Goal: Task Accomplishment & Management: Manage account settings

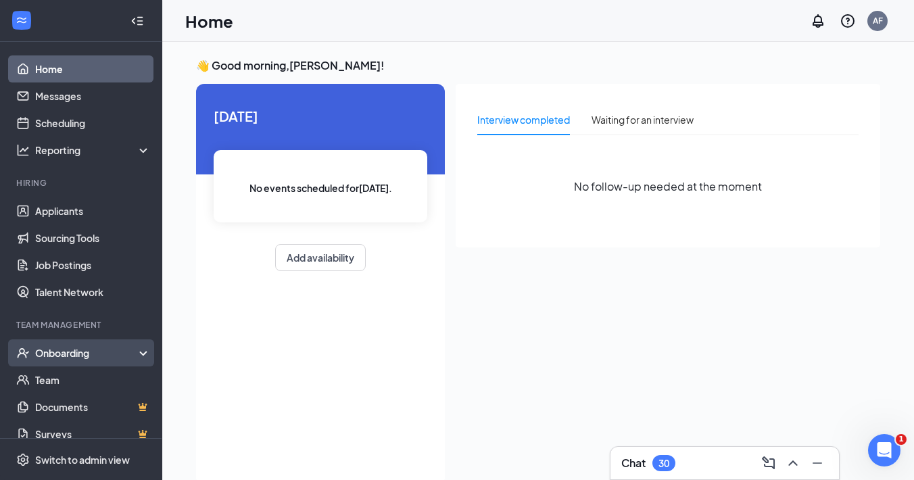
click at [131, 353] on div "Onboarding" at bounding box center [87, 353] width 104 height 14
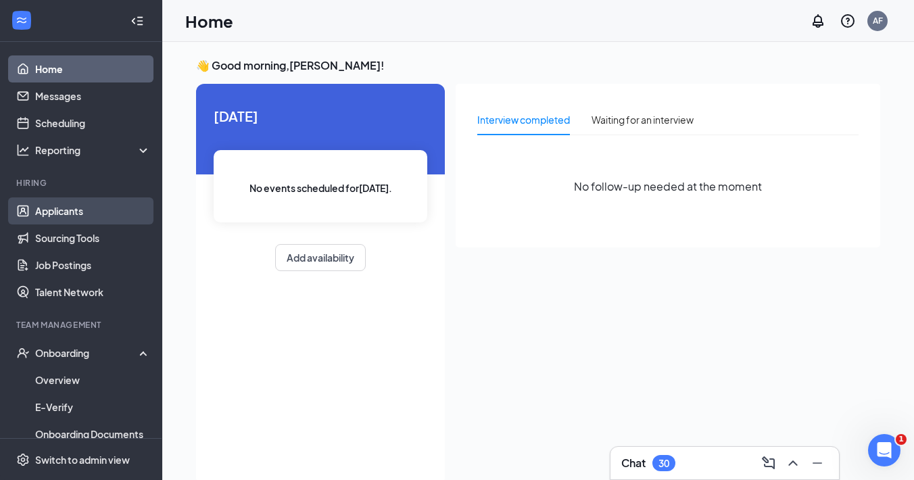
click at [116, 221] on link "Applicants" at bounding box center [93, 210] width 116 height 27
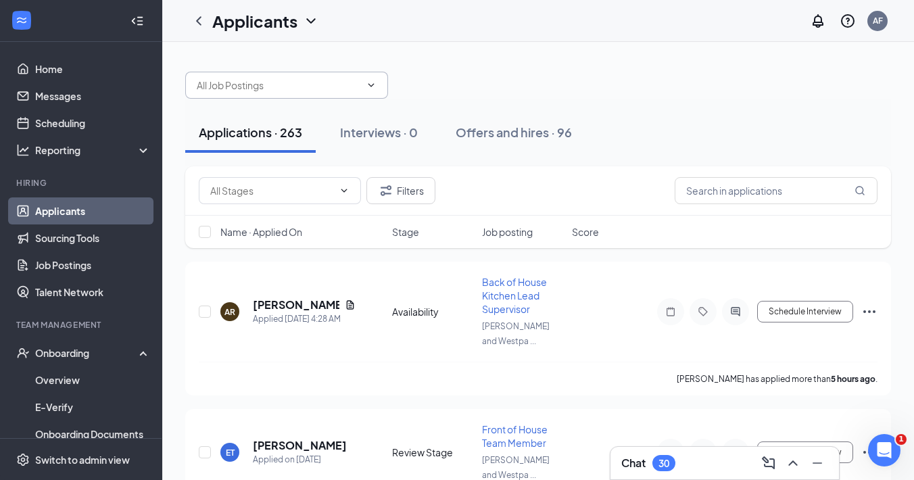
click at [324, 97] on span at bounding box center [286, 85] width 203 height 27
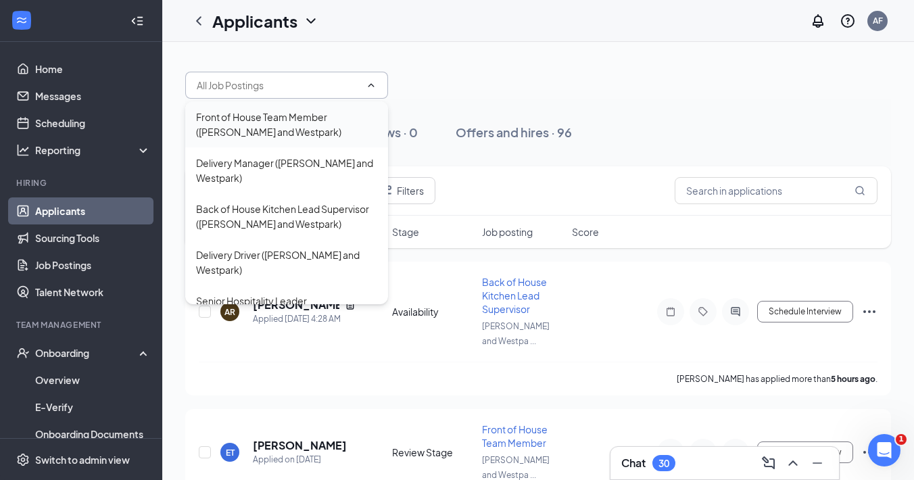
click at [302, 138] on div "Front of House Team Member ([PERSON_NAME] and Westpark)" at bounding box center [286, 125] width 181 height 30
type input "Front of House Team Member ([PERSON_NAME] and Westpark)"
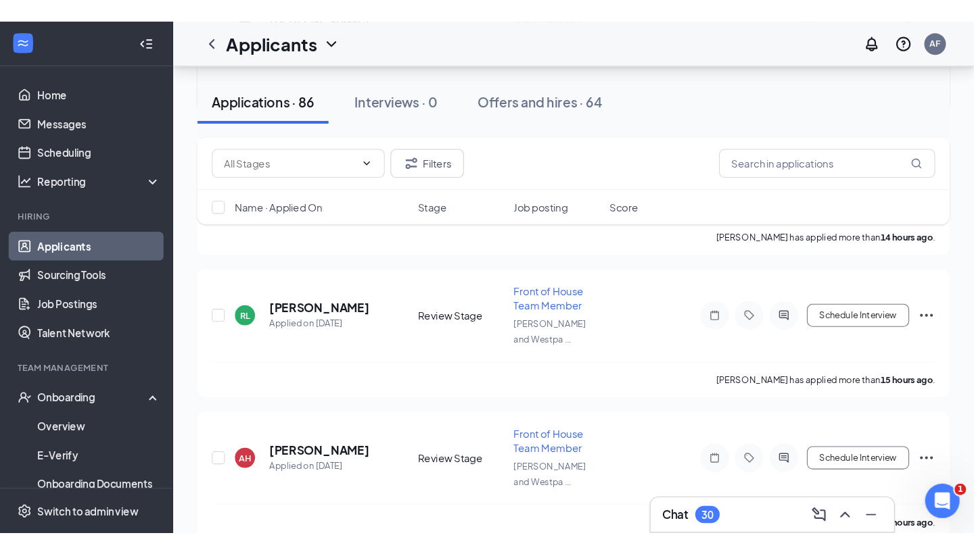
scroll to position [725, 0]
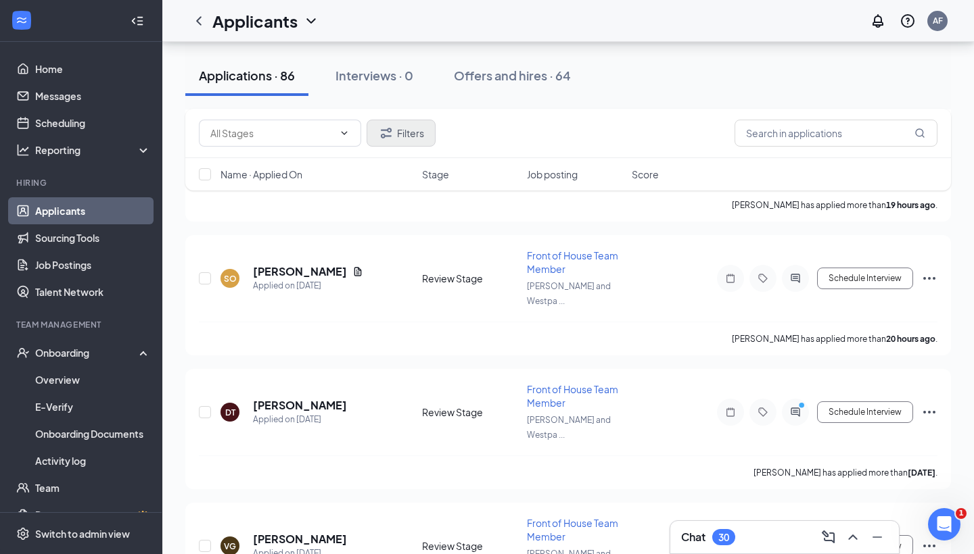
click at [396, 139] on button "Filters" at bounding box center [400, 133] width 69 height 27
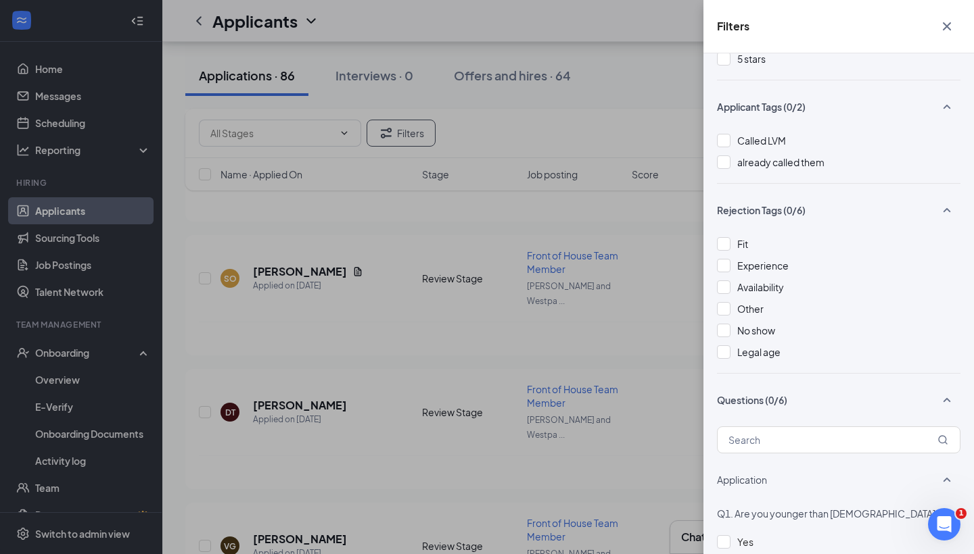
scroll to position [272, 0]
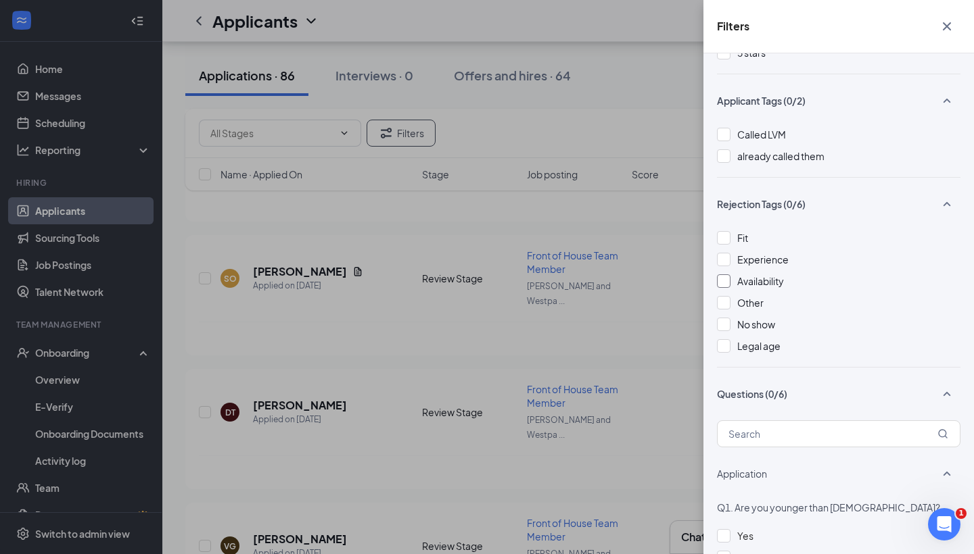
click at [728, 281] on div at bounding box center [724, 281] width 14 height 14
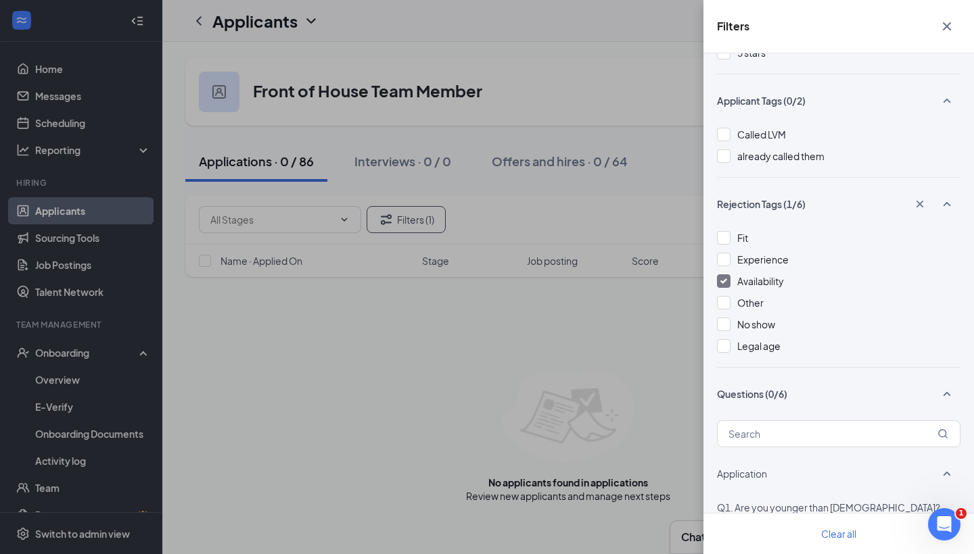
click at [728, 281] on div at bounding box center [724, 281] width 14 height 14
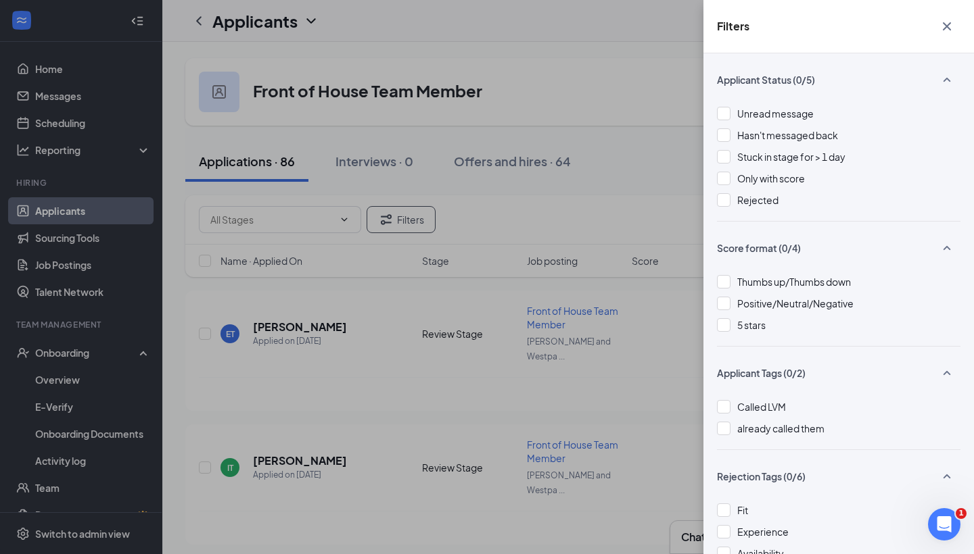
click at [913, 20] on icon "Cross" at bounding box center [946, 26] width 16 height 16
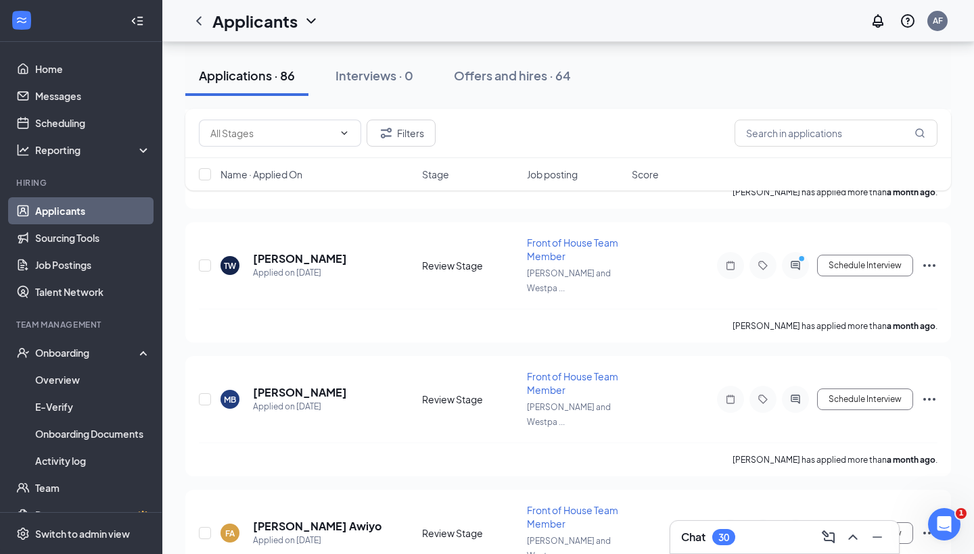
scroll to position [9992, 0]
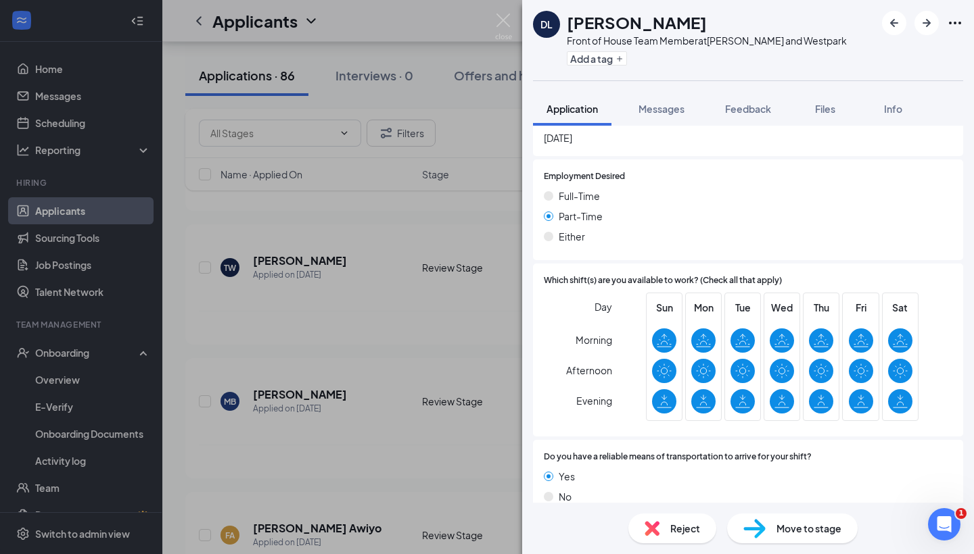
scroll to position [431, 0]
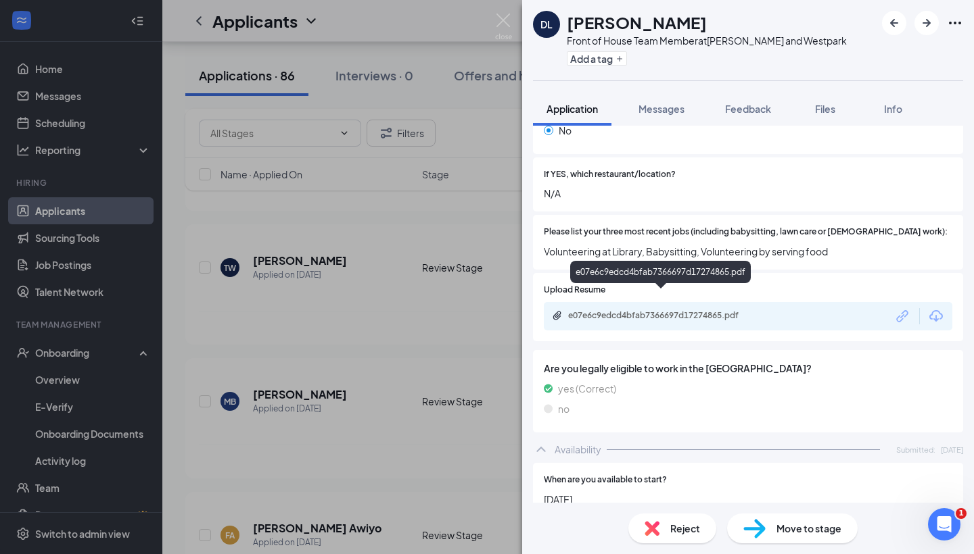
click at [706, 310] on div "e07e6c9edcd4bfab7366697d17274865.pdf" at bounding box center [662, 315] width 189 height 11
click at [479, 384] on div "DL Dafne Lopez Front of House Team Member at S. Rice and Westpark Add a tag App…" at bounding box center [487, 277] width 974 height 554
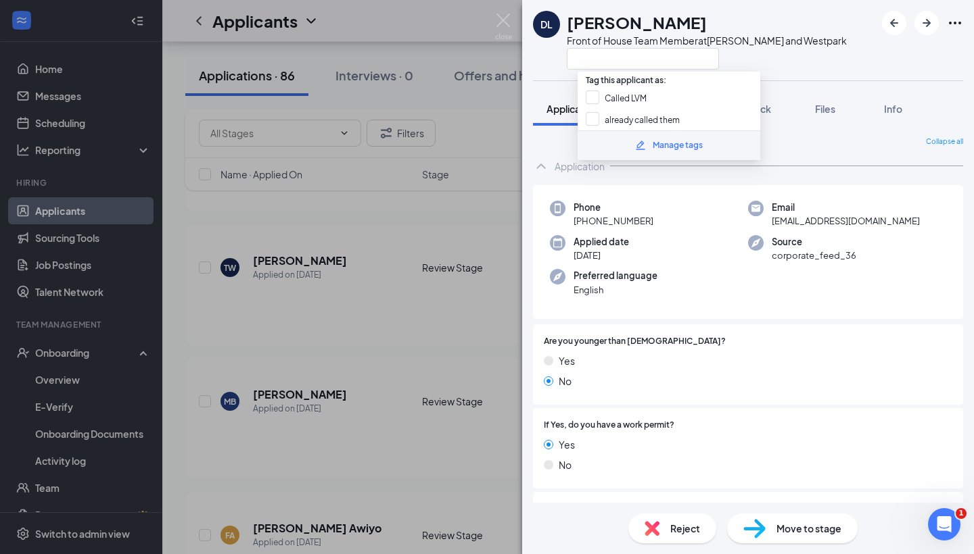
click at [666, 143] on div "Manage tags" at bounding box center [677, 145] width 50 height 13
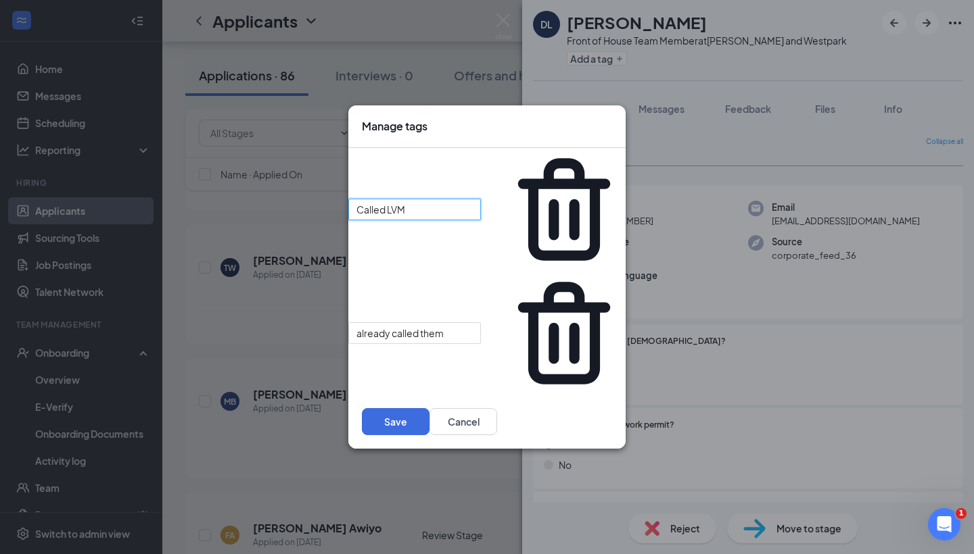
click at [481, 220] on input "Called LVM" at bounding box center [414, 210] width 133 height 22
click at [609, 258] on icon "Trash" at bounding box center [563, 209] width 93 height 103
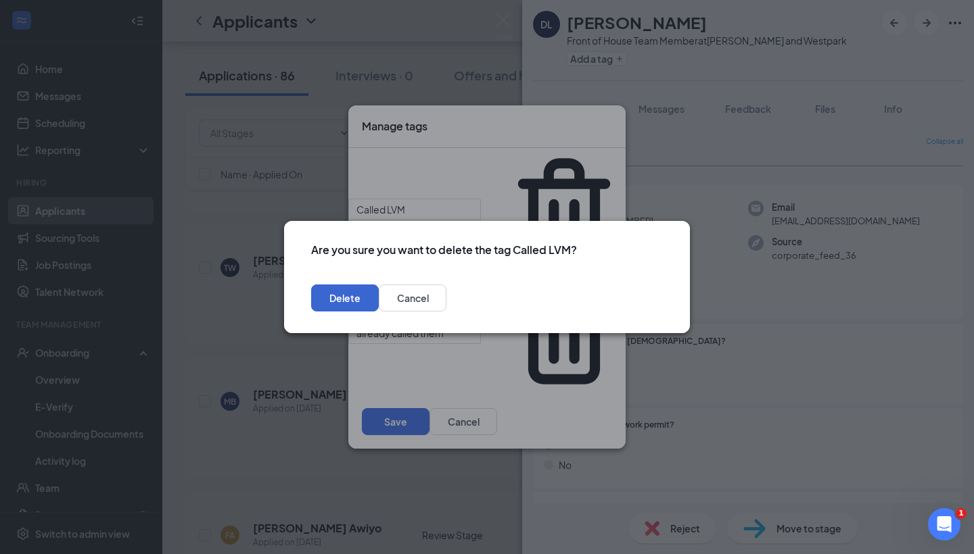
click at [379, 302] on button "Delete" at bounding box center [345, 298] width 68 height 27
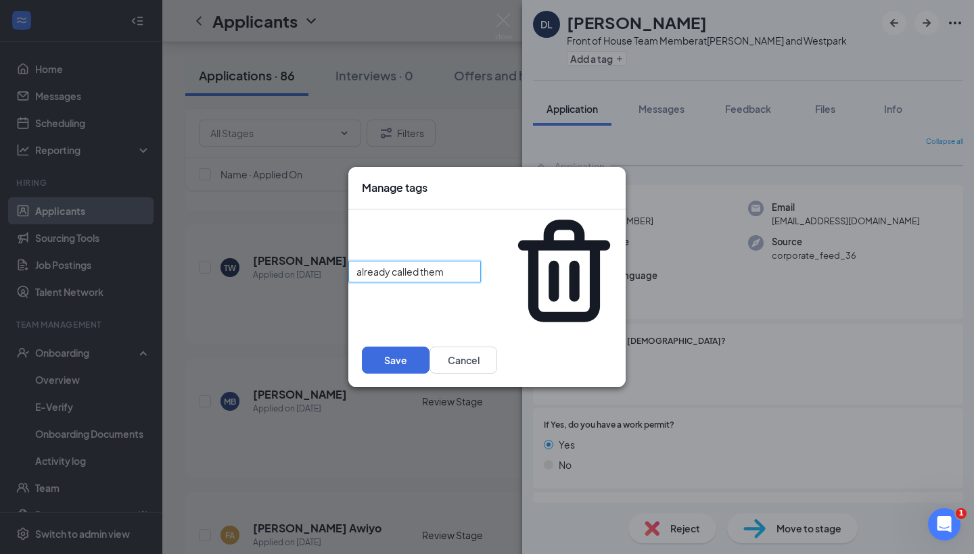
click at [481, 272] on input "already called them" at bounding box center [414, 272] width 133 height 22
click at [612, 181] on icon "Cross" at bounding box center [612, 181] width 0 height 0
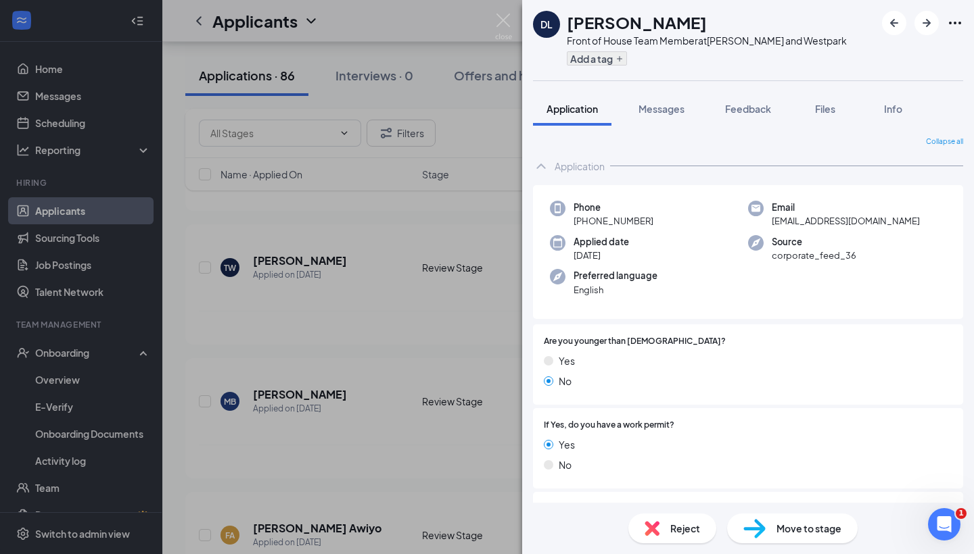
click at [619, 56] on icon "Plus" at bounding box center [619, 59] width 8 height 8
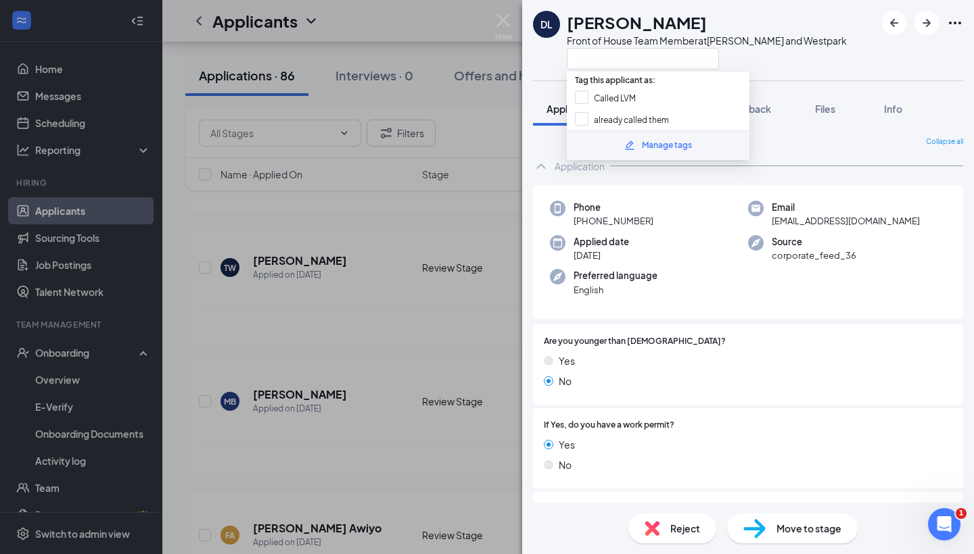
click at [655, 149] on div "Manage tags" at bounding box center [667, 145] width 50 height 13
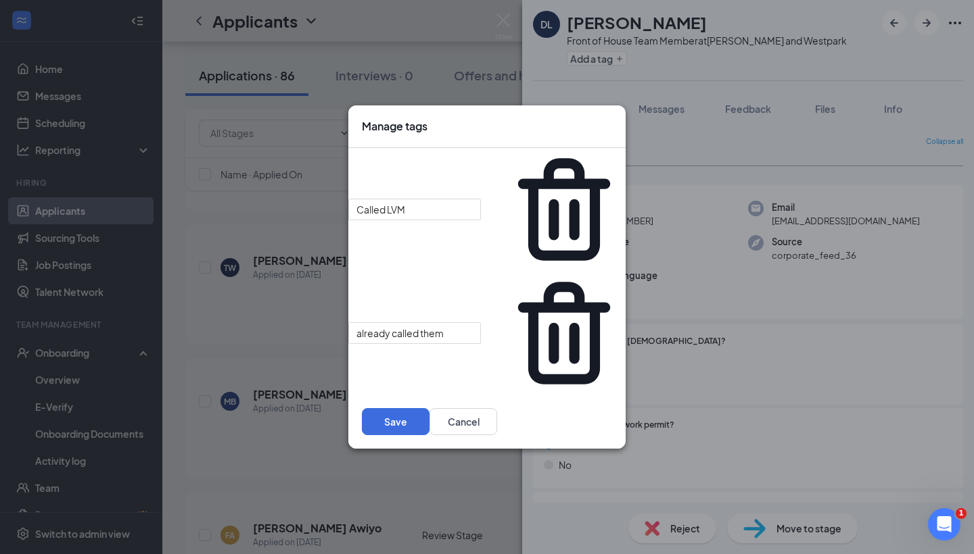
click at [521, 395] on div "Save Cancel" at bounding box center [486, 422] width 277 height 54
click at [612, 119] on icon "Cross" at bounding box center [612, 119] width 0 height 0
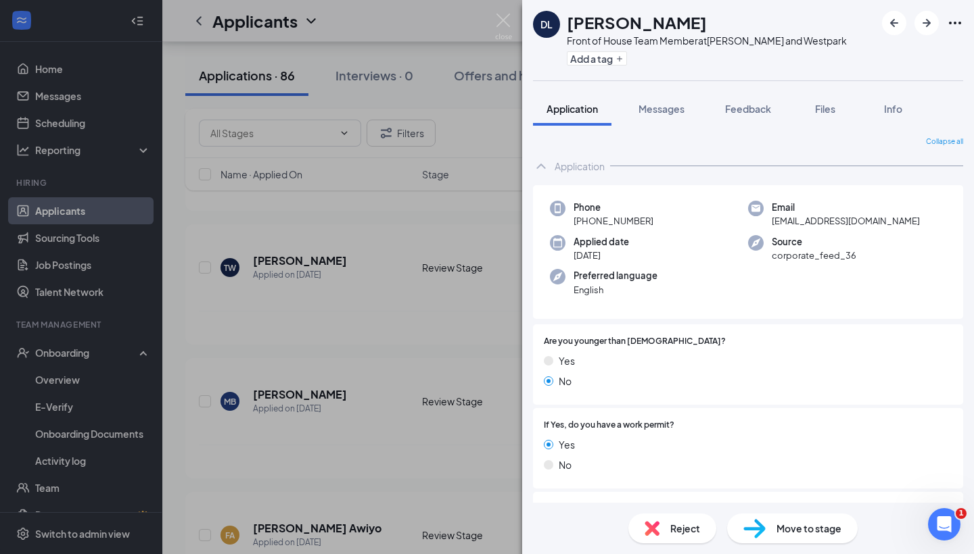
click at [913, 25] on icon "Ellipses" at bounding box center [955, 23] width 16 height 16
click at [464, 235] on div "DL Dafne Lopez Front of House Team Member at S. Rice and Westpark Add a tag App…" at bounding box center [487, 277] width 974 height 554
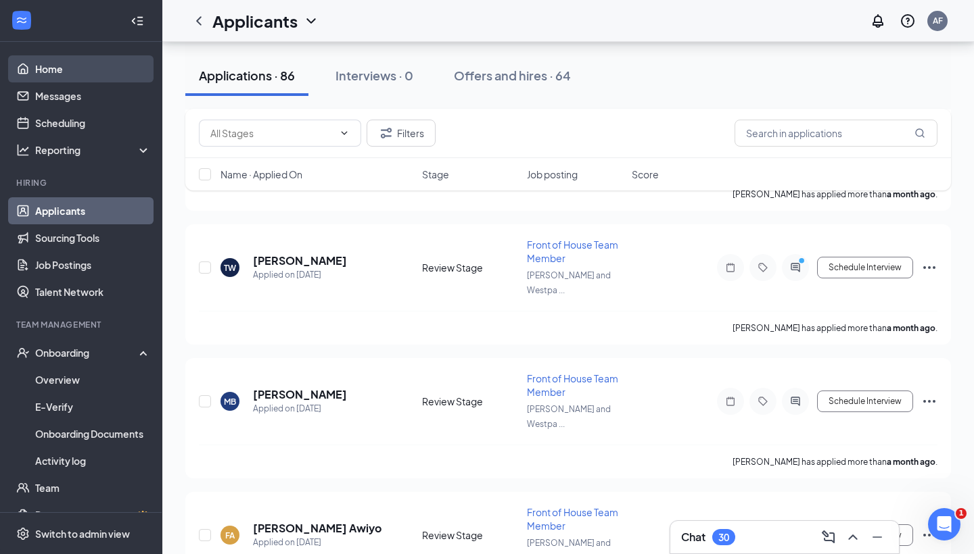
click at [76, 66] on link "Home" at bounding box center [93, 68] width 116 height 27
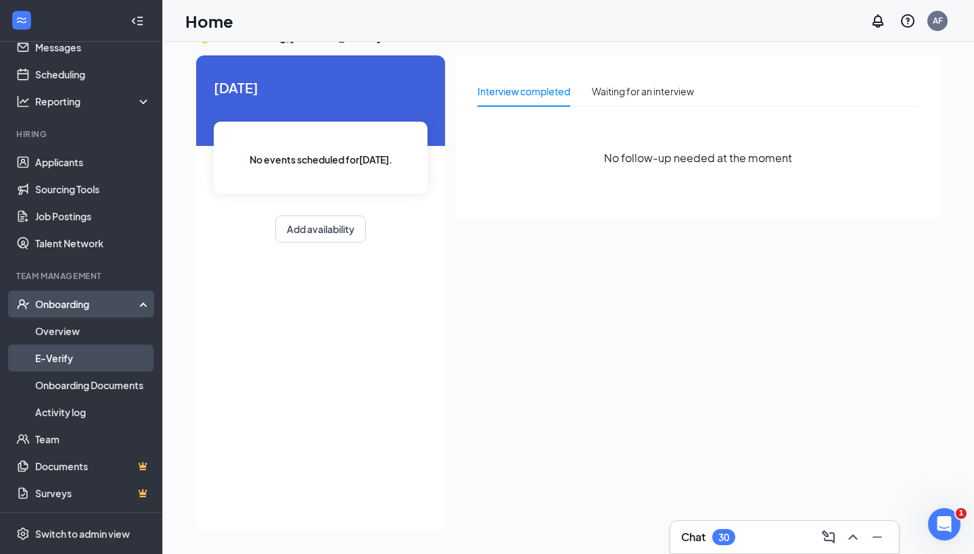
scroll to position [49, 0]
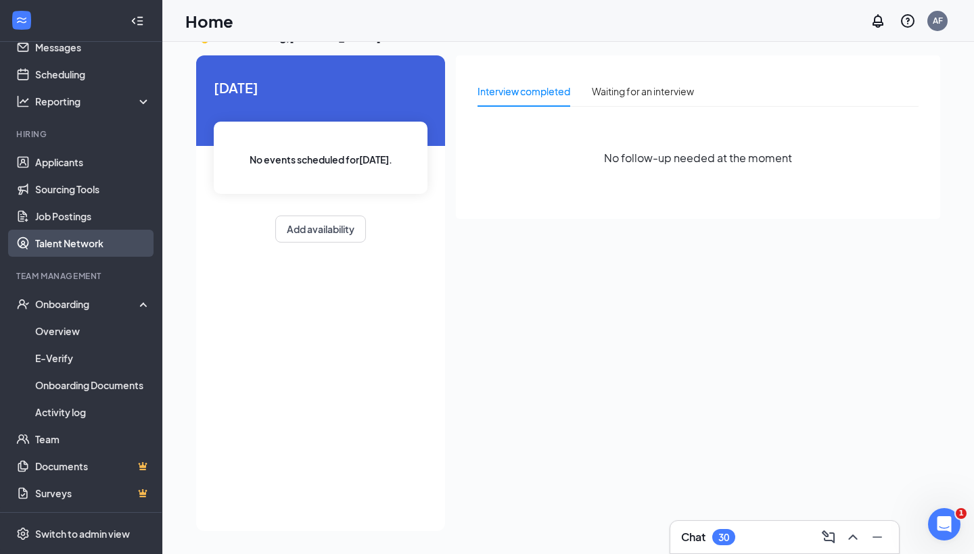
click at [83, 239] on link "Talent Network" at bounding box center [93, 243] width 116 height 27
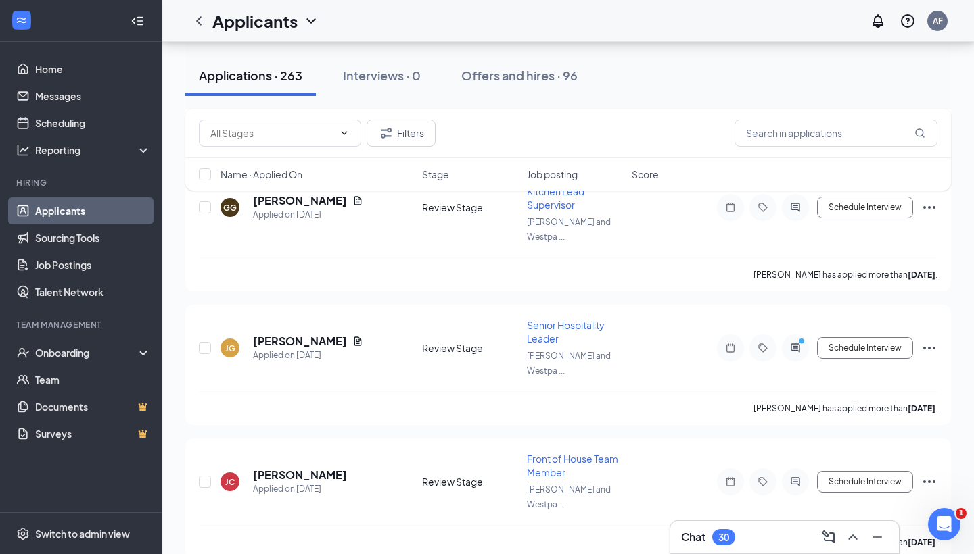
scroll to position [21405, 0]
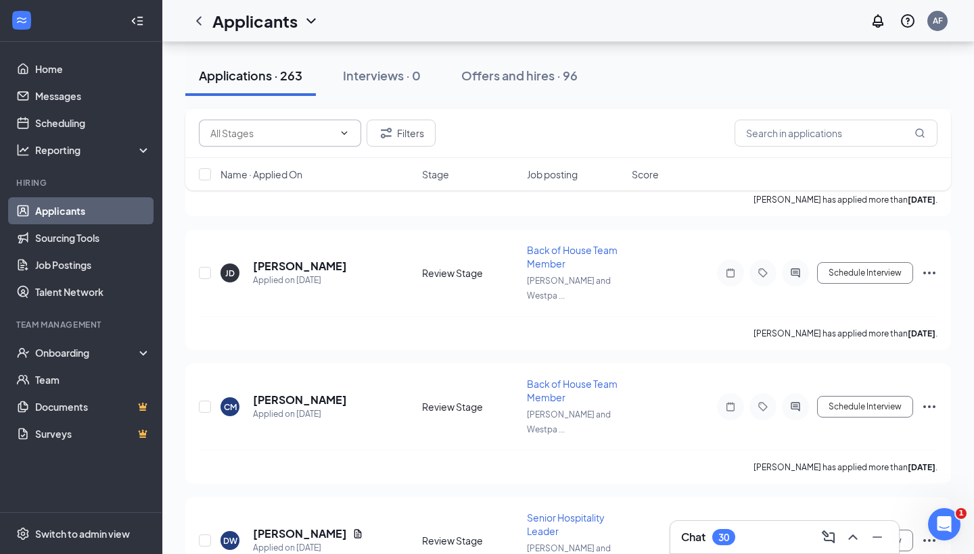
click at [358, 122] on span at bounding box center [280, 133] width 162 height 27
click at [287, 19] on h1 "Applicants" at bounding box center [254, 20] width 85 height 23
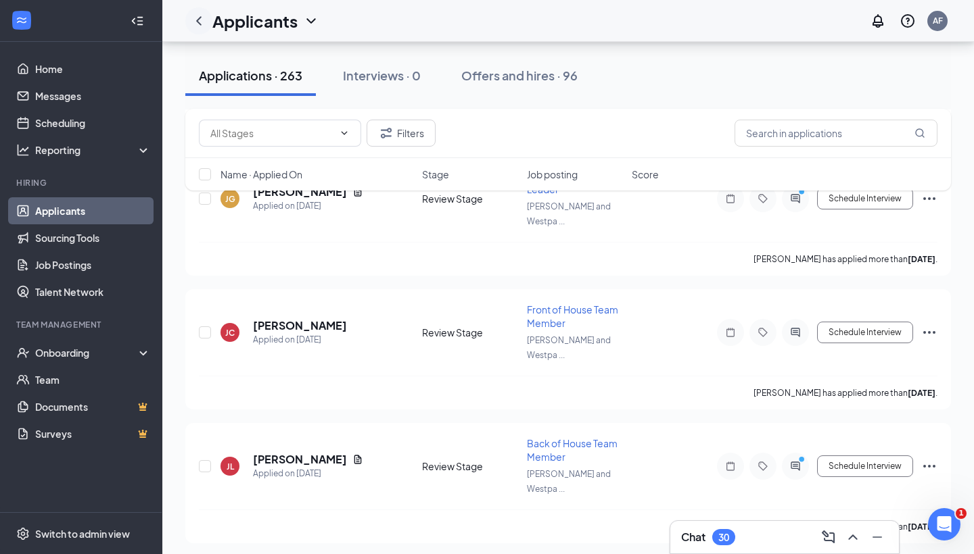
scroll to position [18395, 0]
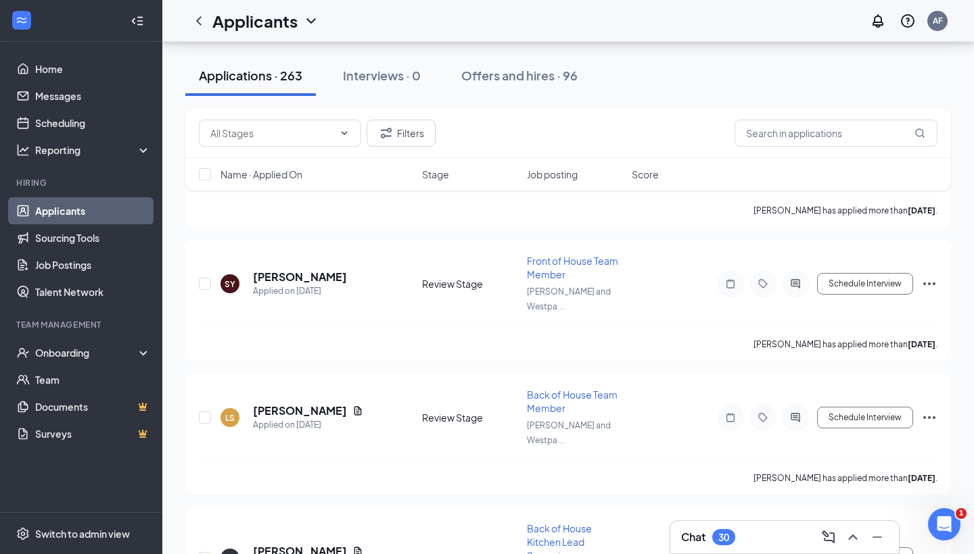
drag, startPoint x: 195, startPoint y: 16, endPoint x: 216, endPoint y: 22, distance: 22.5
click at [195, 16] on icon "ChevronLeft" at bounding box center [199, 21] width 16 height 16
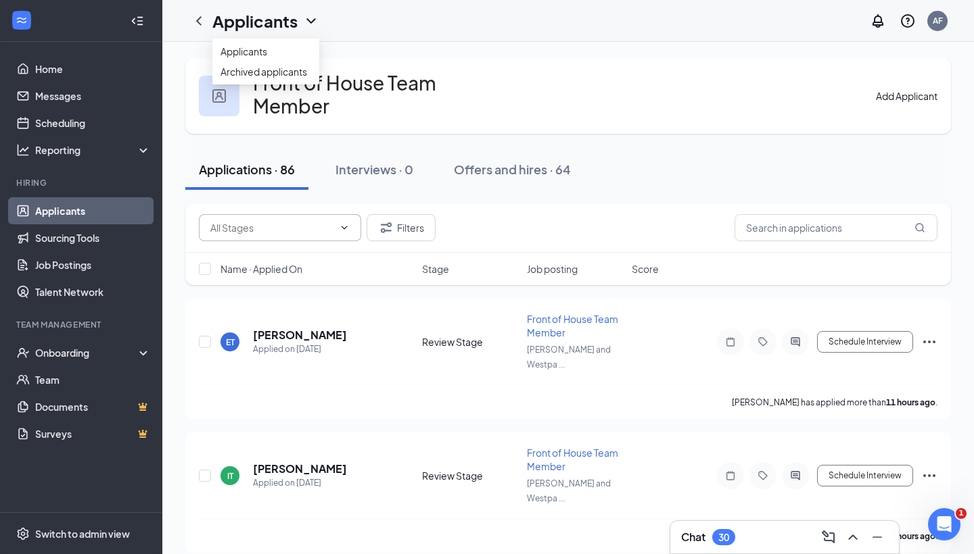
click at [341, 222] on icon "ChevronDown" at bounding box center [344, 227] width 11 height 11
click at [341, 222] on icon "ChevronUp" at bounding box center [344, 227] width 11 height 11
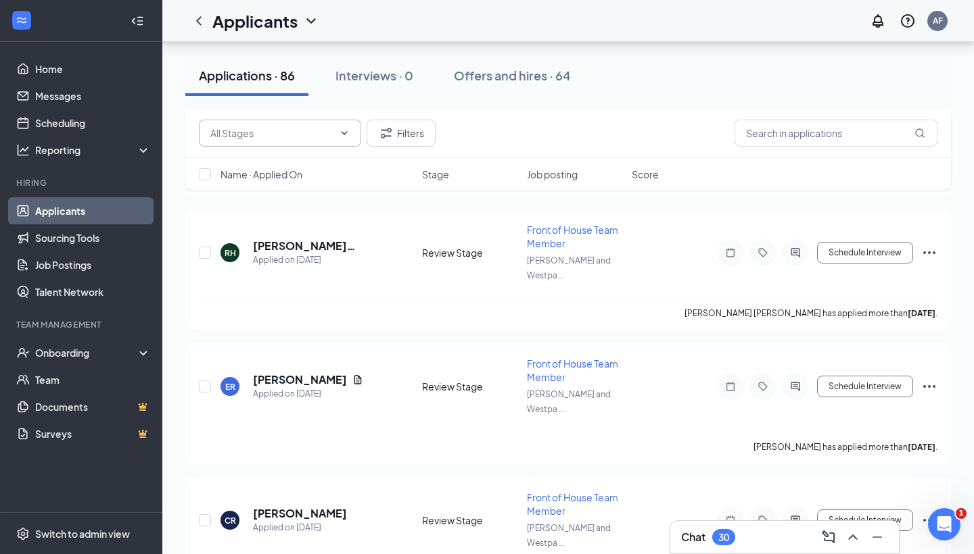
scroll to position [2906, 0]
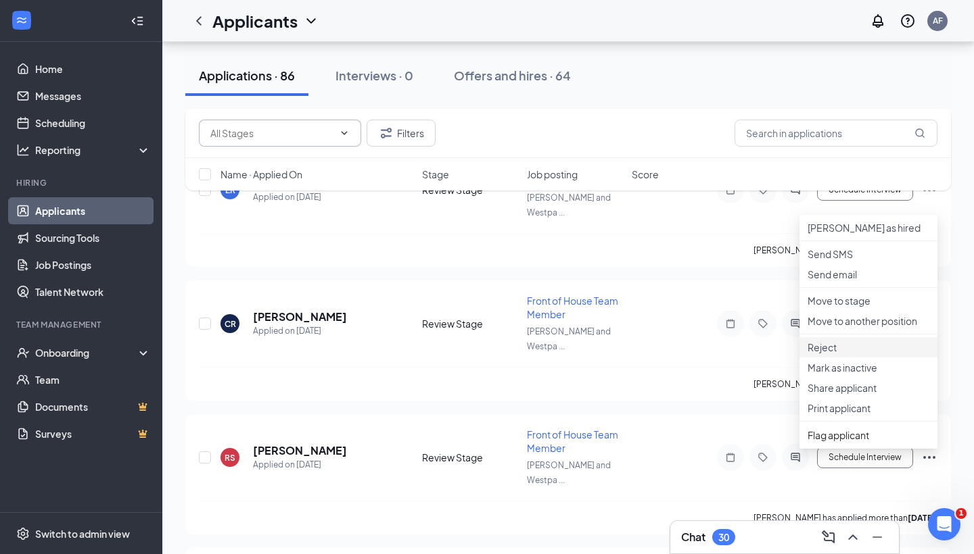
scroll to position [3141, 0]
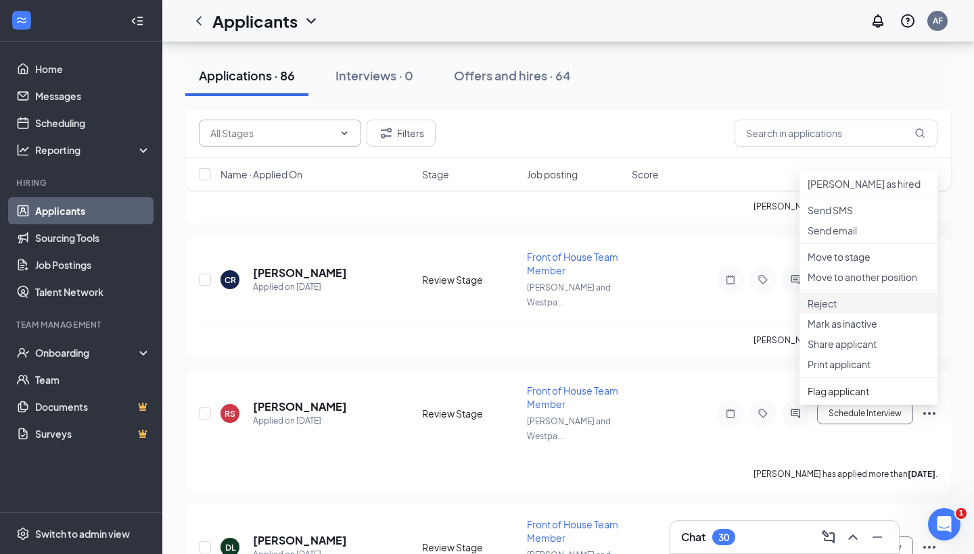
click at [873, 310] on p "Reject" at bounding box center [868, 304] width 122 height 14
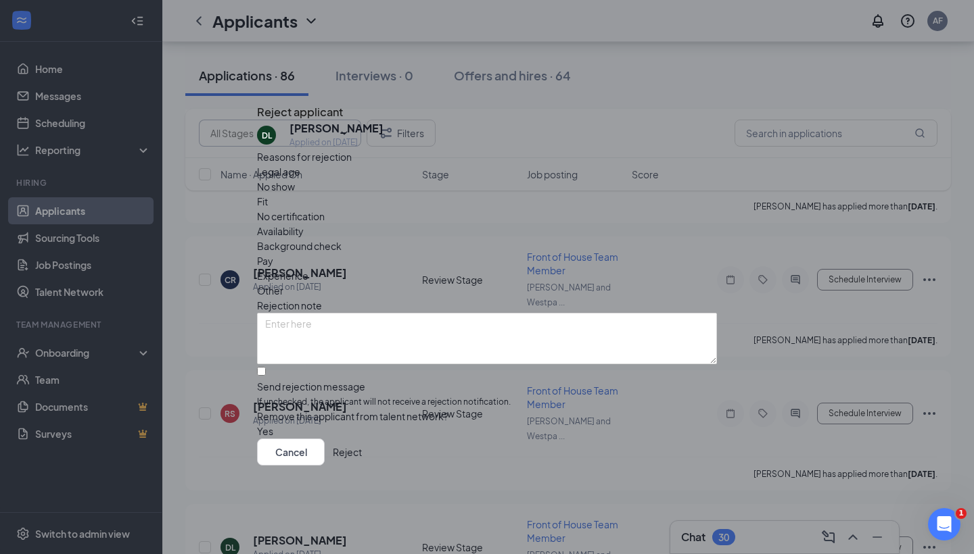
click at [257, 424] on button "button" at bounding box center [257, 431] width 0 height 15
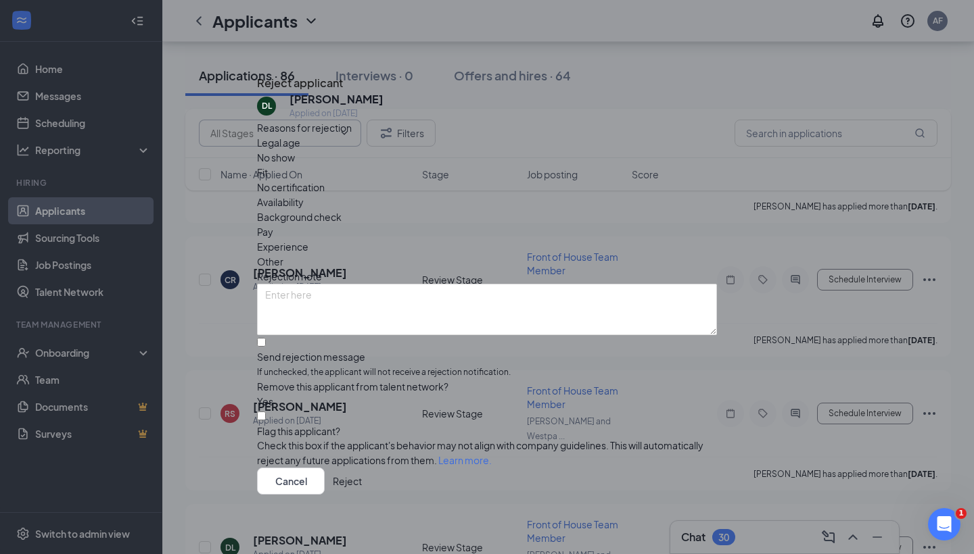
click at [362, 492] on button "Reject" at bounding box center [347, 481] width 29 height 27
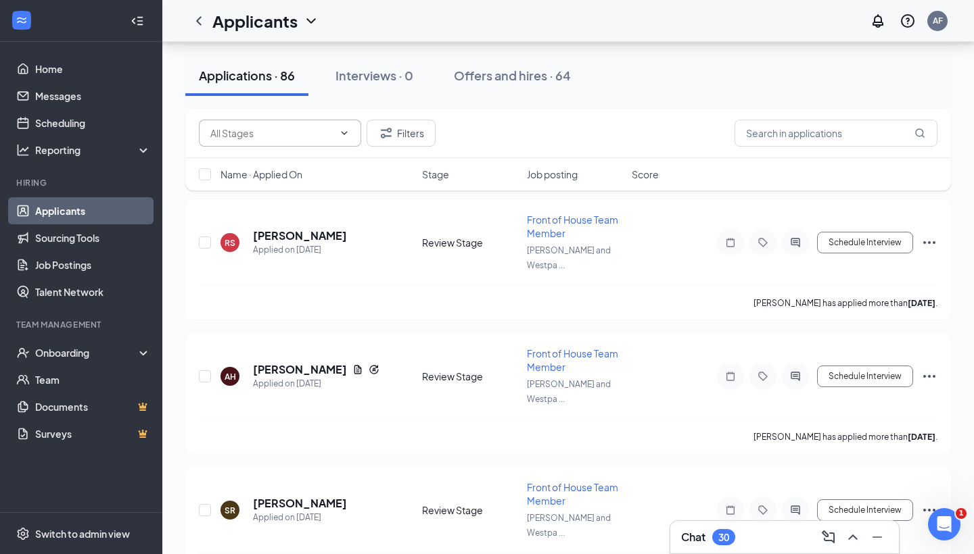
scroll to position [3476, 0]
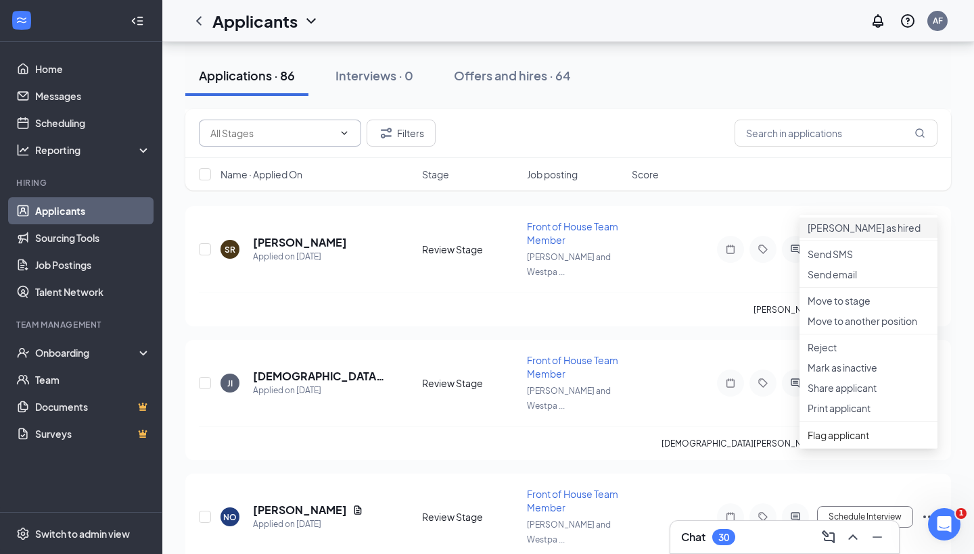
scroll to position [3574, 0]
click at [844, 353] on p "Reject" at bounding box center [868, 346] width 122 height 14
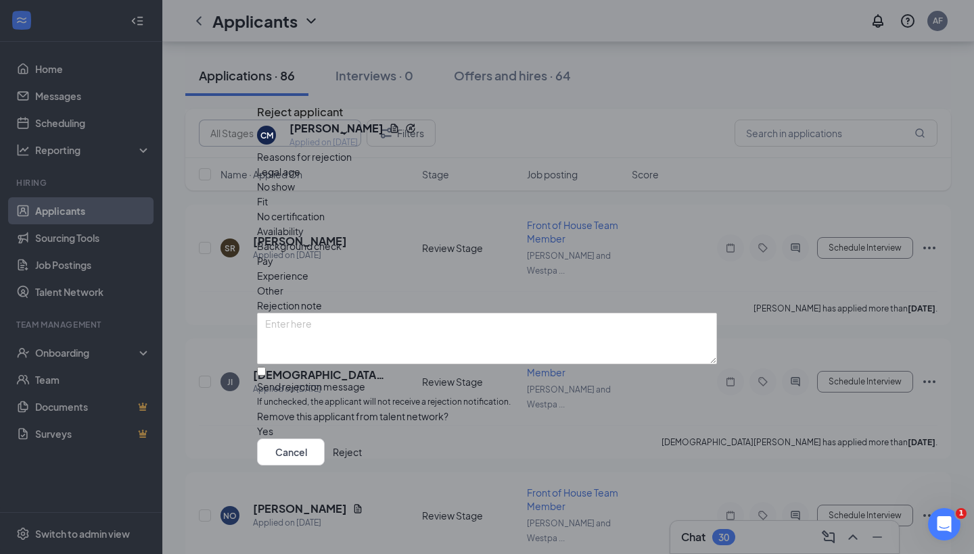
click at [293, 380] on div "Send rejection message" at bounding box center [487, 387] width 460 height 14
click at [266, 367] on input "Send rejection message If unchecked, the applicant will not receive a rejection…" at bounding box center [261, 371] width 9 height 9
checkbox input "true"
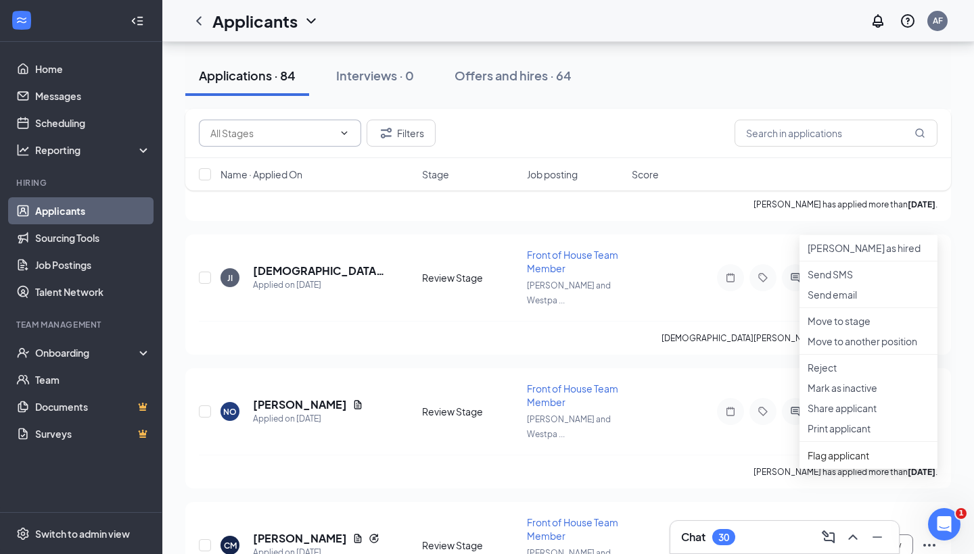
scroll to position [3688, 0]
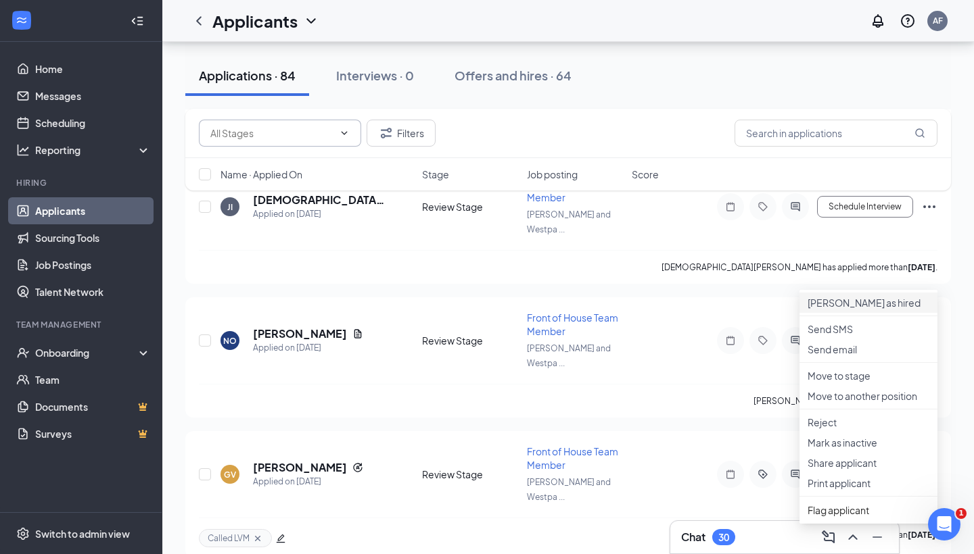
scroll to position [3753, 0]
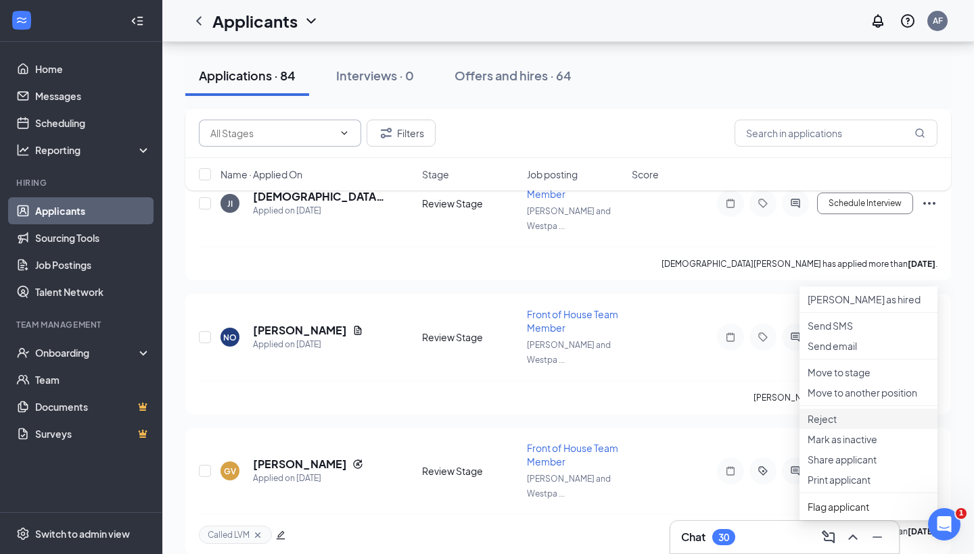
click at [846, 426] on p "Reject" at bounding box center [868, 419] width 122 height 14
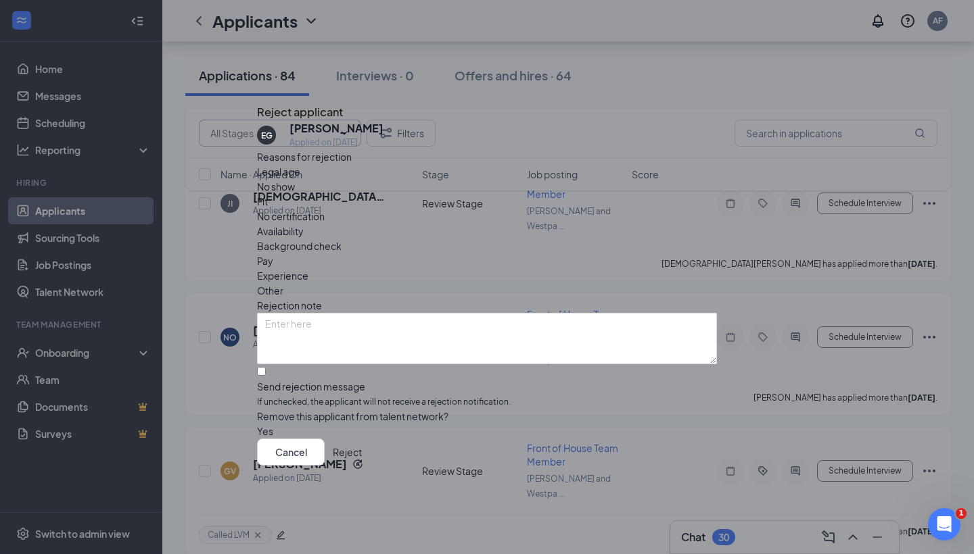
click at [337, 380] on div "Send rejection message If unchecked, the applicant will not receive a rejection…" at bounding box center [487, 394] width 460 height 29
click at [266, 367] on input "Send rejection message If unchecked, the applicant will not receive a rejection…" at bounding box center [261, 371] width 9 height 9
checkbox input "true"
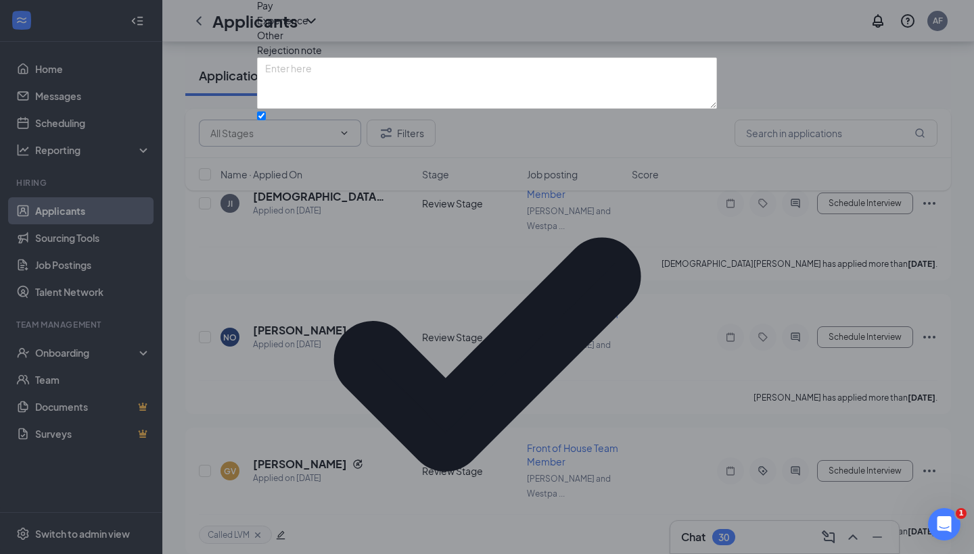
scroll to position [34, 0]
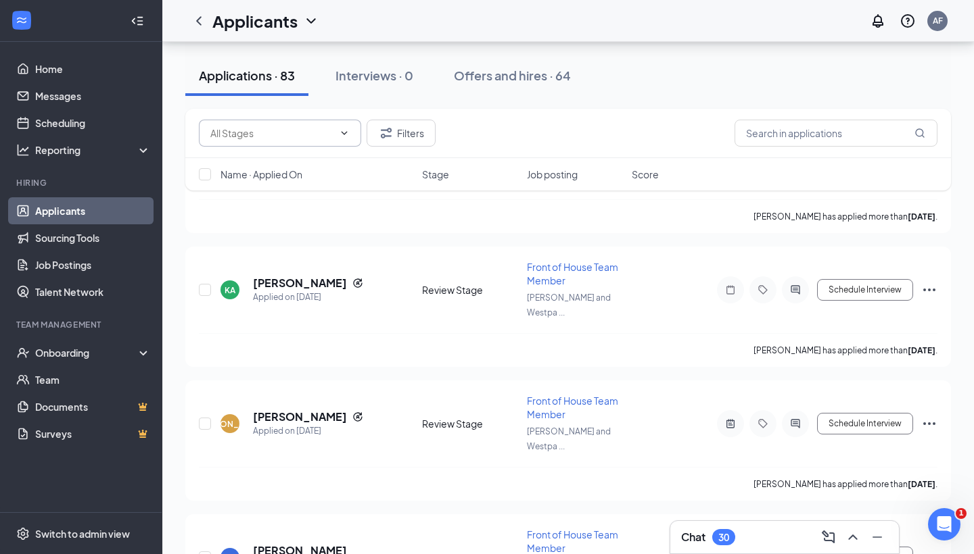
scroll to position [6892, 0]
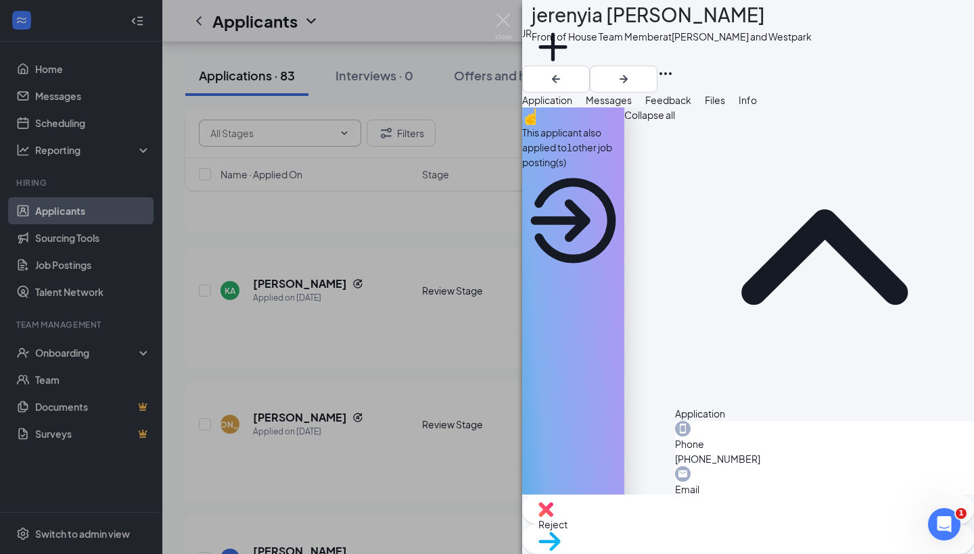
click at [553, 517] on img at bounding box center [545, 509] width 15 height 15
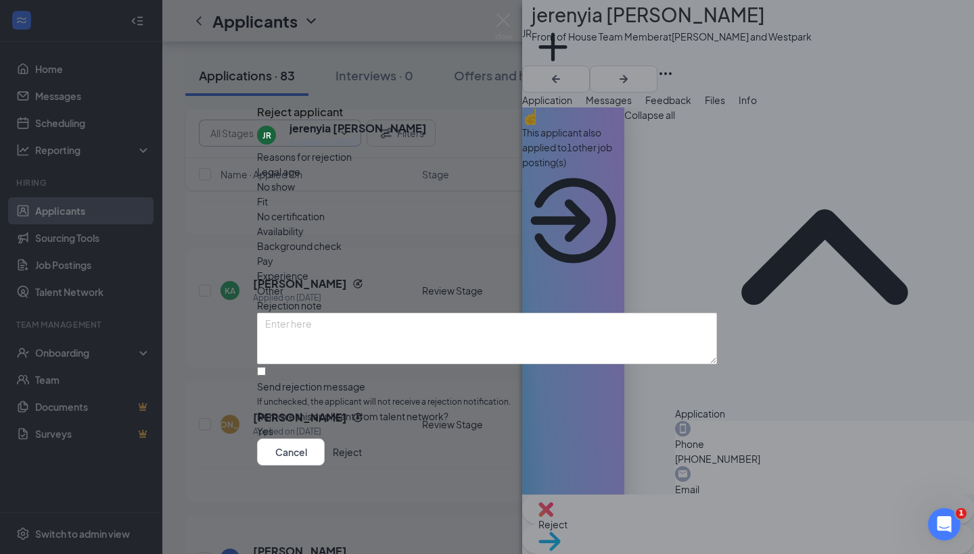
click at [257, 424] on button "button" at bounding box center [257, 431] width 0 height 15
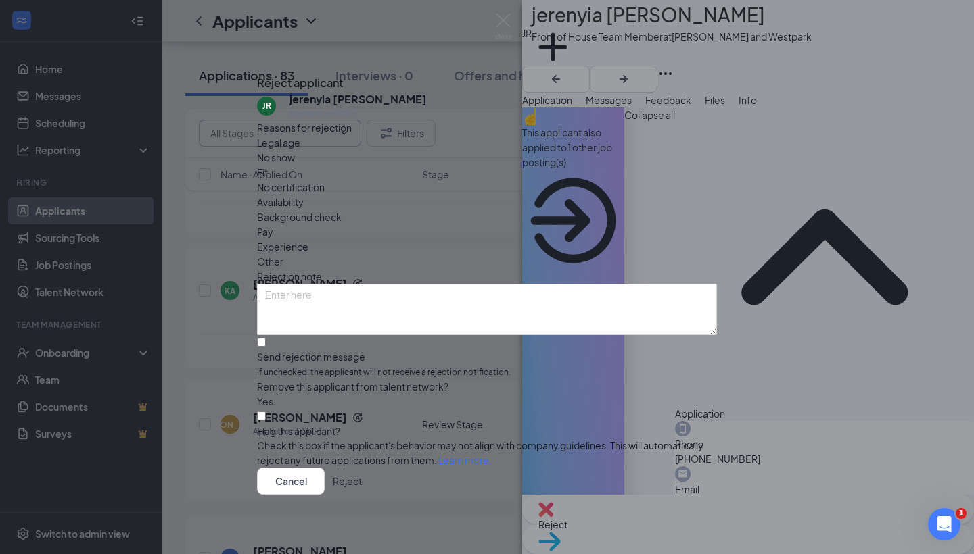
click at [362, 486] on button "Reject" at bounding box center [347, 481] width 29 height 27
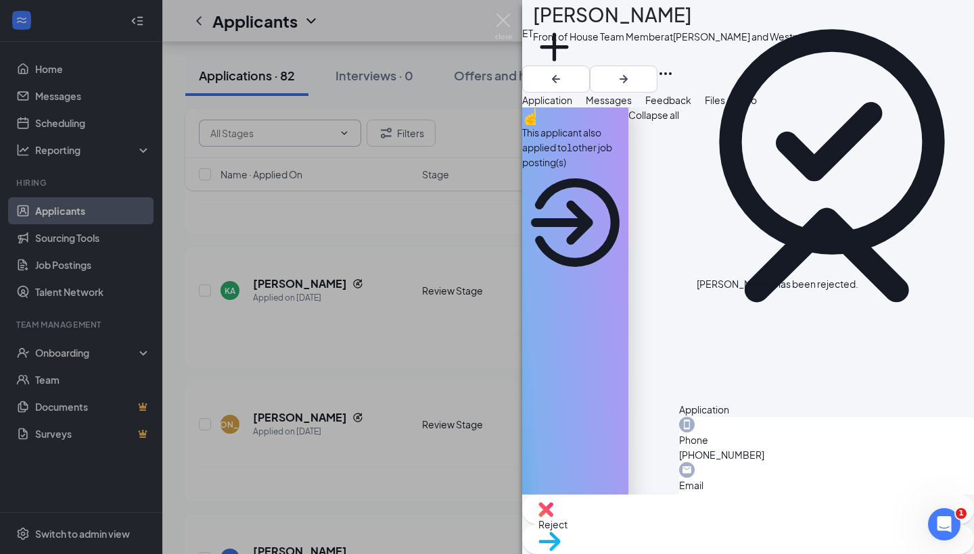
click at [382, 462] on div "ET elina tabora Front of House Team Member at S. Rice and Westpark Add a tag Ap…" at bounding box center [487, 277] width 974 height 554
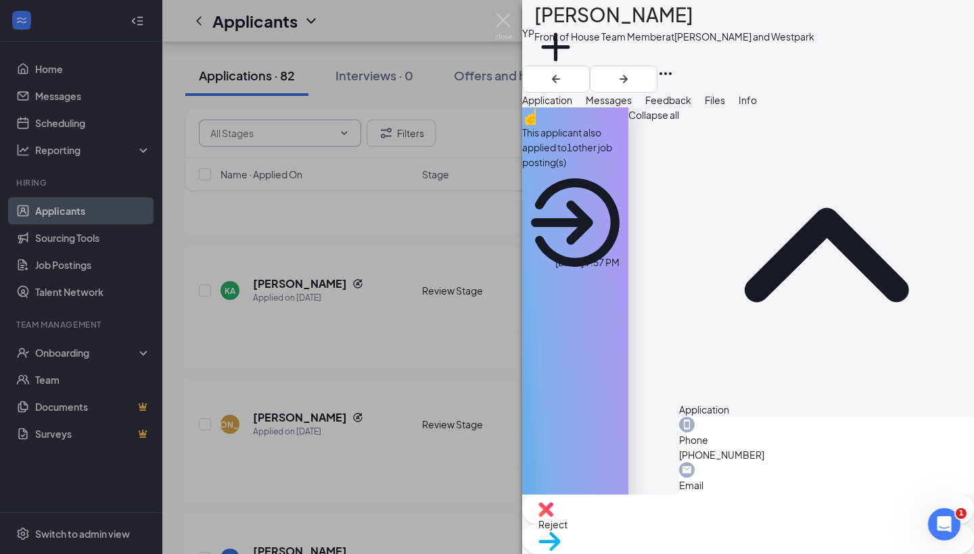
click at [473, 331] on div "YP Yodali Pena Front of House Team Member at S. Rice and Westpark Add a tag App…" at bounding box center [487, 277] width 974 height 554
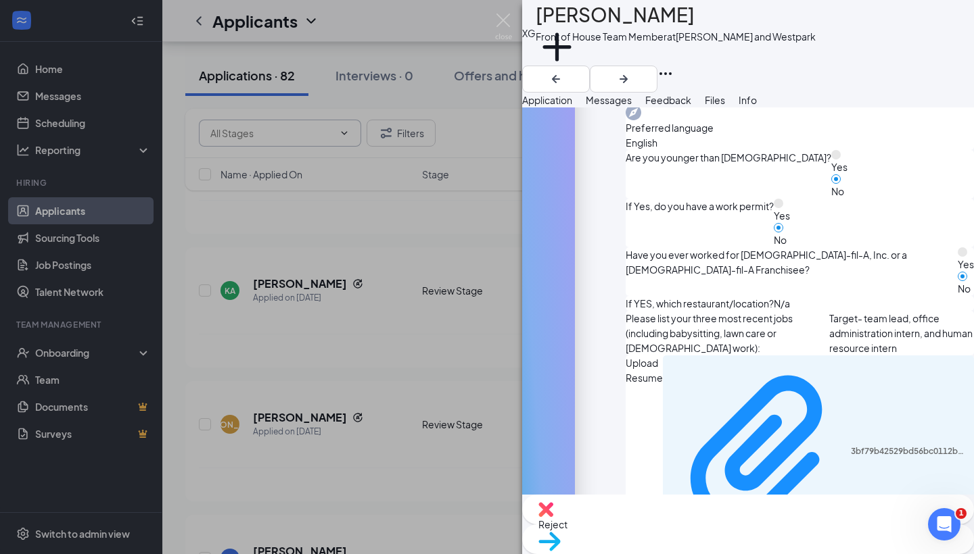
scroll to position [534, 0]
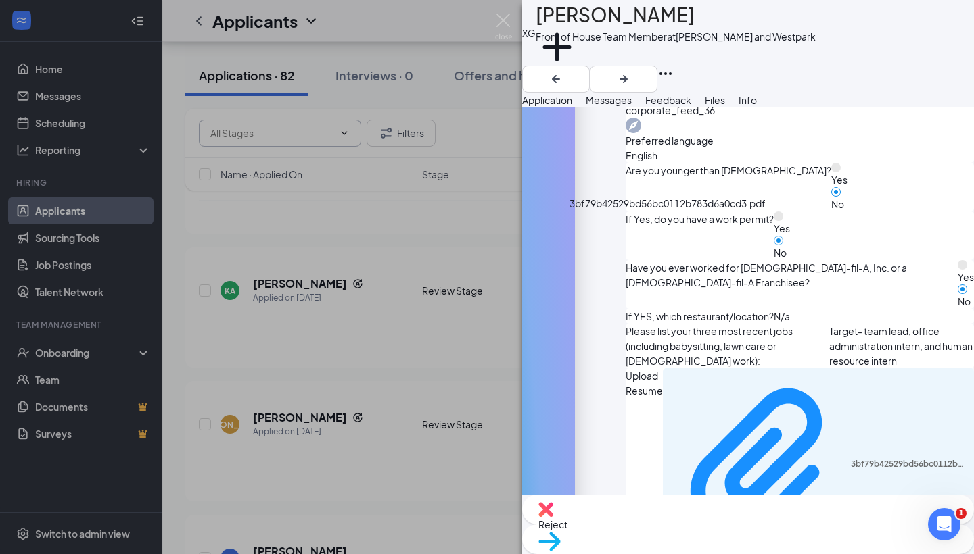
click at [681, 216] on div "3bf79b42529bd56bc0112b783d6a0cd3.pdf" at bounding box center [667, 206] width 196 height 20
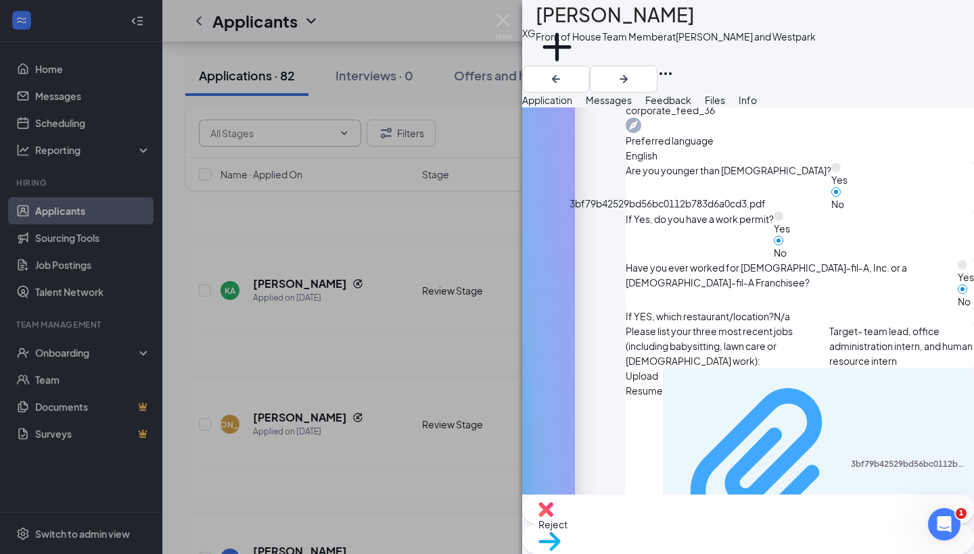
click at [851, 459] on div "3bf79b42529bd56bc0112b783d6a0cd3.pdf" at bounding box center [909, 464] width 116 height 11
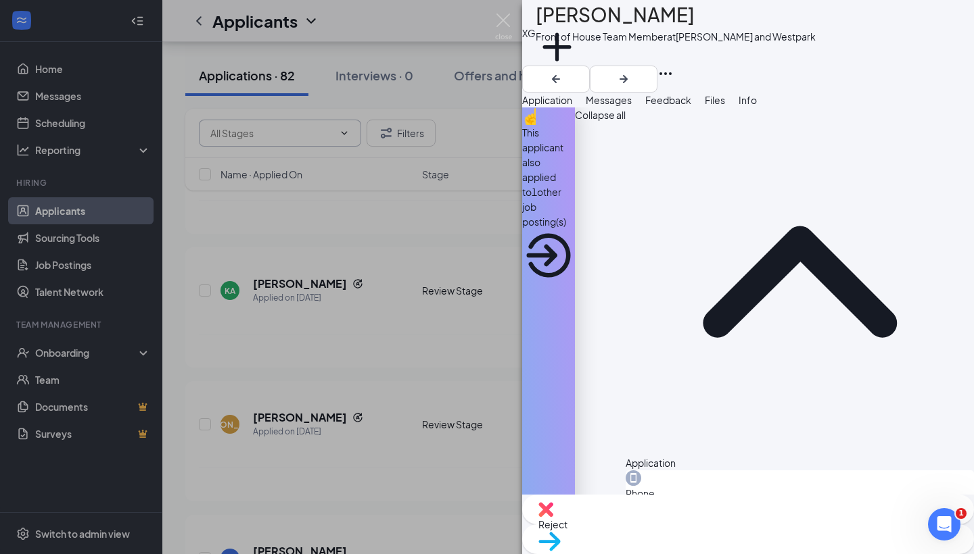
scroll to position [0, 0]
click at [560, 532] on img at bounding box center [549, 542] width 22 height 20
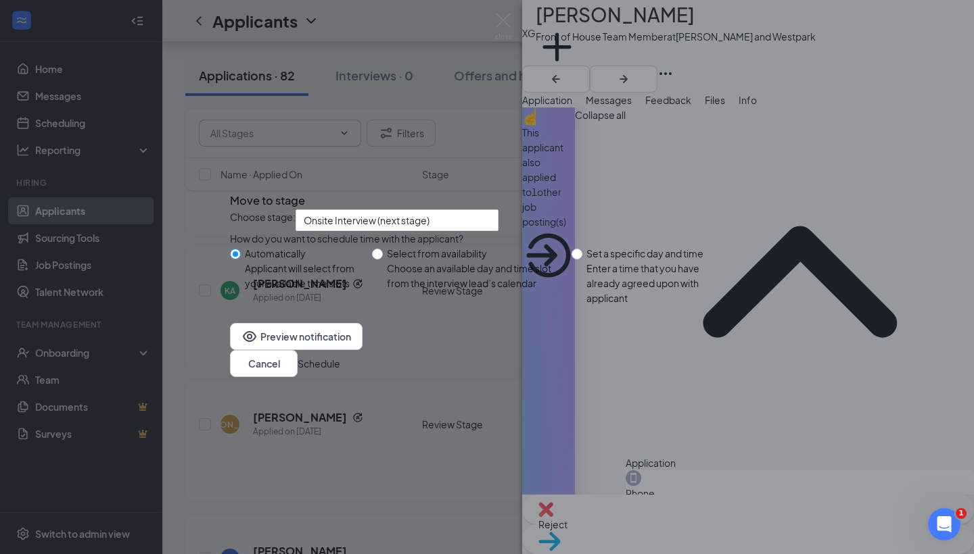
click at [583, 280] on span "Set a specific day and time Enter a time that you have already agreed upon with…" at bounding box center [660, 275] width 156 height 59
click at [582, 260] on input "Set a specific day and time Enter a time that you have already agreed upon with…" at bounding box center [576, 254] width 11 height 11
radio input "true"
radio input "false"
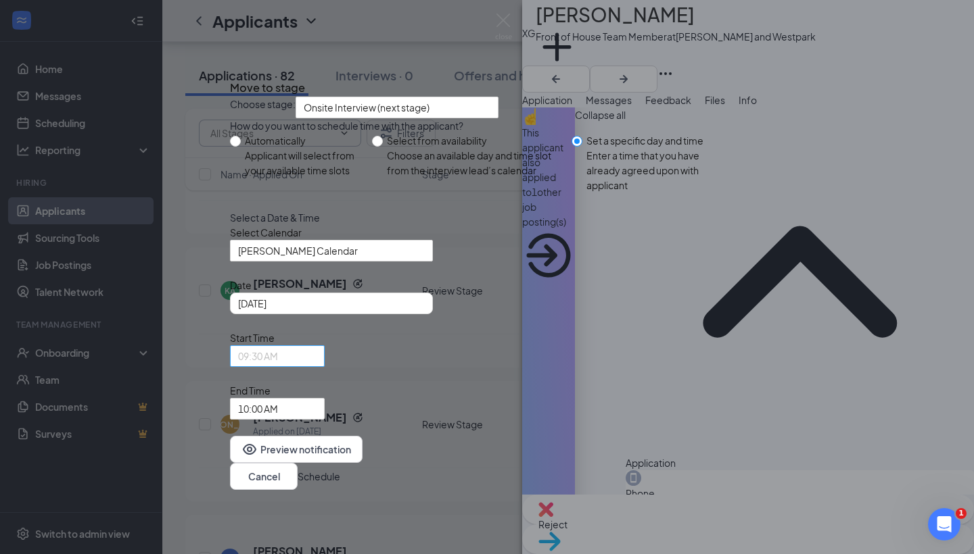
click at [278, 366] on span "09:30 AM" at bounding box center [258, 356] width 40 height 20
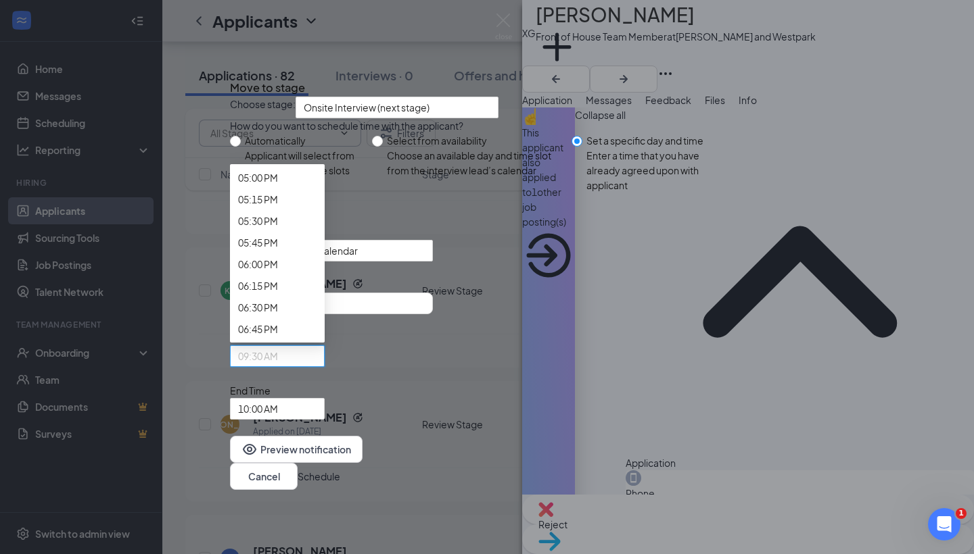
scroll to position [1487, 0]
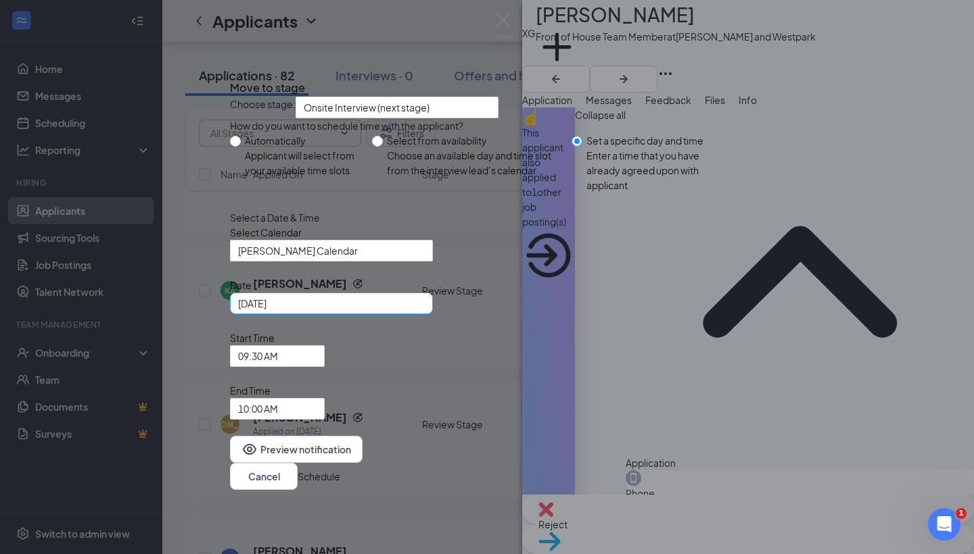
click at [423, 311] on div "[DATE]" at bounding box center [331, 303] width 187 height 15
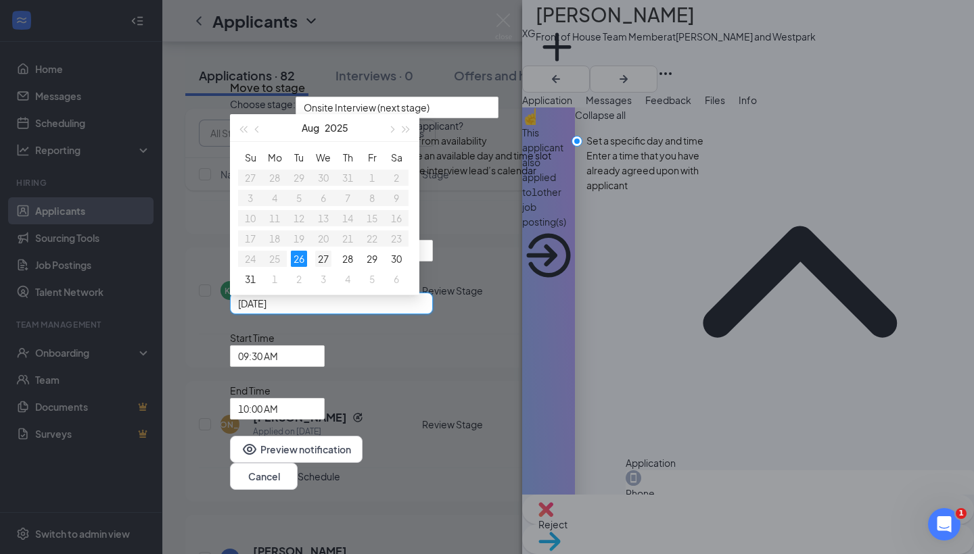
type input "[DATE]"
click at [331, 267] on div "27" at bounding box center [323, 259] width 16 height 16
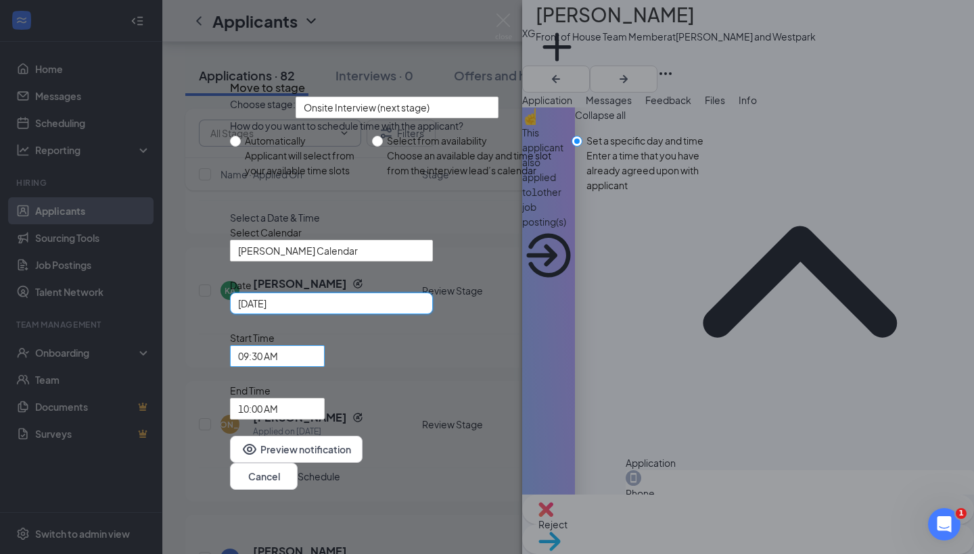
click at [316, 366] on span "09:30 AM" at bounding box center [277, 356] width 78 height 20
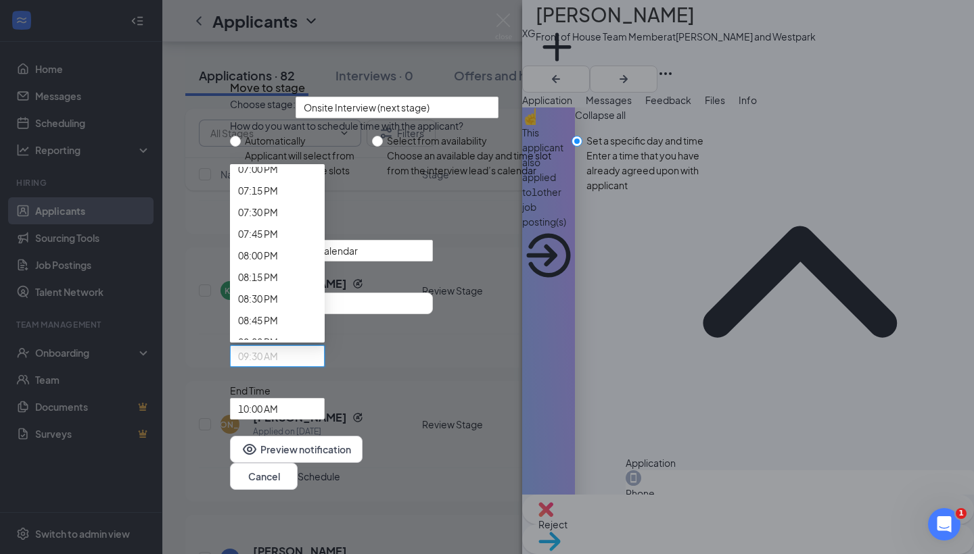
scroll to position [1673, 0]
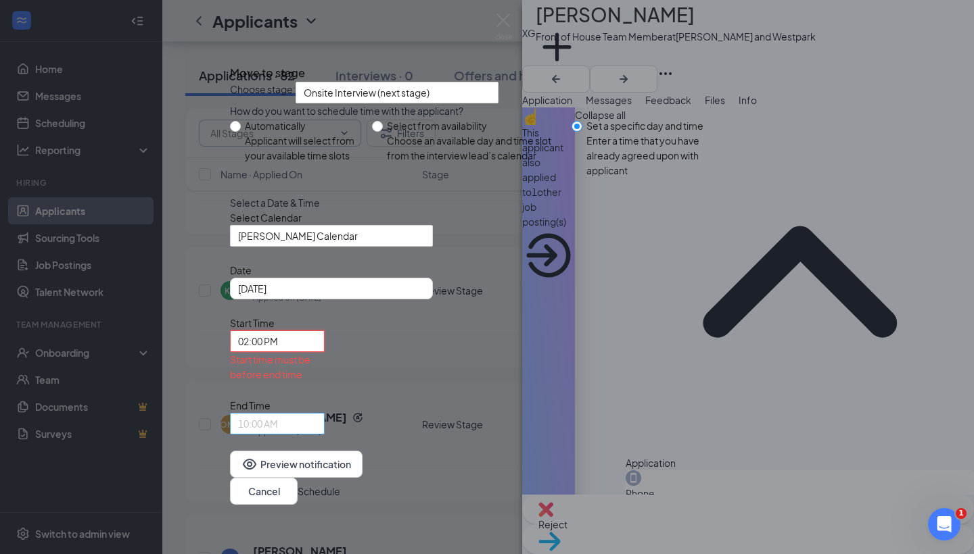
click at [316, 414] on span "10:00 AM" at bounding box center [277, 424] width 78 height 20
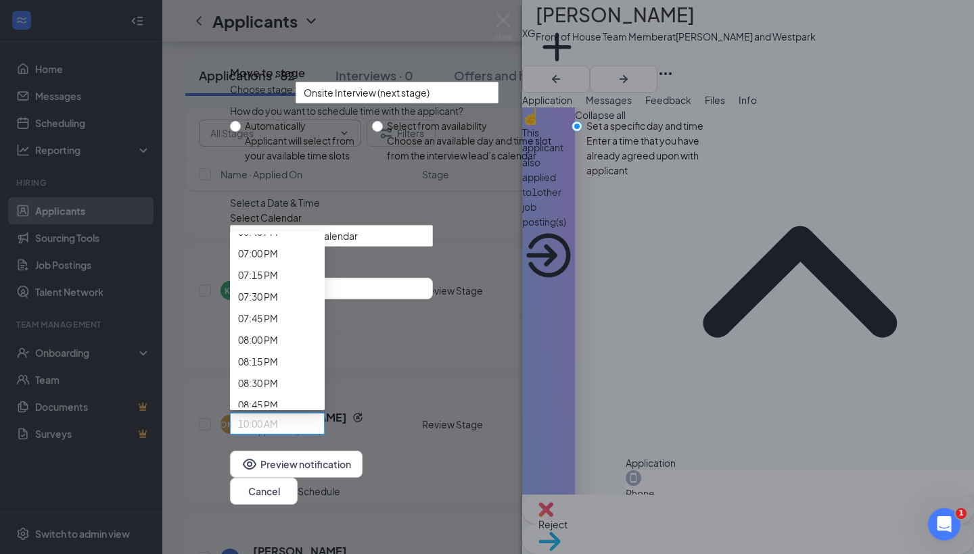
scroll to position [1653, 0]
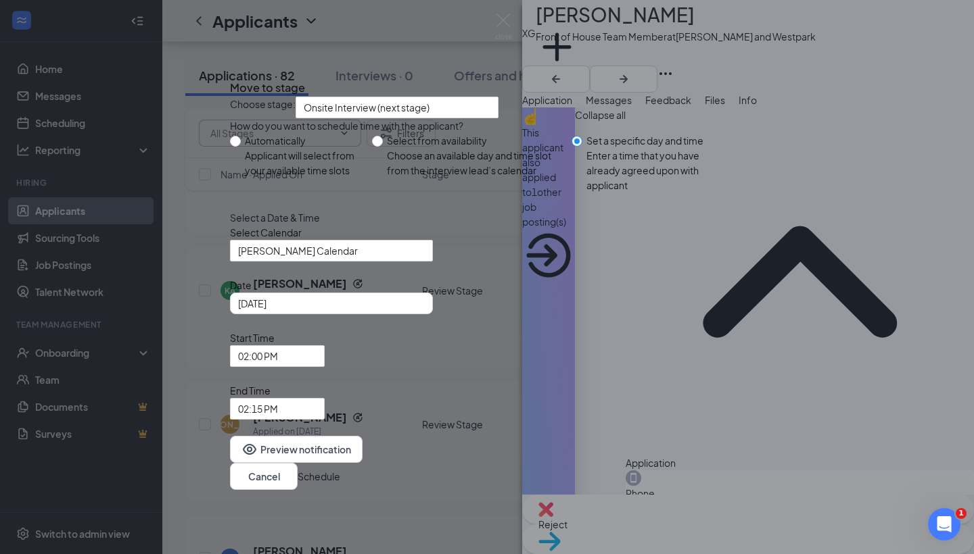
click at [340, 469] on button "Schedule" at bounding box center [318, 476] width 43 height 15
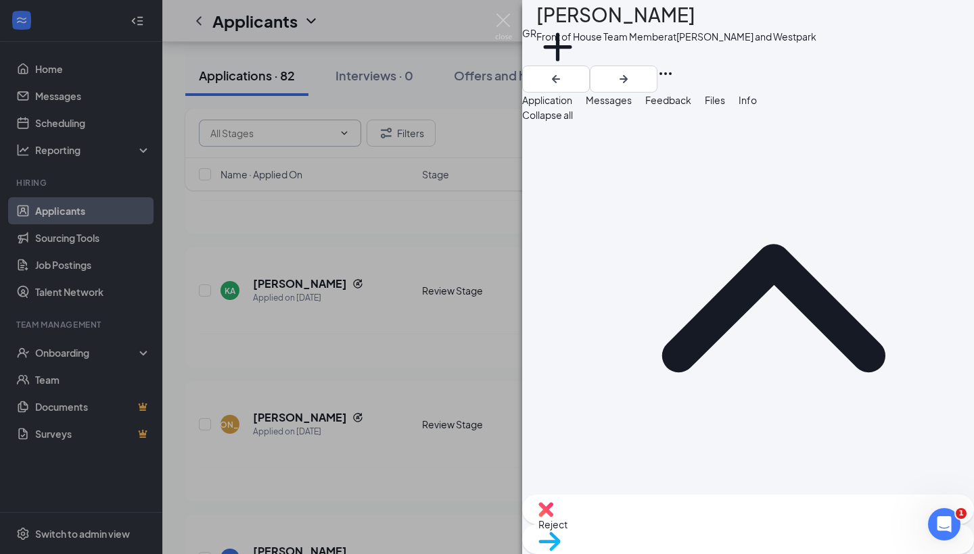
click at [389, 259] on div "GR Geneesis Romero Front of House Team Member at S. Rice and Westpark Add a tag…" at bounding box center [487, 277] width 974 height 554
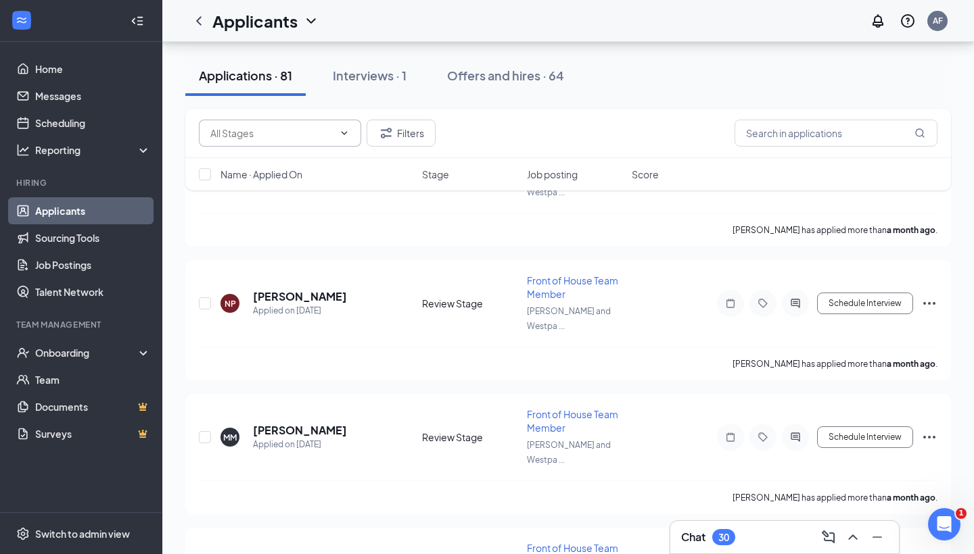
scroll to position [8082, 0]
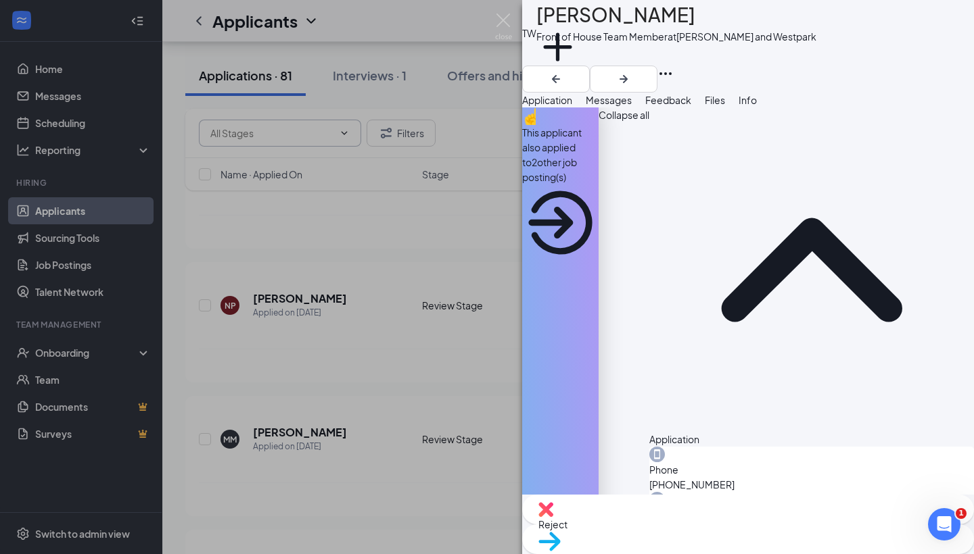
click at [631, 106] on span "Messages" at bounding box center [608, 100] width 46 height 12
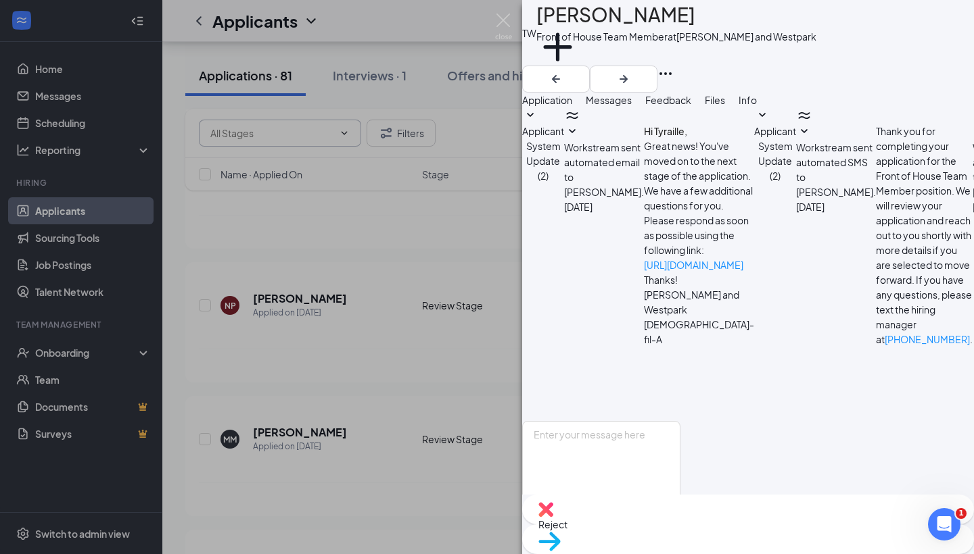
click at [600, 224] on div "Workstream sent automated email to Tyraille Williams. Jul 24 Hi Tyraille, Great…" at bounding box center [659, 264] width 190 height 314
click at [572, 107] on div "Application" at bounding box center [547, 100] width 50 height 15
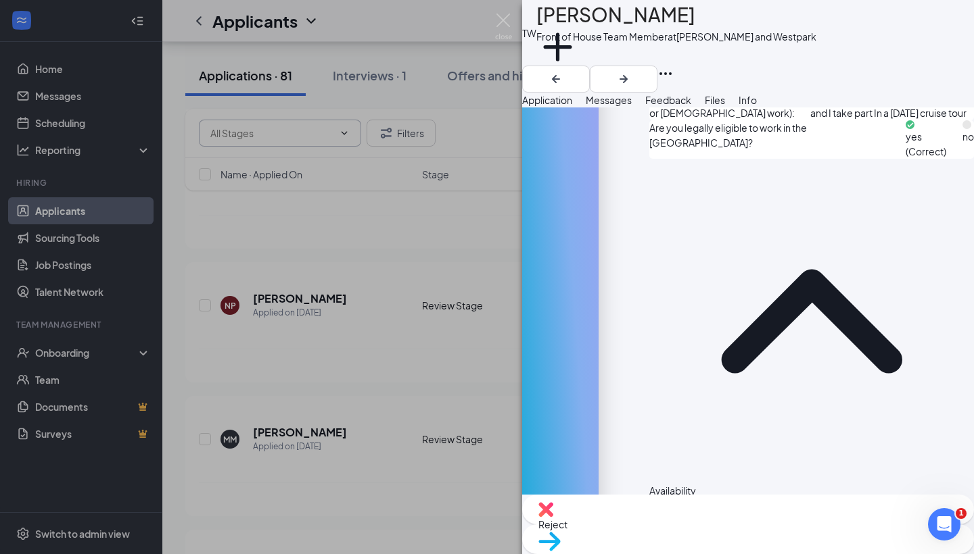
scroll to position [773, 0]
click at [679, 525] on div "Reject" at bounding box center [748, 510] width 452 height 30
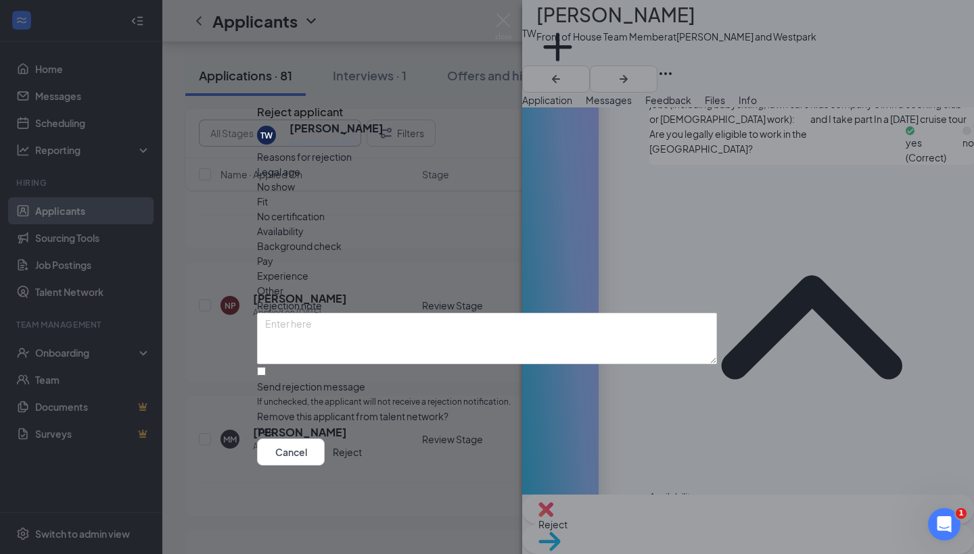
click at [362, 466] on button "Reject" at bounding box center [347, 452] width 29 height 27
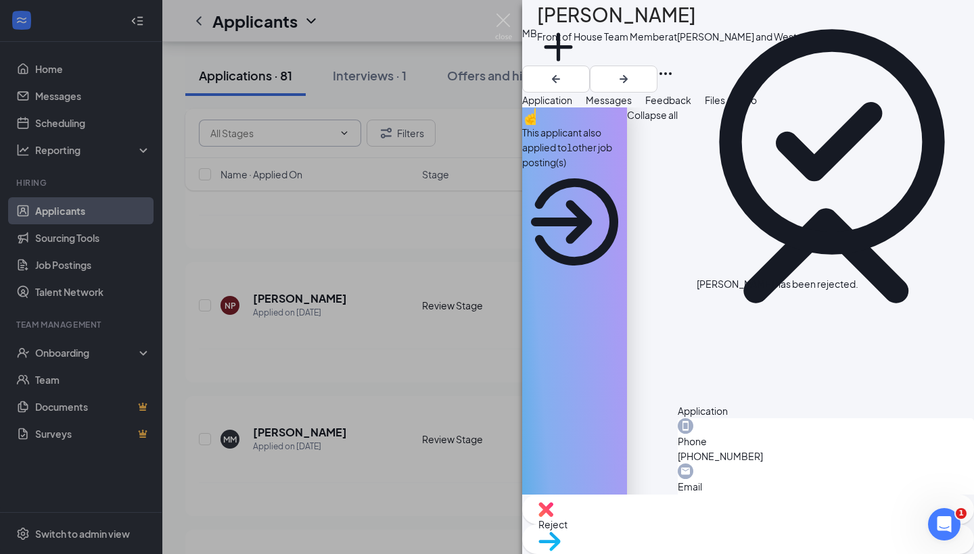
click at [627, 170] on icon "ArrowCircle" at bounding box center [574, 222] width 105 height 105
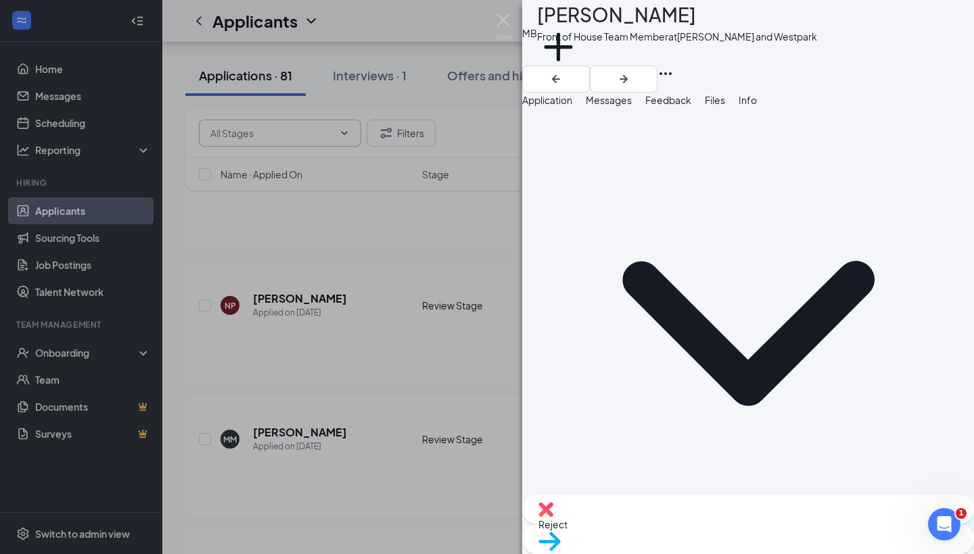
click at [662, 525] on div "Reject" at bounding box center [748, 510] width 452 height 30
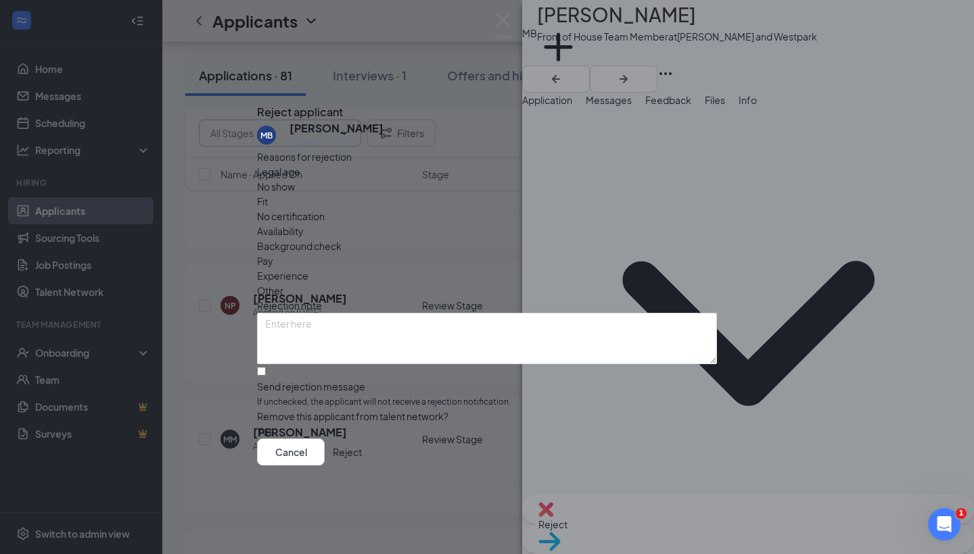
click at [257, 100] on icon "Cross" at bounding box center [257, 100] width 0 height 0
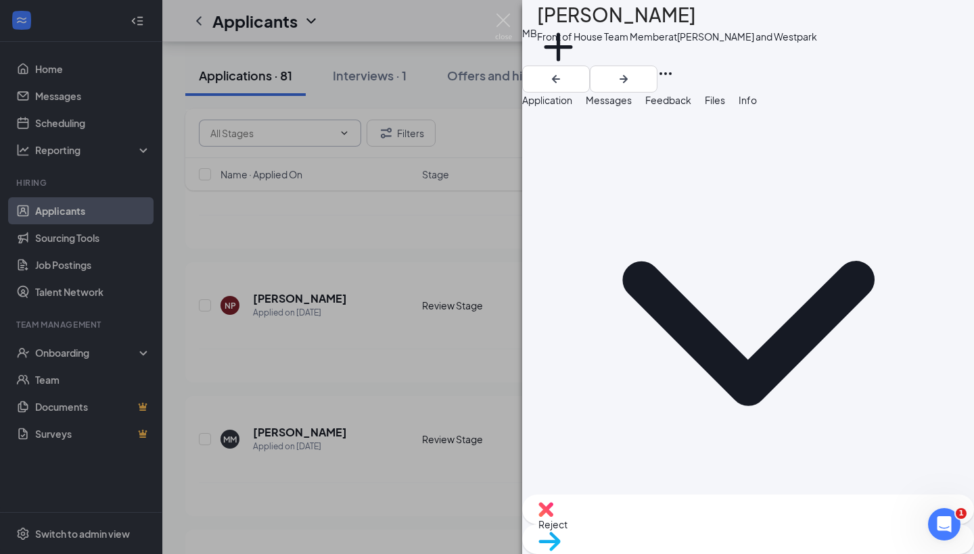
click at [396, 298] on div "MB Marlon Bonilla Front of House Team Member at S. Rice and Westpark Add a tag …" at bounding box center [487, 277] width 974 height 554
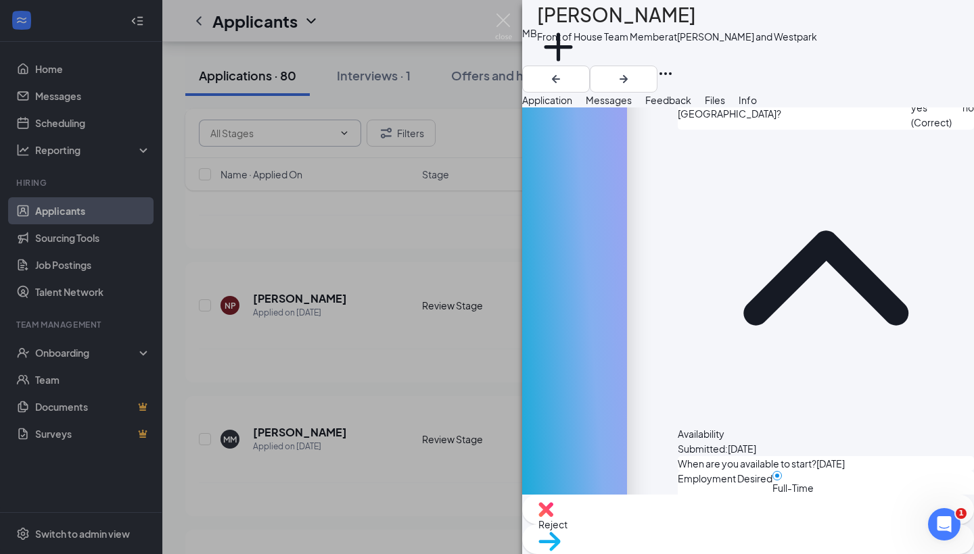
scroll to position [758, 0]
click at [650, 525] on div "Reject" at bounding box center [748, 510] width 452 height 30
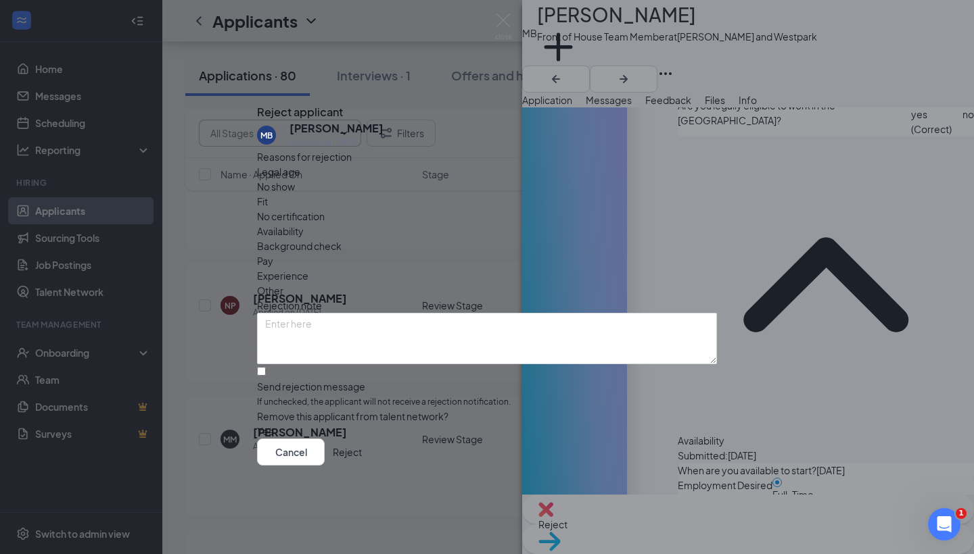
click at [362, 466] on button "Reject" at bounding box center [347, 452] width 29 height 27
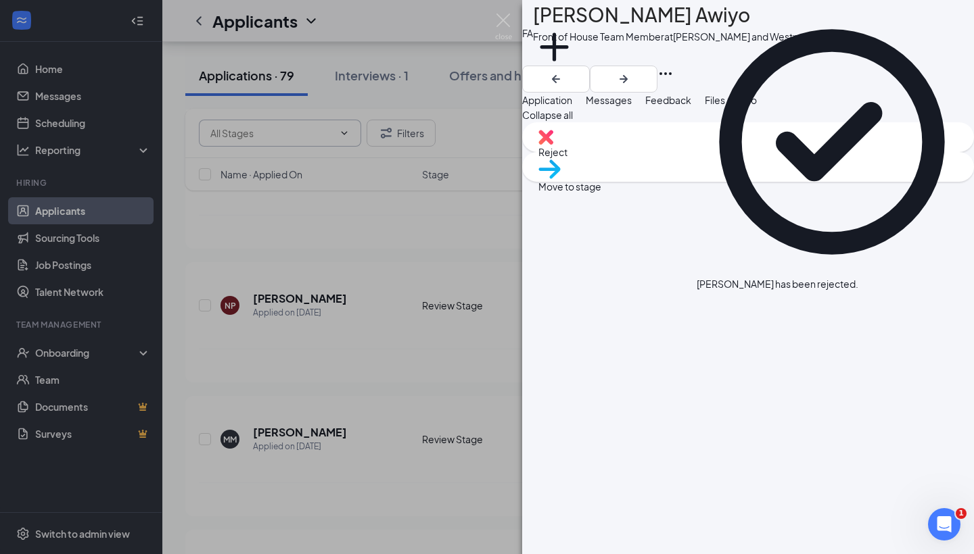
click at [357, 361] on div "FA Fatuma Awiyo Front of House Team Member at S. Rice and Westpark Add a tag Ap…" at bounding box center [487, 277] width 974 height 554
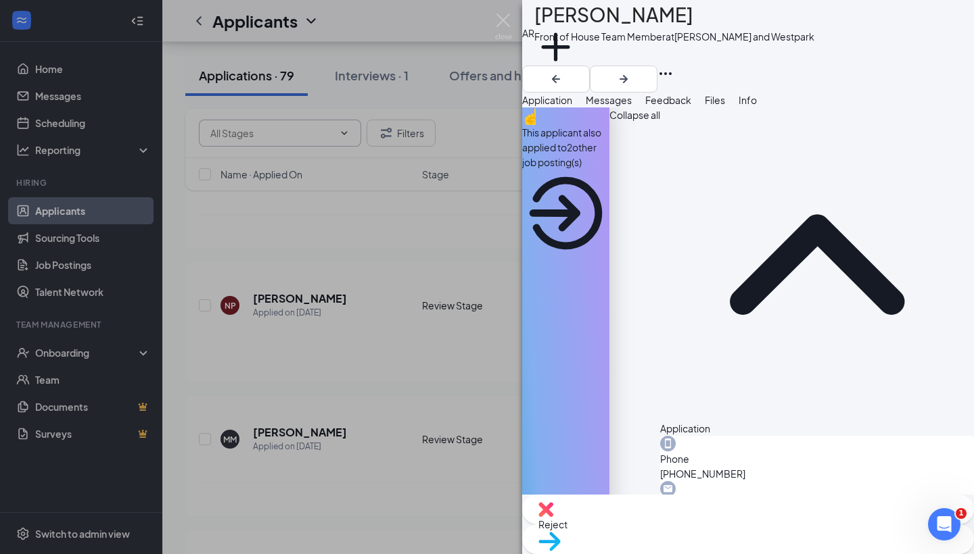
click at [660, 525] on div "Reject" at bounding box center [748, 510] width 452 height 30
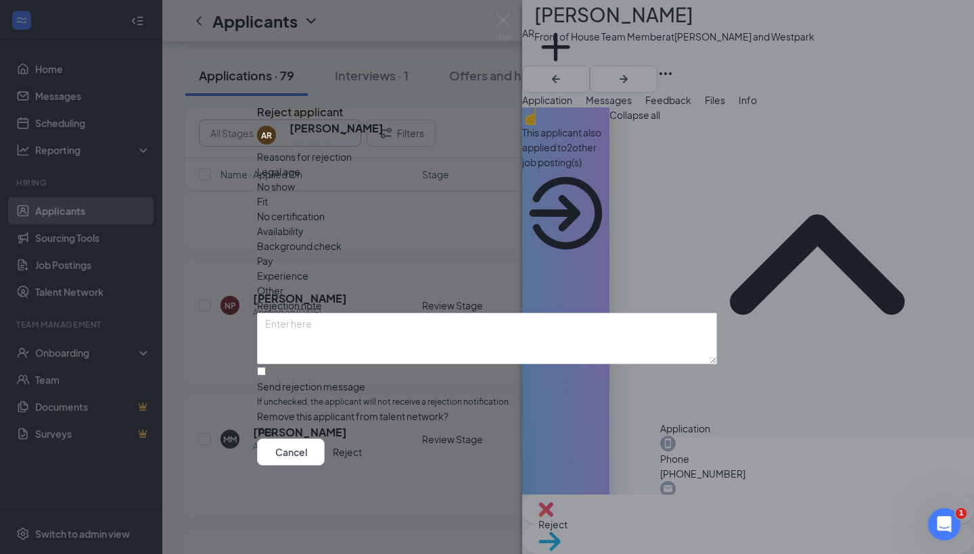
click at [362, 458] on button "Reject" at bounding box center [347, 452] width 29 height 27
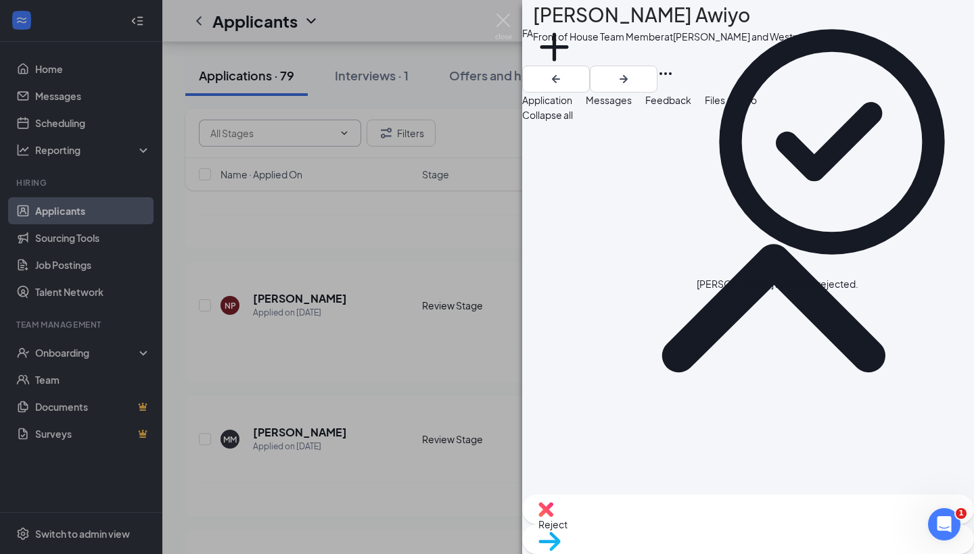
click at [381, 391] on div "FA Fatuma Awiyo Front of House Team Member at S. Rice and Westpark Add a tag Ap…" at bounding box center [487, 277] width 974 height 554
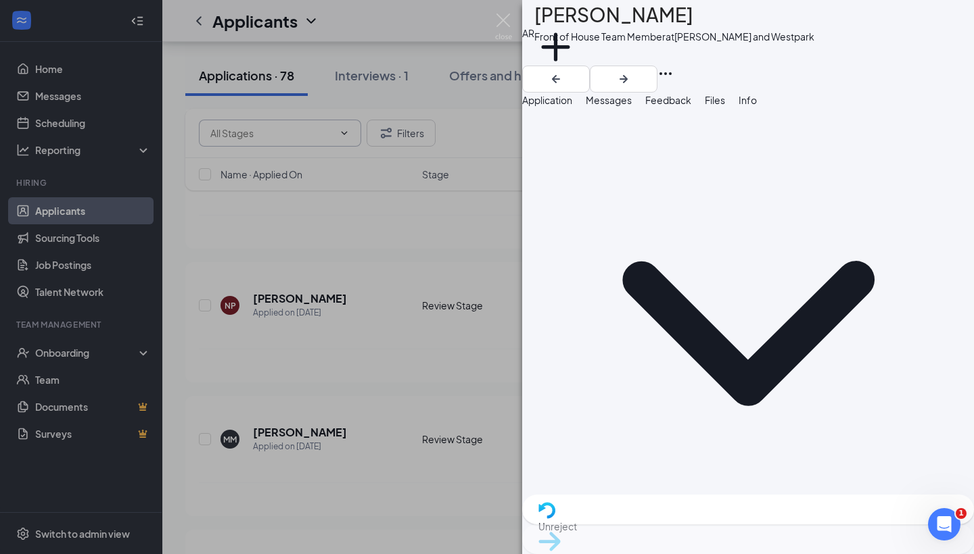
click at [951, 66] on div at bounding box center [748, 79] width 452 height 27
click at [673, 66] on icon "Ellipses" at bounding box center [665, 74] width 16 height 16
click at [841, 50] on link "View full application" at bounding box center [852, 47] width 87 height 15
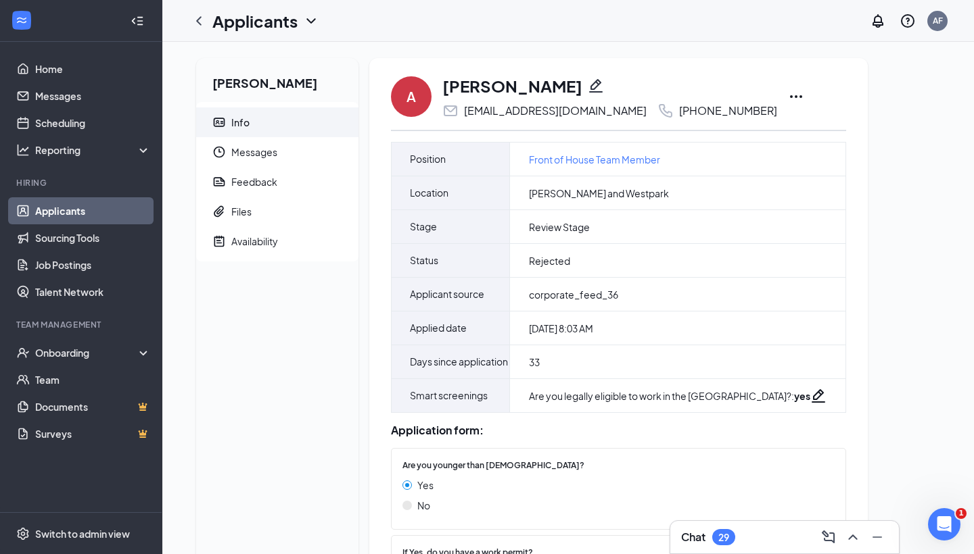
click at [788, 95] on icon "Ellipses" at bounding box center [796, 97] width 16 height 16
click at [862, 452] on div "Angel Alfonso Rosales Info Messages Feedback Files Availability A Angel Alfonso…" at bounding box center [567, 473] width 765 height 831
click at [788, 95] on icon "Ellipses" at bounding box center [796, 97] width 16 height 16
click at [802, 124] on p "Unreject" at bounding box center [845, 125] width 116 height 14
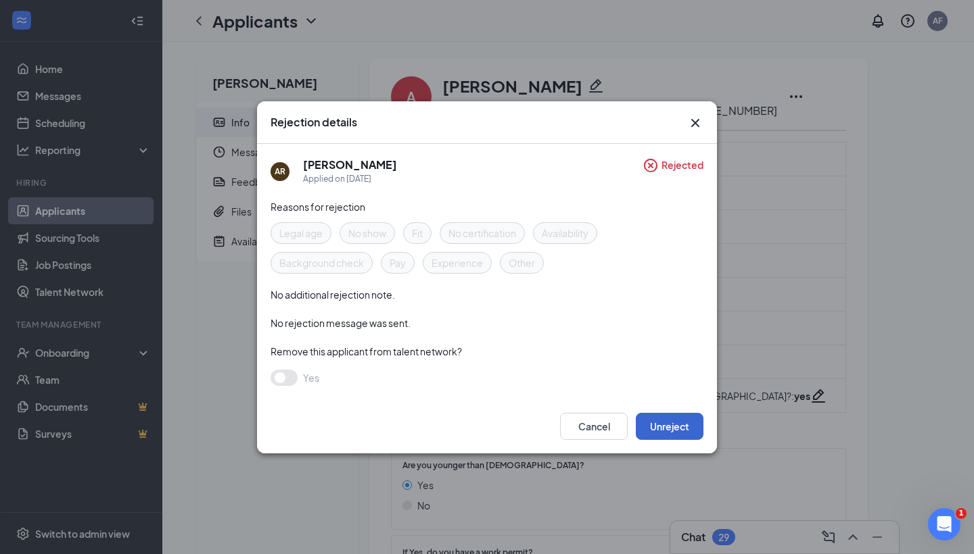
click at [658, 427] on button "Unreject" at bounding box center [670, 426] width 68 height 27
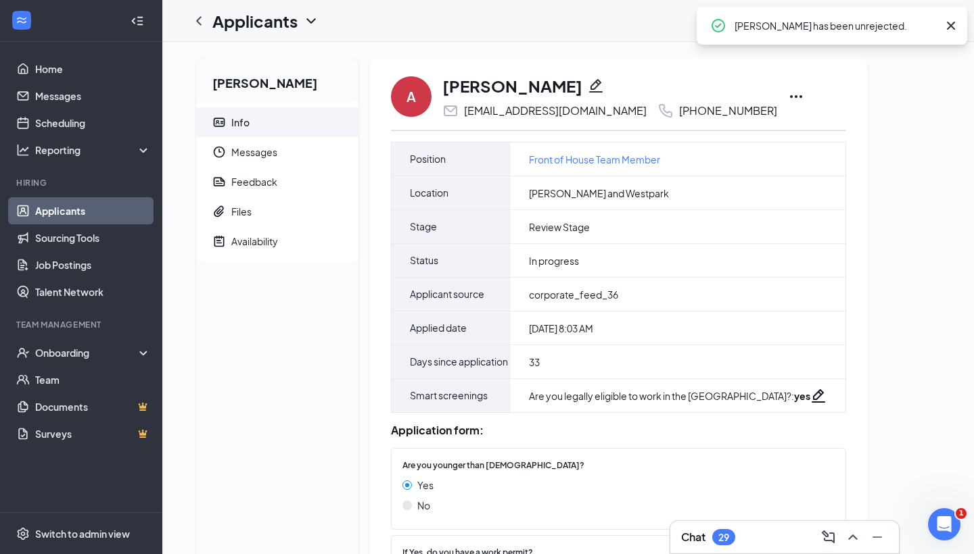
click at [788, 95] on icon "Ellipses" at bounding box center [796, 97] width 16 height 16
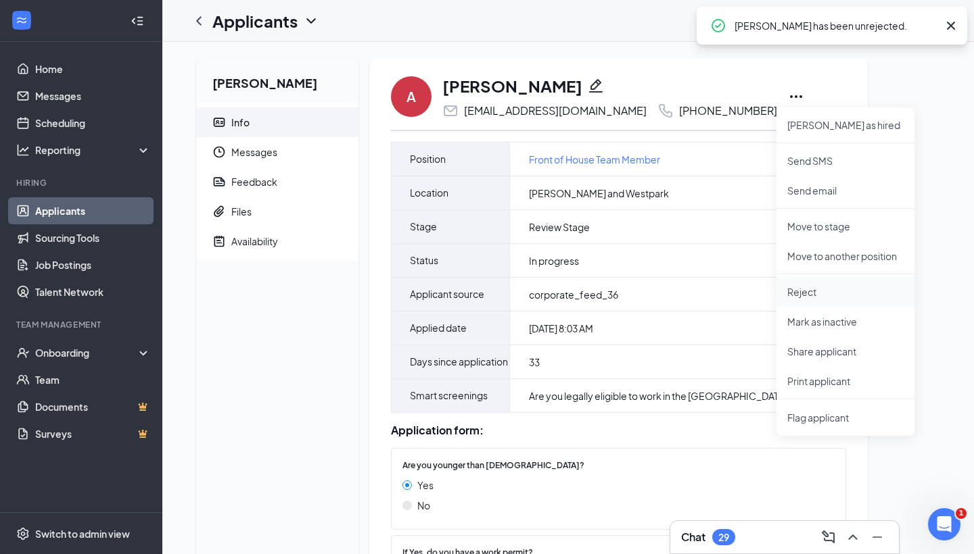
click at [825, 295] on p "Reject" at bounding box center [845, 292] width 116 height 14
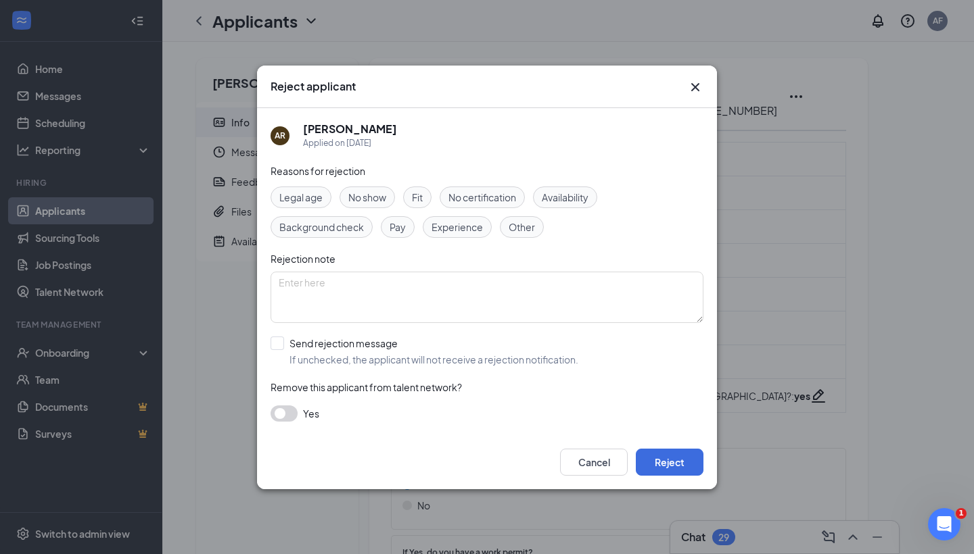
click at [288, 408] on button "button" at bounding box center [283, 414] width 27 height 16
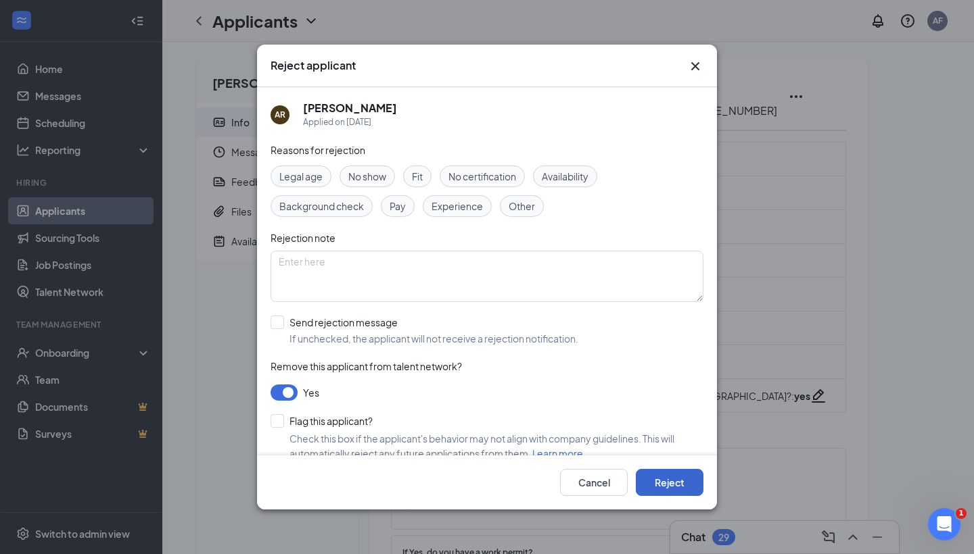
click at [652, 481] on button "Reject" at bounding box center [670, 482] width 68 height 27
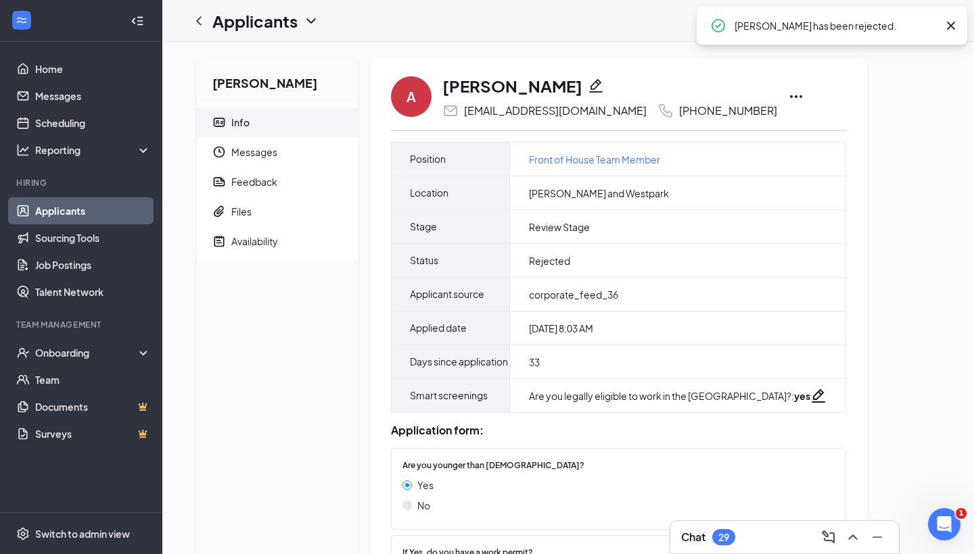
click at [103, 212] on link "Applicants" at bounding box center [93, 210] width 116 height 27
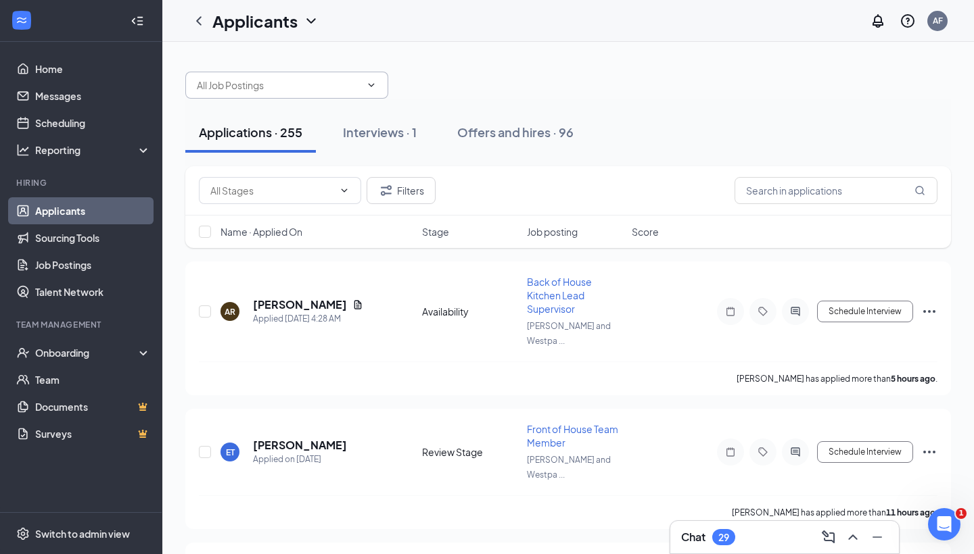
click at [348, 87] on input "text" at bounding box center [279, 85] width 164 height 15
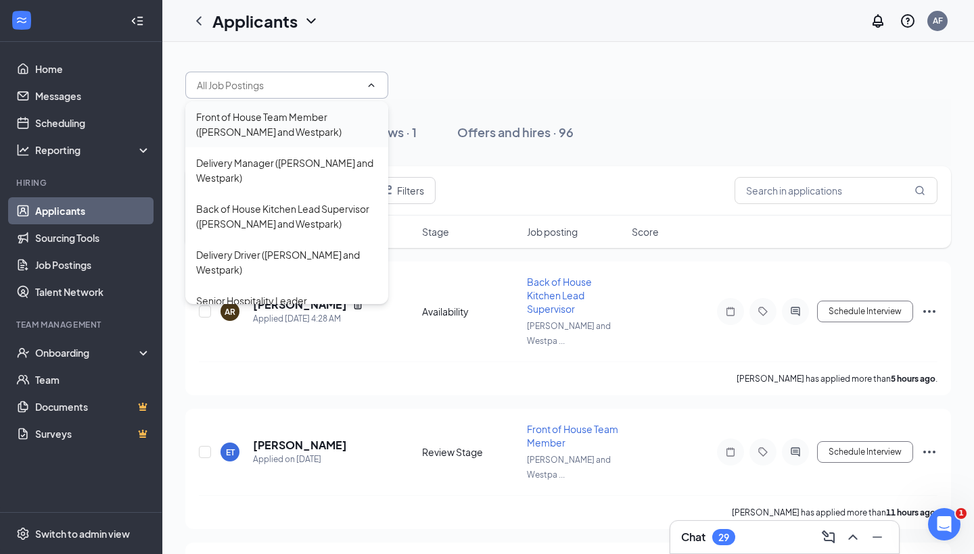
click at [297, 126] on div "Front of House Team Member ([PERSON_NAME] and Westpark)" at bounding box center [286, 125] width 181 height 30
type input "Front of House Team Member ([PERSON_NAME] and Westpark)"
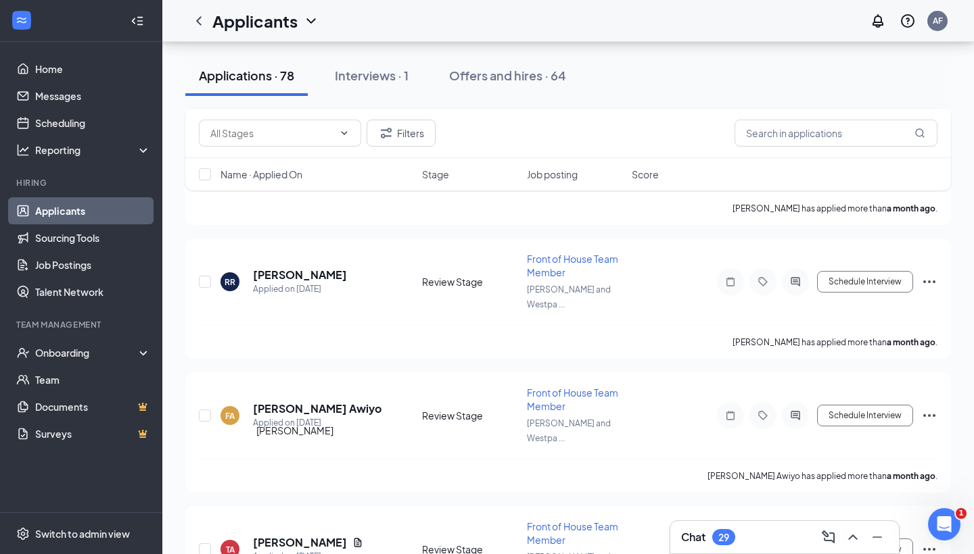
scroll to position [9034, 0]
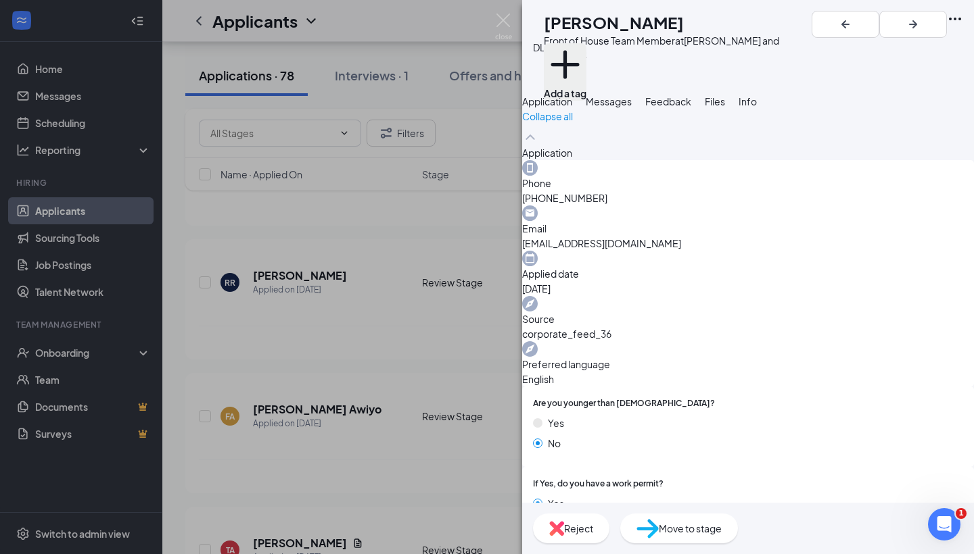
click at [586, 63] on button "Add a tag" at bounding box center [565, 71] width 43 height 57
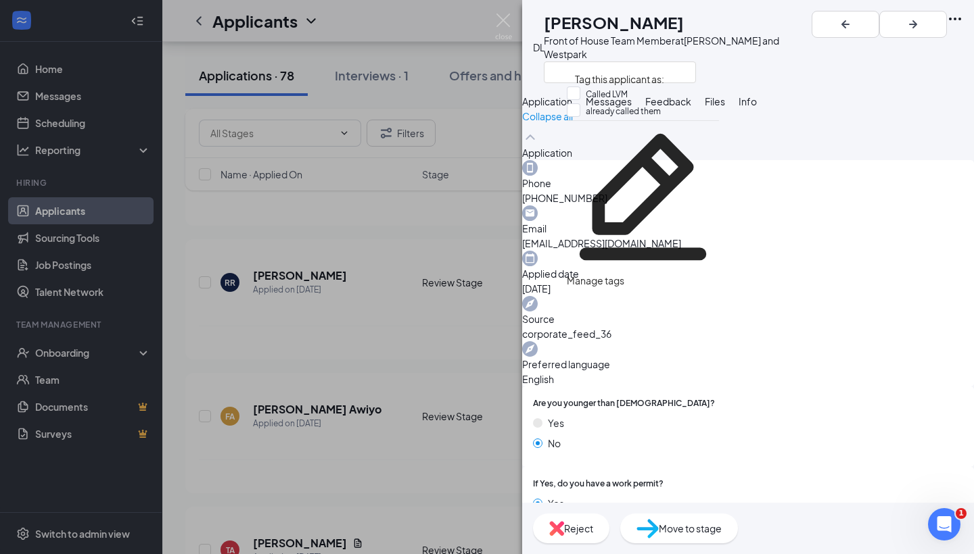
click at [646, 273] on div "Manage tags" at bounding box center [643, 280] width 152 height 15
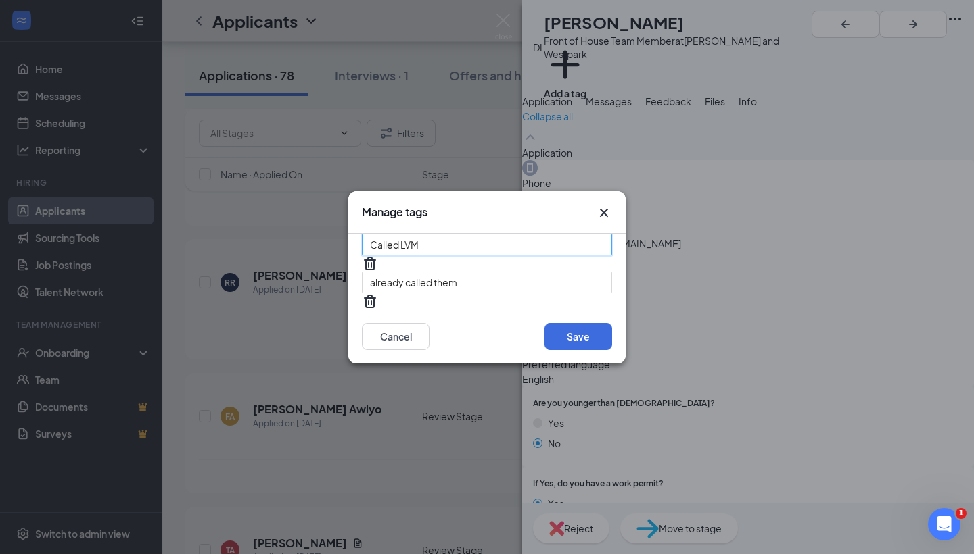
drag, startPoint x: 449, startPoint y: 266, endPoint x: 363, endPoint y: 266, distance: 85.9
click at [363, 256] on input "Called LVM" at bounding box center [487, 245] width 250 height 22
type input "j"
click at [481, 323] on div "Save Cancel" at bounding box center [487, 336] width 250 height 27
click at [415, 256] on input "student" at bounding box center [487, 245] width 250 height 22
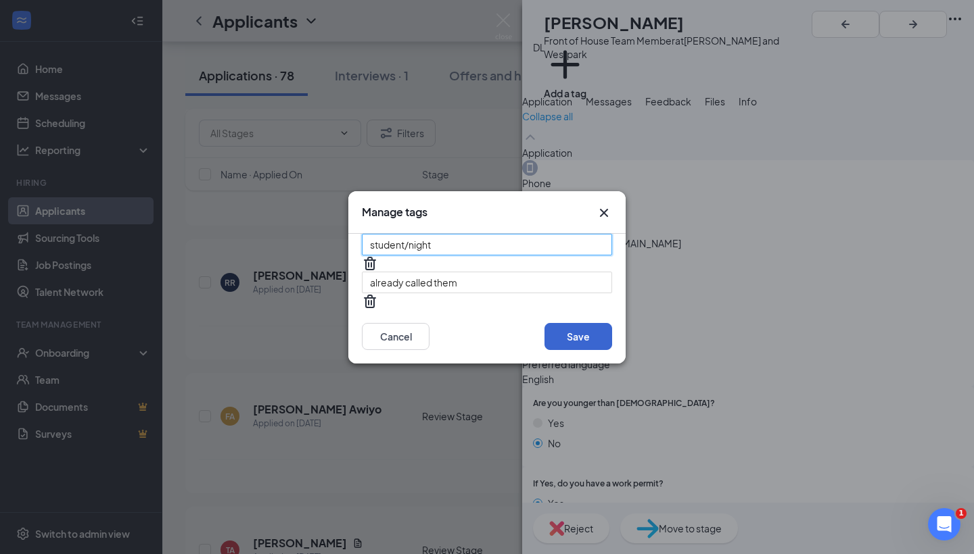
type input "student/night"
click at [558, 324] on button "Save" at bounding box center [578, 336] width 68 height 27
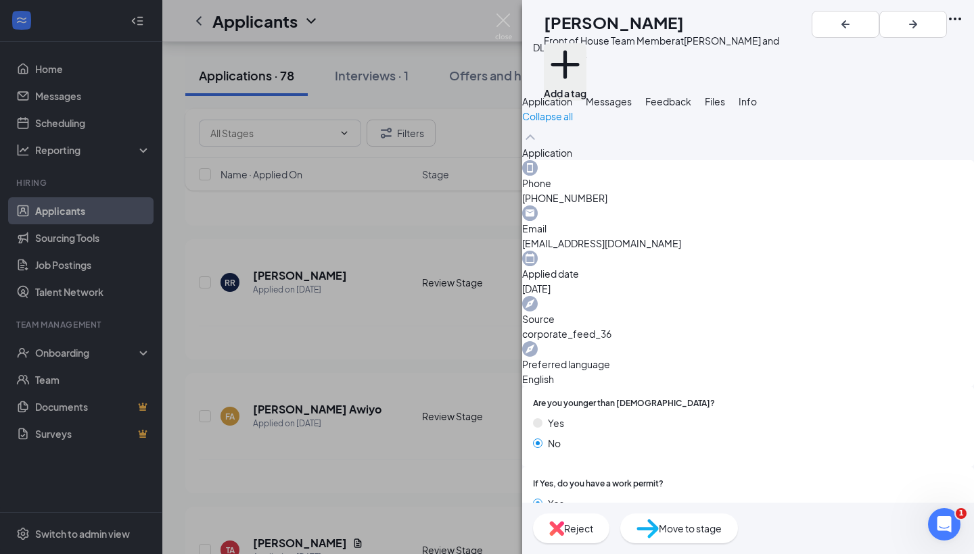
click at [586, 62] on button "Add a tag" at bounding box center [565, 71] width 43 height 57
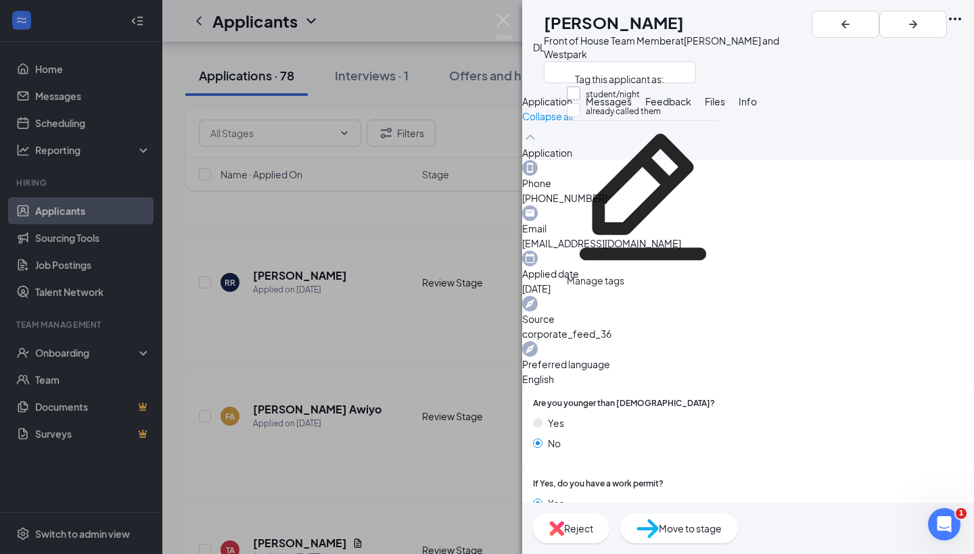
click at [577, 99] on div at bounding box center [574, 94] width 14 height 14
click at [577, 99] on input "student/night" at bounding box center [603, 94] width 73 height 15
click at [594, 93] on span "student/night" at bounding box center [612, 94] width 54 height 10
click at [594, 93] on input "student/night" at bounding box center [603, 94] width 73 height 15
click at [580, 97] on div at bounding box center [574, 94] width 14 height 14
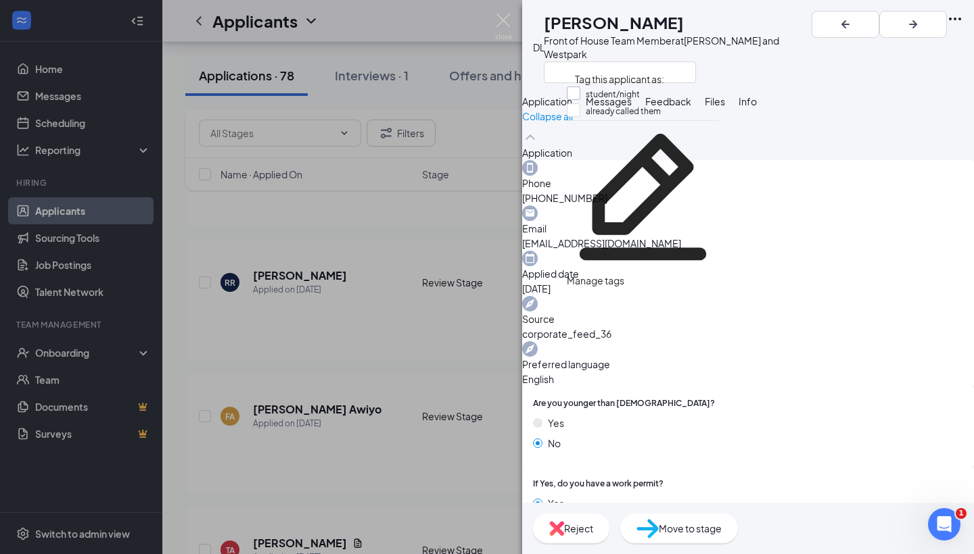
click at [583, 97] on input "student/night" at bounding box center [603, 94] width 73 height 15
checkbox input "false"
click at [476, 186] on div "DL Dafne Lopez Front of House Team Member at S. Rice and Westpark Application M…" at bounding box center [487, 277] width 974 height 554
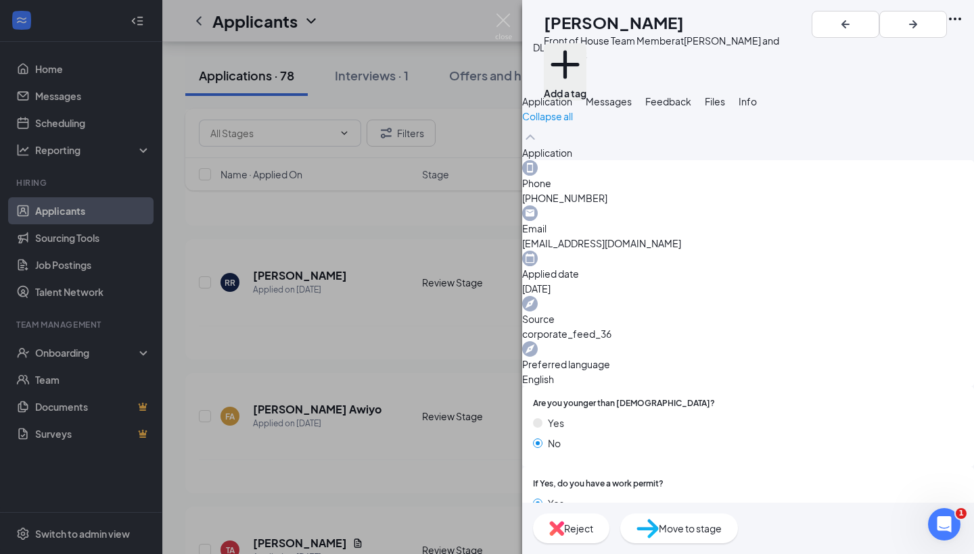
click at [586, 61] on button "Add a tag" at bounding box center [565, 71] width 43 height 57
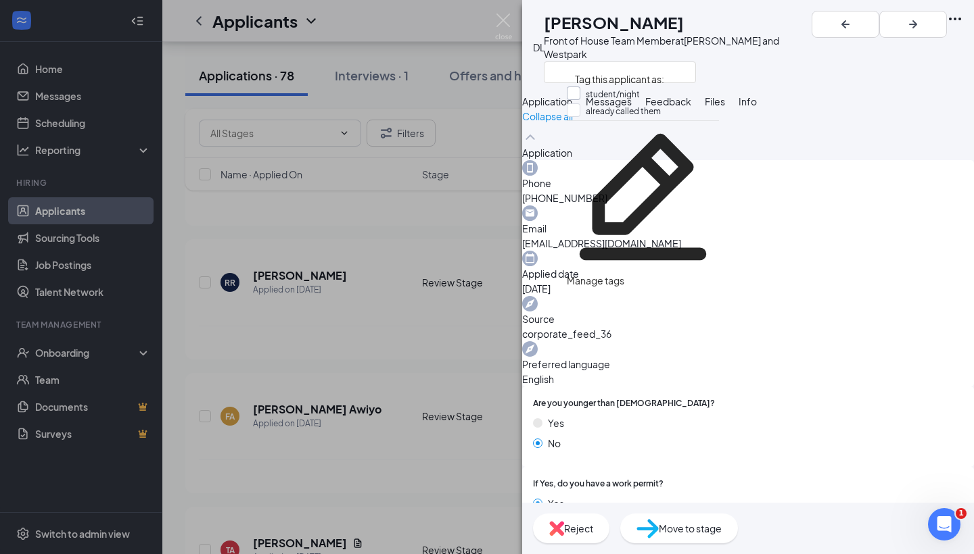
click at [580, 90] on div at bounding box center [574, 94] width 14 height 14
click at [586, 90] on input "student/night" at bounding box center [603, 94] width 73 height 15
click at [580, 99] on div at bounding box center [574, 94] width 14 height 14
click at [583, 99] on input "student/night" at bounding box center [603, 94] width 73 height 15
click at [628, 99] on span "student/night" at bounding box center [612, 94] width 54 height 10
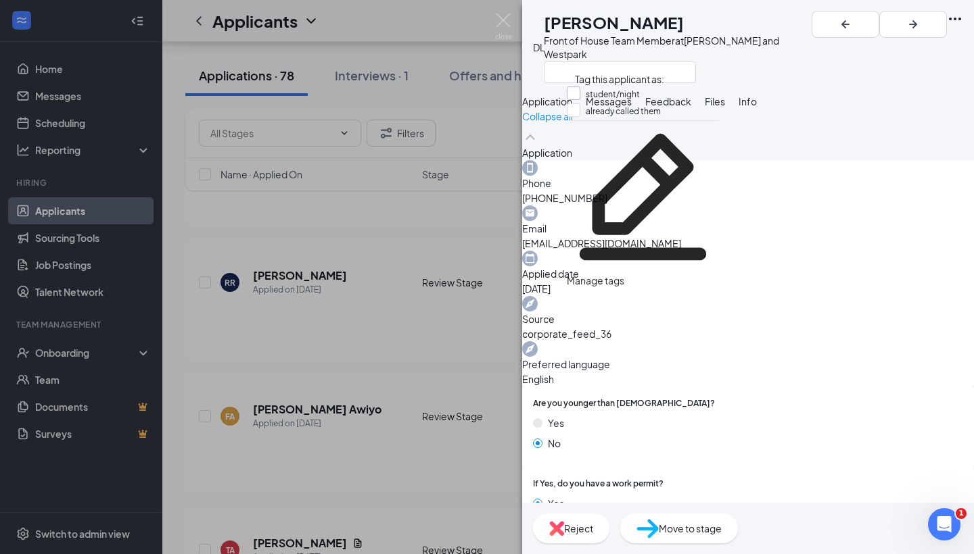
click at [628, 99] on input "student/night" at bounding box center [603, 94] width 73 height 15
checkbox input "false"
click at [580, 117] on div at bounding box center [574, 110] width 14 height 14
click at [585, 118] on input "already called them" at bounding box center [614, 110] width 94 height 15
click at [580, 115] on div at bounding box center [574, 110] width 14 height 14
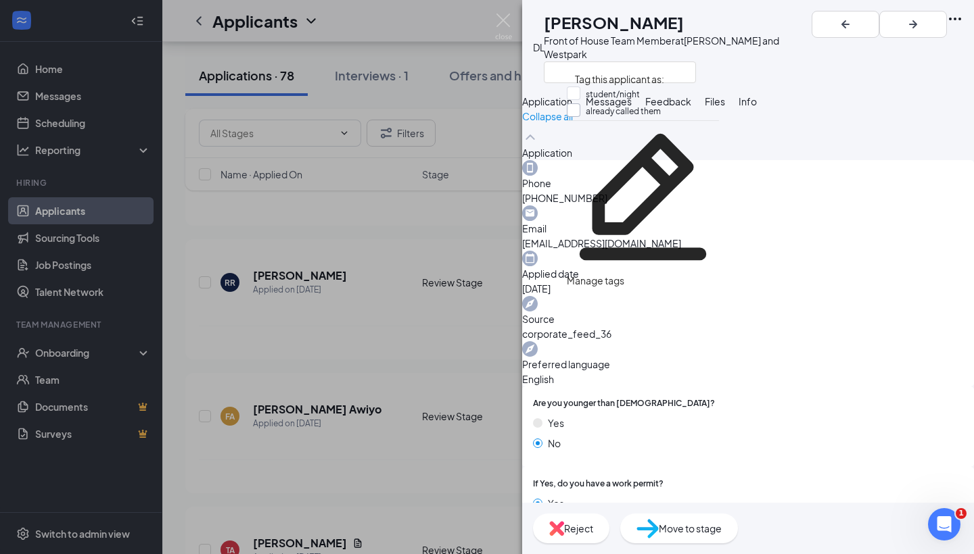
click at [585, 115] on input "already called them" at bounding box center [614, 110] width 94 height 15
checkbox input "false"
click at [580, 97] on div at bounding box center [574, 94] width 14 height 14
click at [585, 97] on input "student/night" at bounding box center [603, 94] width 73 height 15
checkbox input "false"
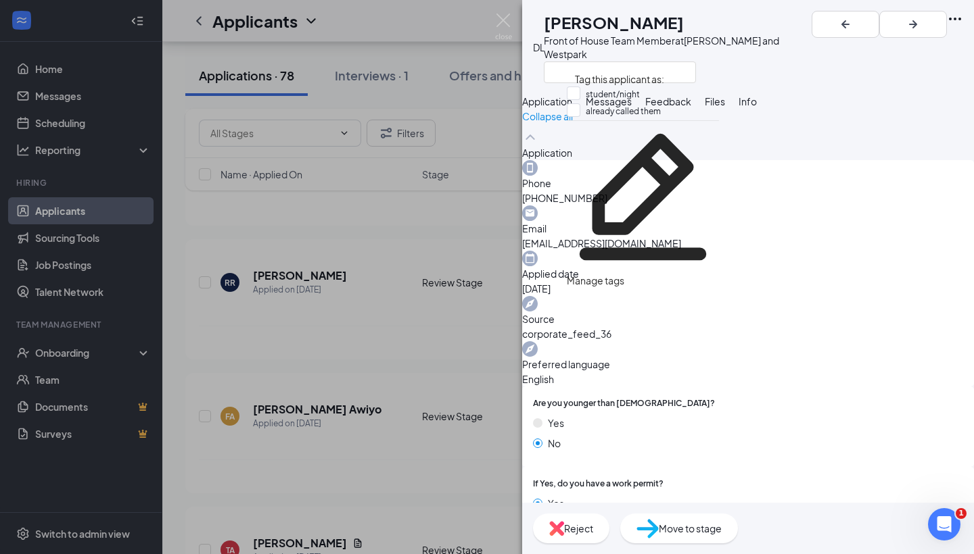
click at [547, 70] on div "DL Dafne Lopez Front of House Team Member at S. Rice and Westpark" at bounding box center [748, 47] width 452 height 94
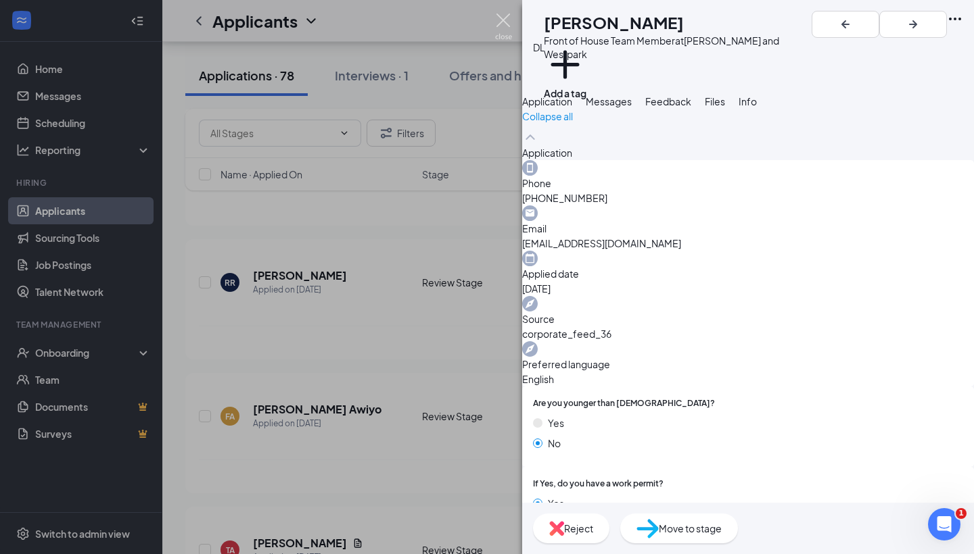
click at [509, 24] on img at bounding box center [503, 27] width 17 height 26
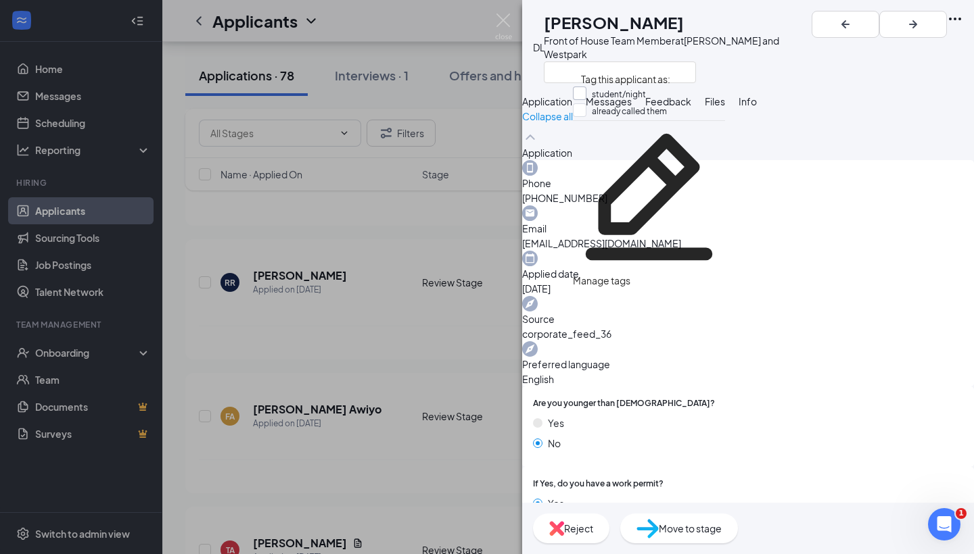
click at [586, 95] on div at bounding box center [580, 94] width 14 height 14
click at [594, 95] on input "student/night" at bounding box center [609, 94] width 73 height 15
click at [588, 95] on input "student/night" at bounding box center [609, 94] width 73 height 15
checkbox input "true"
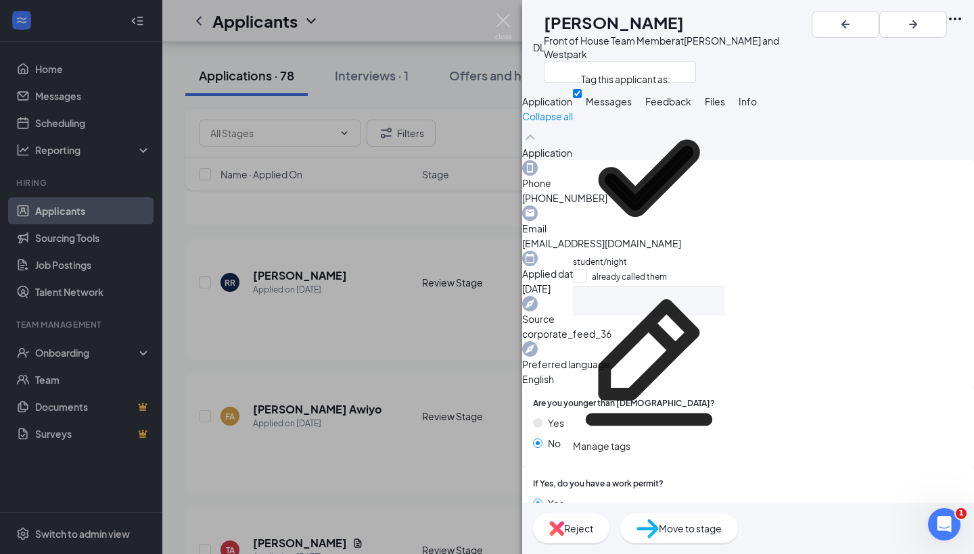
click at [444, 241] on div "DL Dafne Lopez Front of House Team Member at S. Rice and Westpark Application M…" at bounding box center [487, 277] width 974 height 554
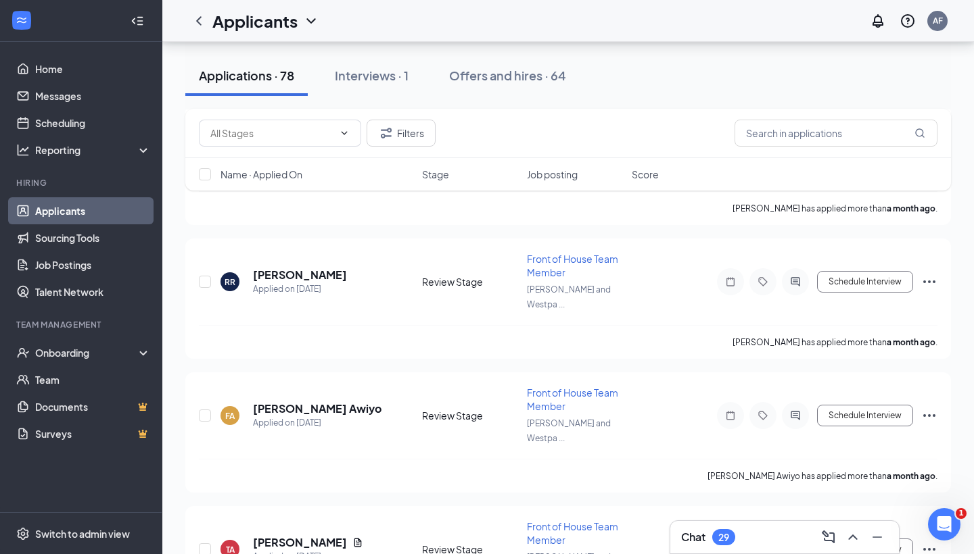
scroll to position [9034, 0]
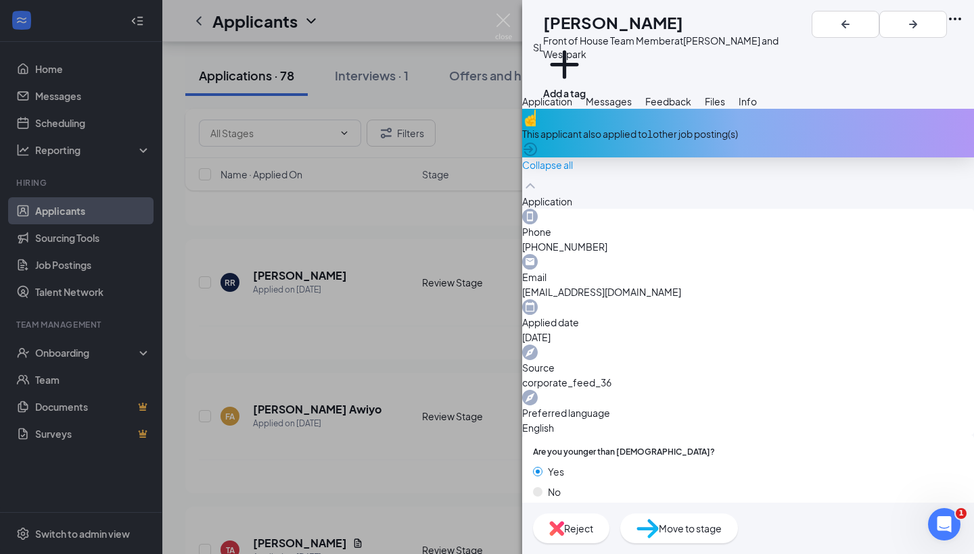
click at [537, 156] on icon "ArrowCircle" at bounding box center [530, 150] width 14 height 14
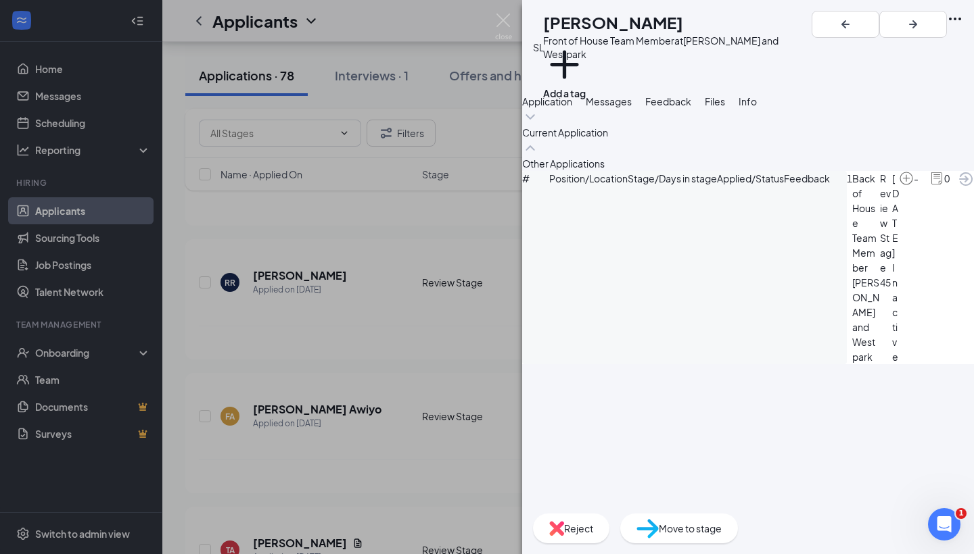
click at [572, 107] on span "Application" at bounding box center [547, 101] width 50 height 12
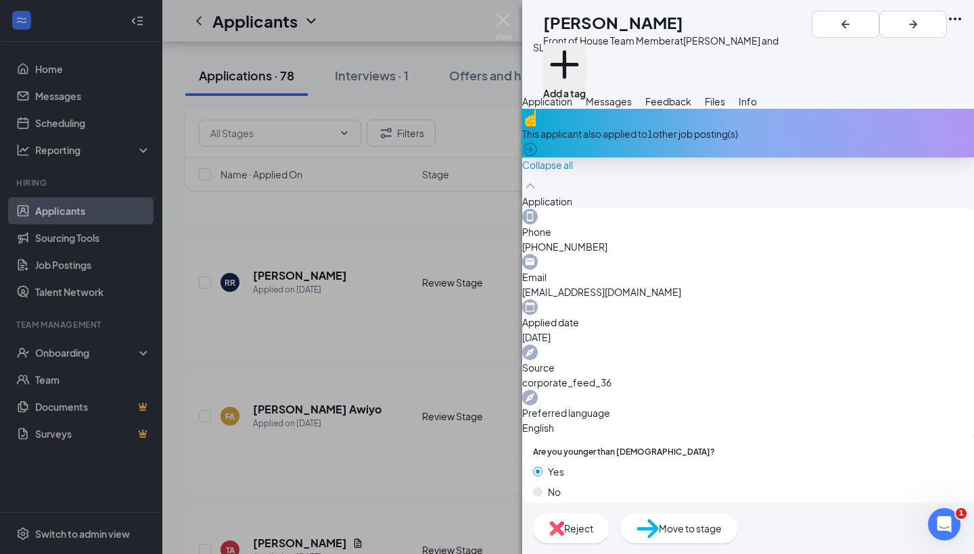
click at [585, 59] on button "Add a tag" at bounding box center [564, 71] width 43 height 57
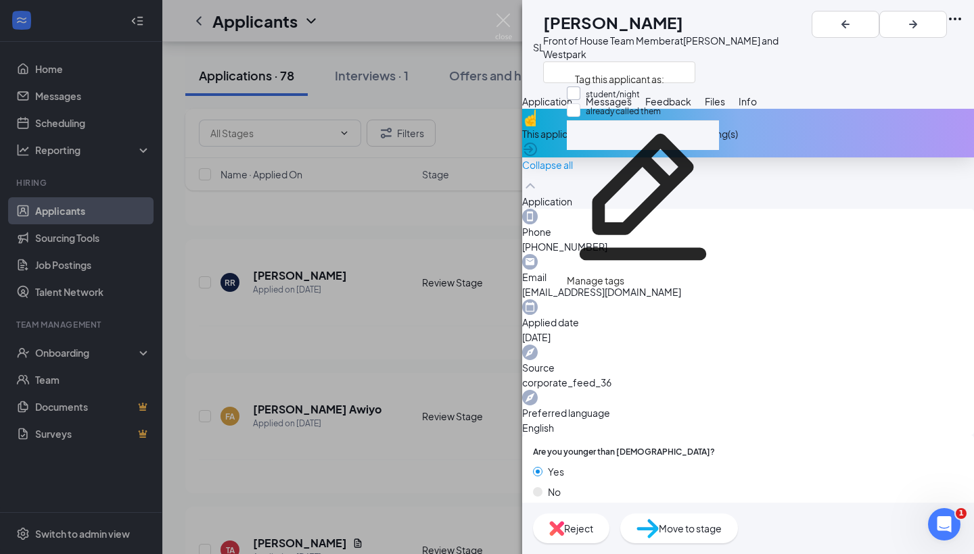
click at [580, 95] on div at bounding box center [574, 94] width 14 height 14
click at [585, 95] on input "student/night" at bounding box center [603, 94] width 73 height 15
click at [640, 97] on span "student/night" at bounding box center [612, 94] width 54 height 10
click at [640, 97] on input "student/night" at bounding box center [603, 94] width 73 height 15
click at [580, 99] on div at bounding box center [574, 94] width 14 height 14
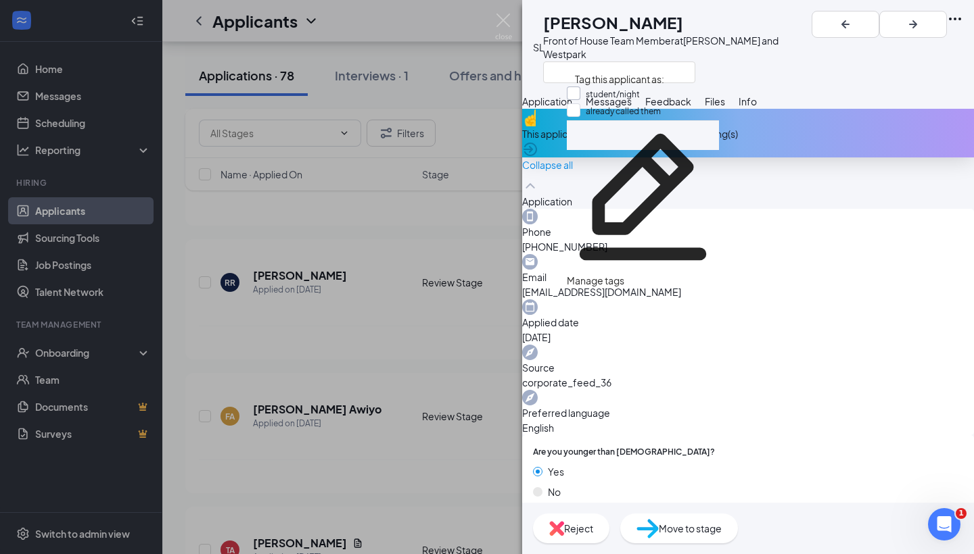
click at [583, 99] on input "student/night" at bounding box center [603, 94] width 73 height 15
click at [579, 96] on input "student/night" at bounding box center [603, 94] width 73 height 15
checkbox input "true"
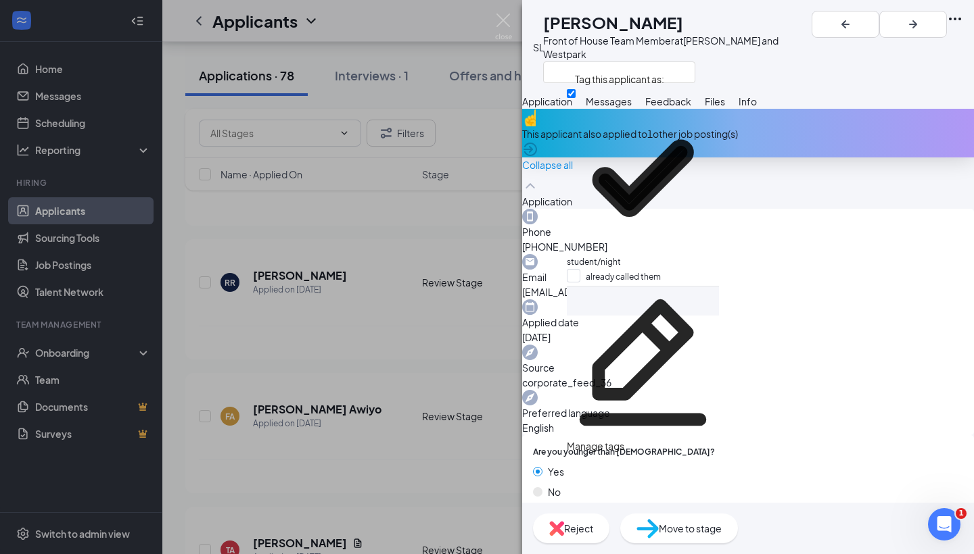
click at [407, 233] on div "SL Stephanie leal Front of House Team Member at S. Rice and Westpark Applicatio…" at bounding box center [487, 277] width 974 height 554
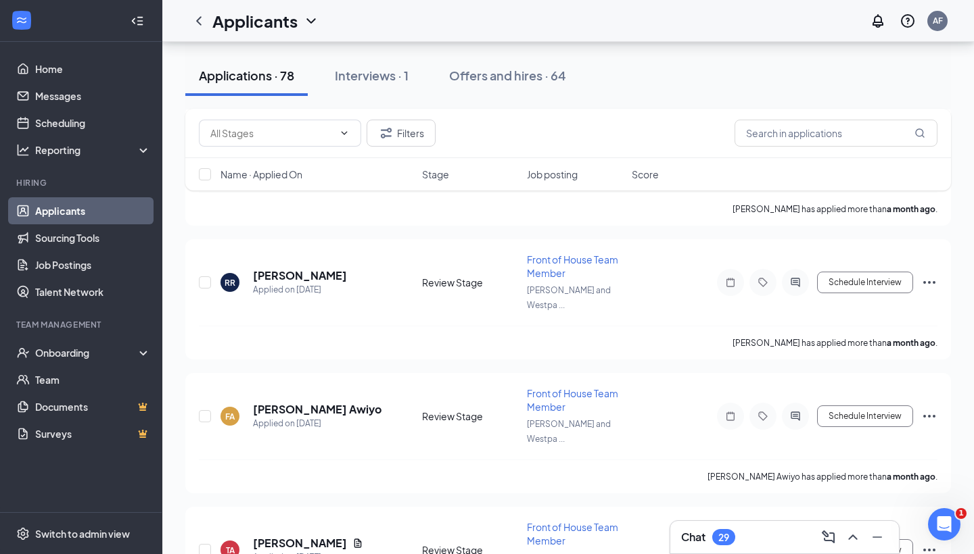
scroll to position [8918, 0]
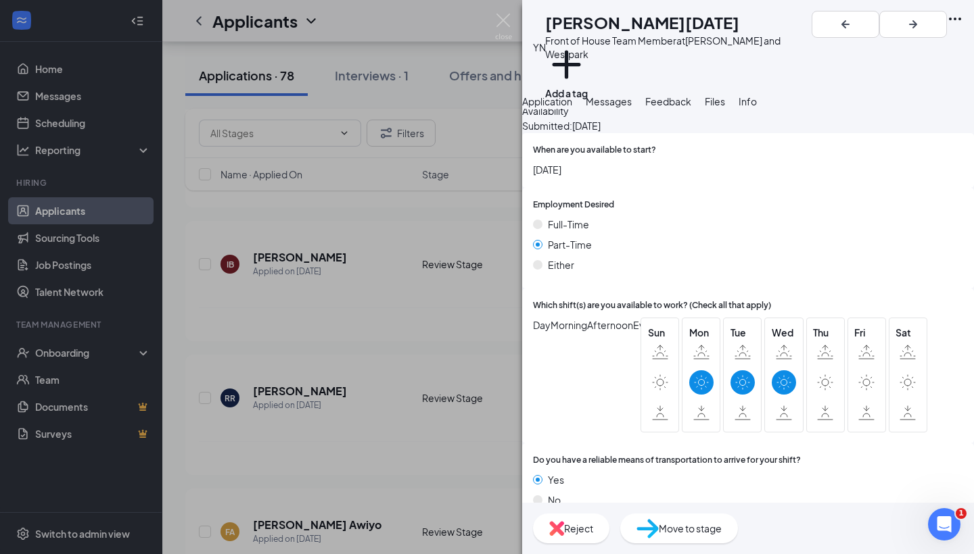
scroll to position [758, 0]
click at [667, 545] on div "Reject Move to stage" at bounding box center [748, 528] width 452 height 51
click at [564, 533] on img at bounding box center [556, 528] width 15 height 15
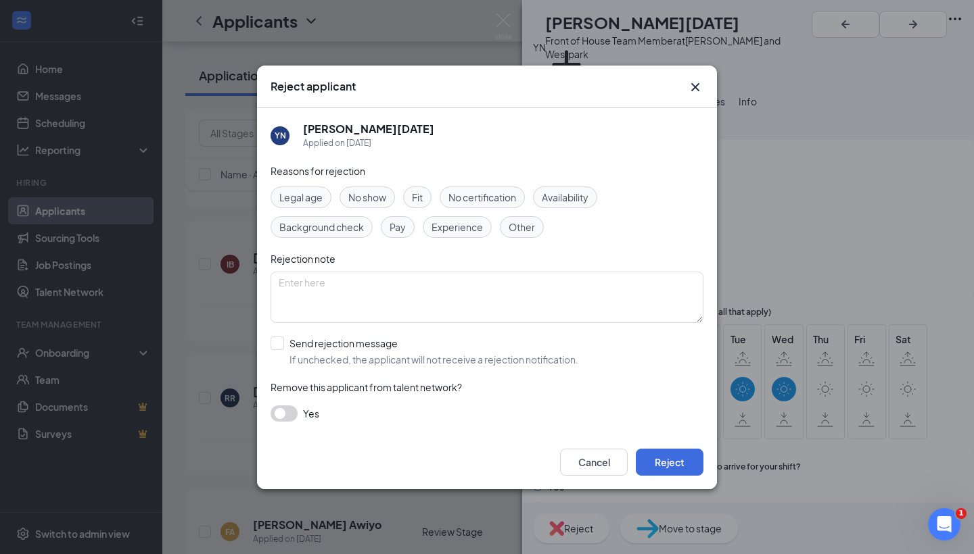
click at [570, 193] on span "Availability" at bounding box center [565, 197] width 47 height 15
click at [682, 463] on button "Reject" at bounding box center [670, 462] width 68 height 27
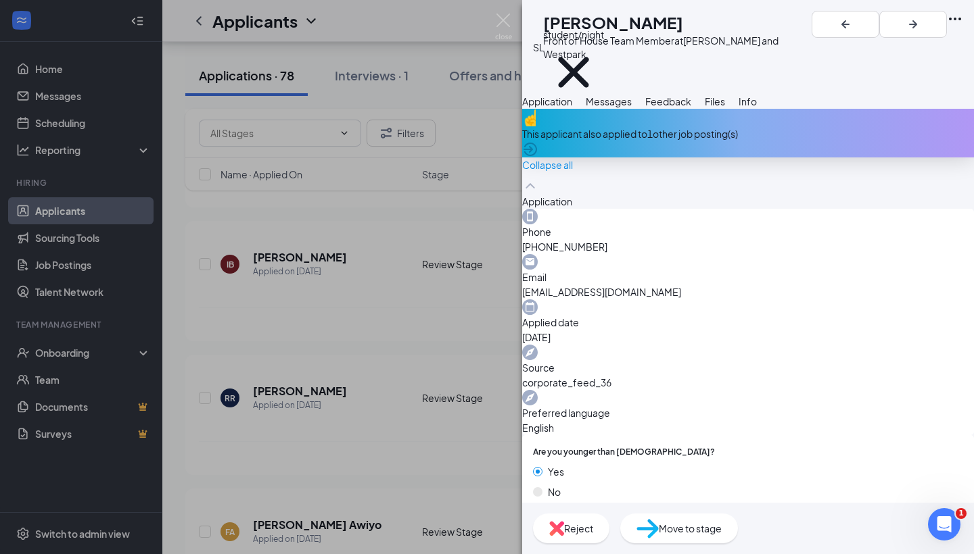
click at [955, 155] on div "This applicant also applied to 1 other job posting(s)" at bounding box center [748, 133] width 452 height 49
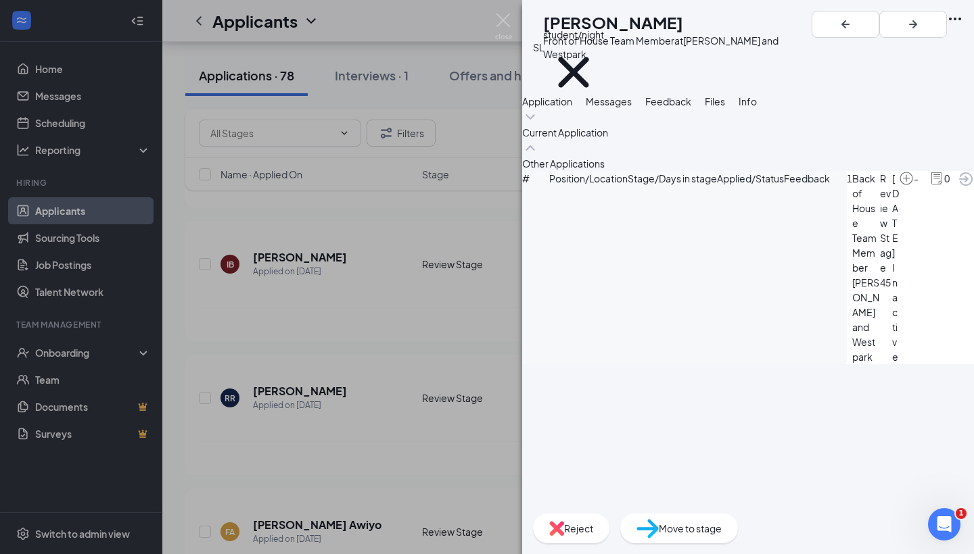
click at [406, 277] on div "SL Stephanie leal Front of House Team Member at S. Rice and Westpark student/ni…" at bounding box center [487, 277] width 974 height 554
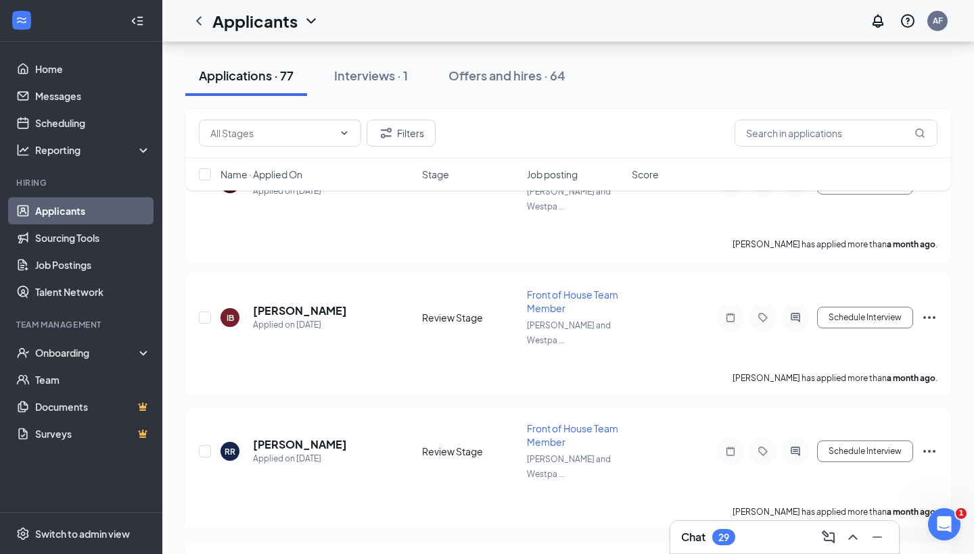
scroll to position [8855, 0]
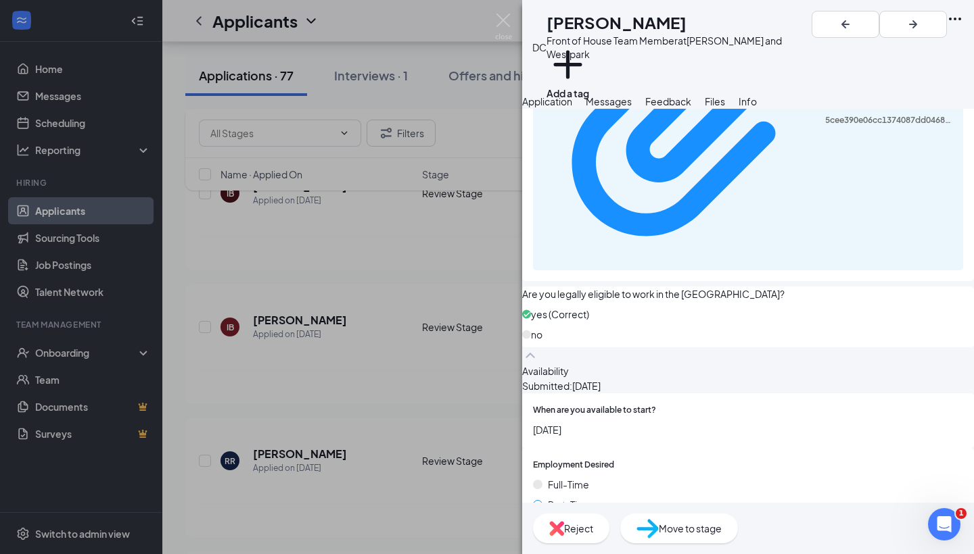
scroll to position [793, 0]
click at [666, 508] on div "Reject Move to stage" at bounding box center [748, 528] width 452 height 51
click at [609, 519] on div "Reject" at bounding box center [571, 529] width 76 height 30
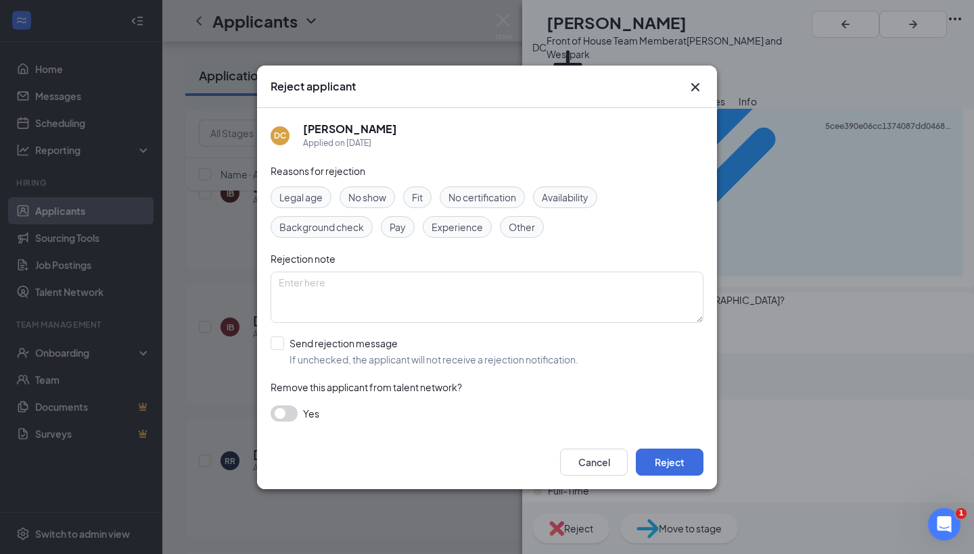
click at [559, 198] on span "Availability" at bounding box center [565, 197] width 47 height 15
click at [689, 472] on button "Reject" at bounding box center [670, 462] width 68 height 27
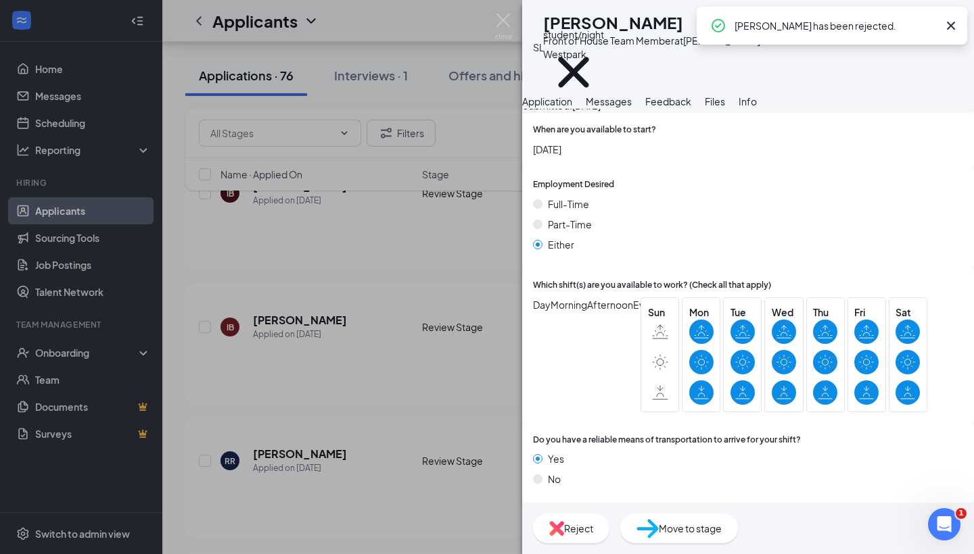
scroll to position [782, 0]
click at [351, 359] on div "SL Stephanie leal Front of House Team Member at S. Rice and Westpark student/ni…" at bounding box center [487, 277] width 974 height 554
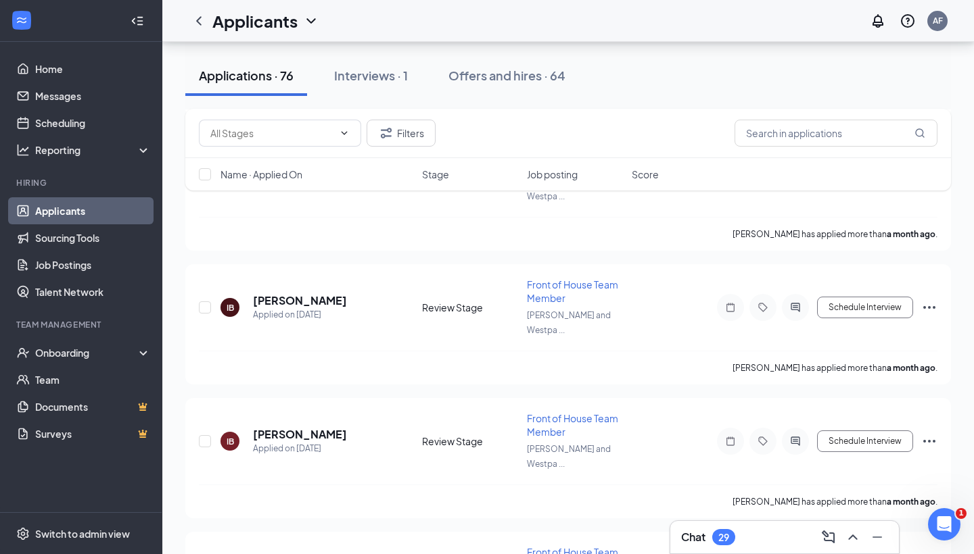
scroll to position [8736, 0]
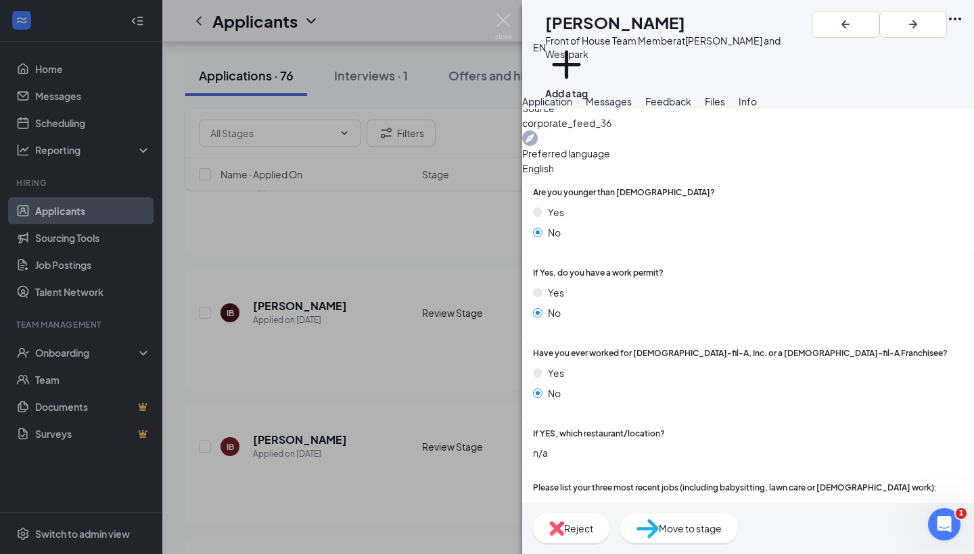
scroll to position [380, 0]
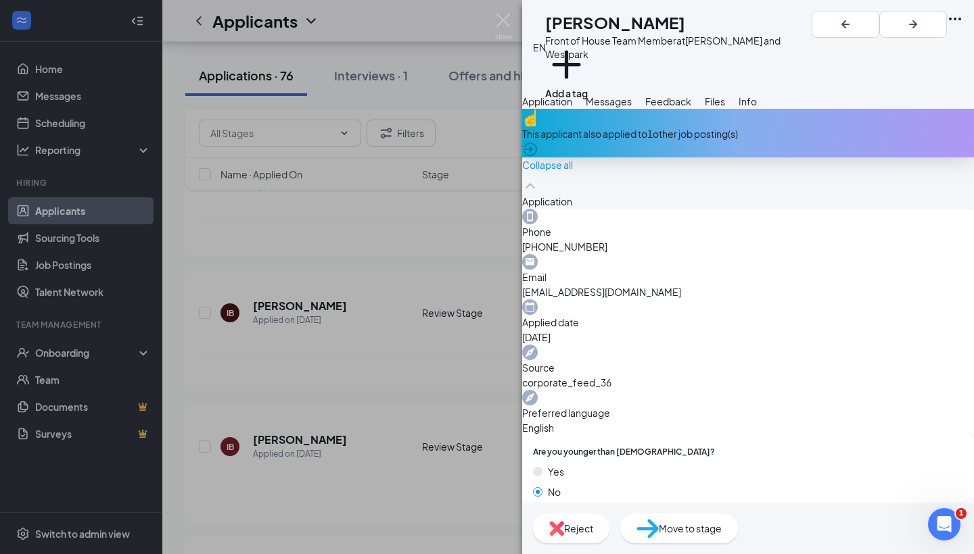
scroll to position [0, 0]
click at [588, 61] on button "Add a tag" at bounding box center [566, 71] width 43 height 57
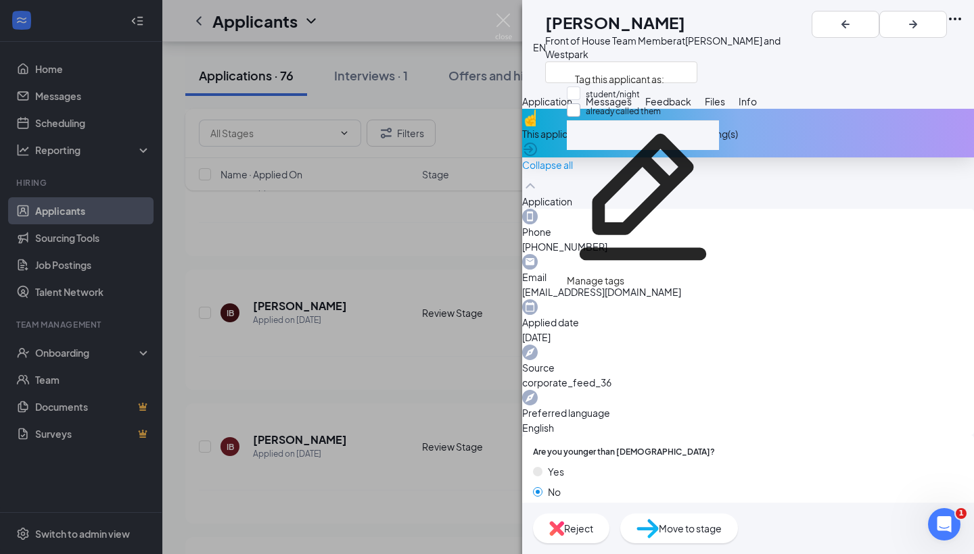
click at [580, 117] on div at bounding box center [574, 110] width 14 height 14
click at [586, 117] on input "already called them" at bounding box center [614, 110] width 94 height 15
click at [579, 114] on input "already called them" at bounding box center [614, 110] width 94 height 15
checkbox input "true"
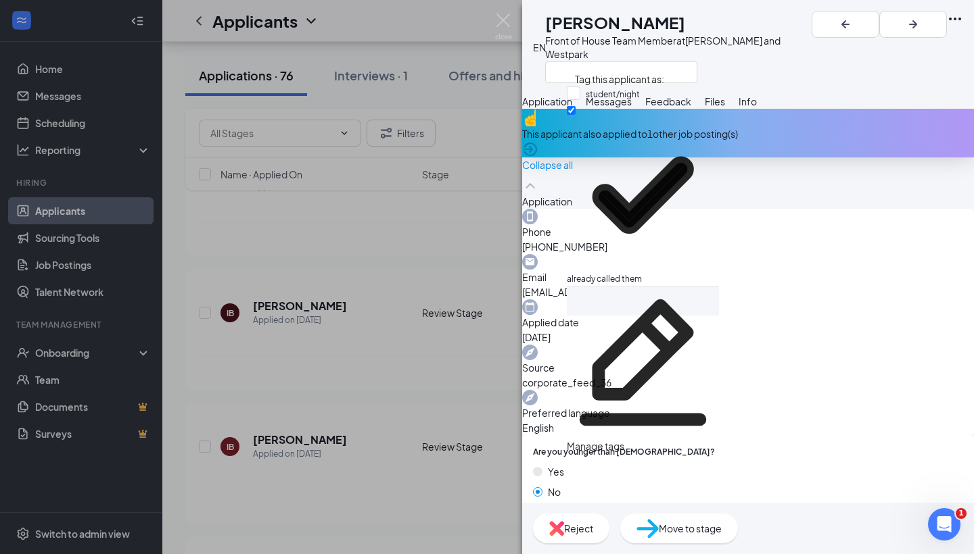
click at [404, 254] on div "EN Estefania Navarro Front of House Team Member at S. Rice and Westpark Applica…" at bounding box center [487, 277] width 974 height 554
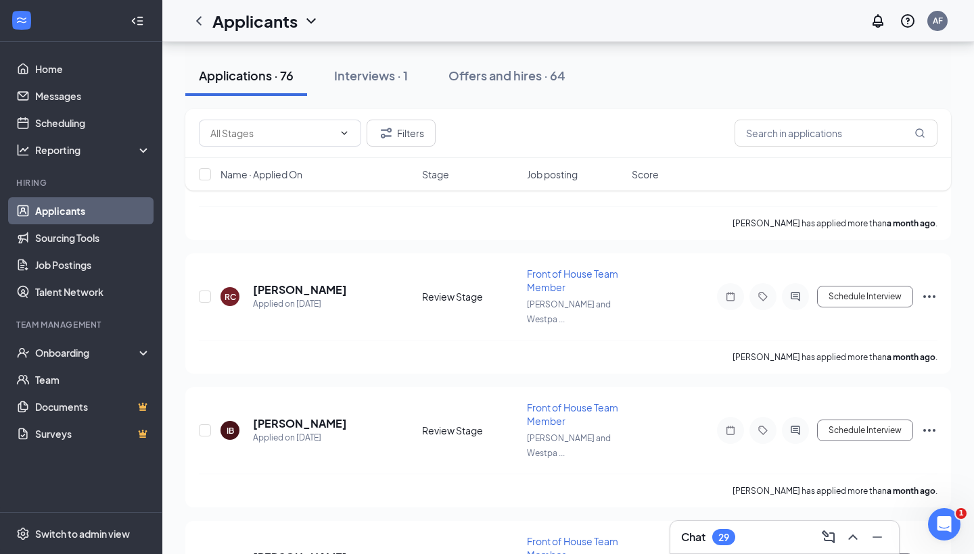
scroll to position [8618, 0]
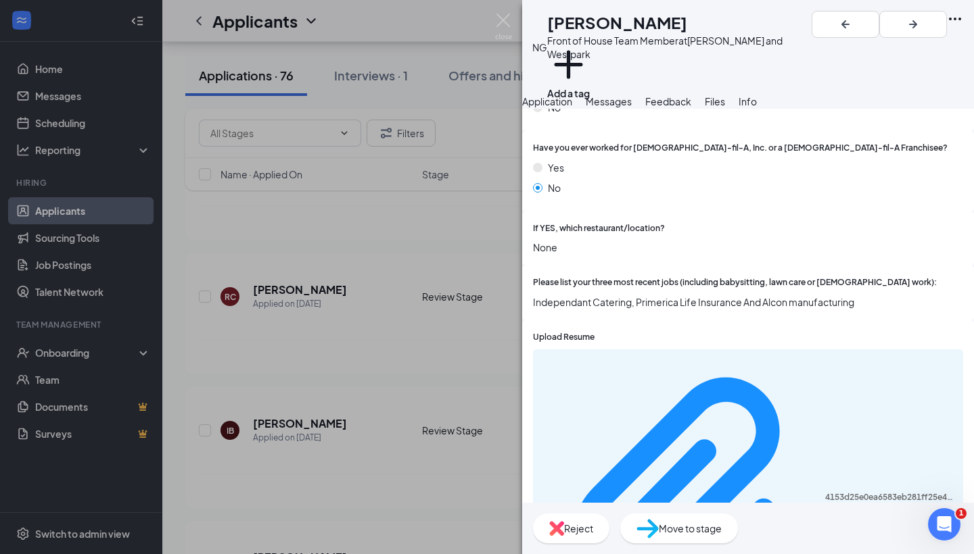
scroll to position [492, 0]
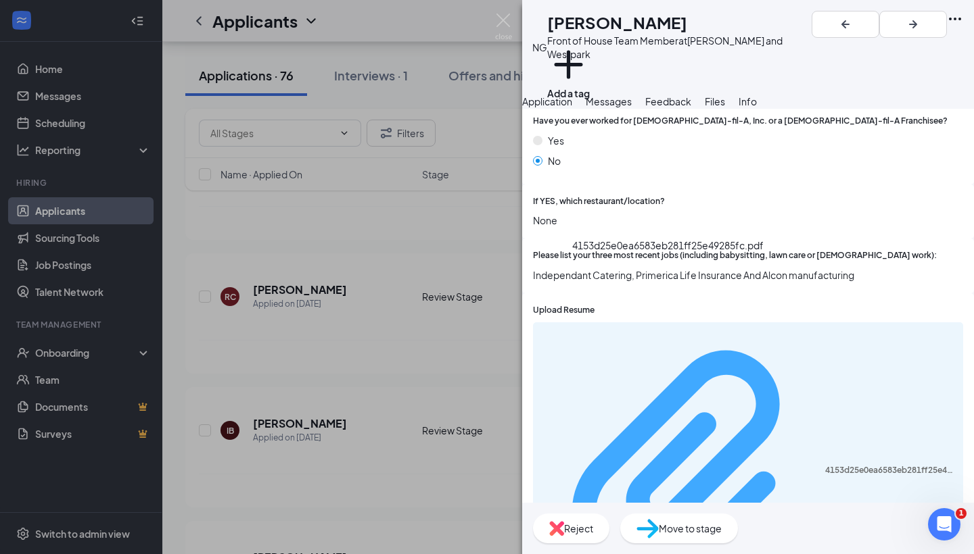
click at [825, 465] on div "4153d25e0ea6583eb281ff25e49285fc.pdf" at bounding box center [890, 470] width 130 height 11
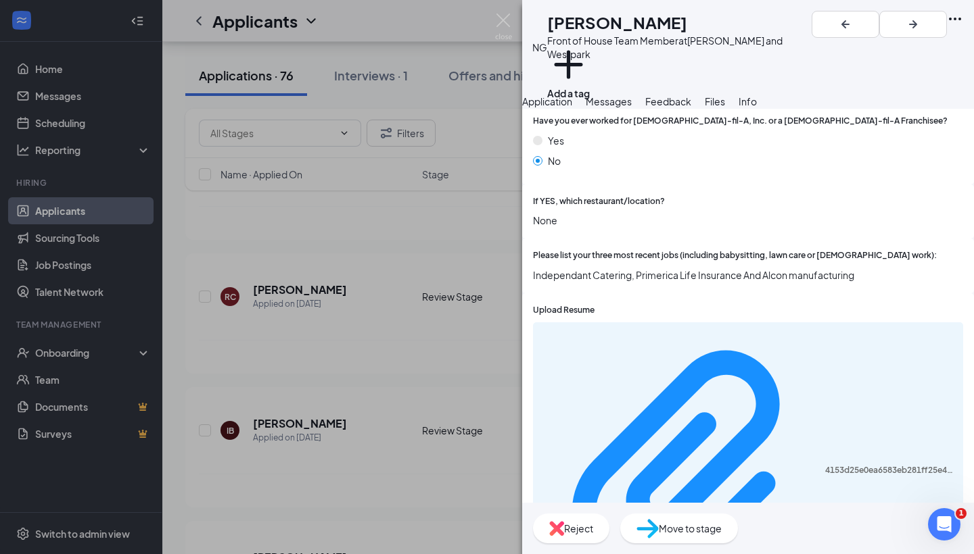
click at [719, 239] on div "Please list your three most recent jobs (including babysitting, lawn care or vo…" at bounding box center [748, 266] width 452 height 55
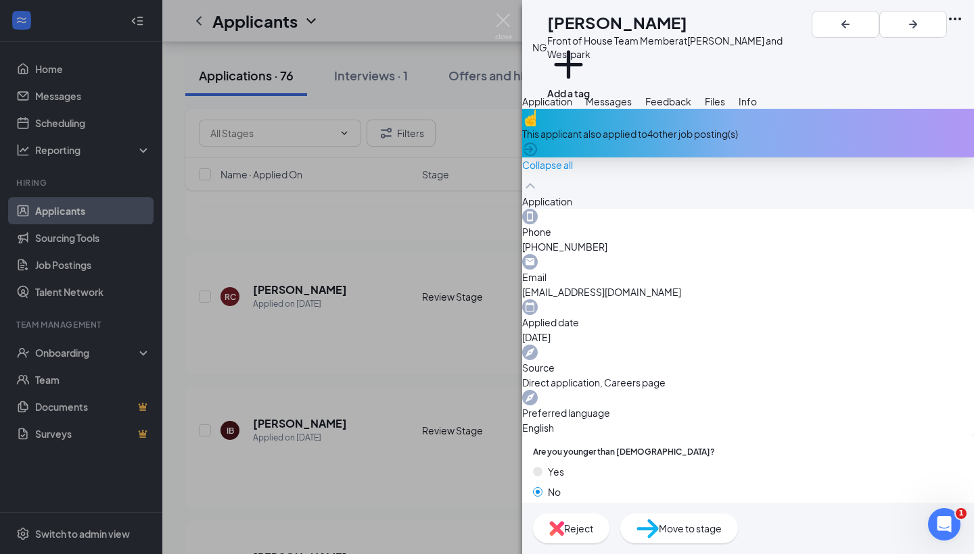
scroll to position [0, 0]
click at [609, 515] on div "Reject" at bounding box center [571, 529] width 76 height 30
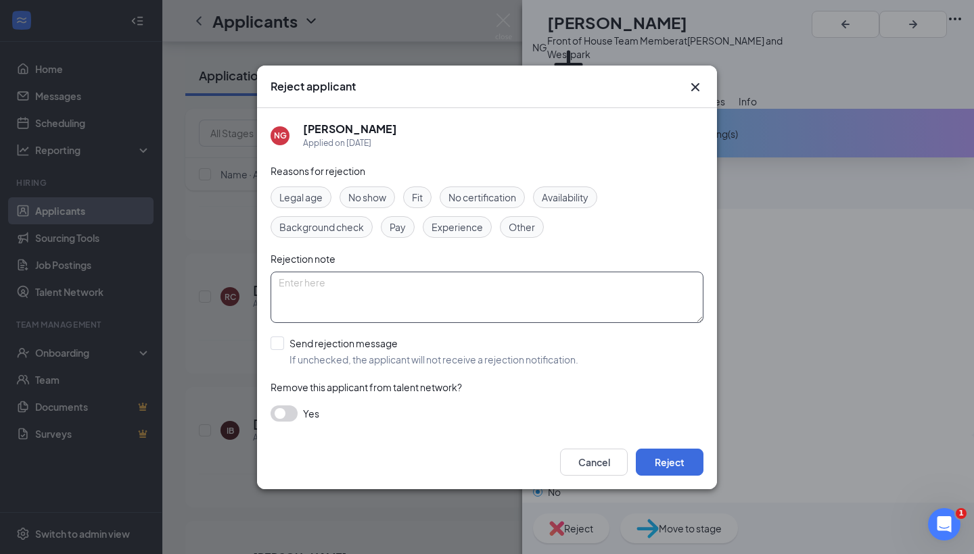
click at [602, 286] on textarea at bounding box center [486, 297] width 433 height 51
type textarea "phone number didn't receive call"
click at [679, 466] on button "Reject" at bounding box center [670, 462] width 68 height 27
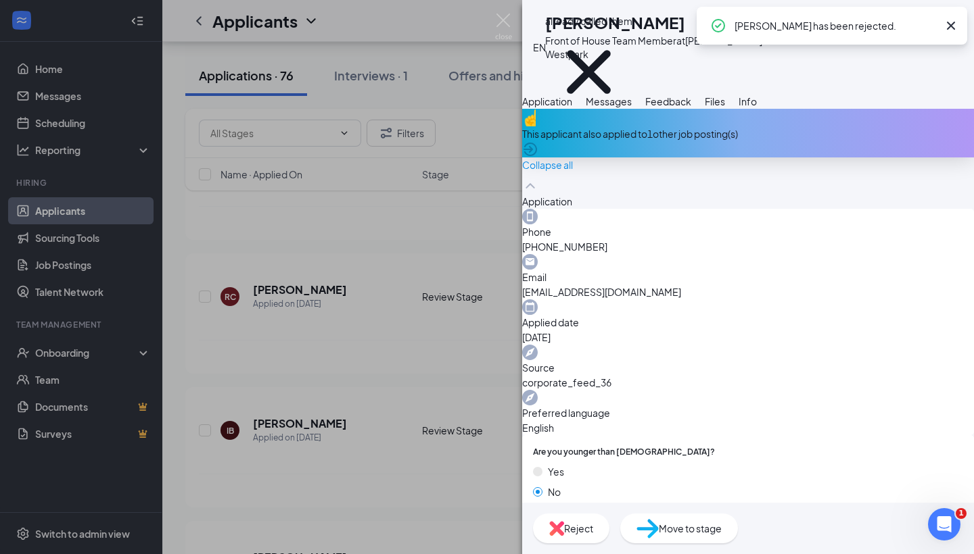
click at [437, 389] on div "EN Estefania Navarro Front of House Team Member at S. Rice and Westpark already…" at bounding box center [487, 277] width 974 height 554
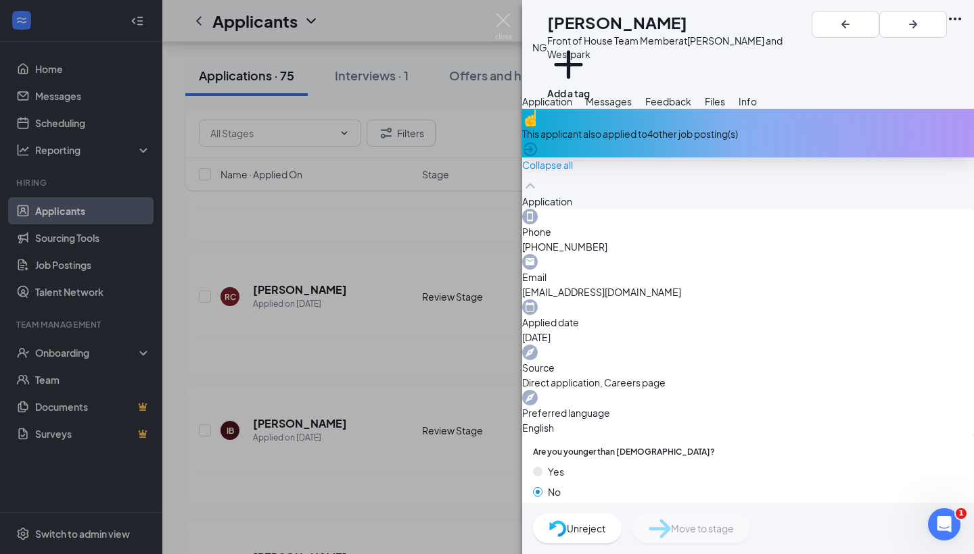
click at [955, 151] on div "This applicant also applied to 4 other job posting(s)" at bounding box center [748, 133] width 452 height 49
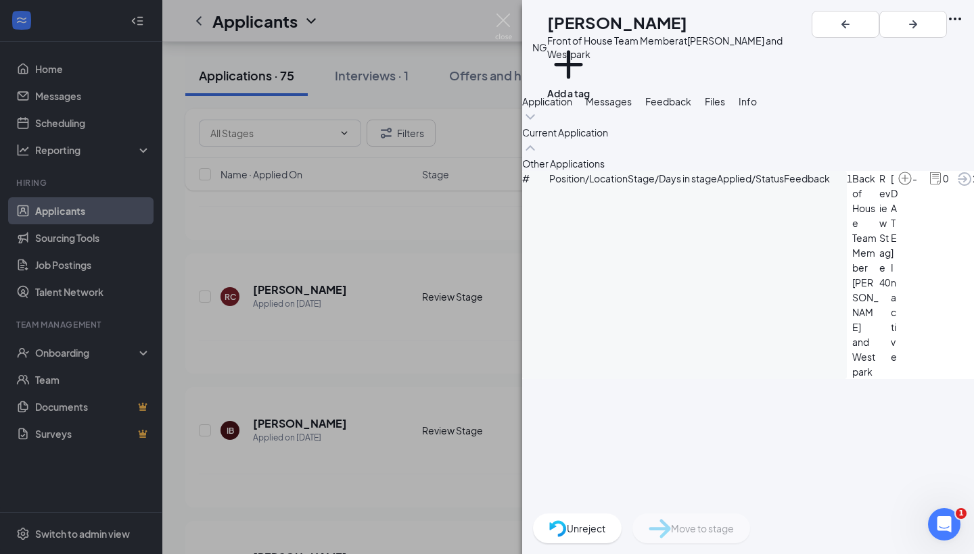
click at [956, 187] on icon "ArrowCircle" at bounding box center [964, 179] width 16 height 16
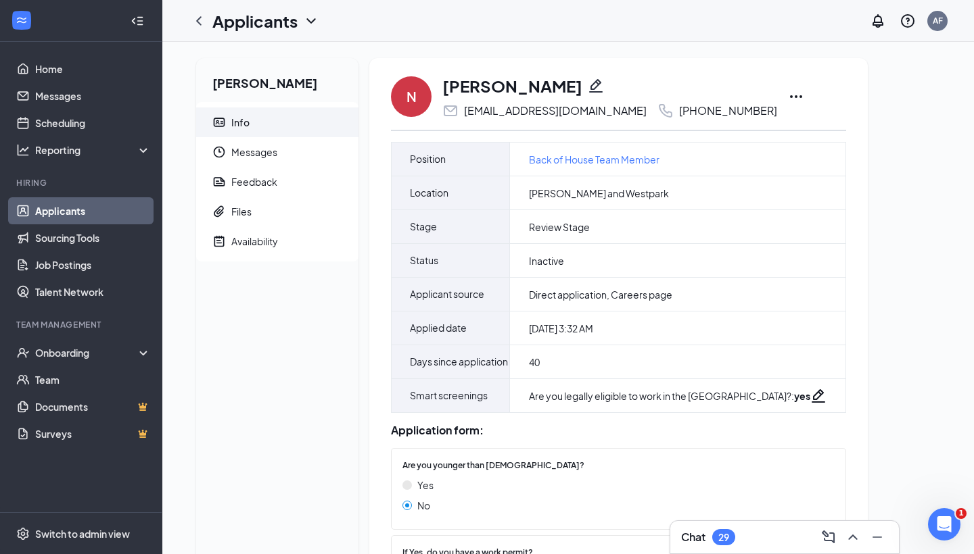
click at [734, 99] on div "[PERSON_NAME] Diego [EMAIL_ADDRESS][DOMAIN_NAME] [PHONE_NUMBER]" at bounding box center [609, 96] width 335 height 45
click at [788, 99] on icon "Ellipses" at bounding box center [796, 97] width 16 height 16
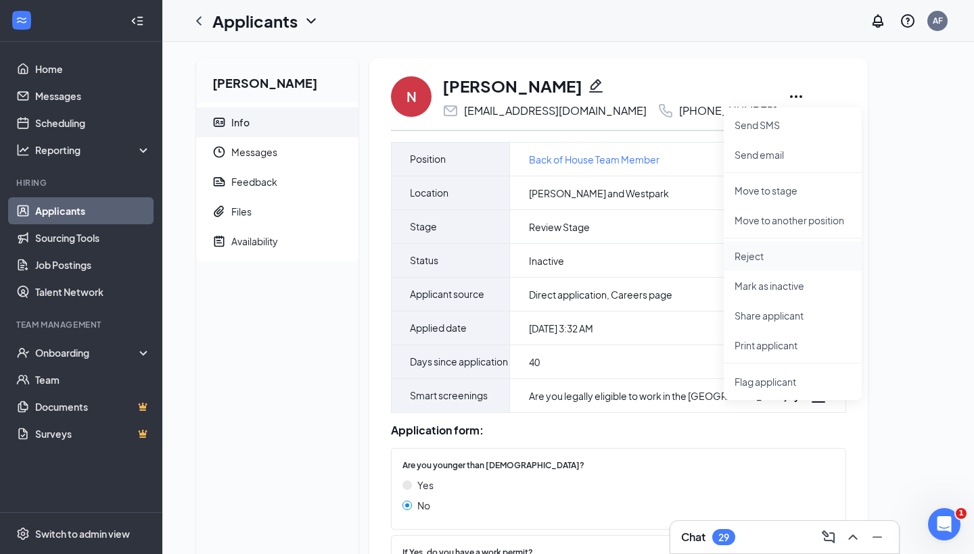
click at [799, 258] on p "Reject" at bounding box center [792, 256] width 116 height 14
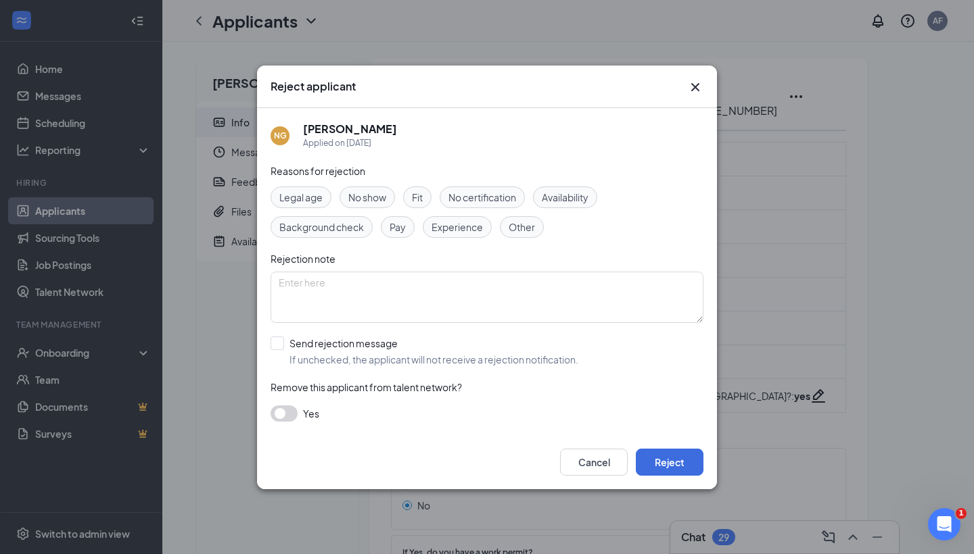
click at [287, 408] on button "button" at bounding box center [283, 414] width 27 height 16
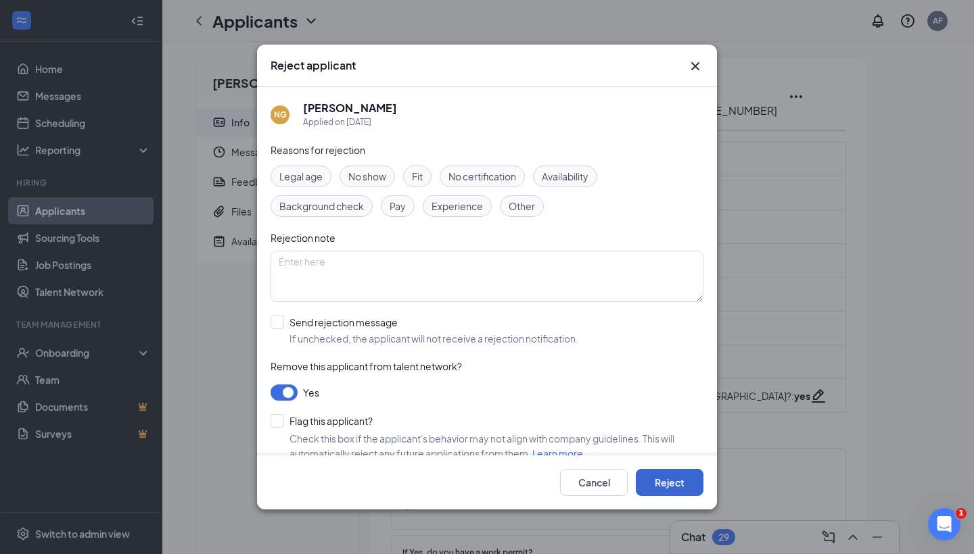
click at [650, 474] on button "Reject" at bounding box center [670, 482] width 68 height 27
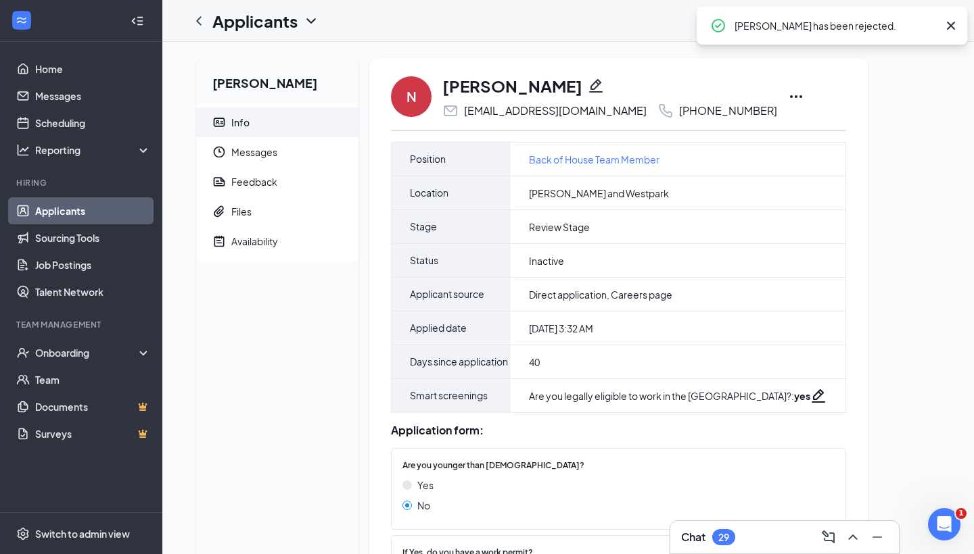
click at [143, 203] on link "Applicants" at bounding box center [93, 210] width 116 height 27
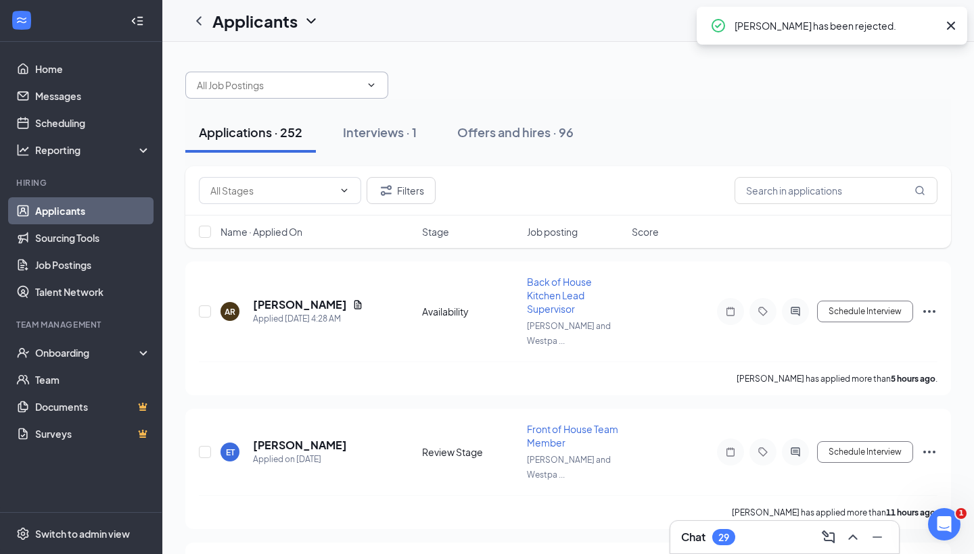
click at [341, 80] on input "text" at bounding box center [279, 85] width 164 height 15
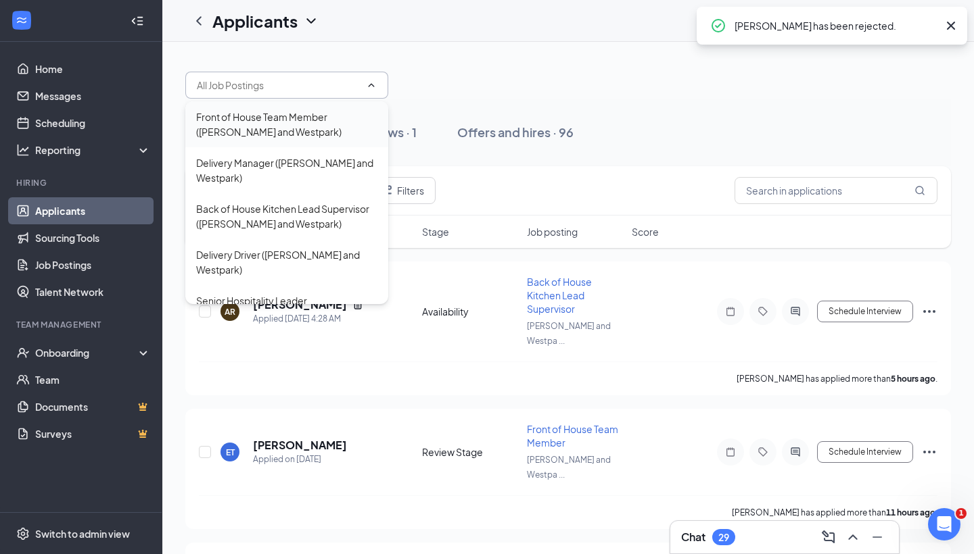
click at [322, 125] on div "Front of House Team Member ([PERSON_NAME] and Westpark)" at bounding box center [286, 125] width 181 height 30
type input "Front of House Team Member ([PERSON_NAME] and Westpark)"
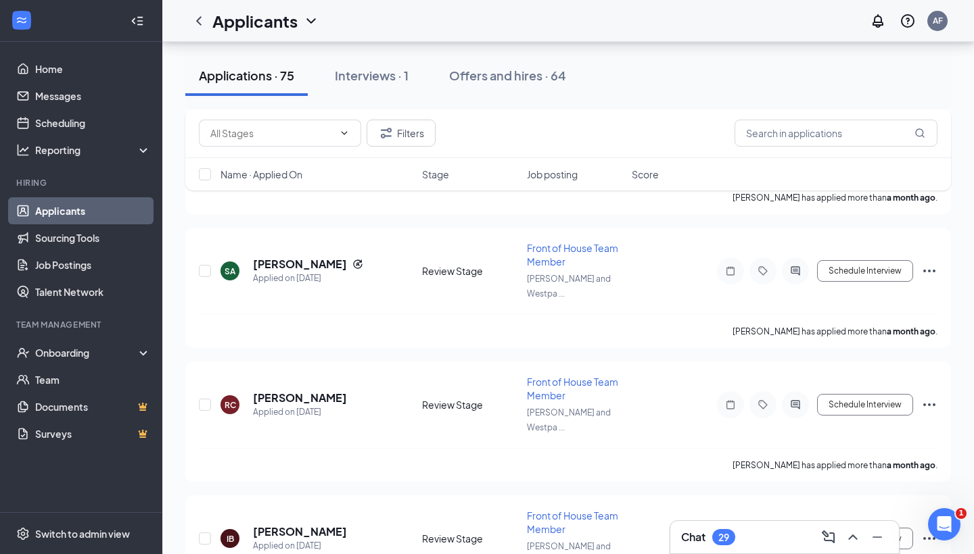
scroll to position [8506, 0]
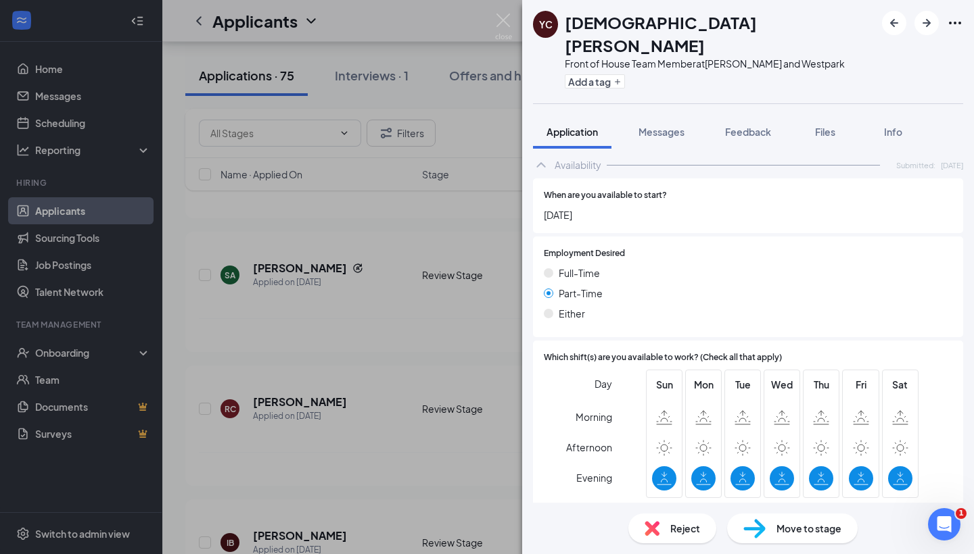
scroll to position [712, 0]
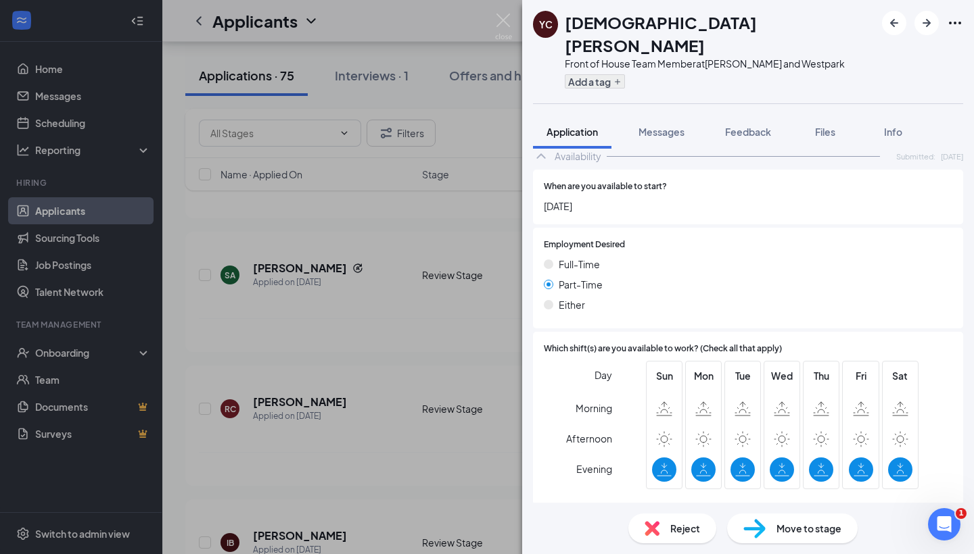
click at [604, 74] on button "Add a tag" at bounding box center [595, 81] width 60 height 14
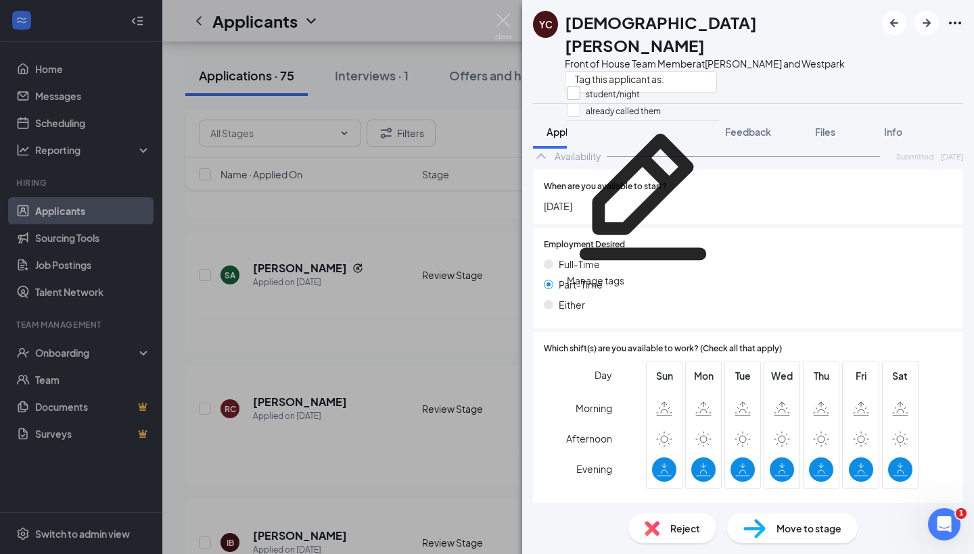
click at [578, 95] on input "student/night" at bounding box center [603, 94] width 73 height 15
checkbox input "true"
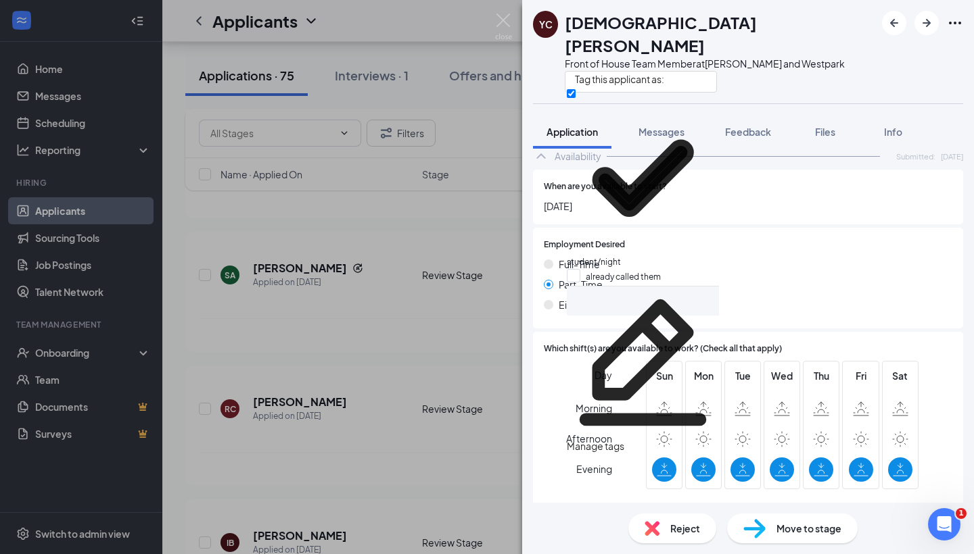
click at [376, 347] on div "YC [PERSON_NAME] Front of House Team Member at [PERSON_NAME] and Westpark Appli…" at bounding box center [487, 277] width 974 height 554
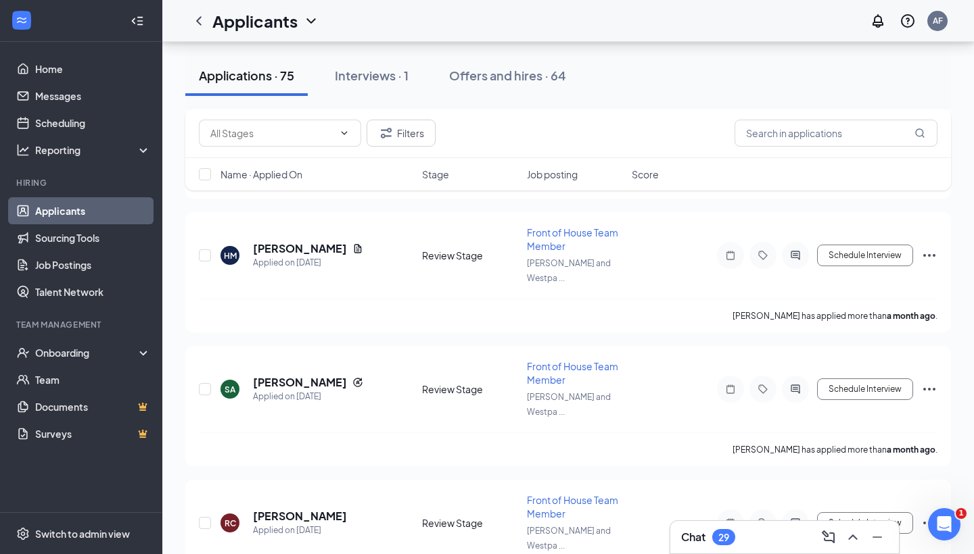
scroll to position [8389, 0]
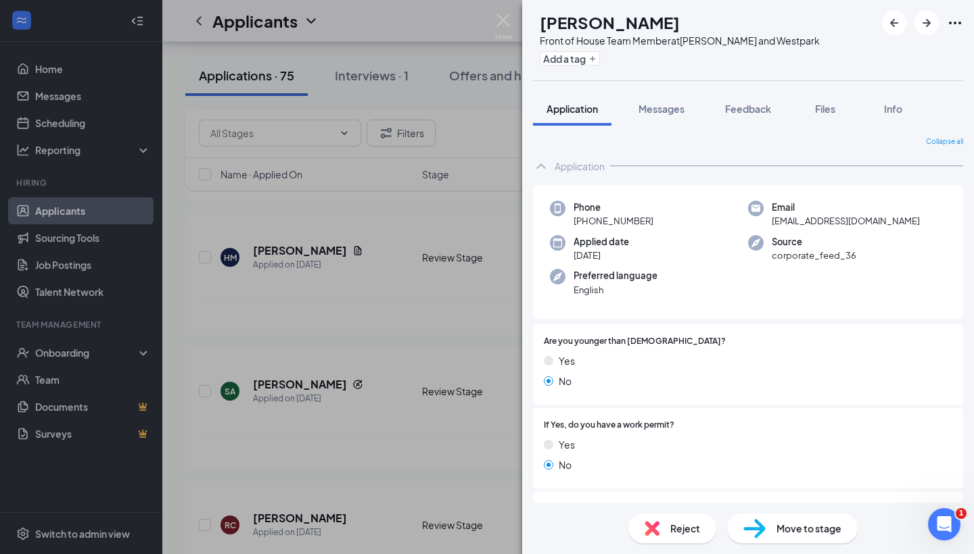
click at [651, 525] on img at bounding box center [651, 528] width 15 height 15
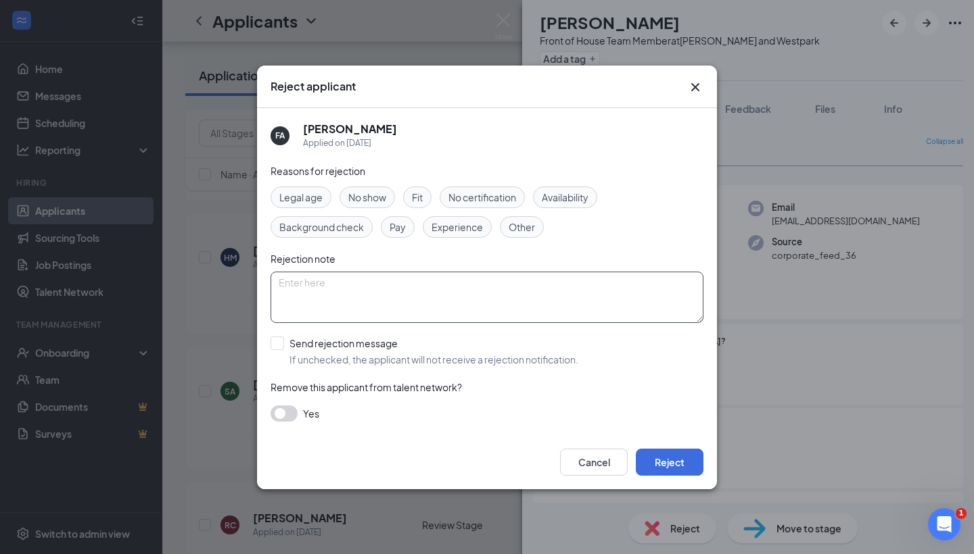
click at [339, 290] on textarea at bounding box center [486, 297] width 433 height 51
type textarea "number could not receive call"
click at [285, 418] on button "button" at bounding box center [283, 414] width 27 height 16
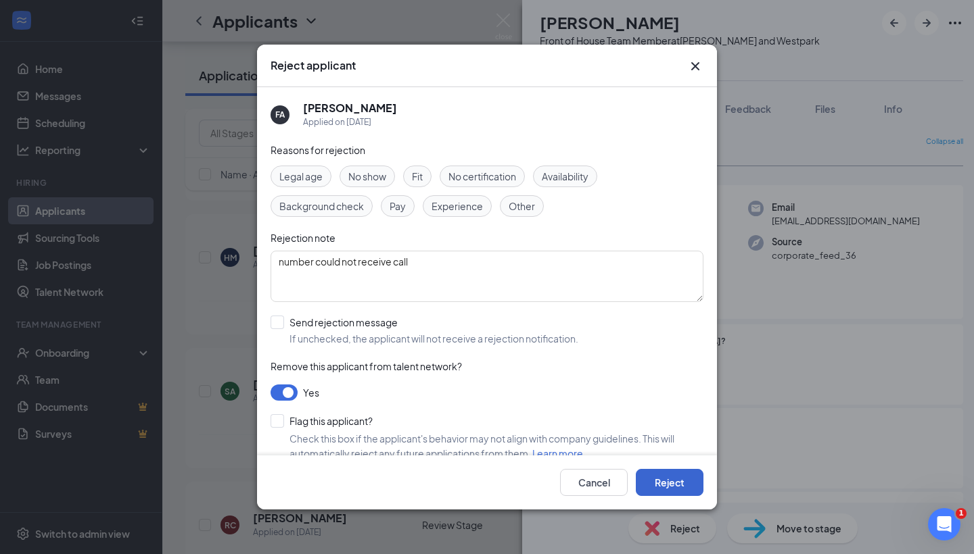
click at [667, 480] on button "Reject" at bounding box center [670, 482] width 68 height 27
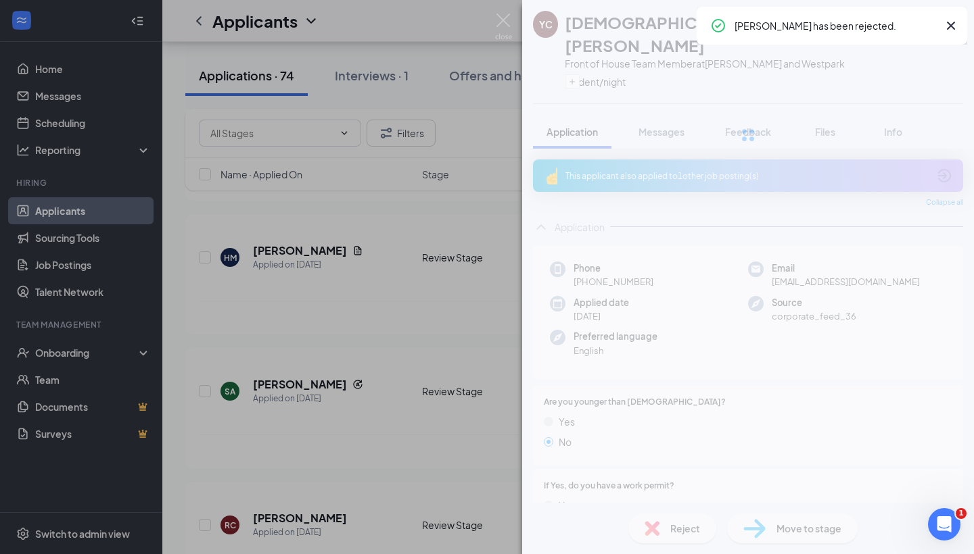
click at [366, 366] on div "YC [PERSON_NAME] Front of House Team Member at [PERSON_NAME] and Westpark stude…" at bounding box center [487, 277] width 974 height 554
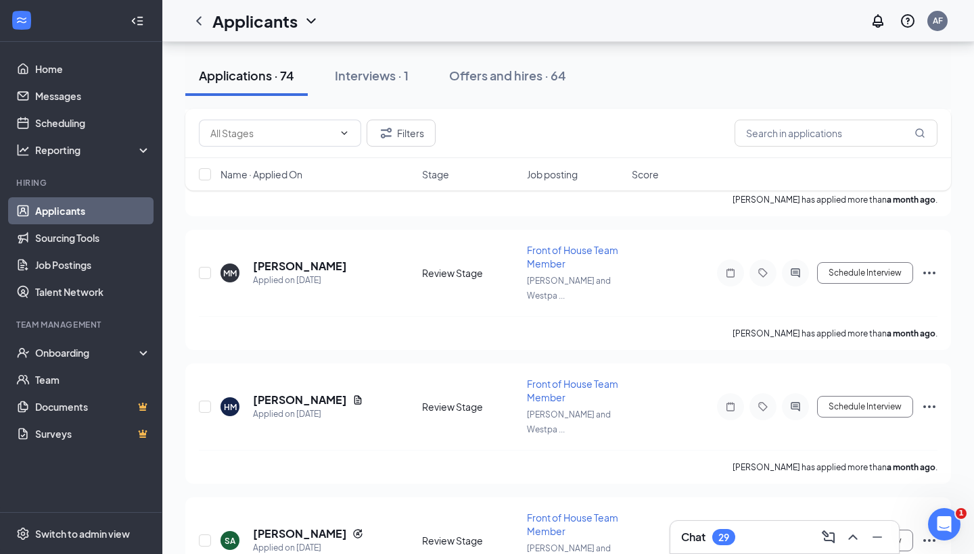
scroll to position [8226, 0]
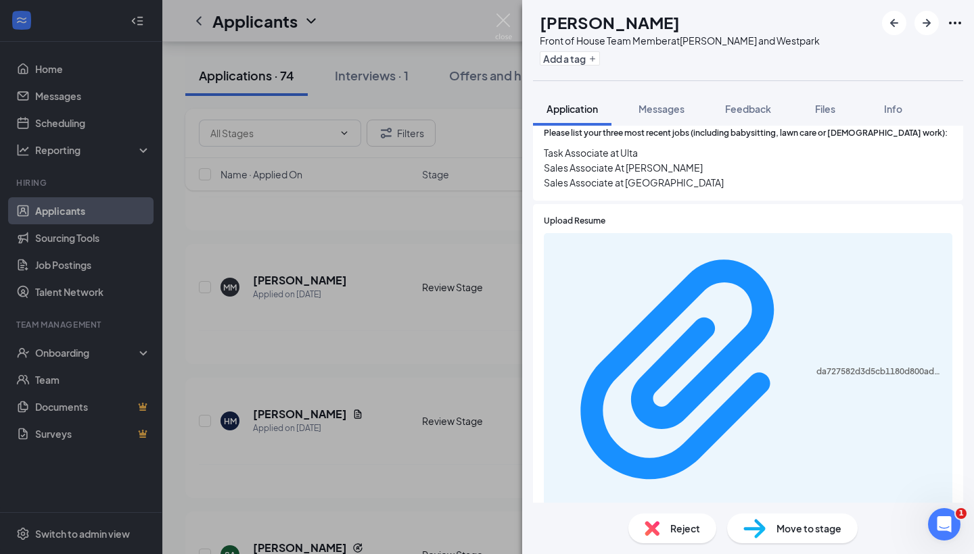
scroll to position [508, 0]
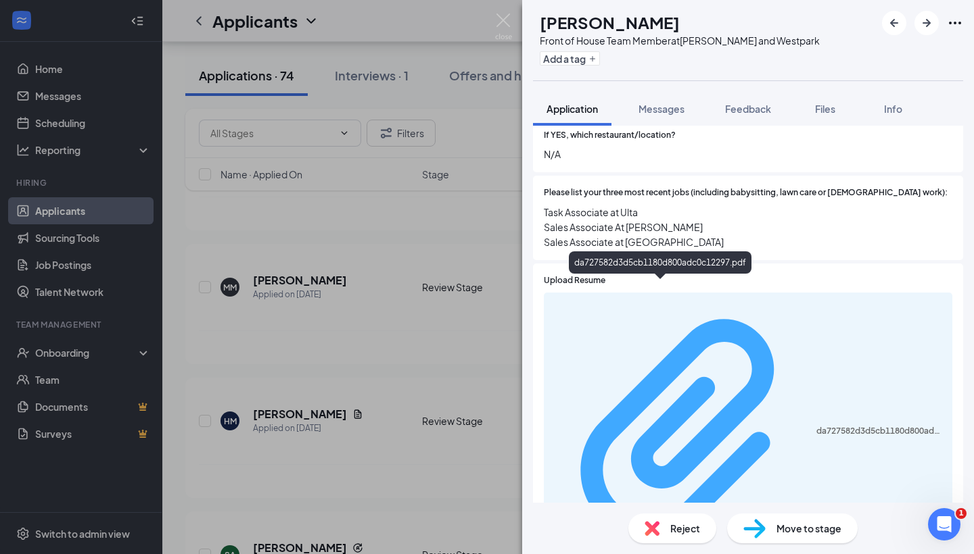
click at [816, 426] on div "da727582d3d5cb1180d800adc0c12297.pdf" at bounding box center [880, 431] width 128 height 11
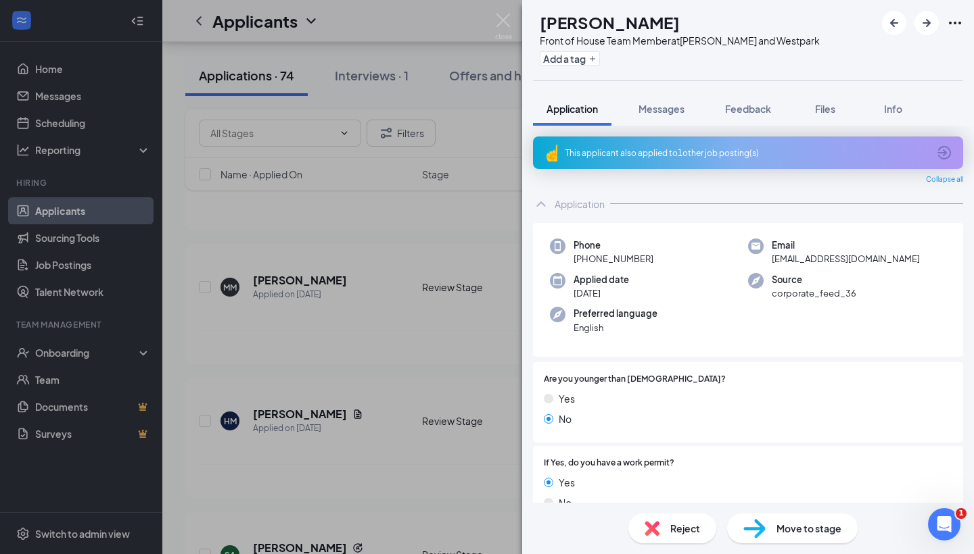
scroll to position [0, 0]
click at [506, 28] on img at bounding box center [503, 27] width 17 height 26
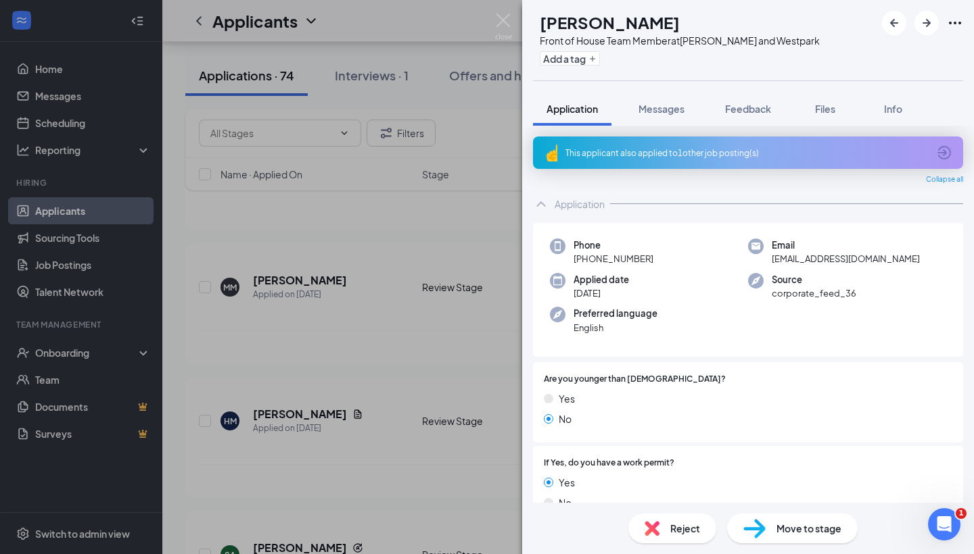
click at [594, 49] on div "Add a tag" at bounding box center [680, 58] width 280 height 22
click at [593, 55] on button "Add a tag" at bounding box center [570, 58] width 60 height 14
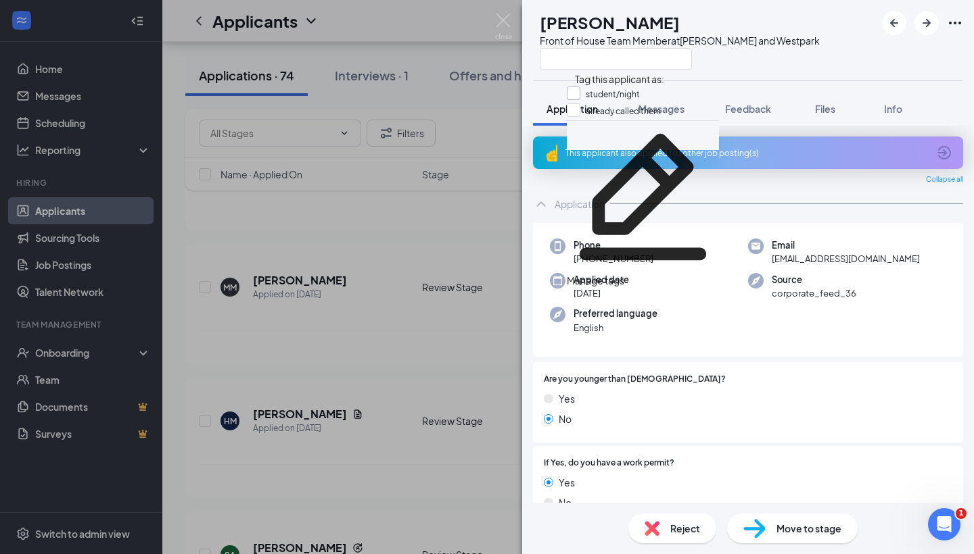
click at [580, 92] on input "student/night" at bounding box center [603, 94] width 73 height 15
checkbox input "true"
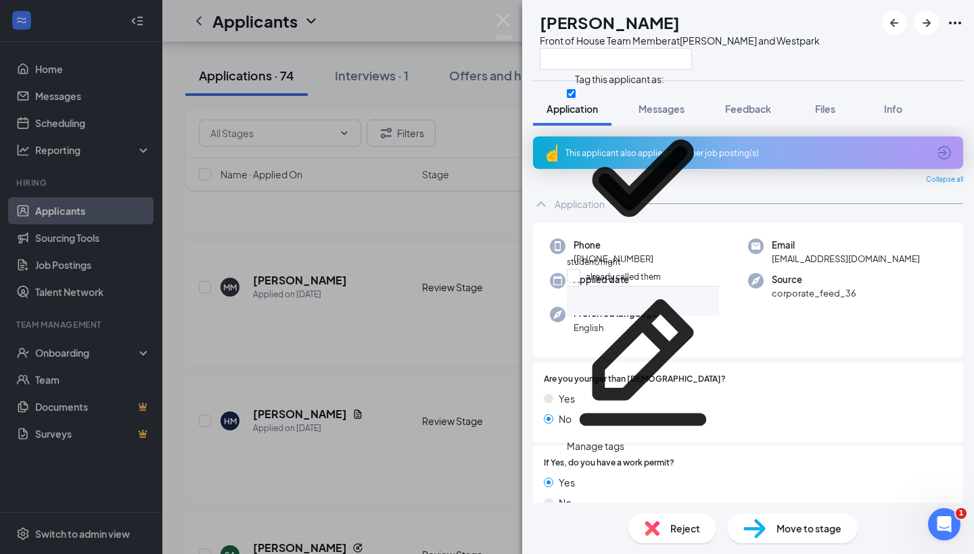
click at [434, 309] on div "TA [PERSON_NAME] Front of House Team Member at [PERSON_NAME] and Westpark Appli…" at bounding box center [487, 277] width 974 height 554
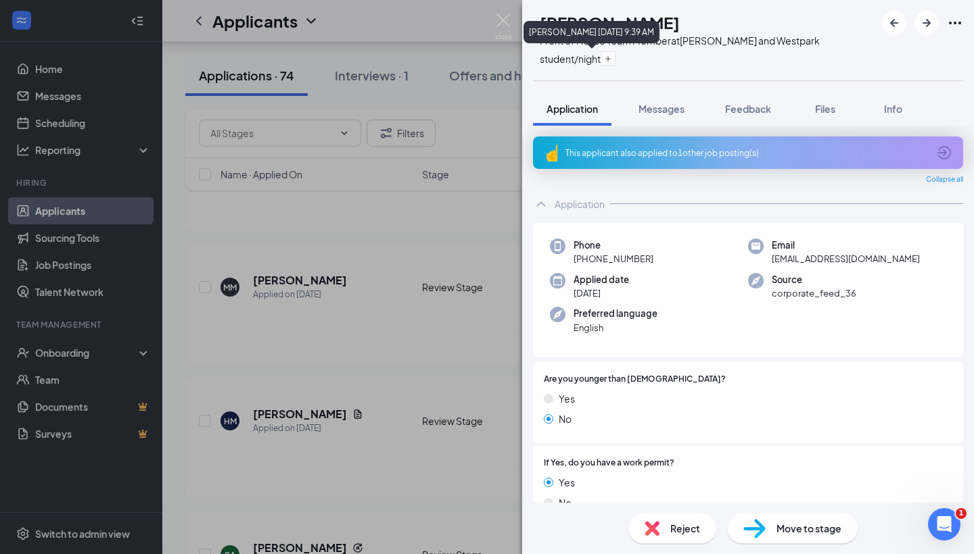
click at [600, 66] on icon "Cross" at bounding box center [570, 96] width 61 height 61
click at [600, 56] on button "Add a tag" at bounding box center [570, 58] width 60 height 14
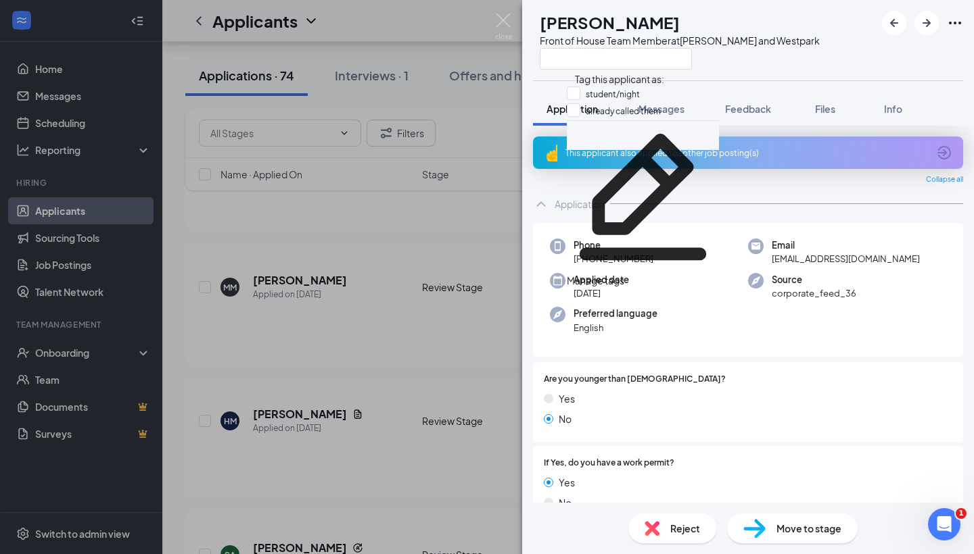
click at [581, 111] on div "already called them" at bounding box center [643, 111] width 152 height 17
checkbox input "true"
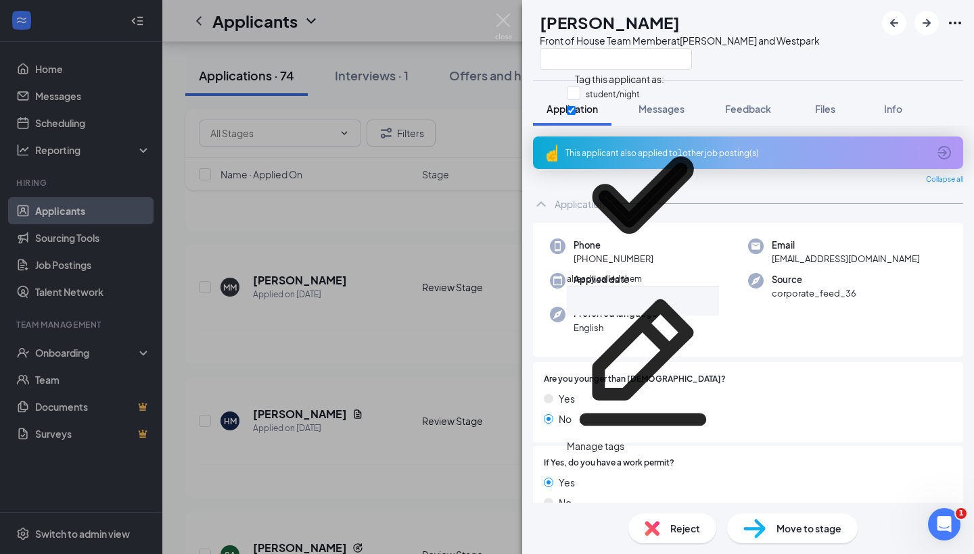
click at [378, 282] on div "TA Tayla Austin Front of House Team Member at S. Rice and Westpark Application …" at bounding box center [487, 277] width 974 height 554
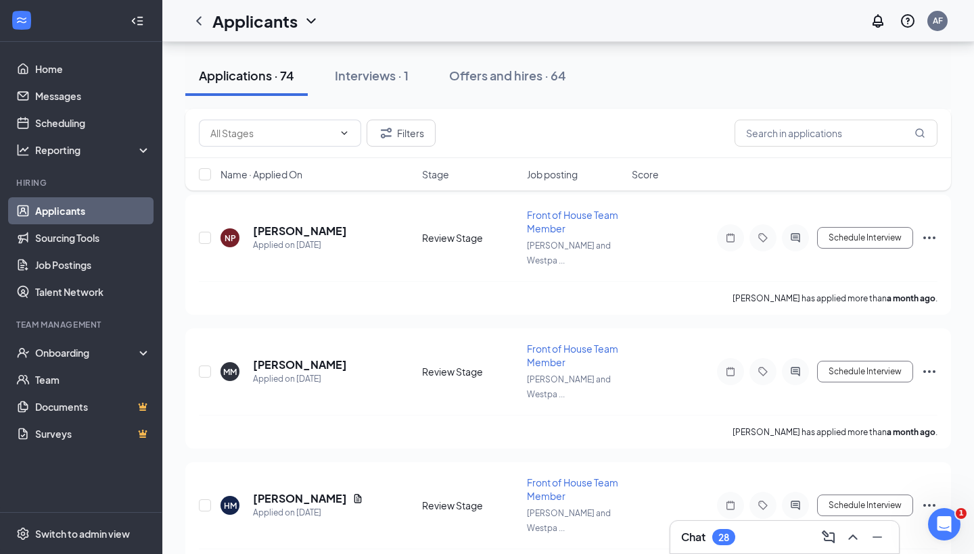
scroll to position [8116, 0]
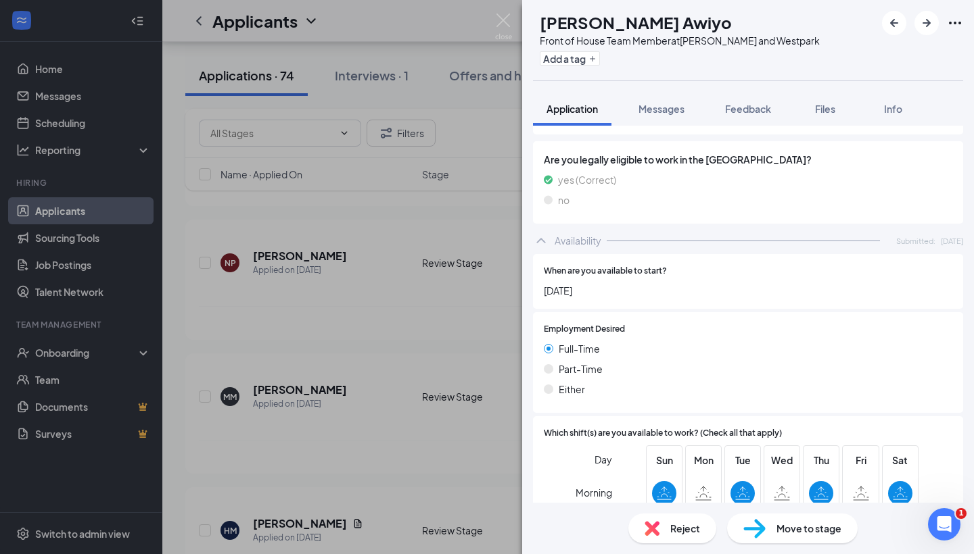
scroll to position [706, 0]
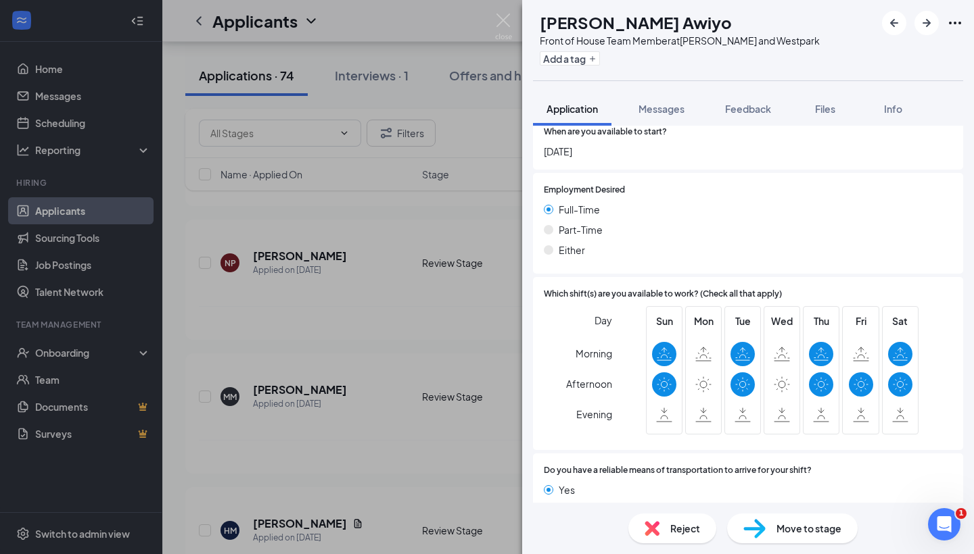
click at [652, 522] on img at bounding box center [651, 528] width 15 height 15
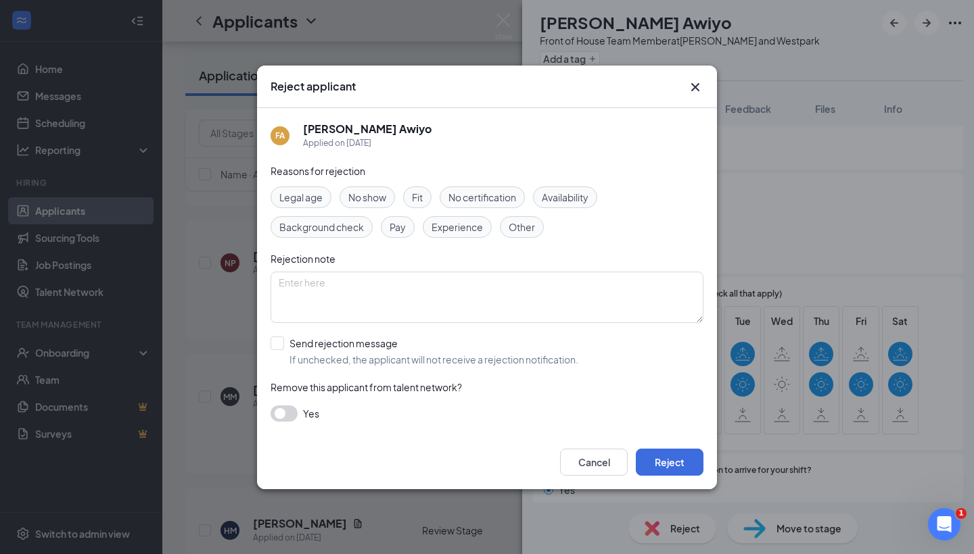
click at [556, 199] on span "Availability" at bounding box center [565, 197] width 47 height 15
click at [673, 454] on button "Reject" at bounding box center [670, 462] width 68 height 27
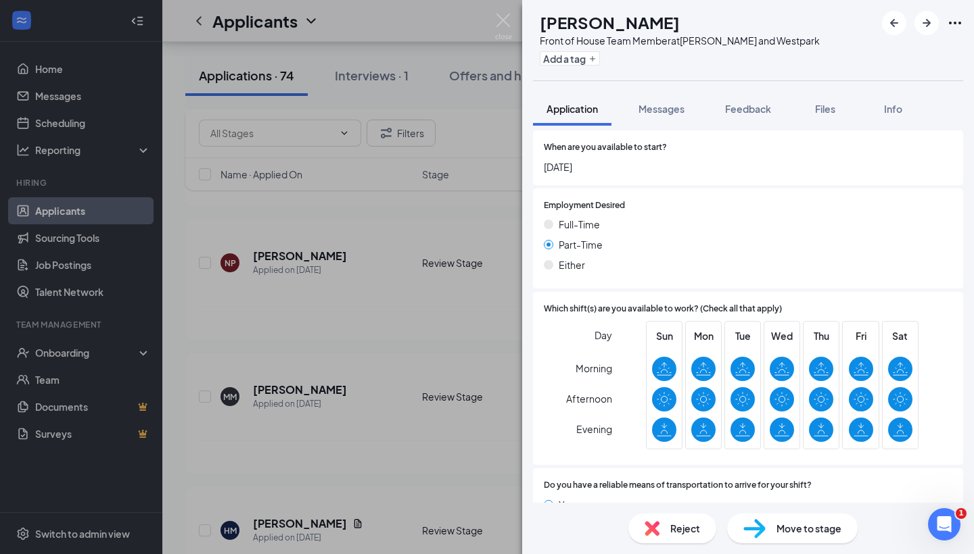
click at [310, 279] on div "TA Tayla Austin Front of House Team Member at S. Rice and Westpark Add a tag Ap…" at bounding box center [487, 277] width 974 height 554
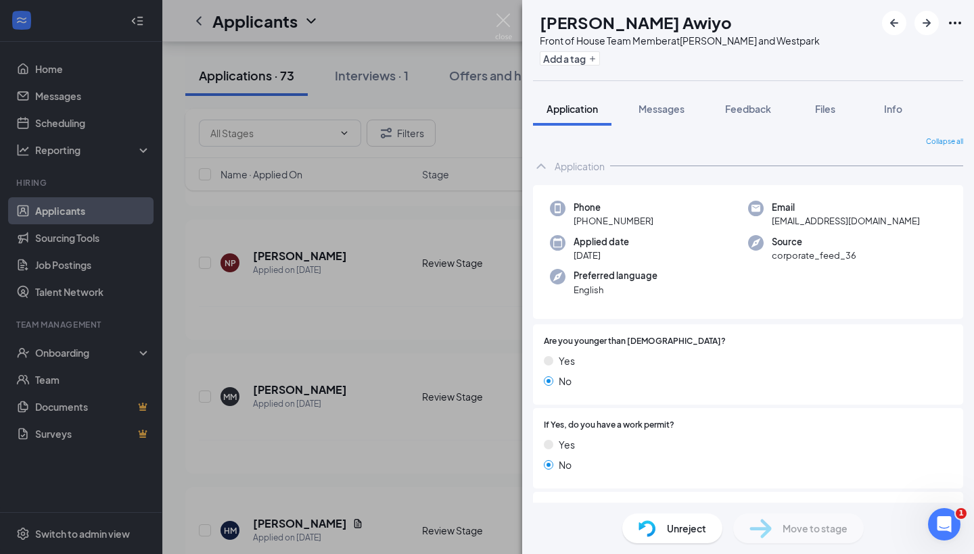
click at [409, 300] on div "FA Fatuma Awiyo Front of House Team Member at S. Rice and Westpark Add a tag Ap…" at bounding box center [487, 277] width 974 height 554
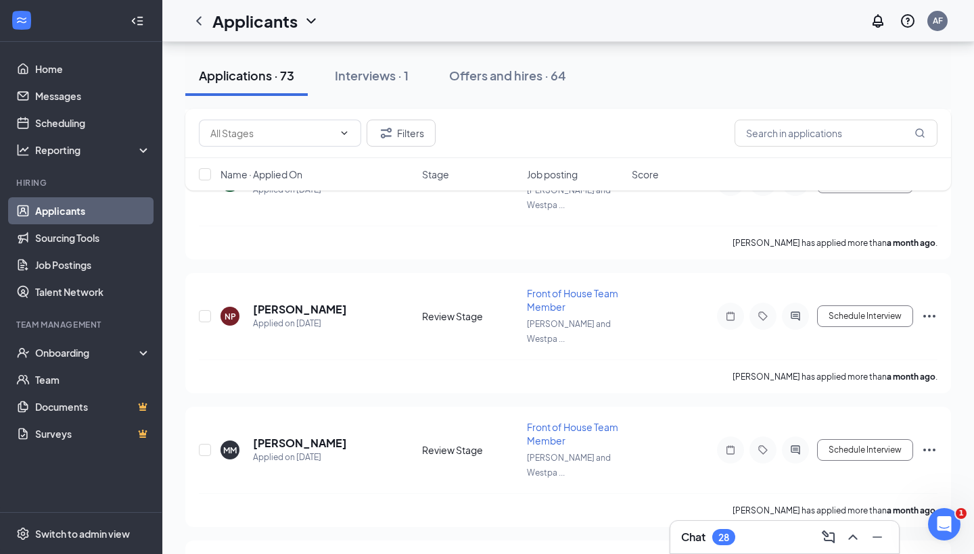
scroll to position [8055, 0]
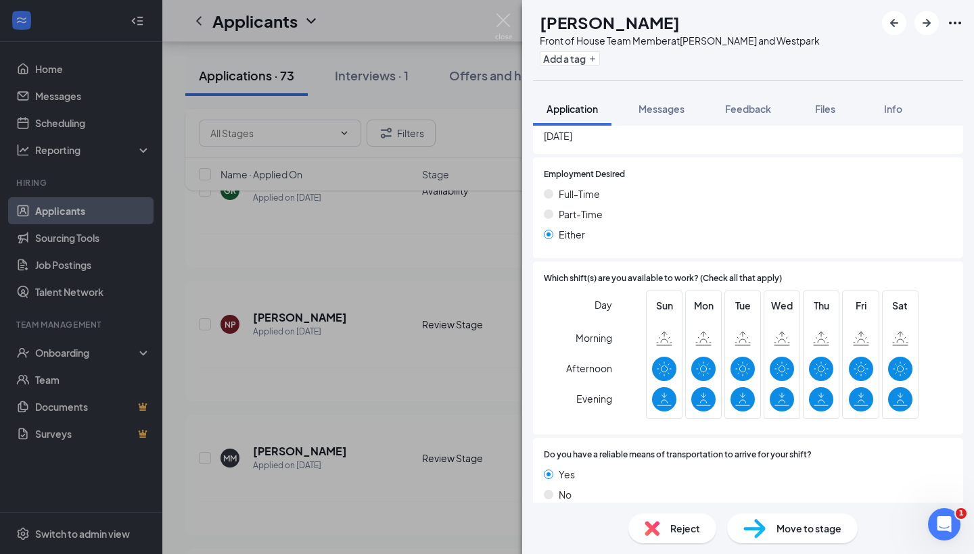
scroll to position [720, 0]
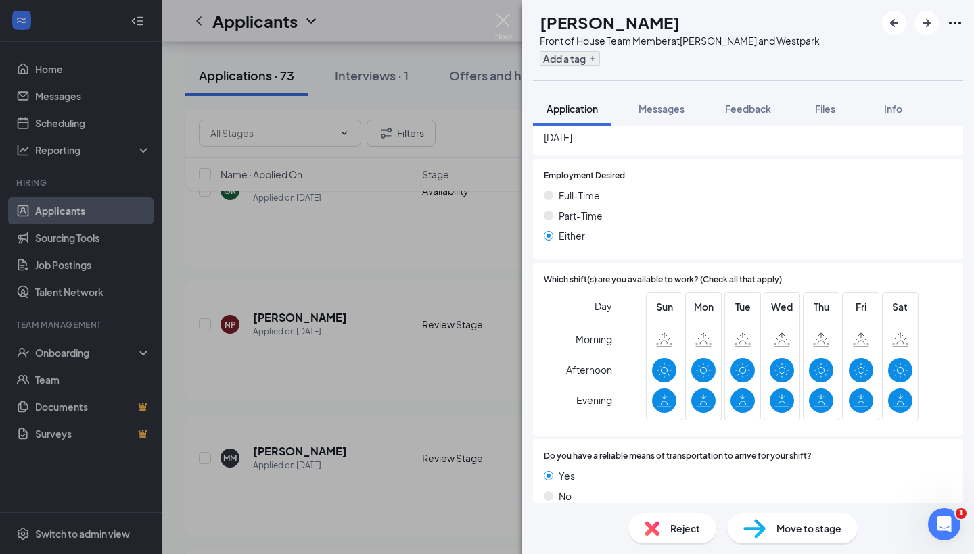
click at [596, 59] on icon "Plus" at bounding box center [592, 59] width 8 height 8
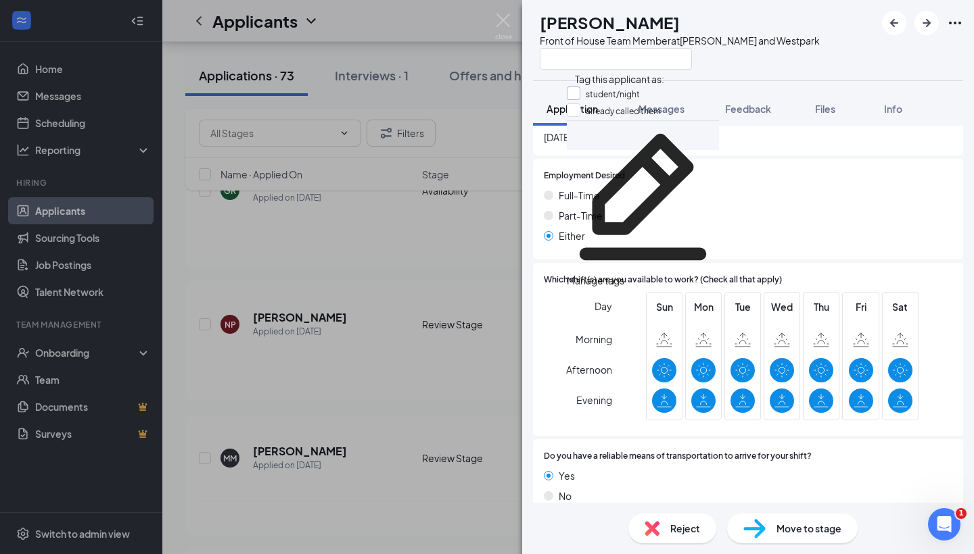
click at [581, 91] on input "student/night" at bounding box center [603, 94] width 73 height 15
checkbox input "true"
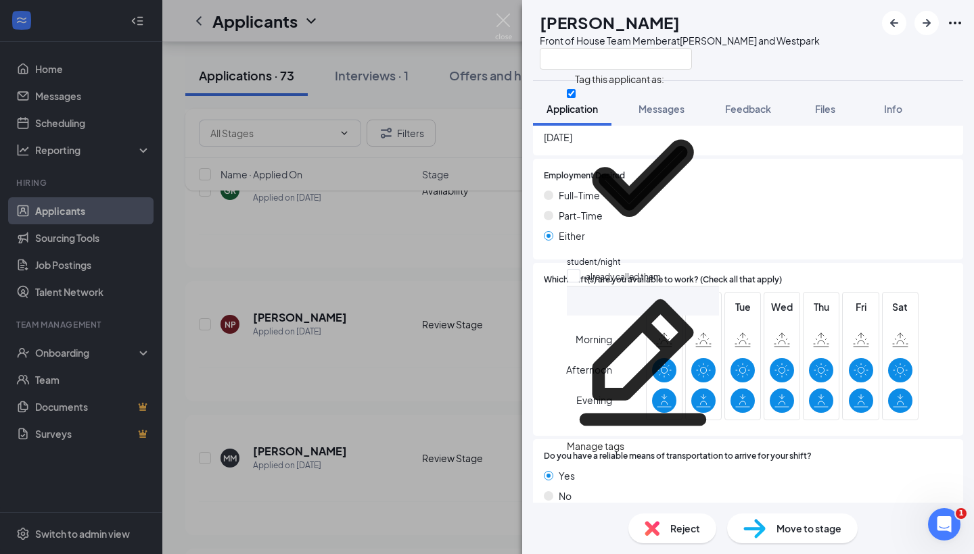
click at [355, 315] on div "RR Reannie Rogers Front of House Team Member at S. Rice and Westpark Applicatio…" at bounding box center [487, 277] width 974 height 554
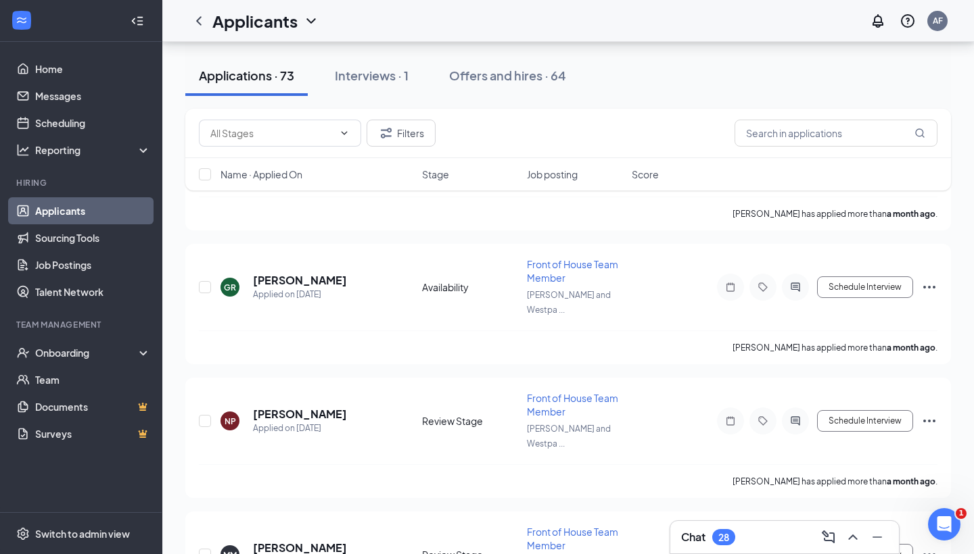
scroll to position [7955, 0]
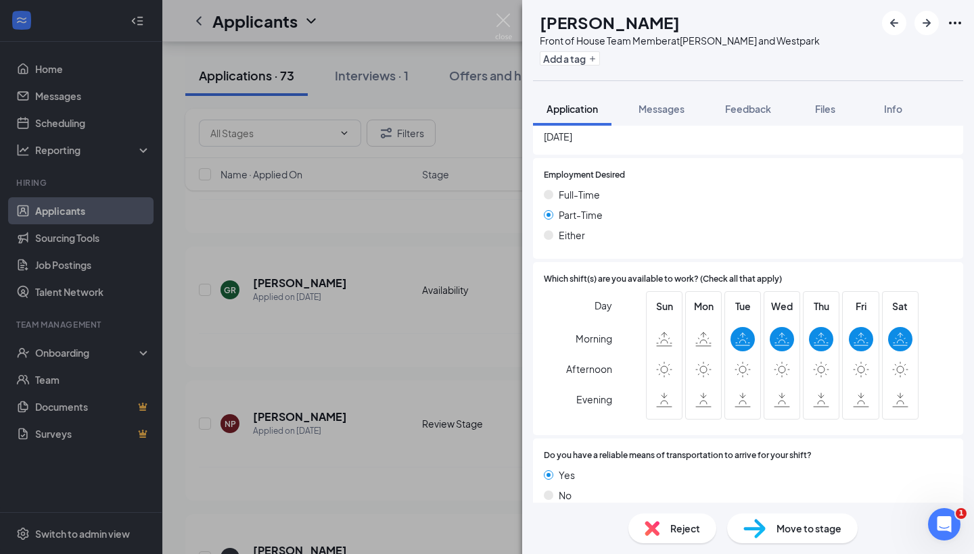
scroll to position [758, 0]
click at [650, 532] on img at bounding box center [651, 528] width 15 height 15
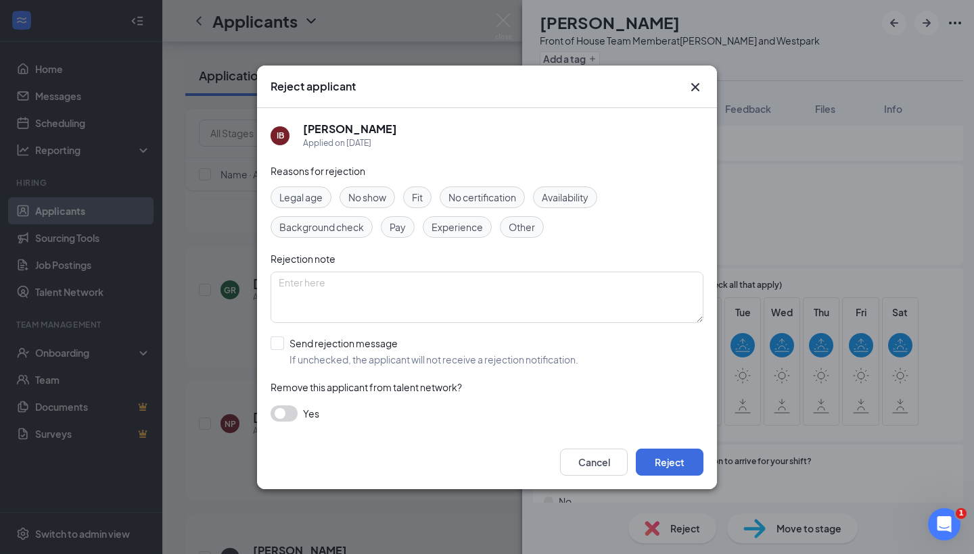
click at [588, 205] on div "Availability" at bounding box center [565, 198] width 64 height 22
click at [671, 458] on button "Reject" at bounding box center [670, 462] width 68 height 27
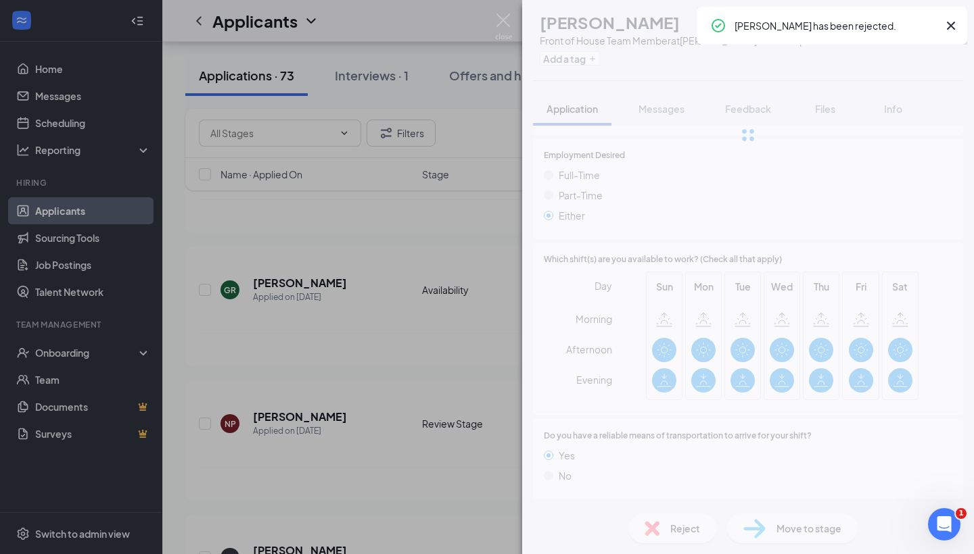
scroll to position [715, 0]
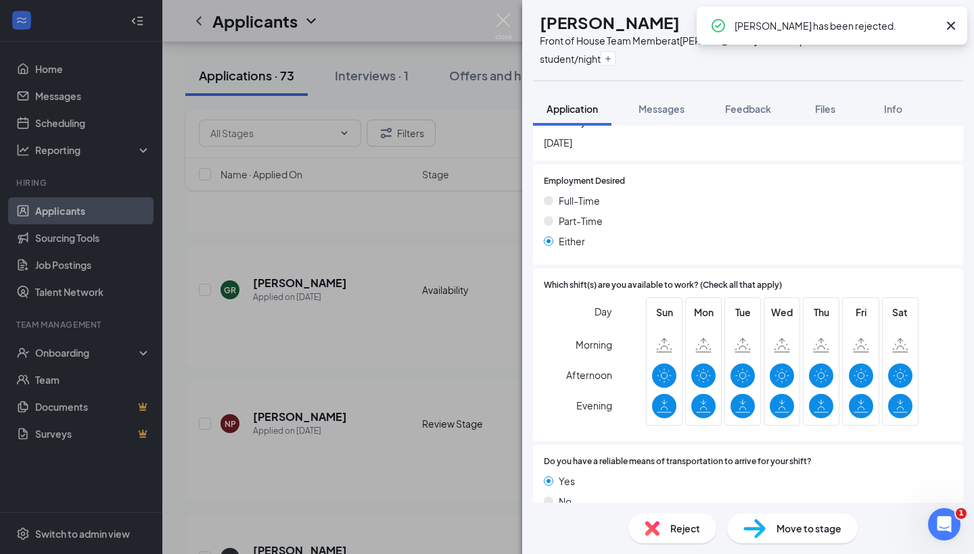
click at [351, 329] on div "RR Reannie Rogers Front of House Team Member at S. Rice and Westpark student/ni…" at bounding box center [487, 277] width 974 height 554
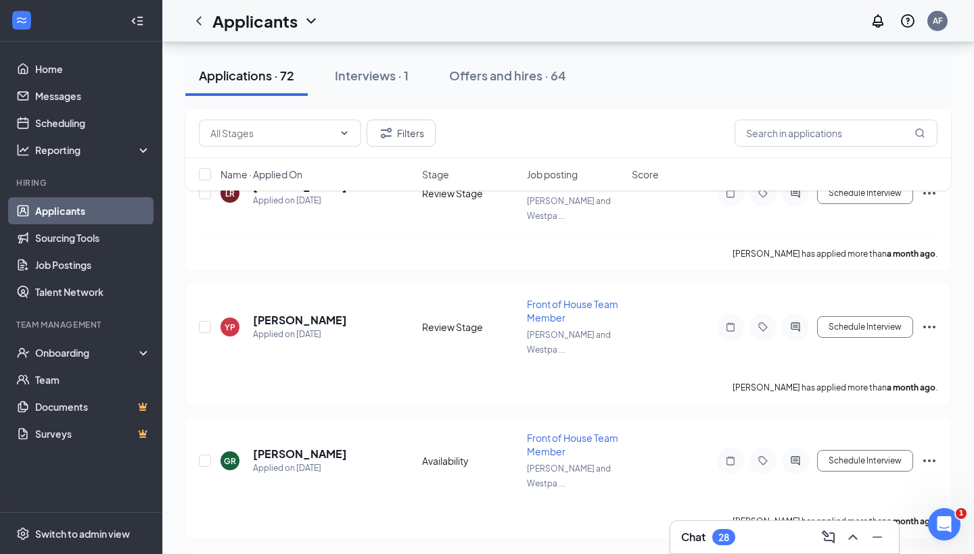
scroll to position [7783, 0]
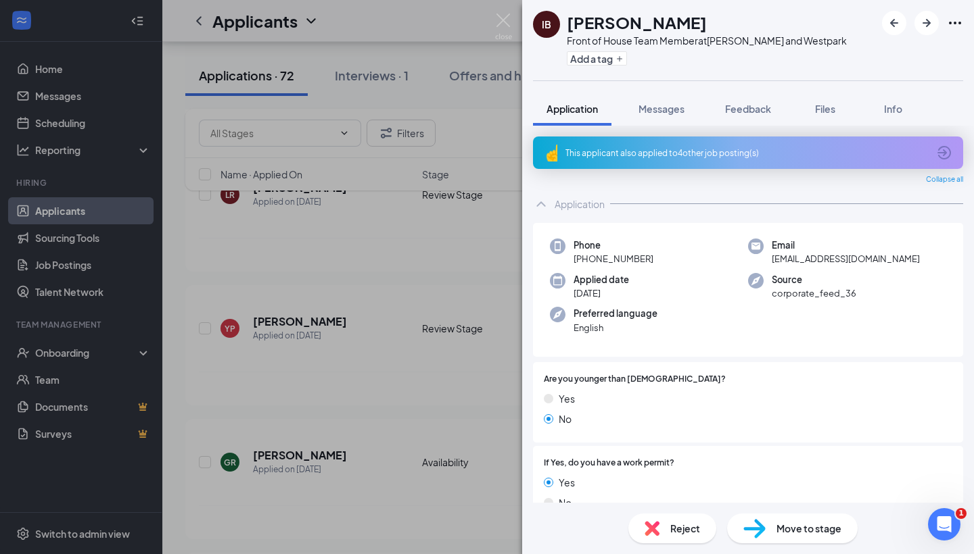
click at [665, 521] on div "Reject" at bounding box center [672, 529] width 88 height 30
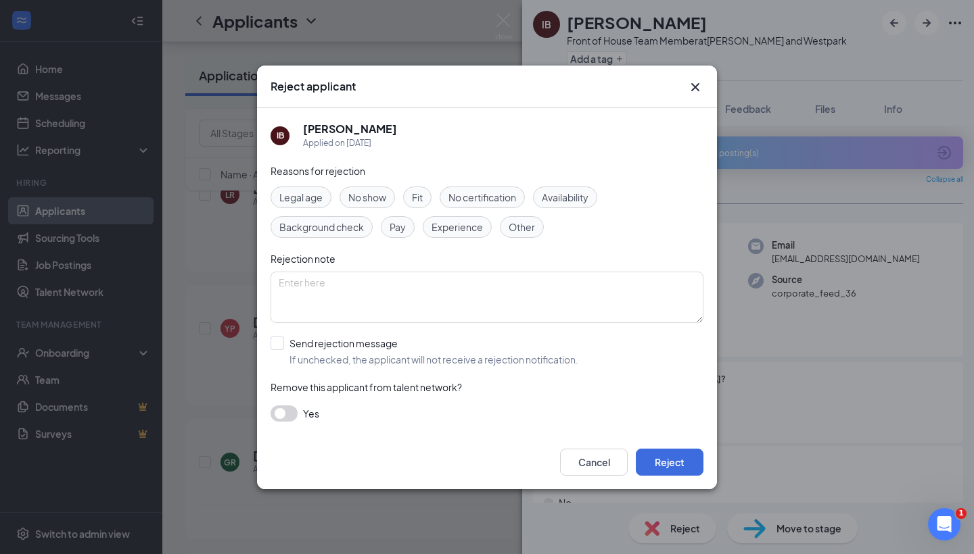
click at [694, 86] on icon "Cross" at bounding box center [695, 86] width 8 height 8
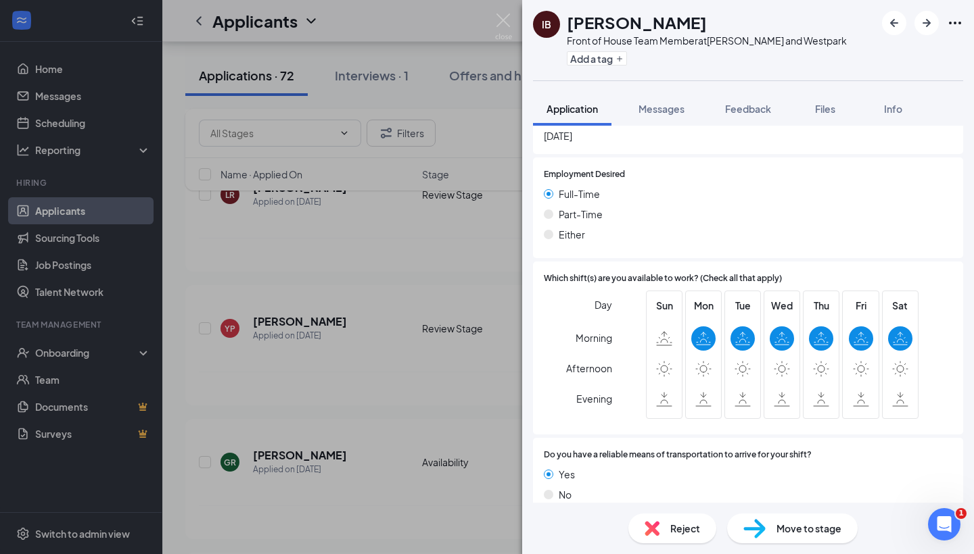
scroll to position [758, 0]
click at [650, 522] on img at bounding box center [651, 528] width 15 height 15
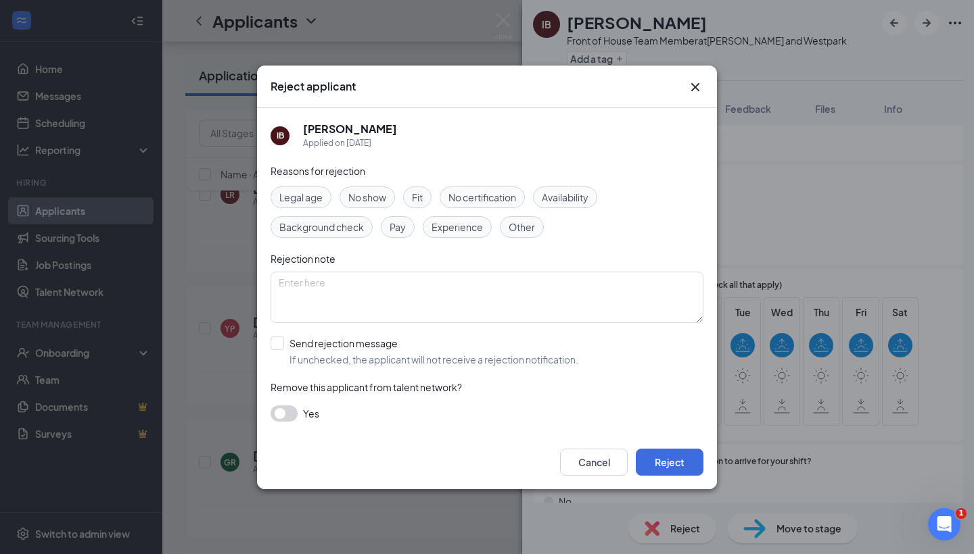
click at [274, 411] on button "button" at bounding box center [283, 414] width 27 height 16
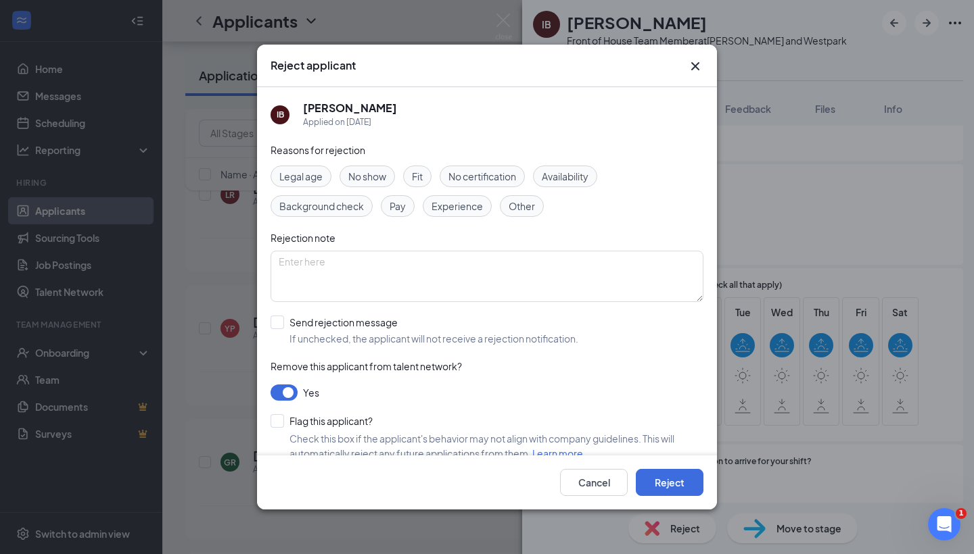
click at [588, 181] on span "Availability" at bounding box center [565, 176] width 47 height 15
click at [679, 484] on button "Reject" at bounding box center [670, 482] width 68 height 27
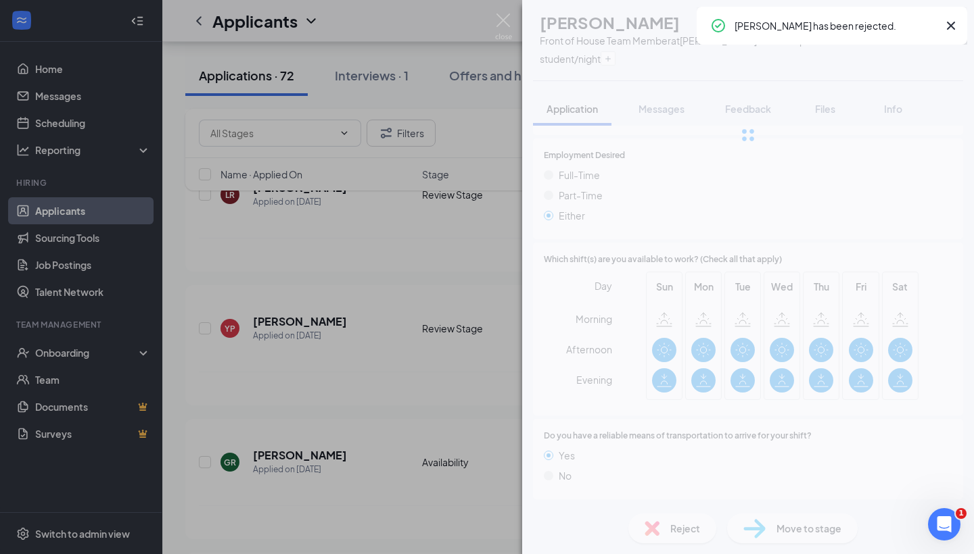
scroll to position [715, 0]
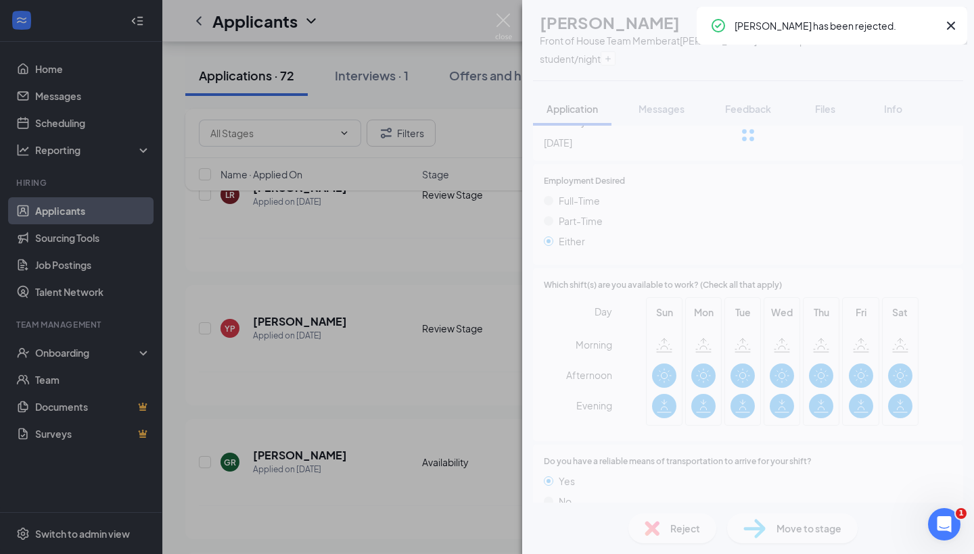
click at [396, 286] on div "RR Reannie Rogers Front of House Team Member at S. Rice and Westpark student/ni…" at bounding box center [487, 277] width 974 height 554
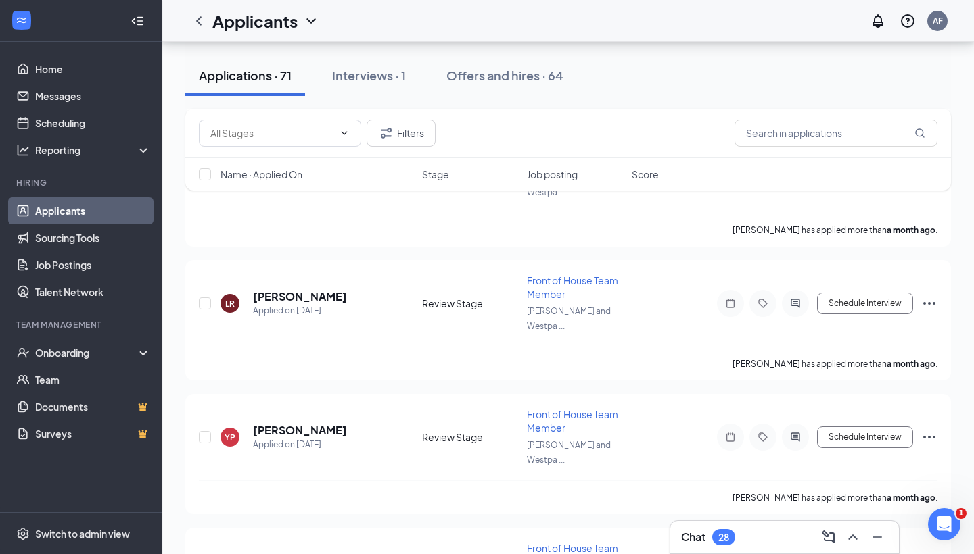
scroll to position [7669, 0]
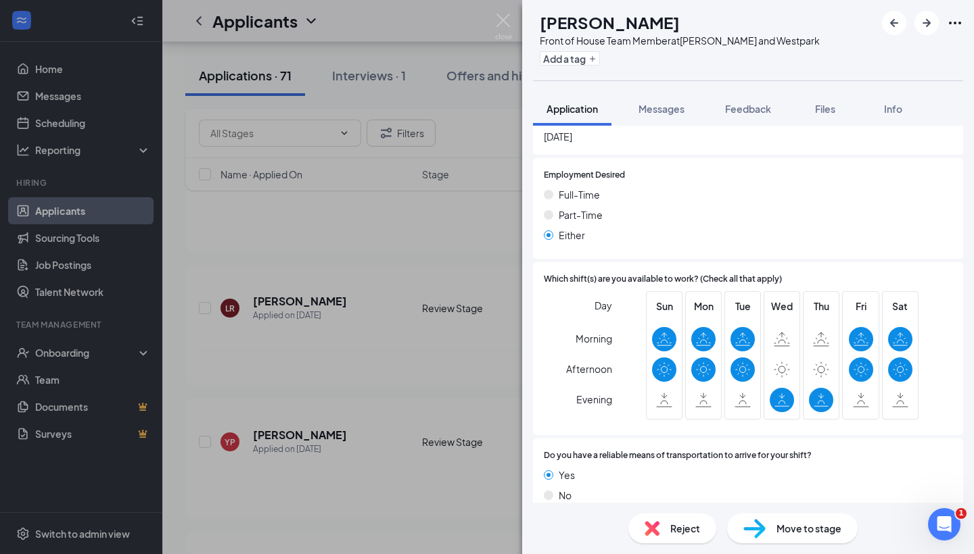
scroll to position [720, 0]
click at [657, 523] on img at bounding box center [651, 528] width 15 height 15
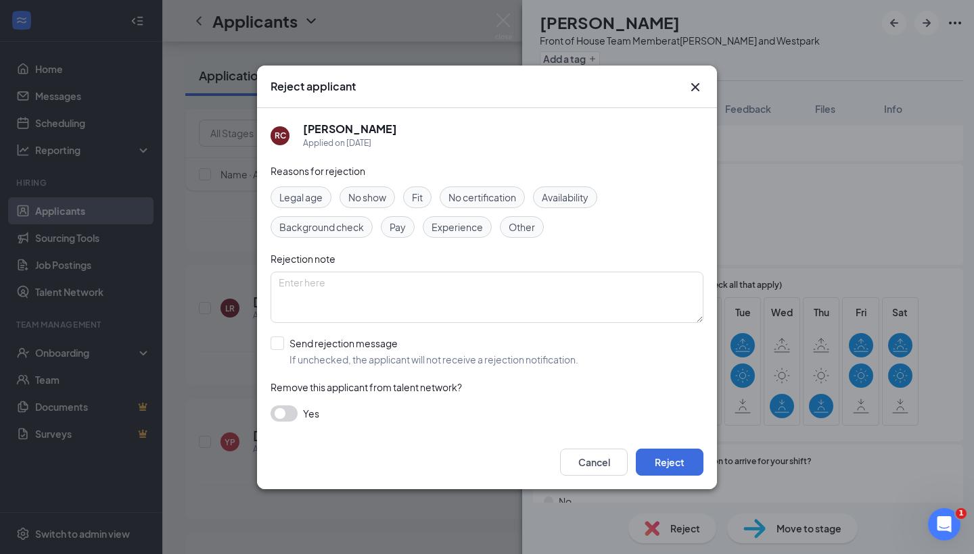
click at [577, 200] on span "Availability" at bounding box center [565, 197] width 47 height 15
click at [282, 410] on button "button" at bounding box center [283, 414] width 27 height 16
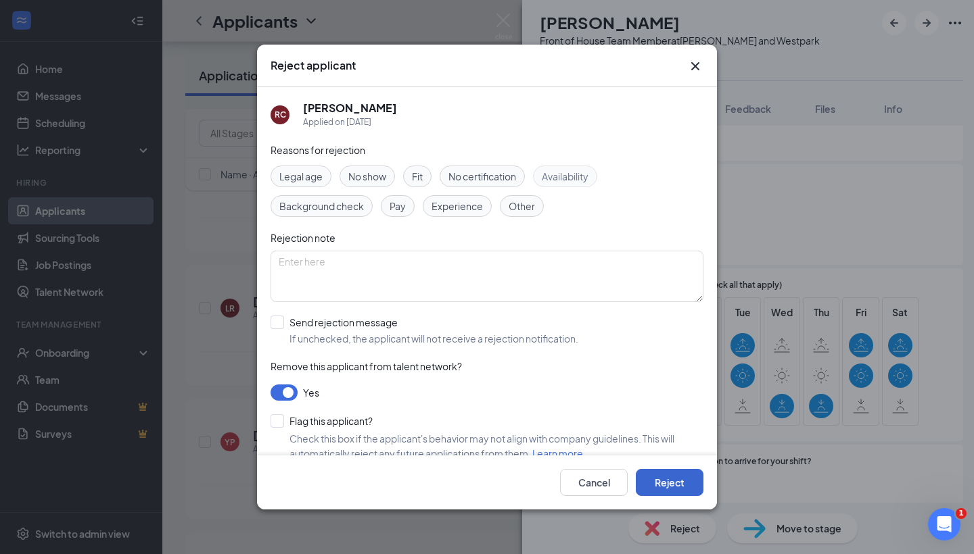
click at [688, 492] on button "Reject" at bounding box center [670, 482] width 68 height 27
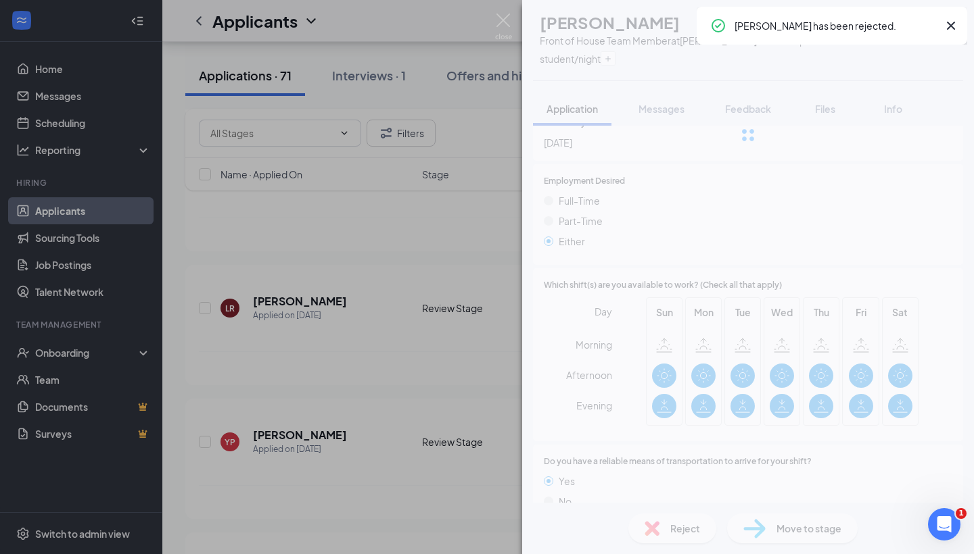
click at [364, 331] on div "RR Reannie Rogers Front of House Team Member at S. Rice and Westpark student/ni…" at bounding box center [487, 277] width 974 height 554
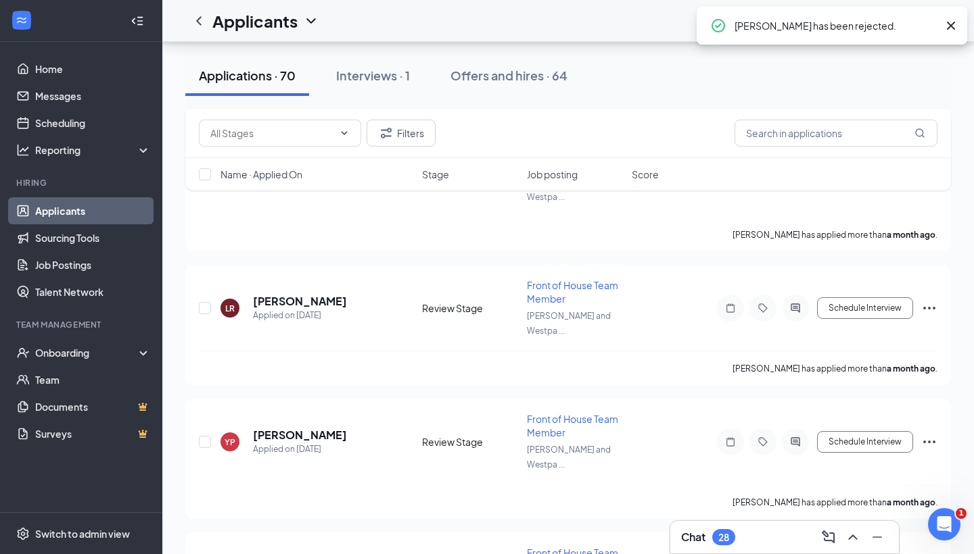
scroll to position [7537, 0]
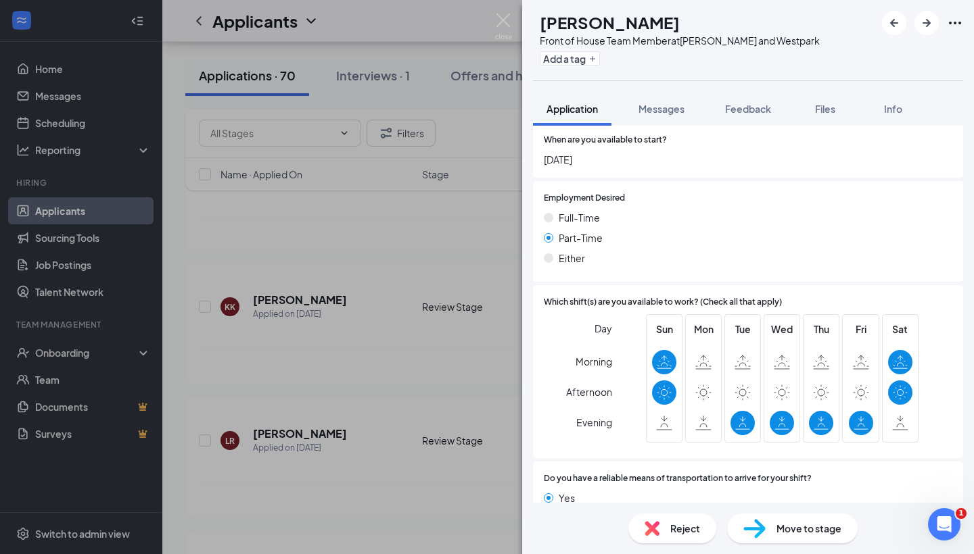
scroll to position [738, 0]
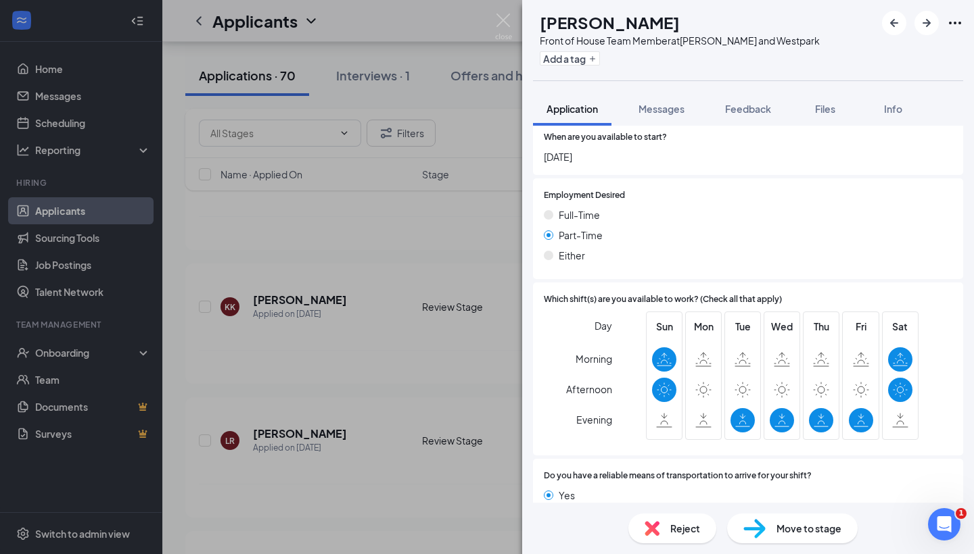
click at [659, 540] on div "Reject" at bounding box center [672, 529] width 88 height 30
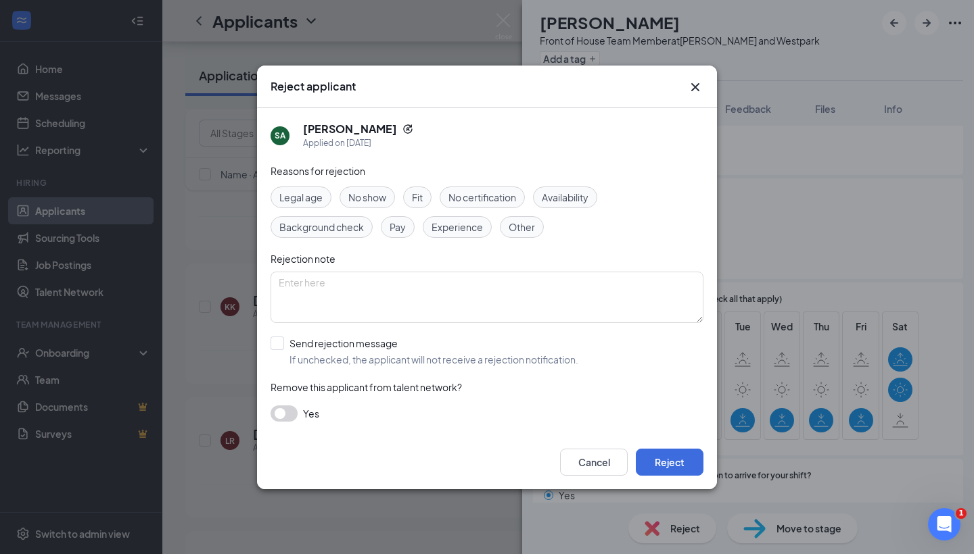
click at [579, 194] on span "Availability" at bounding box center [565, 197] width 47 height 15
click at [287, 414] on button "button" at bounding box center [283, 414] width 27 height 16
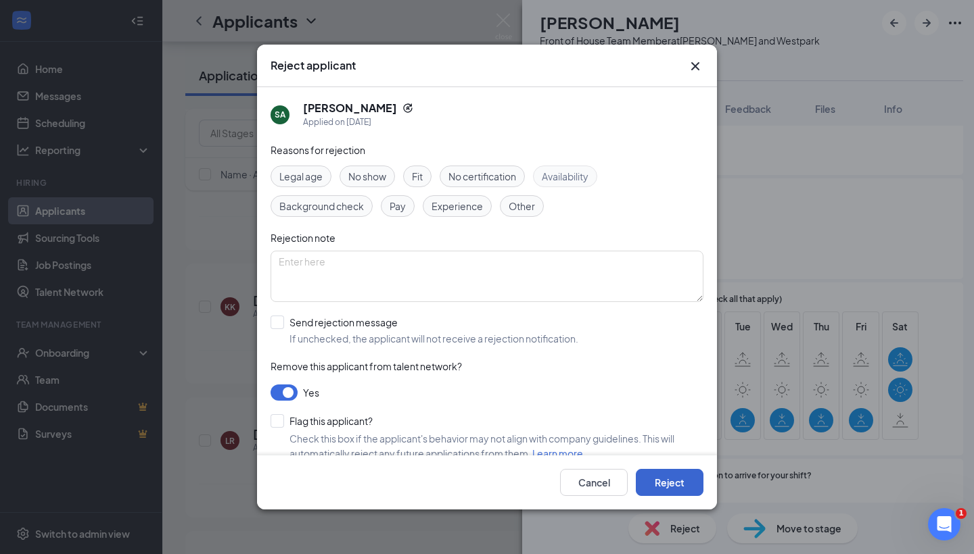
click at [656, 481] on button "Reject" at bounding box center [670, 482] width 68 height 27
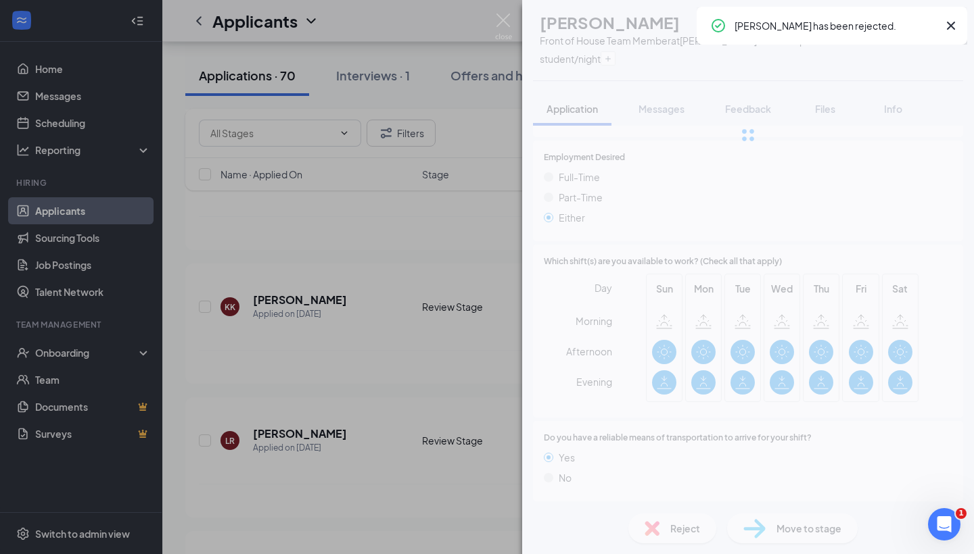
click at [439, 329] on div "RR Reannie Rogers Front of House Team Member at S. Rice and Westpark student/ni…" at bounding box center [487, 277] width 974 height 554
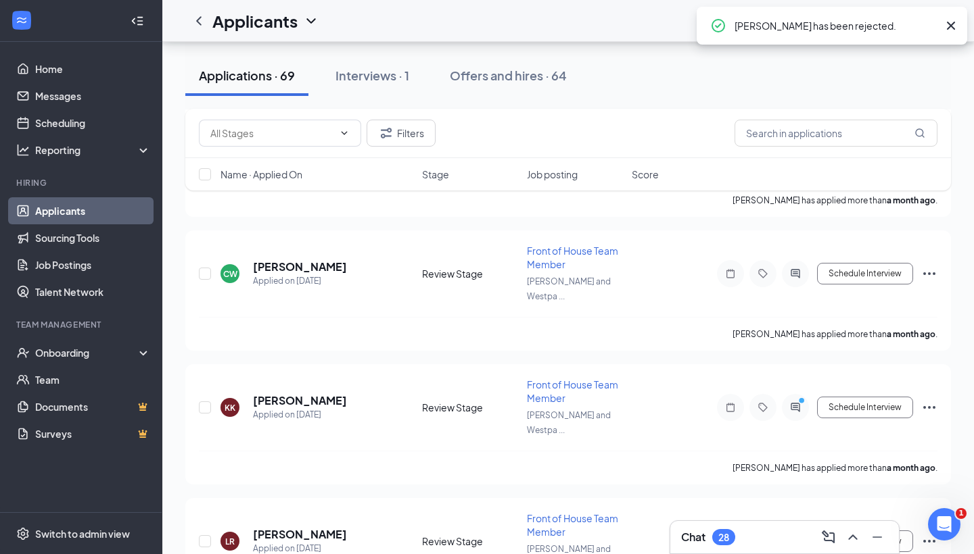
scroll to position [7435, 0]
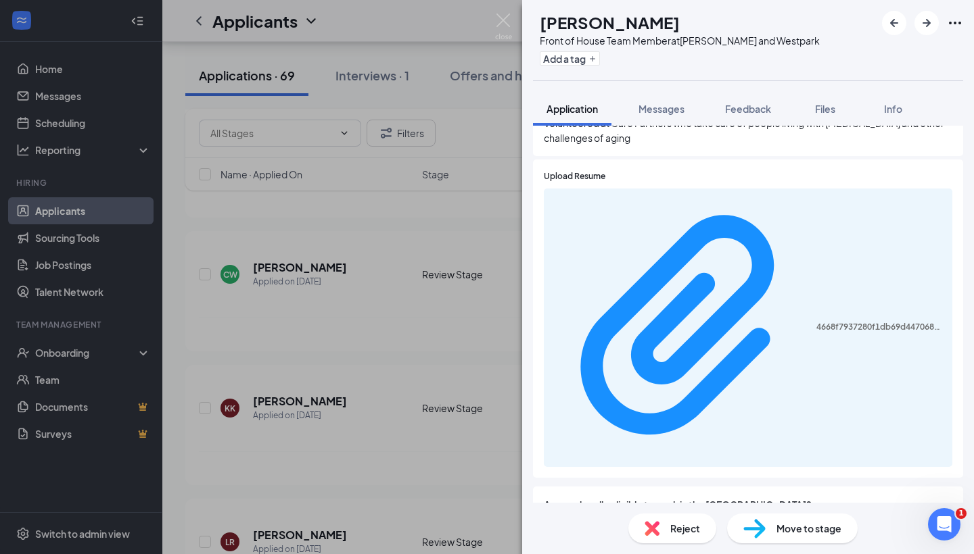
scroll to position [583, 0]
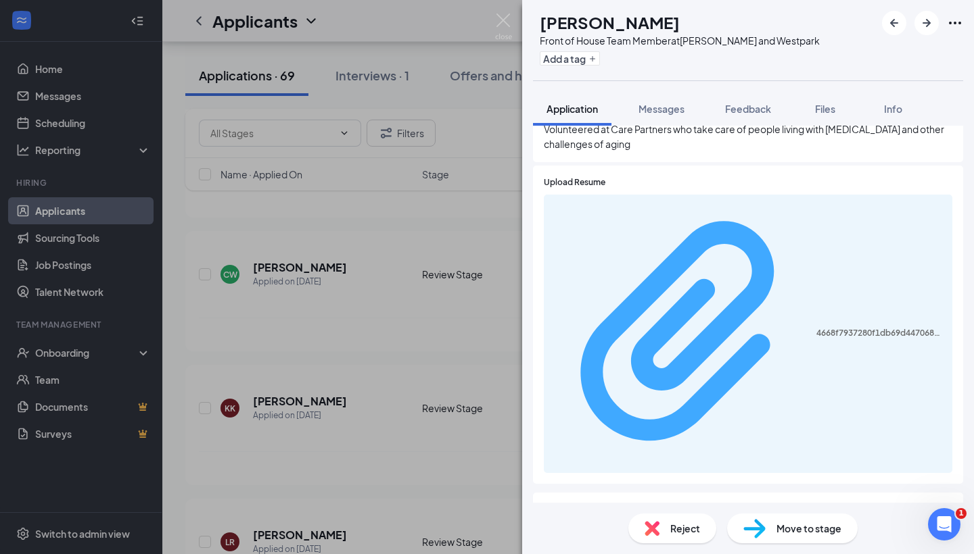
click at [816, 328] on div "4668f7937280f1db69d447068892b99d.pdf" at bounding box center [880, 333] width 128 height 11
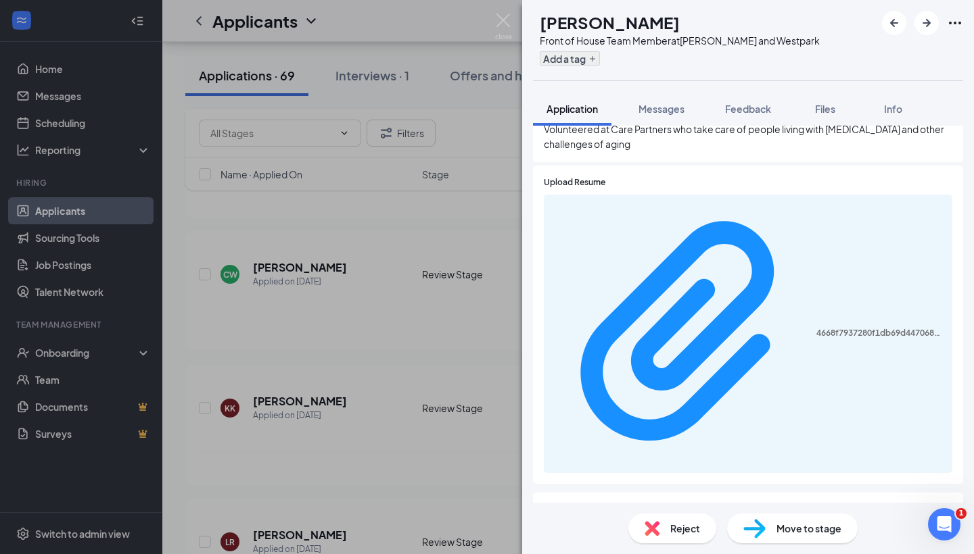
click at [596, 60] on button "Add a tag" at bounding box center [570, 58] width 60 height 14
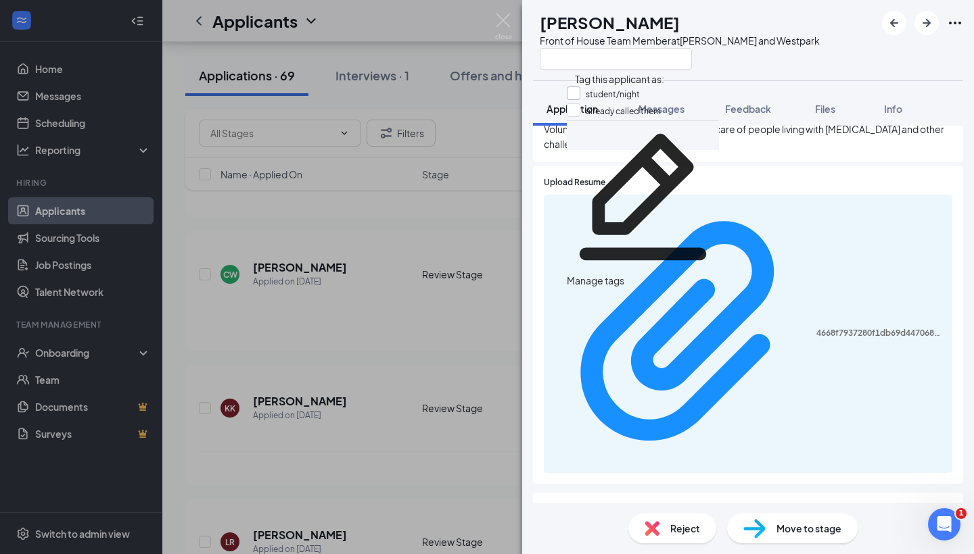
click at [579, 91] on input "student/night" at bounding box center [603, 94] width 73 height 15
checkbox input "true"
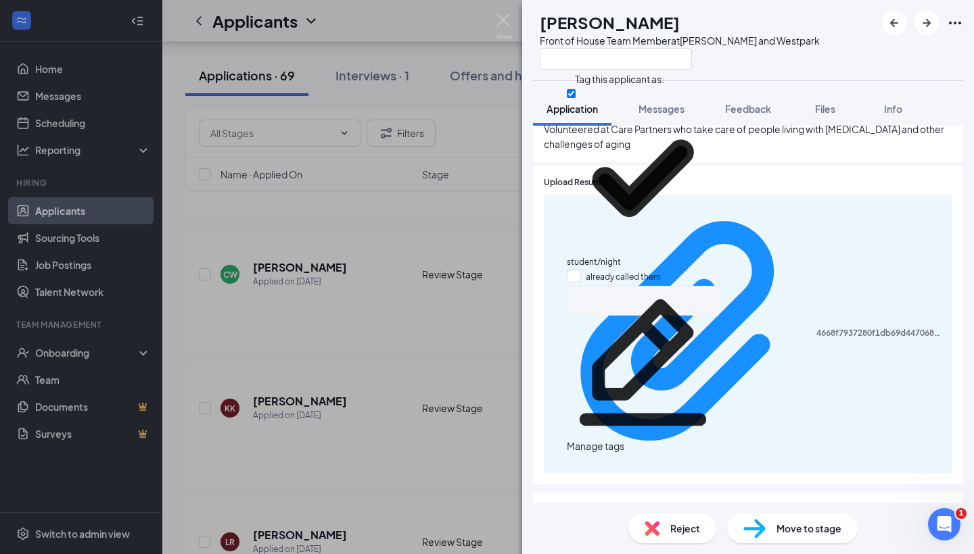
click at [431, 291] on div "HM Henry Meza Front of House Team Member at S. Rice and Westpark Application Me…" at bounding box center [487, 277] width 974 height 554
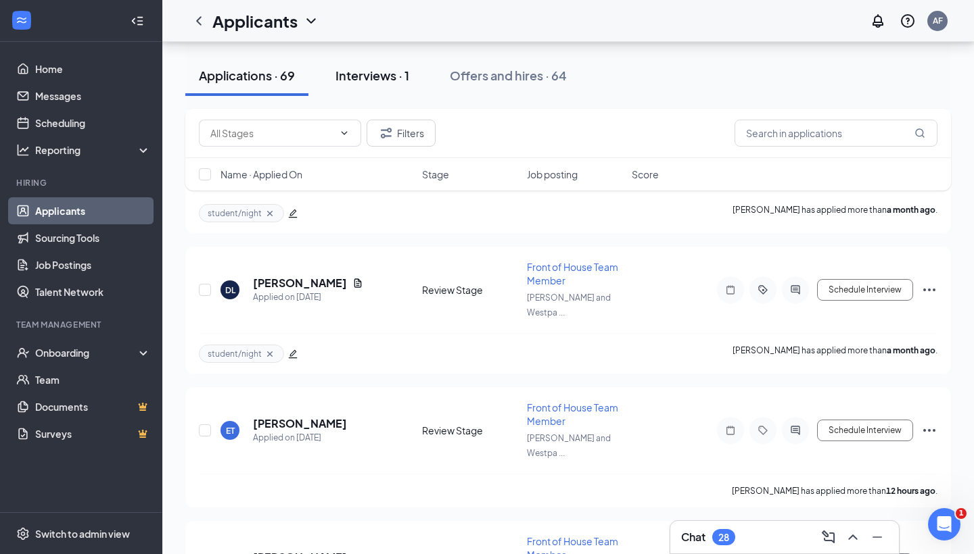
scroll to position [9200, 0]
click at [386, 81] on div "Interviews · 1" at bounding box center [372, 75] width 74 height 17
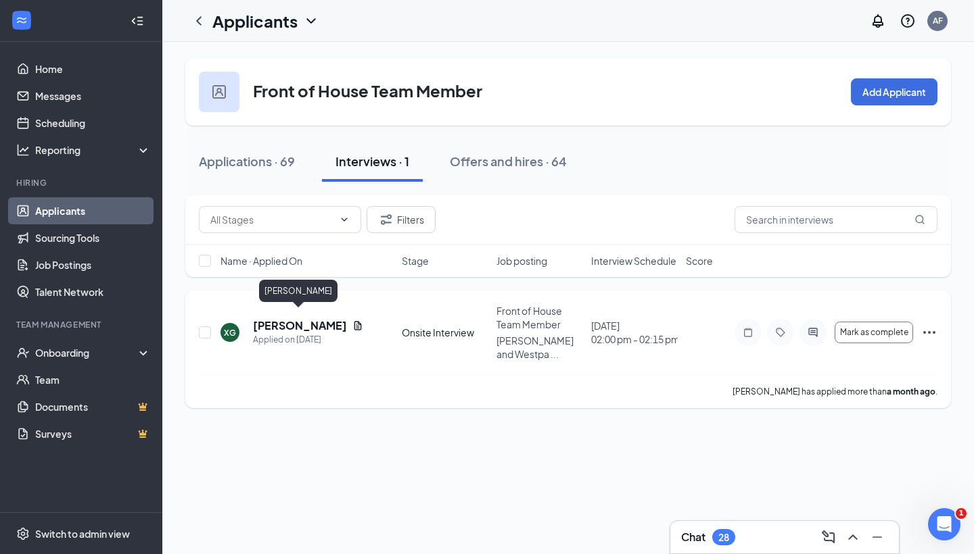
click at [312, 318] on h5 "Xavier Gonzalez" at bounding box center [300, 325] width 94 height 15
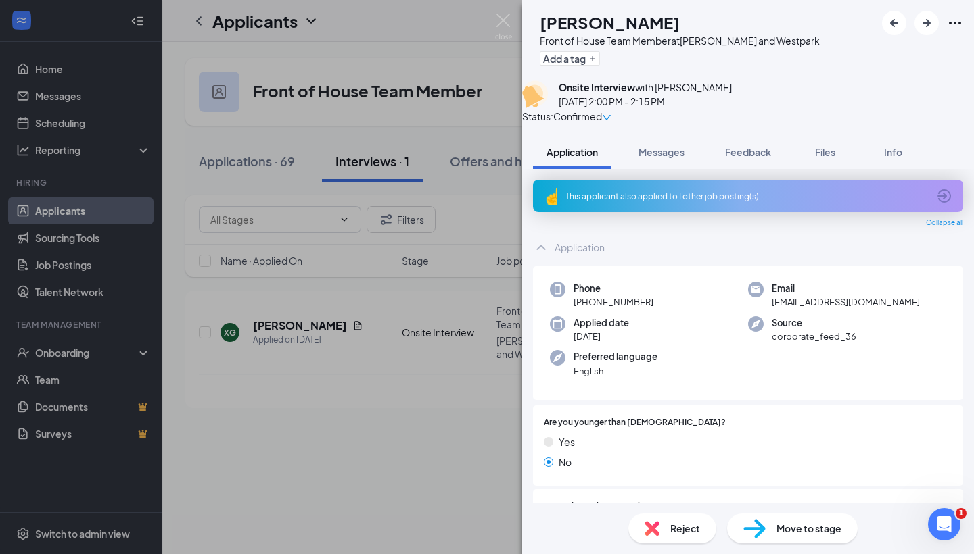
click at [429, 176] on div "XG Xavier Gonzalez Front of House Team Member at S. Rice and Westpark Add a tag…" at bounding box center [487, 277] width 974 height 554
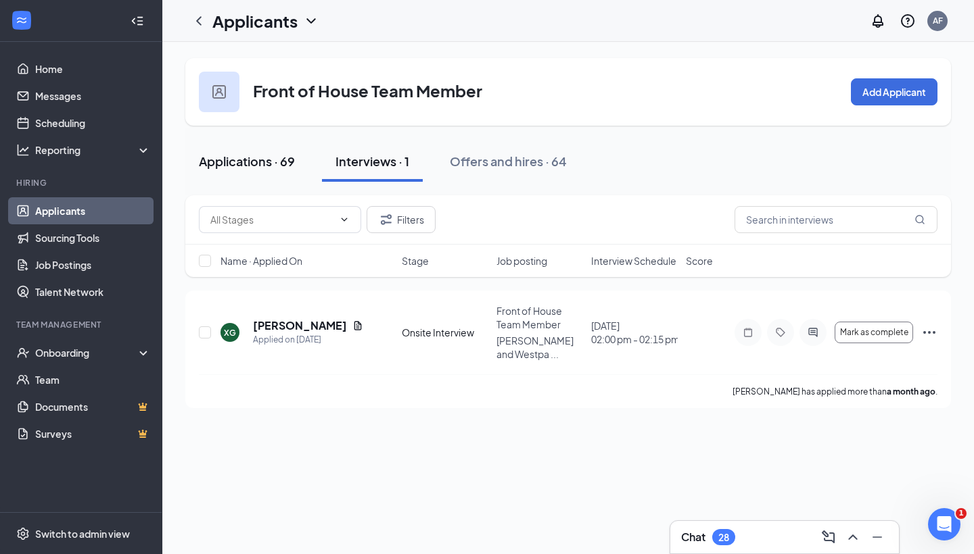
click at [282, 159] on div "Applications · 69" at bounding box center [247, 161] width 96 height 17
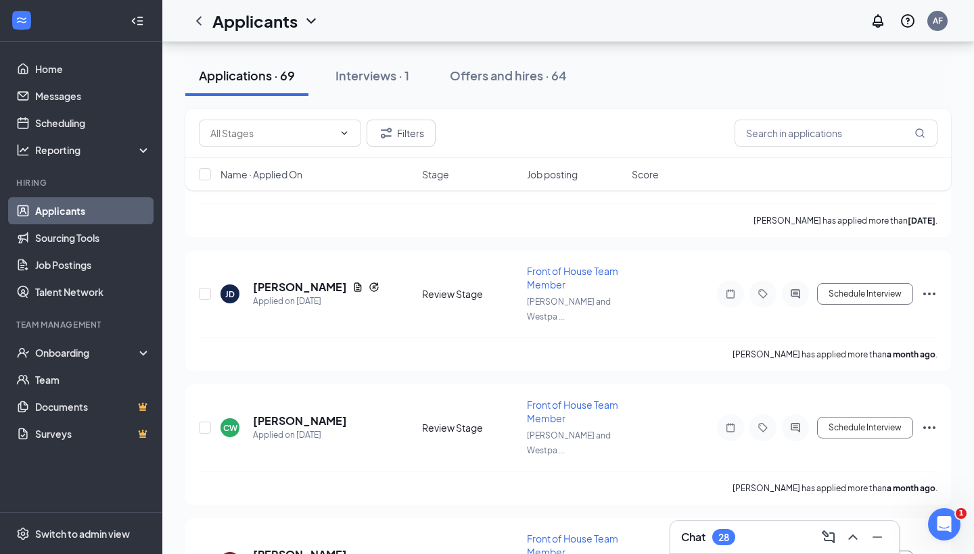
scroll to position [7282, 0]
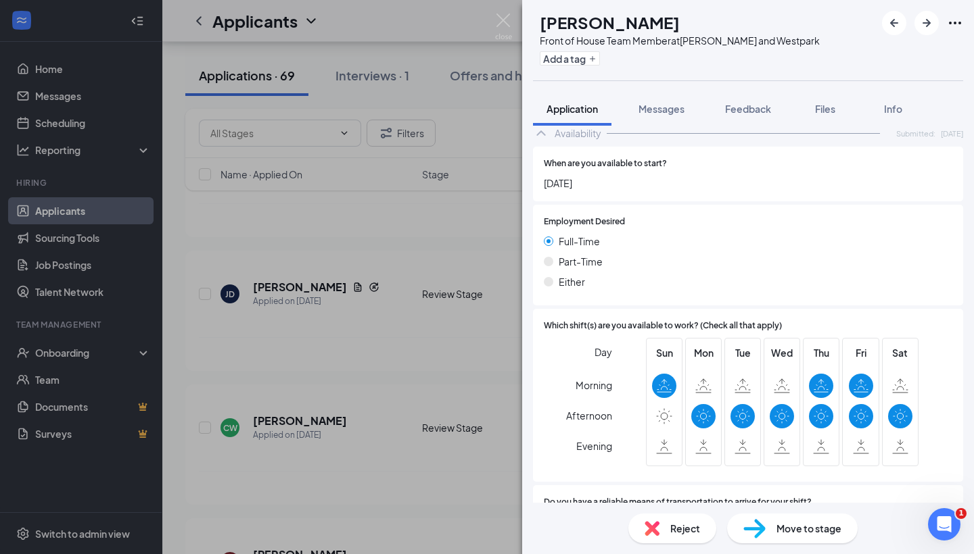
scroll to position [713, 0]
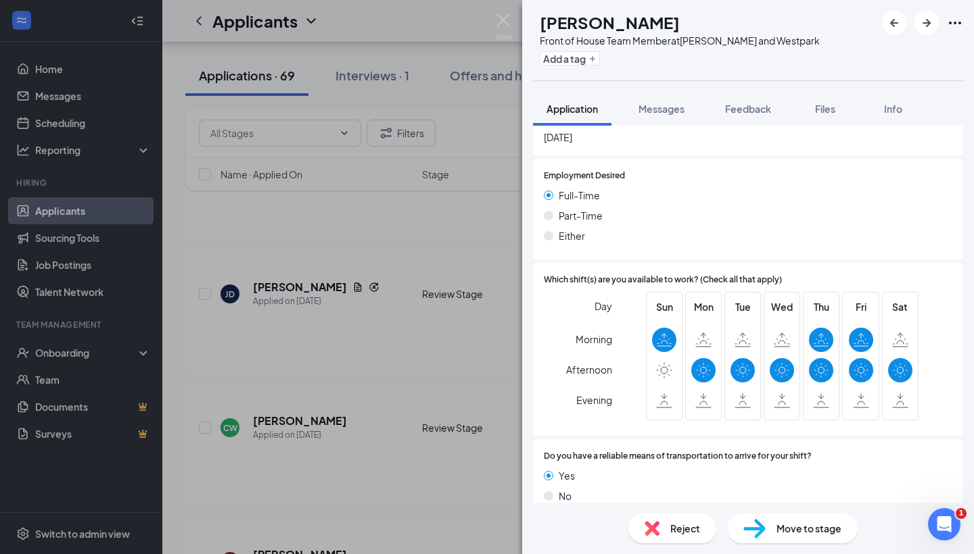
click at [654, 522] on img at bounding box center [651, 528] width 15 height 15
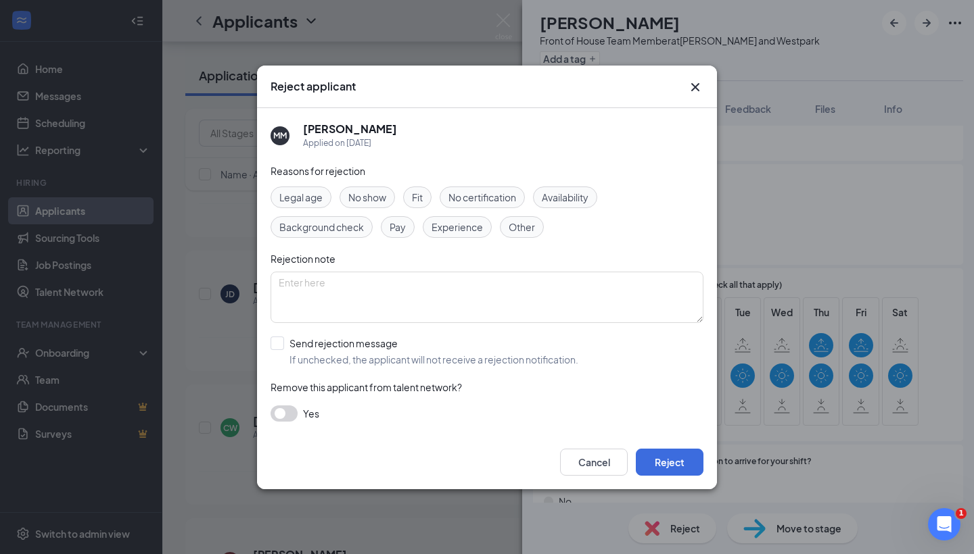
click at [560, 197] on span "Availability" at bounding box center [565, 197] width 47 height 15
click at [285, 418] on button "button" at bounding box center [283, 414] width 27 height 16
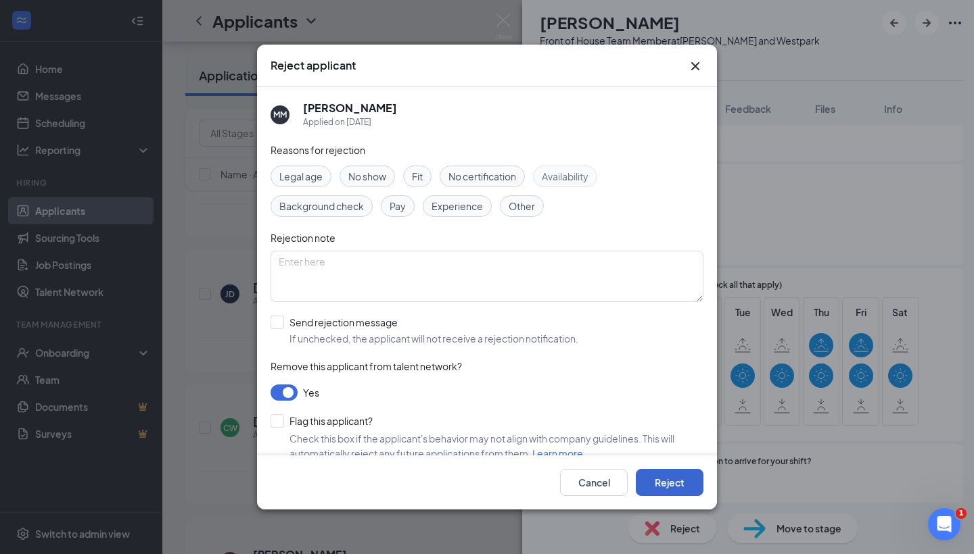
click at [696, 489] on button "Reject" at bounding box center [670, 482] width 68 height 27
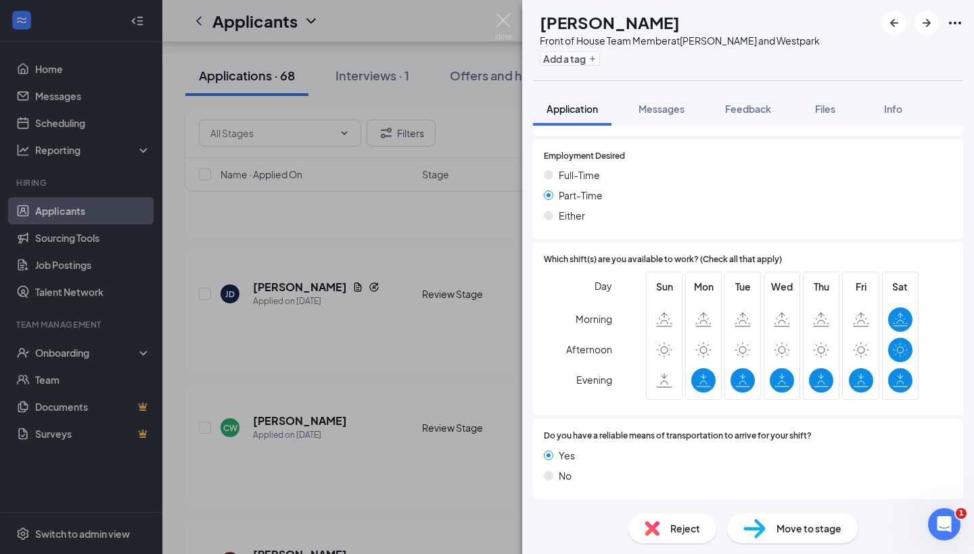
click at [301, 293] on div "HM Henry Meza Front of House Team Member at S. Rice and Westpark Add a tag Appl…" at bounding box center [487, 277] width 974 height 554
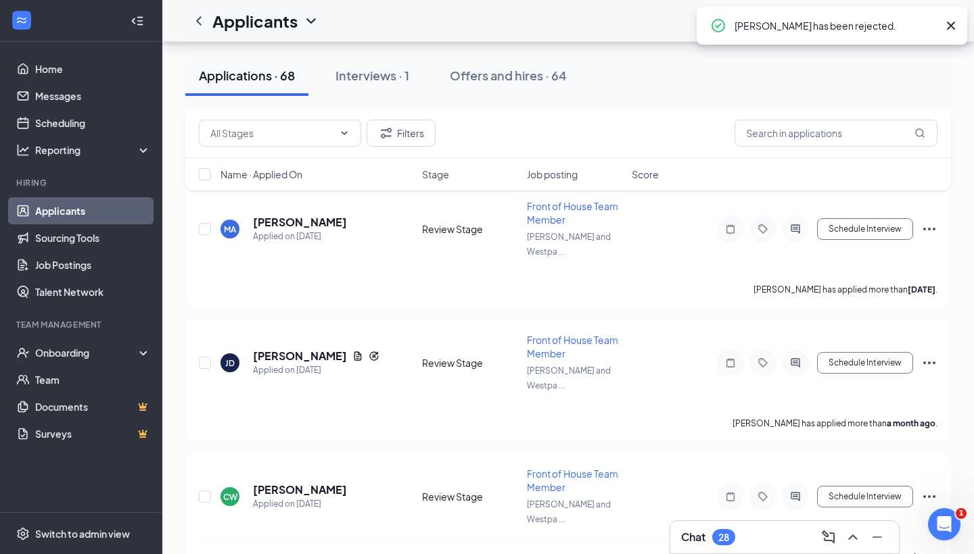
scroll to position [7212, 0]
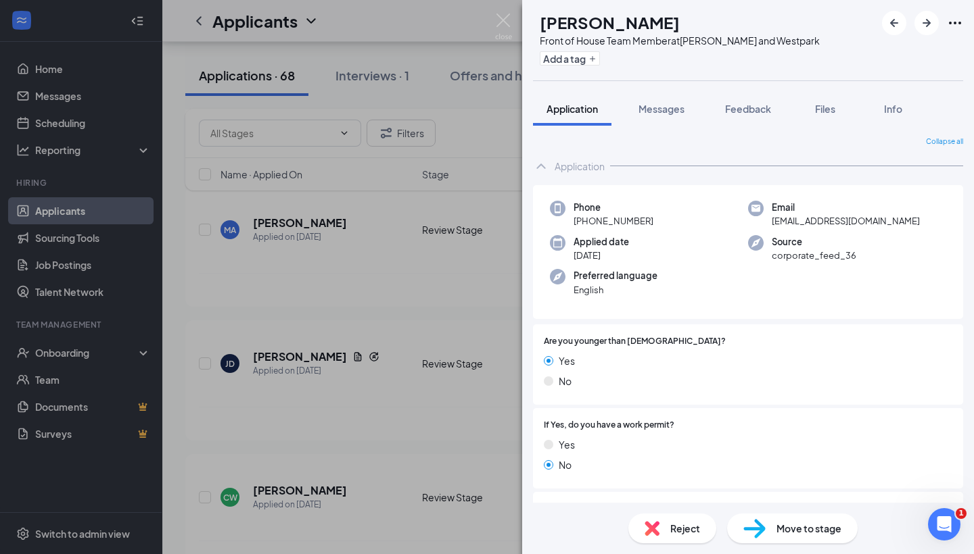
click at [651, 530] on img at bounding box center [651, 528] width 15 height 15
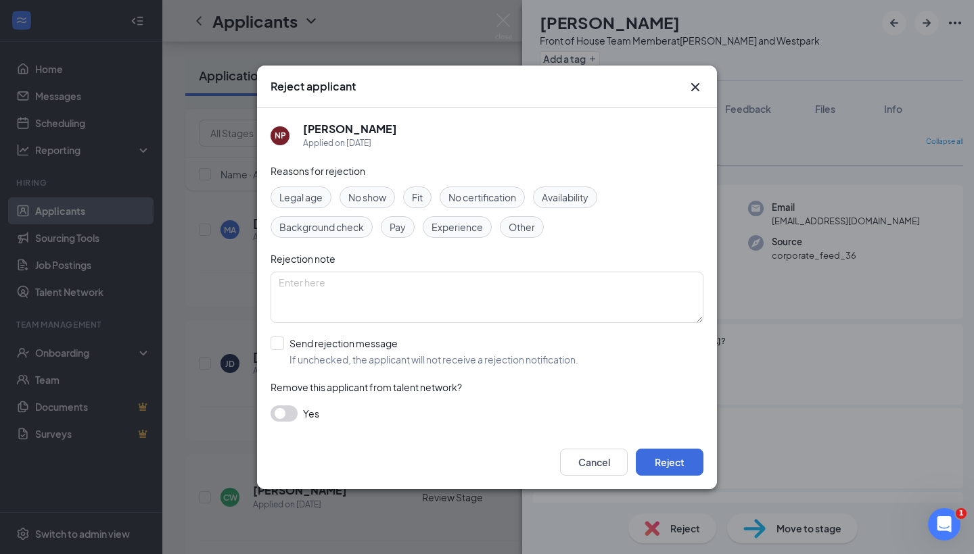
click at [585, 195] on span "Availability" at bounding box center [565, 197] width 47 height 15
click at [288, 406] on button "button" at bounding box center [283, 414] width 27 height 16
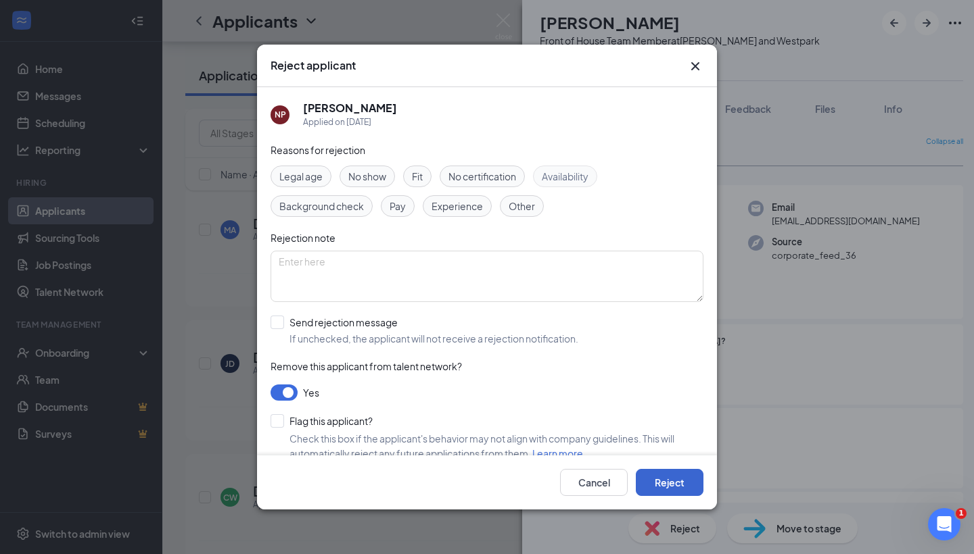
click at [688, 483] on button "Reject" at bounding box center [670, 482] width 68 height 27
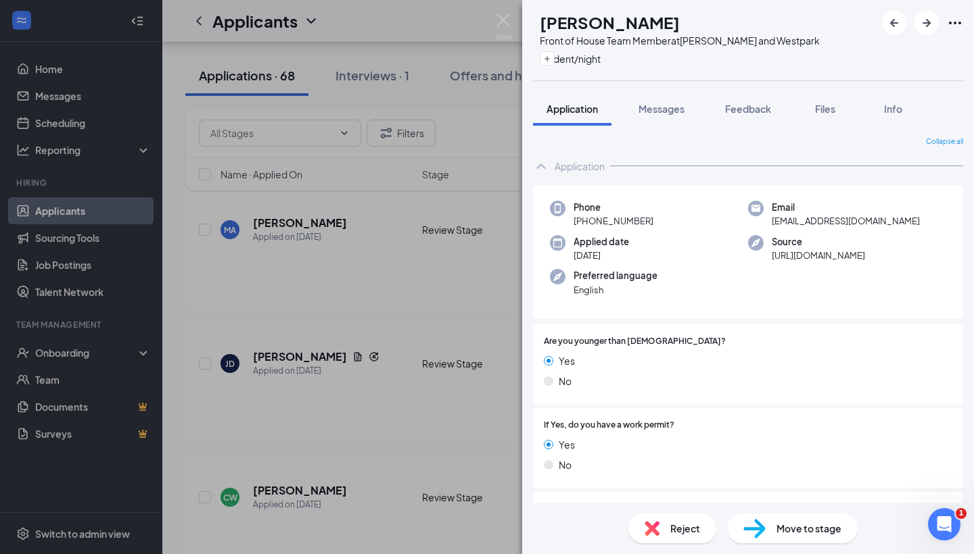
click at [406, 349] on div "HM Henry Meza Front of House Team Member at S. Rice and Westpark student/night …" at bounding box center [487, 277] width 974 height 554
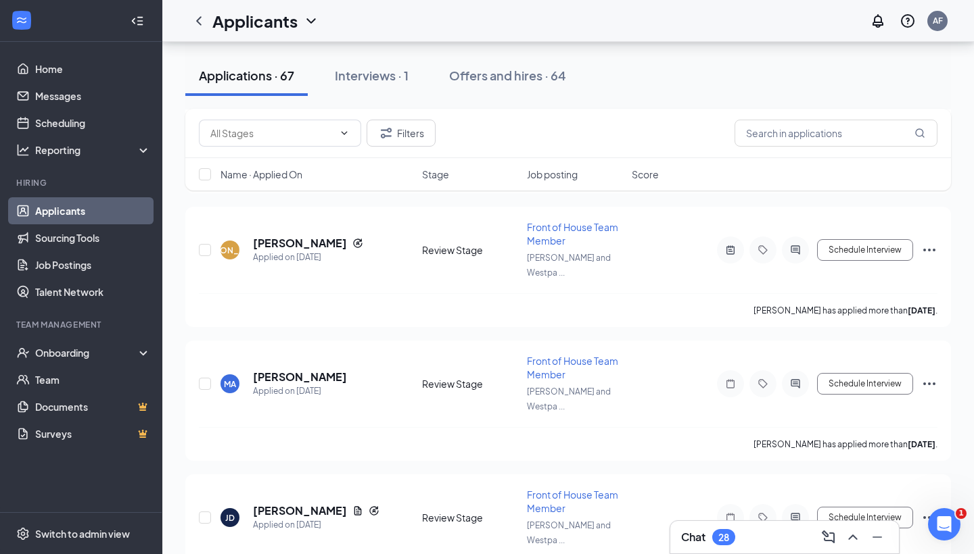
scroll to position [7041, 0]
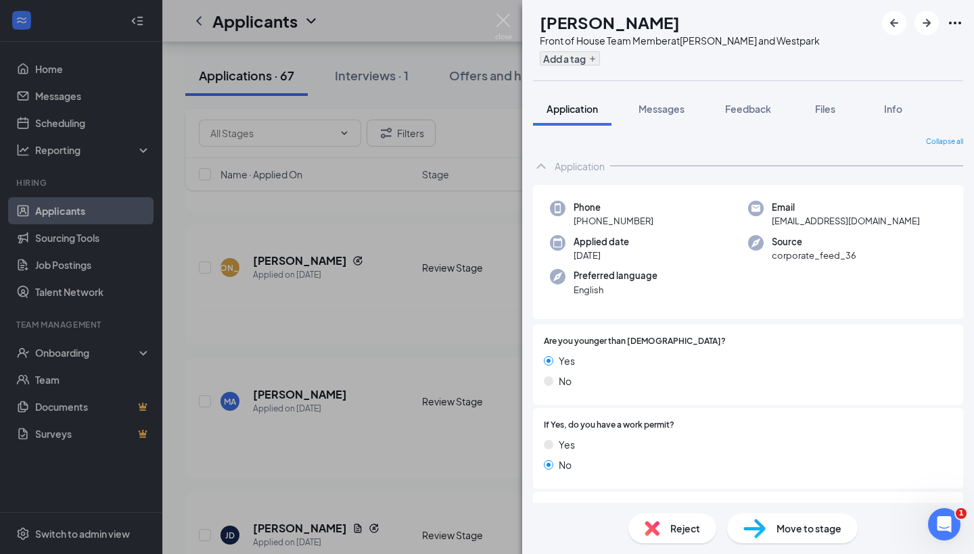
click at [594, 62] on button "Add a tag" at bounding box center [570, 58] width 60 height 14
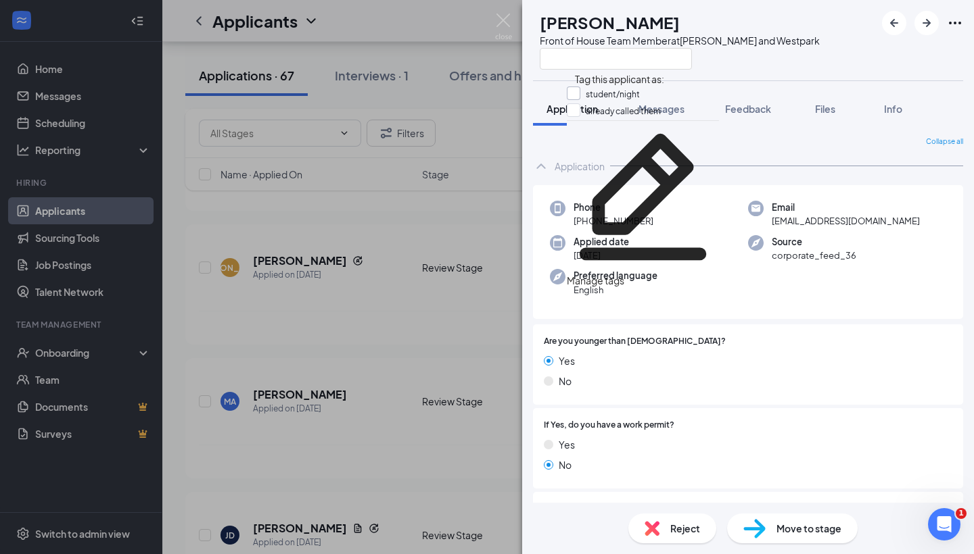
click at [579, 91] on input "student/night" at bounding box center [603, 94] width 73 height 15
checkbox input "true"
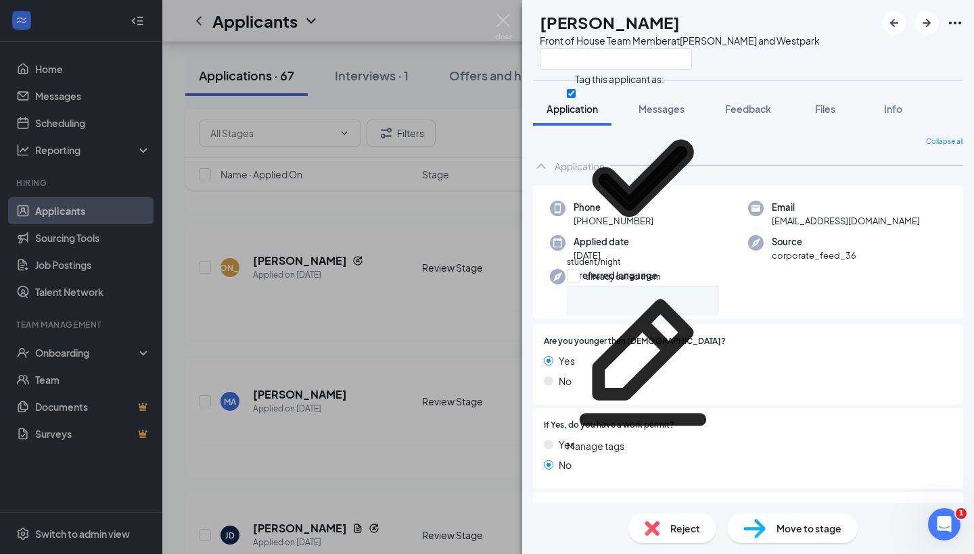
click at [363, 267] on div "GR Geneesis Romero Front of House Team Member at S. Rice and Westpark Applicati…" at bounding box center [487, 277] width 974 height 554
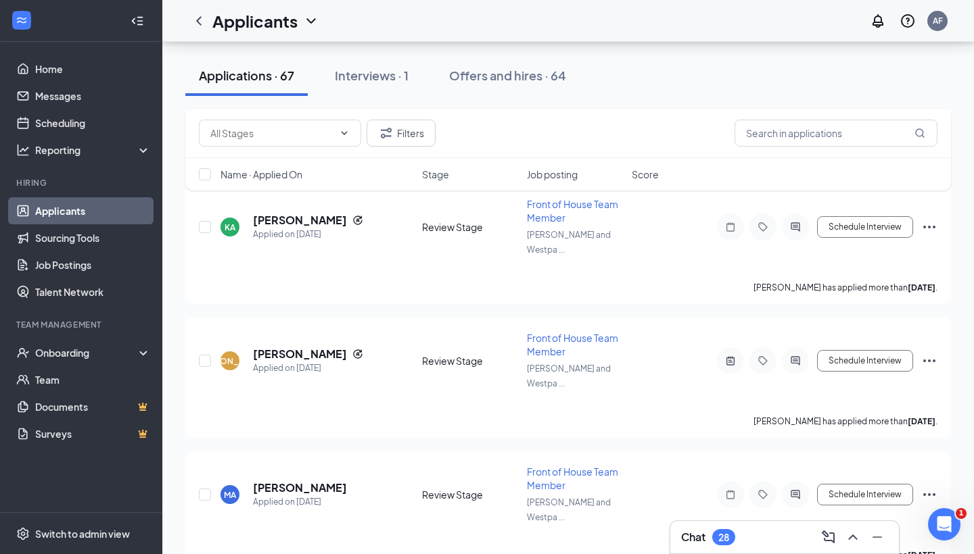
scroll to position [6946, 0]
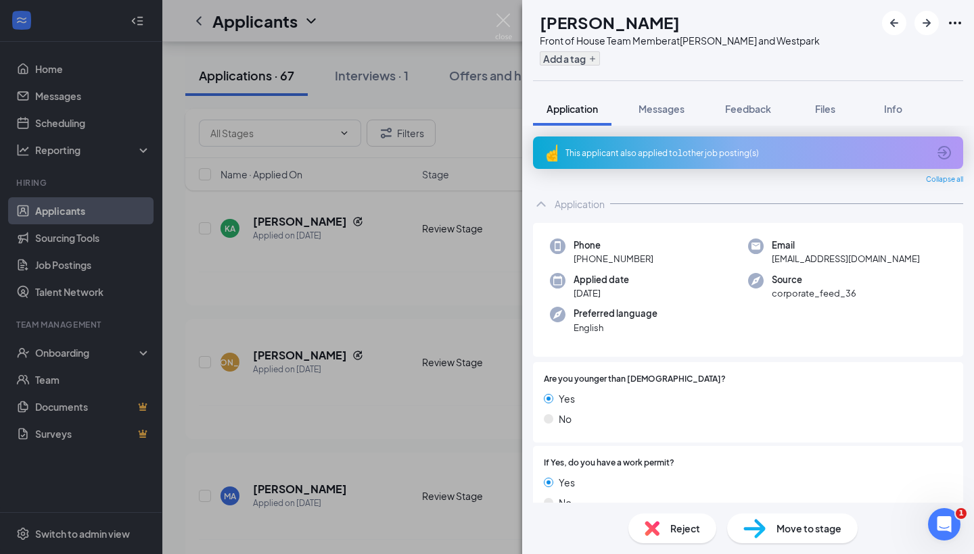
click at [600, 62] on button "Add a tag" at bounding box center [570, 58] width 60 height 14
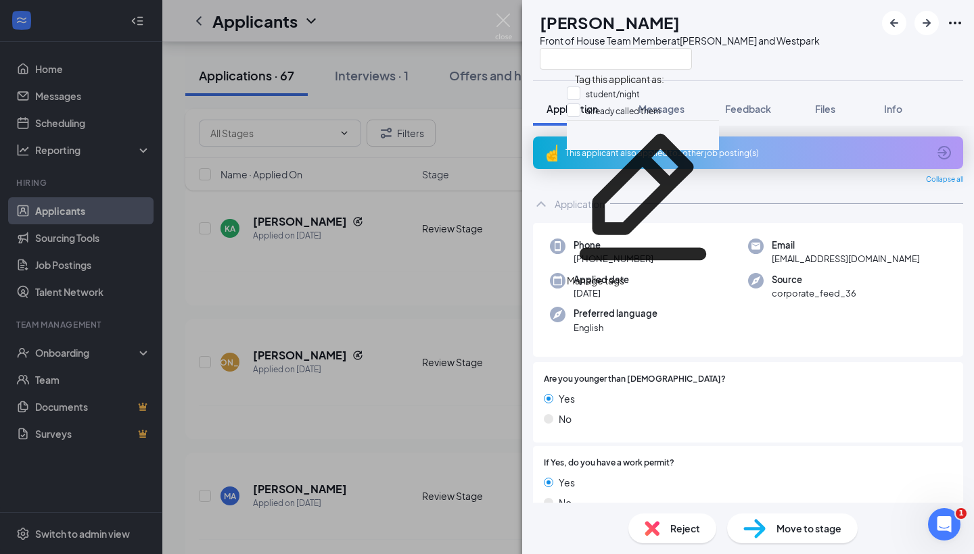
click at [656, 362] on div "Are you younger than 18 years old? Yes No" at bounding box center [748, 402] width 430 height 80
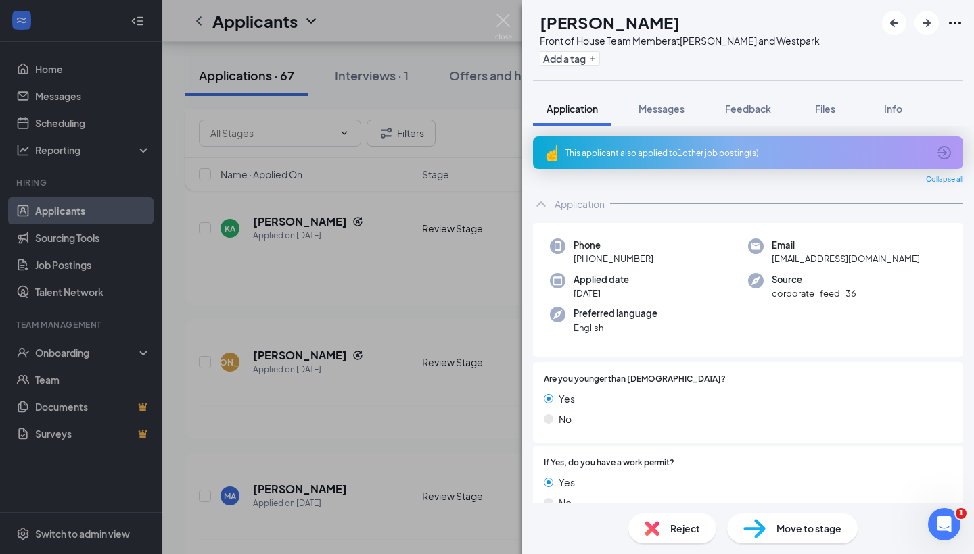
click at [648, 517] on div "Reject" at bounding box center [672, 529] width 88 height 30
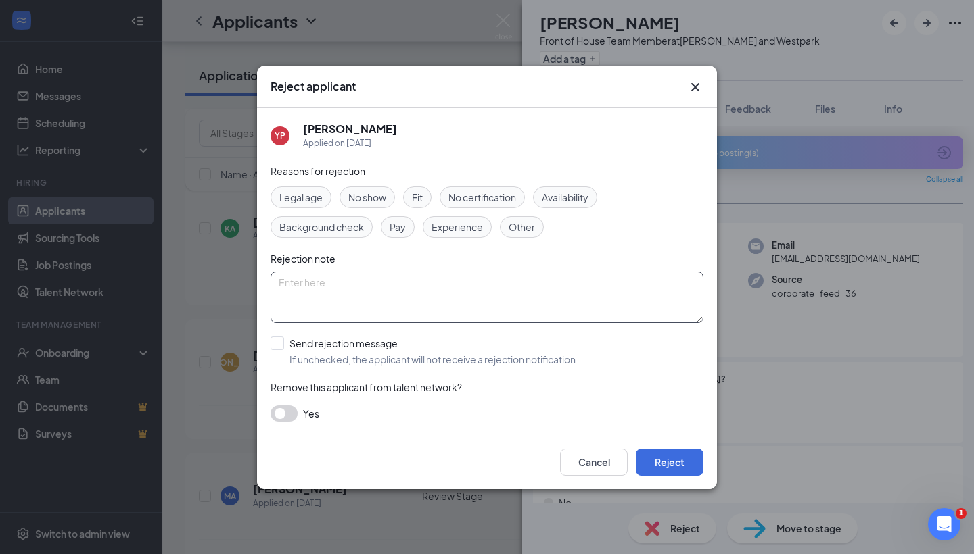
click at [572, 284] on textarea at bounding box center [486, 297] width 433 height 51
type textarea "couldn't leave a voicemail"
click at [548, 341] on div "Send rejection message" at bounding box center [433, 344] width 289 height 14
click at [548, 341] on input "Send rejection message If unchecked, the applicant will not receive a rejection…" at bounding box center [424, 352] width 308 height 30
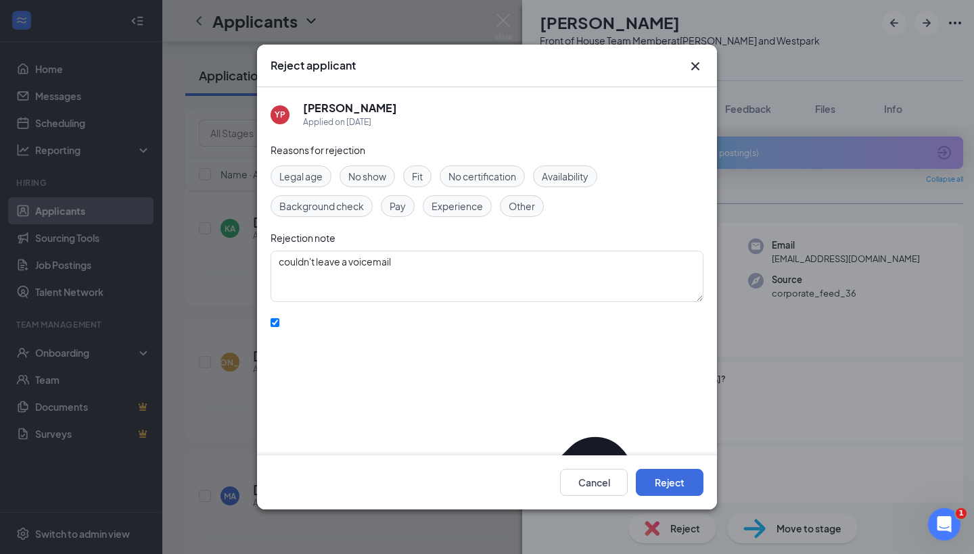
click at [279, 327] on input "Send rejection message If unchecked, the applicant will not receive a rejection…" at bounding box center [274, 322] width 9 height 9
checkbox input "false"
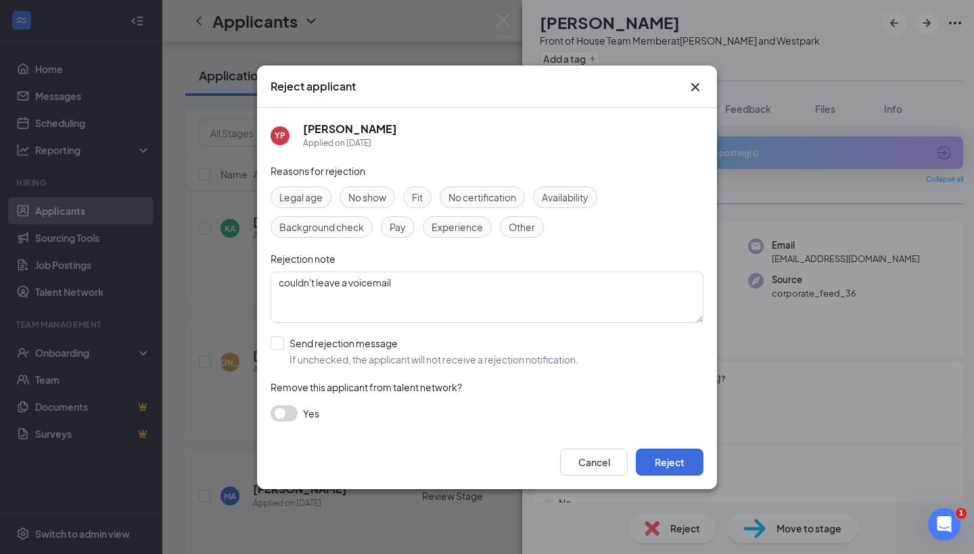
click at [287, 406] on button "button" at bounding box center [283, 414] width 27 height 16
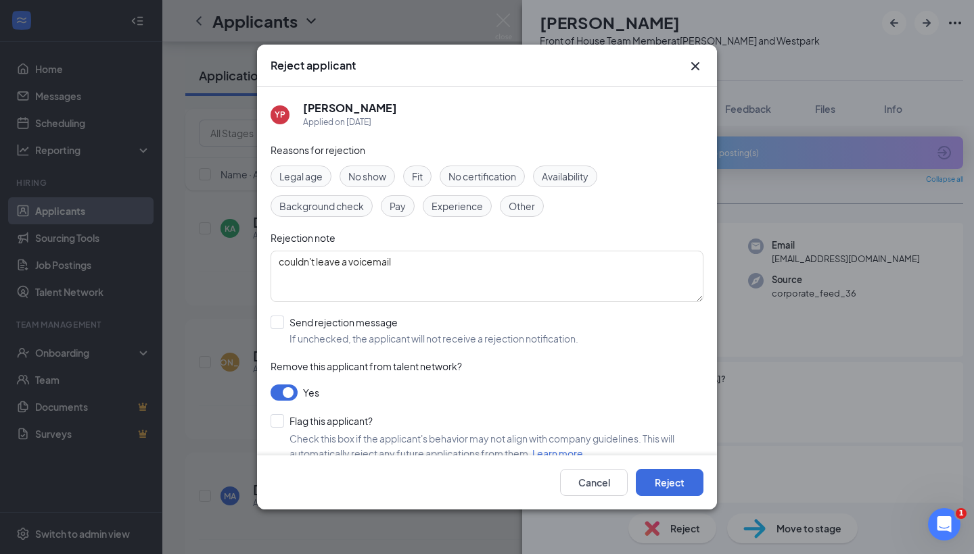
click at [286, 389] on button "button" at bounding box center [283, 393] width 27 height 16
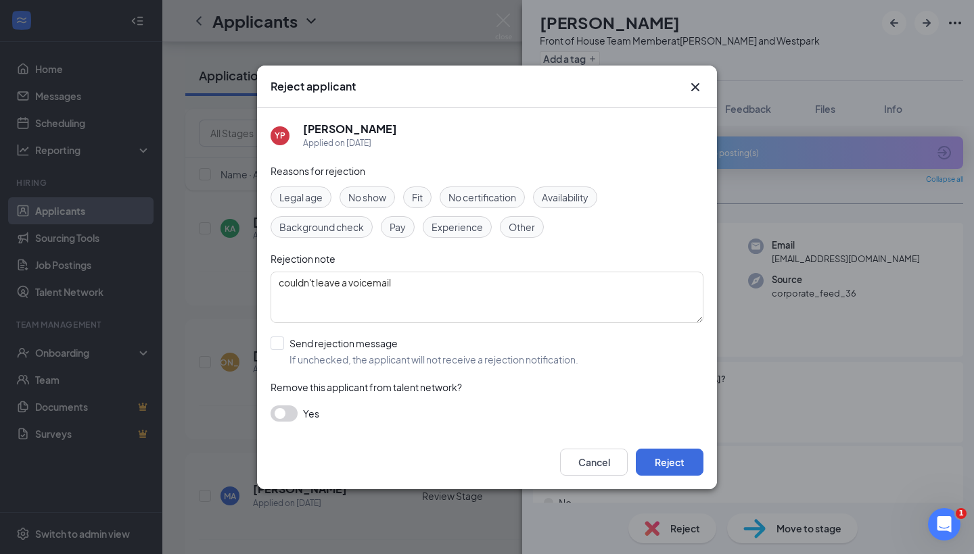
click at [283, 408] on button "button" at bounding box center [283, 414] width 27 height 16
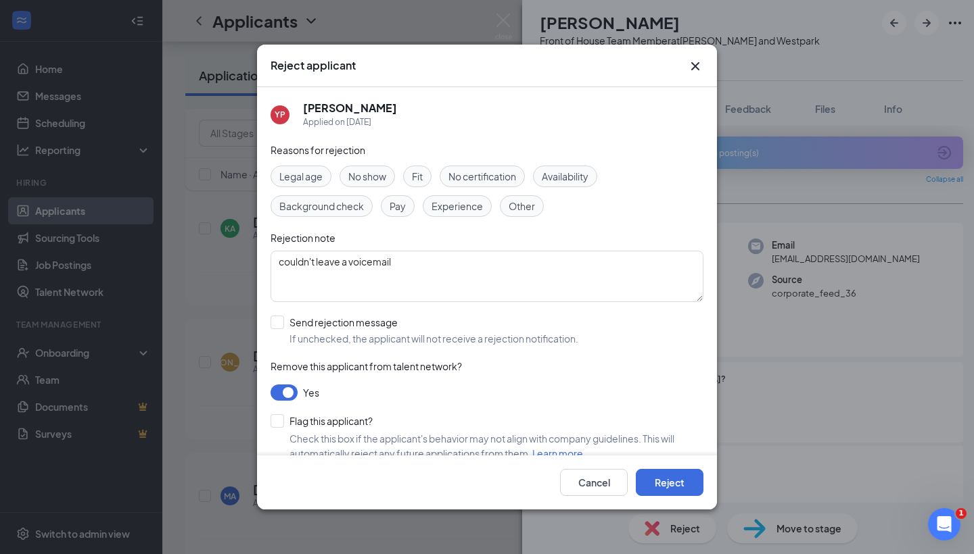
click at [291, 397] on button "button" at bounding box center [283, 393] width 27 height 16
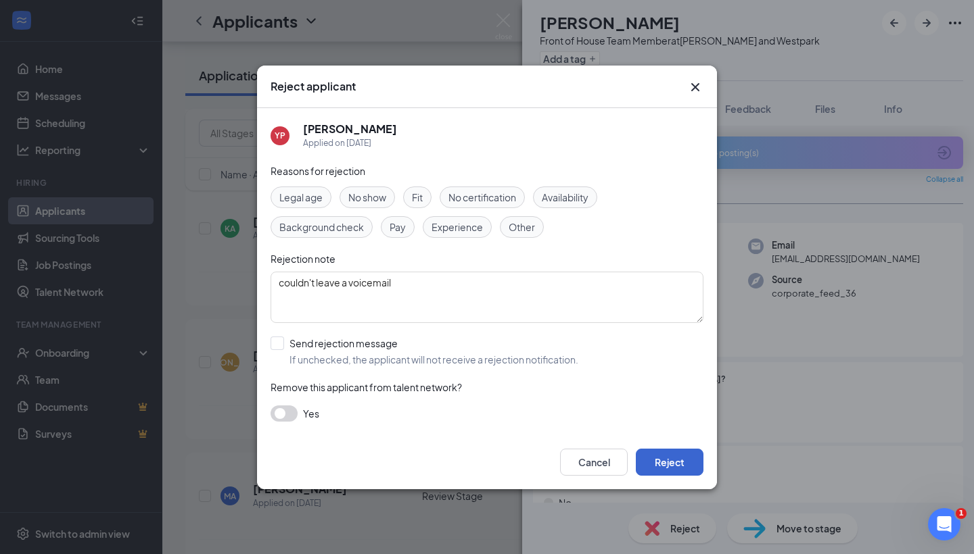
click at [675, 463] on button "Reject" at bounding box center [670, 462] width 68 height 27
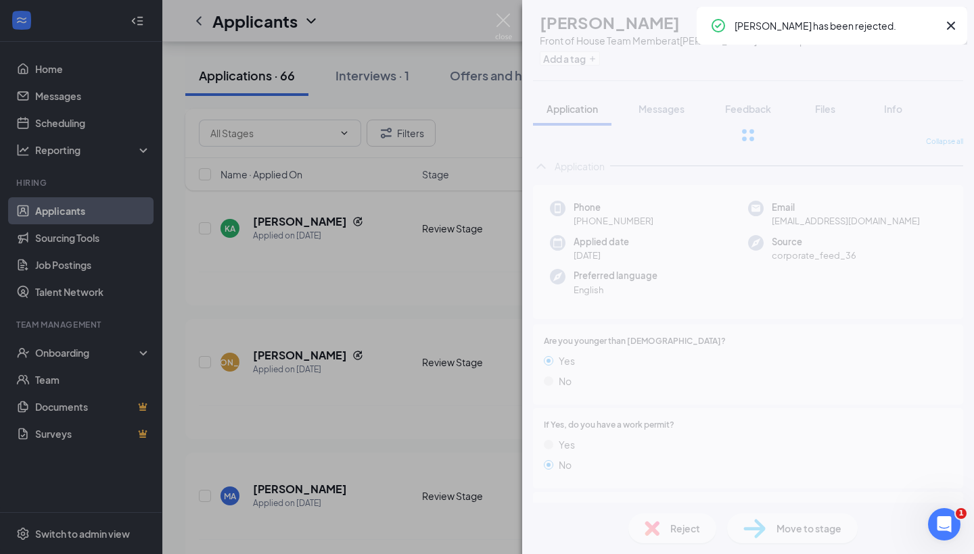
click at [342, 341] on div "GR Geneesis Romero Front of House Team Member at S. Rice and Westpark Add a tag…" at bounding box center [487, 277] width 974 height 554
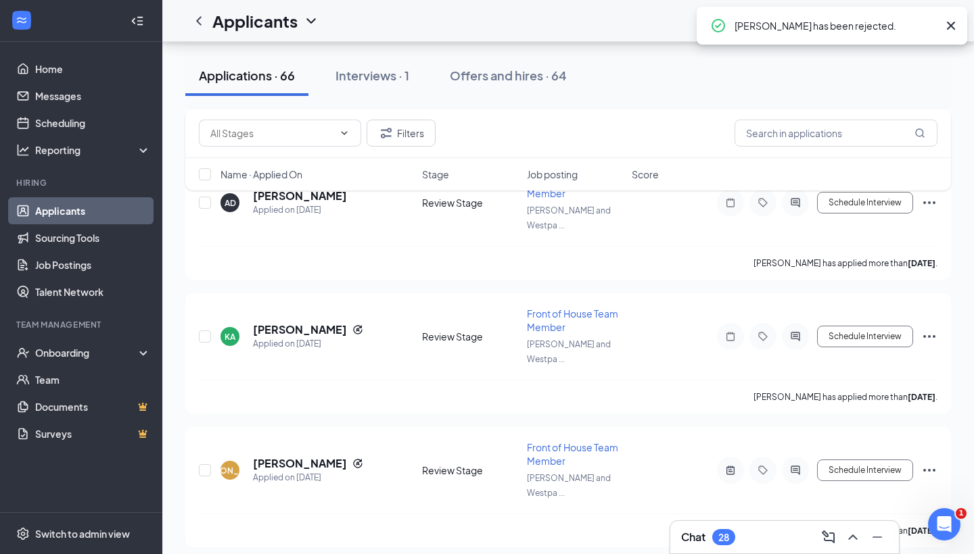
scroll to position [6834, 0]
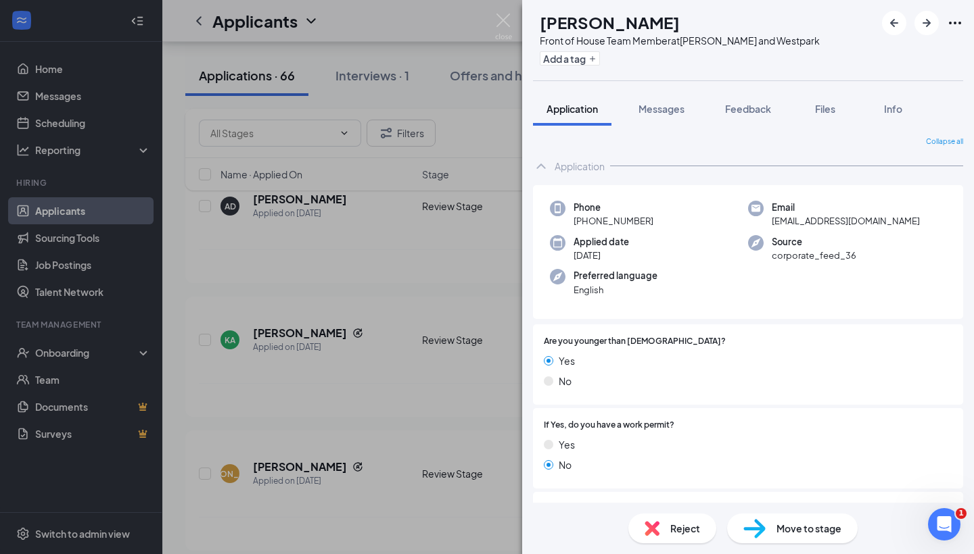
click at [432, 335] on div "LR Lillianah Rutherford Front of House Team Member at S. Rice and Westpark Add …" at bounding box center [487, 277] width 974 height 554
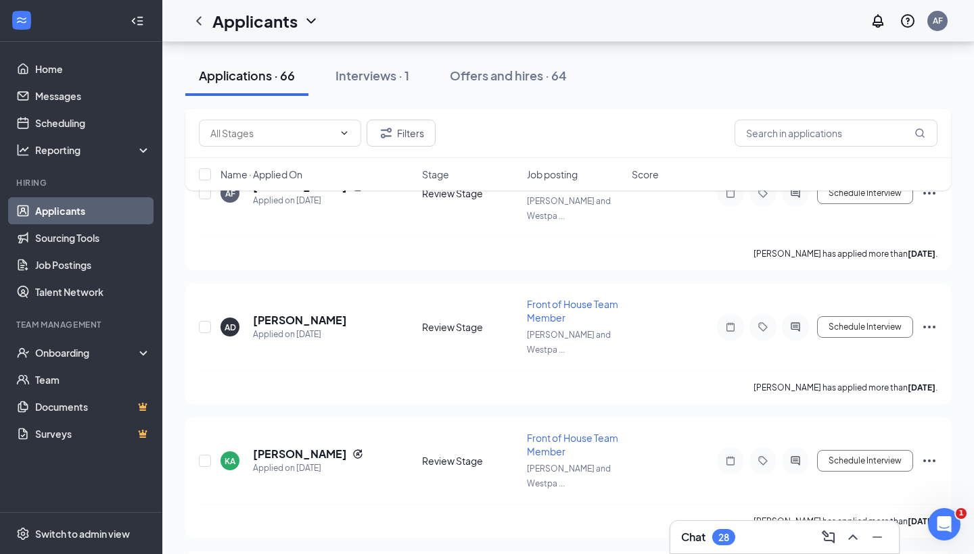
scroll to position [6712, 0]
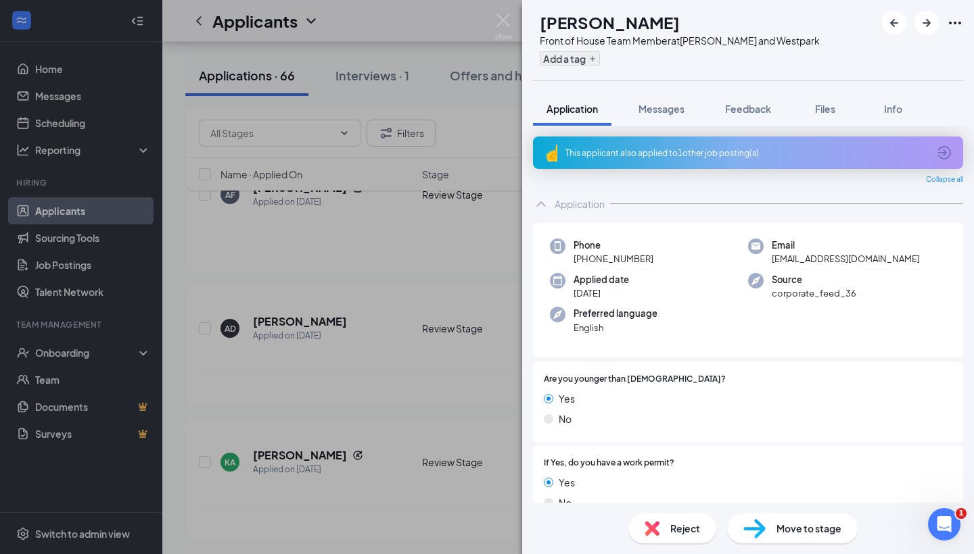
click at [582, 58] on button "Add a tag" at bounding box center [570, 58] width 60 height 14
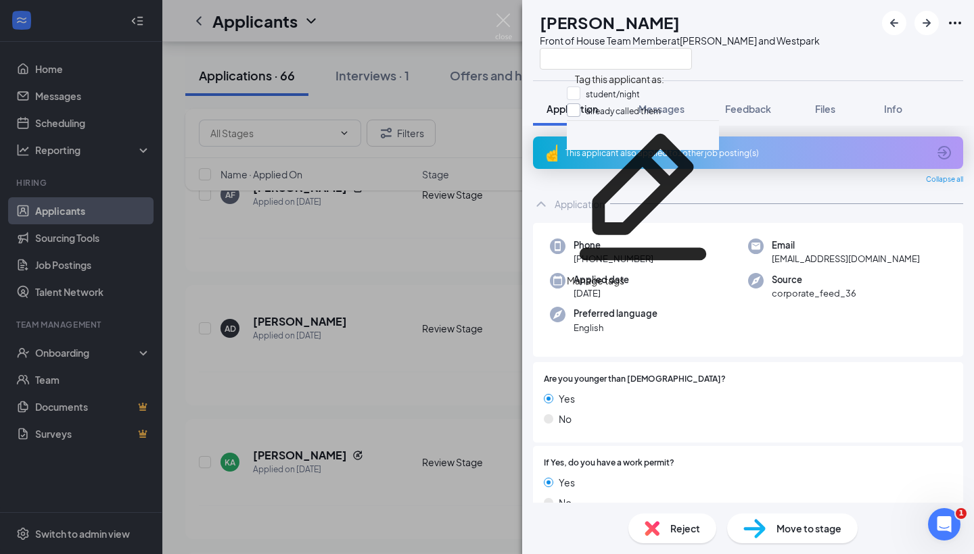
click at [579, 112] on input "already called them" at bounding box center [614, 110] width 94 height 15
checkbox input "true"
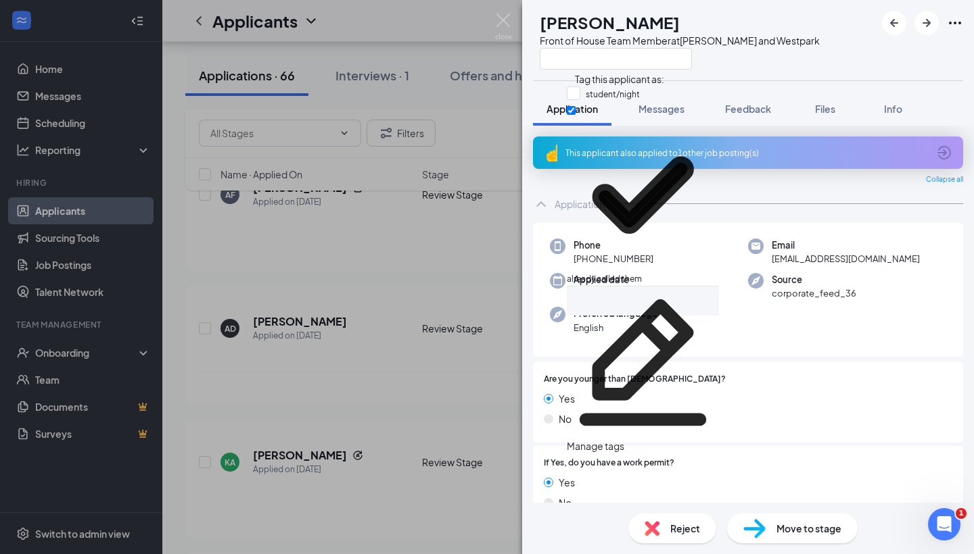
click at [368, 268] on div "KK khaled kabore Front of House Team Member at S. Rice and Westpark Application…" at bounding box center [487, 277] width 974 height 554
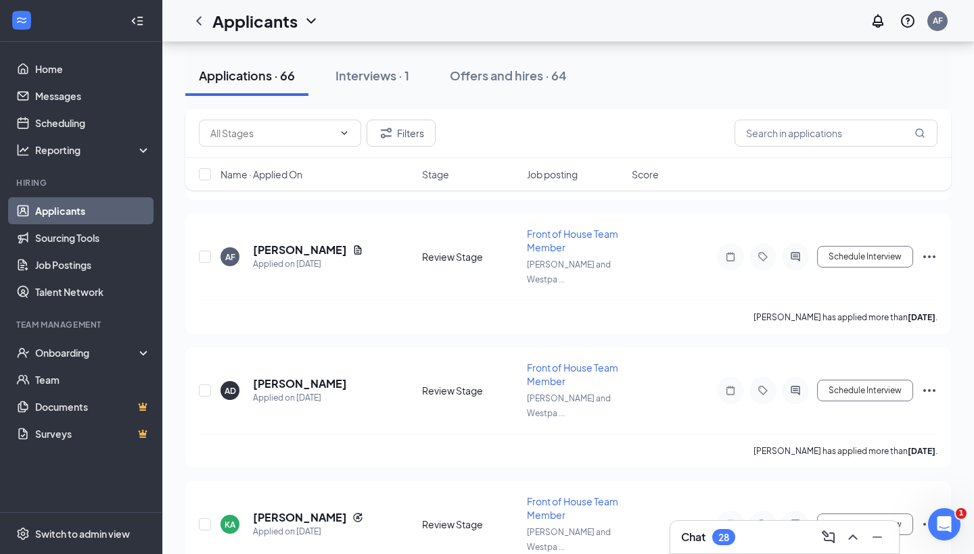
scroll to position [6607, 0]
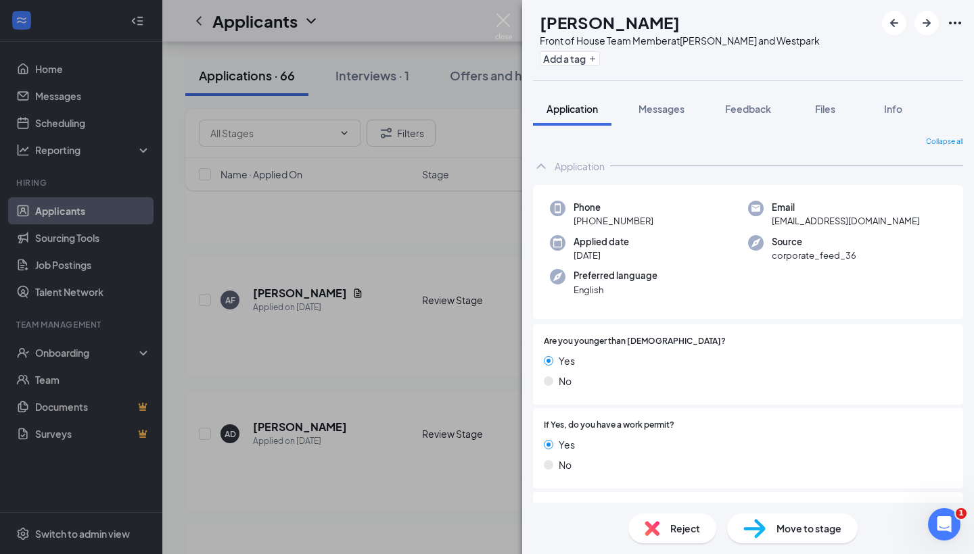
click at [652, 525] on img at bounding box center [651, 528] width 15 height 15
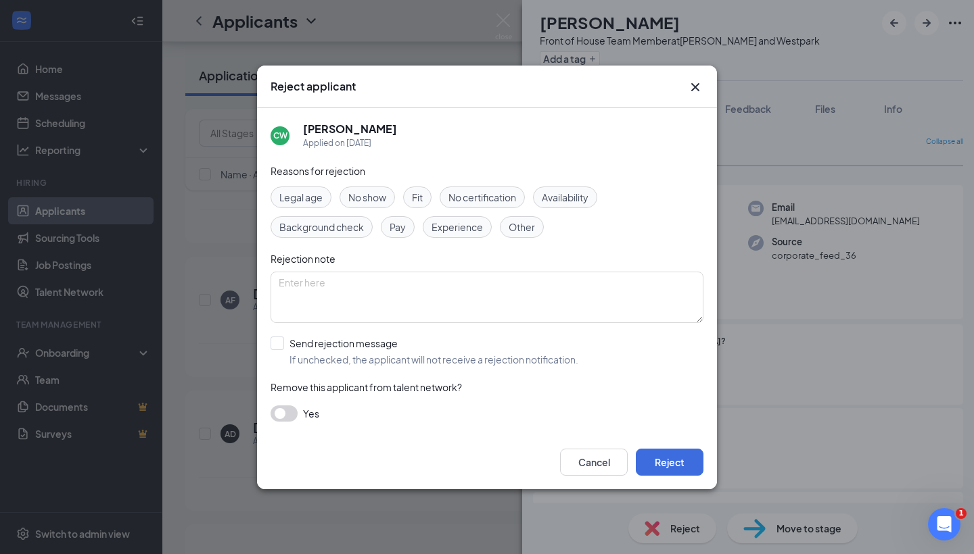
click at [550, 198] on span "Availability" at bounding box center [565, 197] width 47 height 15
click at [287, 416] on button "button" at bounding box center [283, 414] width 27 height 16
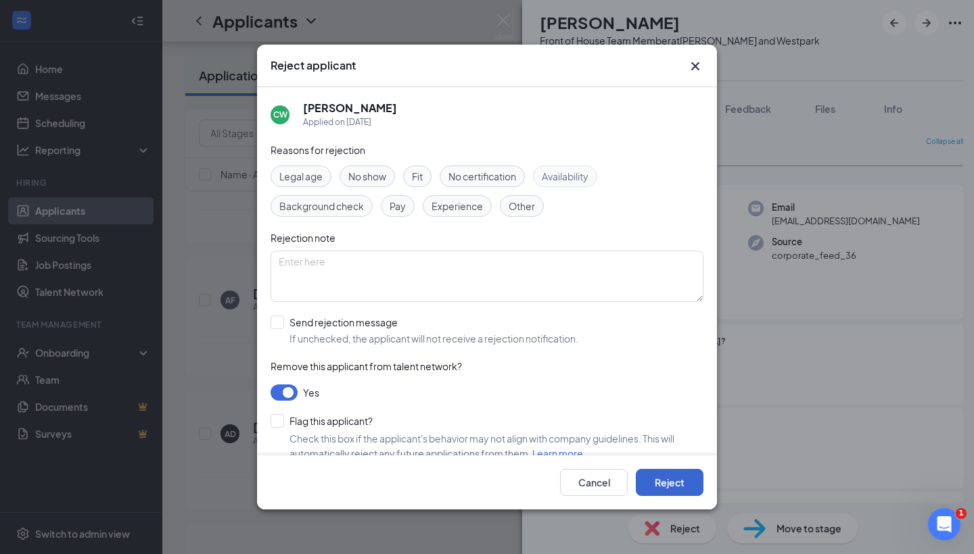
click at [694, 479] on button "Reject" at bounding box center [670, 482] width 68 height 27
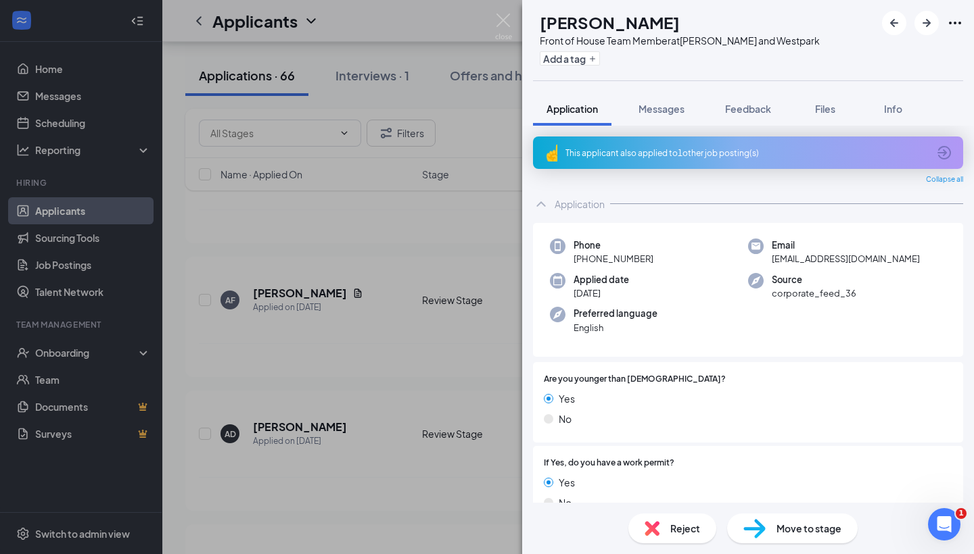
click at [325, 329] on div "KK khaled kabore Front of House Team Member at S. Rice and Westpark Add a tag A…" at bounding box center [487, 277] width 974 height 554
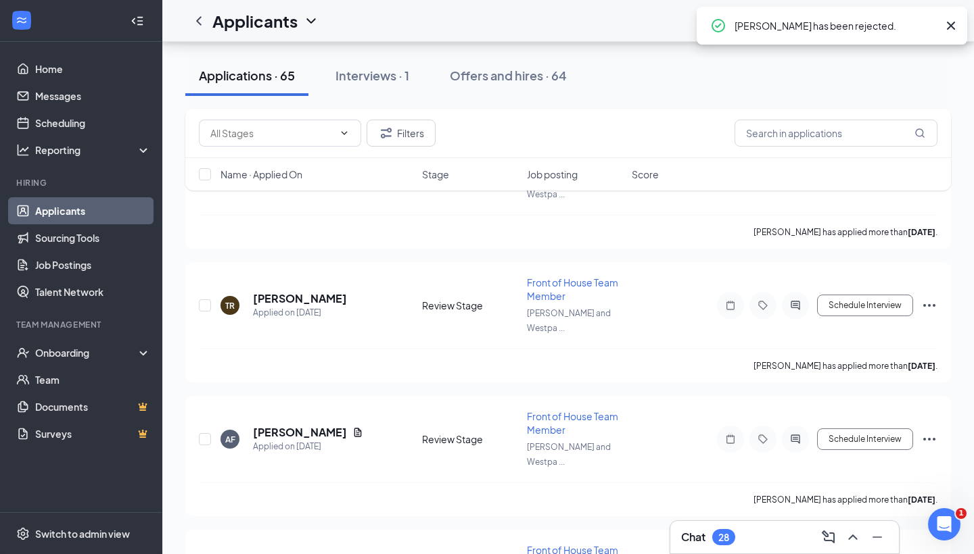
scroll to position [6467, 0]
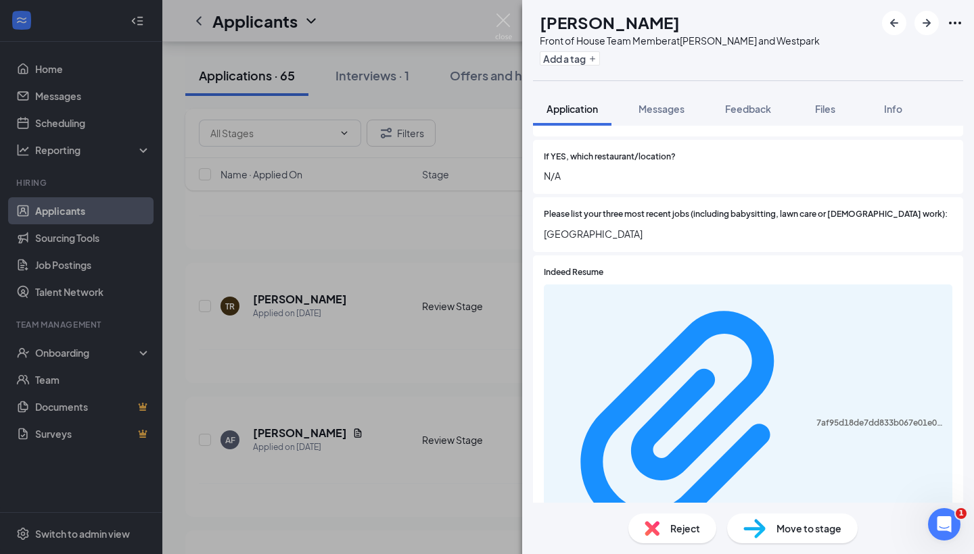
scroll to position [487, 0]
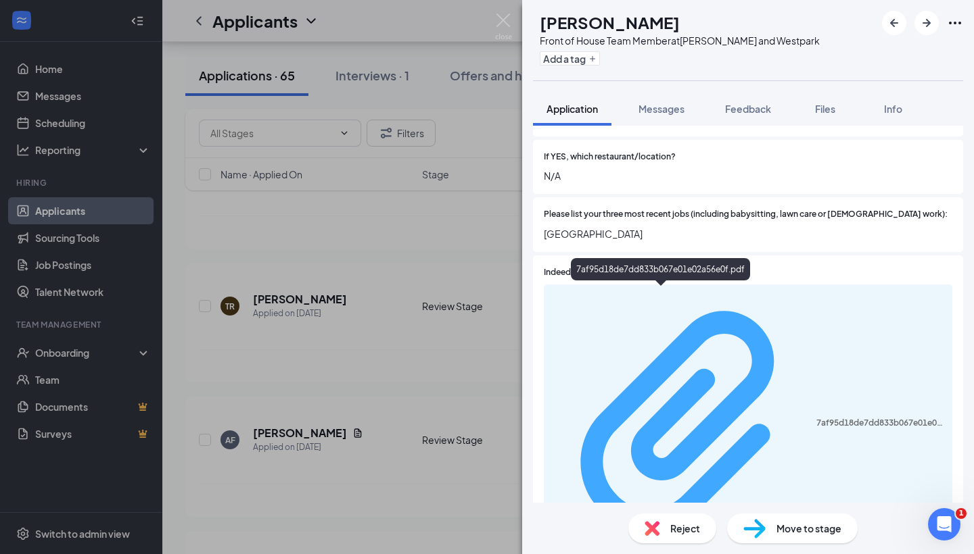
click at [816, 418] on div "7af95d18de7dd833b067e01e02a56e0f.pdf" at bounding box center [880, 423] width 128 height 11
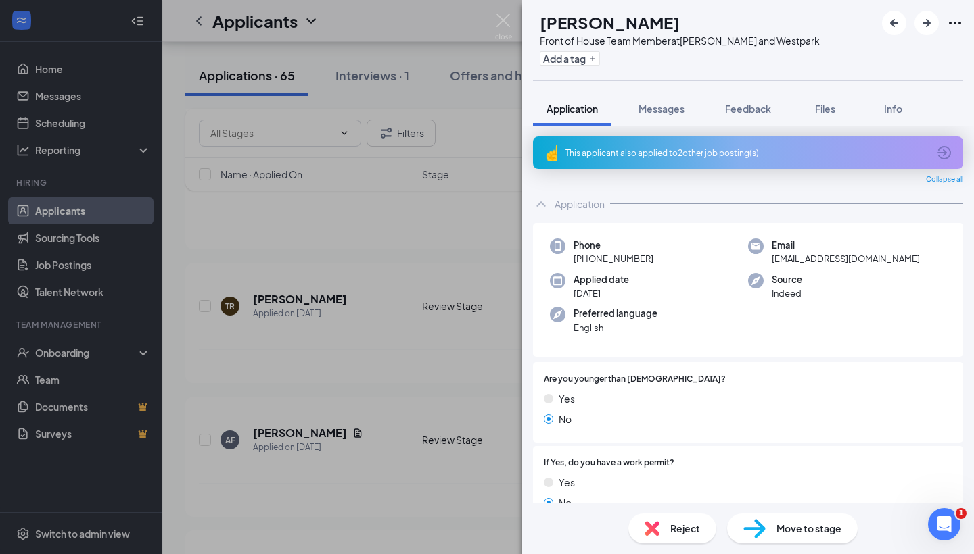
scroll to position [0, 0]
click at [653, 533] on img at bounding box center [651, 528] width 15 height 15
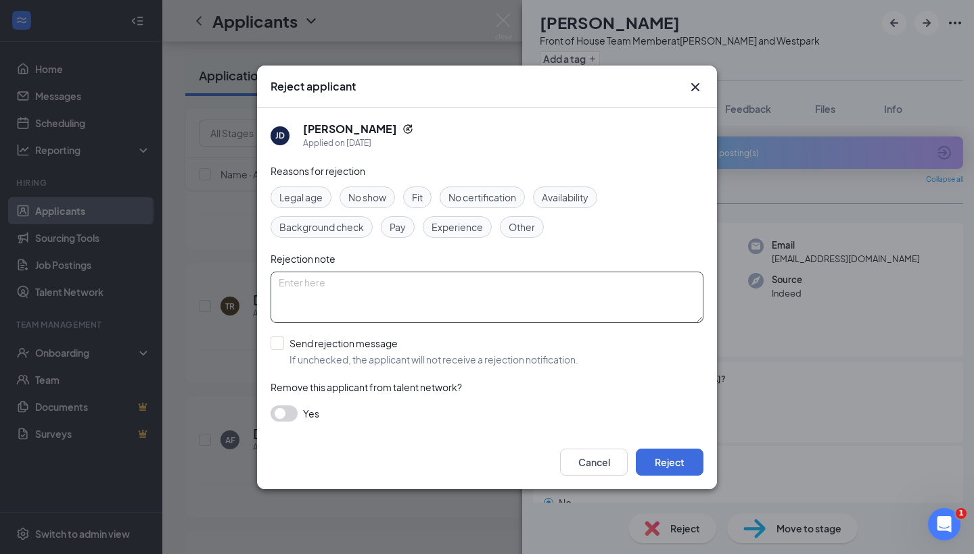
click at [455, 287] on textarea at bounding box center [486, 297] width 433 height 51
click at [293, 281] on textarea "not longer interested" at bounding box center [486, 297] width 433 height 51
type textarea "no longer interested"
click at [290, 415] on button "button" at bounding box center [283, 414] width 27 height 16
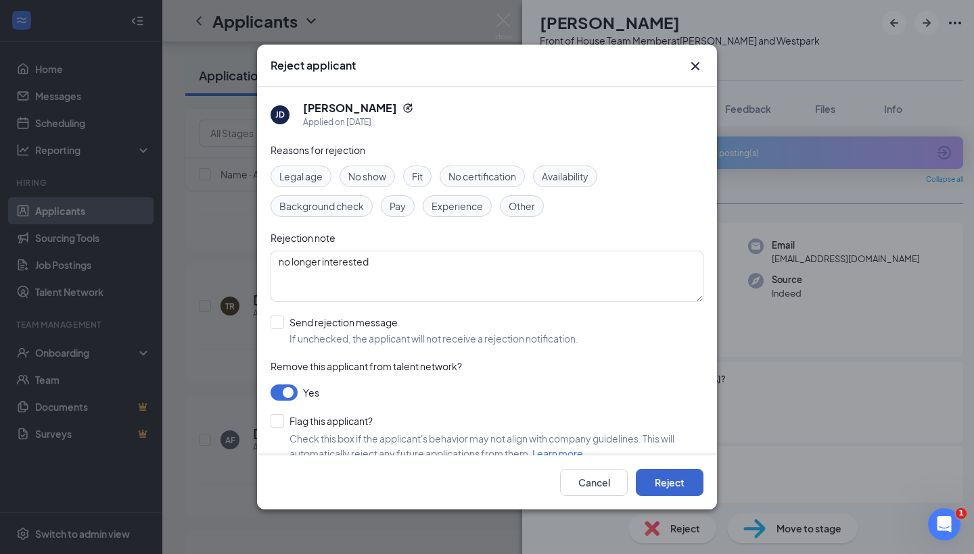
click at [660, 477] on button "Reject" at bounding box center [670, 482] width 68 height 27
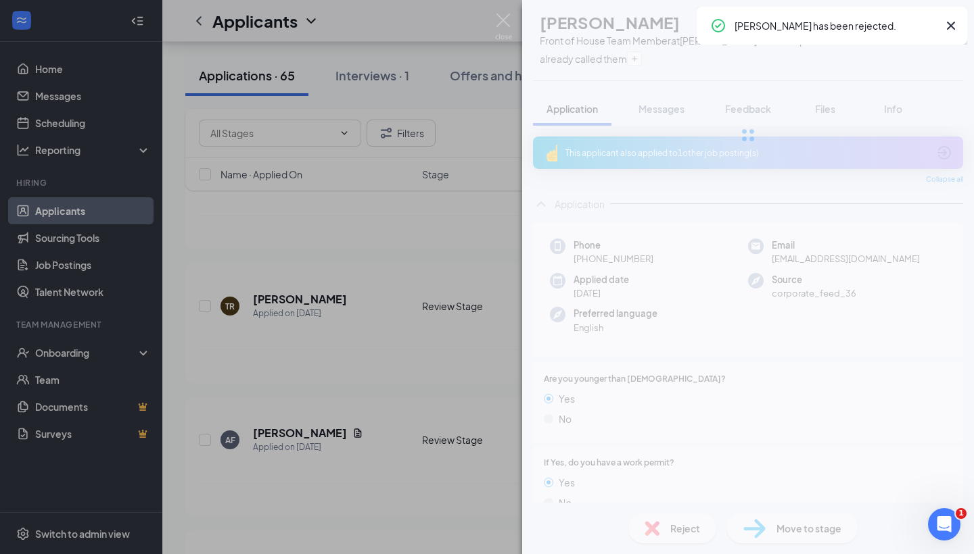
click at [383, 362] on div "KK khaled kabore Front of House Team Member at S. Rice and Westpark already cal…" at bounding box center [487, 277] width 974 height 554
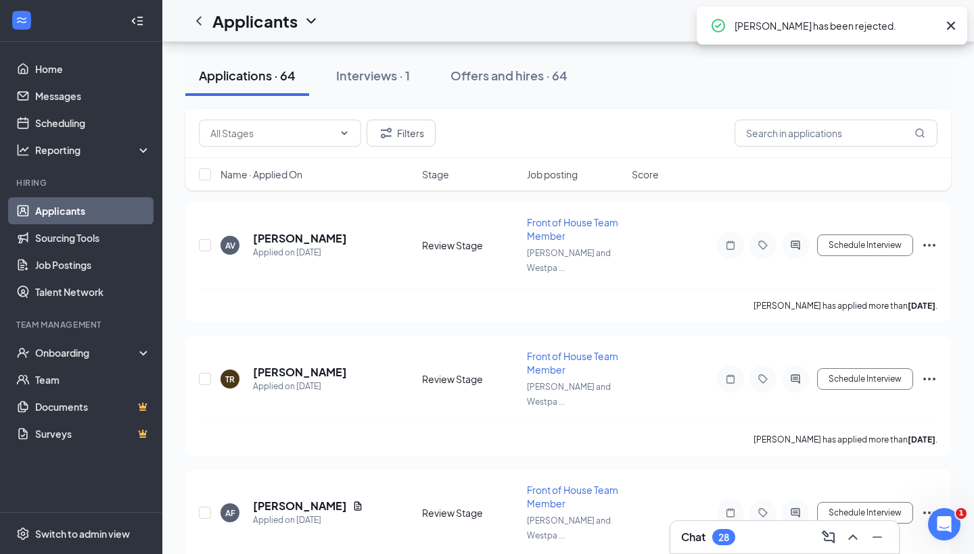
scroll to position [6335, 0]
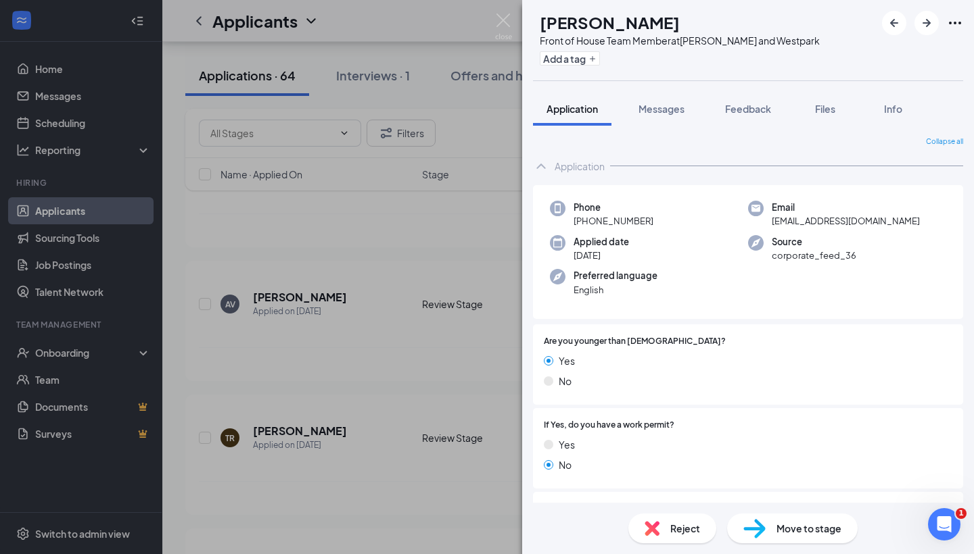
click at [463, 412] on div "MA Marrysol Alvarez Front of House Team Member at S. Rice and Westpark Add a ta…" at bounding box center [487, 277] width 974 height 554
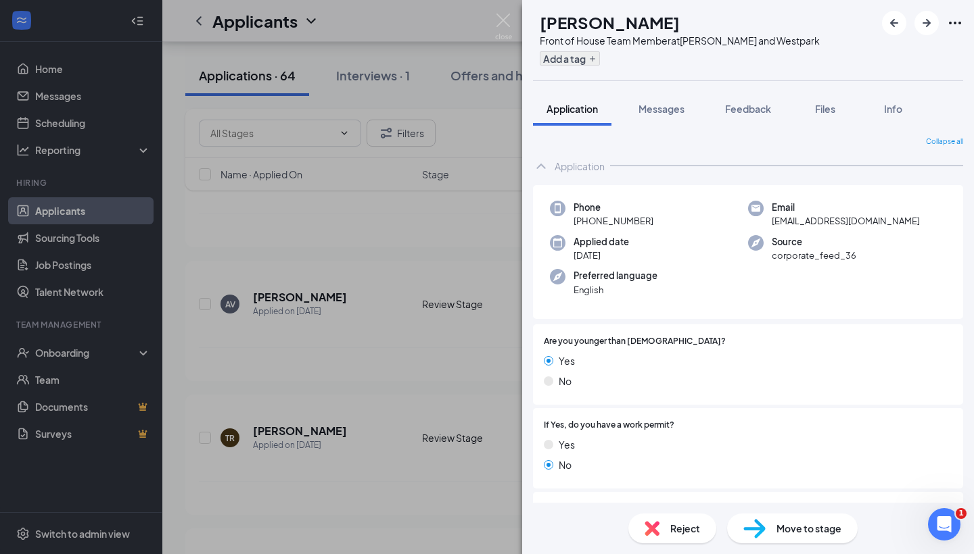
click at [600, 59] on button "Add a tag" at bounding box center [570, 58] width 60 height 14
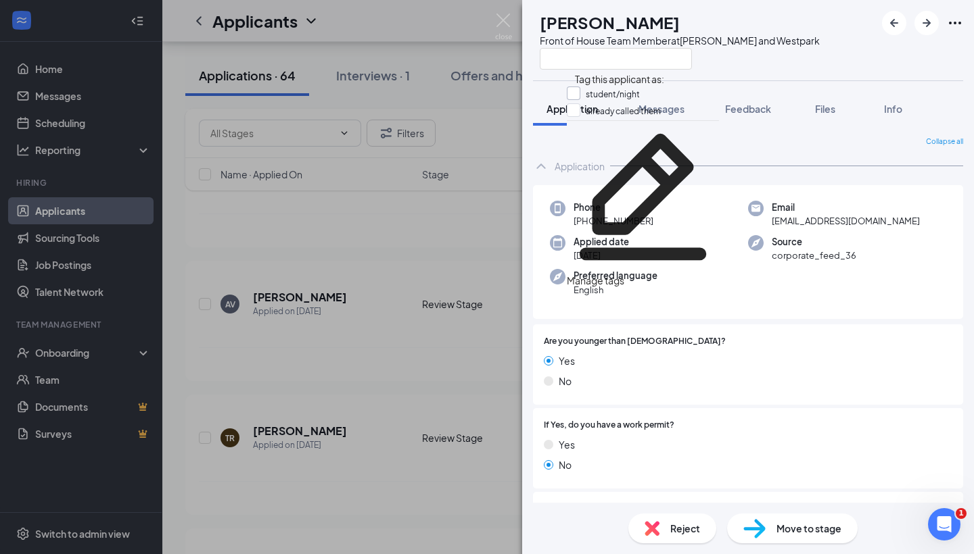
click at [580, 91] on div at bounding box center [574, 94] width 14 height 14
click at [583, 91] on input "student/night" at bounding box center [603, 94] width 73 height 15
click at [579, 91] on input "student/night" at bounding box center [603, 94] width 73 height 15
checkbox input "true"
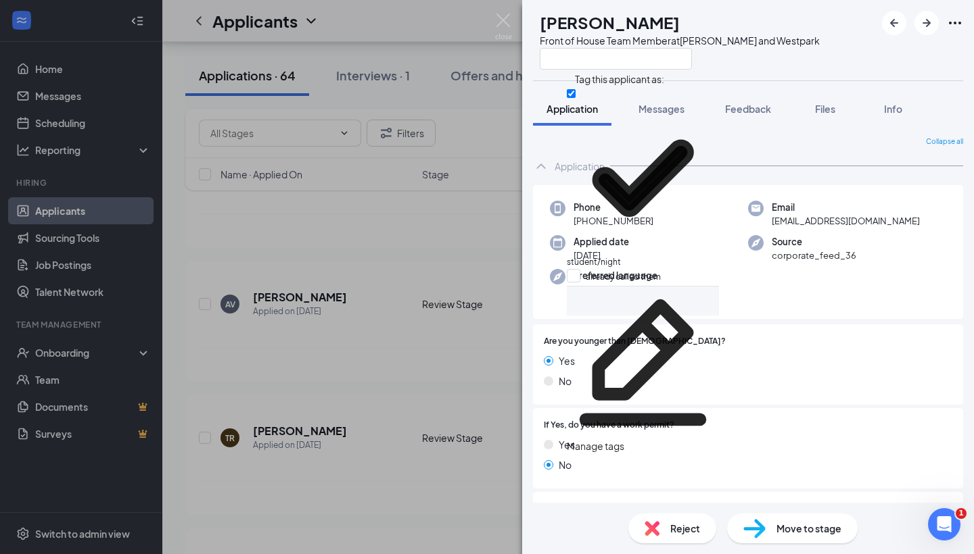
click at [312, 362] on div "MA Marrysol Alvarez Front of House Team Member at S. Rice and Westpark Applicat…" at bounding box center [487, 277] width 974 height 554
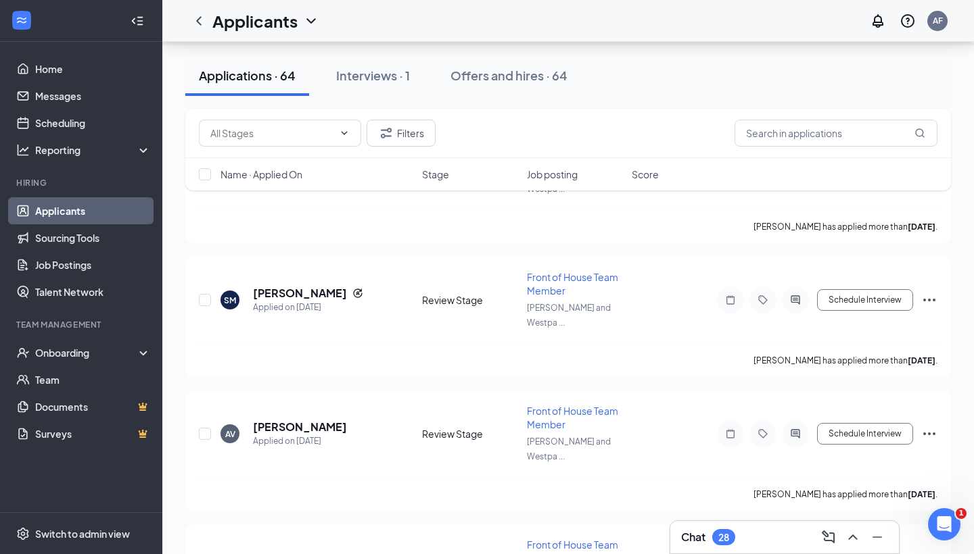
scroll to position [6189, 0]
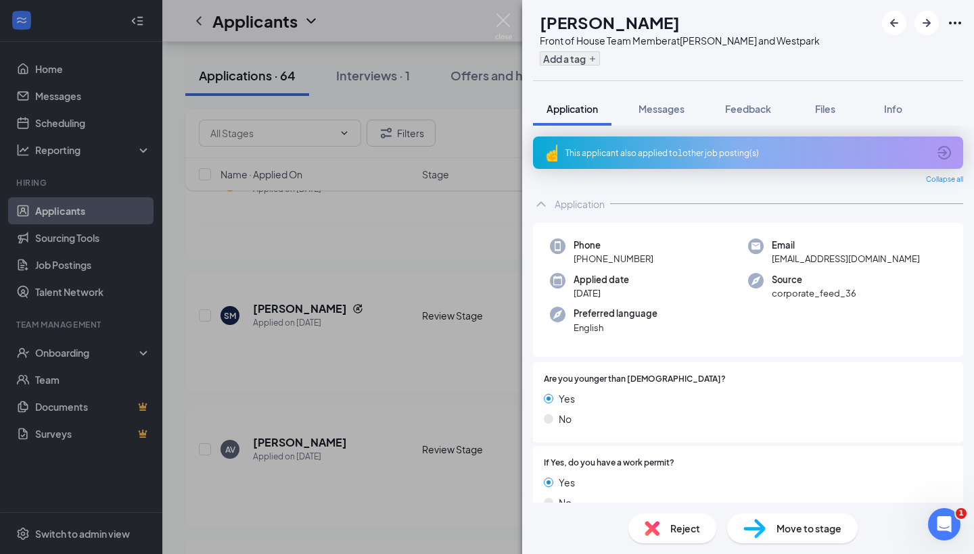
click at [600, 58] on button "Add a tag" at bounding box center [570, 58] width 60 height 14
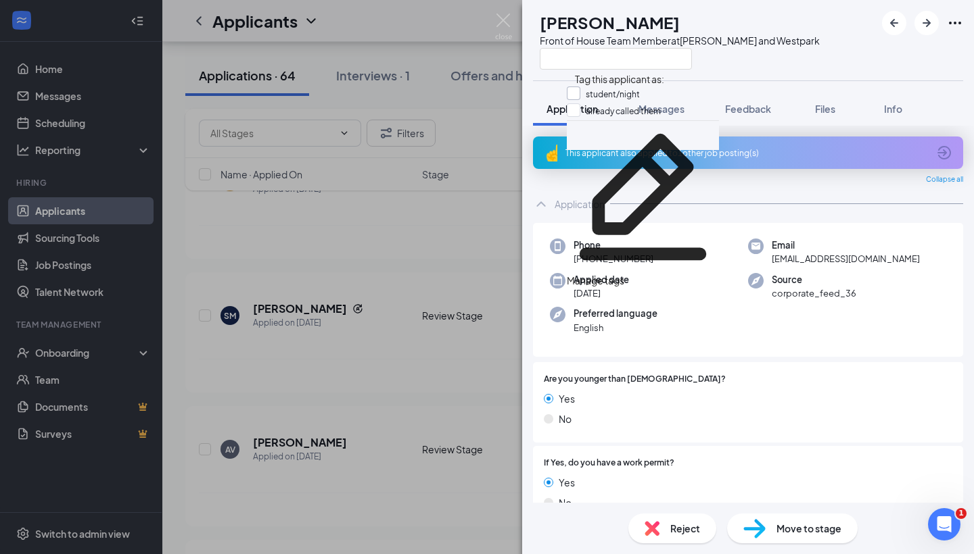
click at [579, 91] on input "student/night" at bounding box center [603, 94] width 73 height 15
checkbox input "true"
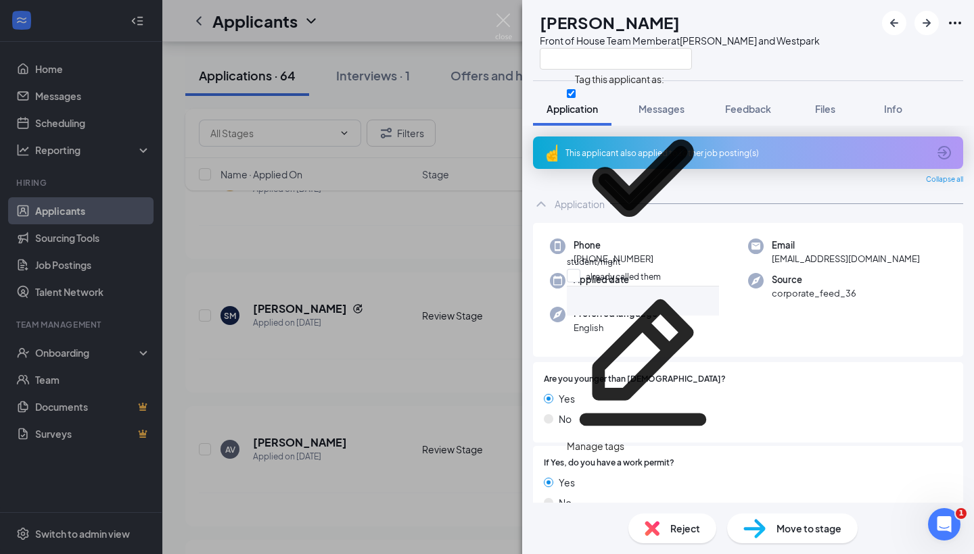
click at [341, 314] on div "JA Jose Alvarenga Front of House Team Member at S. Rice and Westpark Applicatio…" at bounding box center [487, 277] width 974 height 554
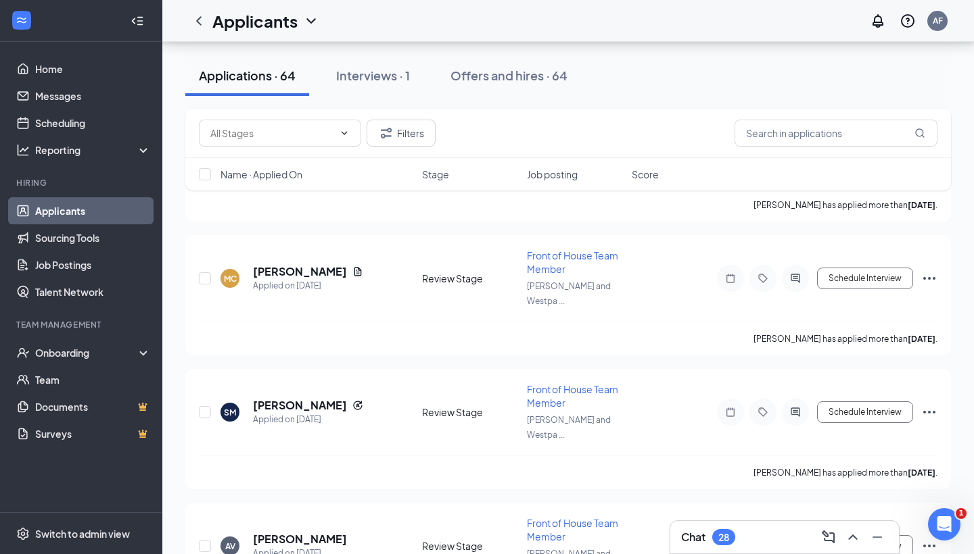
scroll to position [6058, 0]
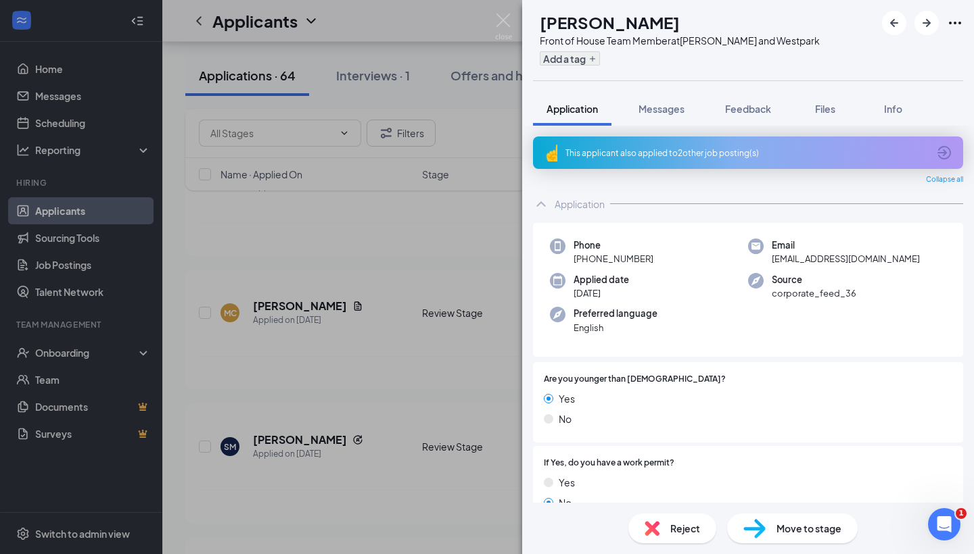
click at [594, 58] on button "Add a tag" at bounding box center [570, 58] width 60 height 14
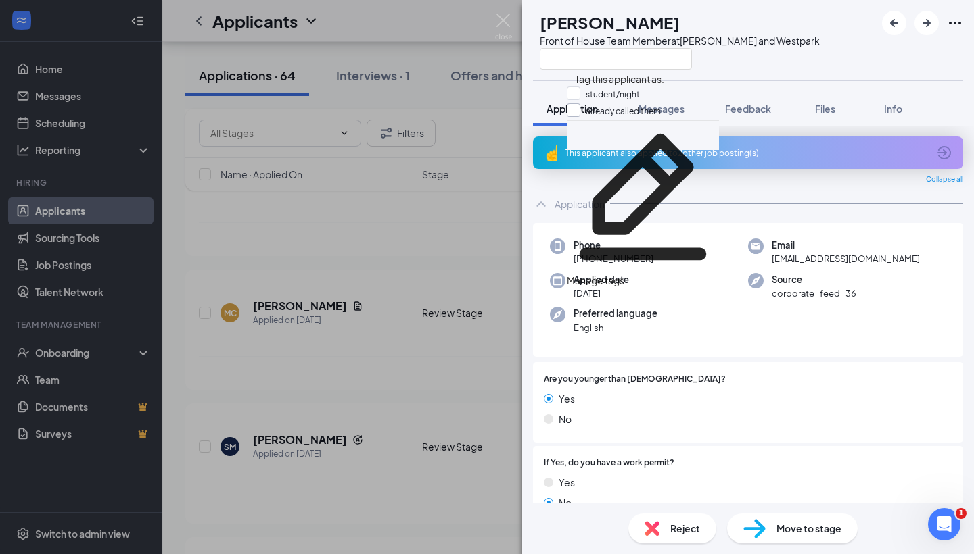
click at [580, 112] on input "already called them" at bounding box center [614, 110] width 94 height 15
checkbox input "true"
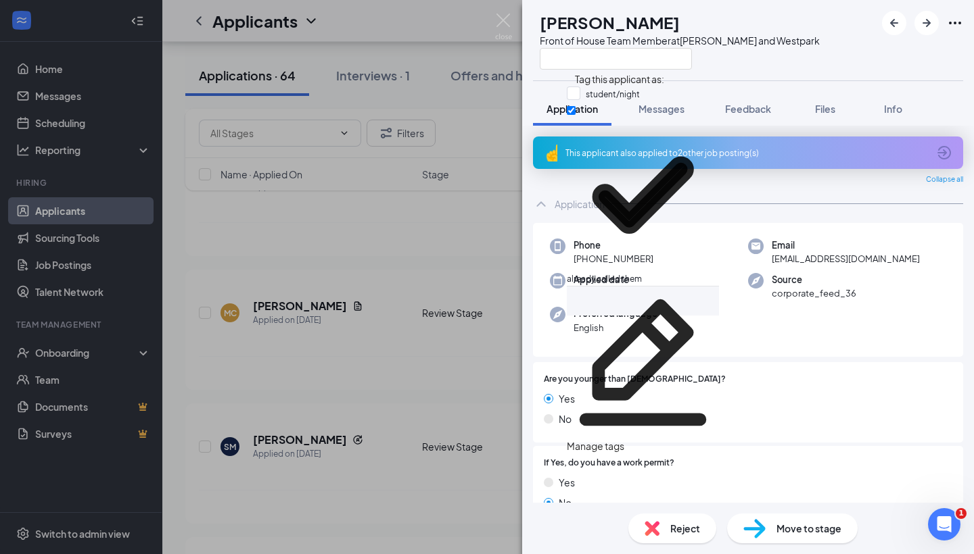
click at [337, 311] on div "KA Kevin Arista Front of House Team Member at S. Rice and Westpark Application …" at bounding box center [487, 277] width 974 height 554
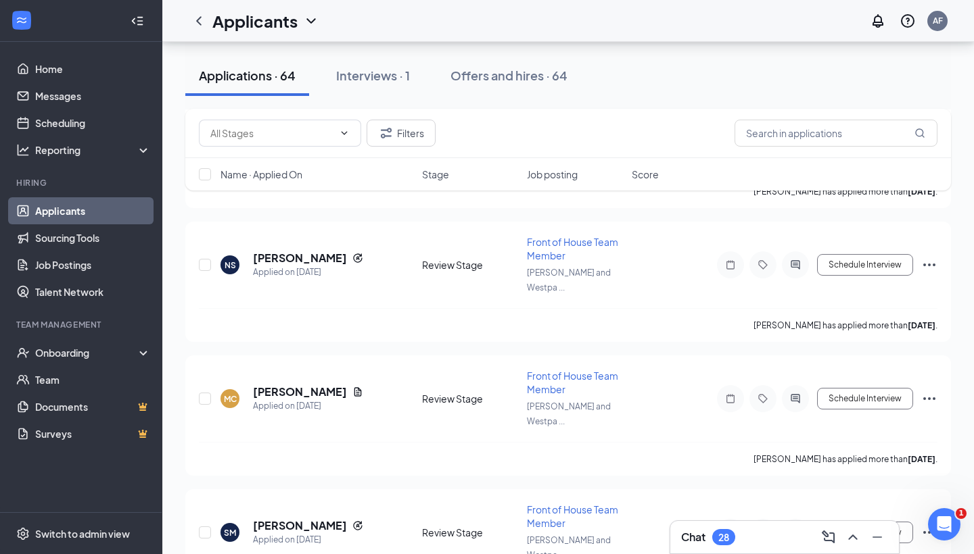
scroll to position [5963, 0]
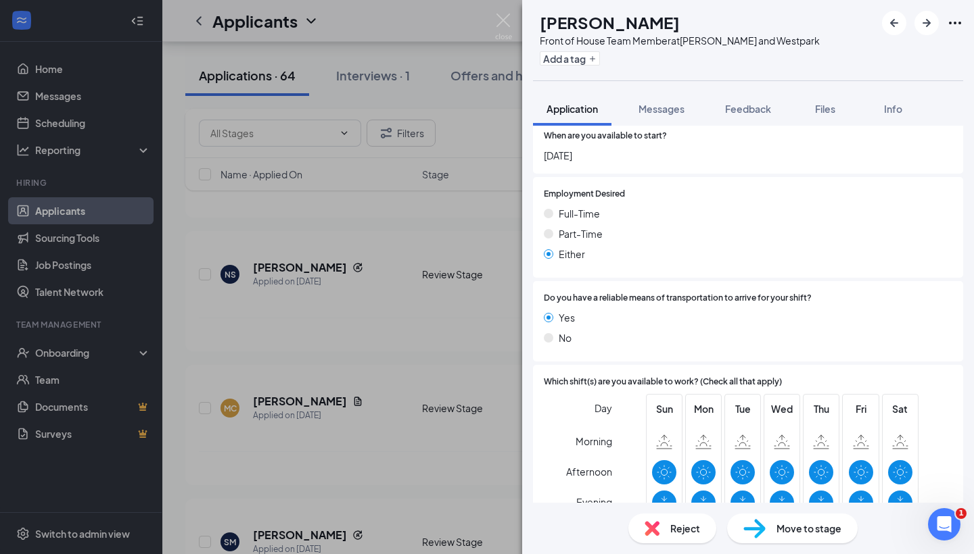
scroll to position [91, 0]
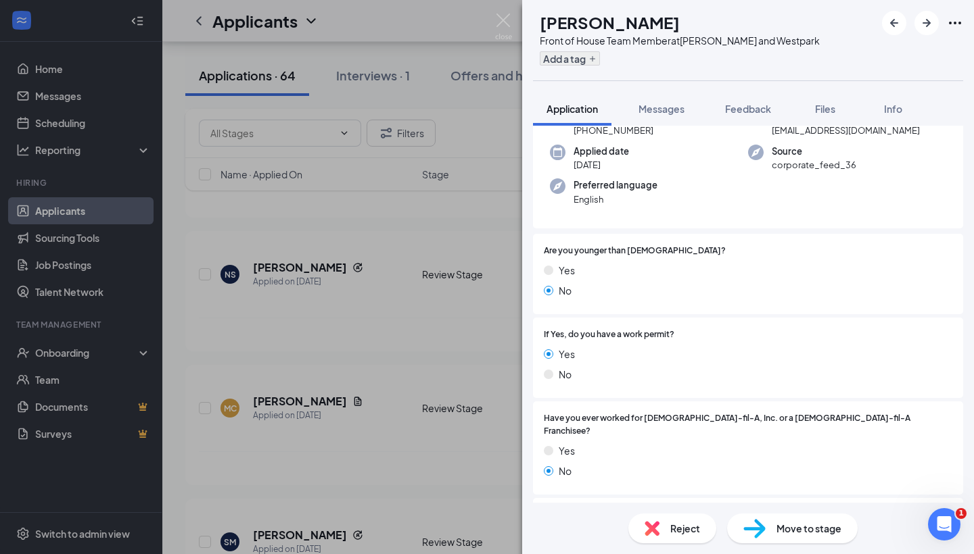
click at [596, 57] on icon "Plus" at bounding box center [592, 59] width 8 height 8
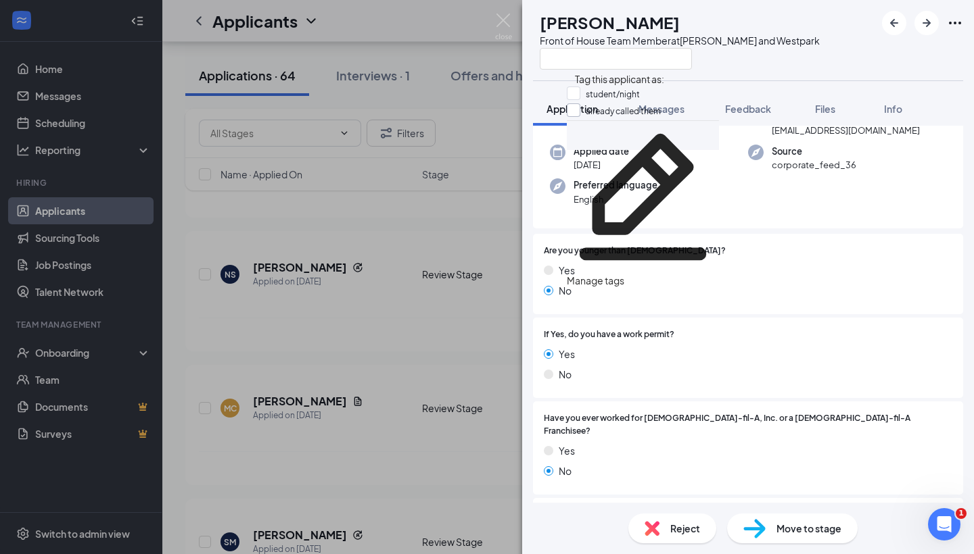
click at [581, 114] on input "already called them" at bounding box center [614, 110] width 94 height 15
checkbox input "true"
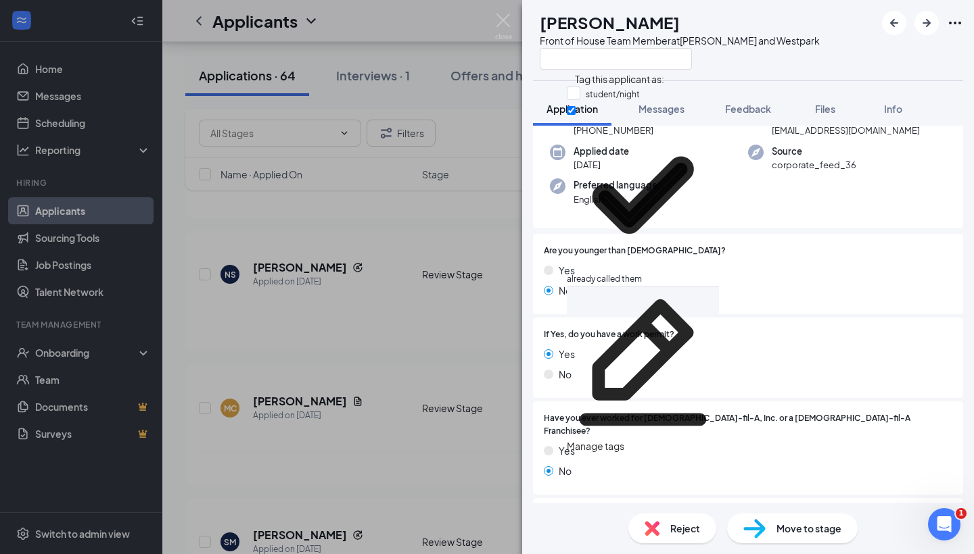
click at [360, 256] on div "AD Arely Diaz Front of House Team Member at S. Rice and Westpark Application Me…" at bounding box center [487, 277] width 974 height 554
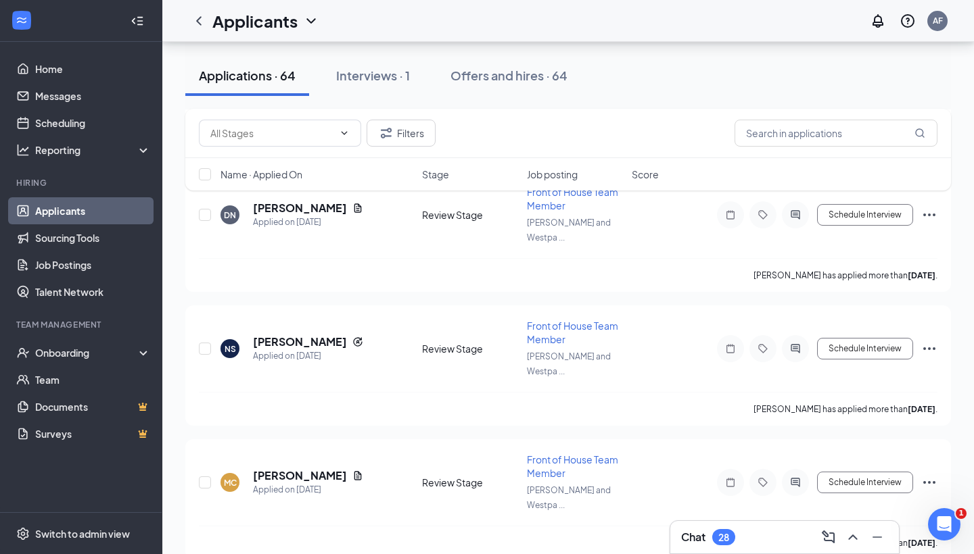
scroll to position [5888, 0]
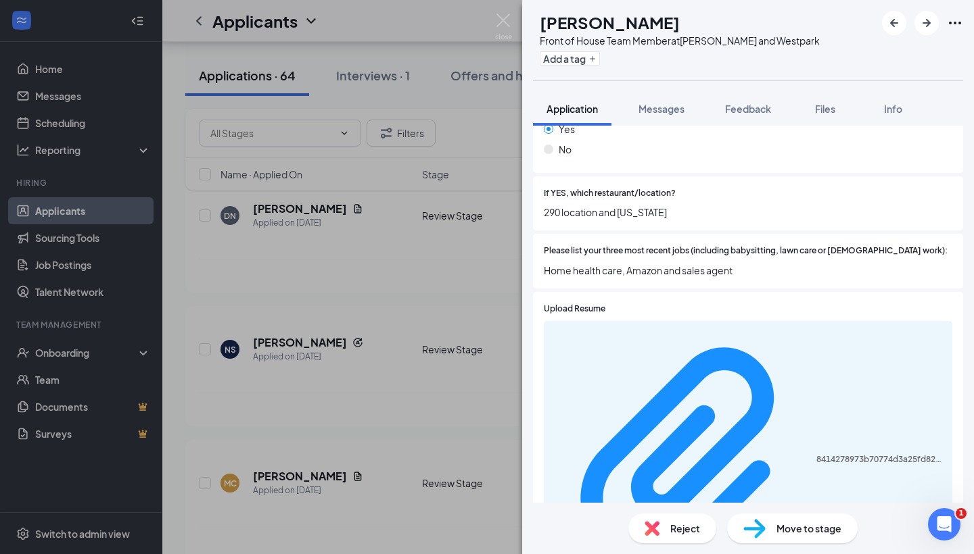
scroll to position [387, 0]
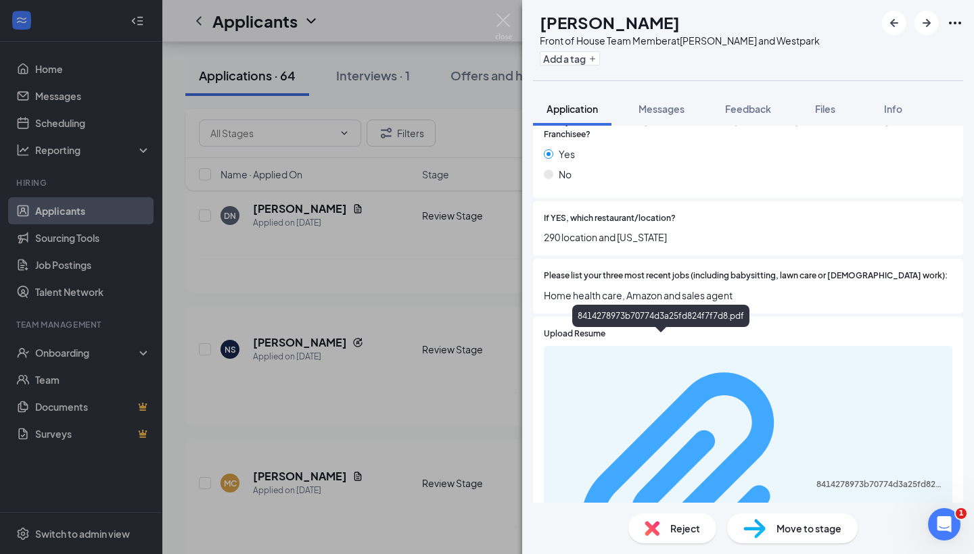
click at [816, 479] on div "8414278973b70774d3a25fd824f7f7d8.pdf" at bounding box center [880, 484] width 128 height 11
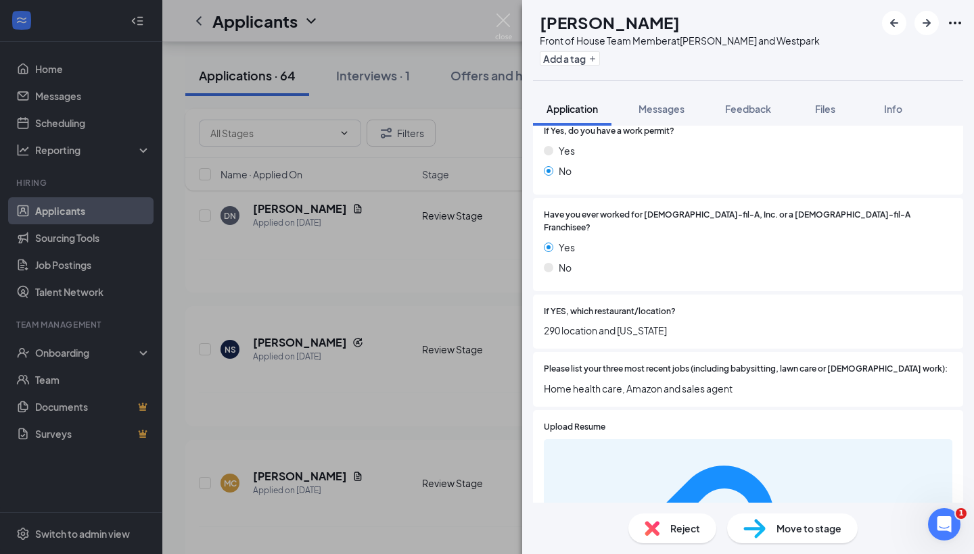
scroll to position [295, 0]
click at [761, 523] on img at bounding box center [754, 529] width 22 height 20
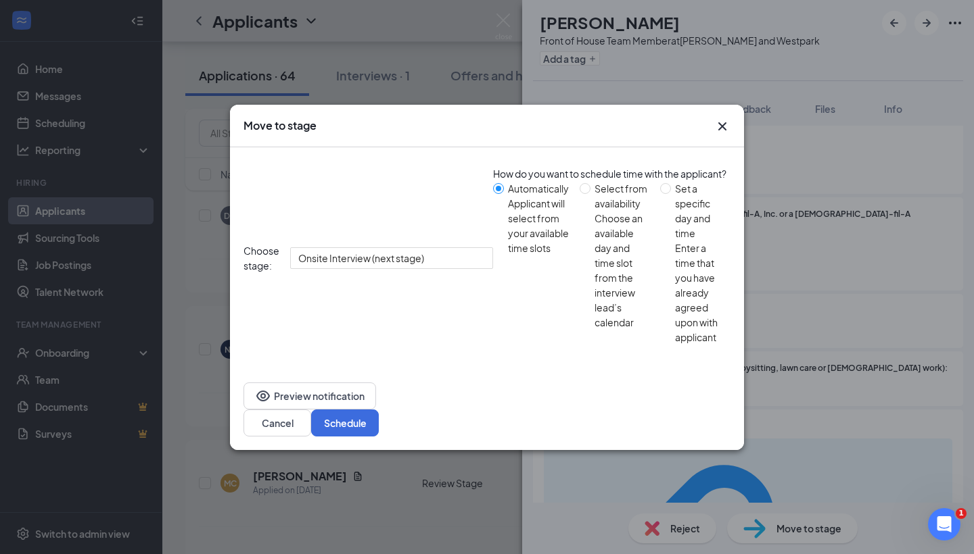
click at [671, 279] on span "Set a specific day and time Enter a time that you have already agreed upon with…" at bounding box center [698, 263] width 54 height 164
click at [660, 194] on input "Set a specific day and time Enter a time that you have already agreed upon with…" at bounding box center [665, 188] width 11 height 11
radio input "true"
radio input "false"
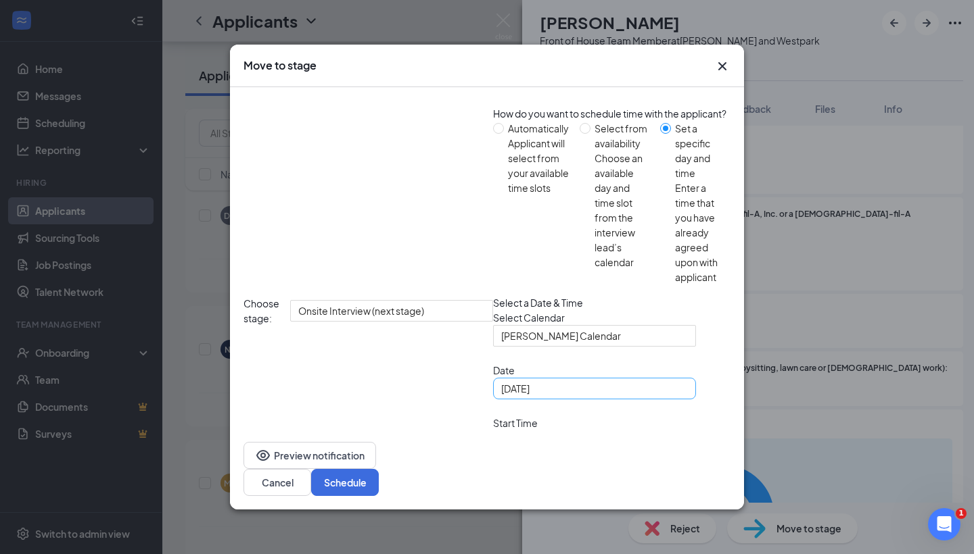
click at [501, 387] on div "Aug 26, 2025" at bounding box center [594, 388] width 187 height 15
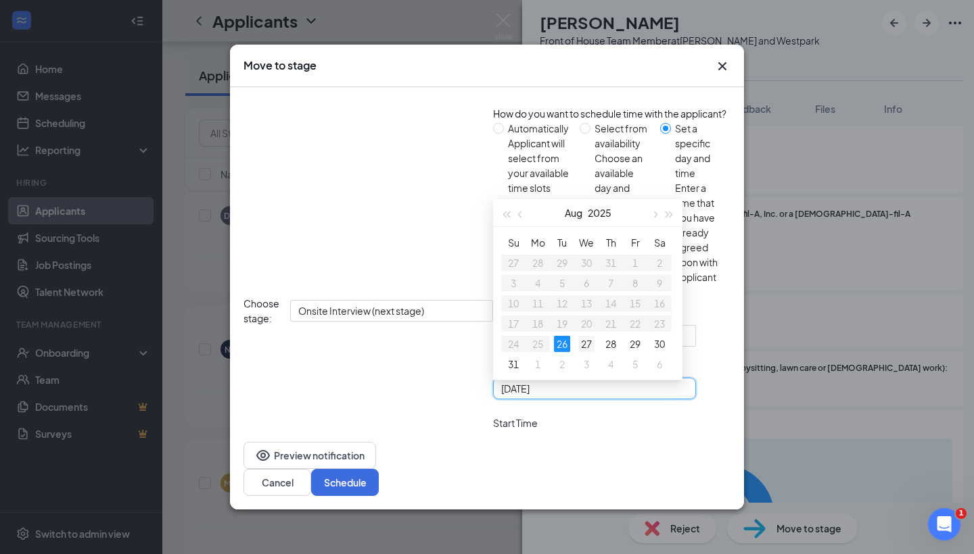
type input "Aug 27, 2025"
click at [578, 336] on div "27" at bounding box center [586, 344] width 16 height 16
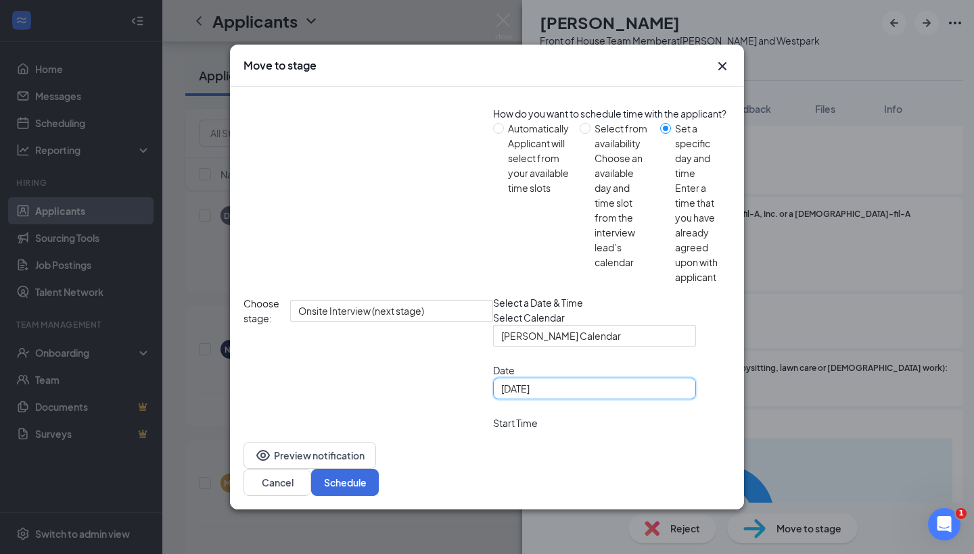
click at [544, 431] on div "10:00 AM" at bounding box center [540, 442] width 95 height 22
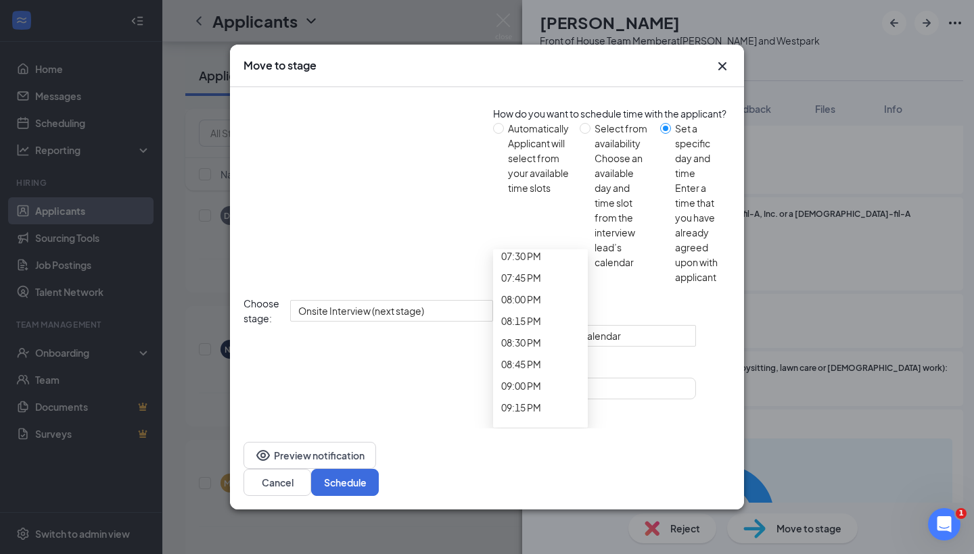
scroll to position [1712, 0]
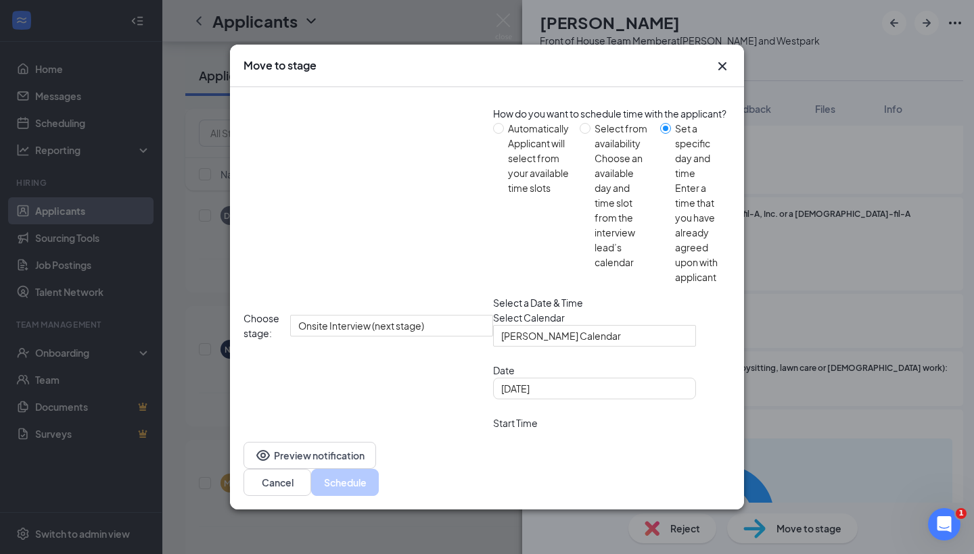
click at [567, 514] on span "10:30 AM" at bounding box center [534, 532] width 66 height 37
click at [531, 431] on span "02:00 PM" at bounding box center [540, 441] width 78 height 20
click at [541, 514] on span "10:30 AM" at bounding box center [521, 524] width 40 height 20
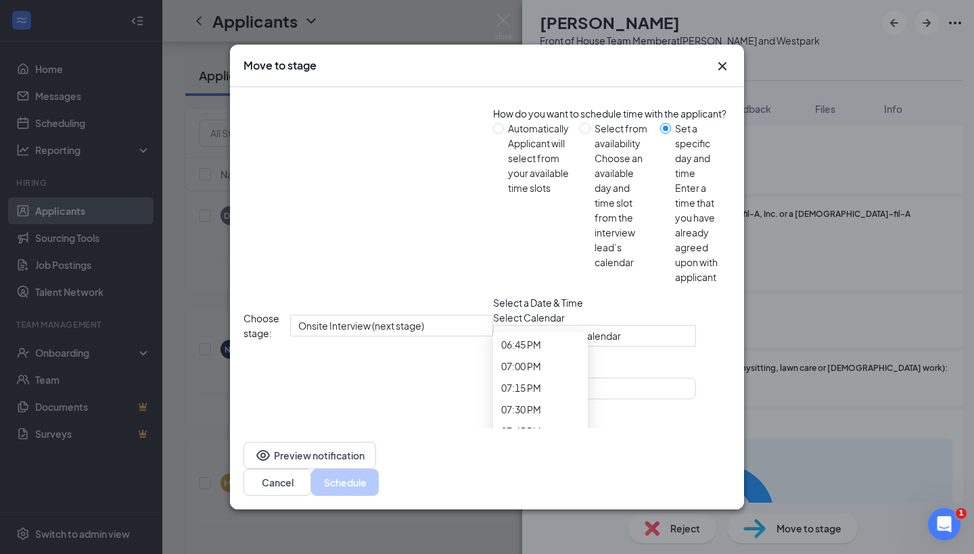
scroll to position [1717, 0]
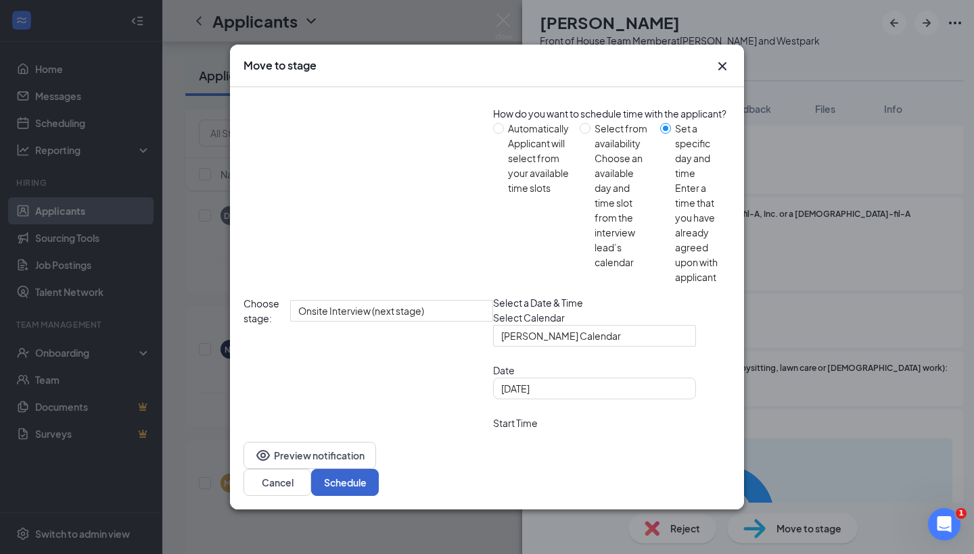
click at [379, 469] on button "Schedule" at bounding box center [345, 482] width 68 height 27
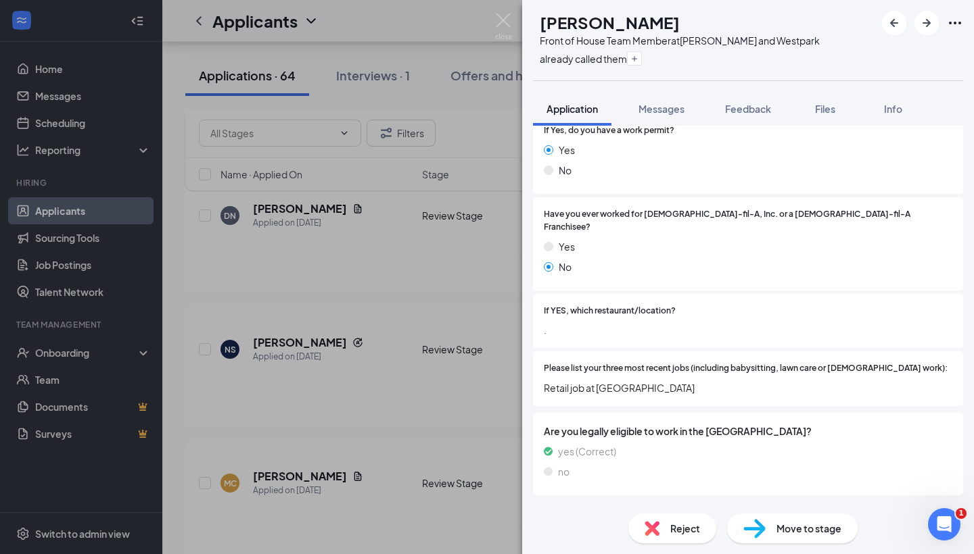
click at [381, 287] on div "AD Arely Diaz Front of House Team Member at S. Rice and Westpark already called…" at bounding box center [487, 277] width 974 height 554
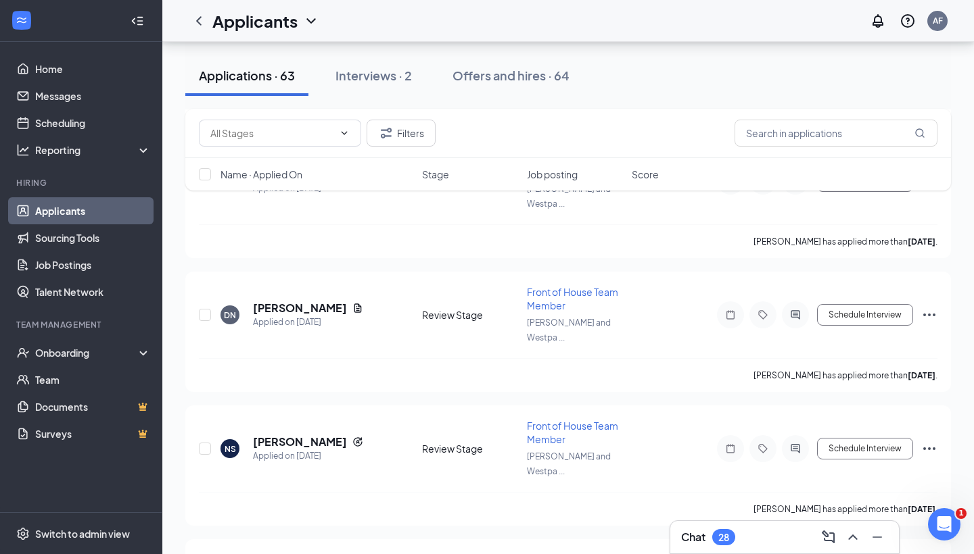
scroll to position [5773, 0]
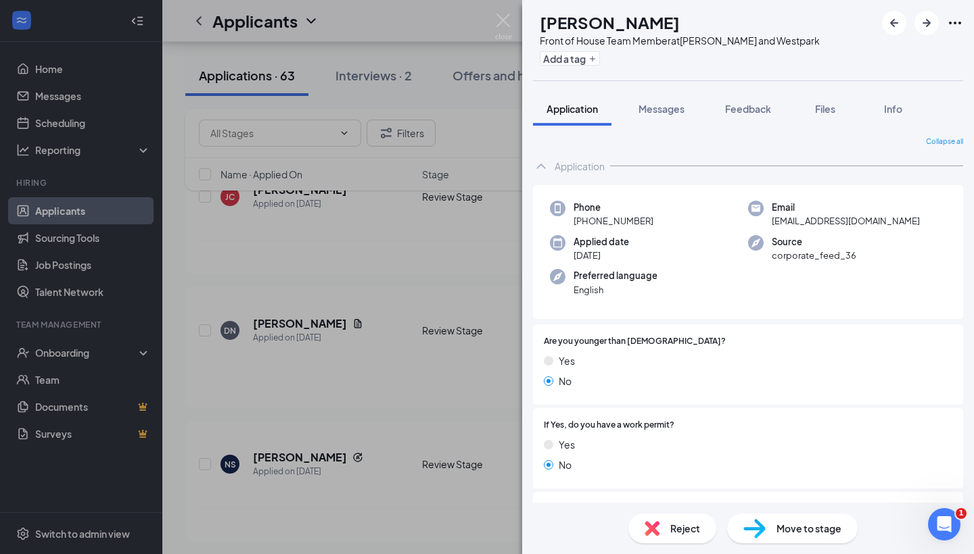
click at [339, 324] on div "TR Teresa Rivera Front of House Team Member at S. Rice and Westpark Add a tag A…" at bounding box center [487, 277] width 974 height 554
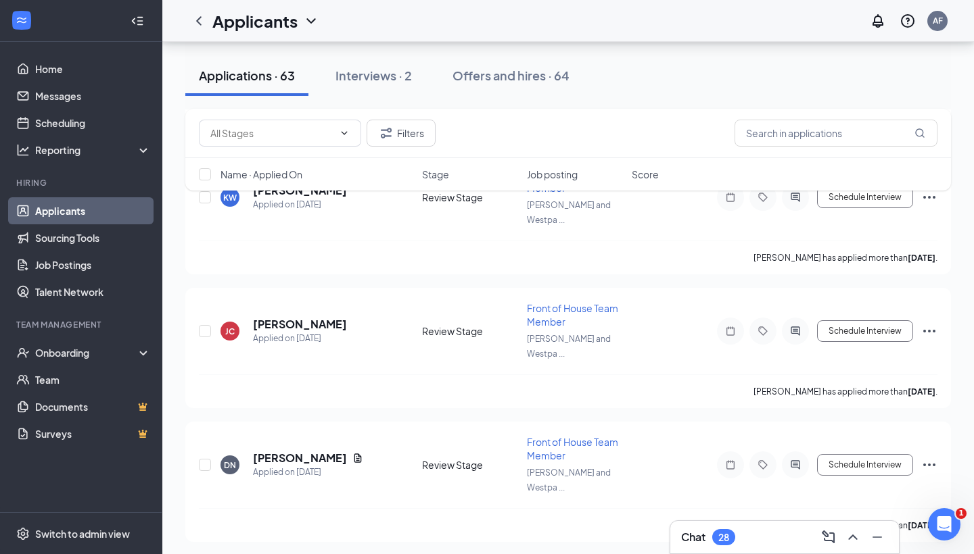
scroll to position [5637, 0]
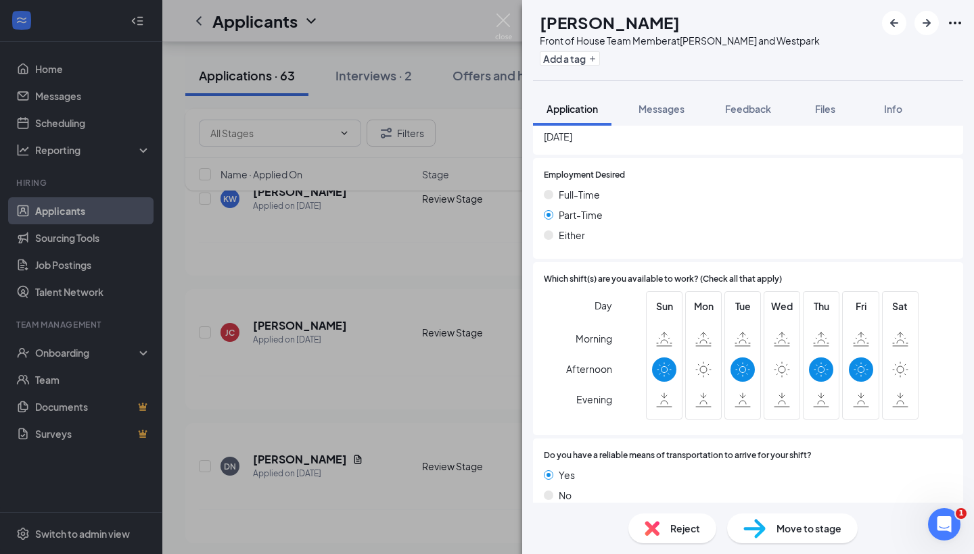
scroll to position [720, 0]
click at [650, 525] on img at bounding box center [651, 528] width 15 height 15
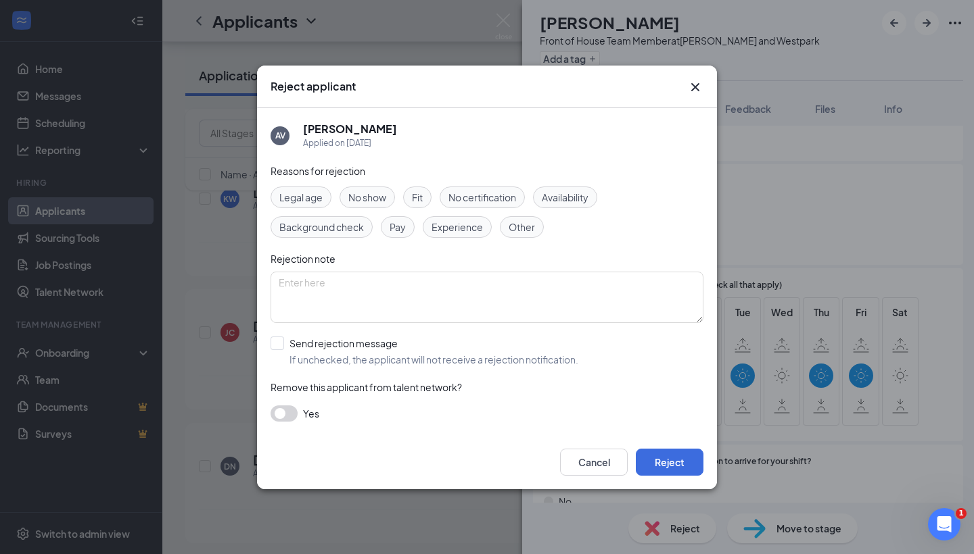
click at [579, 198] on span "Availability" at bounding box center [565, 197] width 47 height 15
click at [287, 406] on button "button" at bounding box center [283, 414] width 27 height 16
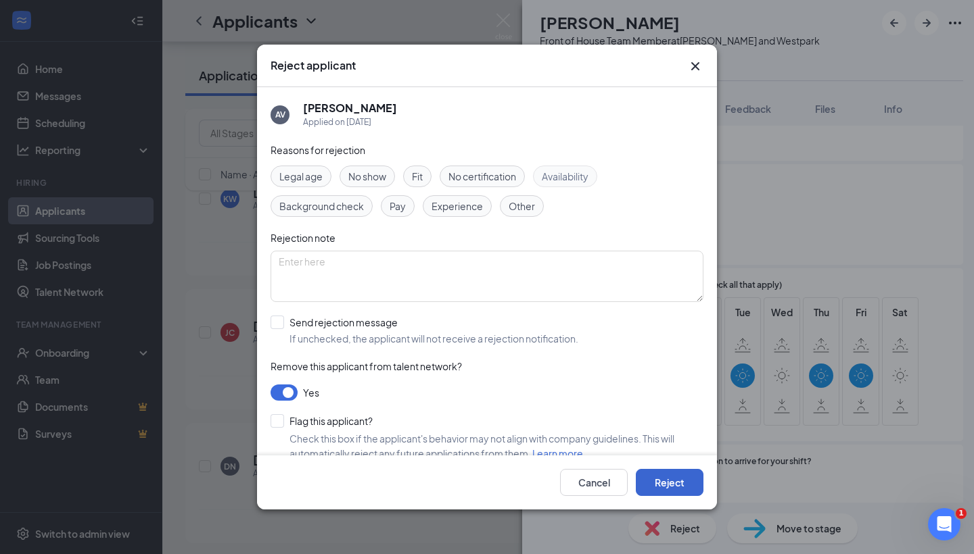
click at [680, 479] on button "Reject" at bounding box center [670, 482] width 68 height 27
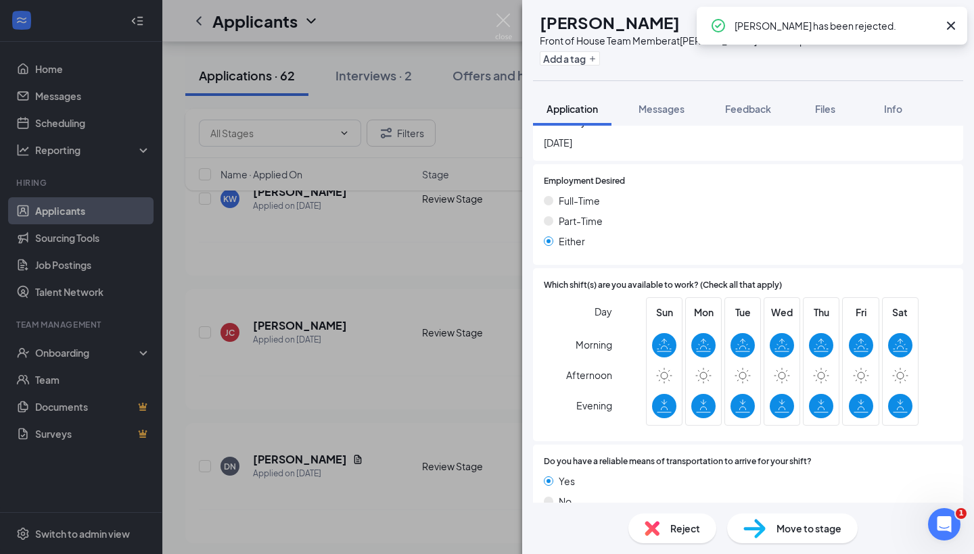
click at [378, 279] on div "TR Teresa Rivera Front of House Team Member at S. Rice and Westpark Add a tag A…" at bounding box center [487, 277] width 974 height 554
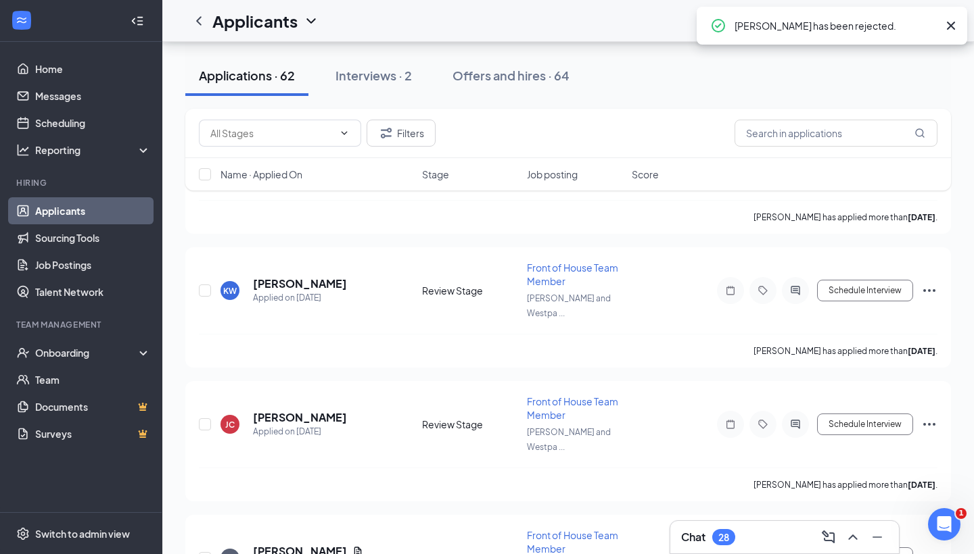
scroll to position [5544, 0]
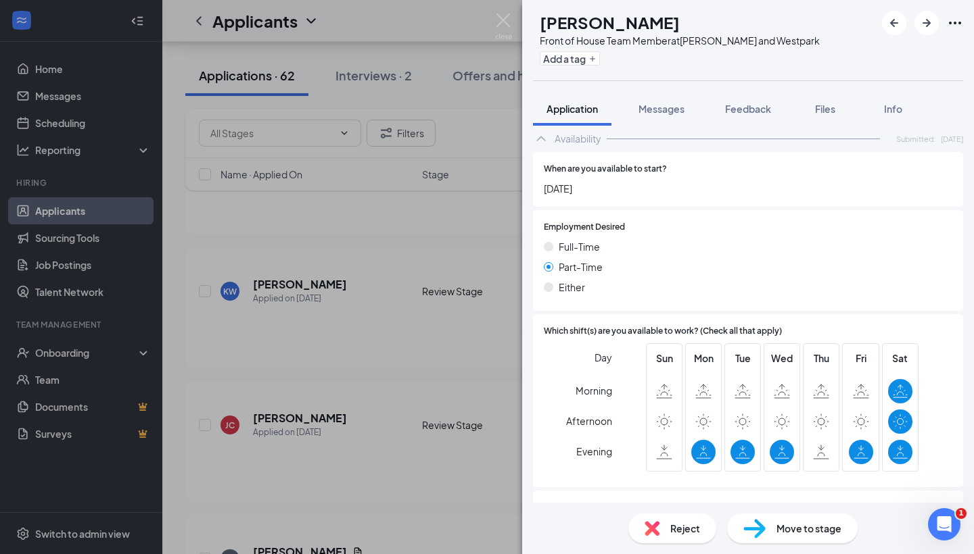
scroll to position [750, 0]
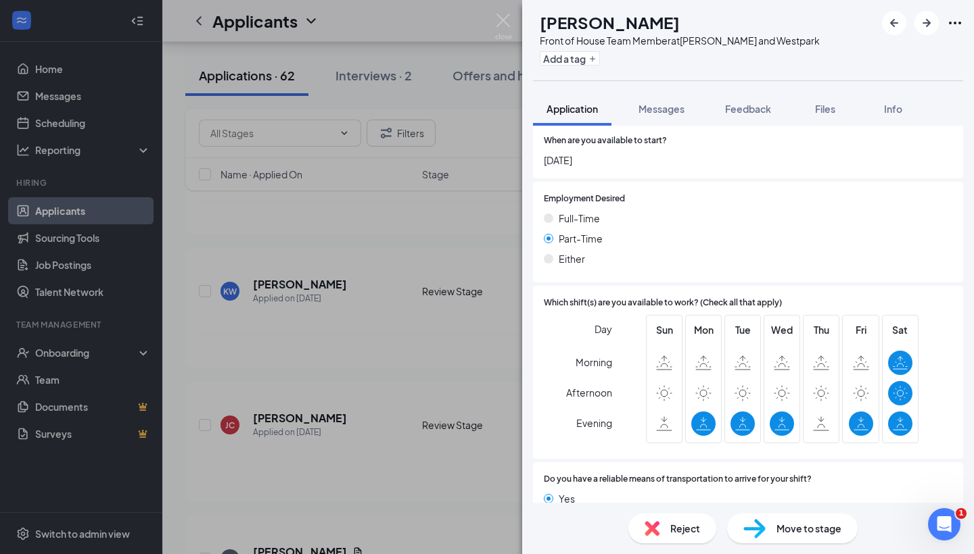
click at [657, 530] on img at bounding box center [651, 528] width 15 height 15
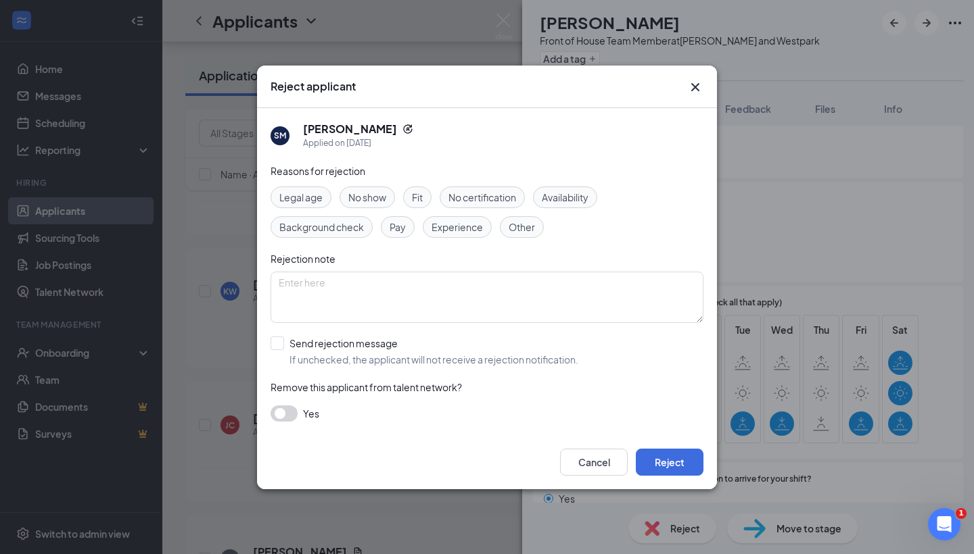
click at [579, 199] on span "Availability" at bounding box center [565, 197] width 47 height 15
click at [302, 413] on div "Yes" at bounding box center [486, 414] width 433 height 16
click at [286, 413] on button "button" at bounding box center [283, 414] width 27 height 16
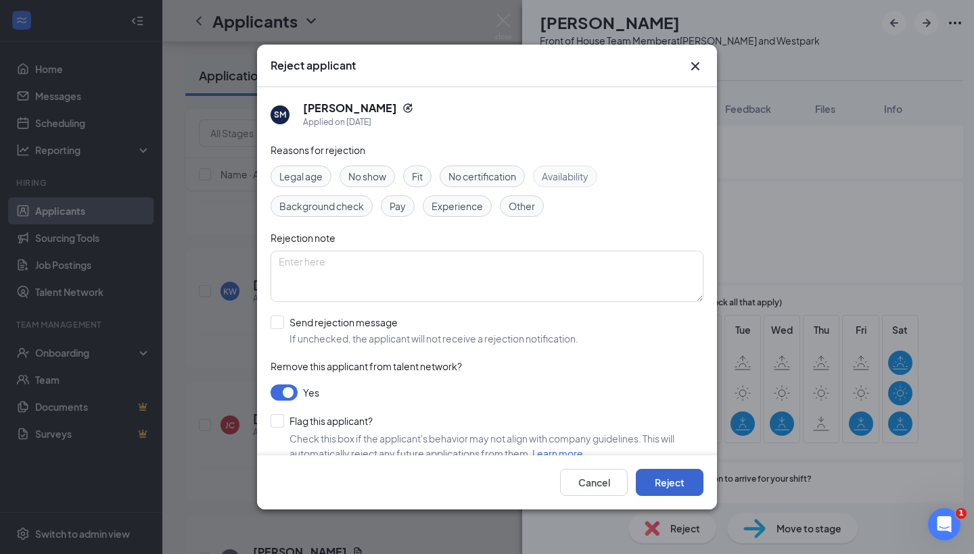
click at [677, 492] on button "Reject" at bounding box center [670, 482] width 68 height 27
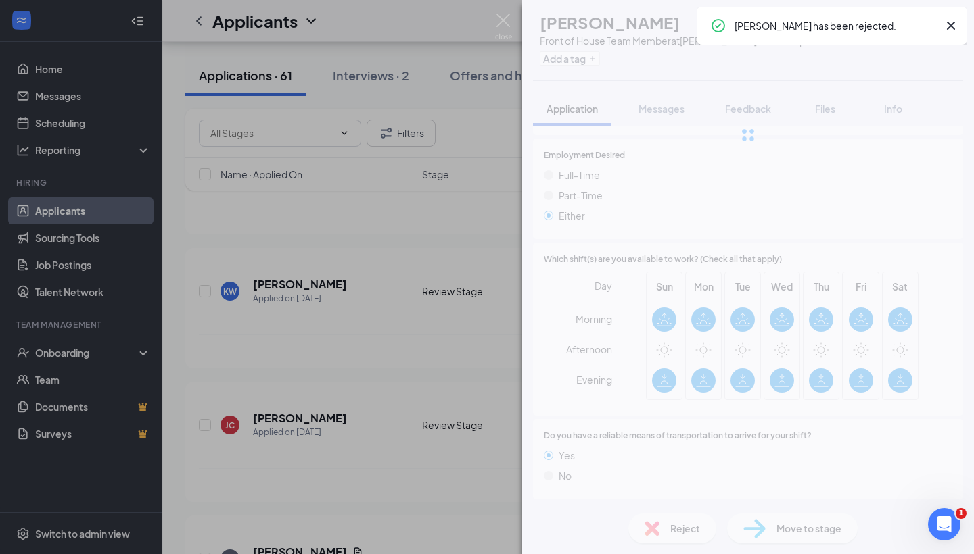
scroll to position [715, 0]
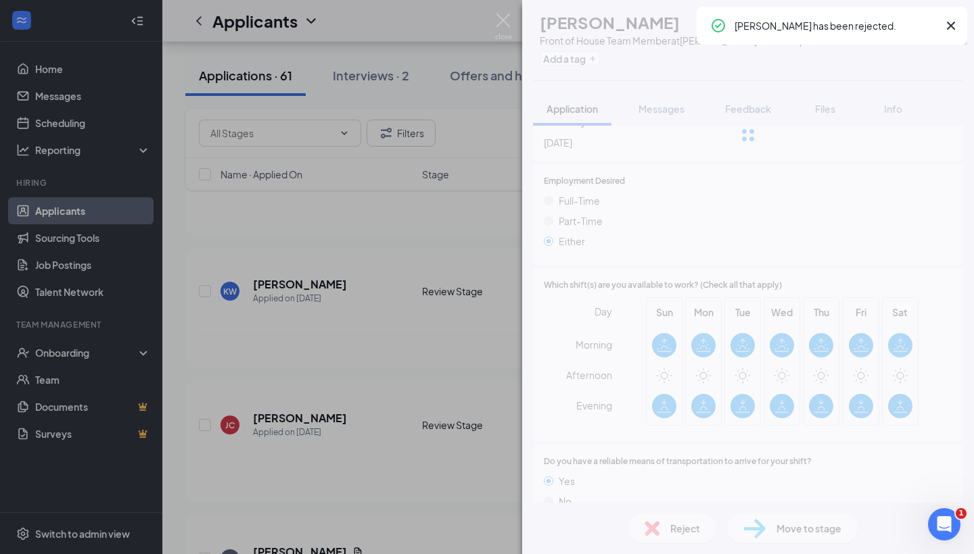
click at [385, 347] on div "TR Teresa Rivera Front of House Team Member at S. Rice and Westpark Add a tag A…" at bounding box center [487, 277] width 974 height 554
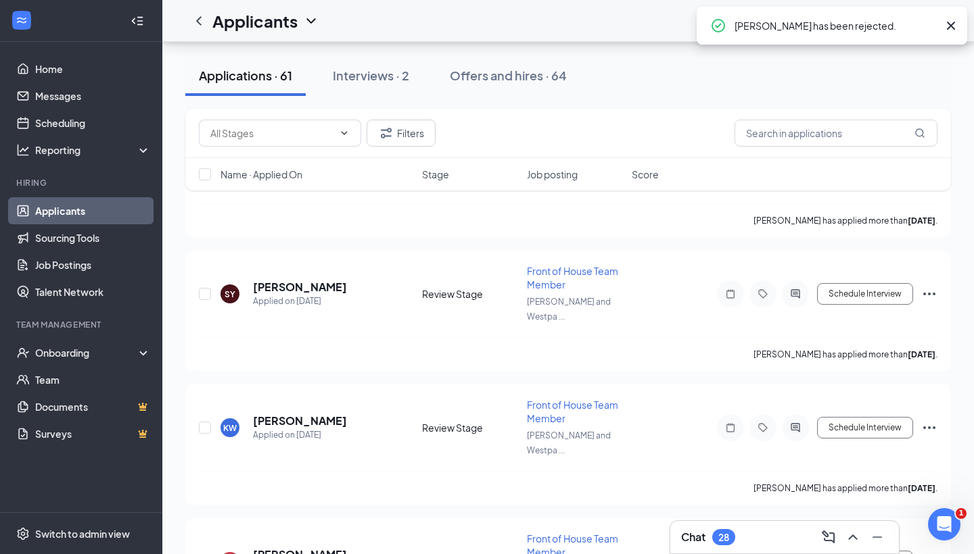
scroll to position [5407, 0]
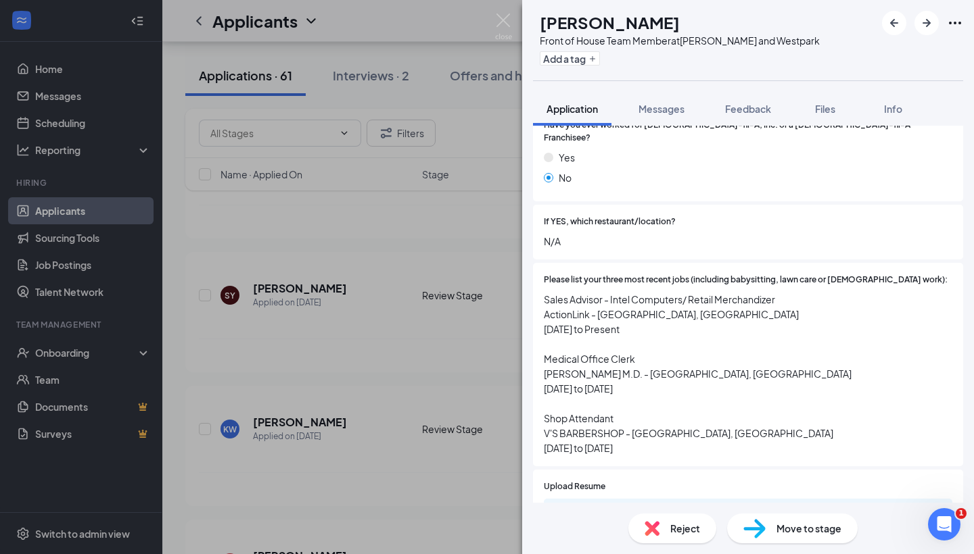
scroll to position [543, 0]
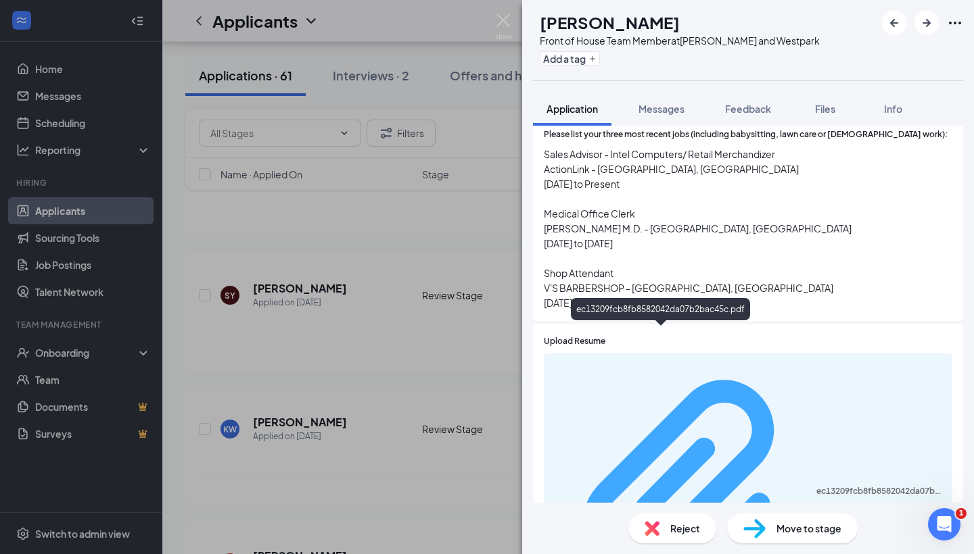
click at [816, 486] on div "ec13209fcb8fb8582042da07b2bac45c.pdf" at bounding box center [880, 491] width 128 height 11
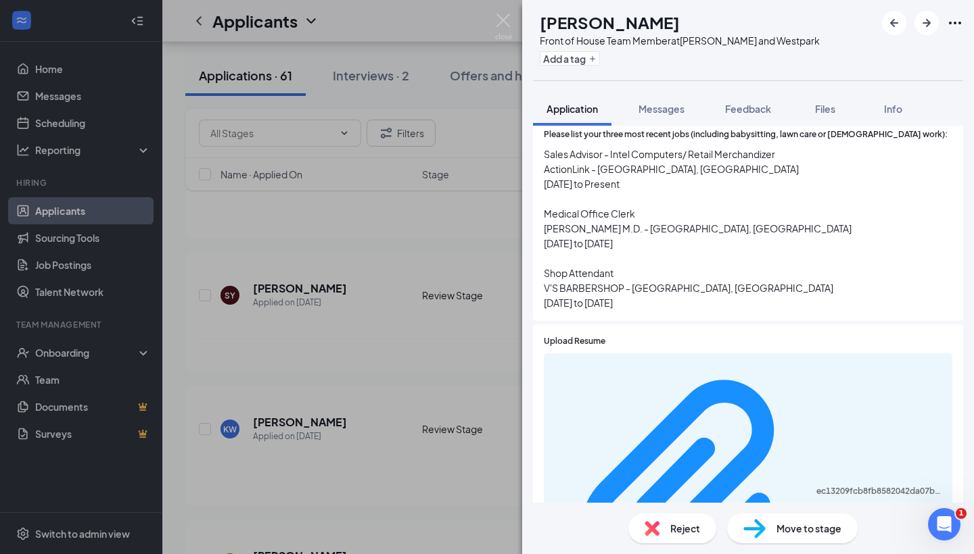
click at [696, 193] on span "Sales Advisor - Intel Computers/ Retail Merchandizer ActionLink - Houston, TX J…" at bounding box center [748, 229] width 408 height 164
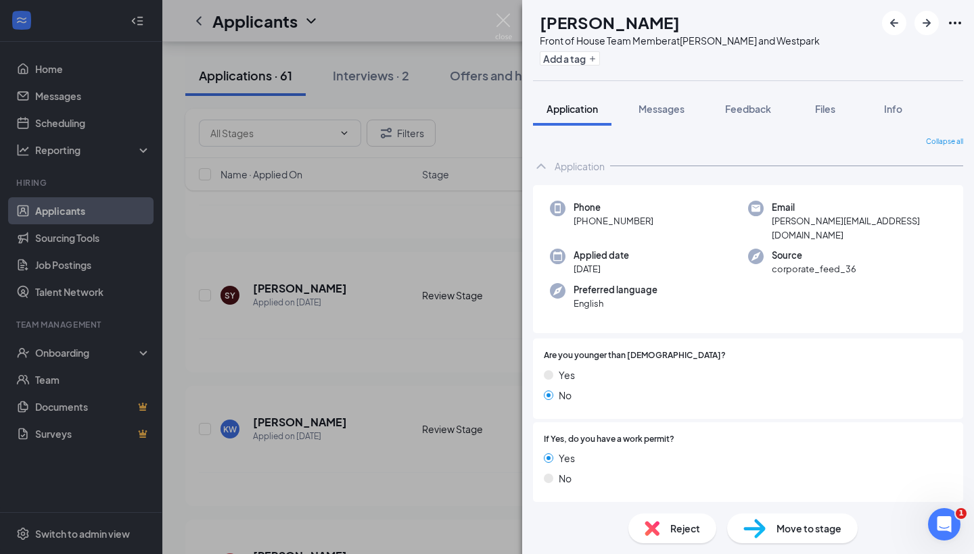
scroll to position [0, 0]
click at [617, 35] on div "Front of House Team Member at S. Rice and Westpark" at bounding box center [680, 41] width 280 height 14
click at [763, 529] on img at bounding box center [754, 529] width 22 height 20
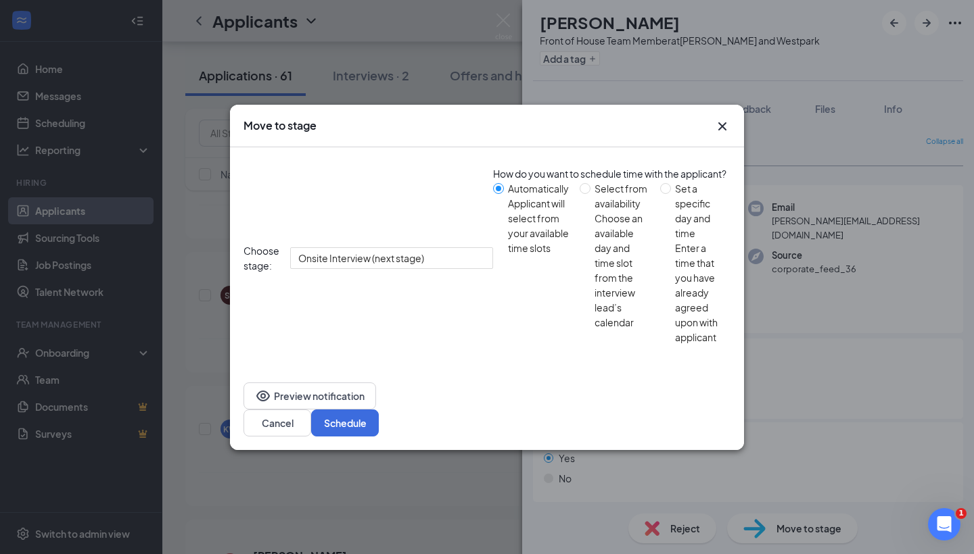
click at [675, 241] on div "Set a specific day and time" at bounding box center [697, 210] width 45 height 59
click at [660, 194] on input "Set a specific day and time Enter a time that you have already agreed upon with…" at bounding box center [665, 188] width 11 height 11
radio input "true"
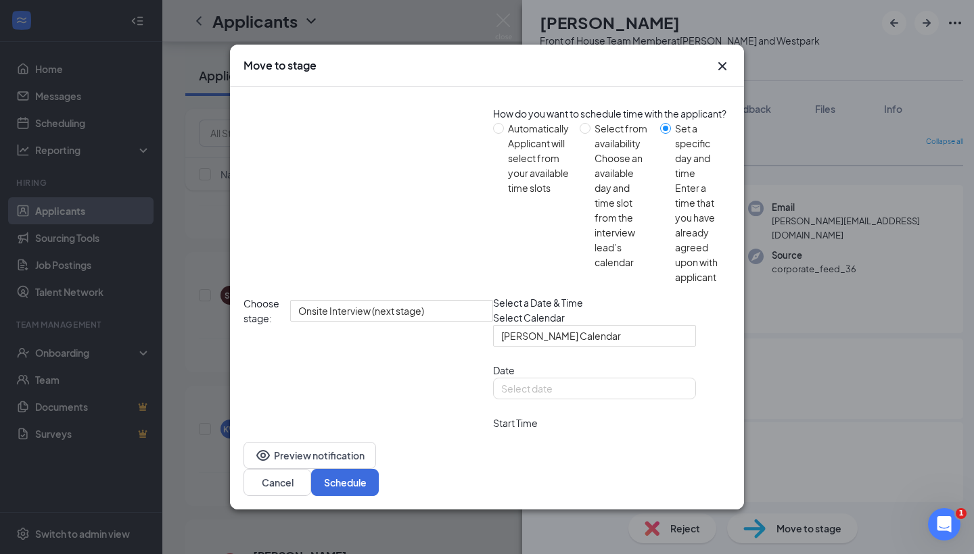
radio input "false"
click at [536, 431] on span "10:00 AM" at bounding box center [540, 441] width 78 height 20
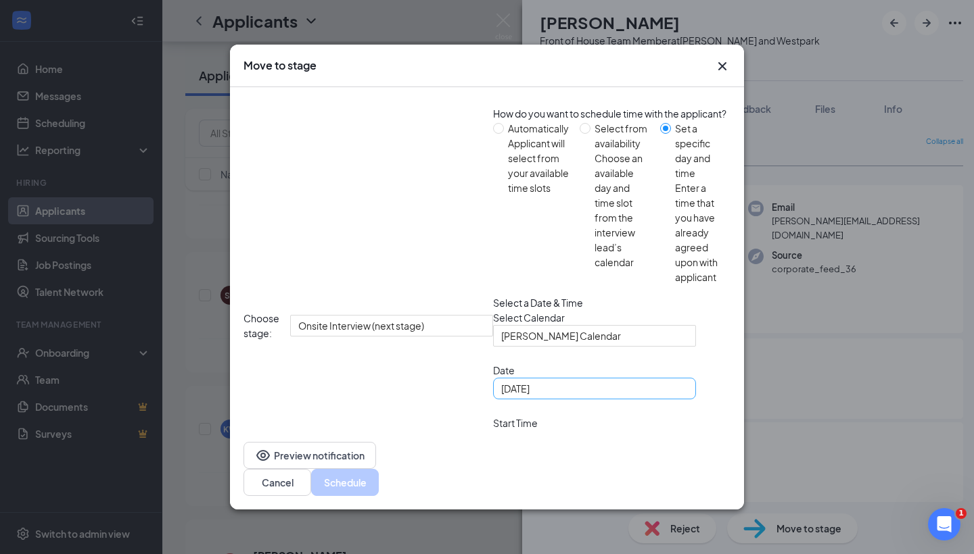
click at [501, 381] on div "Aug 26, 2025" at bounding box center [594, 388] width 187 height 15
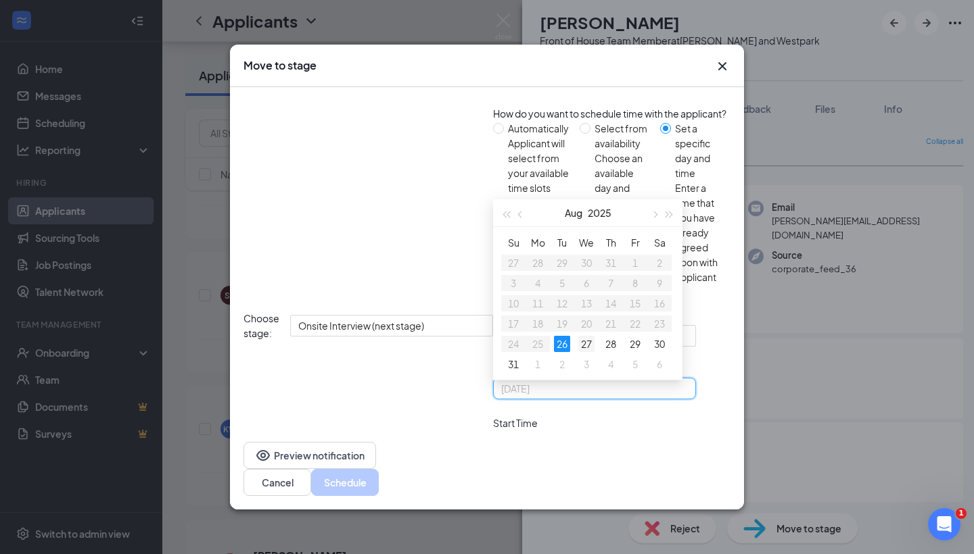
type input "Aug 27, 2025"
click at [578, 336] on div "27" at bounding box center [586, 344] width 16 height 16
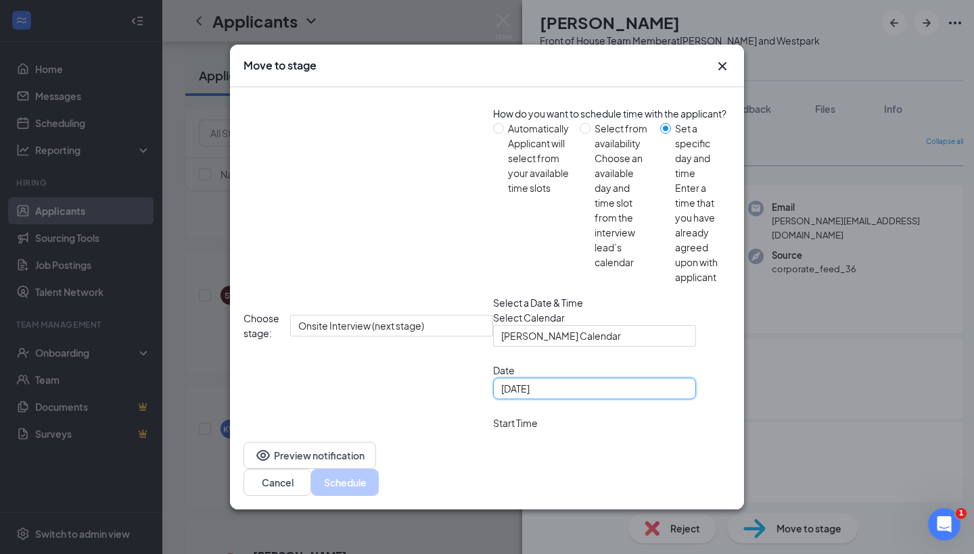
click at [567, 514] on span "10:30 AM" at bounding box center [534, 532] width 66 height 37
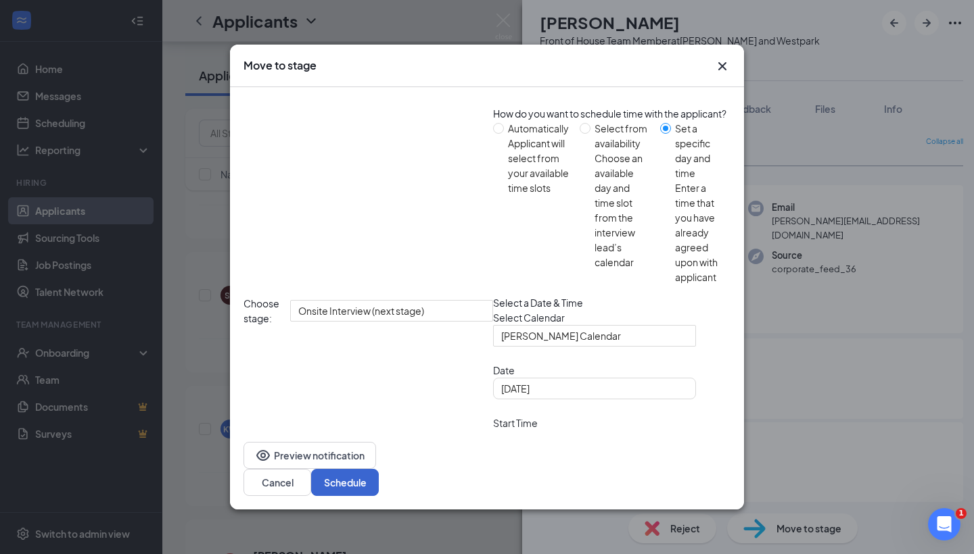
click at [379, 469] on button "Schedule" at bounding box center [345, 482] width 68 height 27
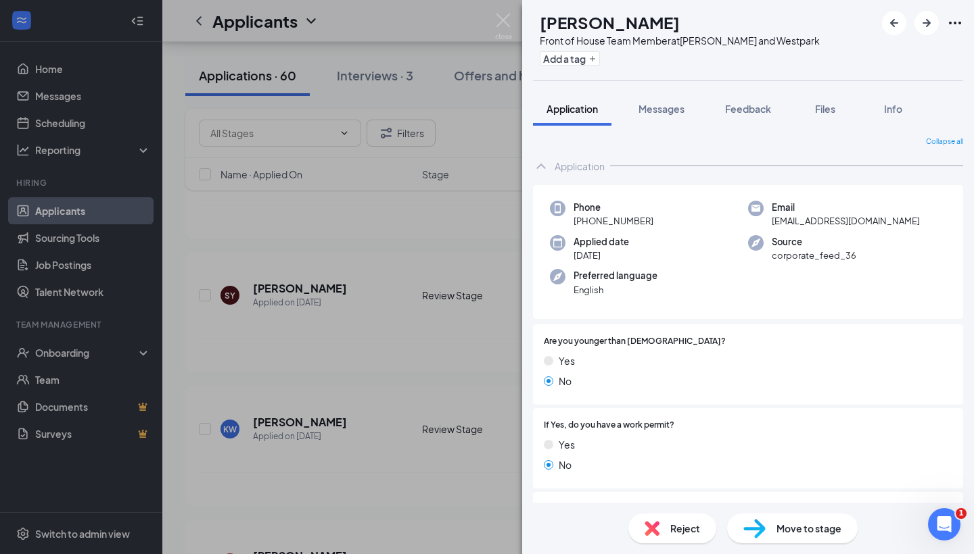
click at [423, 393] on div "TR Teresa Rivera Front of House Team Member at S. Rice and Westpark Add a tag A…" at bounding box center [487, 277] width 974 height 554
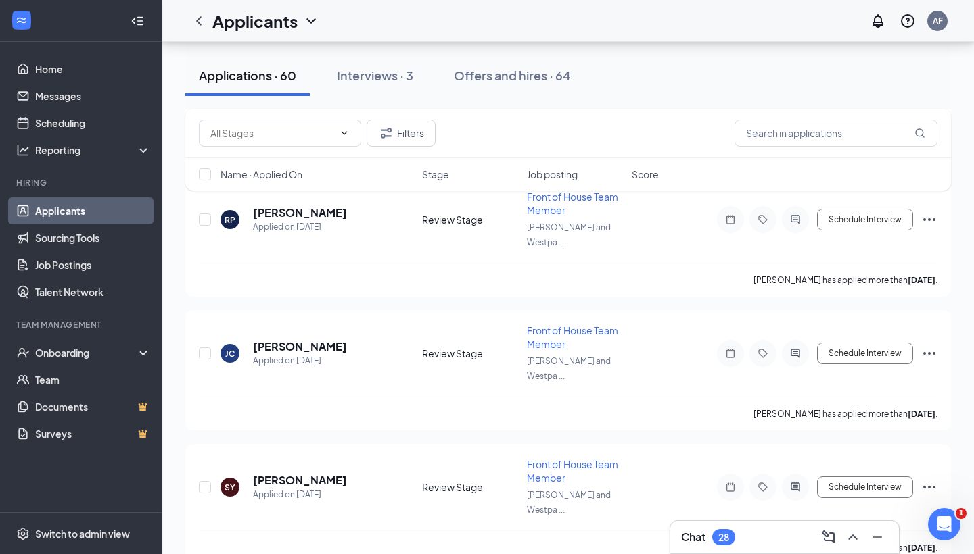
scroll to position [5215, 0]
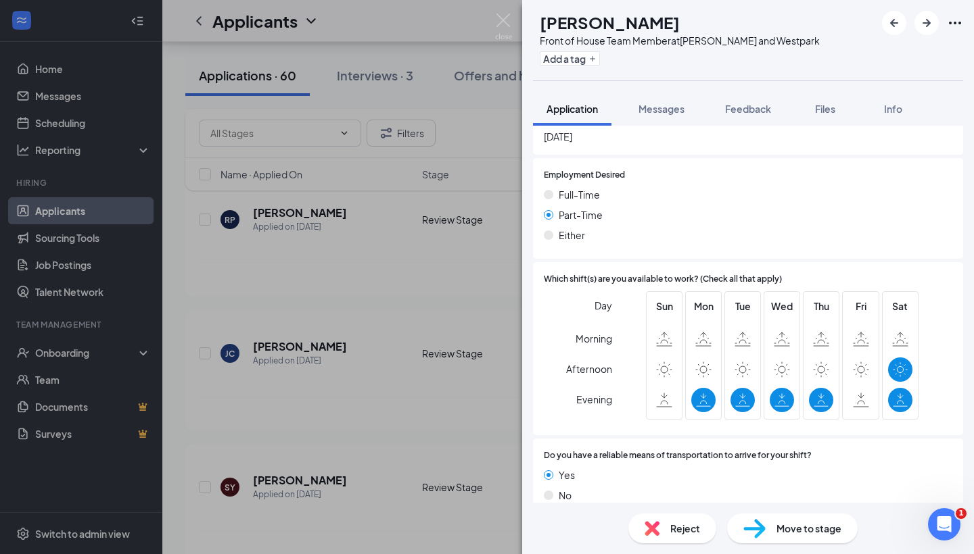
scroll to position [758, 0]
click at [652, 521] on img at bounding box center [651, 528] width 15 height 15
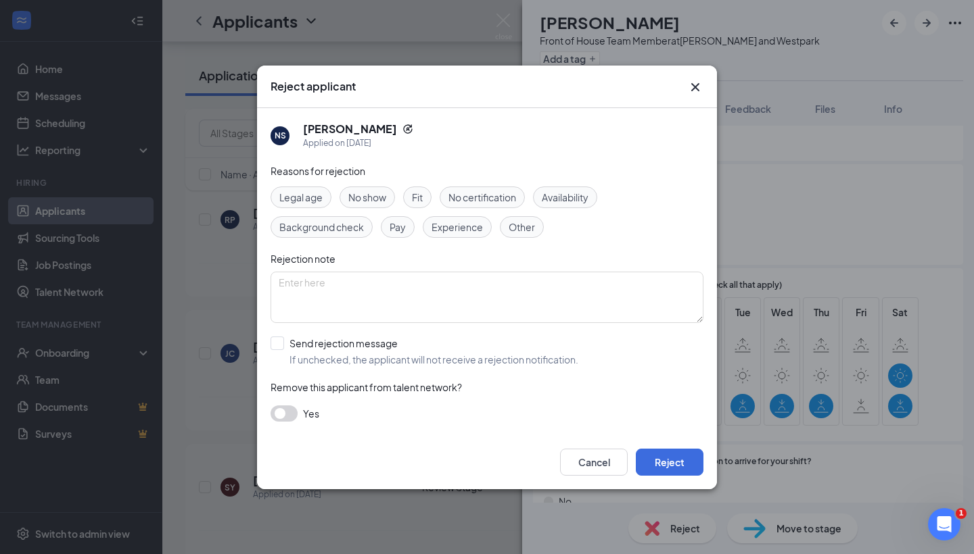
click at [553, 193] on span "Availability" at bounding box center [565, 197] width 47 height 15
click at [293, 414] on button "button" at bounding box center [283, 414] width 27 height 16
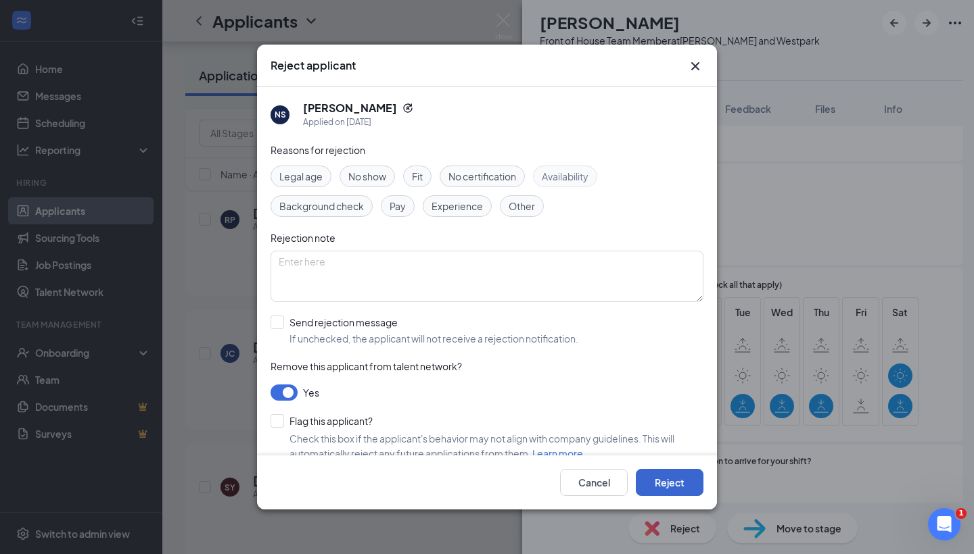
click at [665, 477] on button "Reject" at bounding box center [670, 482] width 68 height 27
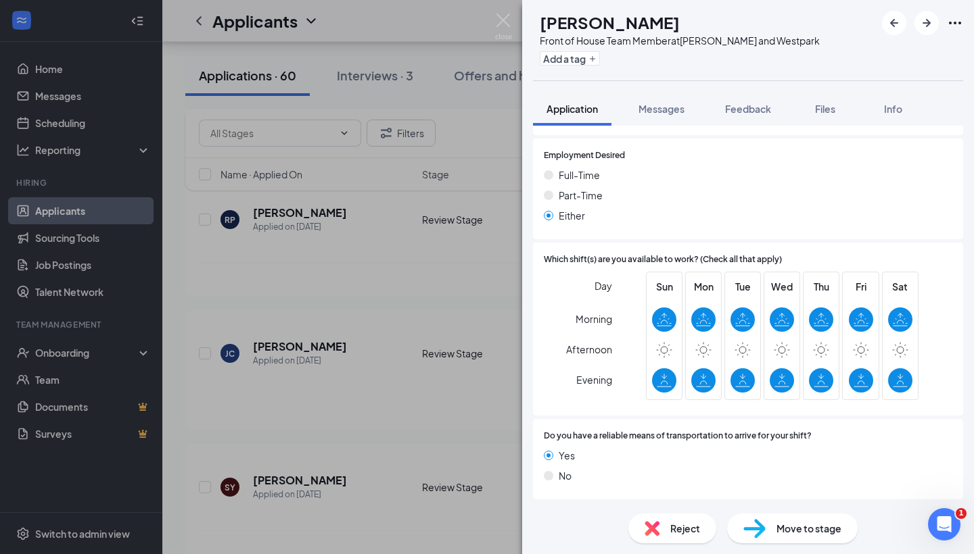
click at [329, 306] on div "TR Teresa Rivera Front of House Team Member at S. Rice and Westpark Add a tag A…" at bounding box center [487, 277] width 974 height 554
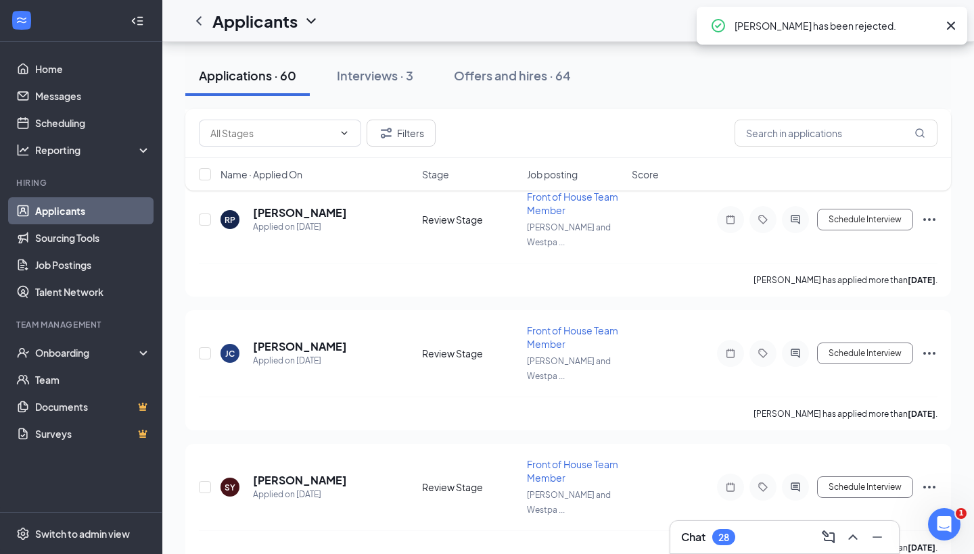
scroll to position [5180, 0]
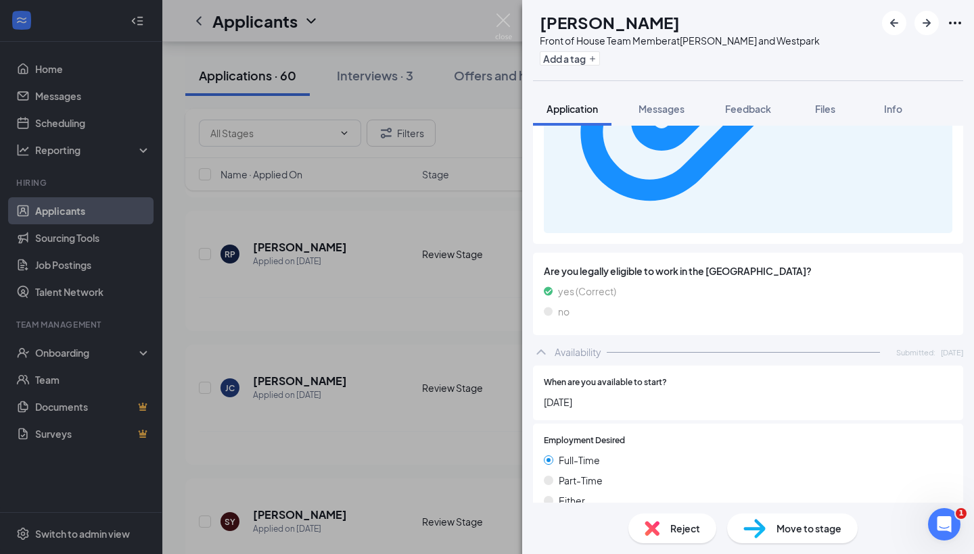
scroll to position [403, 0]
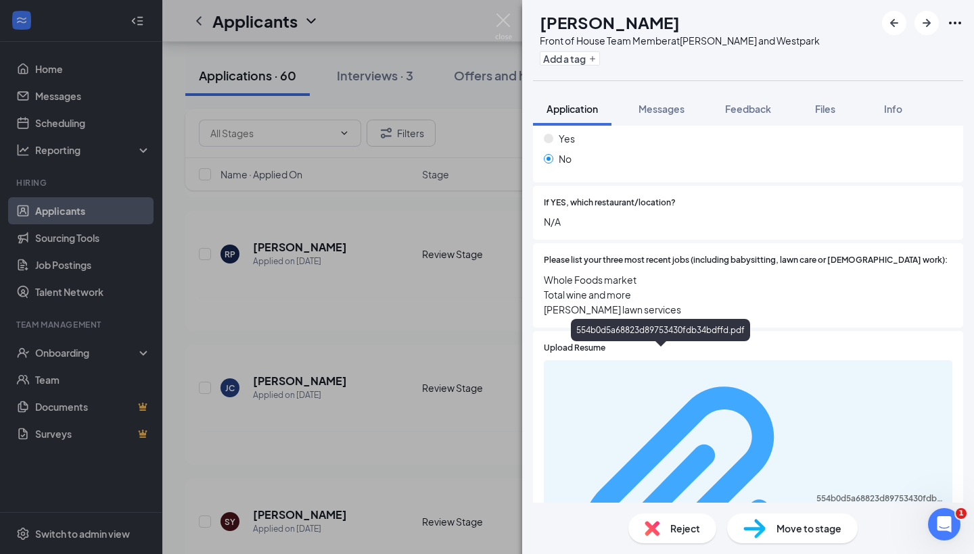
click at [816, 494] on div "554b0d5a68823d89753430fdb34bdffd.pdf" at bounding box center [880, 499] width 128 height 11
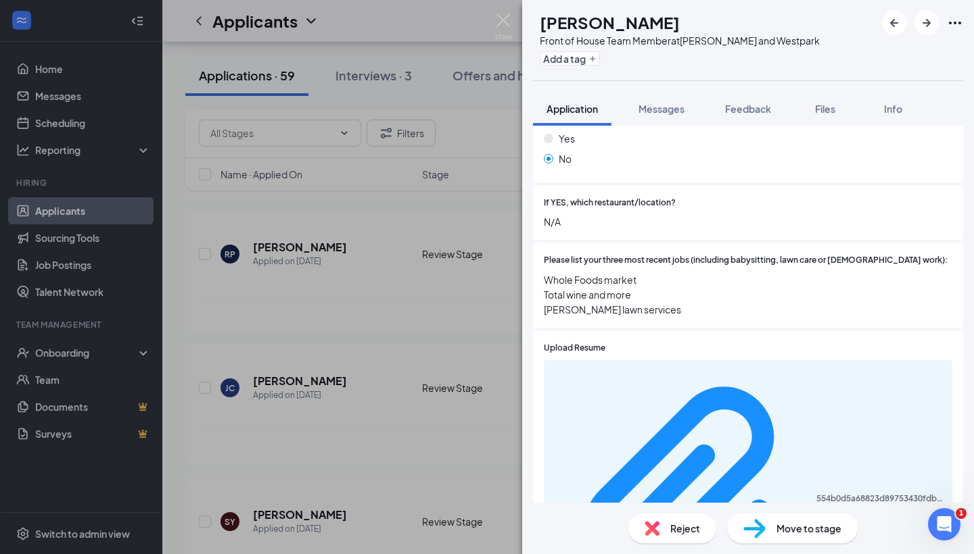
click at [658, 543] on div "Reject" at bounding box center [672, 529] width 88 height 30
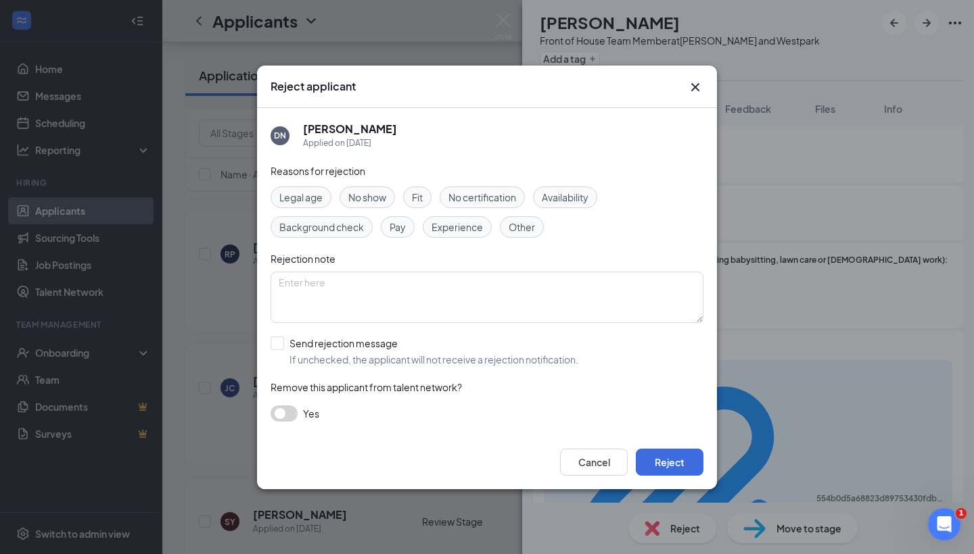
click at [292, 416] on button "button" at bounding box center [283, 414] width 27 height 16
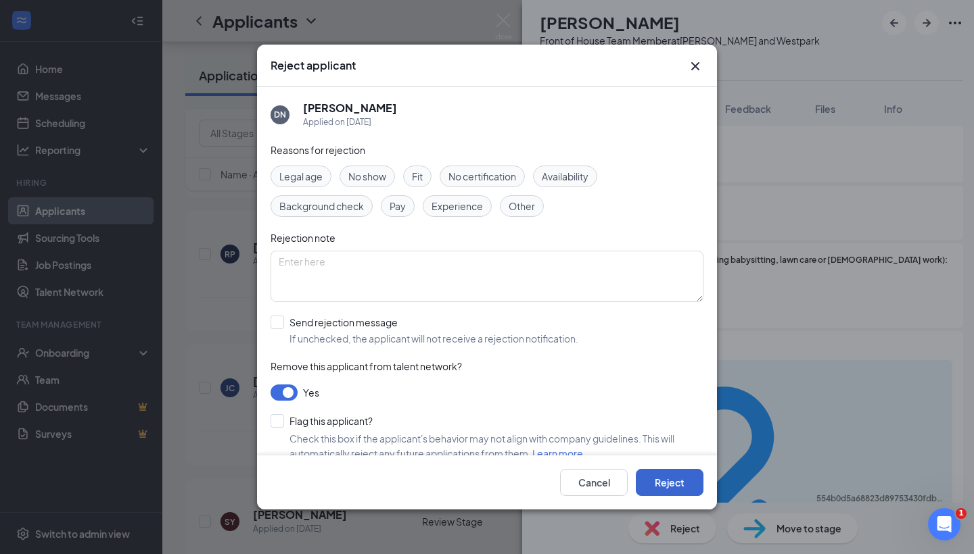
click at [677, 483] on button "Reject" at bounding box center [670, 482] width 68 height 27
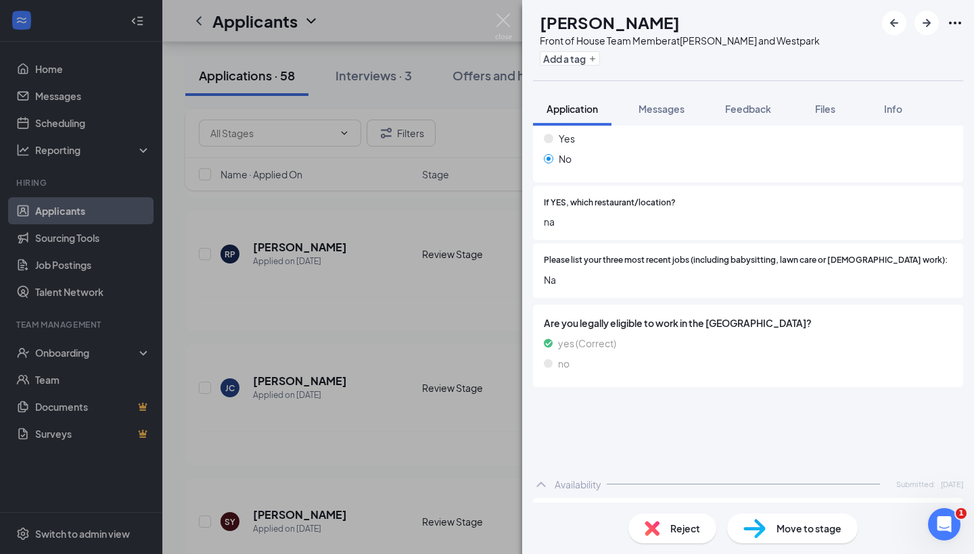
click at [405, 345] on div "TR Teresa Rivera Front of House Team Member at S. Rice and Westpark Add a tag A…" at bounding box center [487, 277] width 974 height 554
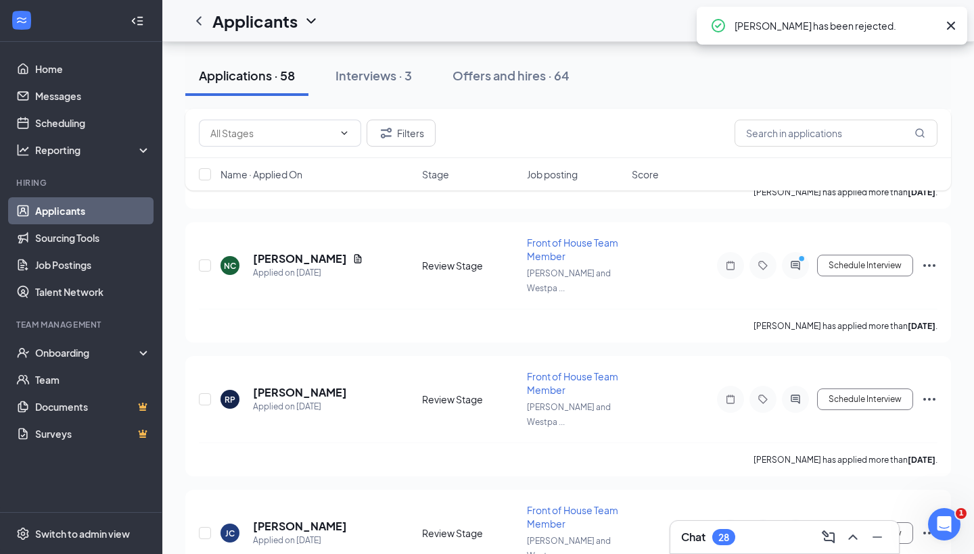
scroll to position [5034, 0]
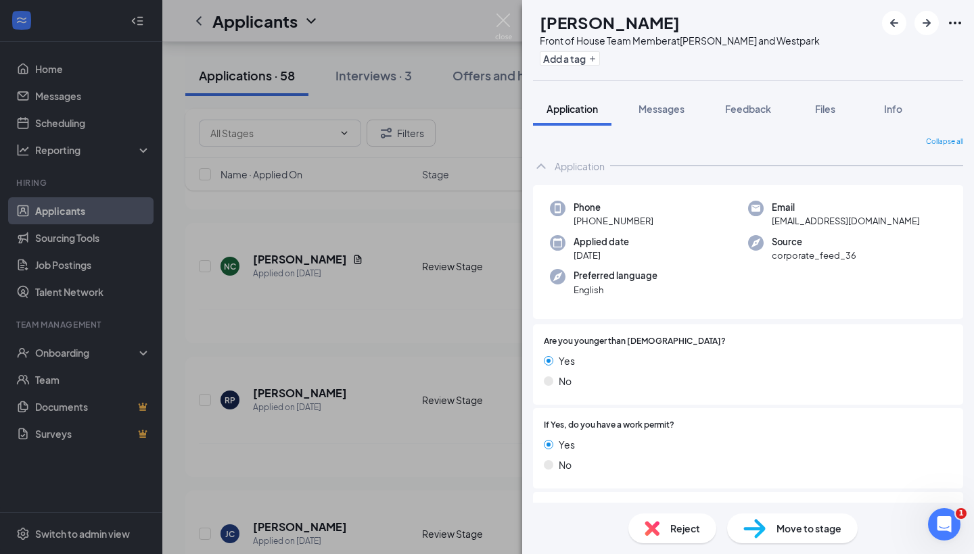
click at [666, 531] on div "Reject" at bounding box center [672, 529] width 88 height 30
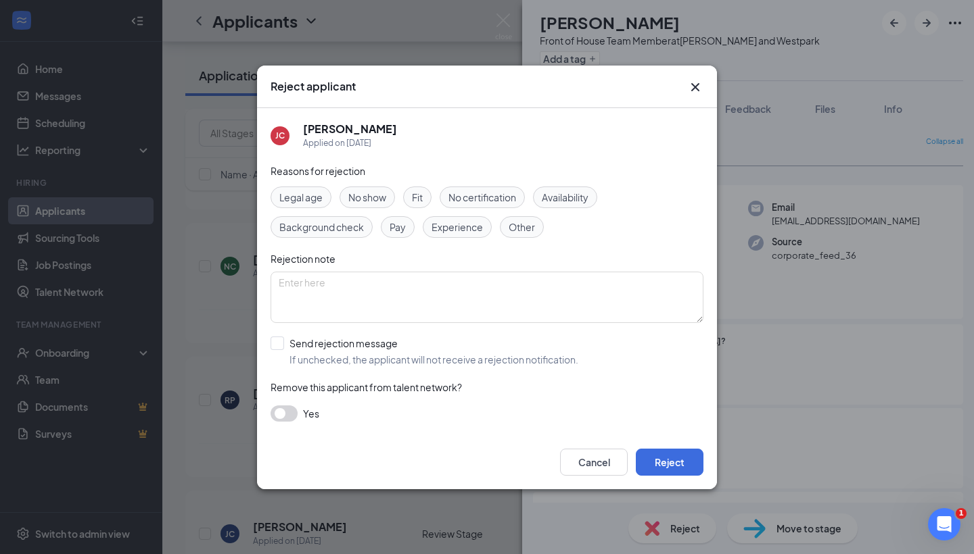
click at [558, 196] on span "Availability" at bounding box center [565, 197] width 47 height 15
click at [690, 459] on button "Reject" at bounding box center [670, 462] width 68 height 27
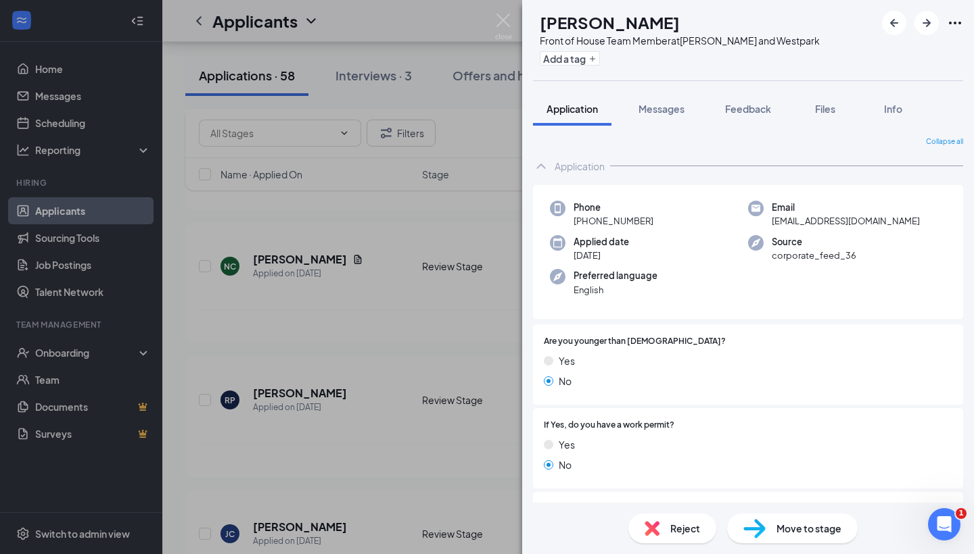
click at [235, 294] on div "TR Teresa Rivera Front of House Team Member at S. Rice and Westpark Add a tag A…" at bounding box center [487, 277] width 974 height 554
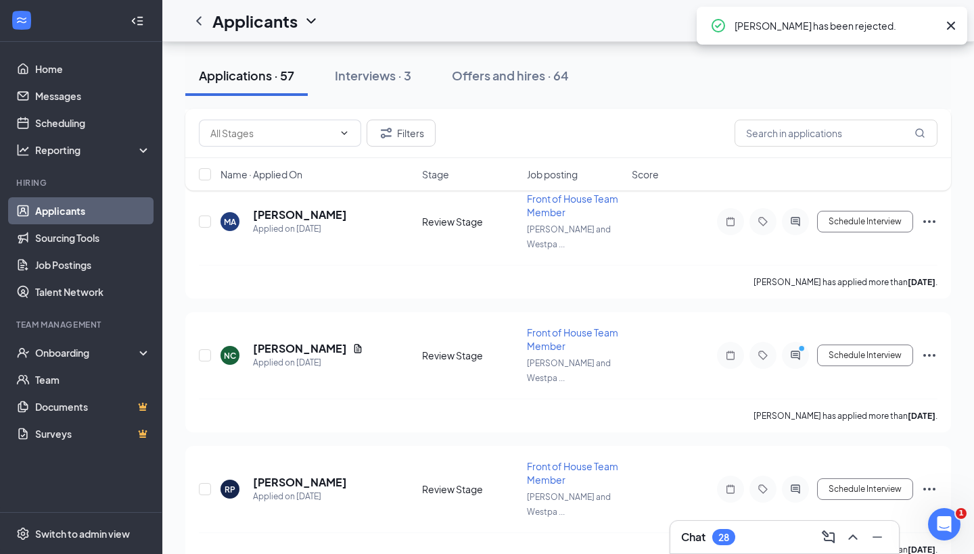
scroll to position [4943, 0]
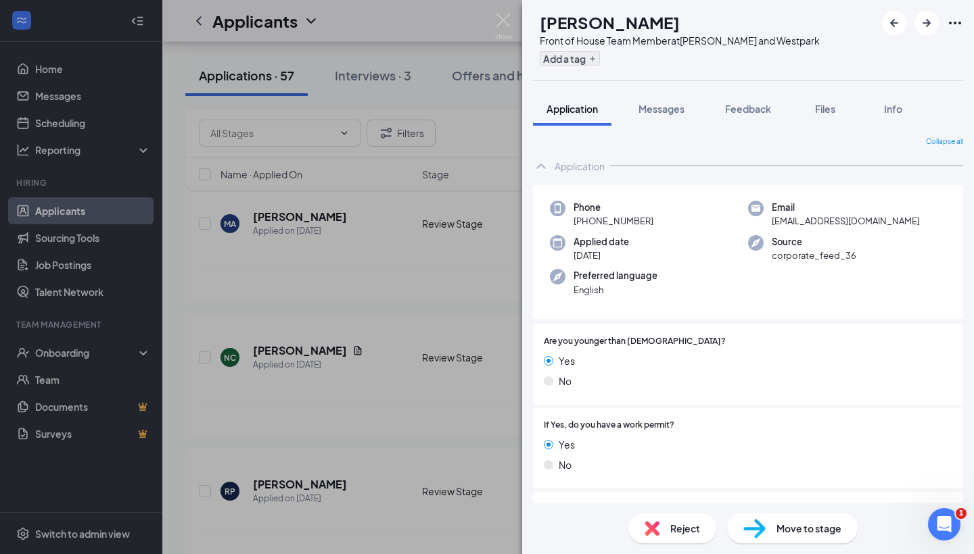
click at [581, 64] on button "Add a tag" at bounding box center [570, 58] width 60 height 14
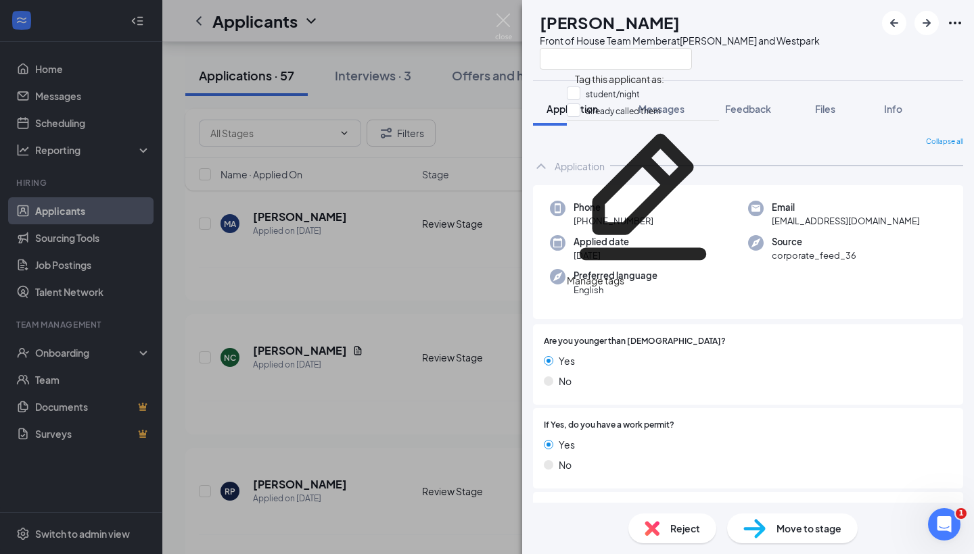
click at [667, 325] on div "Are you younger than 18 years old? Yes No" at bounding box center [748, 365] width 430 height 80
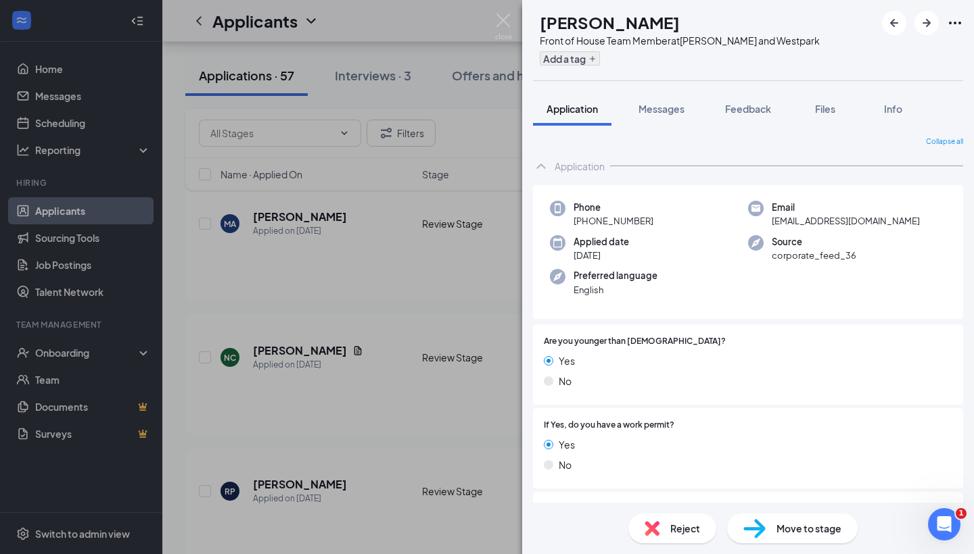
click at [600, 64] on button "Add a tag" at bounding box center [570, 58] width 60 height 14
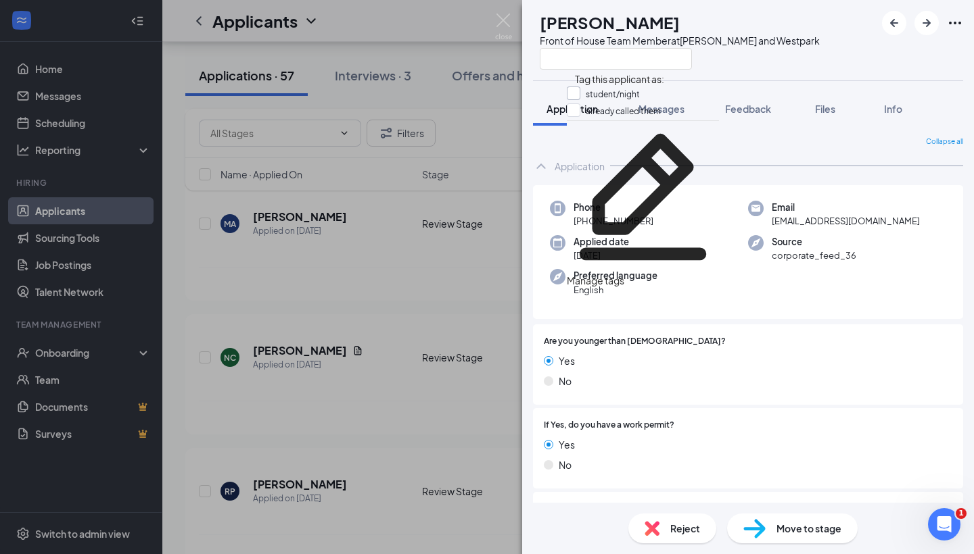
click at [580, 96] on div at bounding box center [574, 94] width 14 height 14
click at [583, 96] on input "student/night" at bounding box center [603, 94] width 73 height 15
click at [580, 91] on input "student/night" at bounding box center [603, 94] width 73 height 15
checkbox input "true"
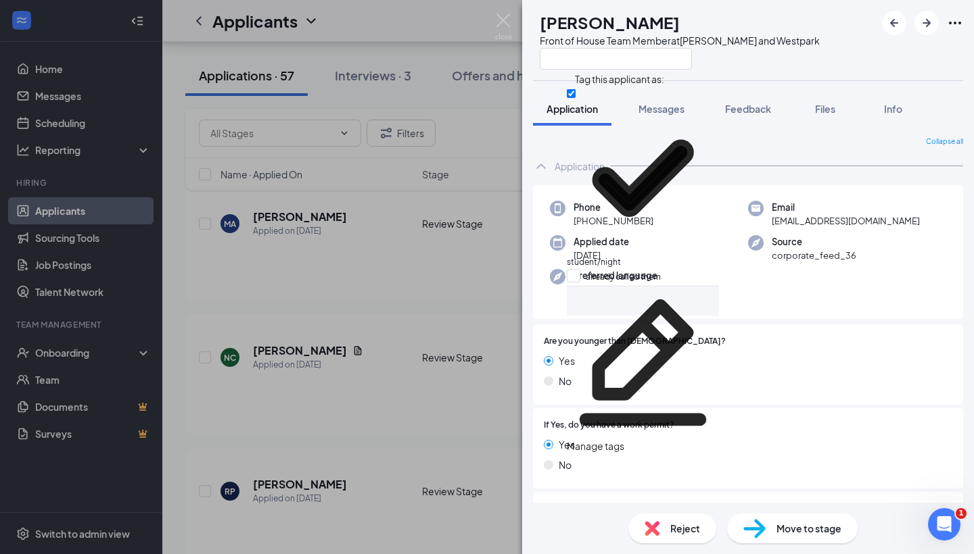
click at [454, 189] on div "KW Keagan Weaver Front of House Team Member at S. Rice and Westpark Application…" at bounding box center [487, 277] width 974 height 554
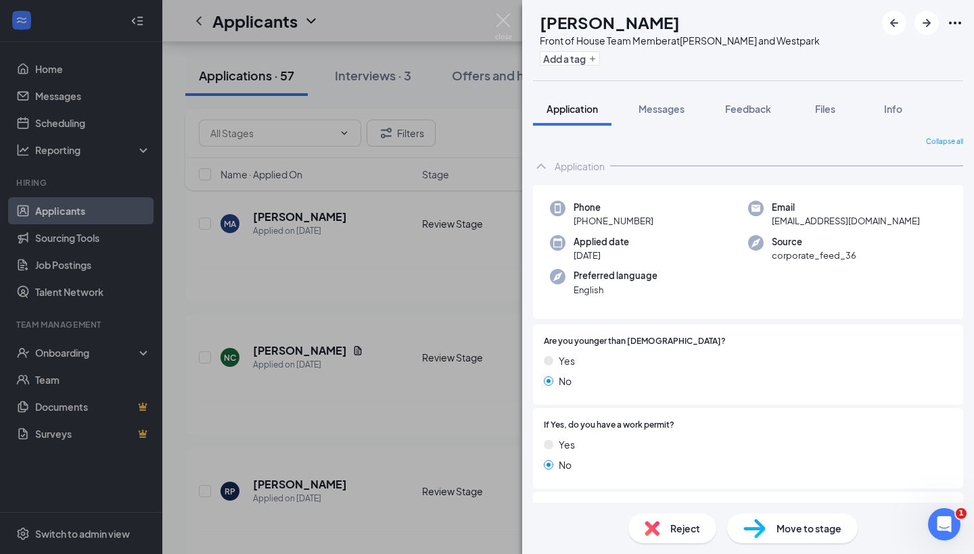
click at [646, 533] on img at bounding box center [651, 528] width 15 height 15
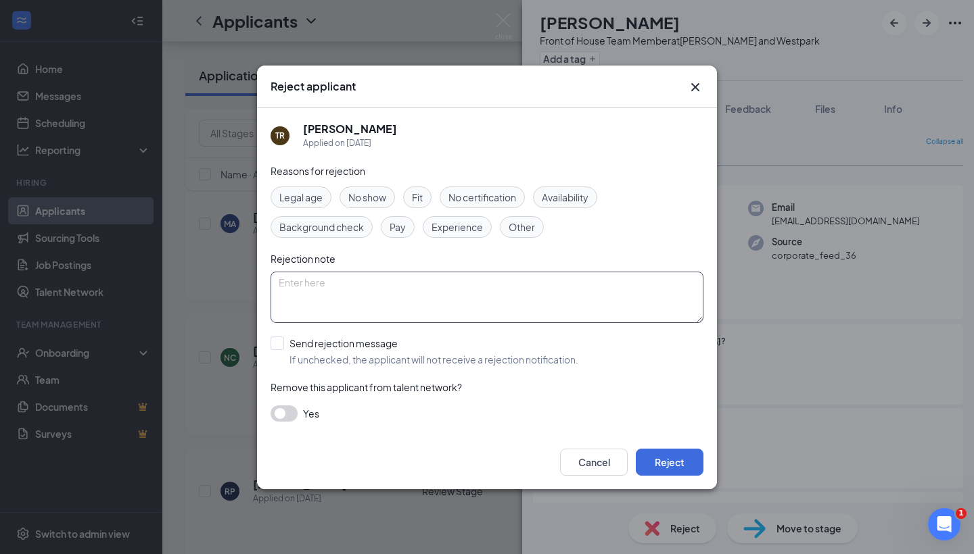
click at [356, 305] on textarea at bounding box center [486, 297] width 433 height 51
type textarea "didn't receive call"
click at [291, 413] on button "button" at bounding box center [283, 414] width 27 height 16
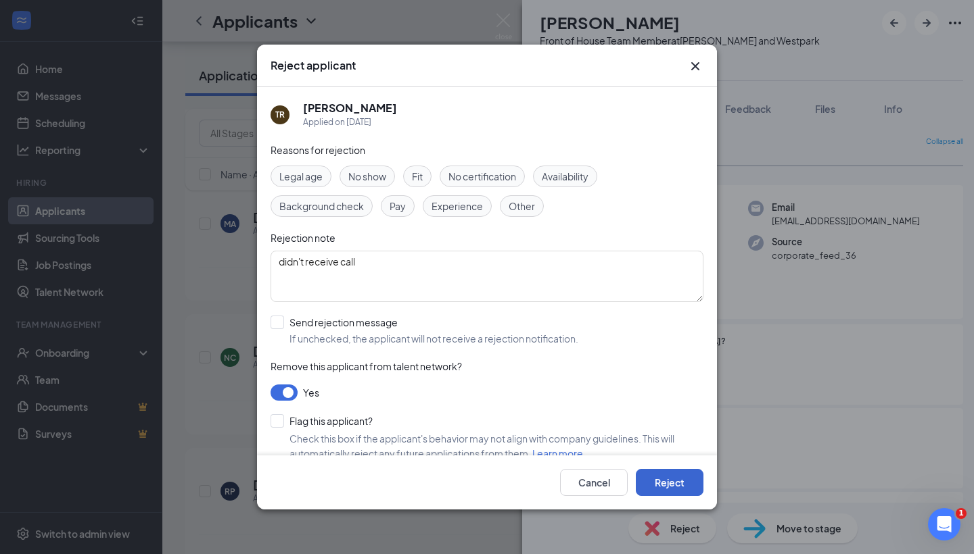
click at [686, 475] on button "Reject" at bounding box center [670, 482] width 68 height 27
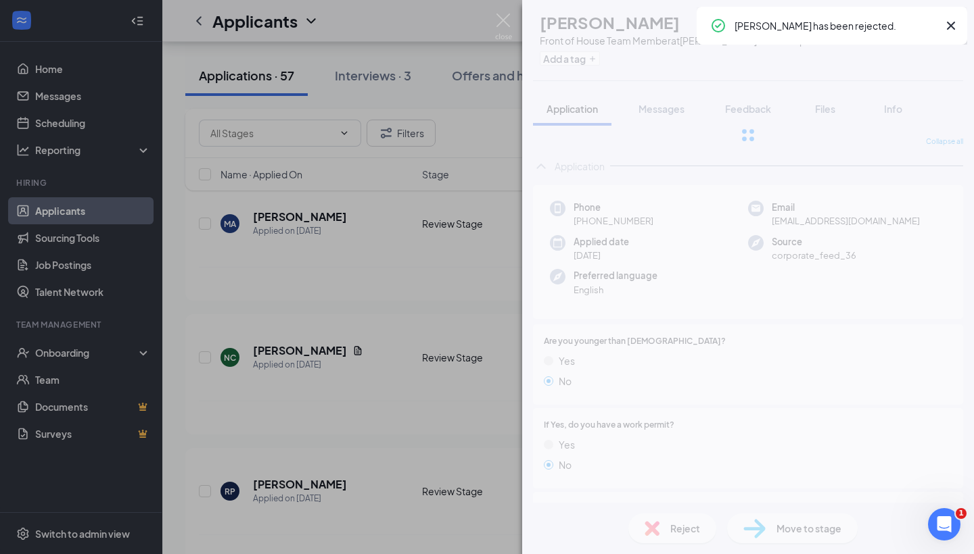
click at [381, 366] on div "TR Teresa Rivera Front of House Team Member at S. Rice and Westpark Add a tag A…" at bounding box center [487, 277] width 974 height 554
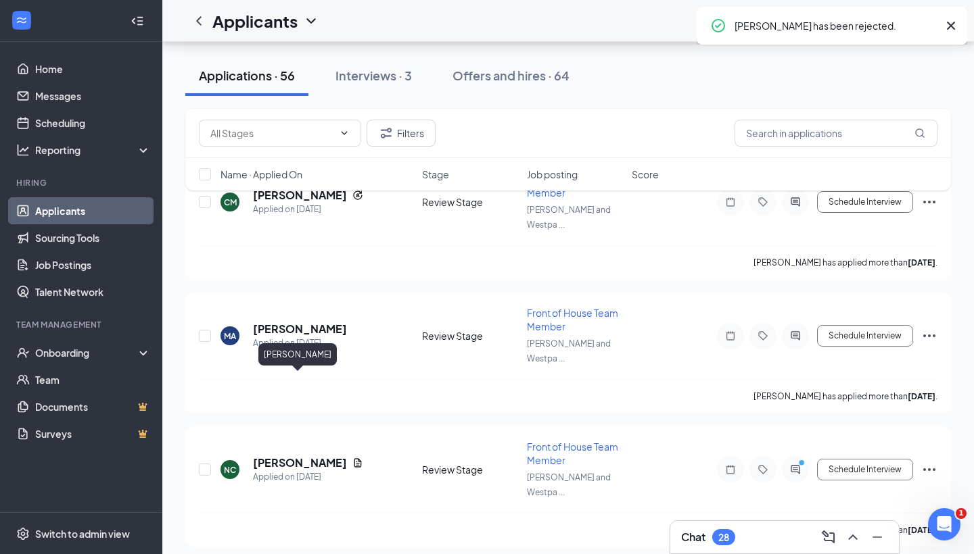
scroll to position [4829, 0]
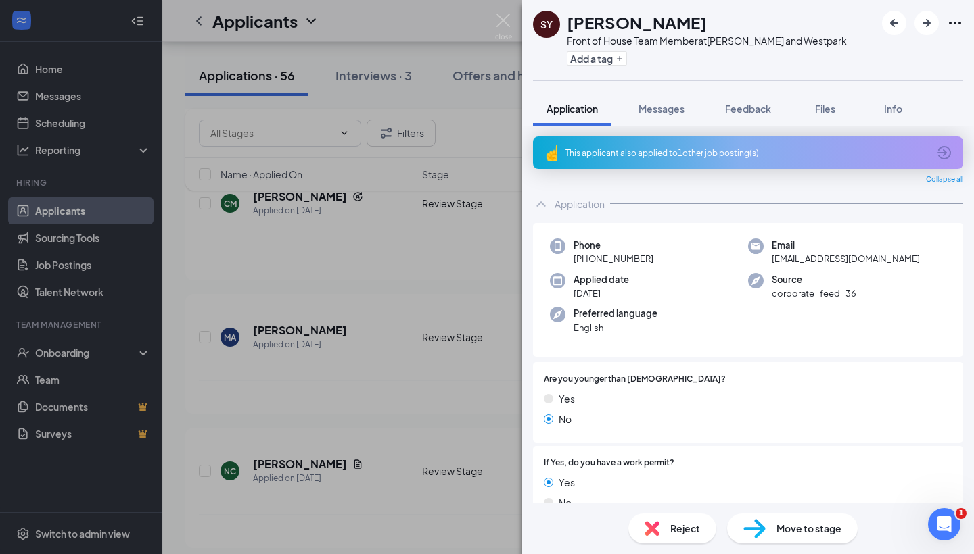
click at [942, 151] on icon "ArrowCircle" at bounding box center [944, 153] width 16 height 16
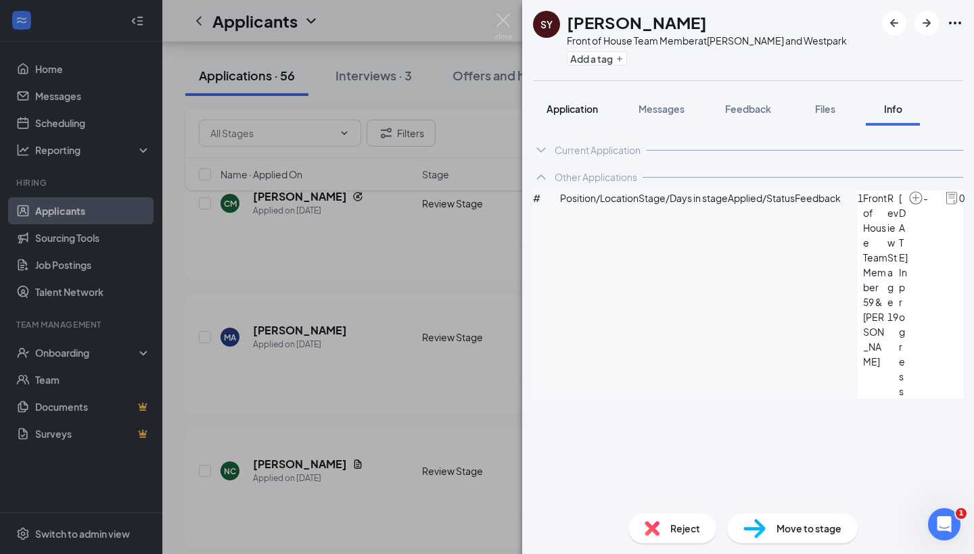
click at [560, 106] on span "Application" at bounding box center [571, 109] width 51 height 12
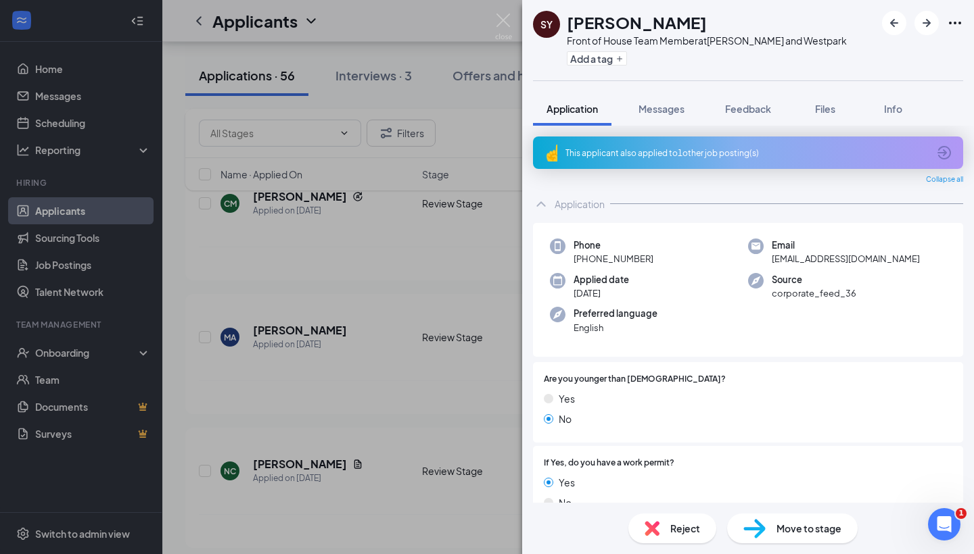
click at [648, 527] on img at bounding box center [651, 528] width 15 height 15
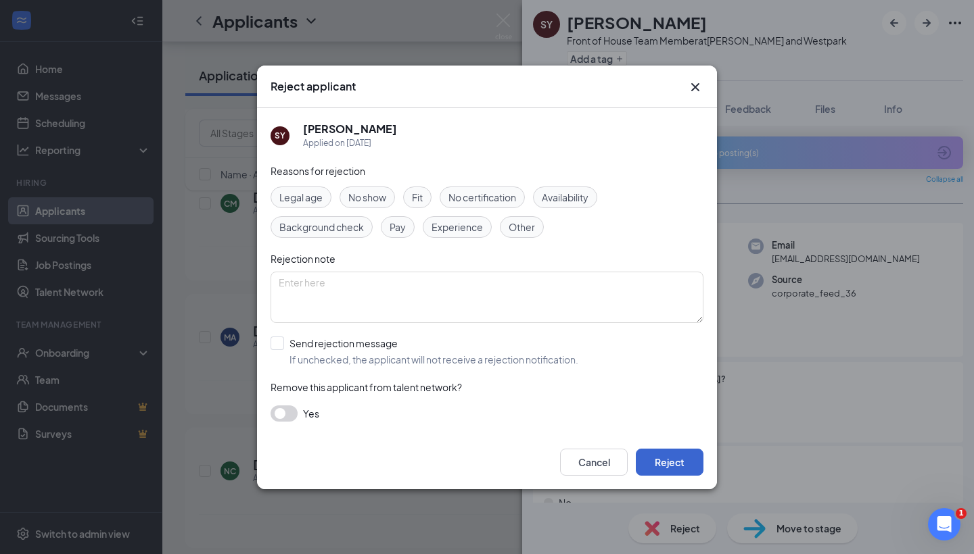
click at [692, 459] on button "Reject" at bounding box center [670, 462] width 68 height 27
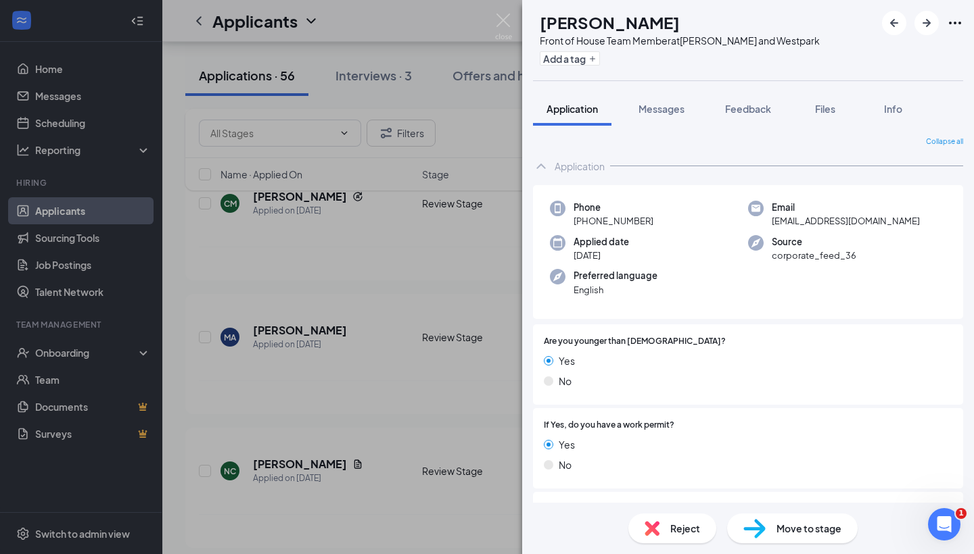
click at [228, 373] on div "KW Keagan Weaver Front of House Team Member at S. Rice and Westpark Add a tag A…" at bounding box center [487, 277] width 974 height 554
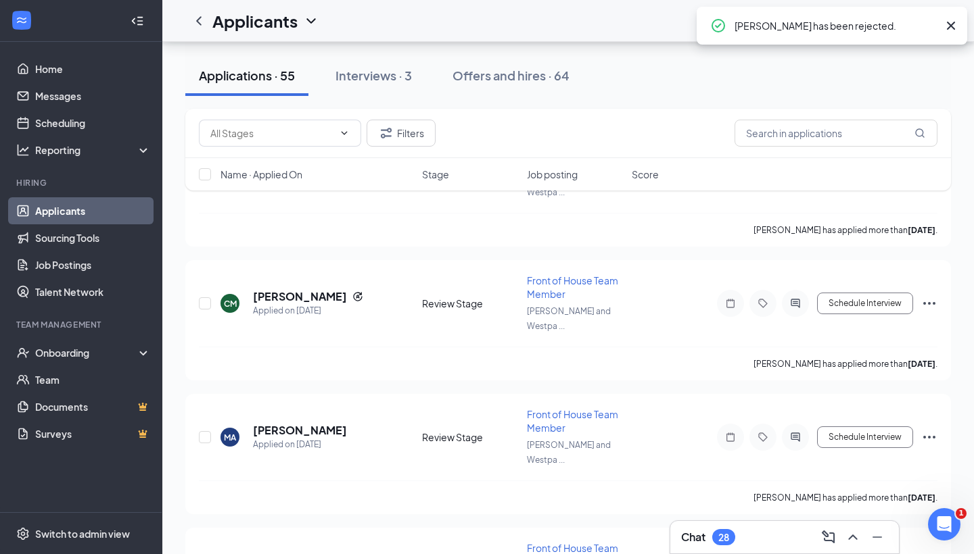
scroll to position [4726, 0]
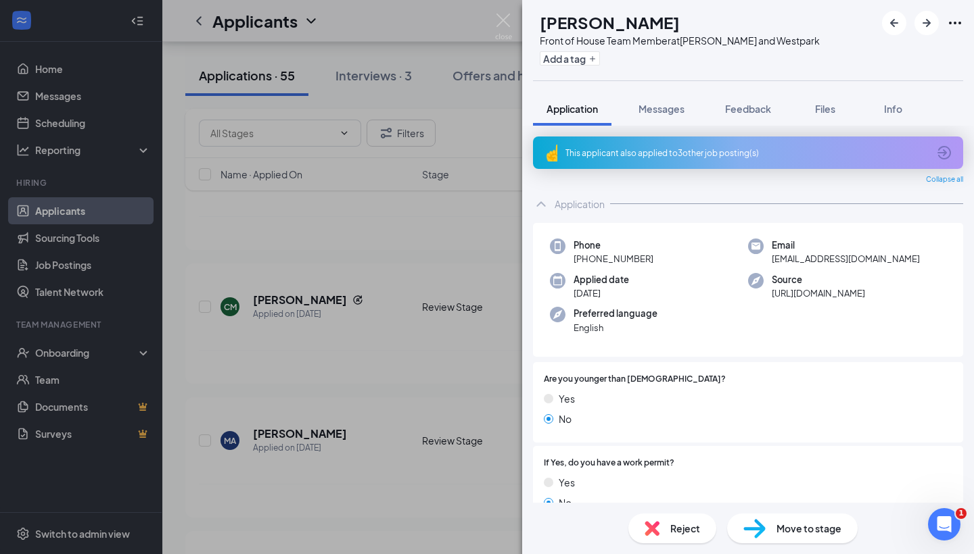
click at [656, 531] on img at bounding box center [651, 528] width 15 height 15
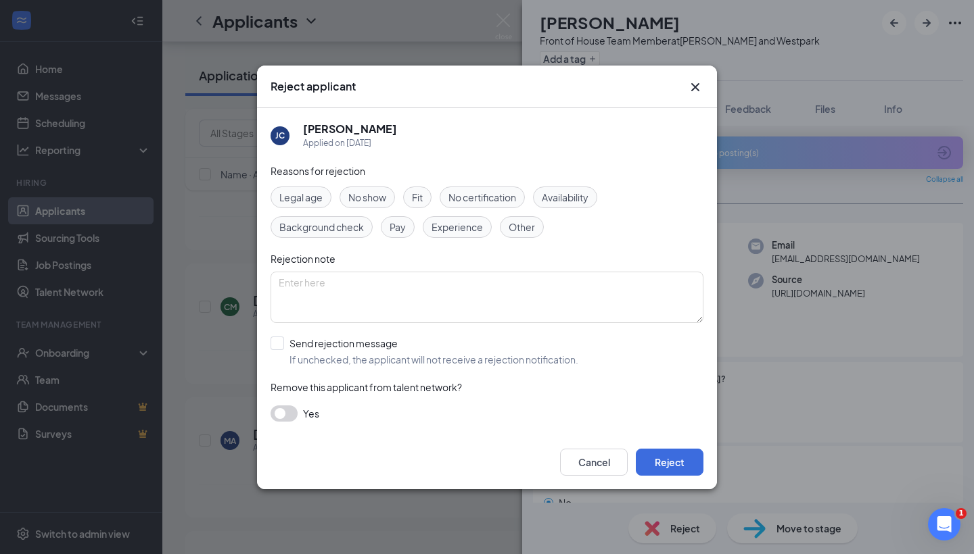
click at [567, 205] on div "Availability" at bounding box center [565, 198] width 64 height 22
click at [658, 462] on button "Reject" at bounding box center [670, 462] width 68 height 27
click at [241, 270] on div "JC Joseph castellanos Front of House Team Member at S. Rice and Westpark Add a …" at bounding box center [487, 277] width 974 height 554
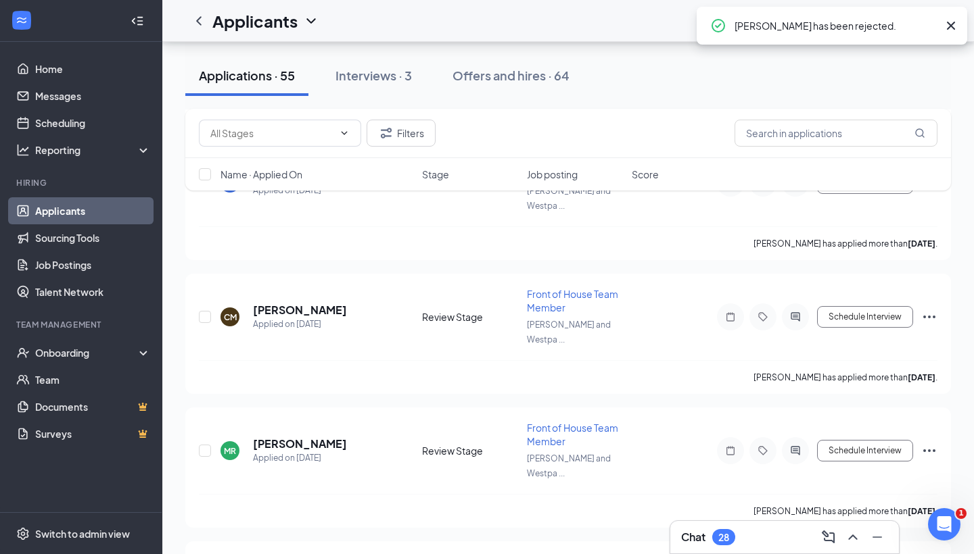
scroll to position [4447, 0]
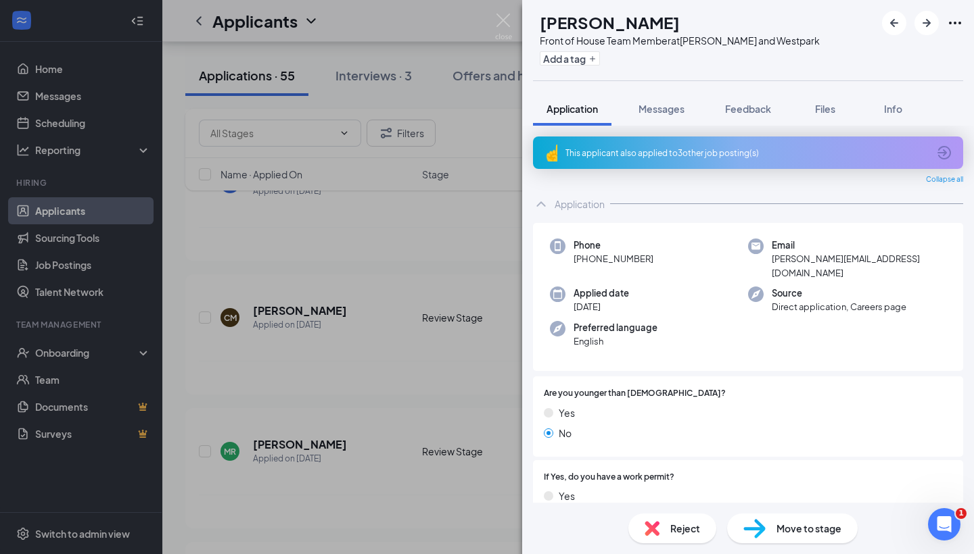
click at [410, 373] on div "NC Nayely Caballero Front of House Team Member at S. Rice and Westpark Add a ta…" at bounding box center [487, 277] width 974 height 554
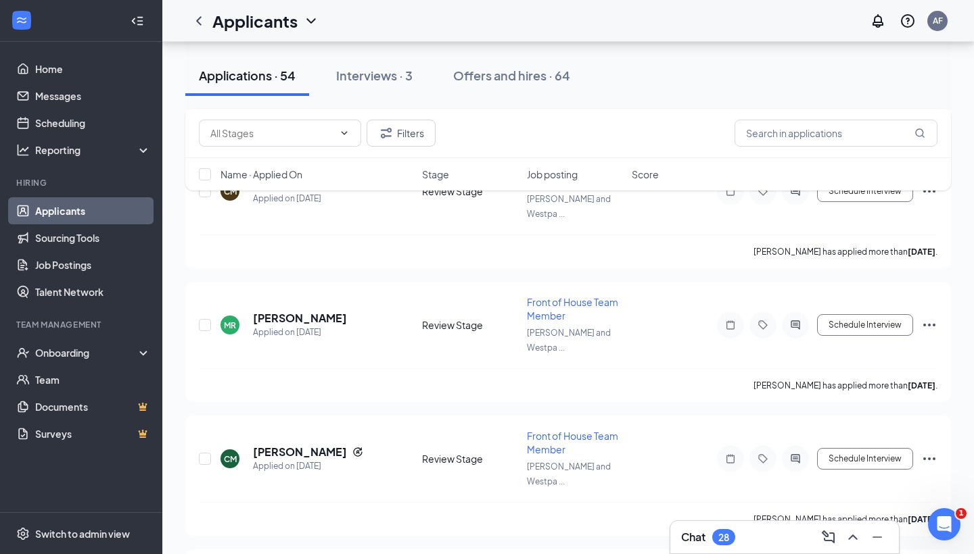
scroll to position [4598, 0]
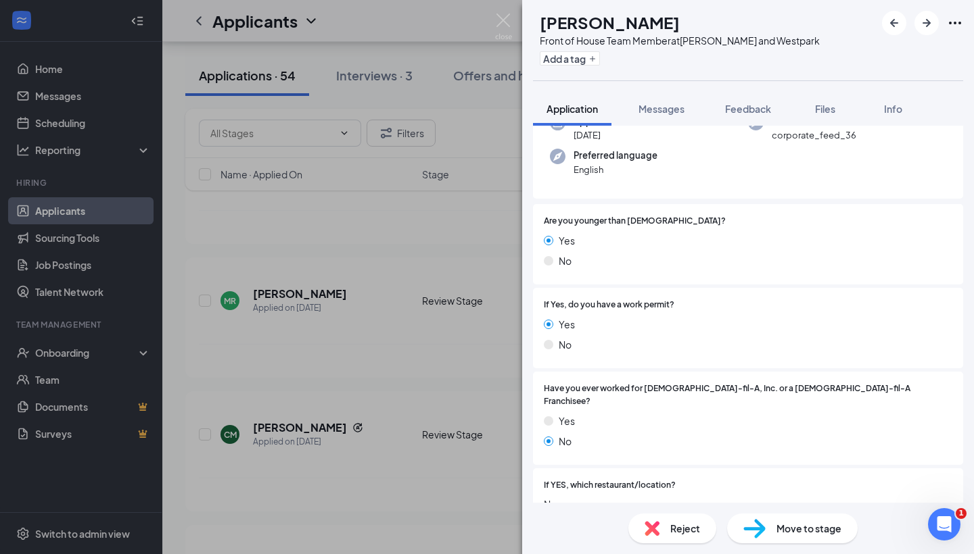
scroll to position [102, 0]
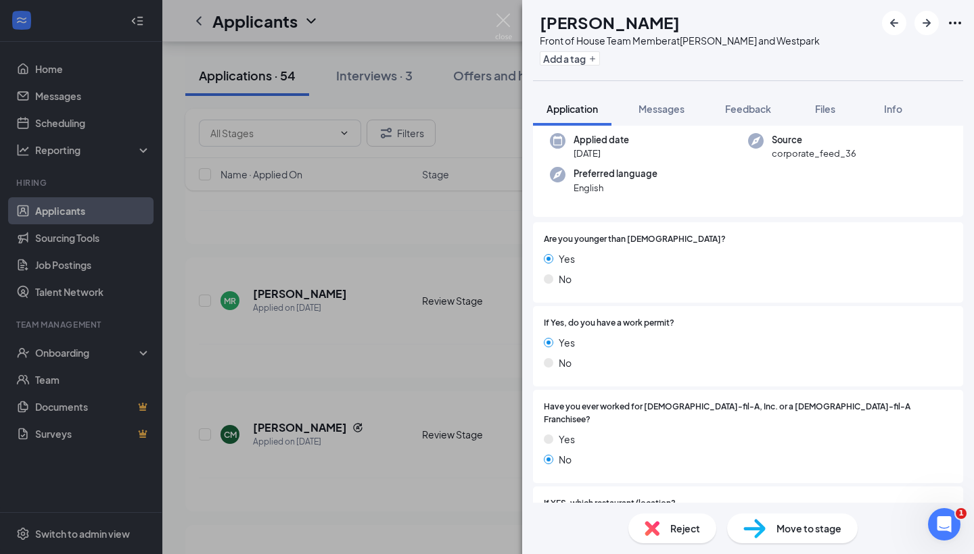
click at [648, 533] on img at bounding box center [651, 528] width 15 height 15
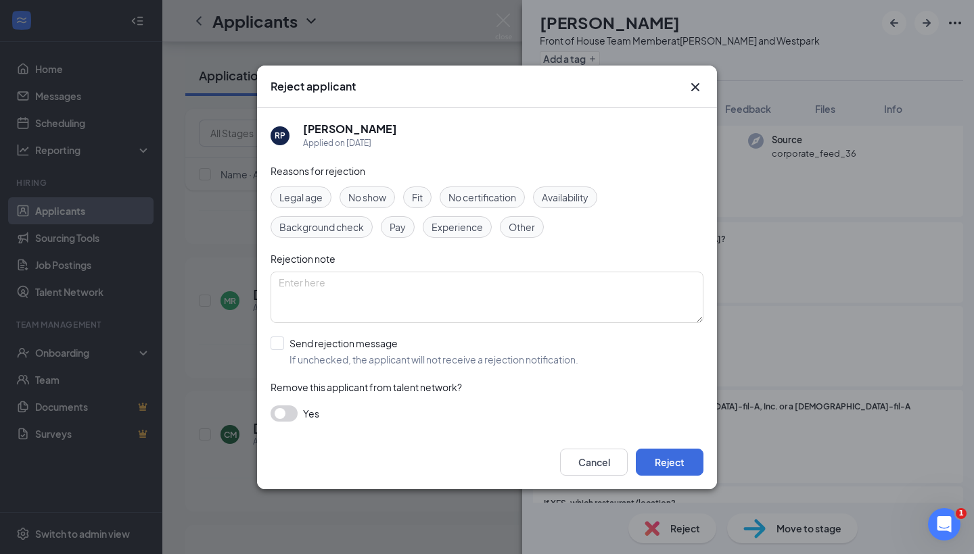
click at [294, 410] on button "button" at bounding box center [283, 414] width 27 height 16
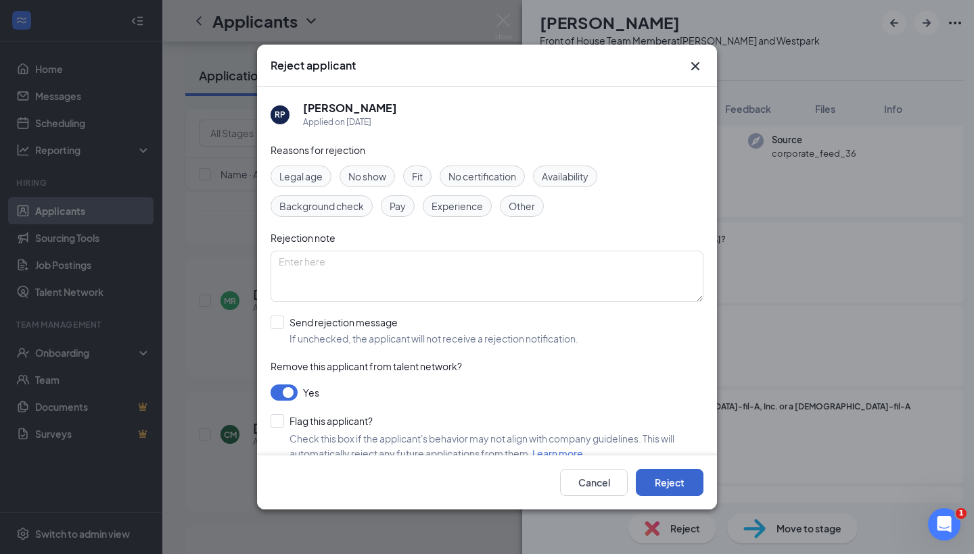
click at [663, 477] on button "Reject" at bounding box center [670, 482] width 68 height 27
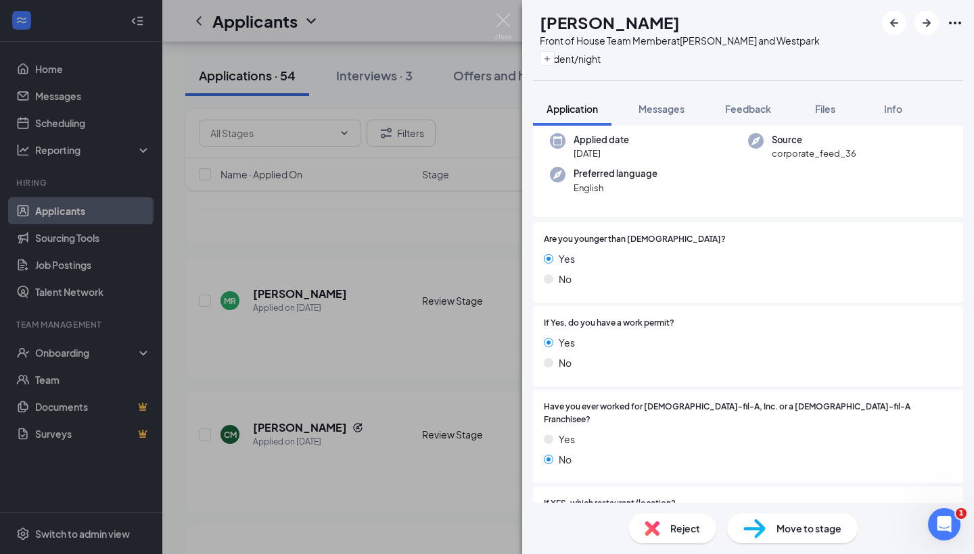
click at [377, 309] on div "KW Keagan Weaver Front of House Team Member at S. Rice and Westpark student/nig…" at bounding box center [487, 277] width 974 height 554
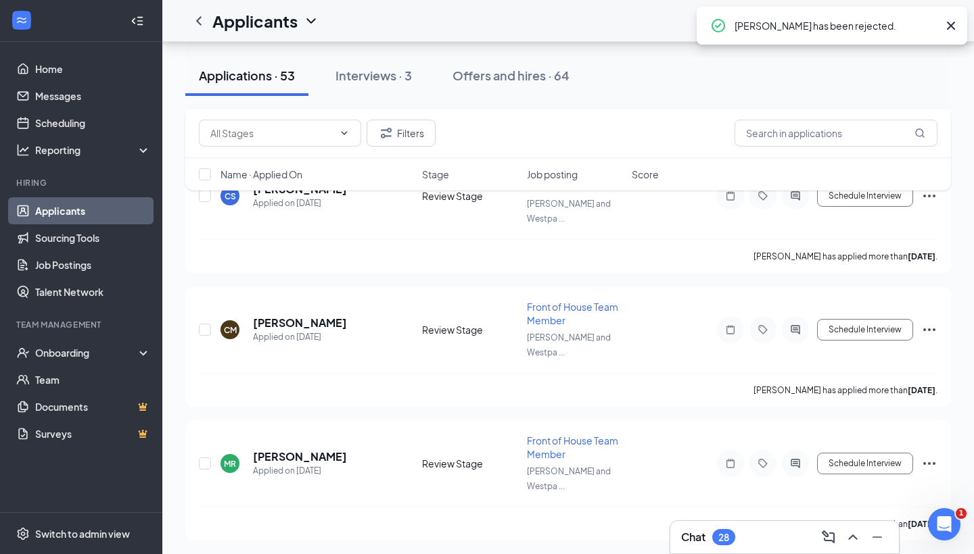
scroll to position [4426, 0]
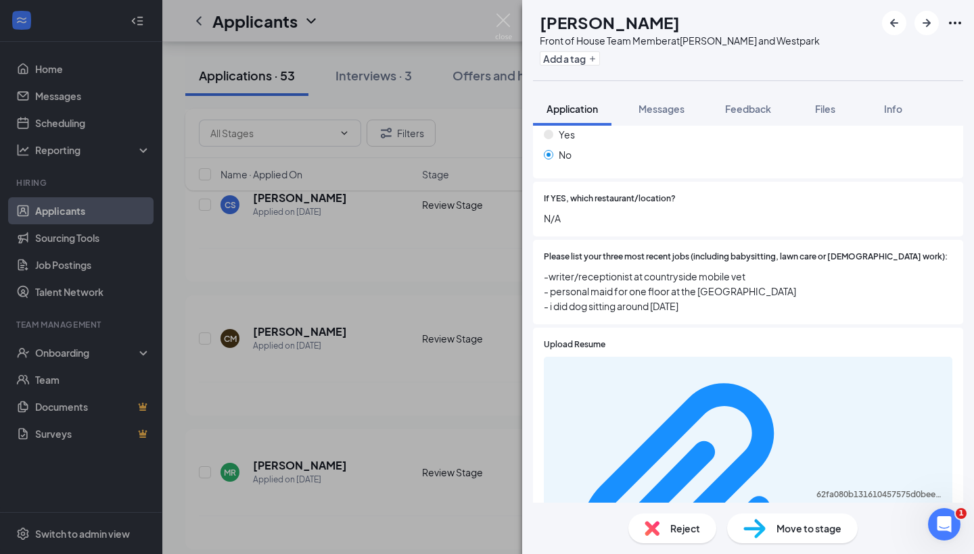
scroll to position [477, 0]
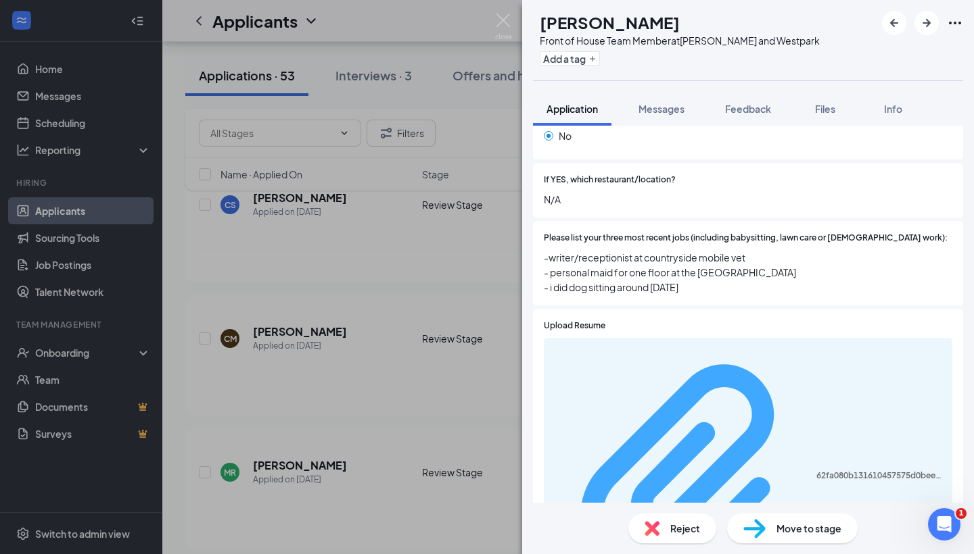
click at [816, 471] on div "62fa080b131610457575d0bee30c9495.pdf" at bounding box center [880, 476] width 128 height 11
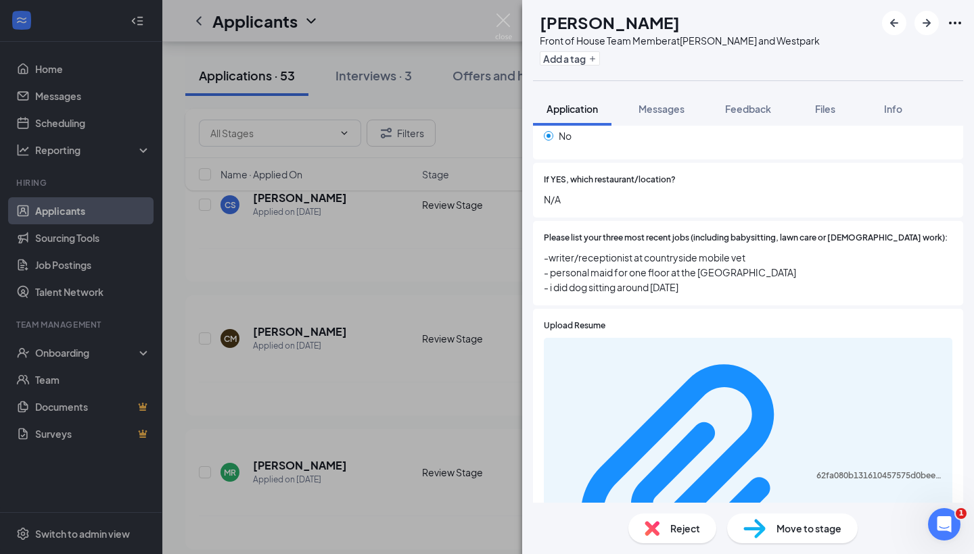
click at [734, 267] on div "Please list your three most recent jobs (including babysitting, lawn care or vo…" at bounding box center [748, 263] width 430 height 85
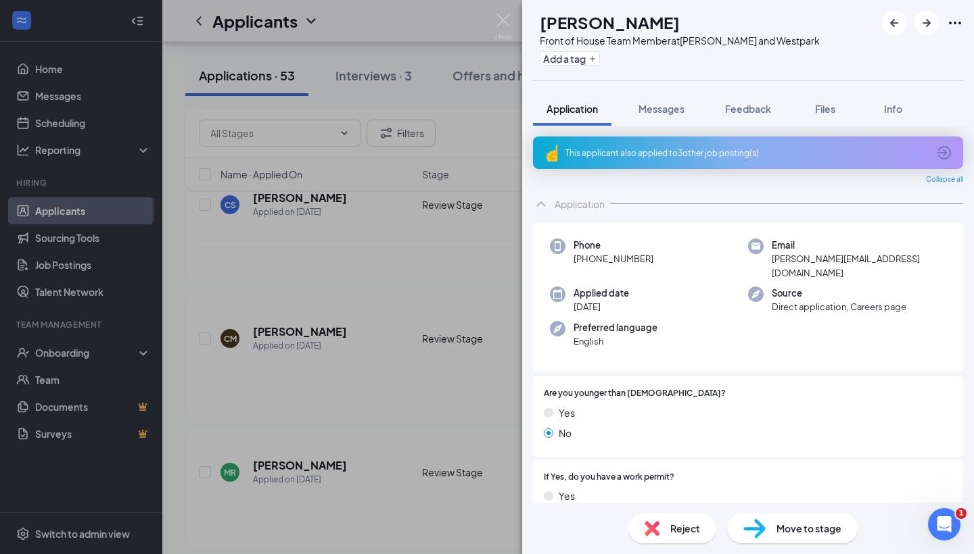
scroll to position [0, 0]
click at [772, 521] on div "Move to stage" at bounding box center [792, 529] width 130 height 30
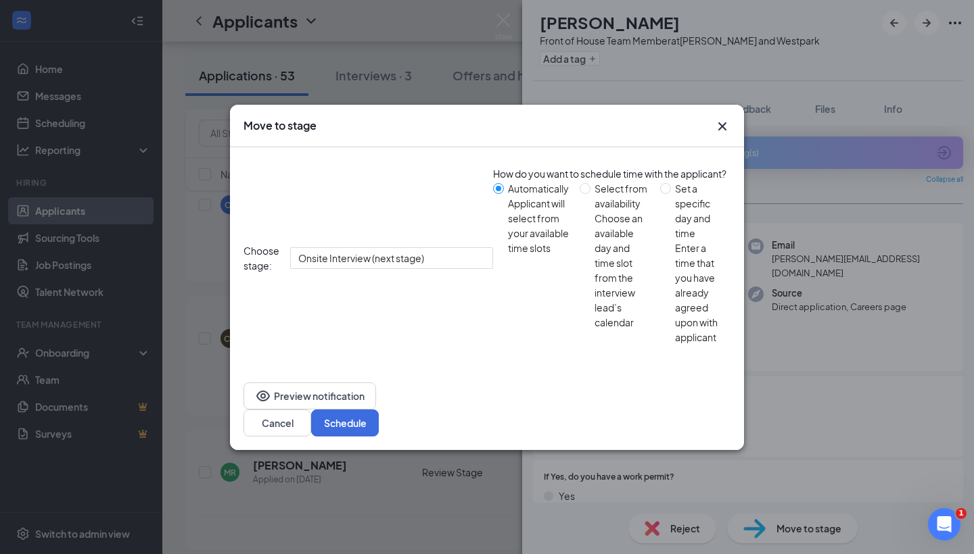
click at [675, 285] on div "Enter a time that you have already agreed upon with applicant" at bounding box center [697, 293] width 45 height 104
click at [660, 194] on input "Set a specific day and time Enter a time that you have already agreed upon with…" at bounding box center [665, 188] width 11 height 11
radio input "true"
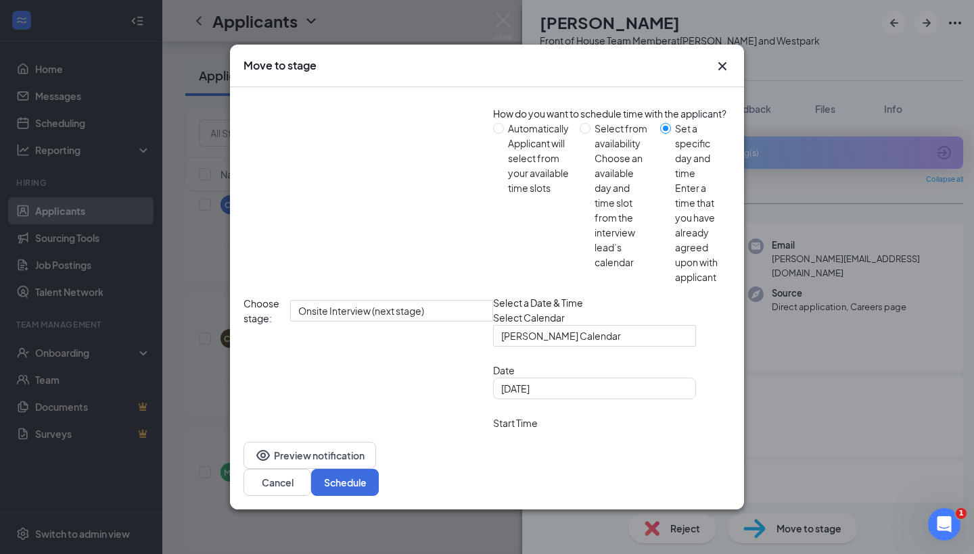
radio input "false"
click at [501, 381] on input "Aug 26, 2025" at bounding box center [593, 388] width 184 height 15
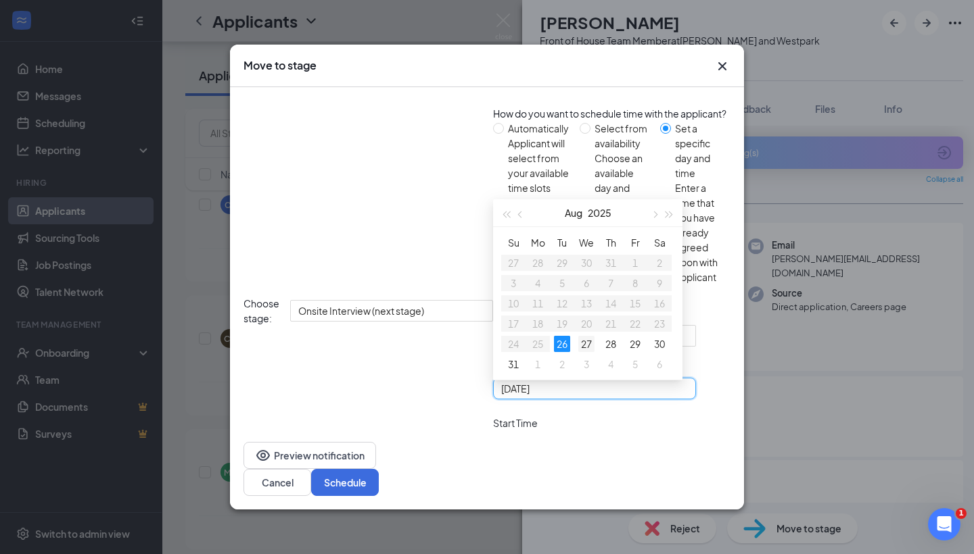
type input "Aug 27, 2025"
click at [578, 336] on div "27" at bounding box center [586, 344] width 16 height 16
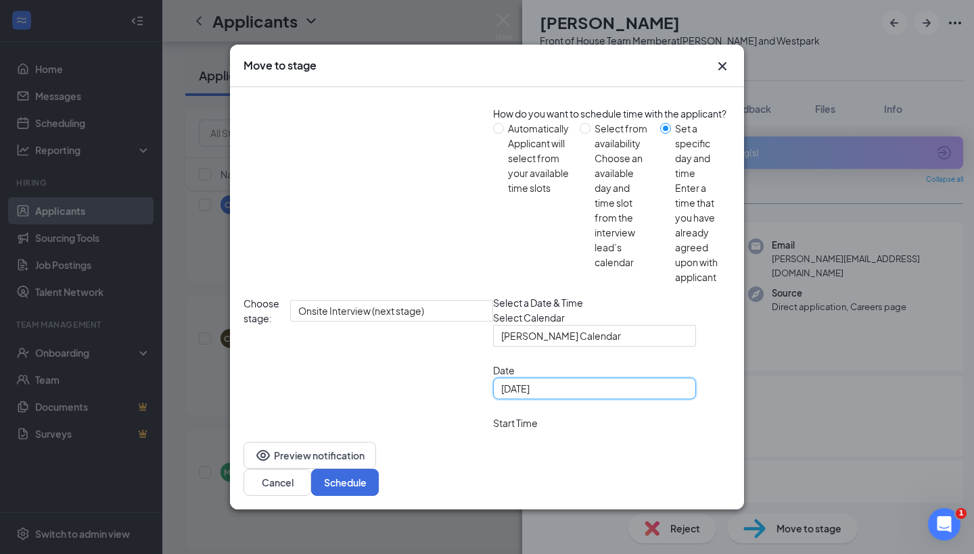
click at [523, 431] on span "10:30 AM" at bounding box center [534, 449] width 66 height 37
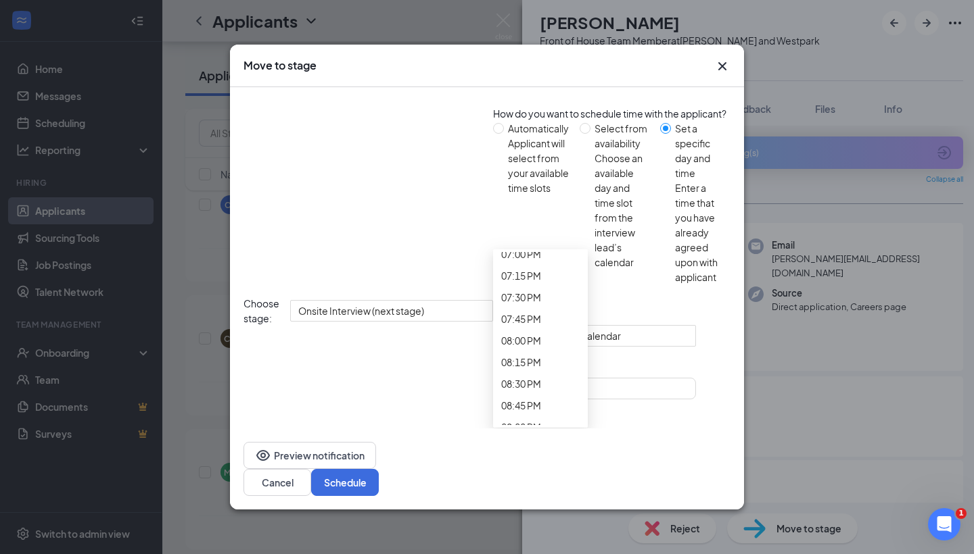
scroll to position [1670, 0]
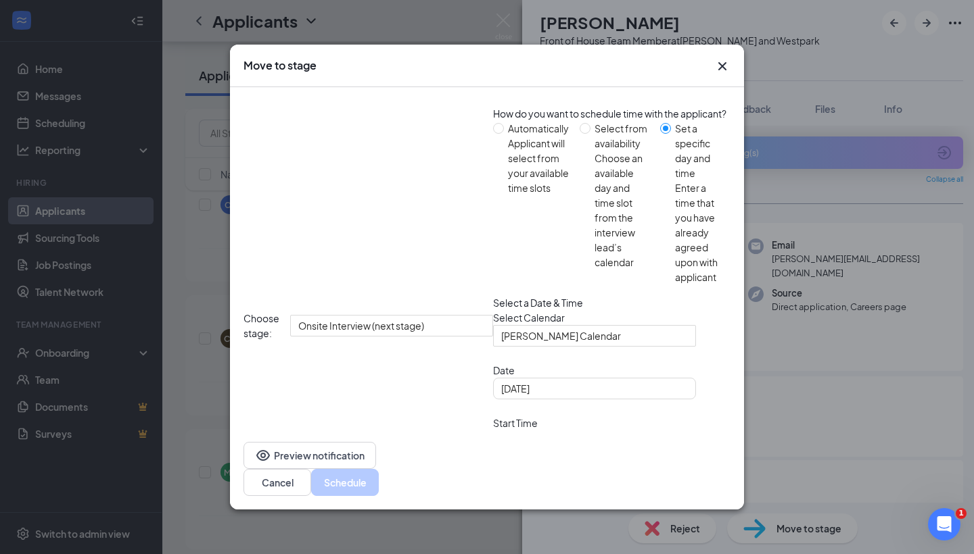
click at [541, 514] on span "11:00 AM" at bounding box center [521, 524] width 40 height 20
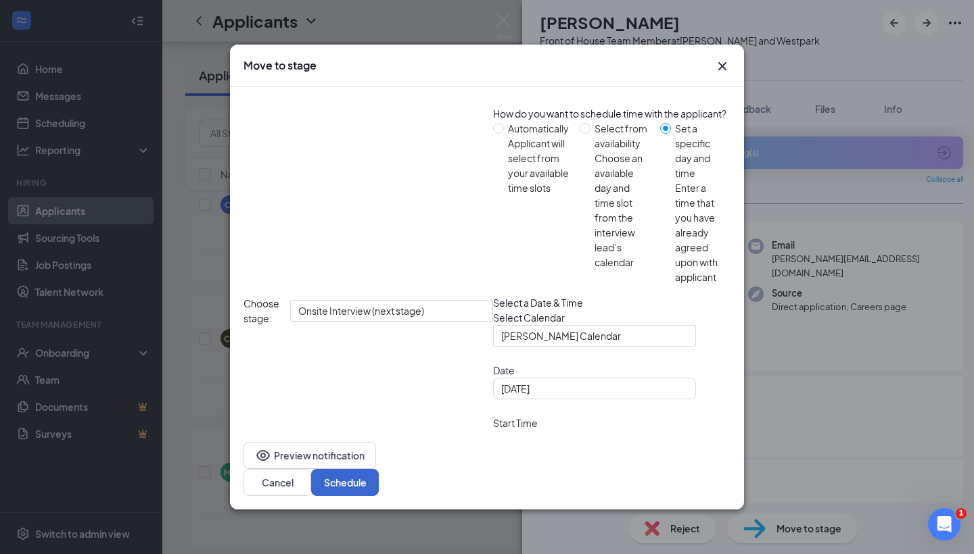
click at [379, 469] on button "Schedule" at bounding box center [345, 482] width 68 height 27
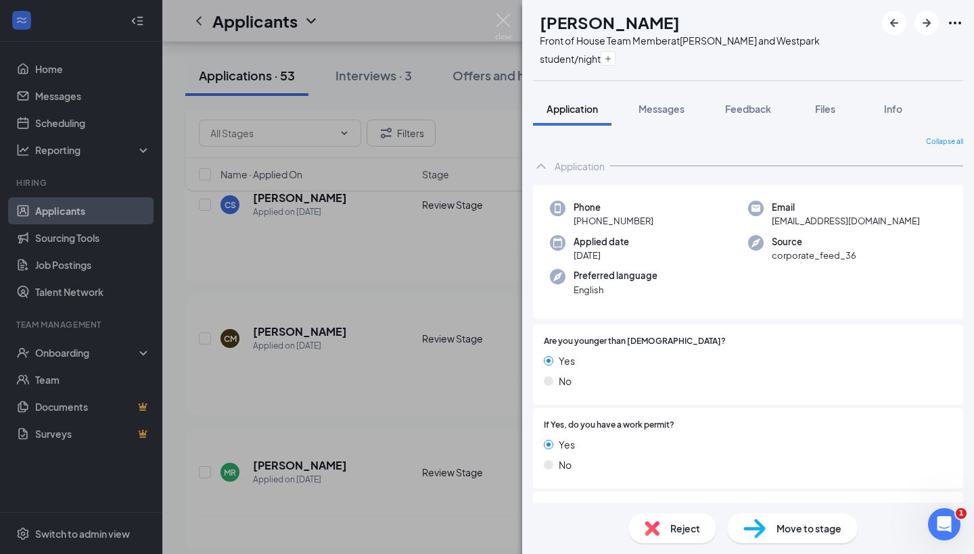
click at [417, 299] on div "KW Keagan Weaver Front of House Team Member at S. Rice and Westpark student/nig…" at bounding box center [487, 277] width 974 height 554
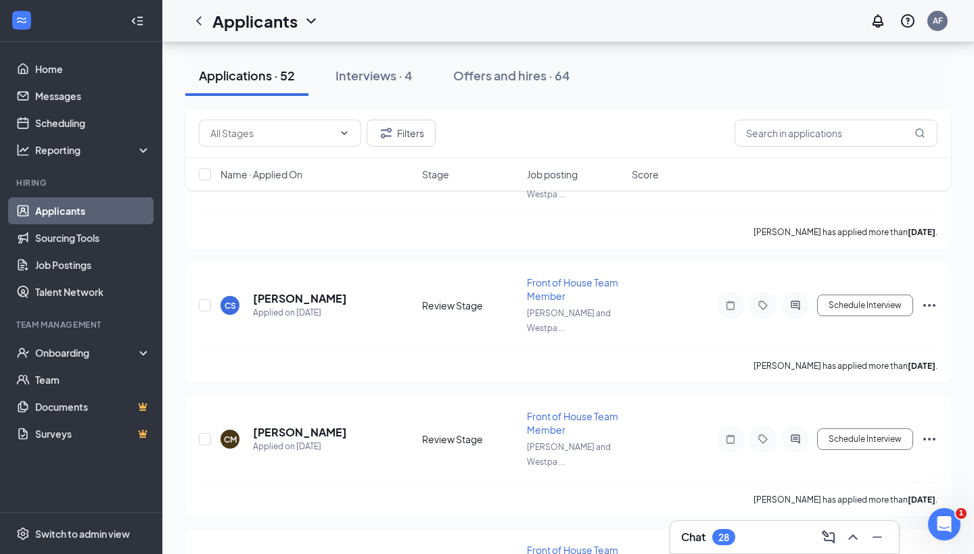
scroll to position [4325, 0]
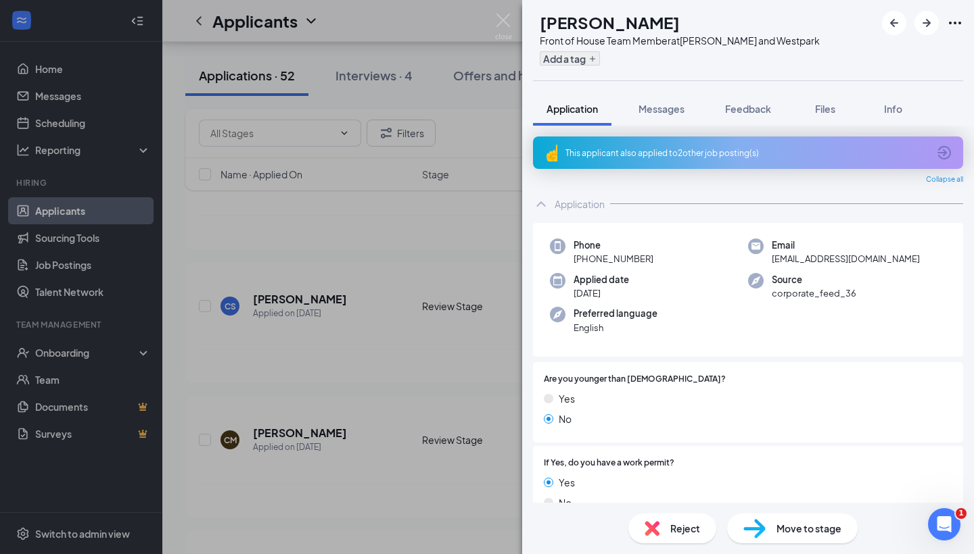
click at [600, 58] on button "Add a tag" at bounding box center [570, 58] width 60 height 14
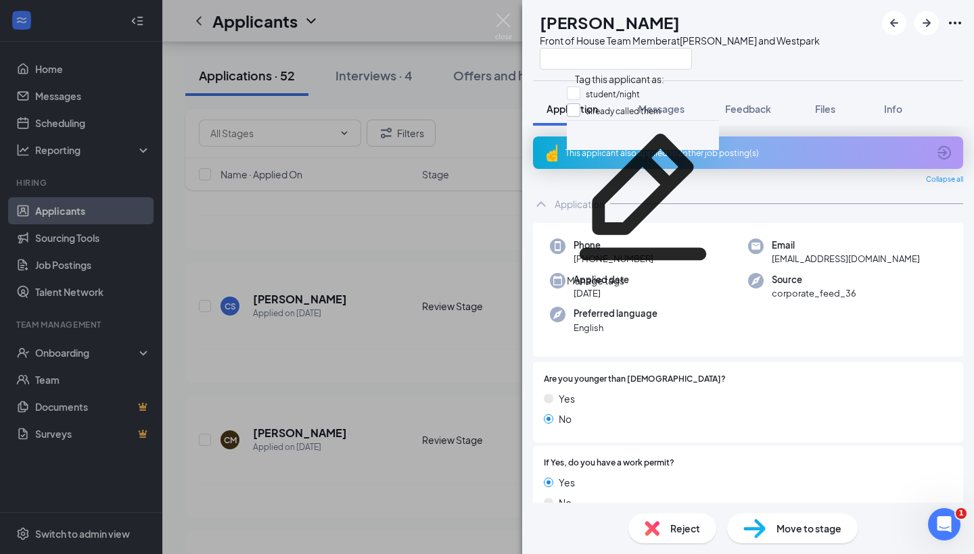
click at [581, 113] on input "already called them" at bounding box center [614, 110] width 94 height 15
checkbox input "true"
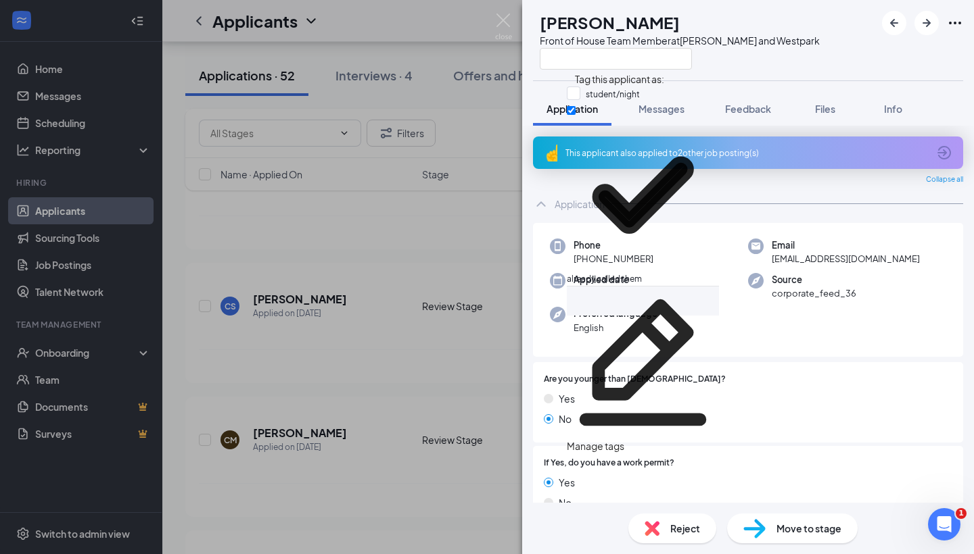
click at [281, 352] on div "MA Meliza Alanis Front of House Team Member at S. Rice and Westpark Application…" at bounding box center [487, 277] width 974 height 554
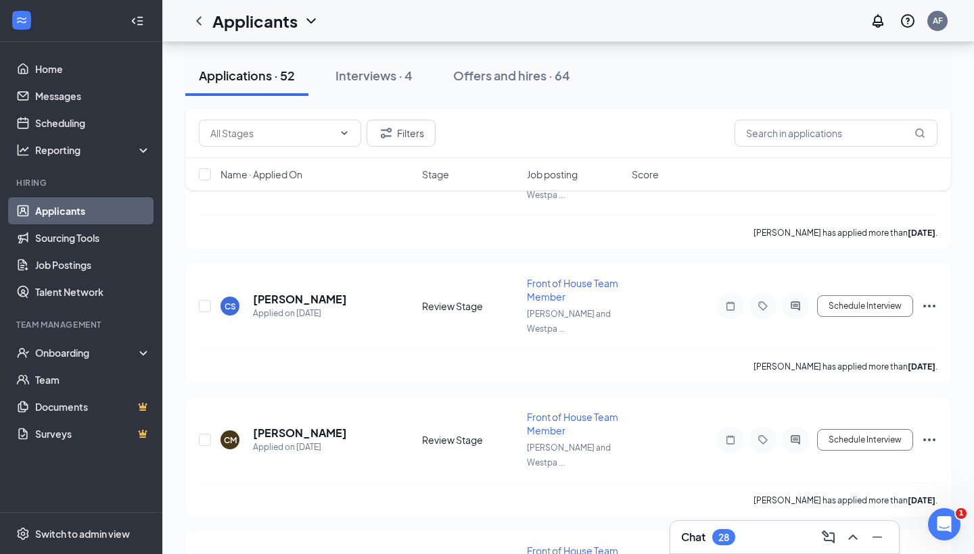
scroll to position [4196, 0]
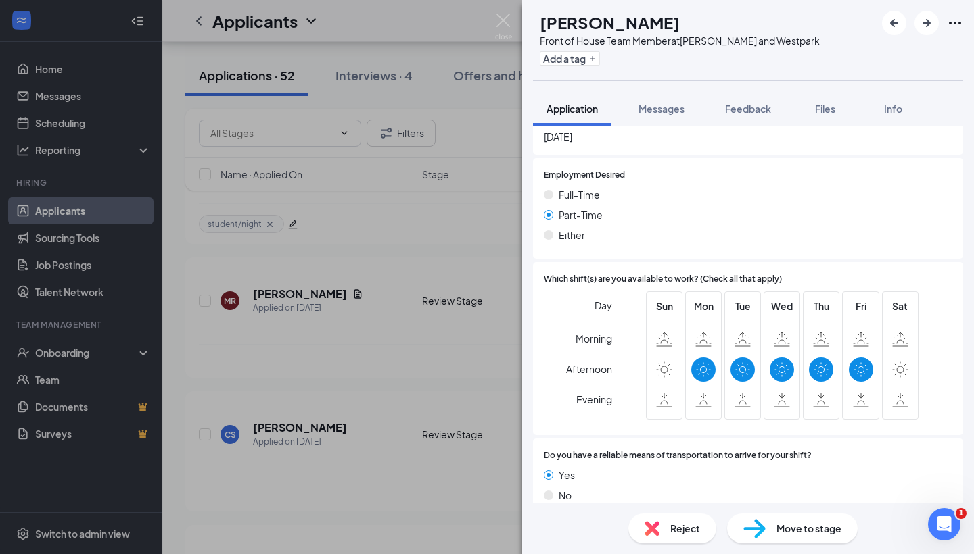
scroll to position [758, 0]
click at [650, 530] on img at bounding box center [651, 528] width 15 height 15
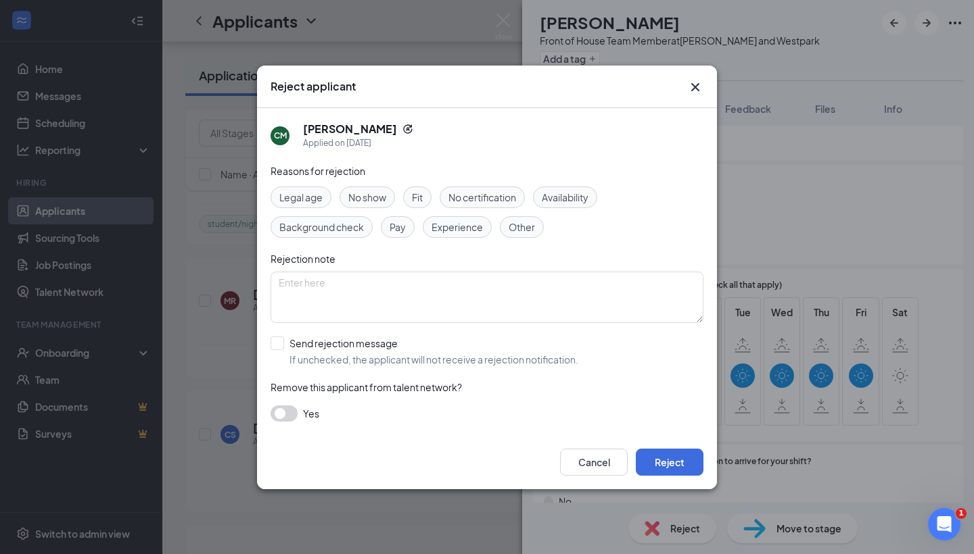
click at [556, 191] on span "Availability" at bounding box center [565, 197] width 47 height 15
click at [671, 450] on button "Reject" at bounding box center [670, 462] width 68 height 27
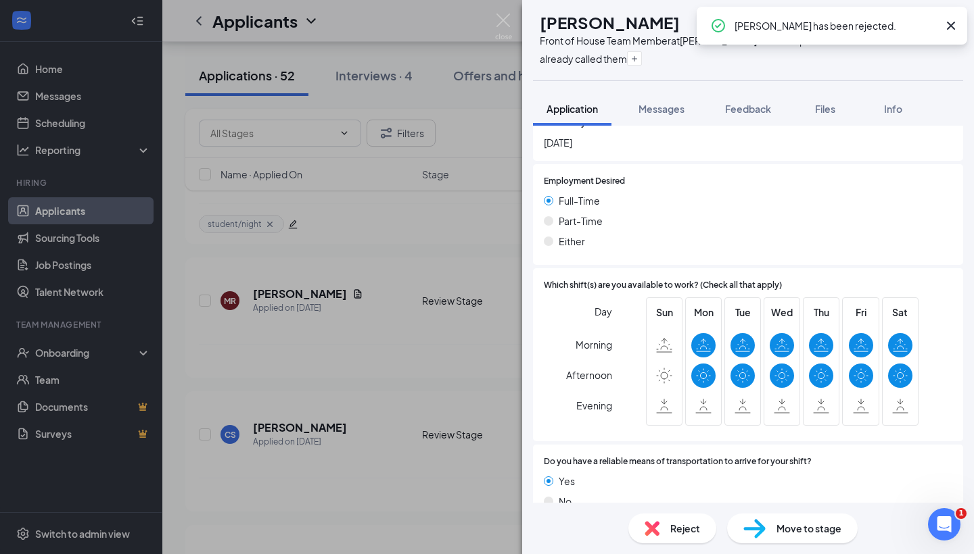
click at [343, 322] on div "MA Meliza Alanis Front of House Team Member at S. Rice and Westpark already cal…" at bounding box center [487, 277] width 974 height 554
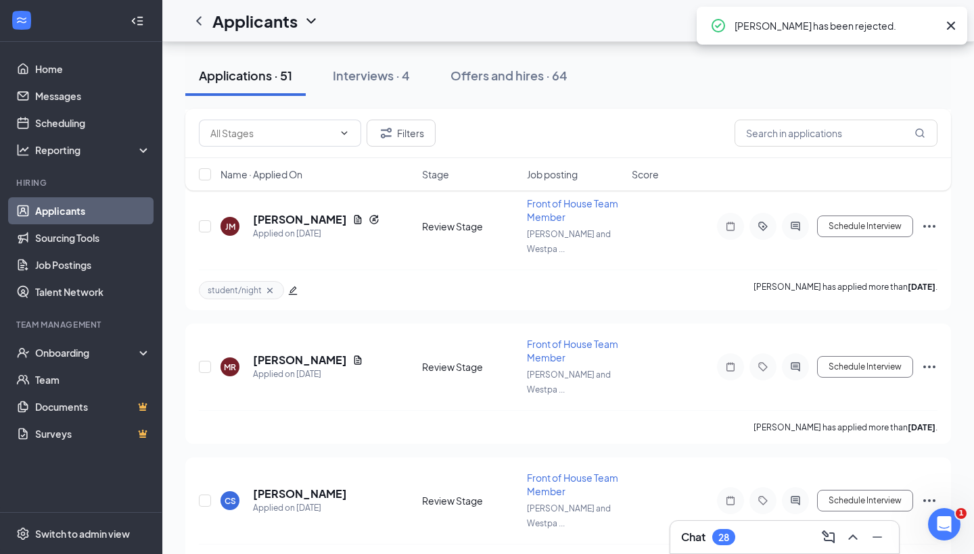
scroll to position [4119, 0]
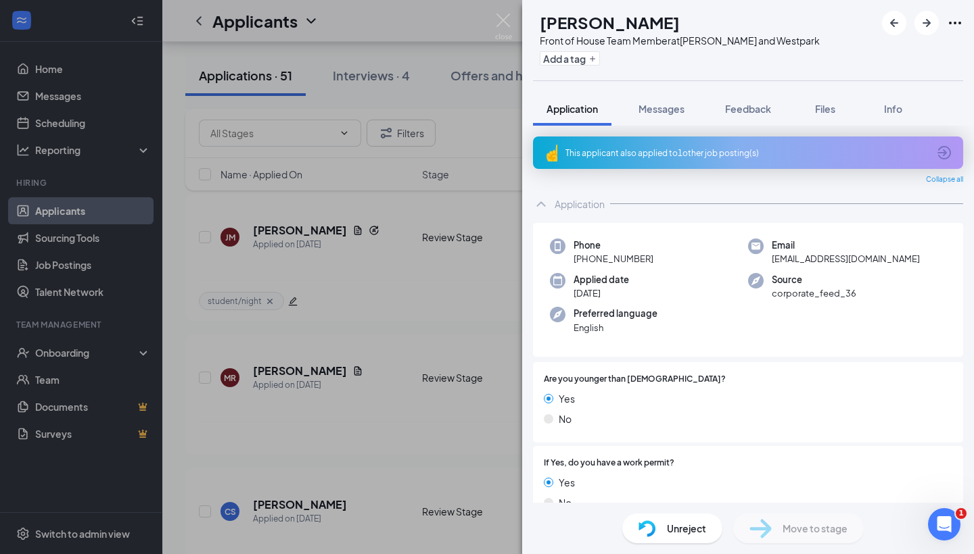
click at [942, 147] on icon "ArrowCircle" at bounding box center [944, 153] width 14 height 14
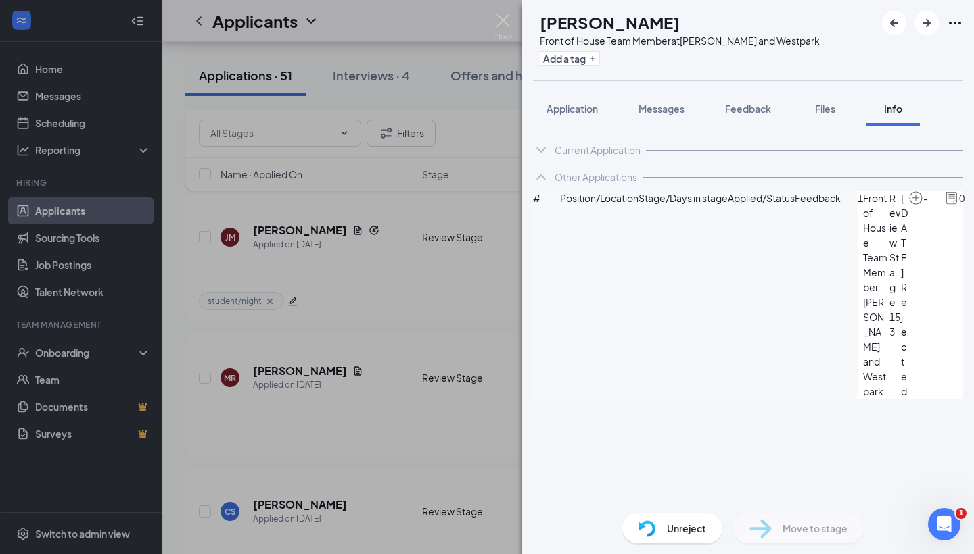
click at [972, 207] on icon "ArrowCircle" at bounding box center [980, 199] width 16 height 16
click at [495, 231] on div "CM Chris Moreno Front of House Team Member at S. Rice and Westpark Add a tag Ap…" at bounding box center [487, 277] width 974 height 554
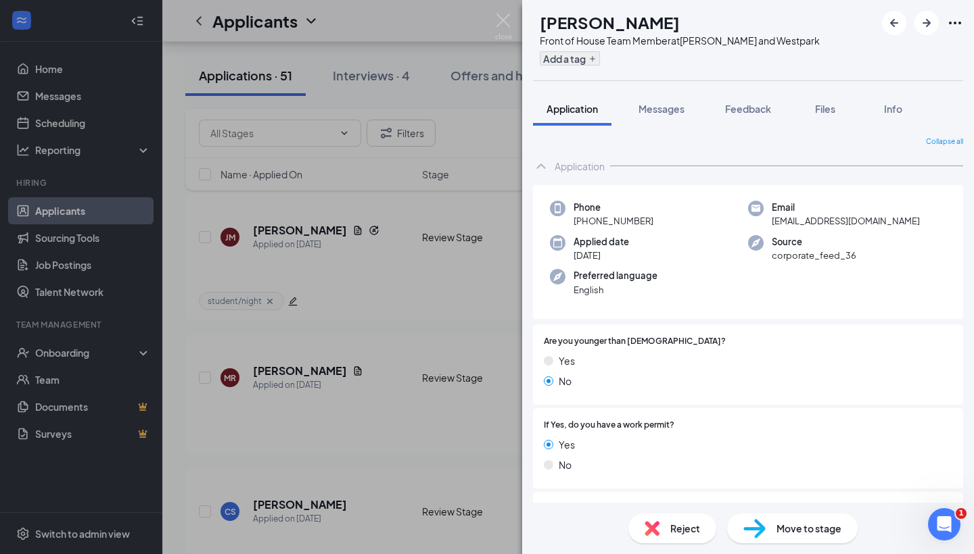
scroll to position [-1, 0]
click at [600, 57] on button "Add a tag" at bounding box center [570, 58] width 60 height 14
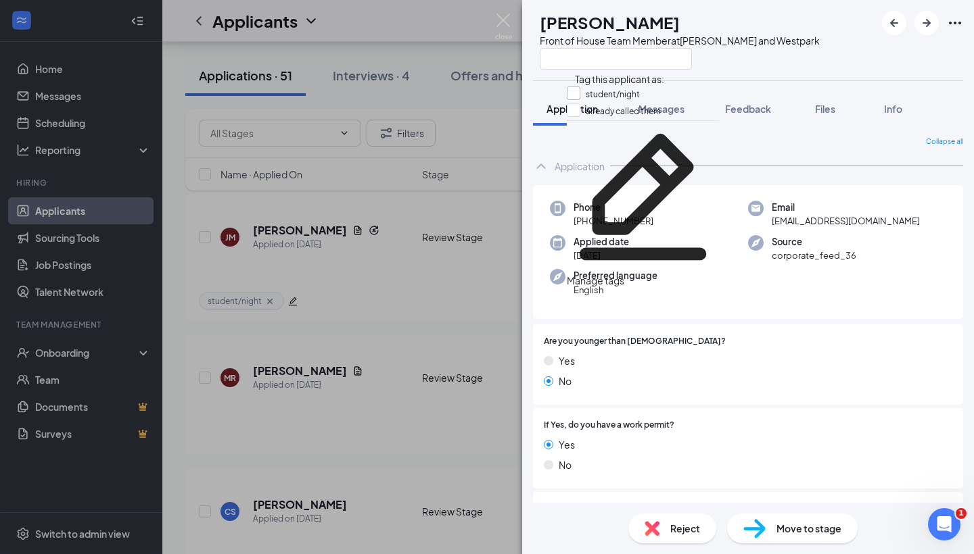
click at [579, 92] on input "student/night" at bounding box center [603, 94] width 73 height 15
checkbox input "true"
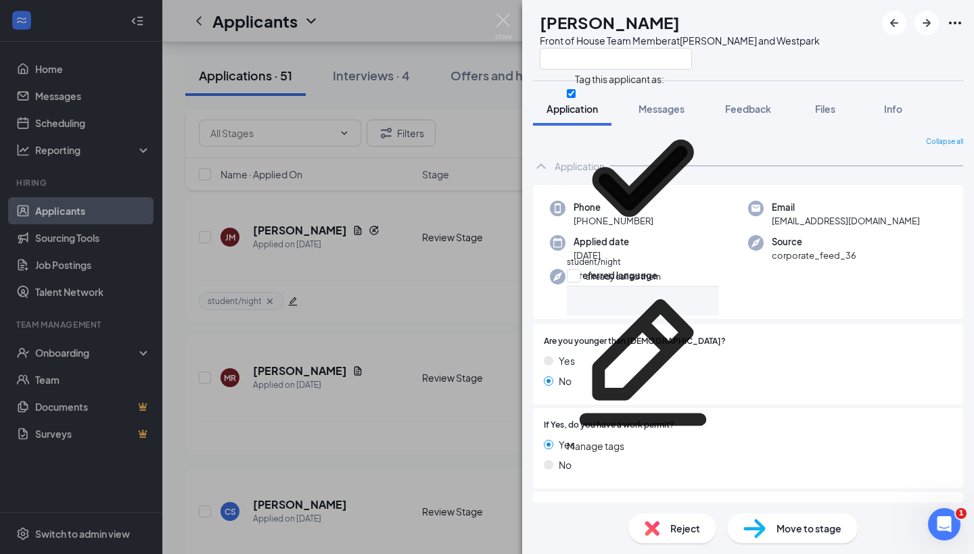
click at [419, 313] on div "MR Maria Romero Front of House Team Member at S. Rice and Westpark Application …" at bounding box center [487, 277] width 974 height 554
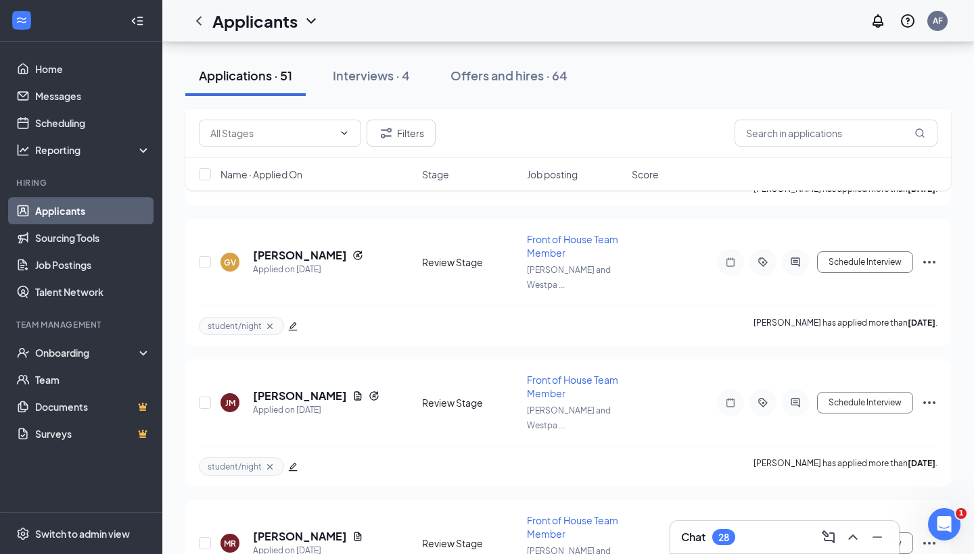
scroll to position [3948, 0]
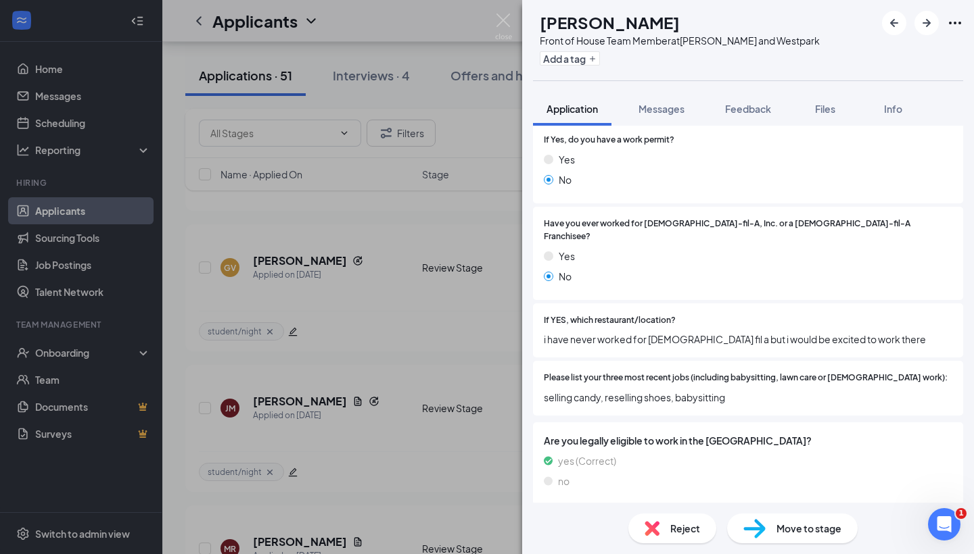
scroll to position [14, 0]
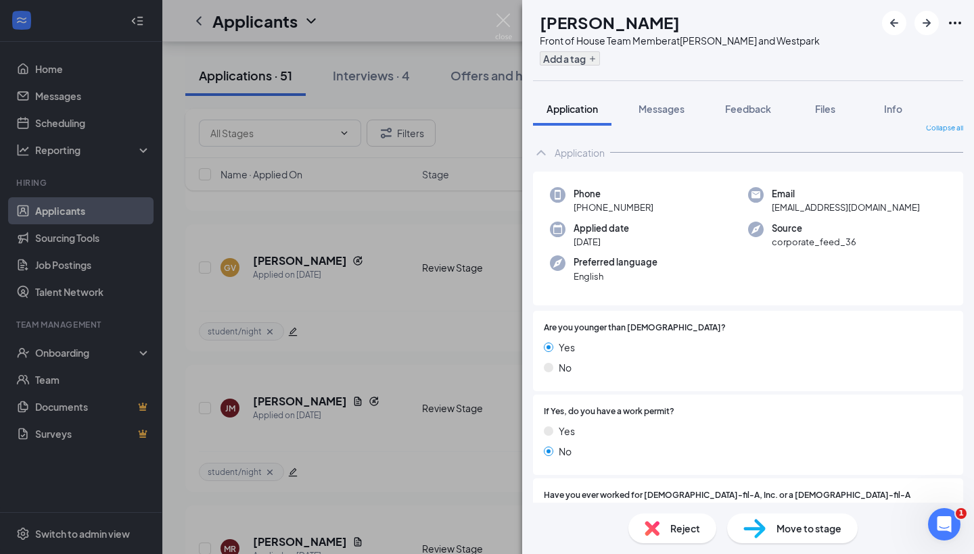
click at [600, 64] on button "Add a tag" at bounding box center [570, 58] width 60 height 14
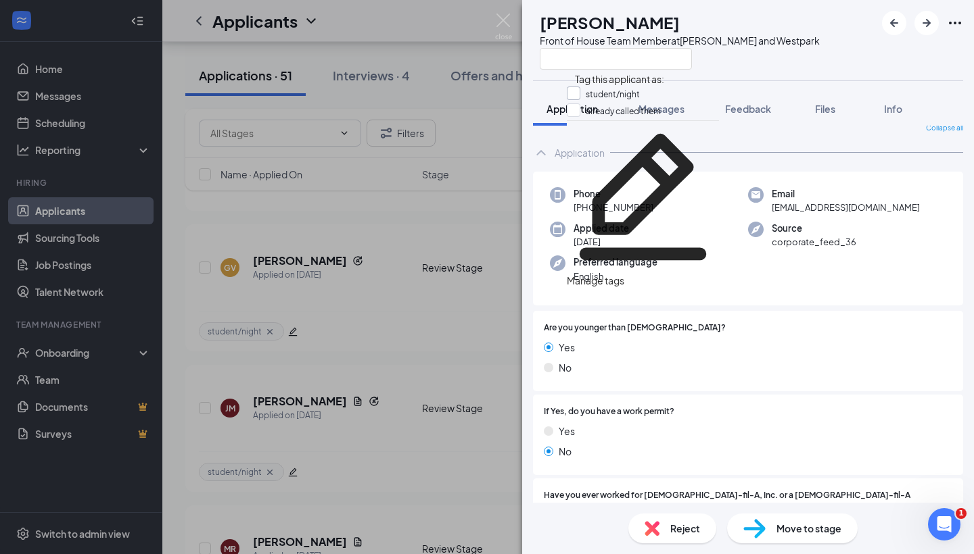
click at [581, 93] on input "student/night" at bounding box center [603, 94] width 73 height 15
checkbox input "true"
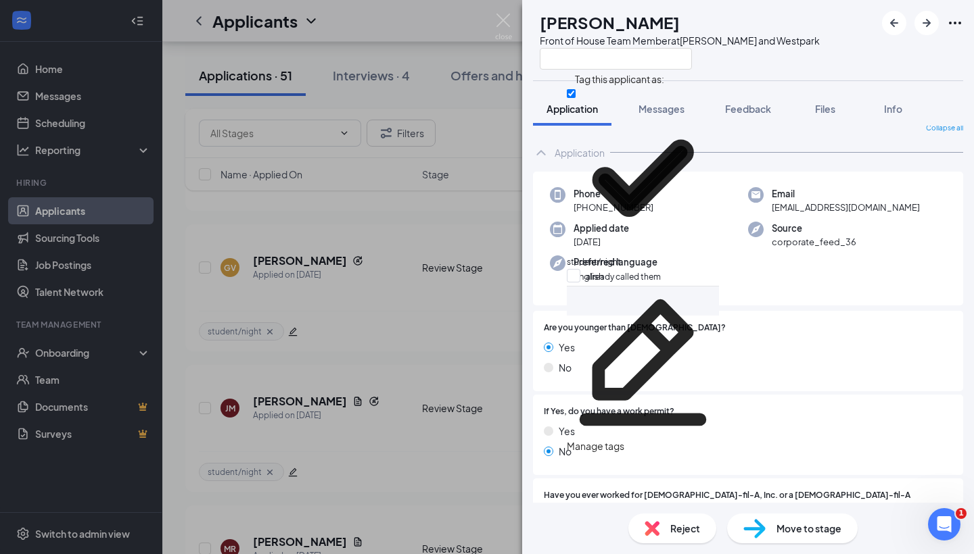
click at [413, 285] on div "CM christopher montague Front of House Team Member at S. Rice and Westpark Appl…" at bounding box center [487, 277] width 974 height 554
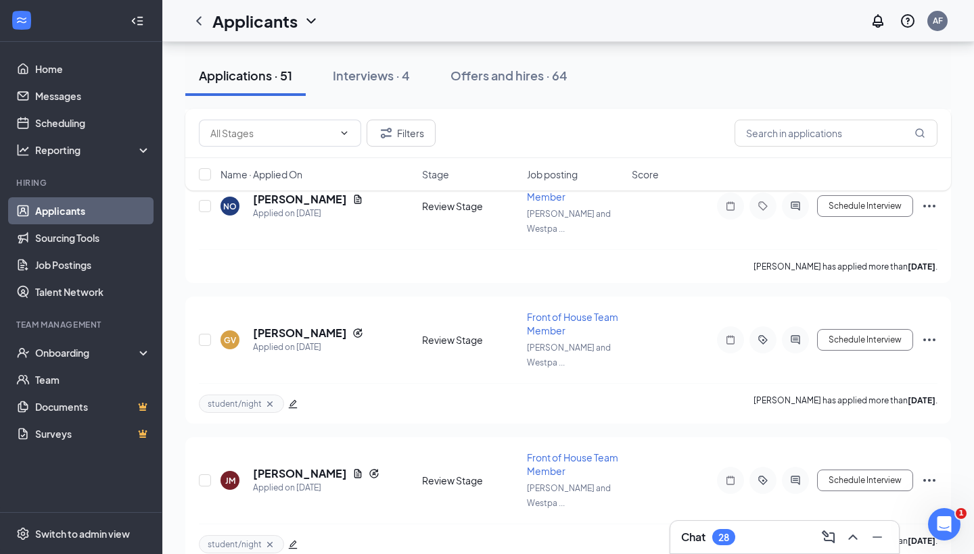
scroll to position [3859, 0]
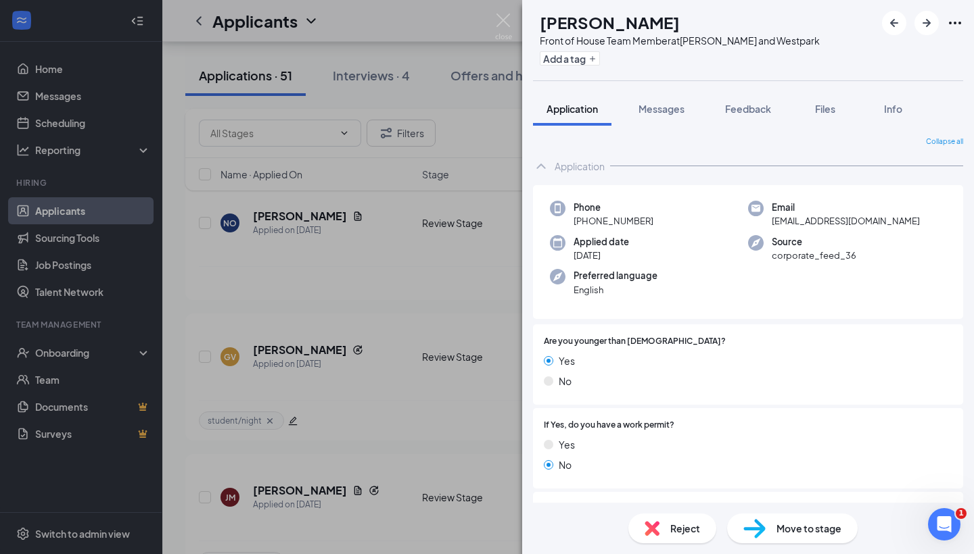
click at [594, 69] on div "Add a tag" at bounding box center [680, 58] width 280 height 22
click at [592, 61] on button "Add a tag" at bounding box center [570, 58] width 60 height 14
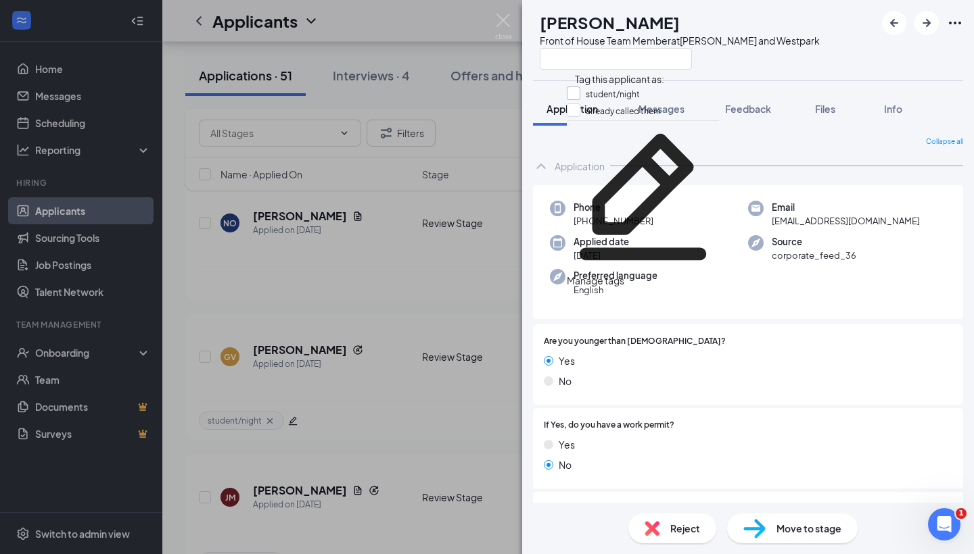
click at [580, 93] on input "student/night" at bounding box center [603, 94] width 73 height 15
checkbox input "true"
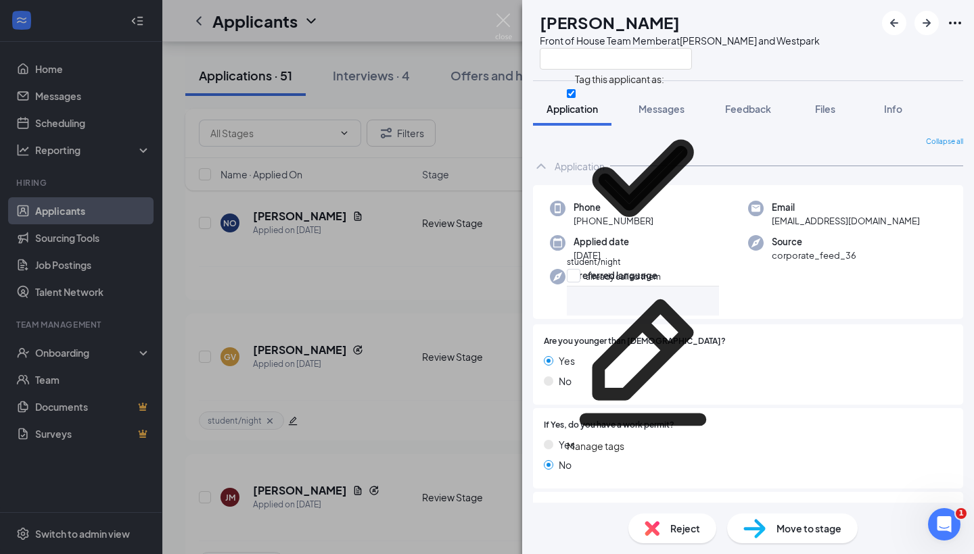
click at [407, 304] on div "CS Christopher Salgado Front of House Team Member at S. Rice and Westpark Appli…" at bounding box center [487, 277] width 974 height 554
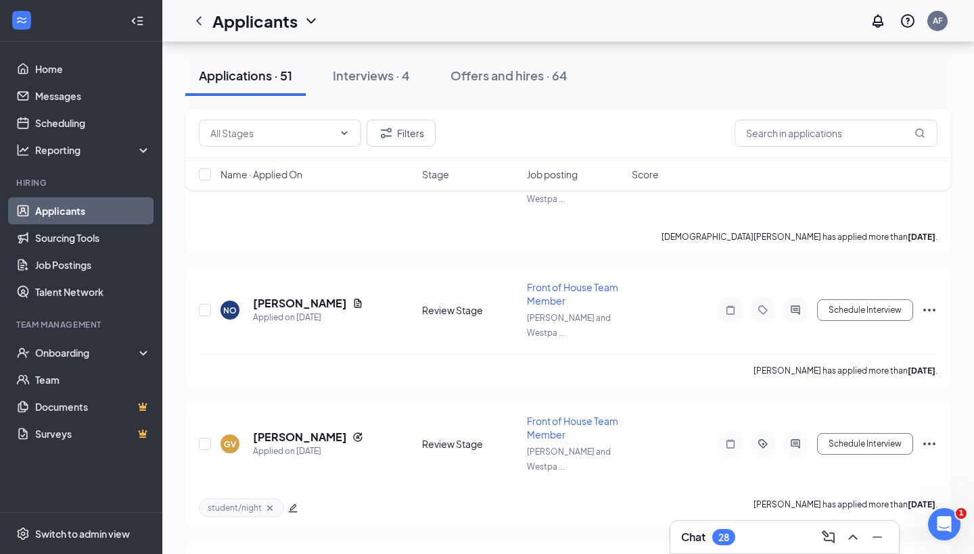
scroll to position [3770, 0]
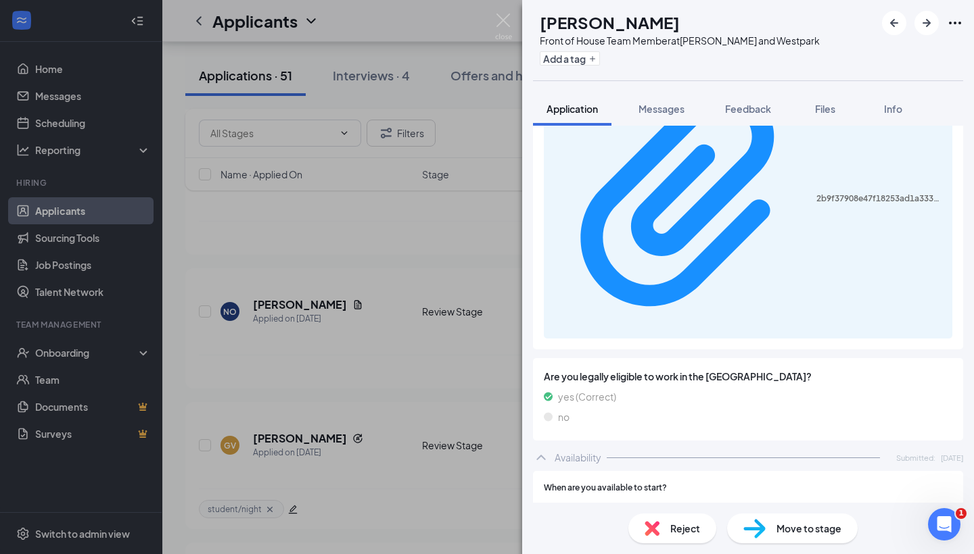
scroll to position [752, 0]
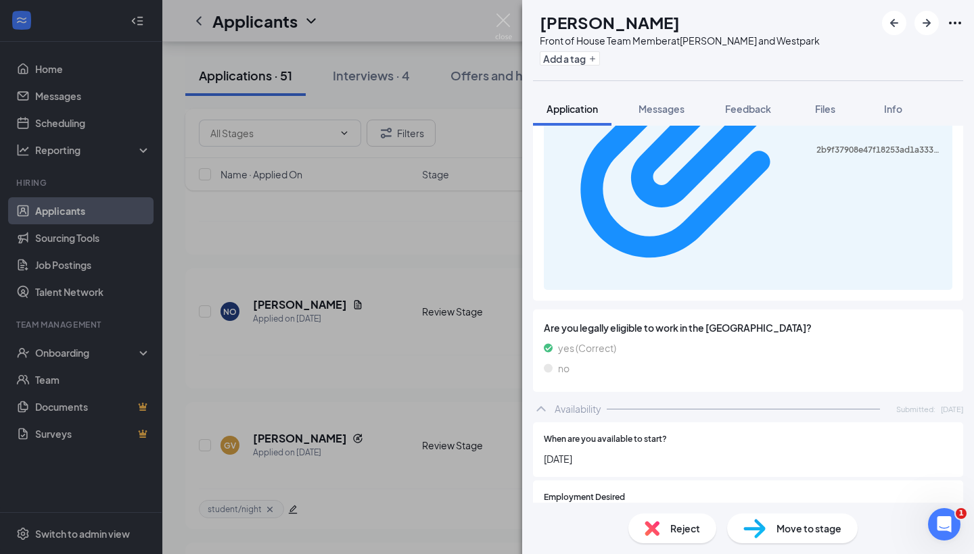
click at [654, 531] on img at bounding box center [651, 528] width 15 height 15
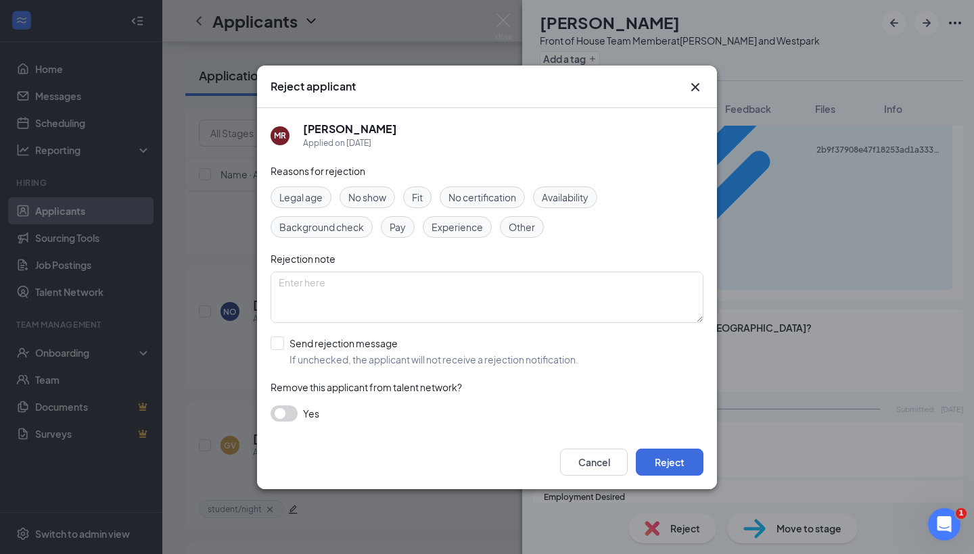
click at [550, 203] on span "Availability" at bounding box center [565, 197] width 47 height 15
click at [287, 410] on button "button" at bounding box center [283, 414] width 27 height 16
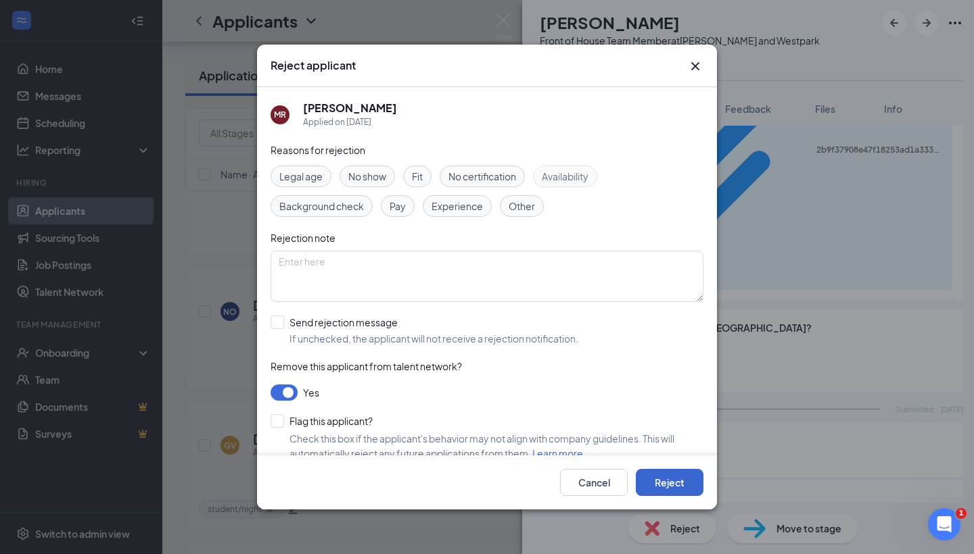
click at [666, 477] on button "Reject" at bounding box center [670, 482] width 68 height 27
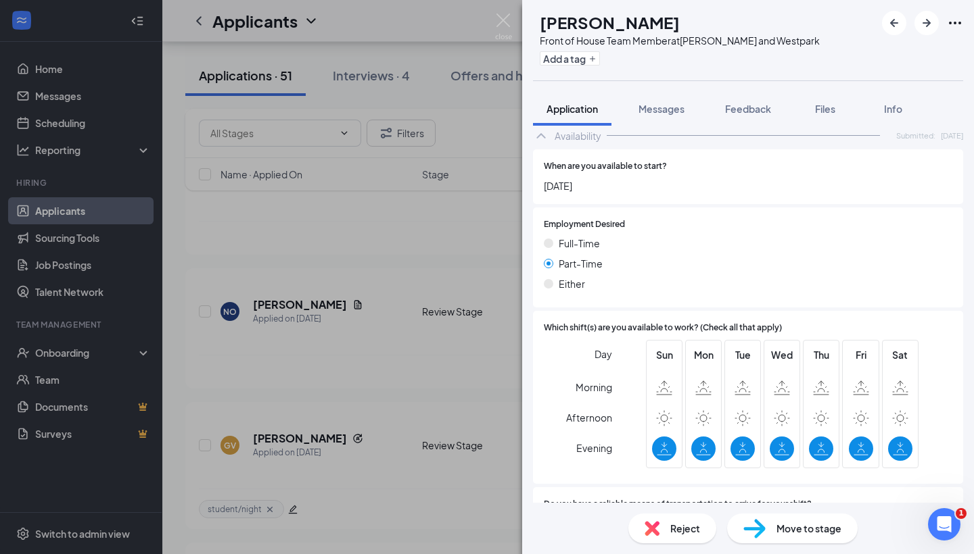
click at [388, 326] on div "CS Christopher Salgado Front of House Team Member at S. Rice and Westpark Add a…" at bounding box center [487, 277] width 974 height 554
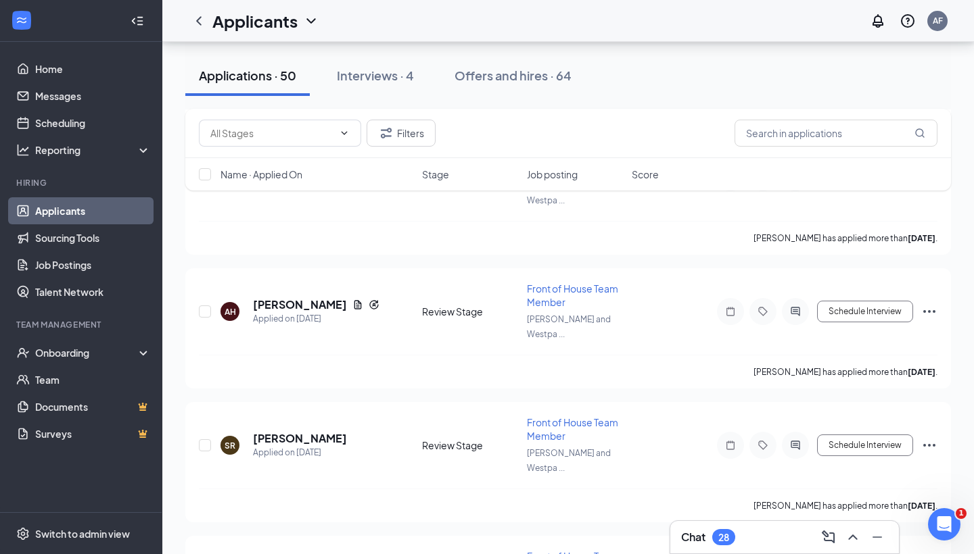
scroll to position [3335, 0]
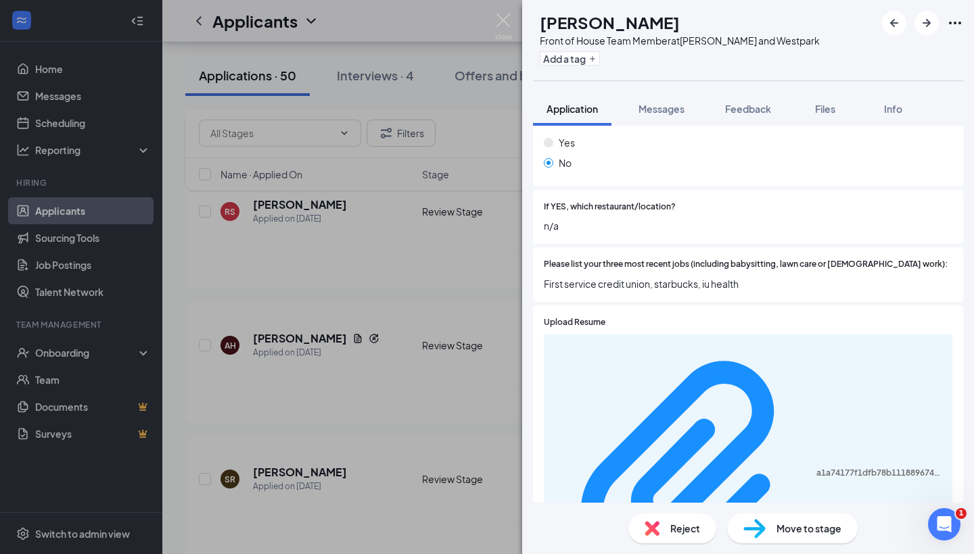
scroll to position [396, 0]
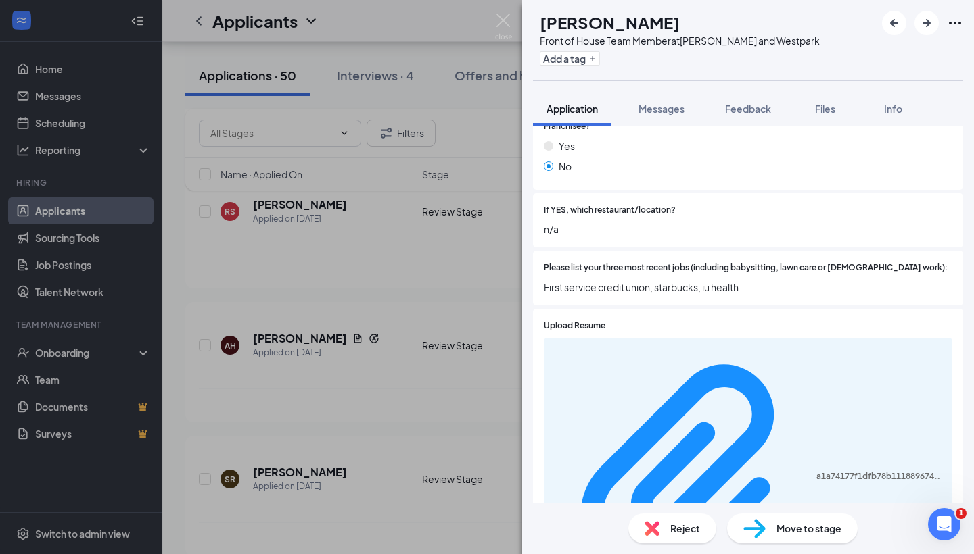
click at [656, 343] on div "a1a74177f1dfb78b111889674c41c33e.pdf" at bounding box center [748, 477] width 408 height 279
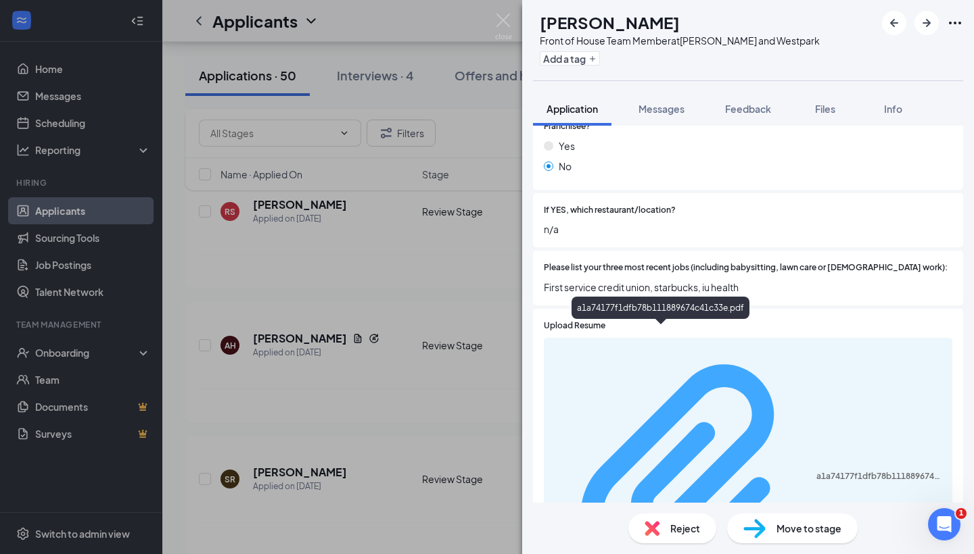
click at [816, 471] on div "a1a74177f1dfb78b111889674c41c33e.pdf" at bounding box center [880, 476] width 128 height 11
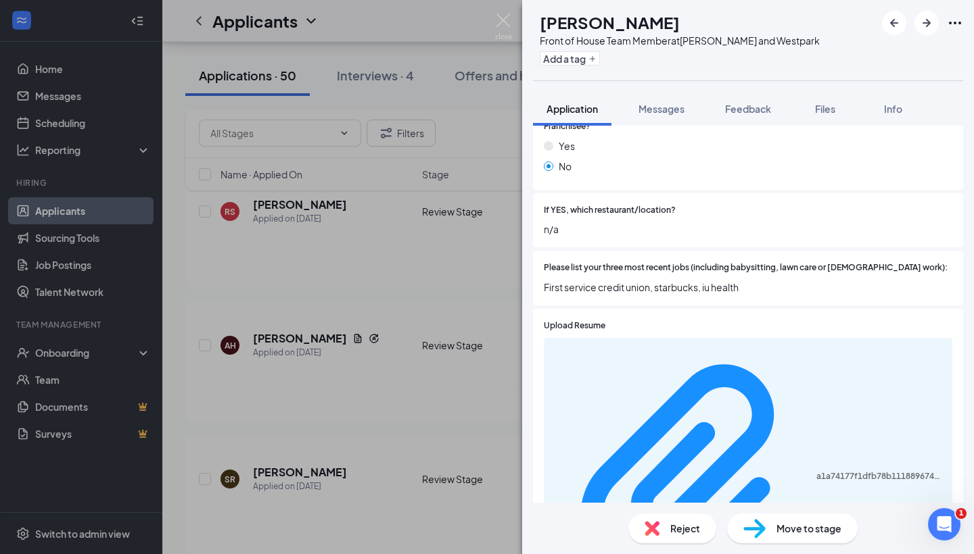
click at [716, 193] on div "If YES, which restaurant/location? n/a" at bounding box center [748, 220] width 430 height 55
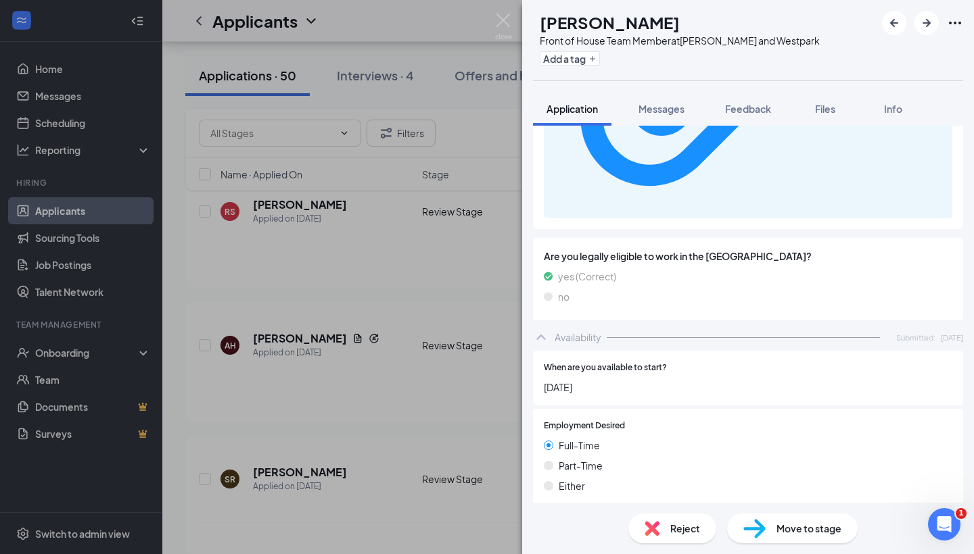
scroll to position [793, 0]
click at [763, 523] on img at bounding box center [754, 529] width 22 height 20
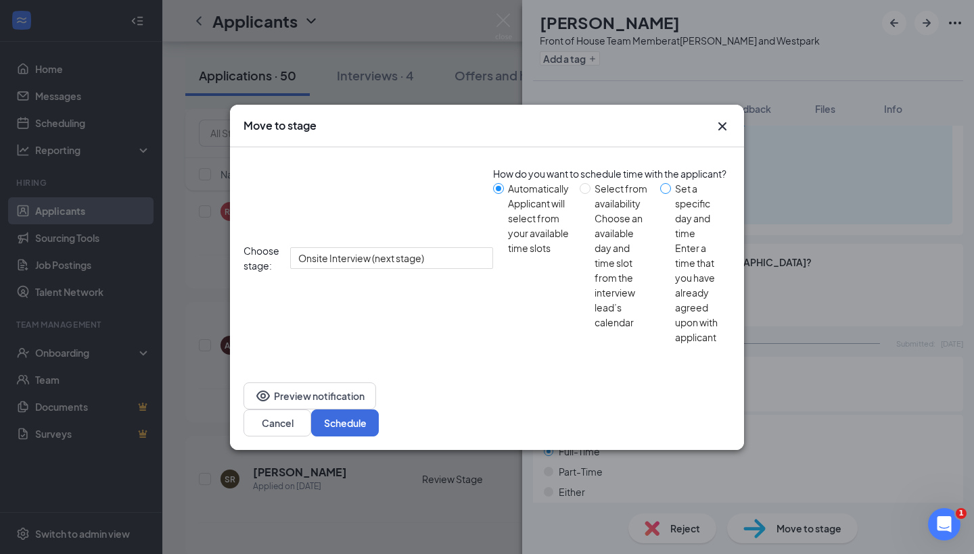
click at [660, 194] on span at bounding box center [665, 188] width 11 height 11
click at [660, 194] on input "Set a specific day and time Enter a time that you have already agreed upon with…" at bounding box center [665, 188] width 11 height 11
radio input "true"
radio input "false"
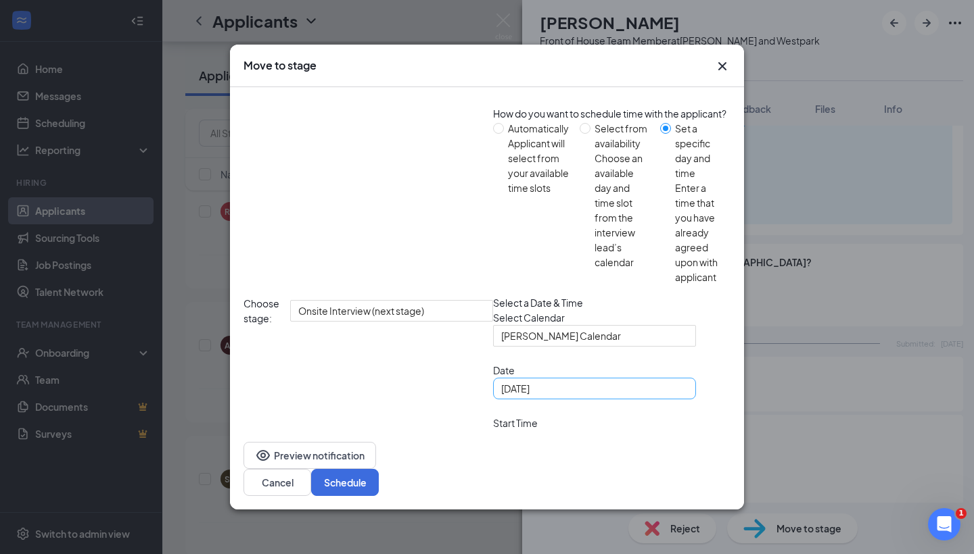
click at [501, 383] on div "Aug 26, 2025" at bounding box center [594, 388] width 187 height 15
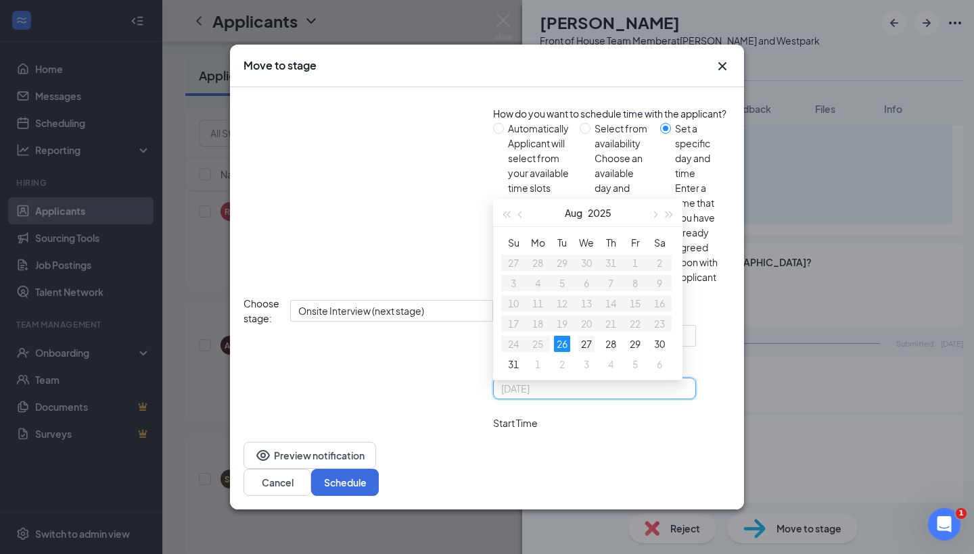
type input "Aug 27, 2025"
click at [578, 336] on div "27" at bounding box center [586, 344] width 16 height 16
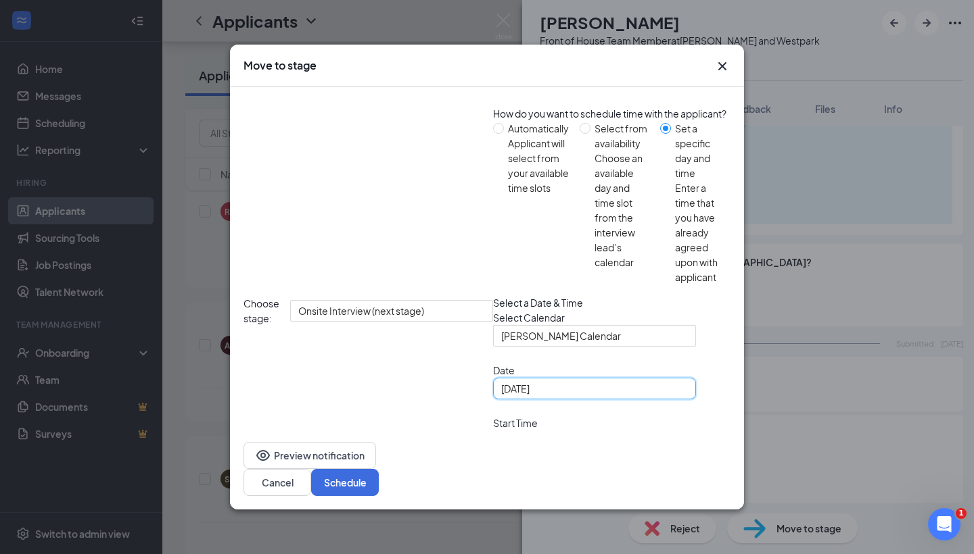
click at [539, 431] on span "10:30 AM" at bounding box center [540, 441] width 78 height 20
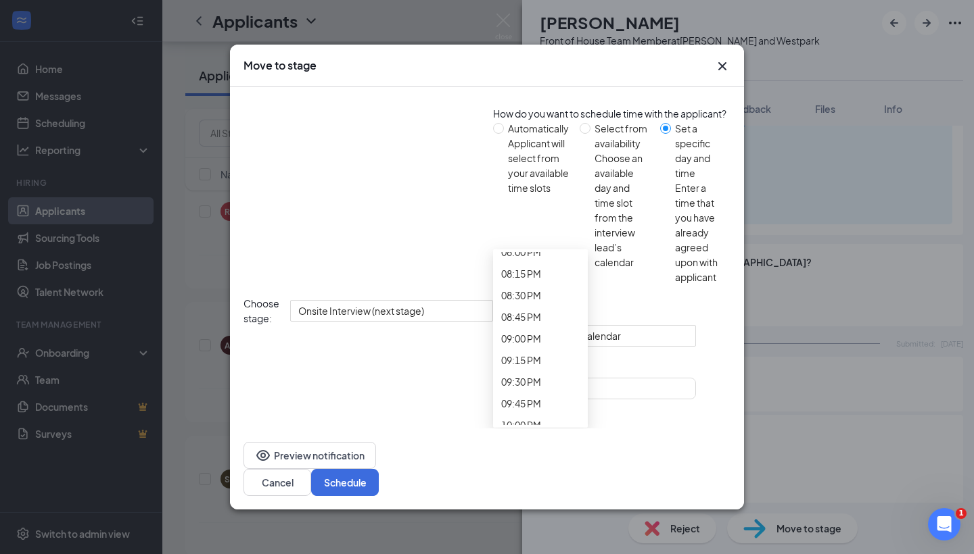
scroll to position [1758, 0]
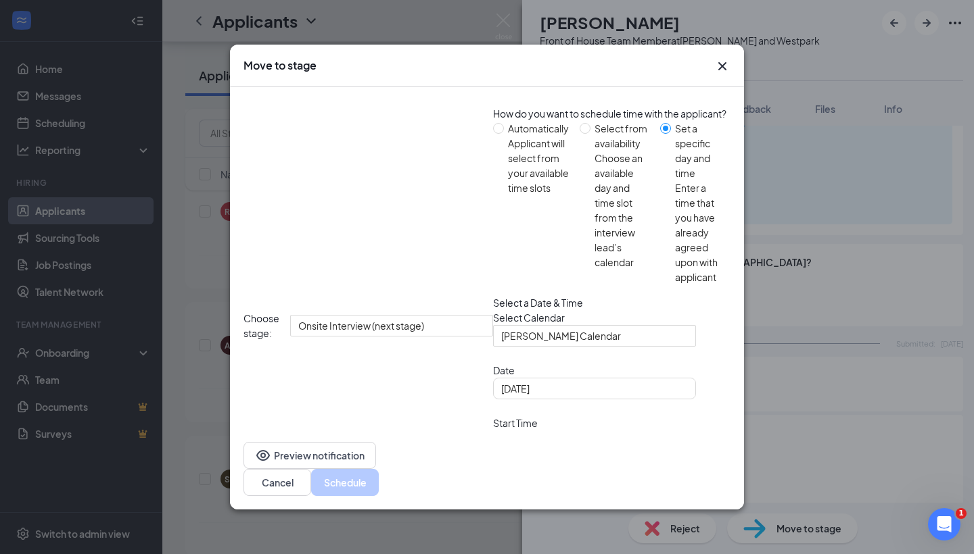
click at [541, 514] on span "11:00 AM" at bounding box center [521, 524] width 40 height 20
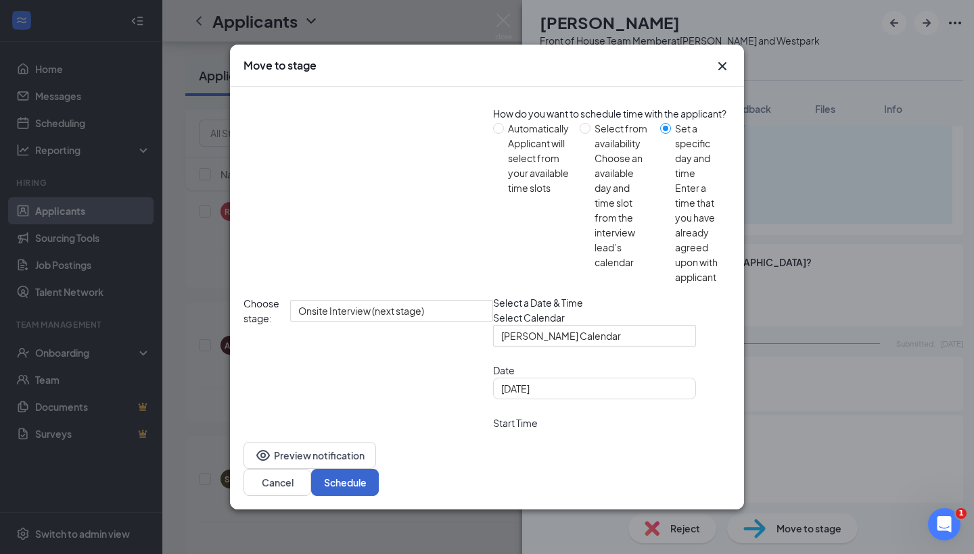
click at [379, 469] on button "Schedule" at bounding box center [345, 482] width 68 height 27
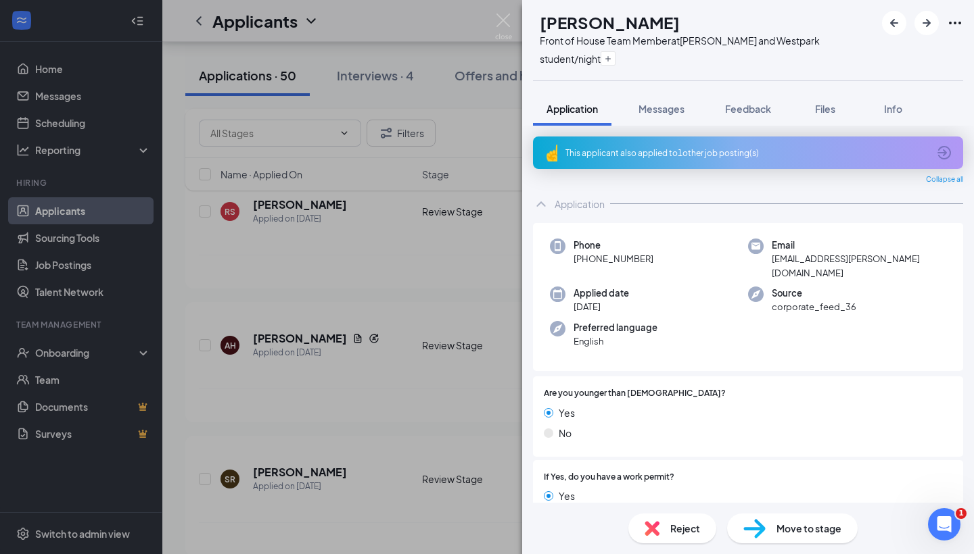
click at [395, 321] on div "GV Gianna Vela Front of House Team Member at S. Rice and Westpark student/night…" at bounding box center [487, 277] width 974 height 554
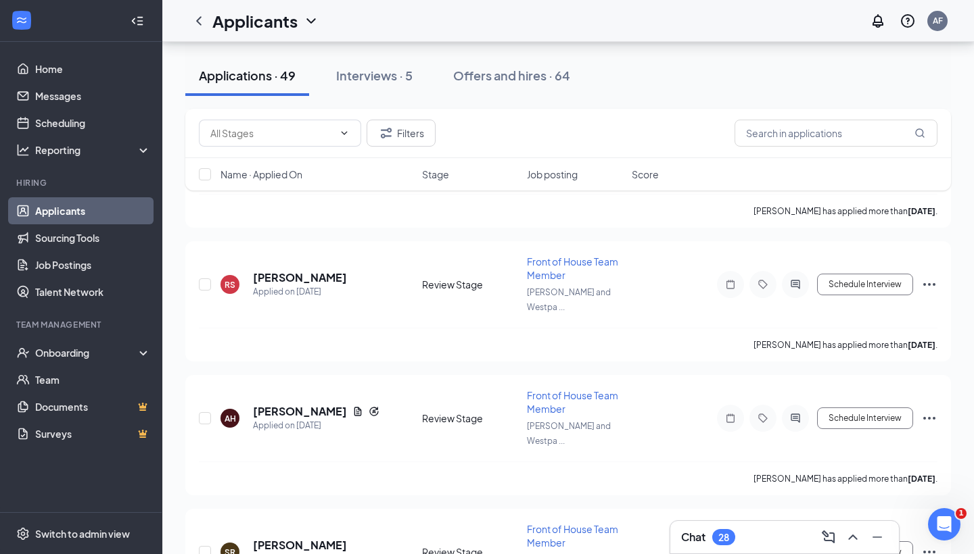
scroll to position [3256, 0]
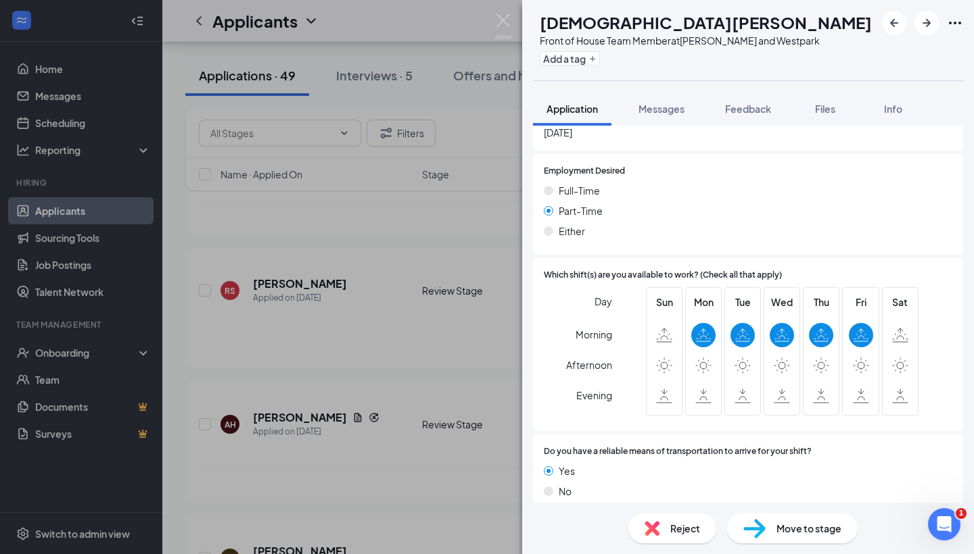
scroll to position [720, 0]
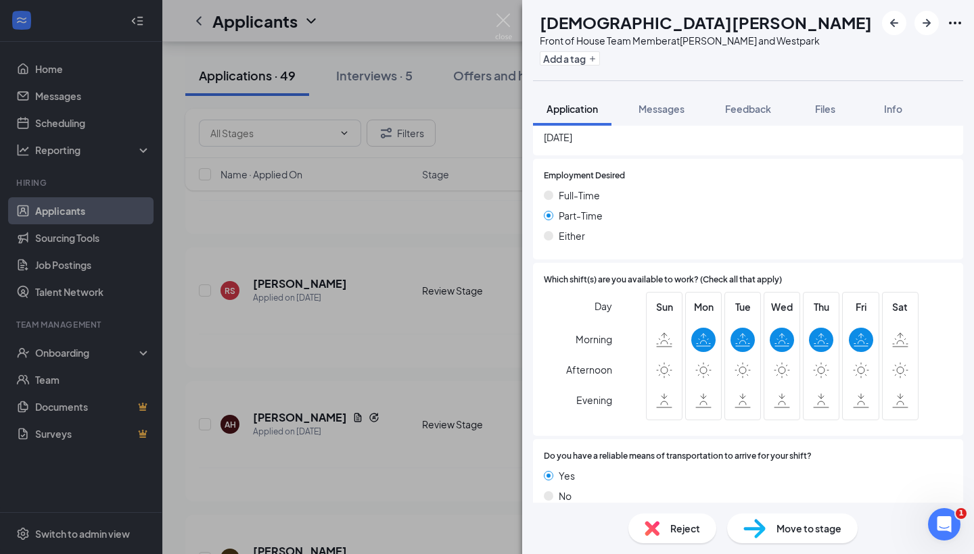
click at [665, 536] on div "Reject" at bounding box center [672, 529] width 88 height 30
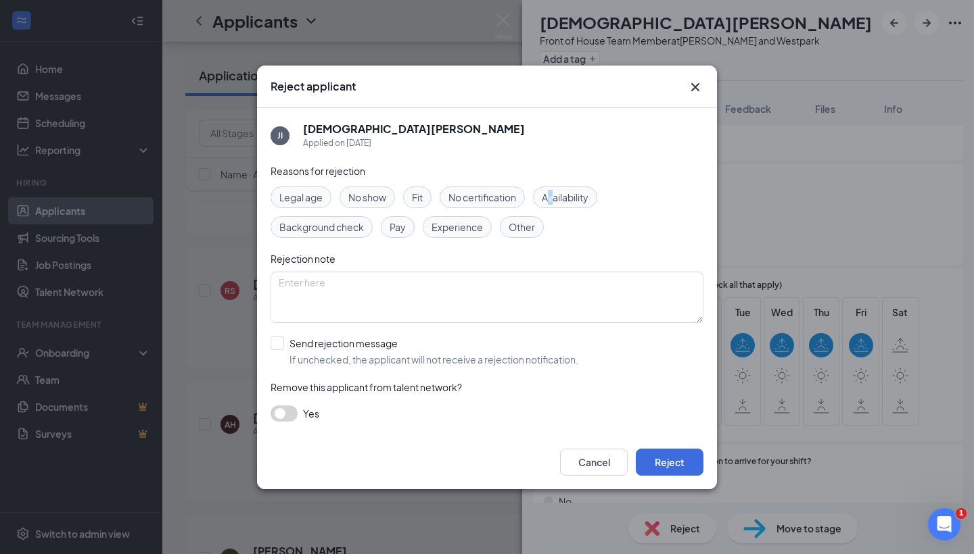
click at [554, 203] on span "Availability" at bounding box center [565, 197] width 47 height 15
click at [594, 204] on div "Availability" at bounding box center [565, 198] width 64 height 22
click at [683, 475] on button "Reject" at bounding box center [670, 462] width 68 height 27
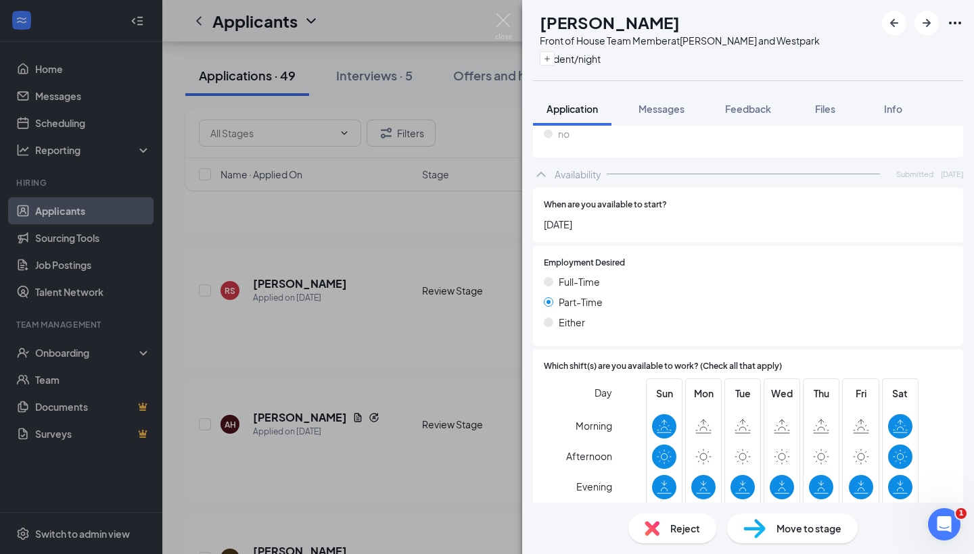
click at [344, 351] on div "GV Gianna Vela Front of House Team Member at S. Rice and Westpark student/night…" at bounding box center [487, 277] width 974 height 554
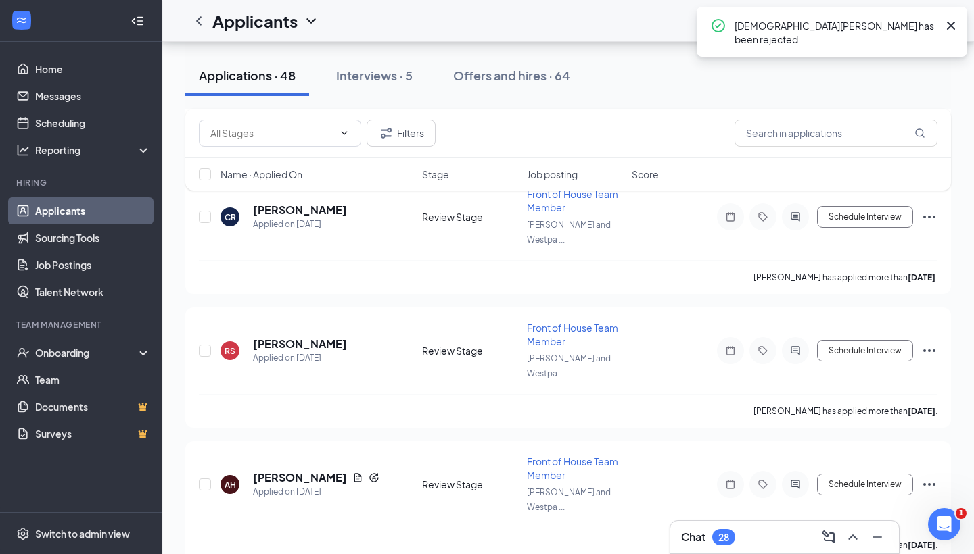
scroll to position [3193, 0]
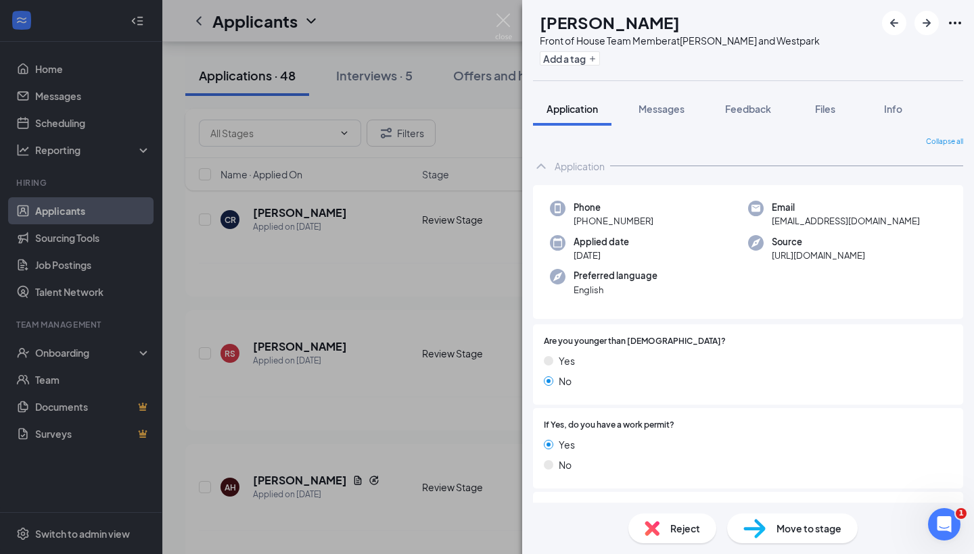
click at [661, 523] on div "Reject" at bounding box center [672, 529] width 88 height 30
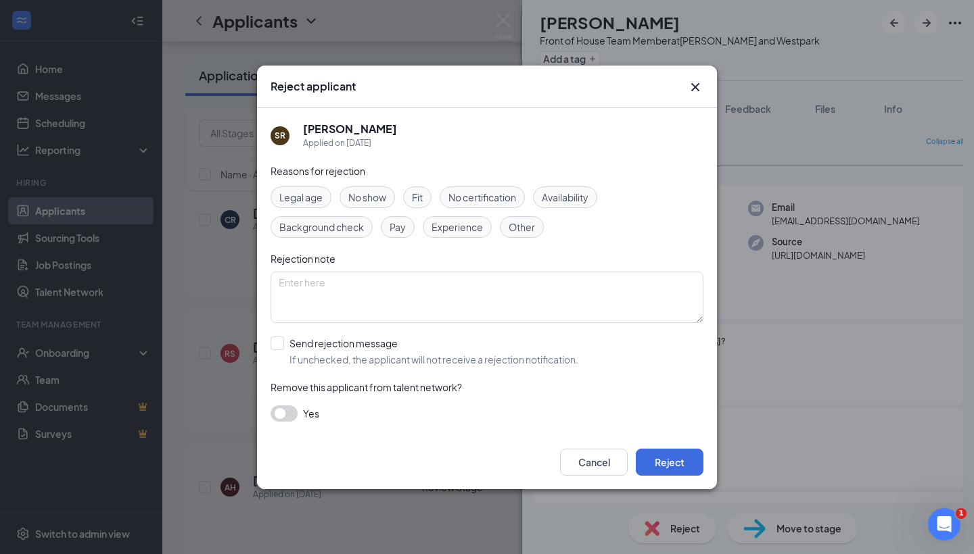
click at [550, 200] on span "Availability" at bounding box center [565, 197] width 47 height 15
click at [666, 457] on button "Reject" at bounding box center [670, 462] width 68 height 27
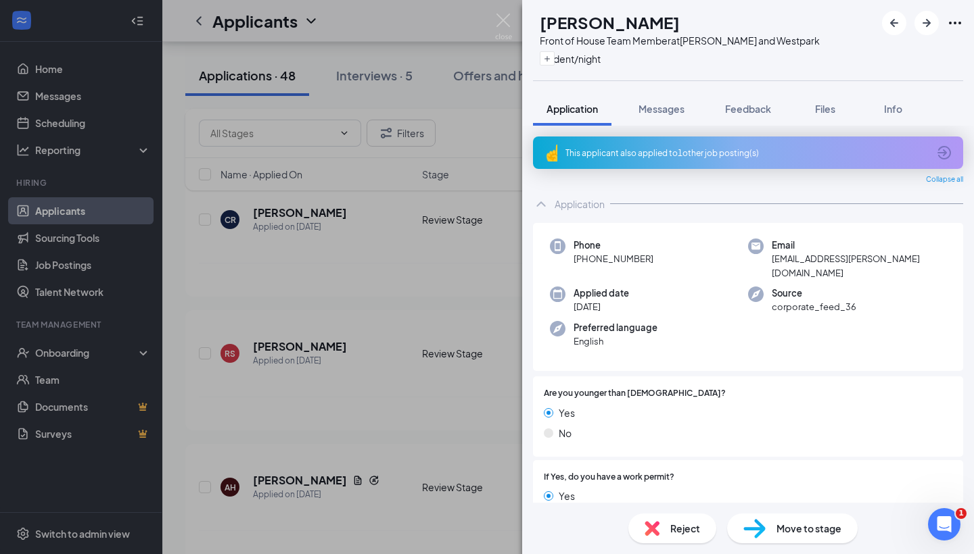
click at [226, 306] on div "GV Gianna Vela Front of House Team Member at S. Rice and Westpark student/night…" at bounding box center [487, 277] width 974 height 554
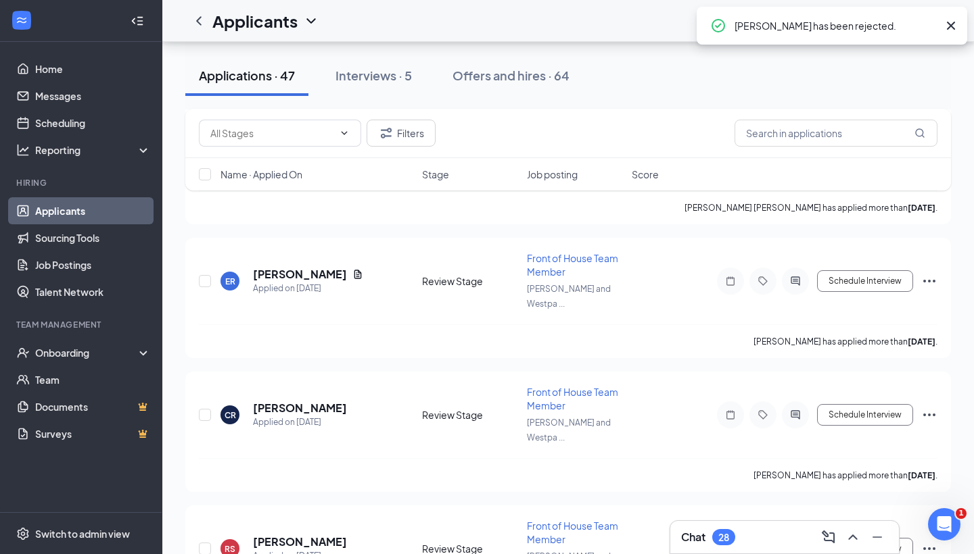
scroll to position [2996, 0]
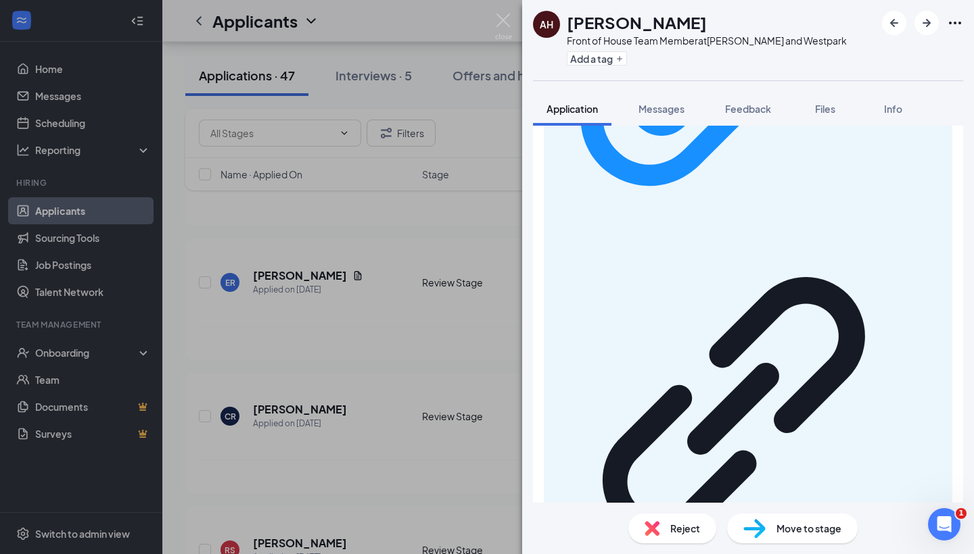
scroll to position [831, 0]
click at [653, 539] on div "Reject" at bounding box center [672, 529] width 88 height 30
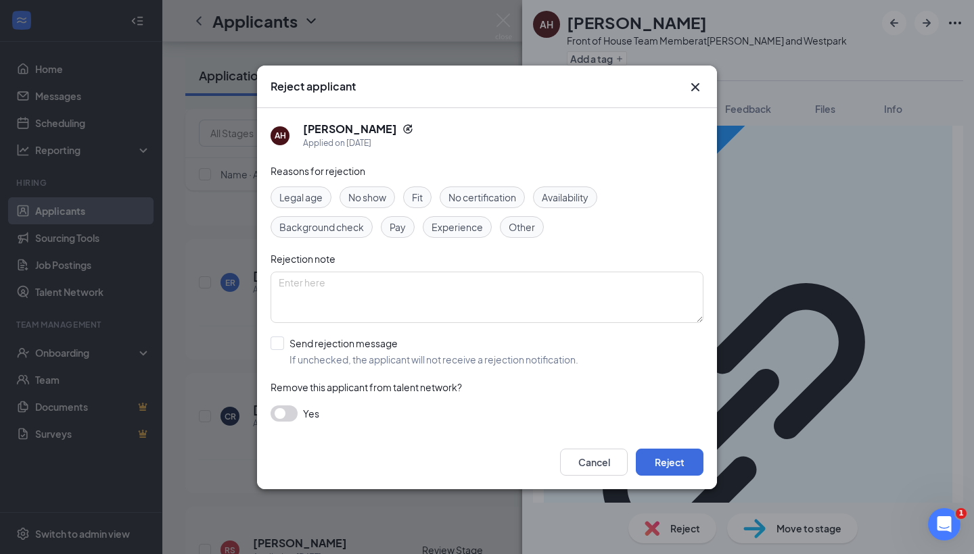
click at [555, 195] on span "Availability" at bounding box center [565, 197] width 47 height 15
click at [674, 464] on button "Reject" at bounding box center [670, 462] width 68 height 27
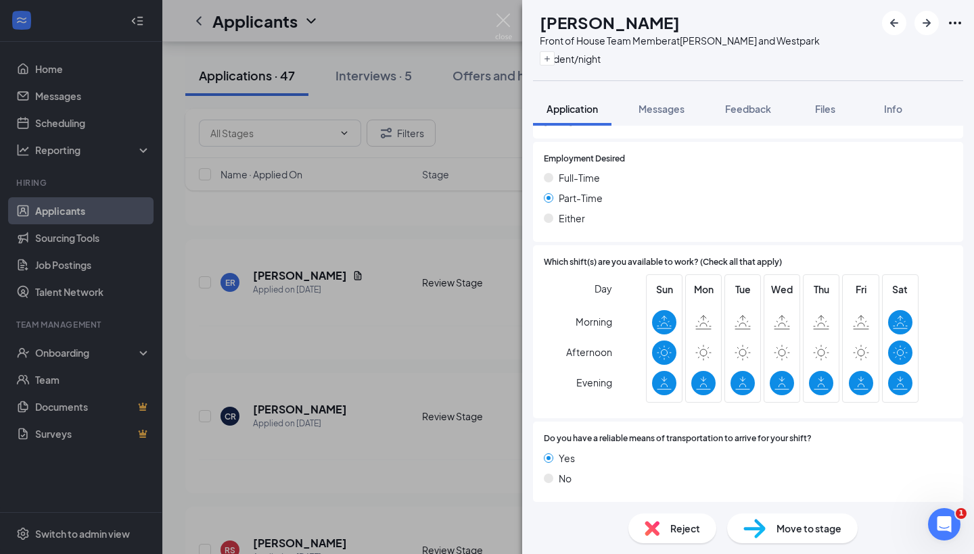
click at [400, 301] on div "GV Gianna Vela Front of House Team Member at S. Rice and Westpark student/night…" at bounding box center [487, 277] width 974 height 554
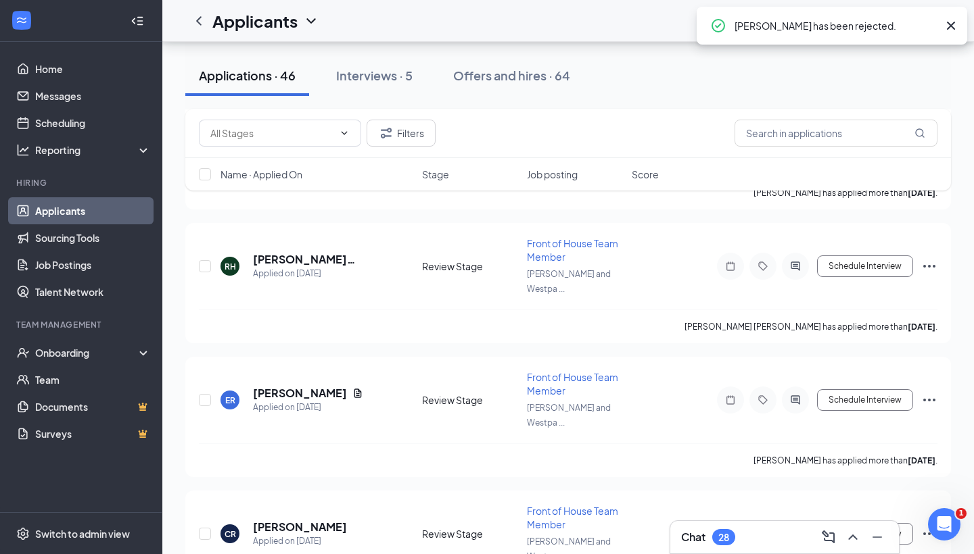
scroll to position [2878, 0]
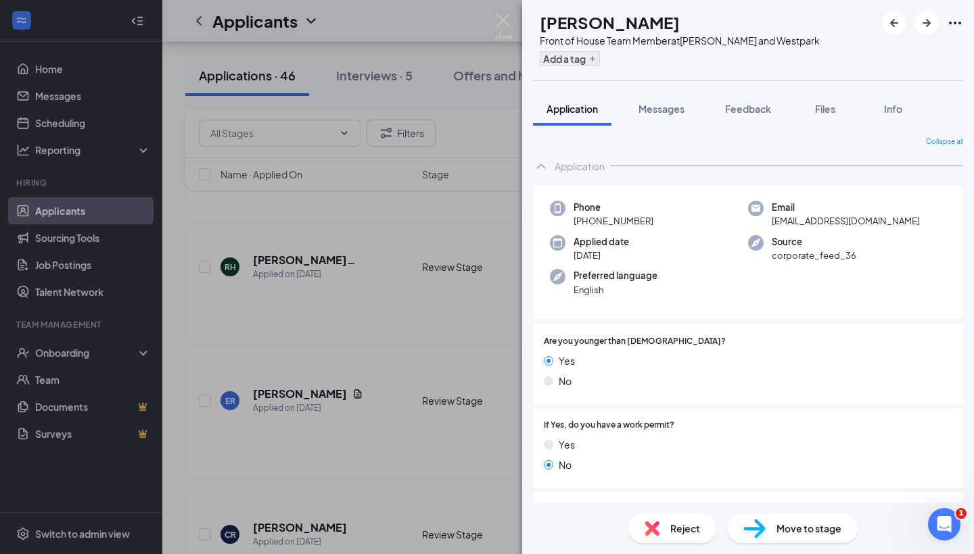
scroll to position [-1, 0]
click at [600, 56] on button "Add a tag" at bounding box center [570, 58] width 60 height 14
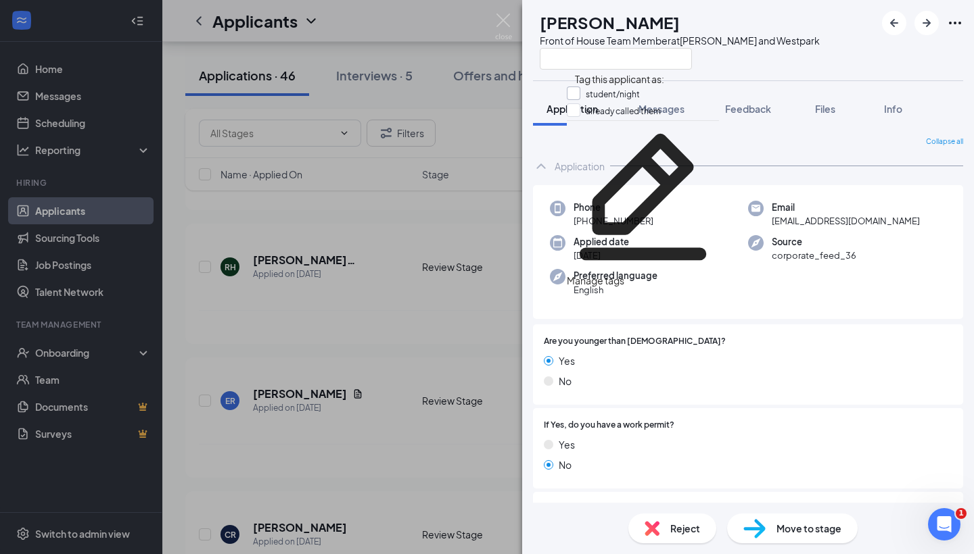
click at [582, 91] on input "student/night" at bounding box center [603, 94] width 73 height 15
checkbox input "true"
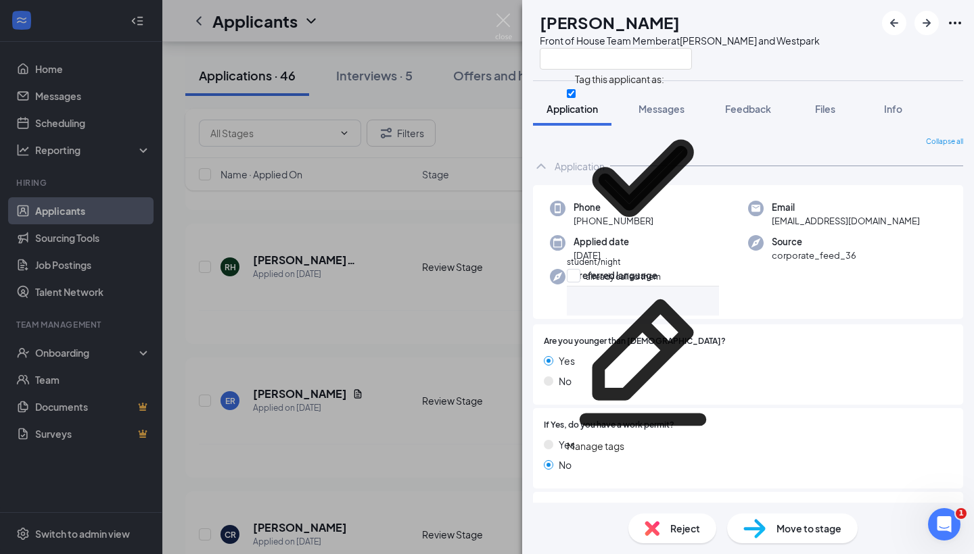
click at [393, 329] on div "RS Richard Sanchez Front of House Team Member at S. Rice and Westpark Applicati…" at bounding box center [487, 277] width 974 height 554
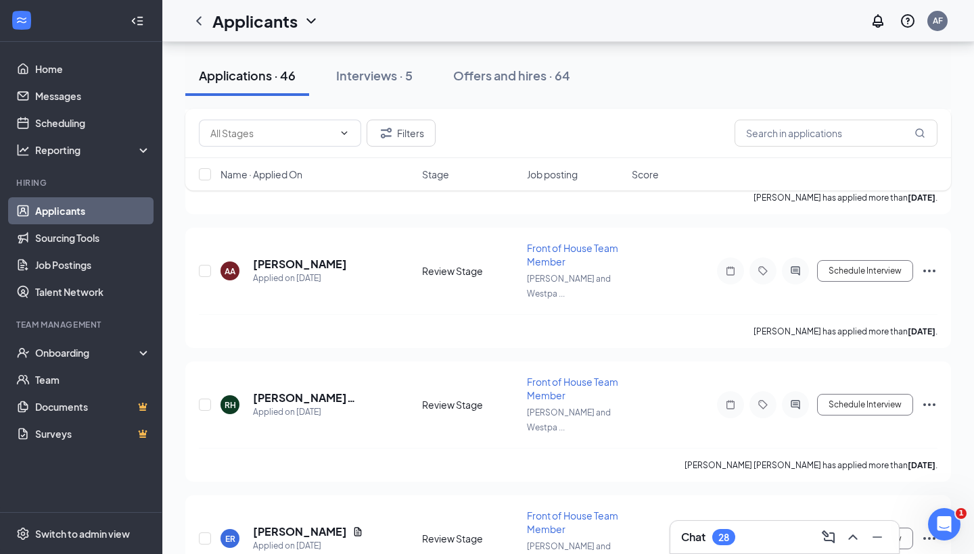
scroll to position [2726, 0]
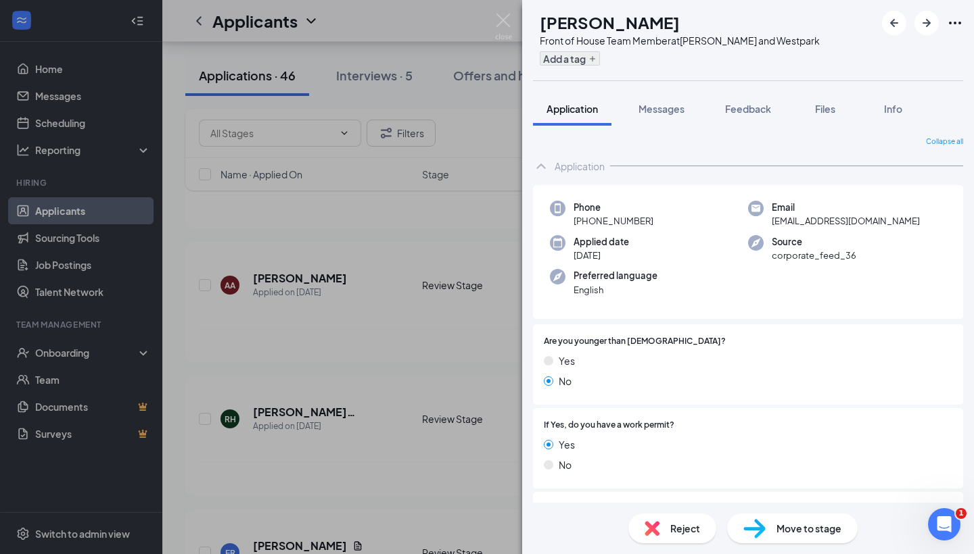
click at [600, 59] on button "Add a tag" at bounding box center [570, 58] width 60 height 14
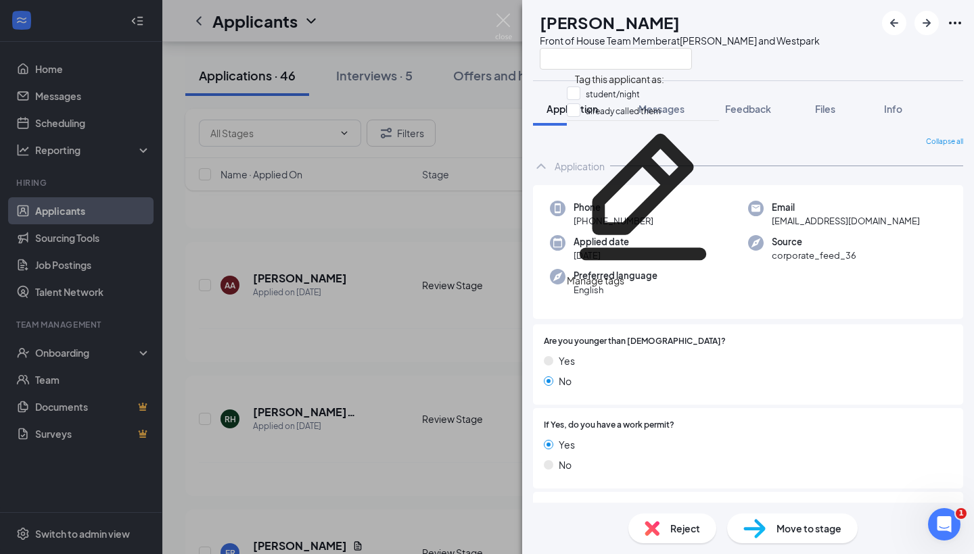
click at [579, 89] on div "student/night" at bounding box center [643, 95] width 152 height 17
checkbox input "true"
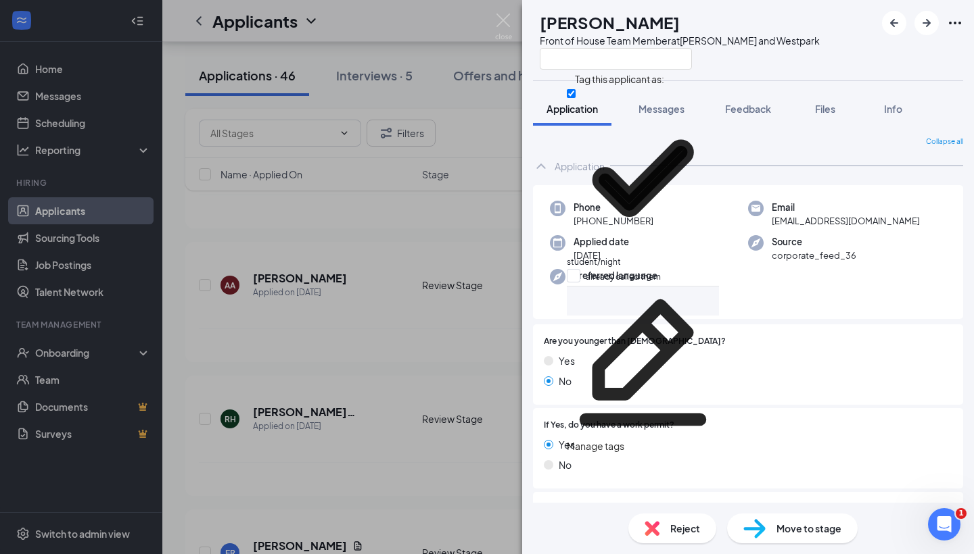
click at [371, 327] on div "CR Claudia Rodriguez Front of House Team Member at S. Rice and Westpark Applica…" at bounding box center [487, 277] width 974 height 554
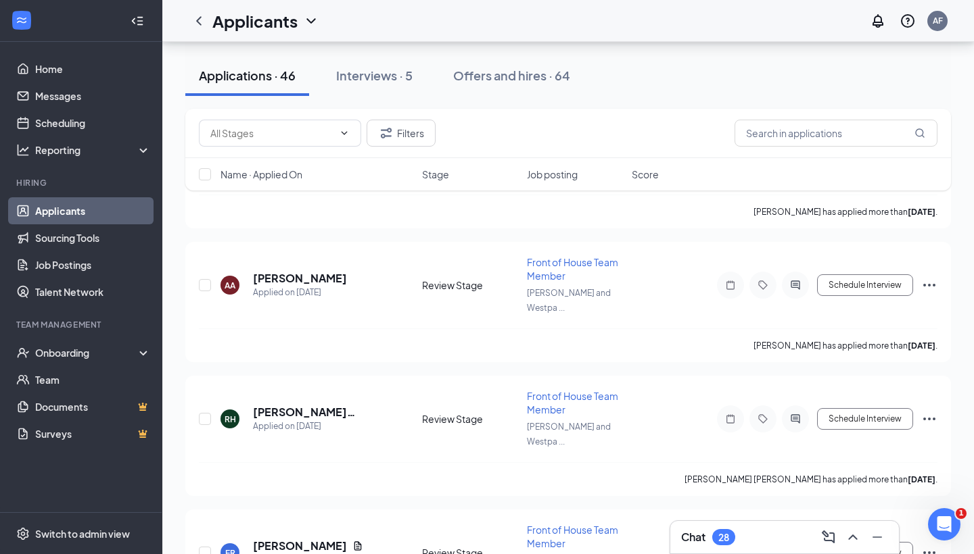
scroll to position [2617, 0]
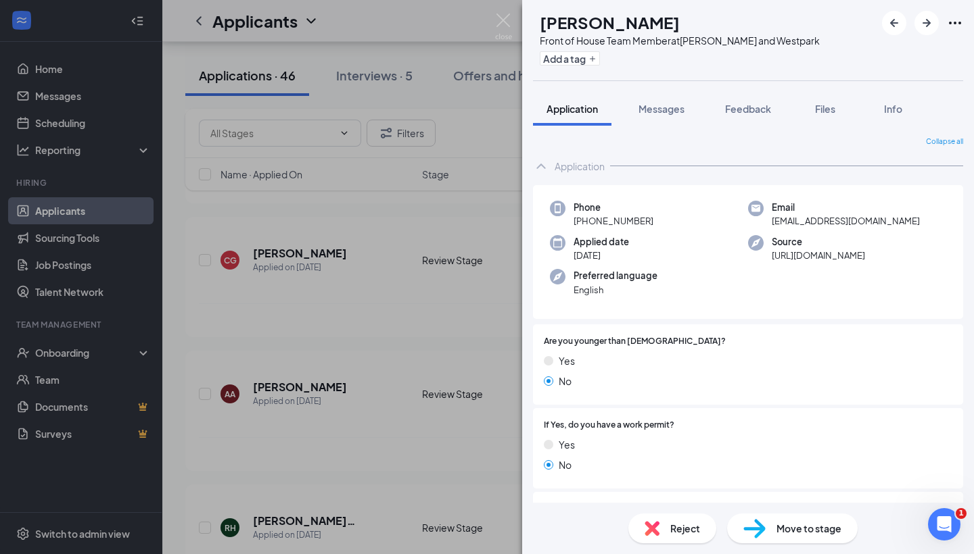
click at [496, 257] on div "ER Esther Ramirez Front of House Team Member at S. Rice and Westpark Add a tag …" at bounding box center [487, 277] width 974 height 554
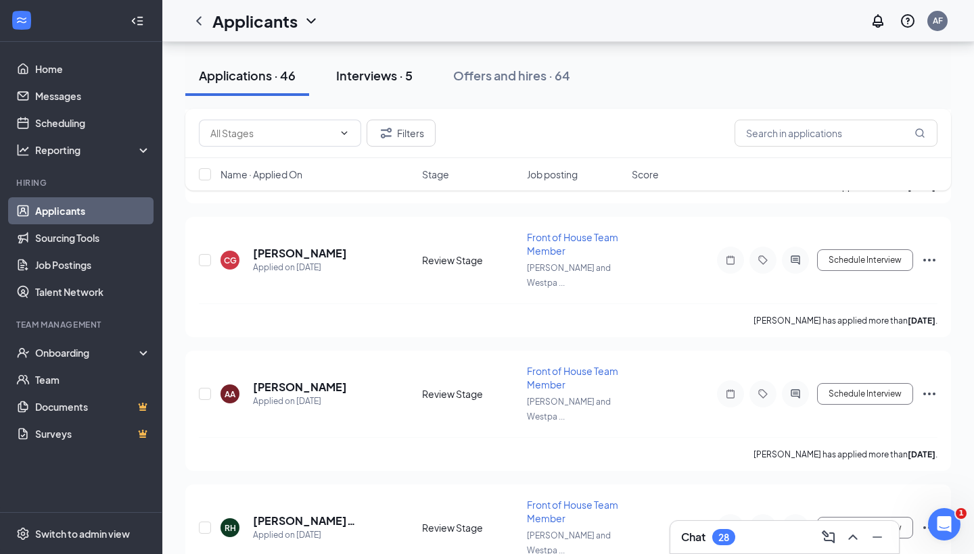
click at [385, 70] on div "Interviews · 5" at bounding box center [374, 75] width 76 height 17
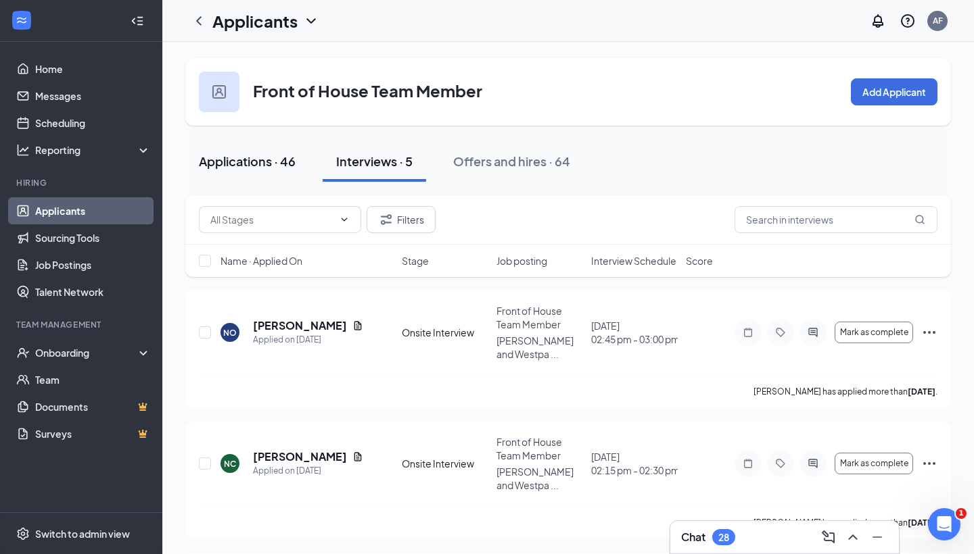
click at [251, 151] on button "Applications · 46" at bounding box center [247, 161] width 124 height 41
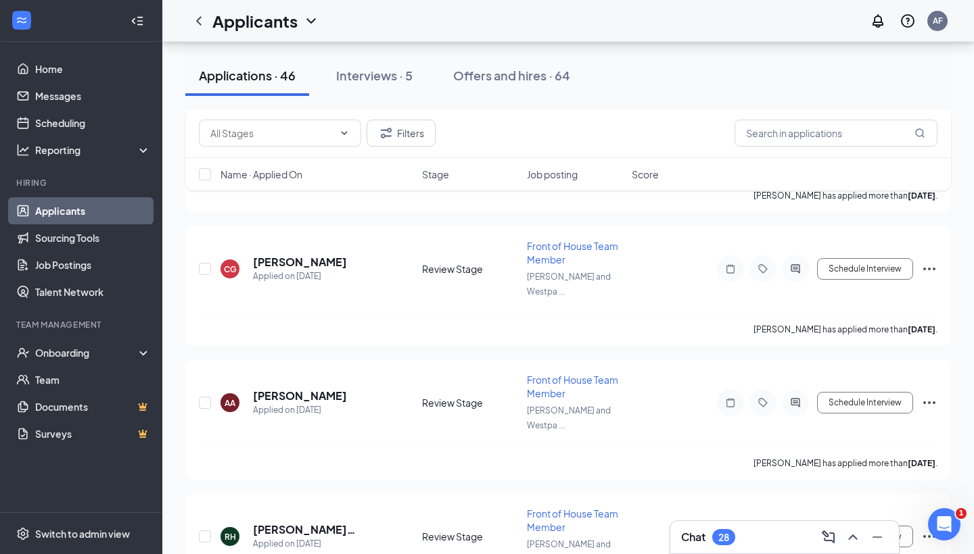
scroll to position [2585, 0]
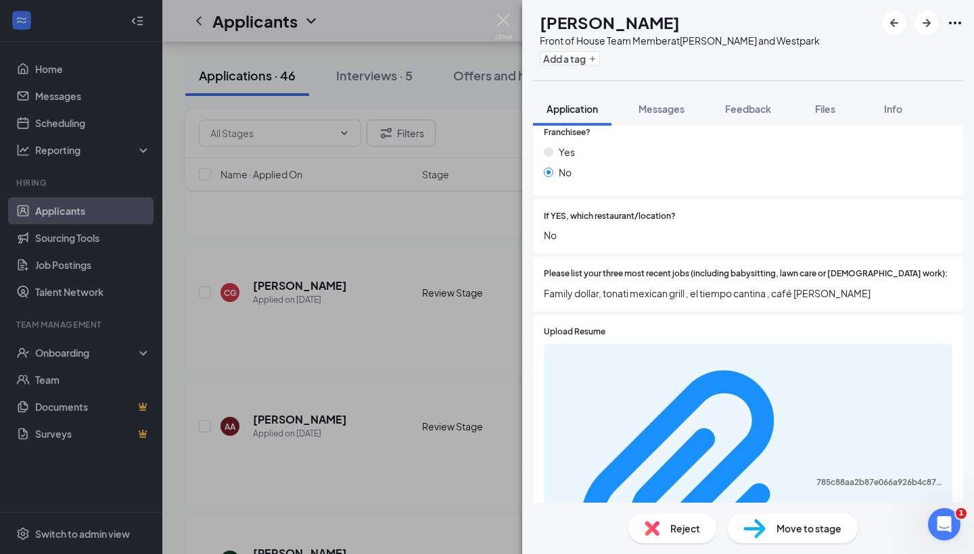
scroll to position [390, 0]
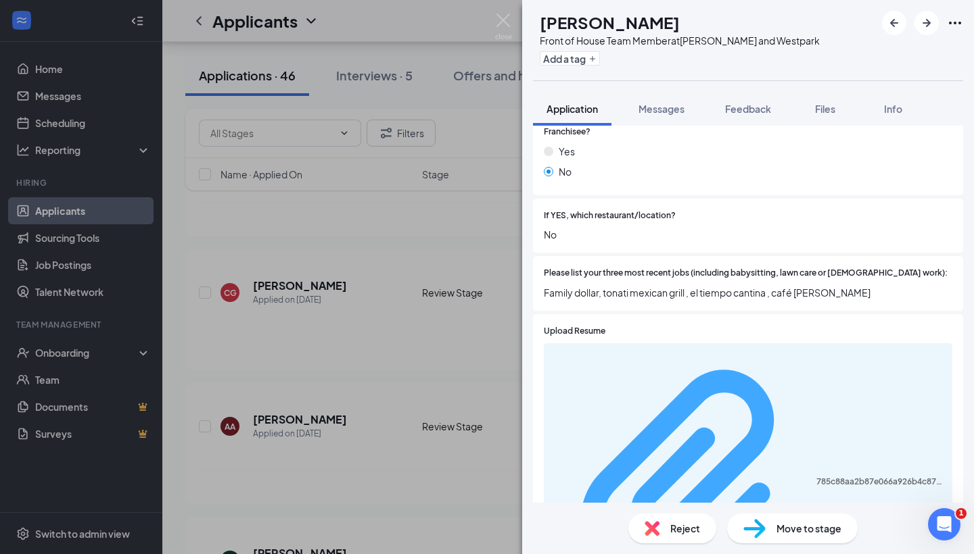
click at [816, 477] on div "785c88aa2b87e066a926b4c8778784b3.pdf" at bounding box center [880, 482] width 128 height 11
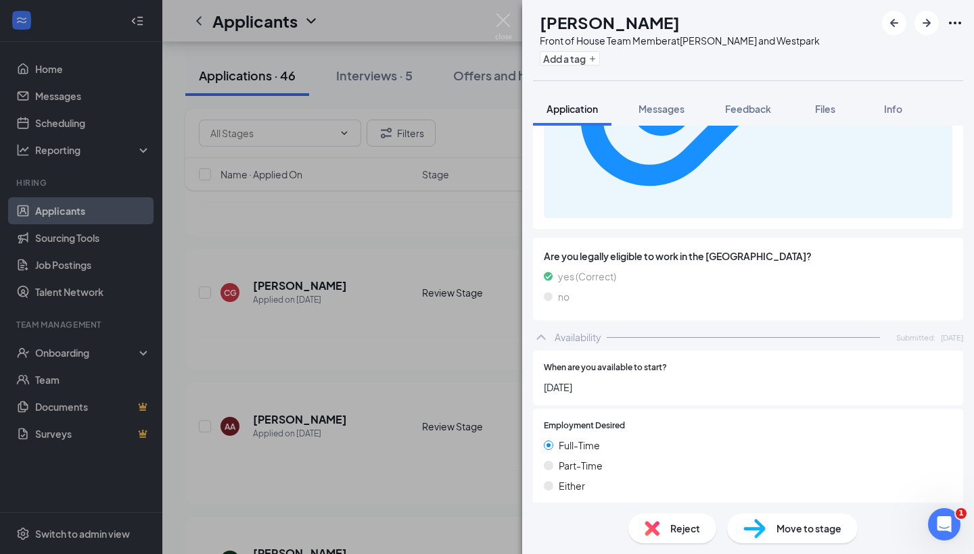
scroll to position [788, 0]
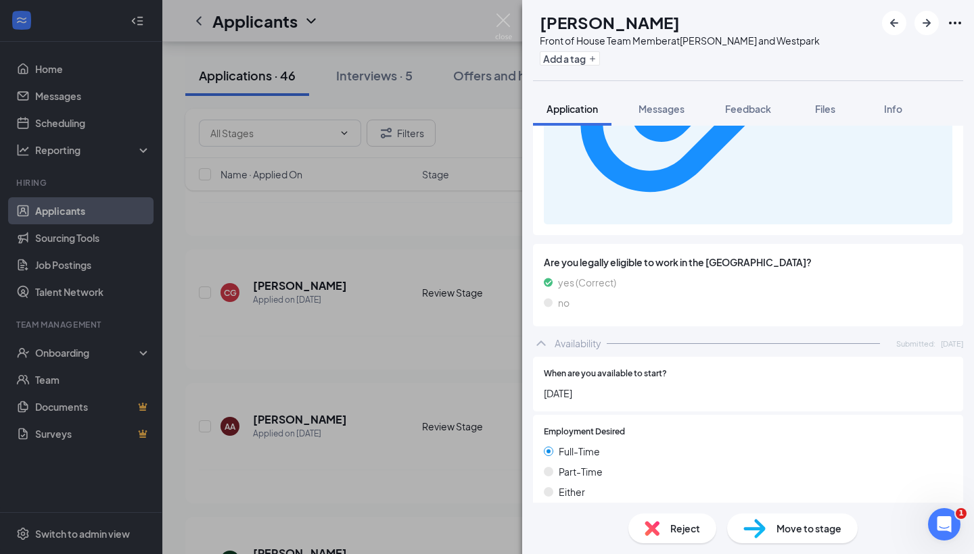
click at [661, 529] on div "Reject" at bounding box center [672, 529] width 88 height 30
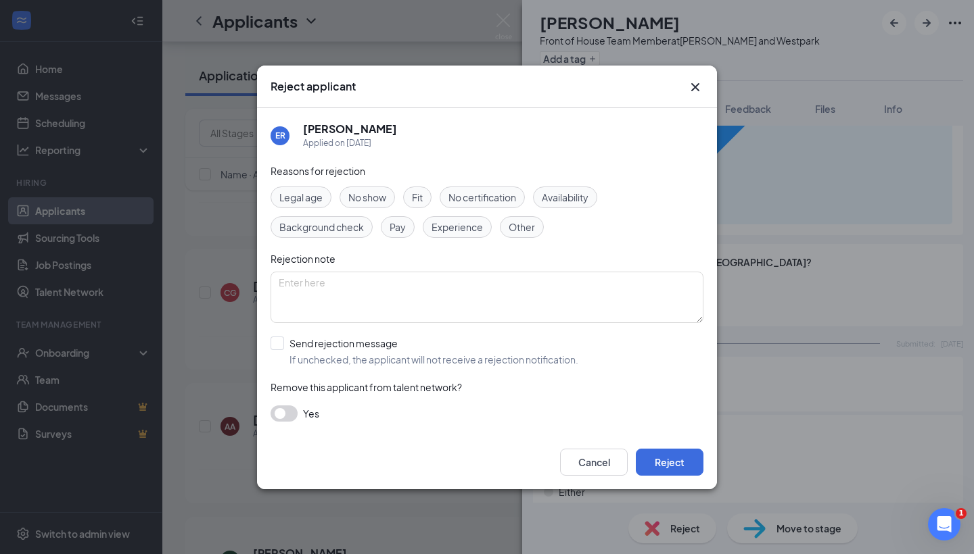
click at [559, 199] on span "Availability" at bounding box center [565, 197] width 47 height 15
click at [661, 473] on button "Reject" at bounding box center [670, 462] width 68 height 27
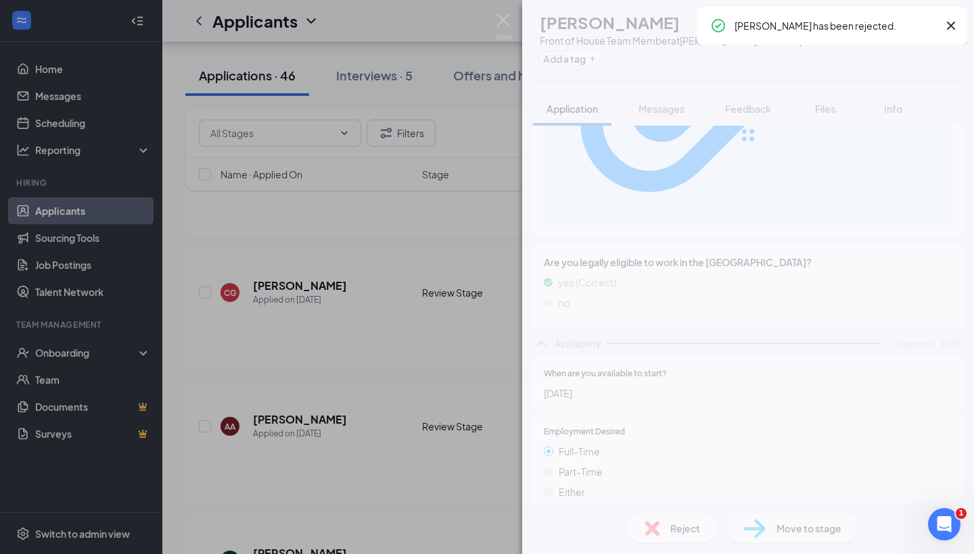
click at [437, 349] on div "ER Esther Ramirez Front of House Team Member at S. Rice and Westpark Add a tag …" at bounding box center [487, 277] width 974 height 554
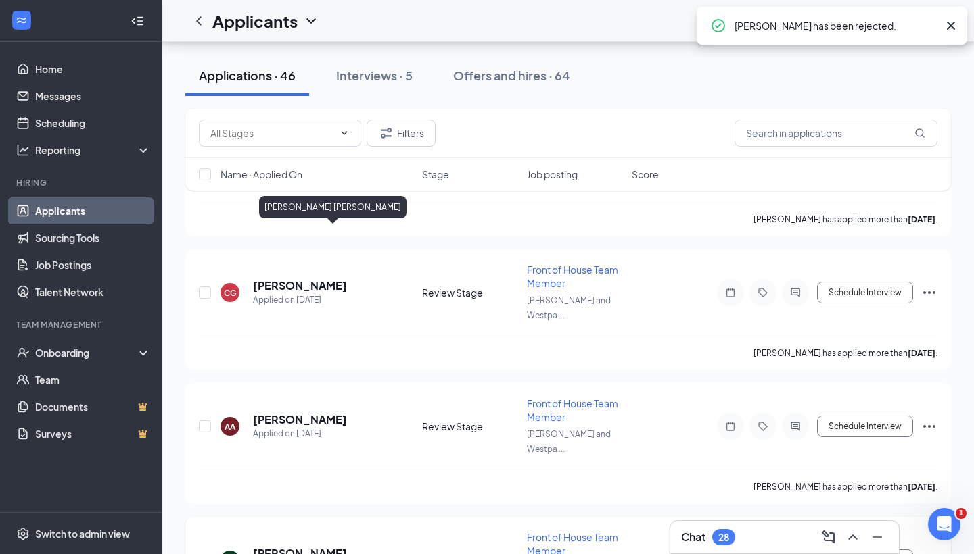
click at [328, 546] on h5 "[PERSON_NAME] [PERSON_NAME]" at bounding box center [319, 553] width 133 height 15
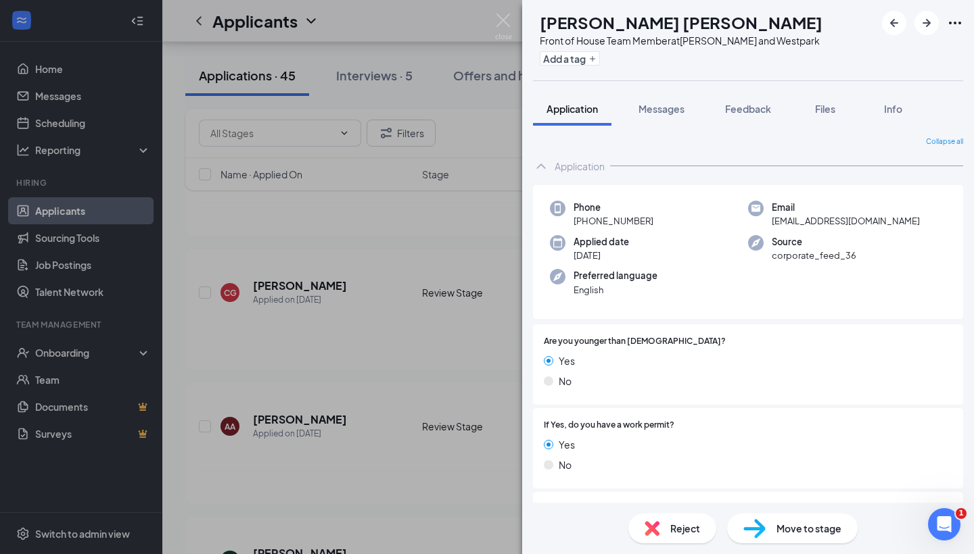
click at [771, 321] on div "Phone +1 (832) 760-6623 Email rerehaynes02@gmail.com Applied date Aug 20 Source…" at bounding box center [748, 489] width 430 height 609
click at [698, 231] on div "Phone +1 (832) 760-6623 Email rerehaynes02@gmail.com Applied date Aug 20 Source…" at bounding box center [748, 252] width 430 height 135
click at [702, 241] on div "Applied date Aug 20" at bounding box center [649, 249] width 198 height 28
click at [667, 117] on button "Messages" at bounding box center [661, 109] width 73 height 34
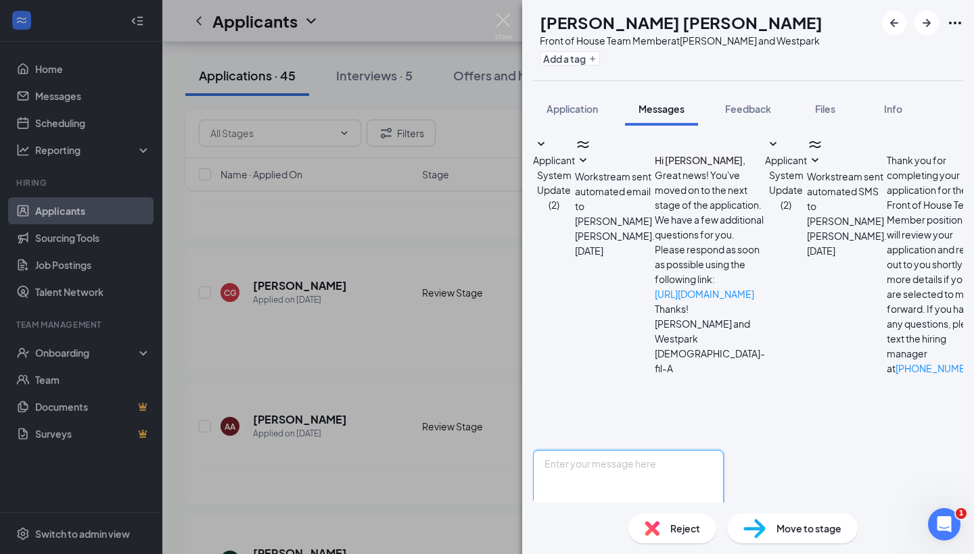
click at [698, 450] on textarea at bounding box center [628, 490] width 191 height 81
click at [763, 108] on span "Feedback" at bounding box center [748, 109] width 46 height 12
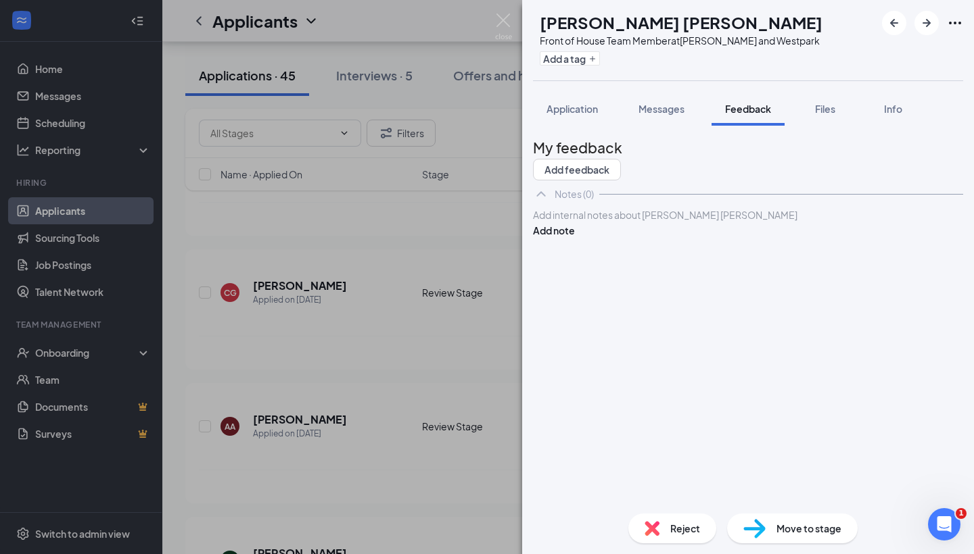
click at [725, 222] on div at bounding box center [747, 215] width 429 height 14
click at [754, 222] on div at bounding box center [747, 215] width 429 height 14
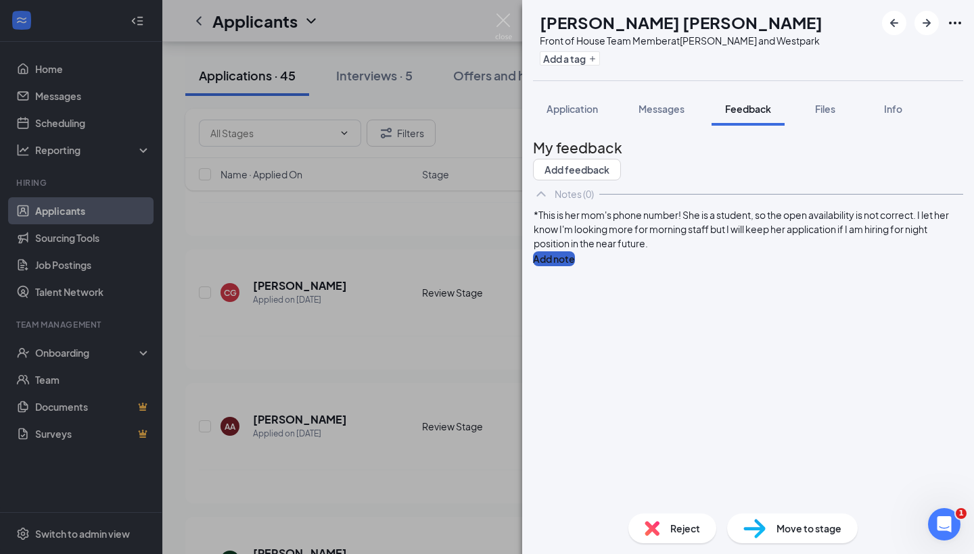
click at [575, 258] on button "Add note" at bounding box center [554, 258] width 42 height 15
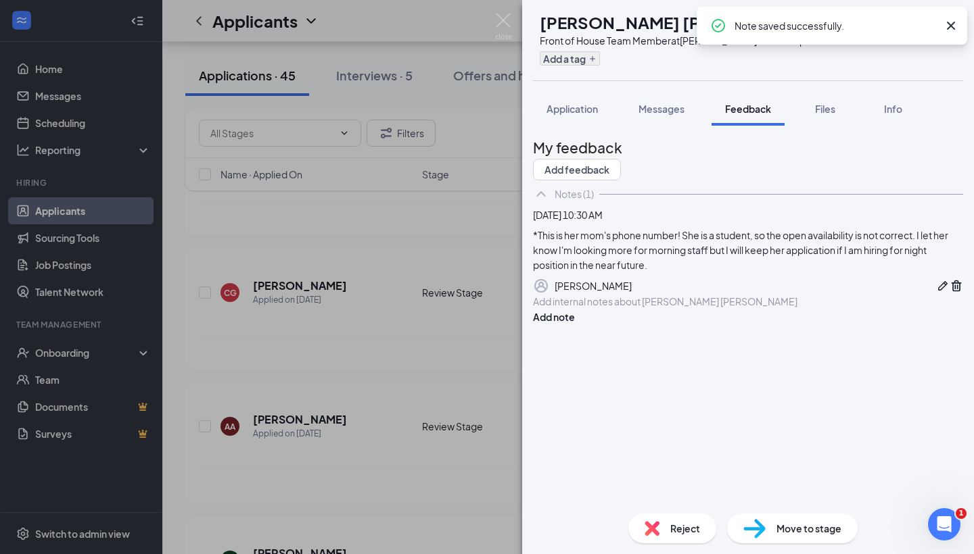
click at [600, 64] on button "Add a tag" at bounding box center [570, 58] width 60 height 14
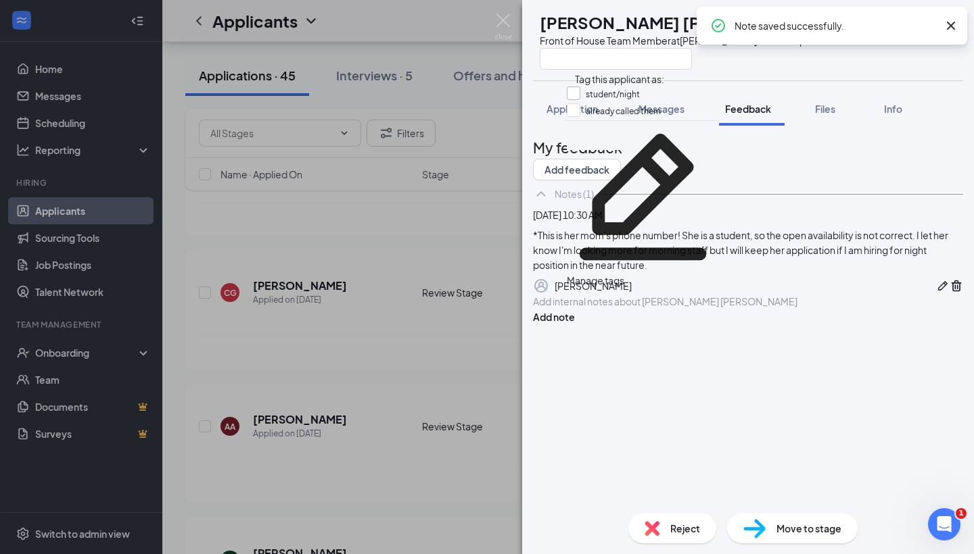
click at [581, 92] on input "student/night" at bounding box center [603, 94] width 73 height 15
checkbox input "true"
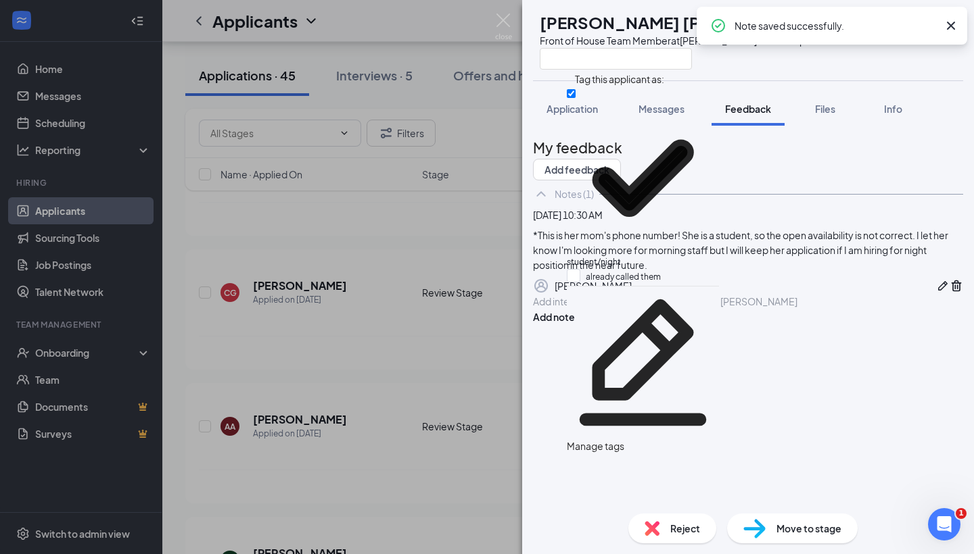
click at [390, 329] on div "RH Rihanna Haynes Front of House Team Member at S. Rice and Westpark Applicatio…" at bounding box center [487, 277] width 974 height 554
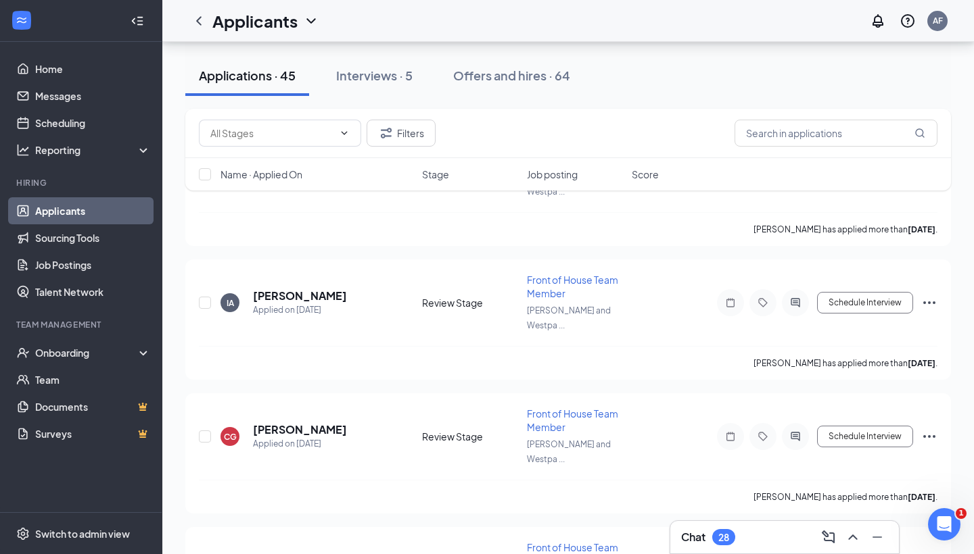
scroll to position [2437, 0]
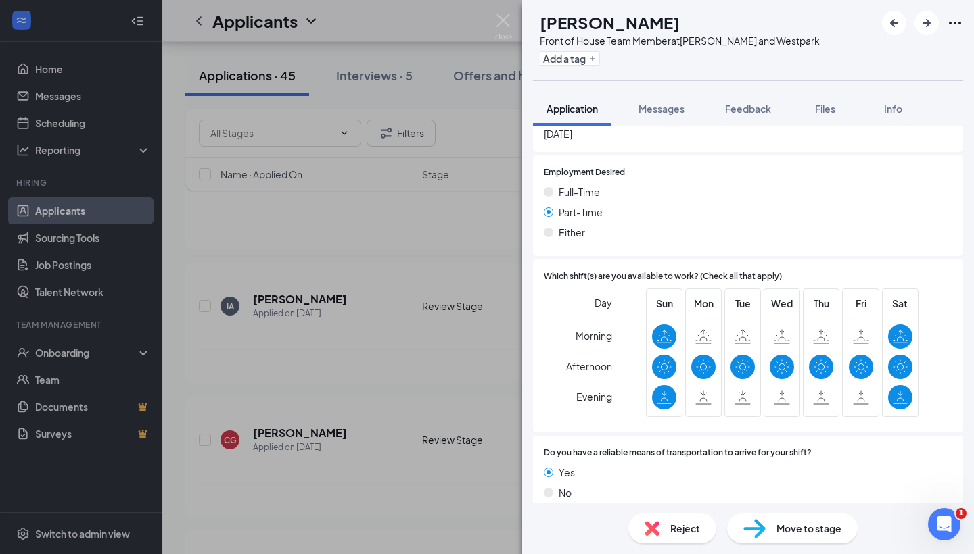
scroll to position [720, 0]
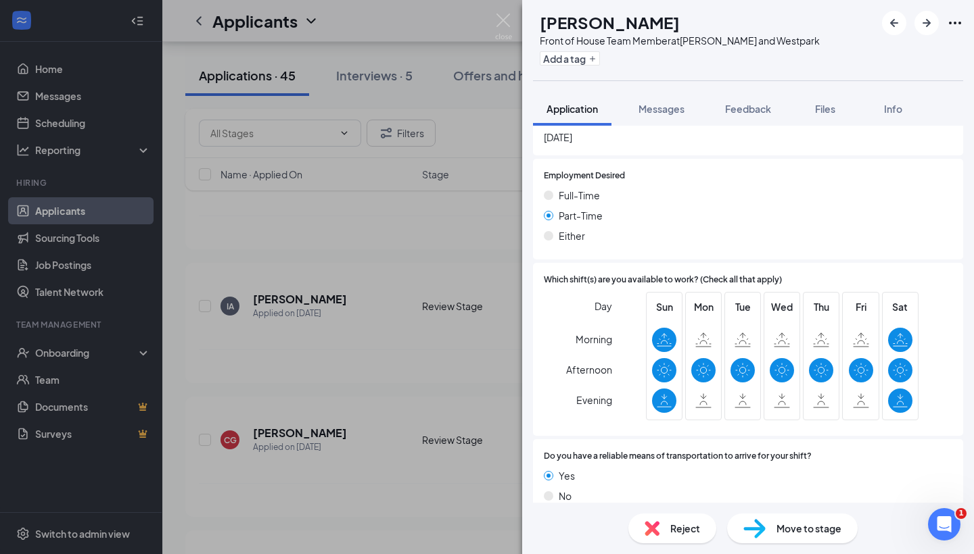
click at [649, 525] on img at bounding box center [651, 528] width 15 height 15
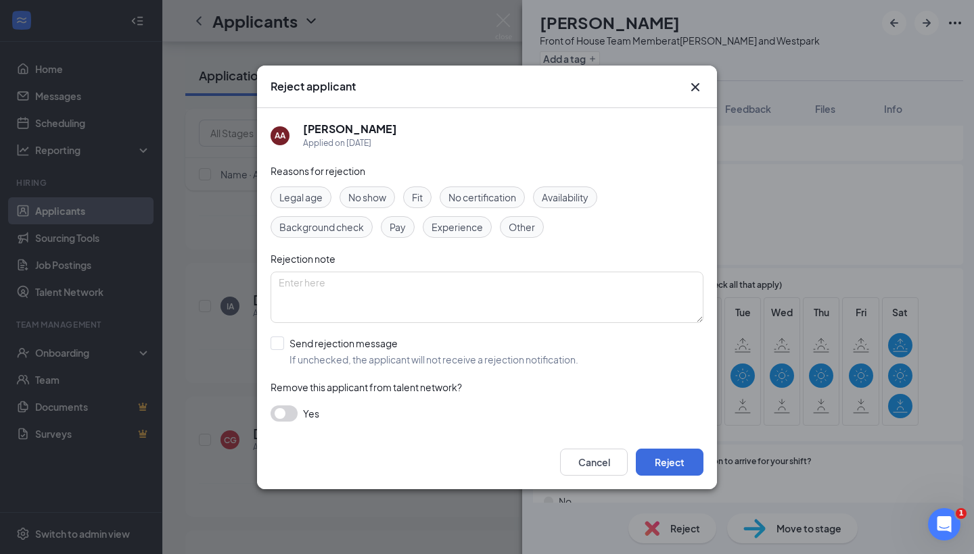
click at [559, 195] on span "Availability" at bounding box center [565, 197] width 47 height 15
click at [661, 462] on button "Reject" at bounding box center [670, 462] width 68 height 27
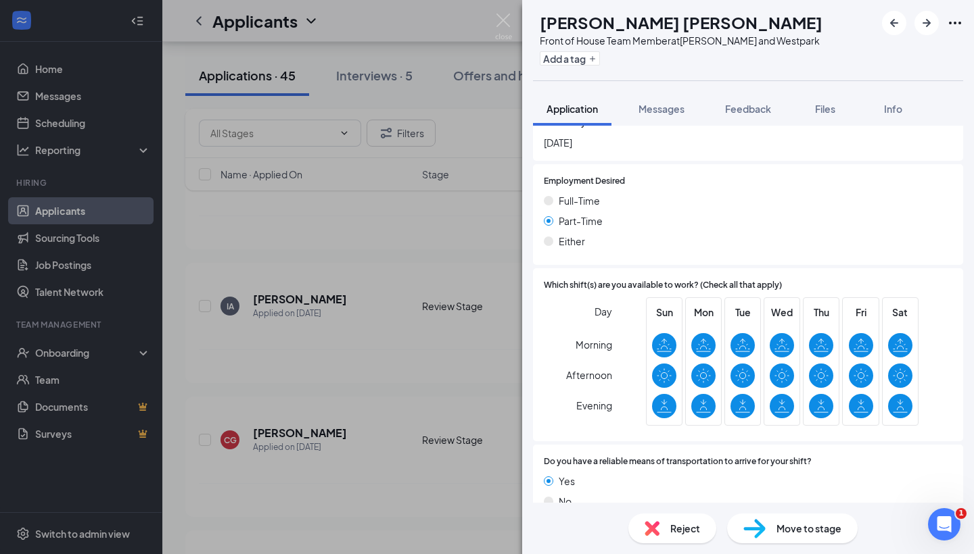
click at [357, 300] on div "RH Rihanna Haynes Front of House Team Member at S. Rice and Westpark Add a tag …" at bounding box center [487, 277] width 974 height 554
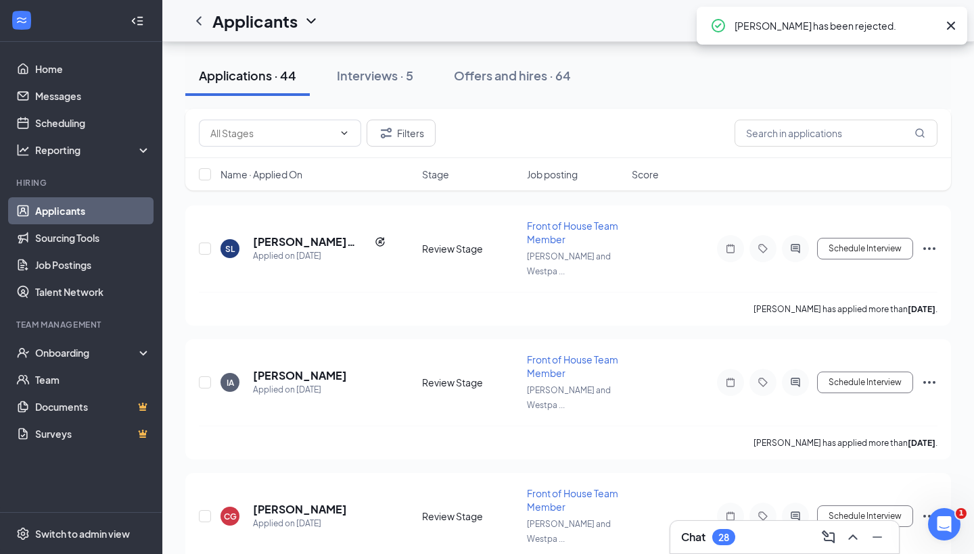
scroll to position [2352, 0]
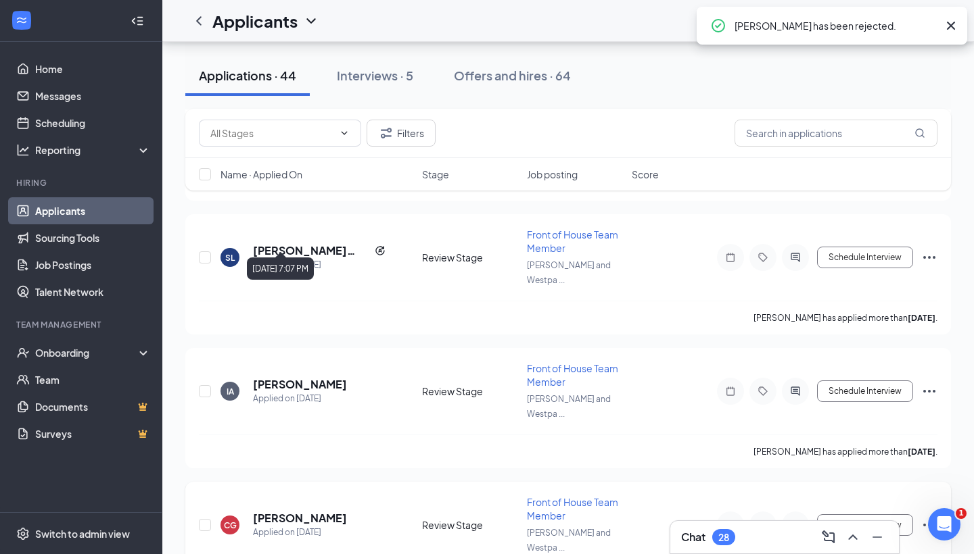
click at [294, 511] on h5 "Cynthia Gonzalez" at bounding box center [300, 518] width 94 height 15
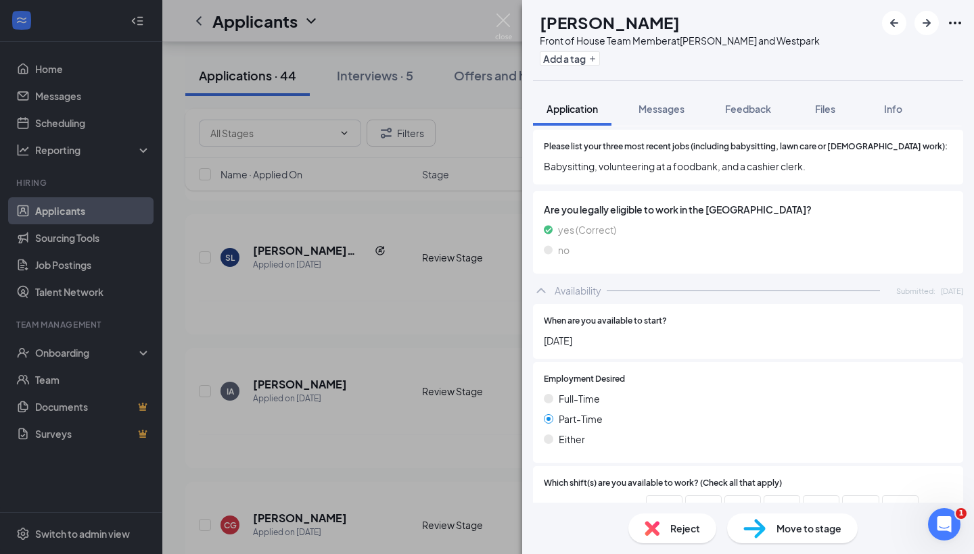
scroll to position [554, 0]
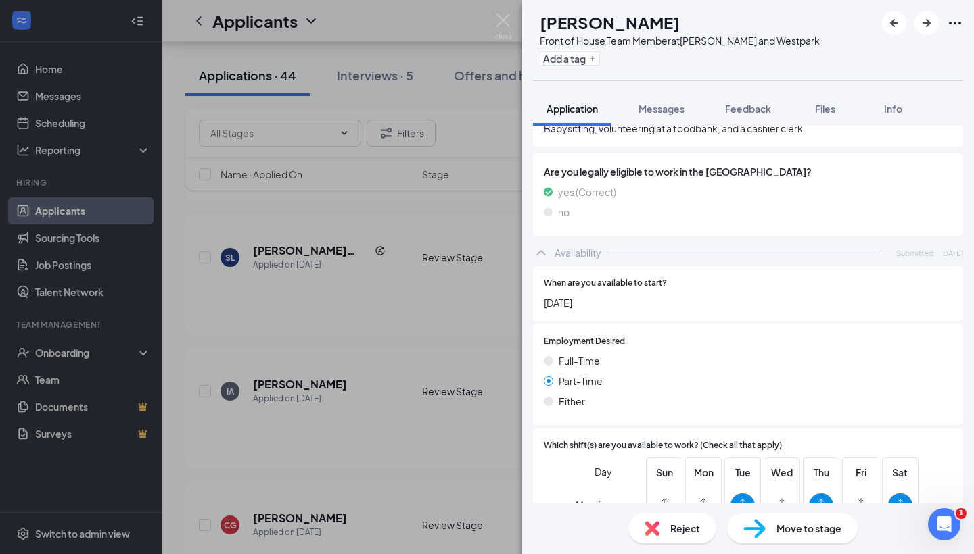
click at [660, 535] on div "Reject" at bounding box center [672, 529] width 88 height 30
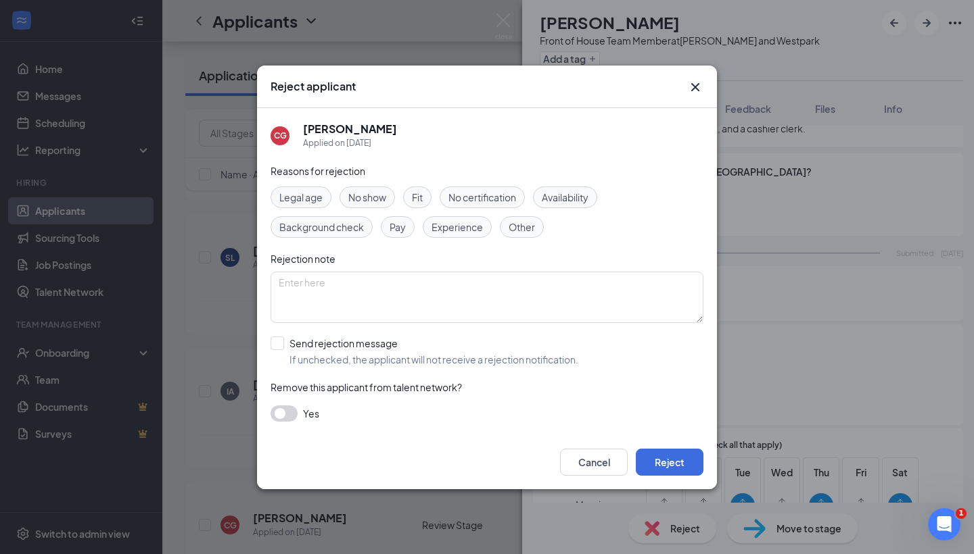
click at [574, 187] on div "Availability" at bounding box center [565, 198] width 64 height 22
click at [651, 460] on button "Reject" at bounding box center [670, 462] width 68 height 27
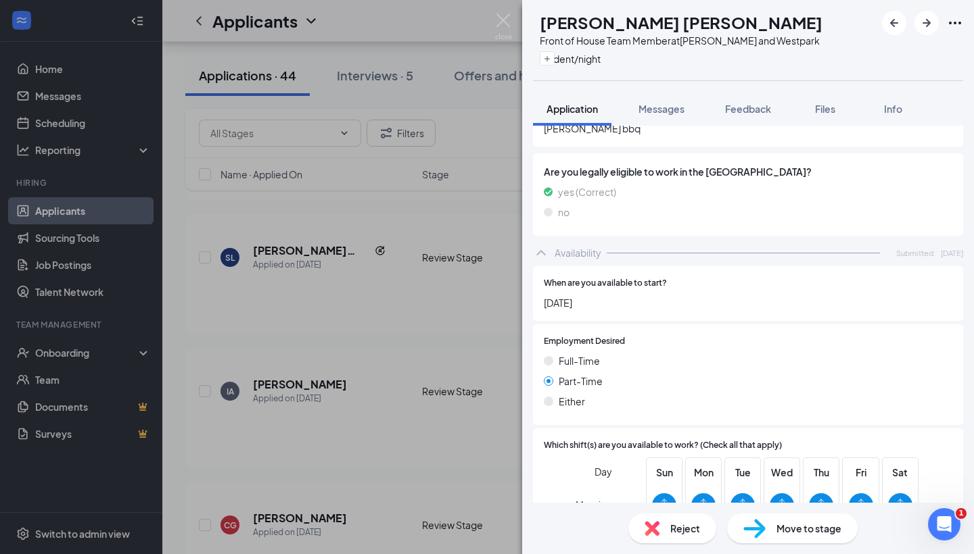
click at [328, 315] on div "RH Rihanna Haynes Front of House Team Member at S. Rice and Westpark student/ni…" at bounding box center [487, 277] width 974 height 554
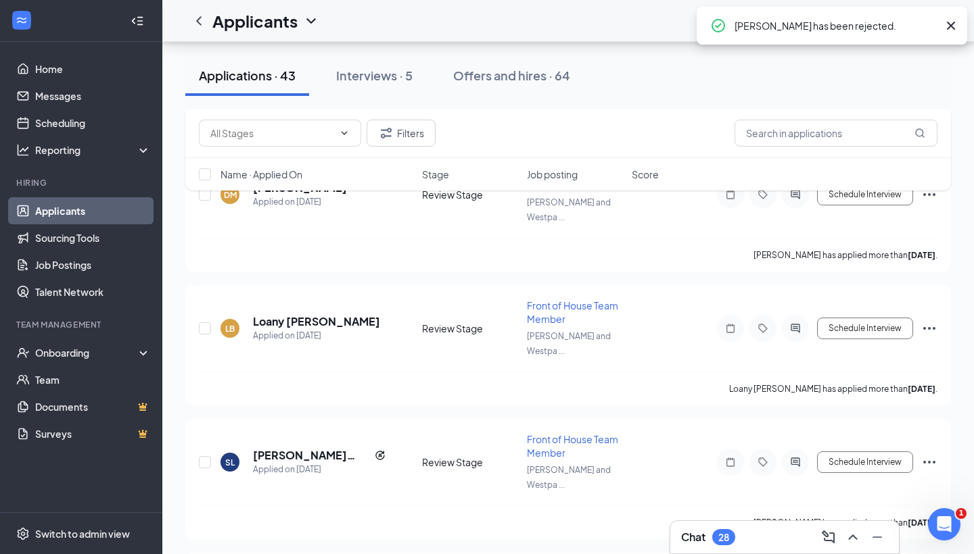
scroll to position [2142, 0]
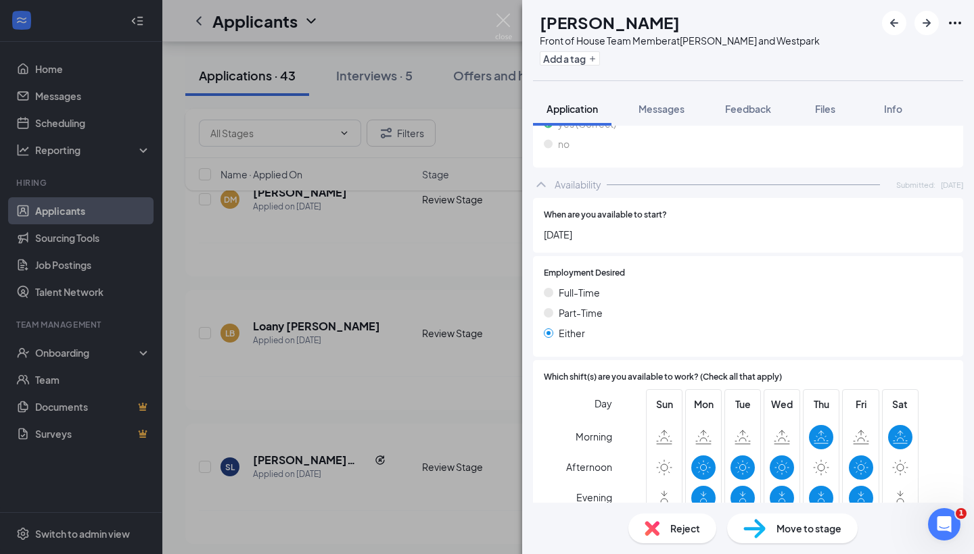
scroll to position [657, 0]
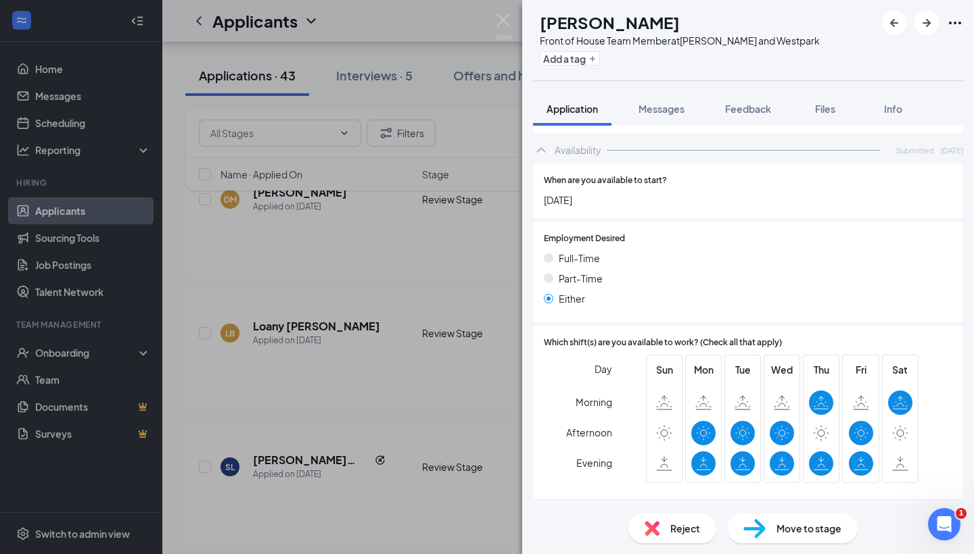
click at [645, 529] on img at bounding box center [651, 528] width 15 height 15
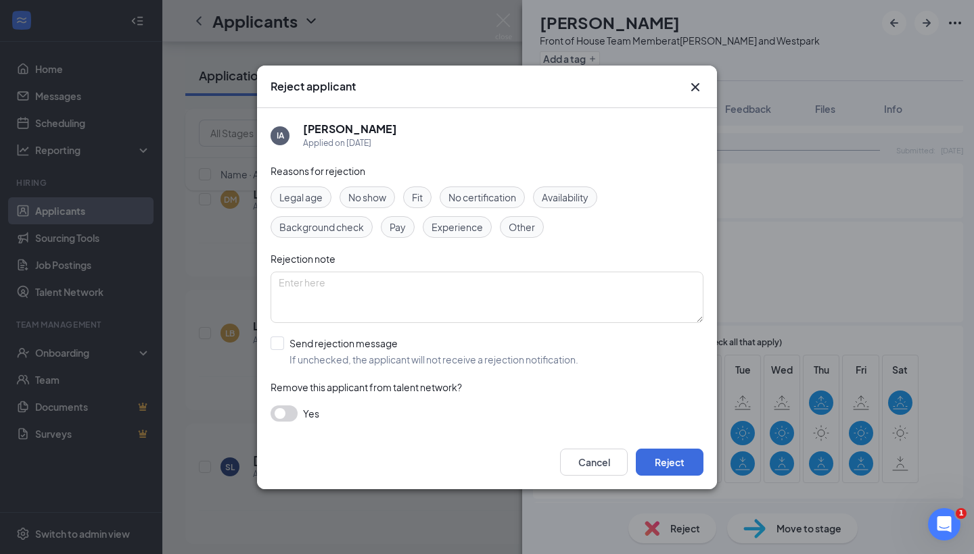
click at [563, 203] on span "Availability" at bounding box center [565, 197] width 47 height 15
click at [692, 469] on button "Reject" at bounding box center [670, 462] width 68 height 27
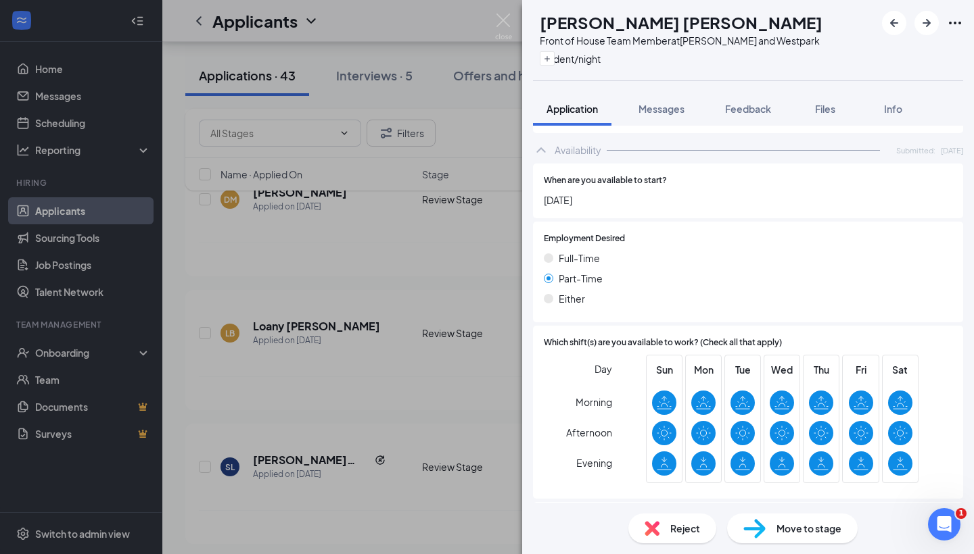
click at [347, 334] on div "RH Rihanna Haynes Front of House Team Member at S. Rice and Westpark student/ni…" at bounding box center [487, 277] width 974 height 554
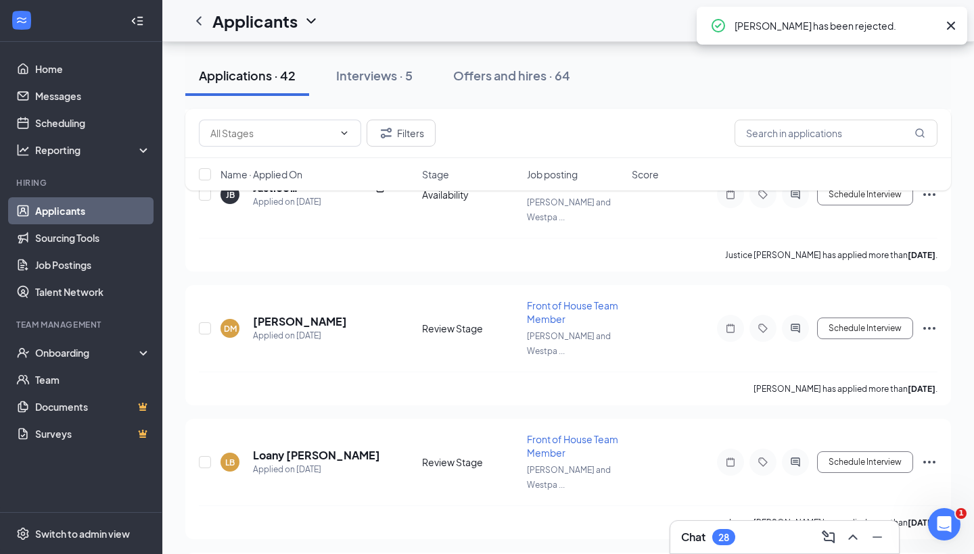
scroll to position [2010, 0]
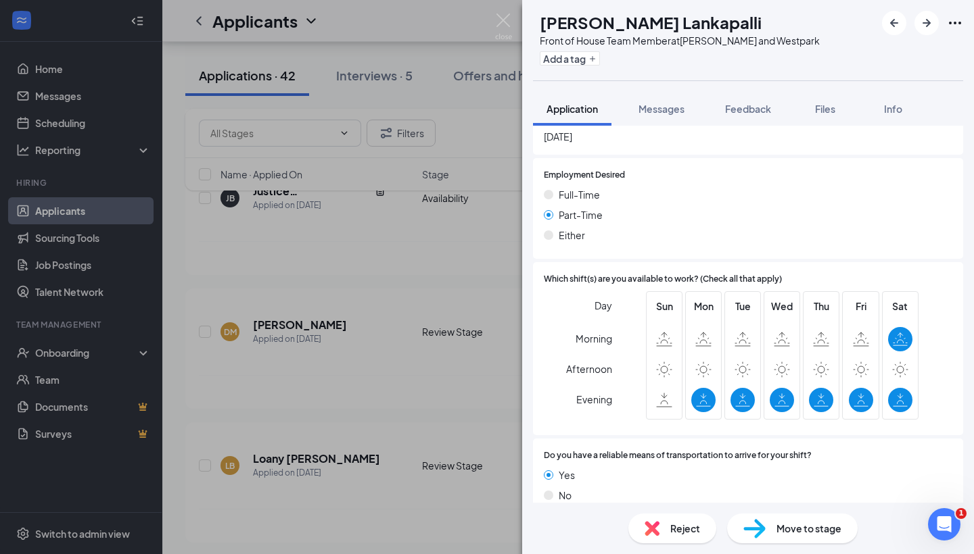
scroll to position [758, 0]
click at [404, 317] on div "SL Shreyan Raj Lankapalli Front of House Team Member at S. Rice and Westpark Ad…" at bounding box center [487, 277] width 974 height 554
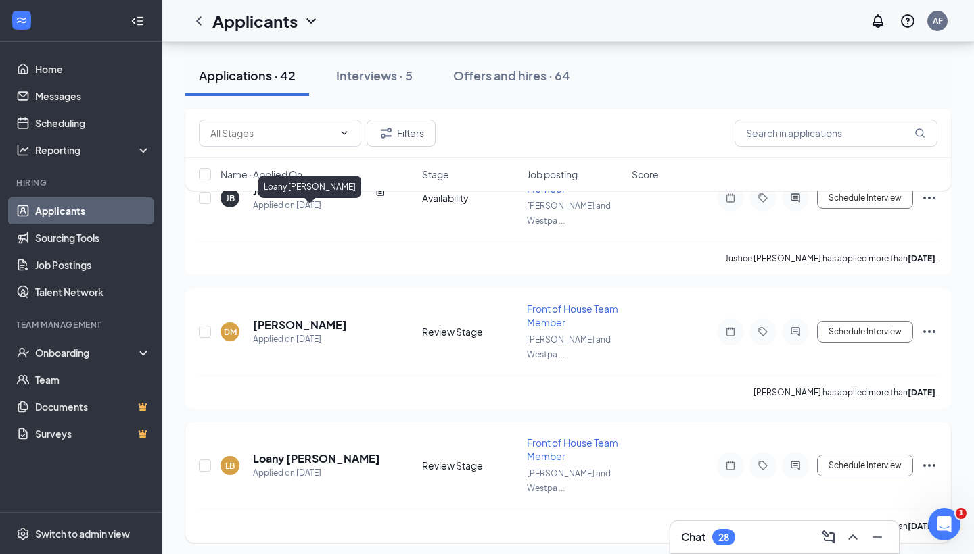
click at [302, 452] on h5 "Loany Bardales" at bounding box center [316, 459] width 127 height 15
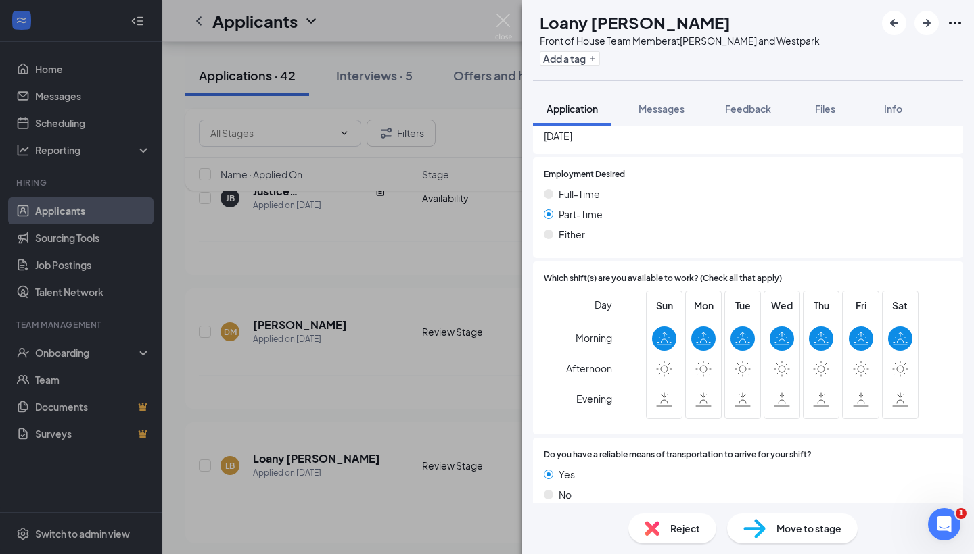
scroll to position [758, 0]
click at [656, 521] on img at bounding box center [651, 528] width 15 height 15
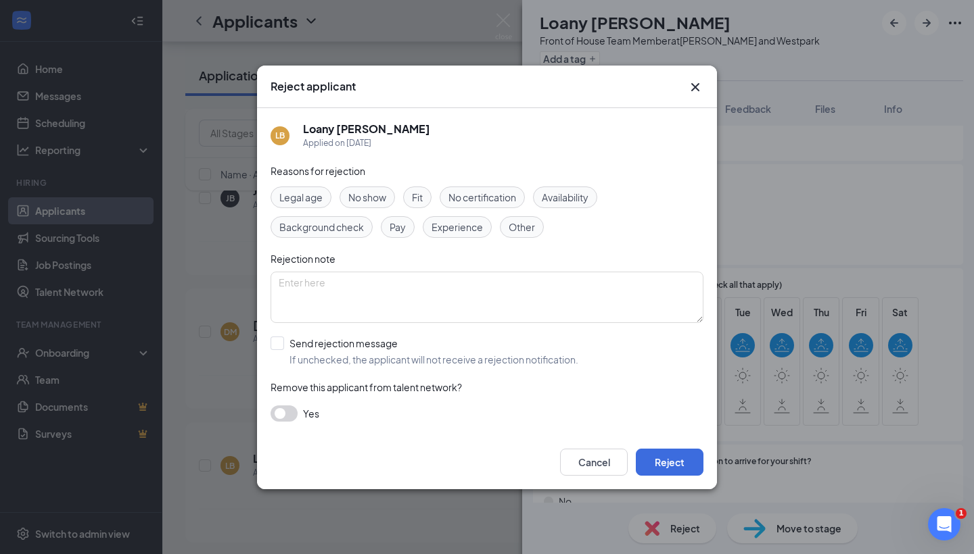
click at [568, 191] on span "Availability" at bounding box center [565, 197] width 47 height 15
click at [668, 459] on button "Reject" at bounding box center [670, 462] width 68 height 27
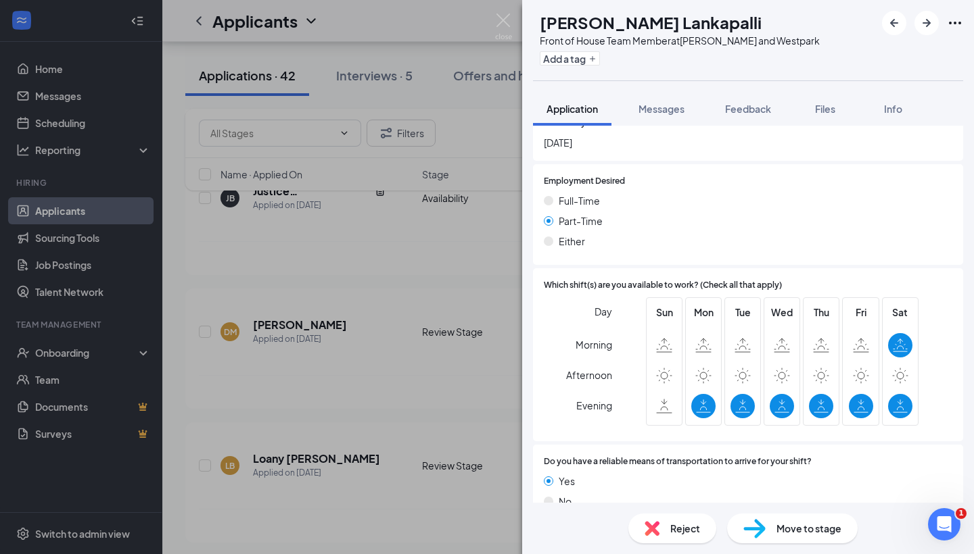
click at [345, 291] on div "SL Shreyan Raj Lankapalli Front of House Team Member at S. Rice and Westpark Ad…" at bounding box center [487, 277] width 974 height 554
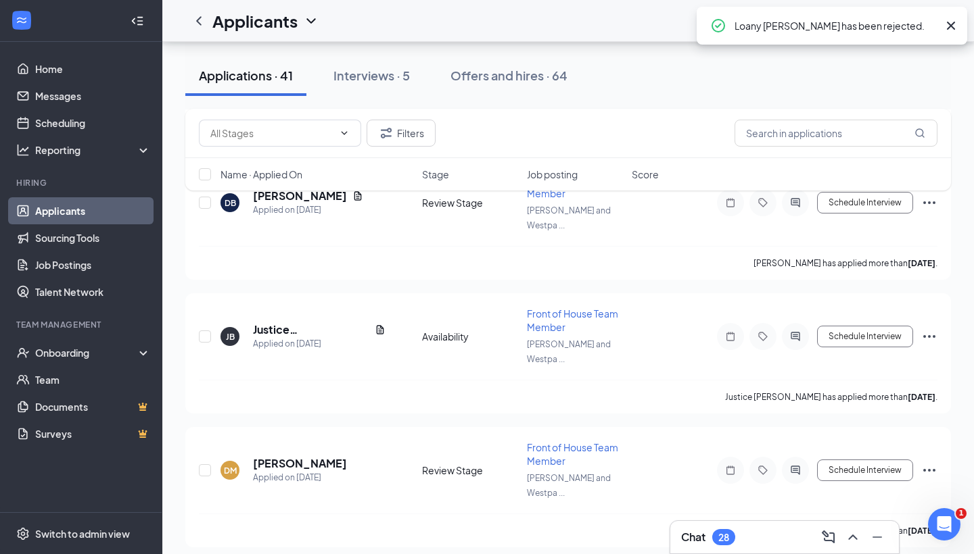
scroll to position [1867, 0]
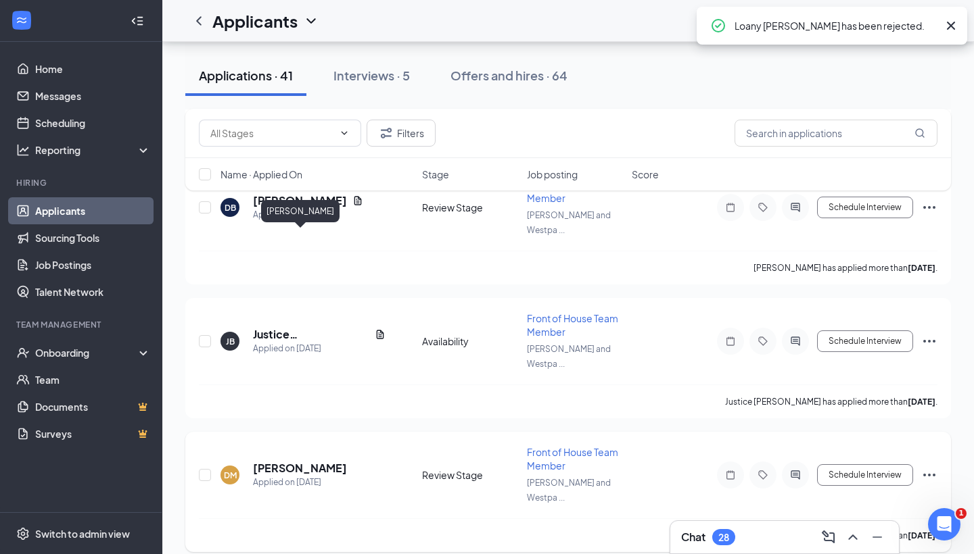
click at [310, 461] on h5 "Dominique Morgan" at bounding box center [300, 468] width 94 height 15
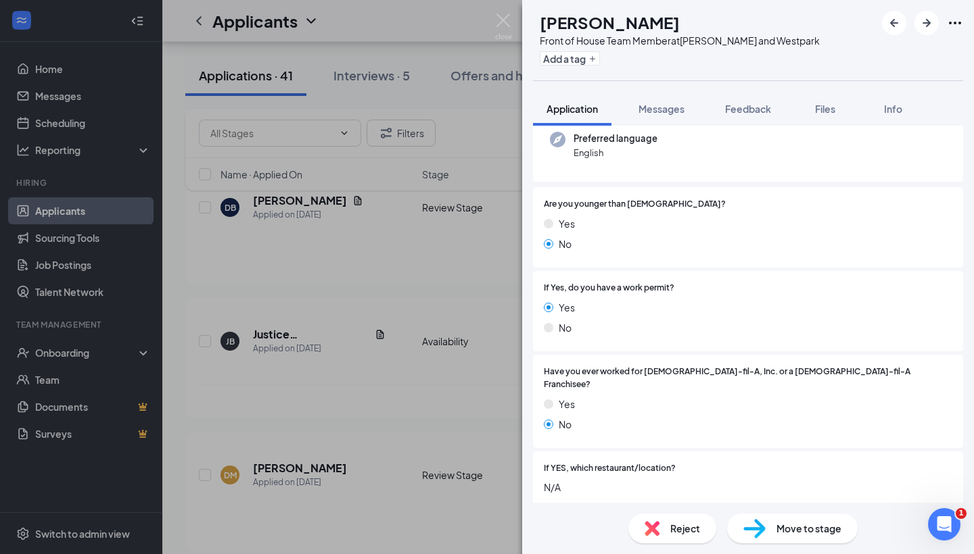
scroll to position [137, 0]
click at [598, 46] on div "Front of House Team Member at S. Rice and Westpark" at bounding box center [680, 41] width 280 height 14
click at [596, 55] on button "Add a tag" at bounding box center [570, 58] width 60 height 14
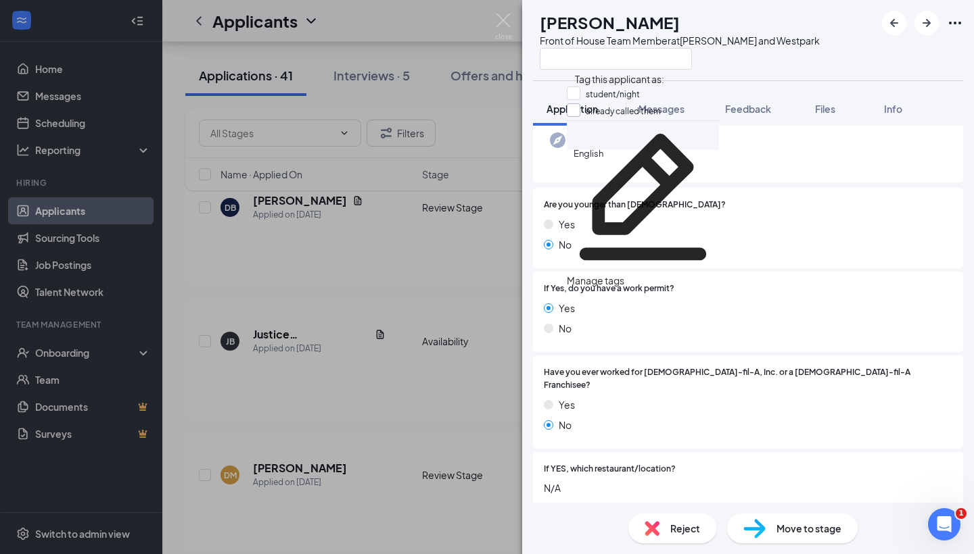
click at [580, 112] on input "already called them" at bounding box center [614, 110] width 94 height 15
checkbox input "true"
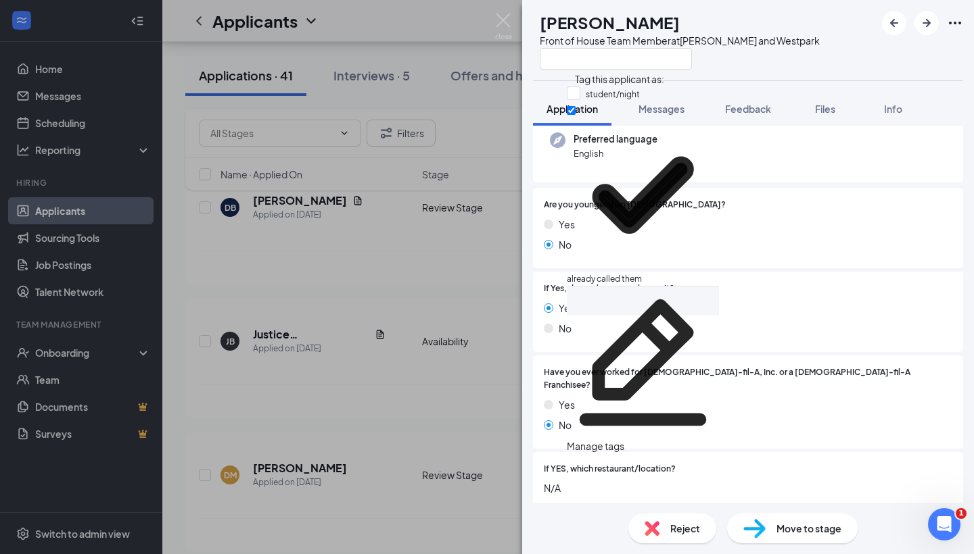
click at [340, 345] on div "DM Dominique Morgan Front of House Team Member at S. Rice and Westpark Applicat…" at bounding box center [487, 277] width 974 height 554
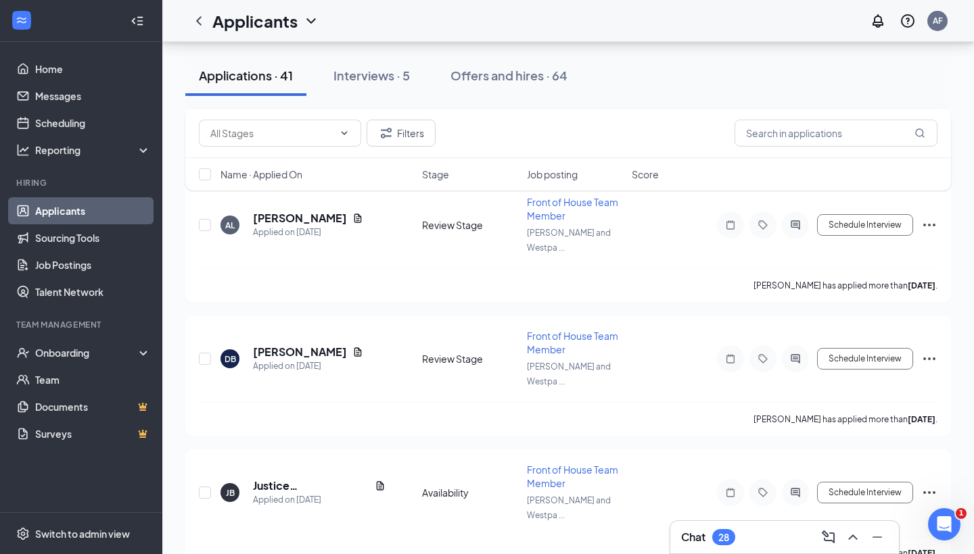
scroll to position [1714, 0]
click at [310, 480] on h5 "Justice Bullard" at bounding box center [311, 487] width 116 height 15
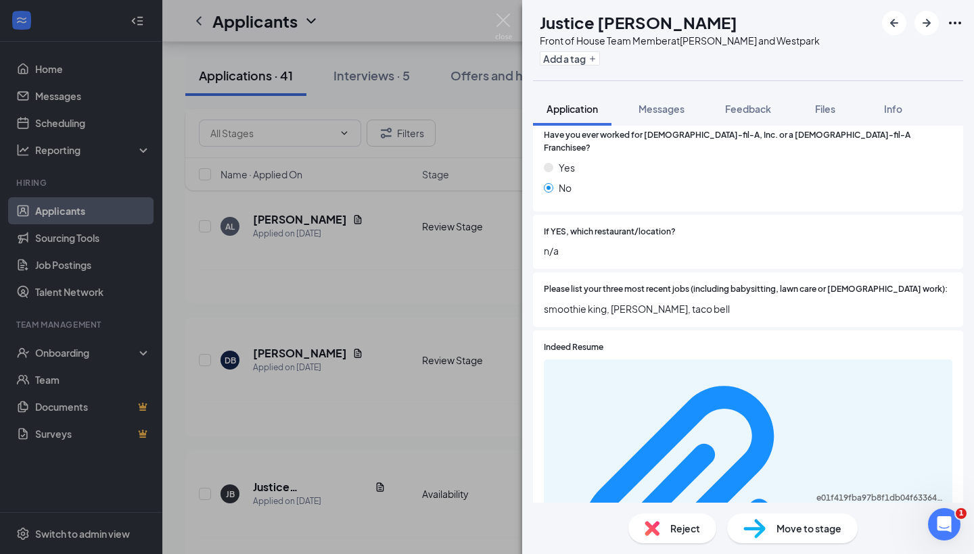
scroll to position [411, 0]
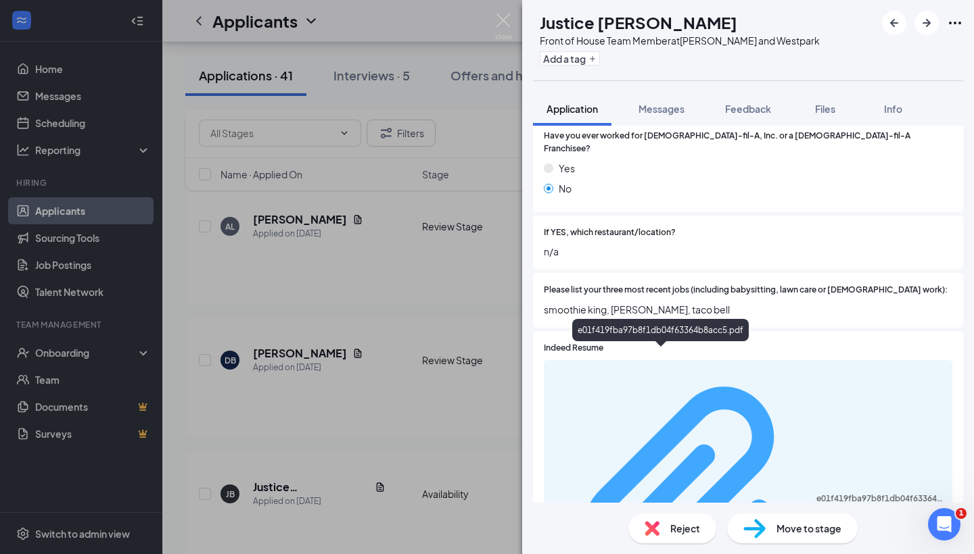
click at [816, 494] on div "e01f419fba97b8f1db04f63364b8acc5.pdf" at bounding box center [880, 499] width 128 height 11
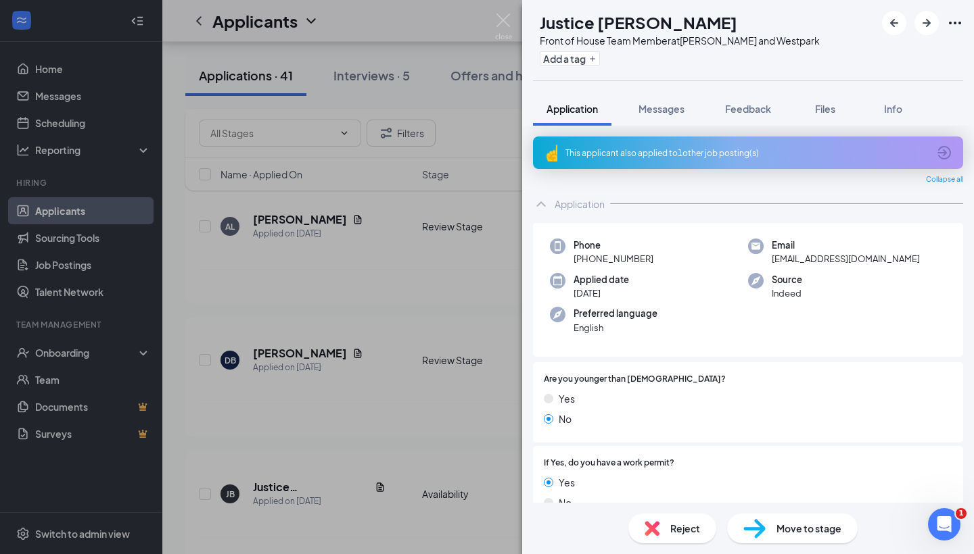
scroll to position [0, 0]
click at [592, 51] on button "Add a tag" at bounding box center [570, 58] width 60 height 14
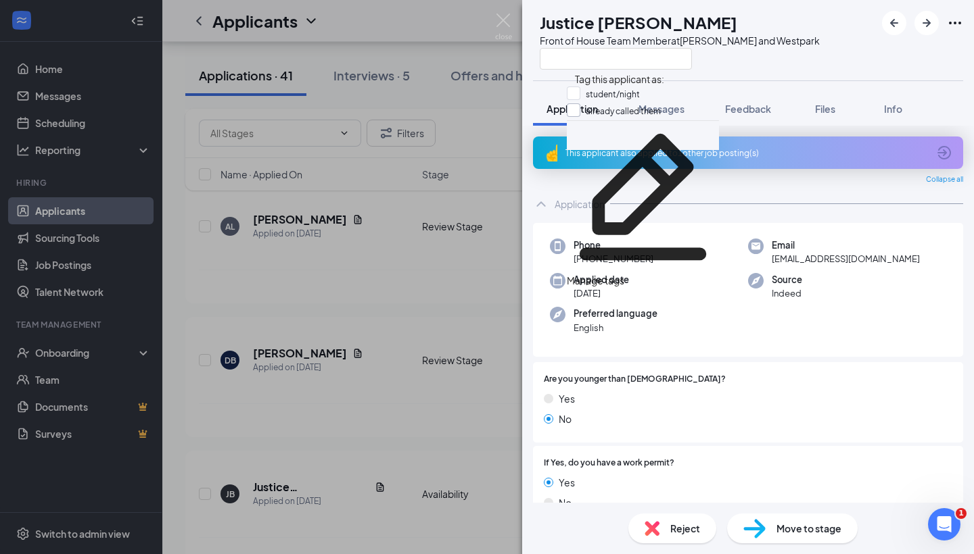
click at [577, 112] on input "already called them" at bounding box center [614, 110] width 94 height 15
checkbox input "true"
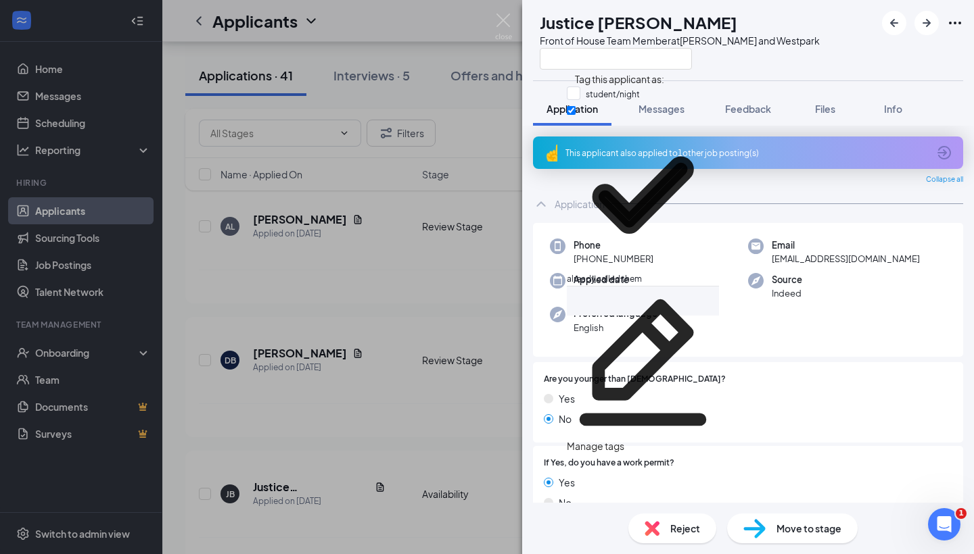
click at [368, 364] on div "JB Justice Bullard Front of House Team Member at S. Rice and Westpark Applicati…" at bounding box center [487, 277] width 974 height 554
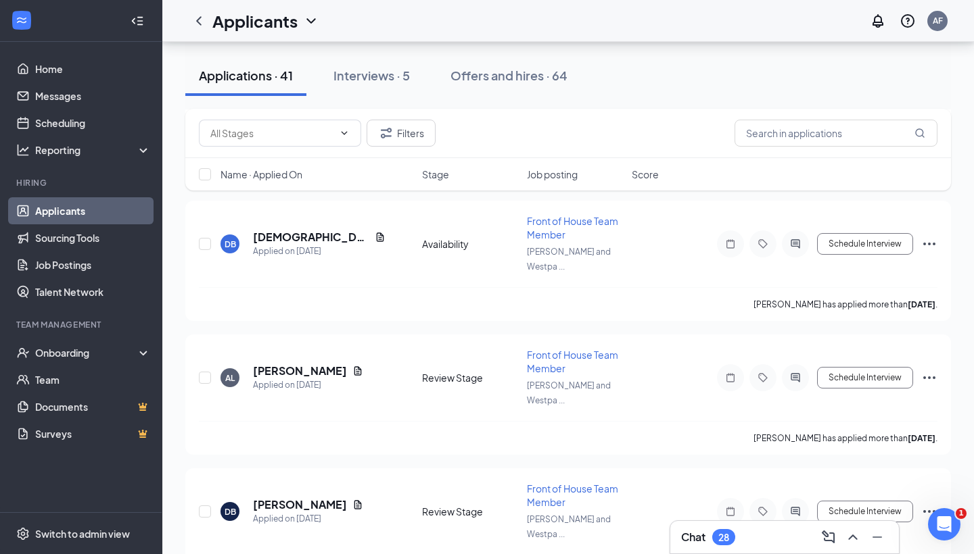
scroll to position [1562, 0]
click at [312, 498] on h5 "DeVon Booth" at bounding box center [300, 505] width 94 height 15
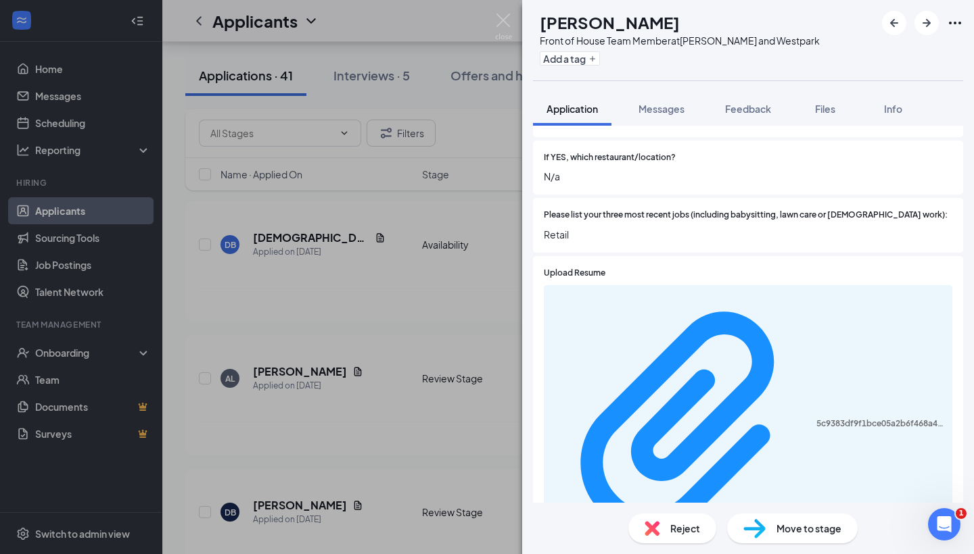
scroll to position [483, 0]
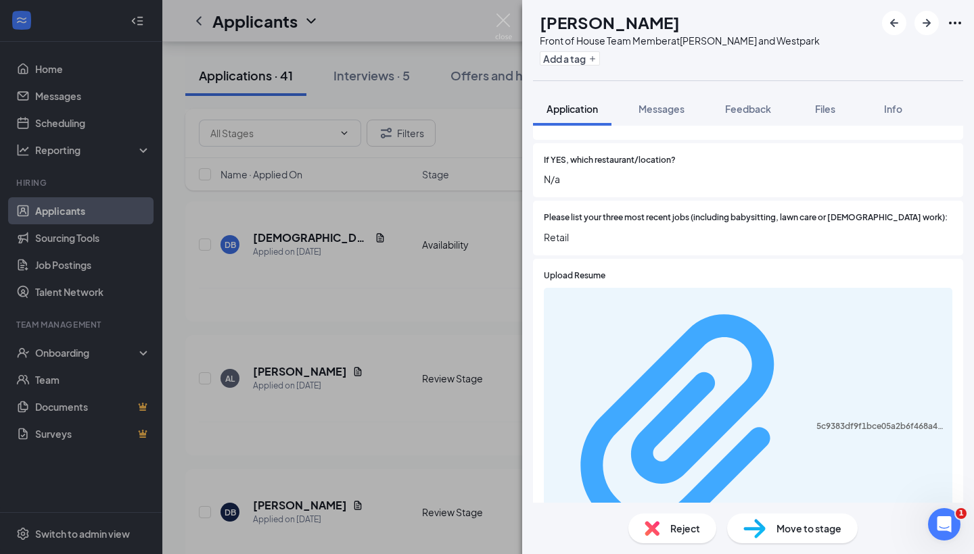
click at [816, 421] on div "5c9383df9f1bce05a2b6f468a40b01cd.pdf" at bounding box center [880, 426] width 128 height 11
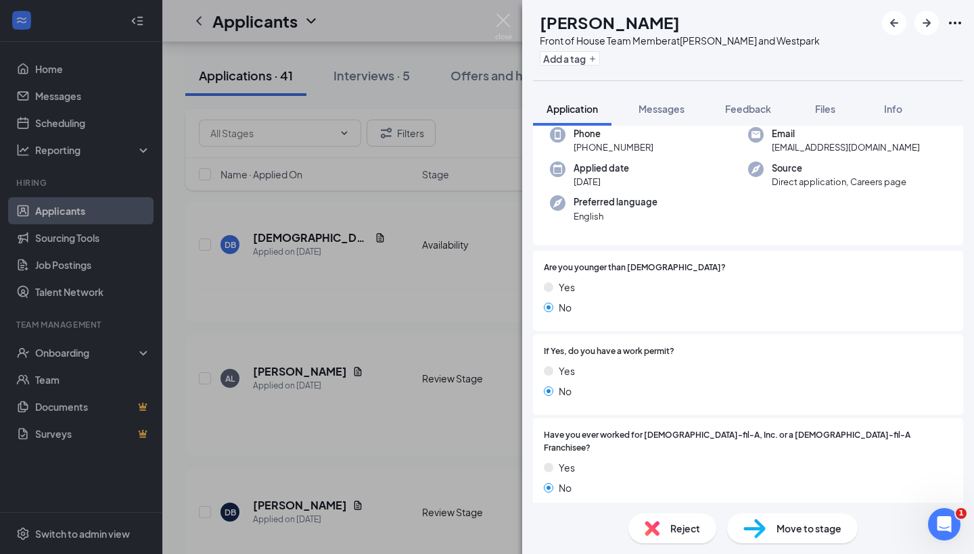
scroll to position [111, 0]
click at [356, 450] on div "DB DeVon Booth Front of House Team Member at S. Rice and Westpark Add a tag App…" at bounding box center [487, 277] width 974 height 554
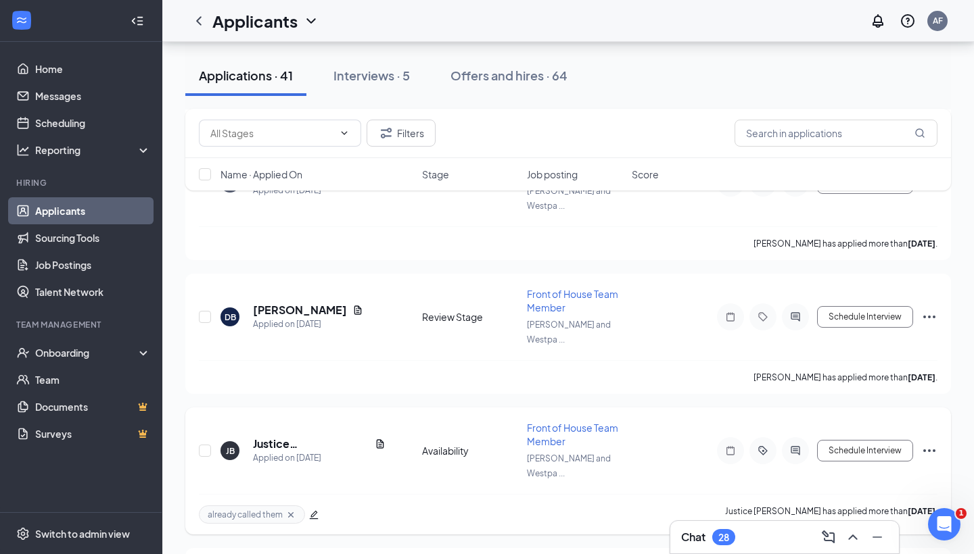
scroll to position [1758, 0]
click at [286, 451] on div "Applied on Aug 21" at bounding box center [319, 458] width 133 height 14
click at [289, 436] on h5 "Justice Bullard" at bounding box center [311, 443] width 116 height 15
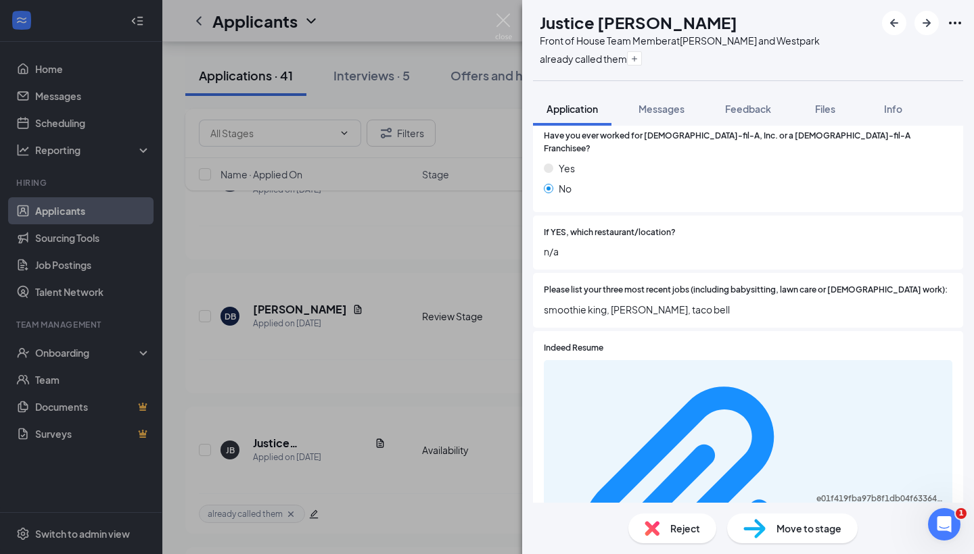
scroll to position [406, 0]
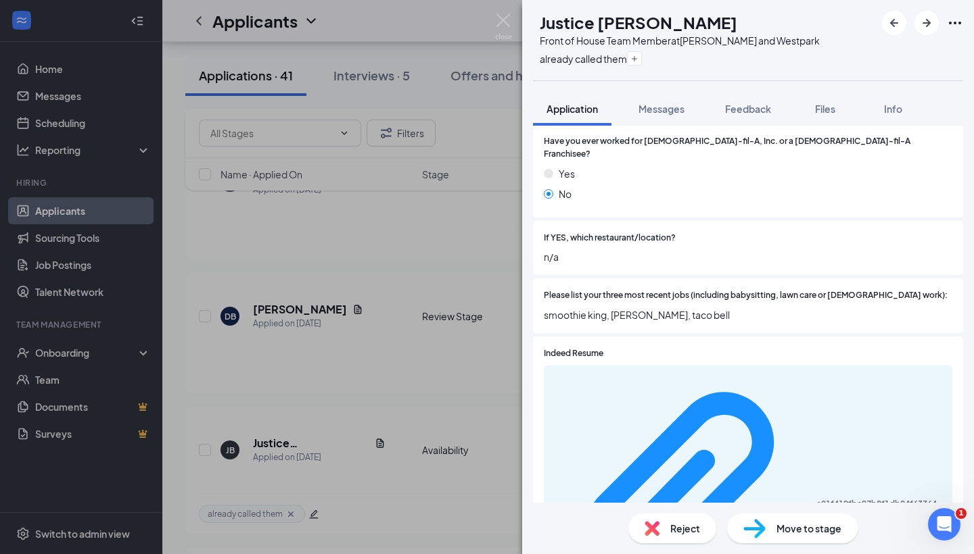
click at [769, 522] on div "Move to stage" at bounding box center [792, 529] width 130 height 30
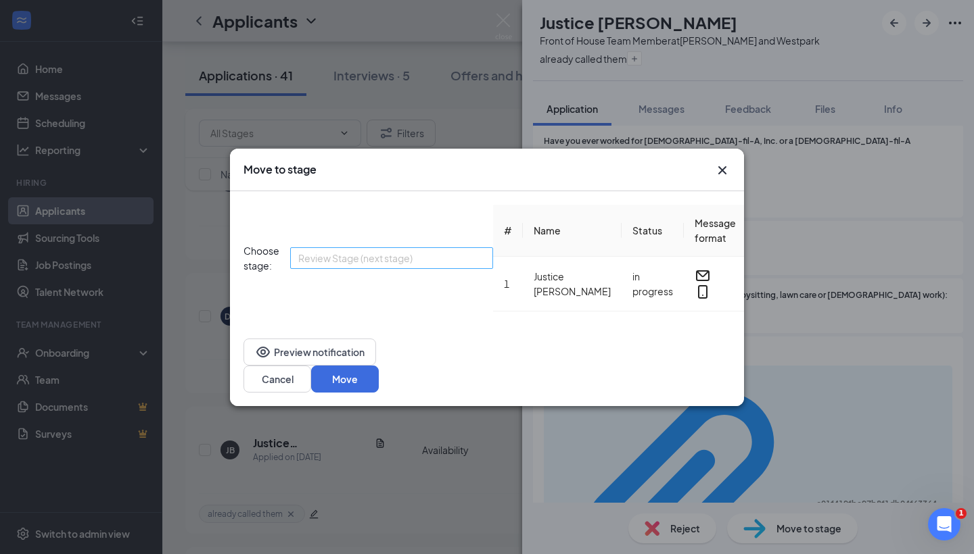
click at [493, 247] on div "Review Stage (next stage) 3998379 3998380 3998381 Application Availability (cur…" at bounding box center [391, 258] width 203 height 22
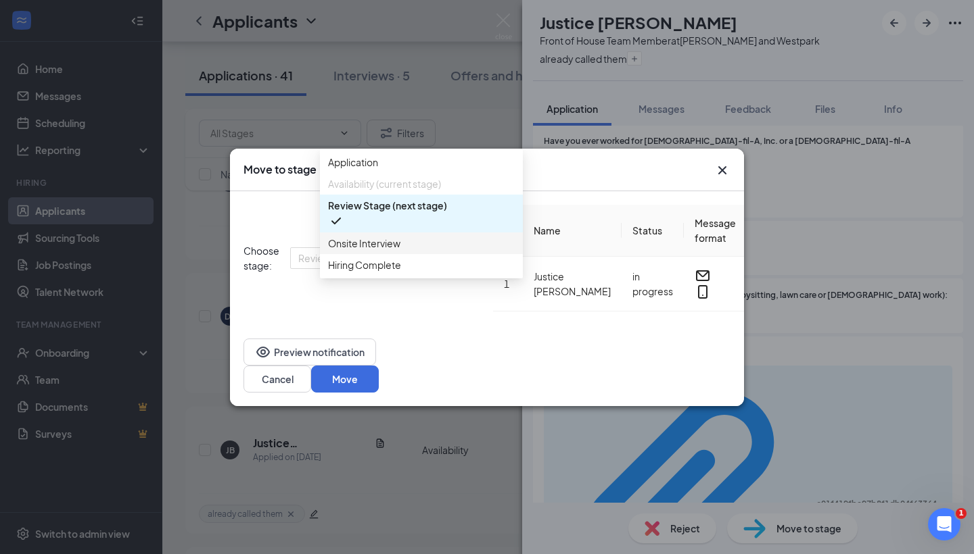
click at [437, 251] on span "Onsite Interview" at bounding box center [421, 243] width 187 height 15
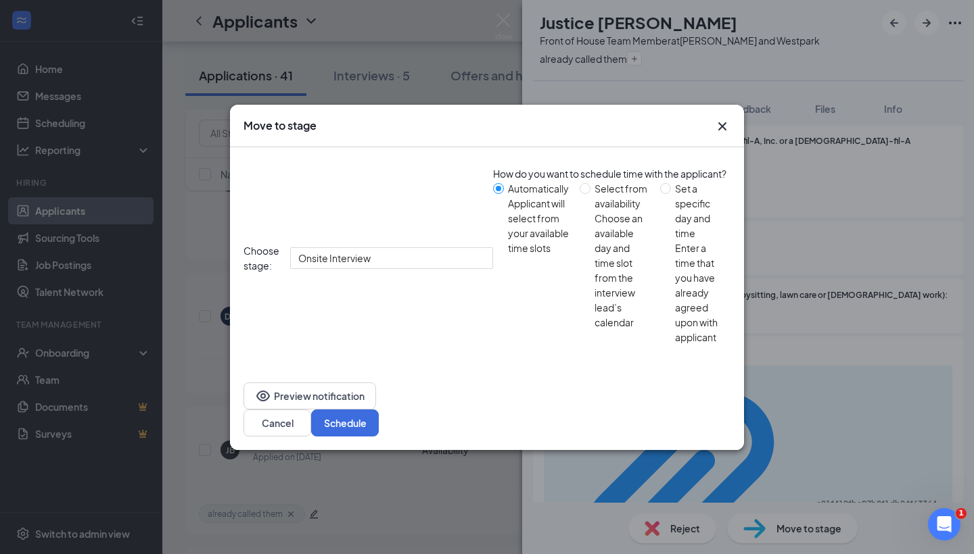
click at [675, 287] on div "Enter a time that you have already agreed upon with applicant" at bounding box center [697, 293] width 45 height 104
click at [660, 194] on input "Set a specific day and time Enter a time that you have already agreed upon with…" at bounding box center [665, 188] width 11 height 11
radio input "true"
radio input "false"
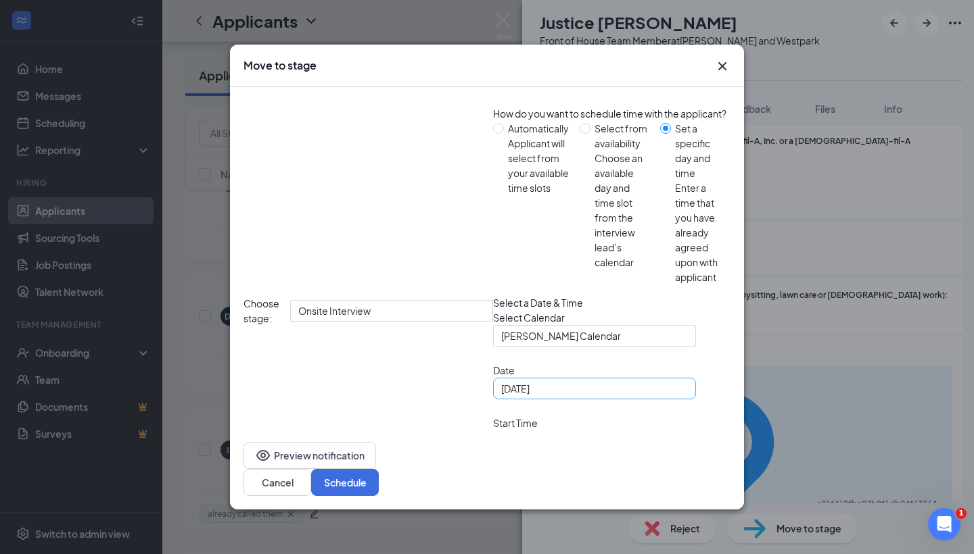
click at [493, 389] on div "Aug 26, 2025" at bounding box center [594, 389] width 203 height 22
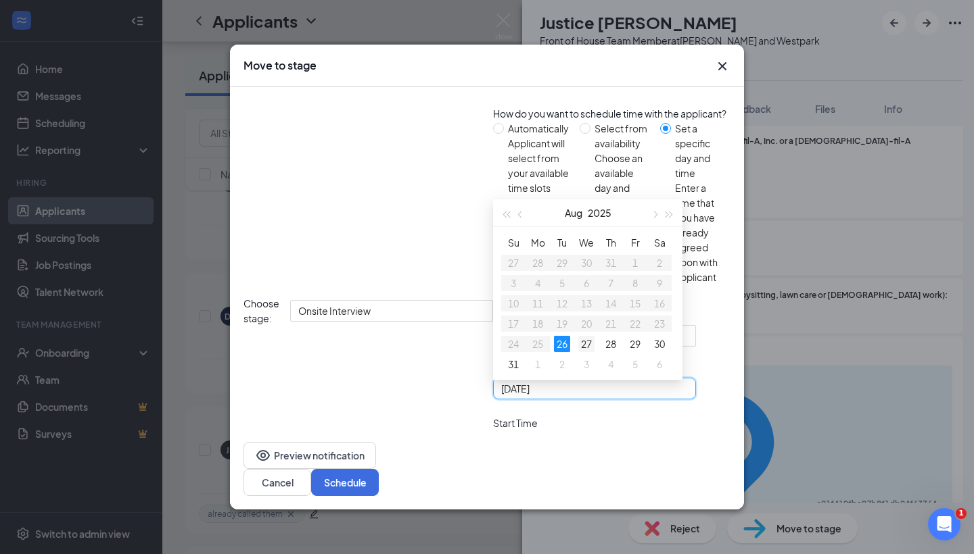
type input "Aug 27, 2025"
click at [578, 336] on div "27" at bounding box center [586, 344] width 16 height 16
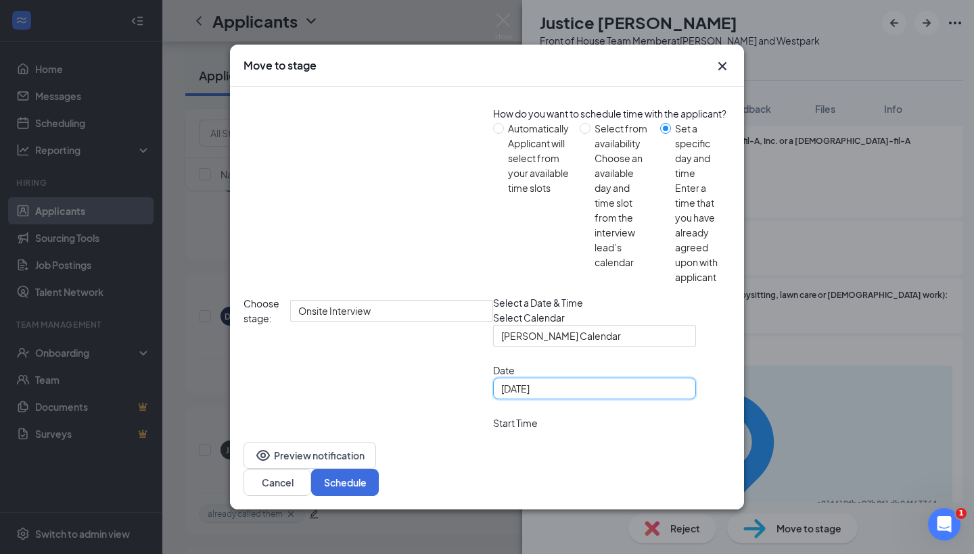
click at [501, 431] on span "11:00 AM" at bounding box center [521, 441] width 40 height 20
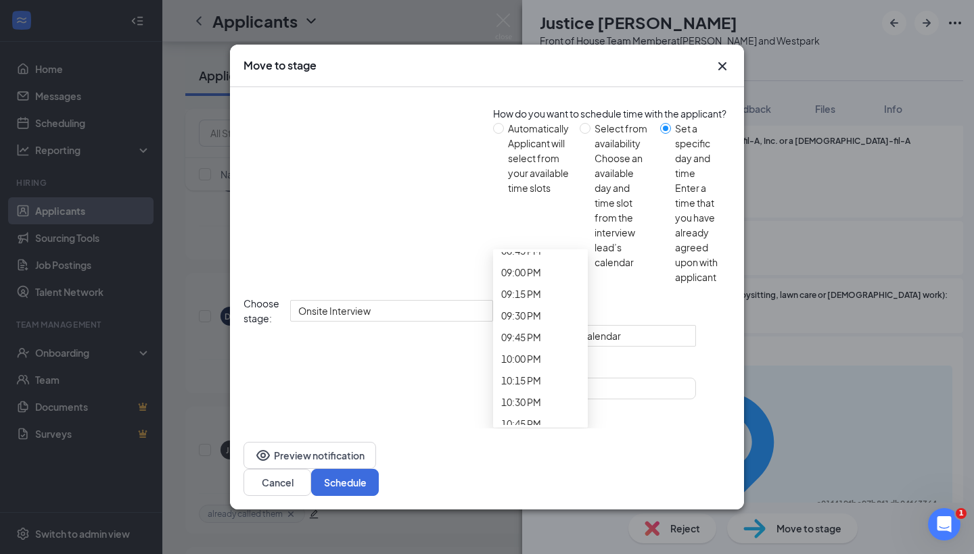
scroll to position [1834, 0]
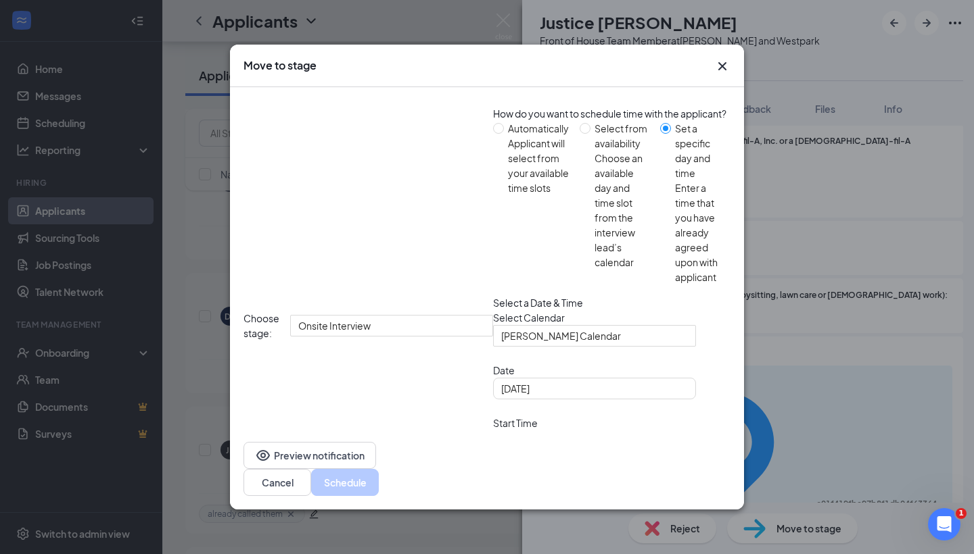
click at [541, 514] on span "11:30 AM" at bounding box center [521, 524] width 40 height 20
click at [379, 469] on button "Schedule" at bounding box center [345, 482] width 68 height 27
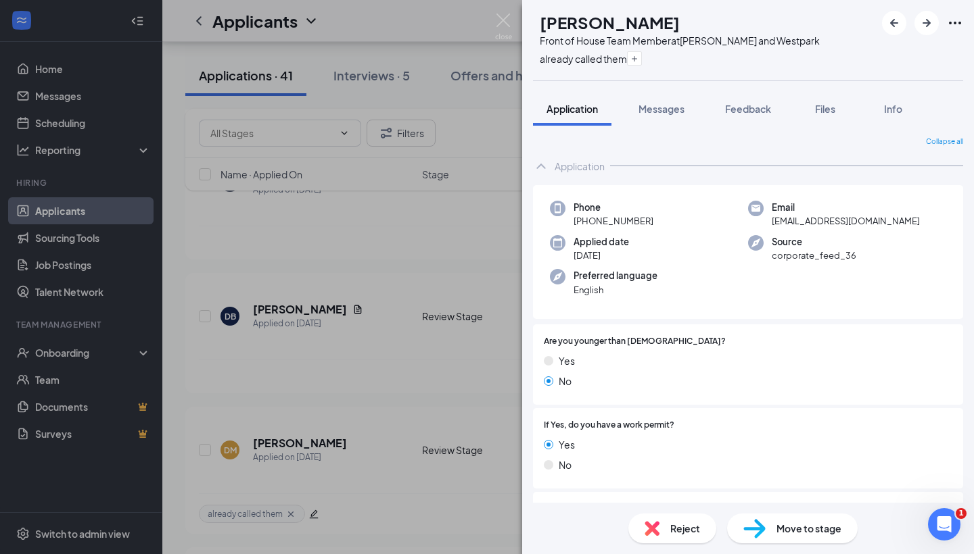
click at [381, 464] on div "DM Dominique Morgan Front of House Team Member at S. Rice and Westpark already …" at bounding box center [487, 277] width 974 height 554
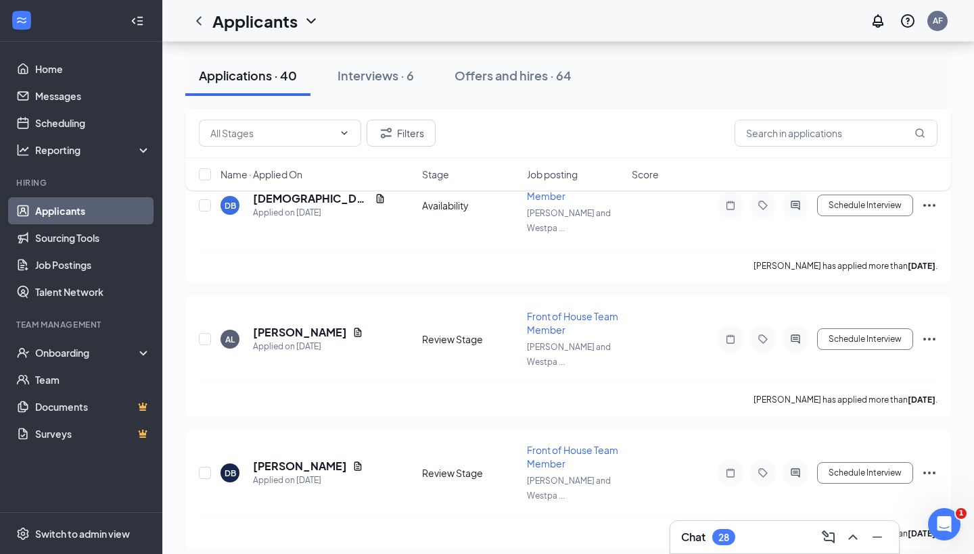
scroll to position [1600, 0]
click at [290, 460] on h5 "DeVon Booth" at bounding box center [300, 467] width 94 height 15
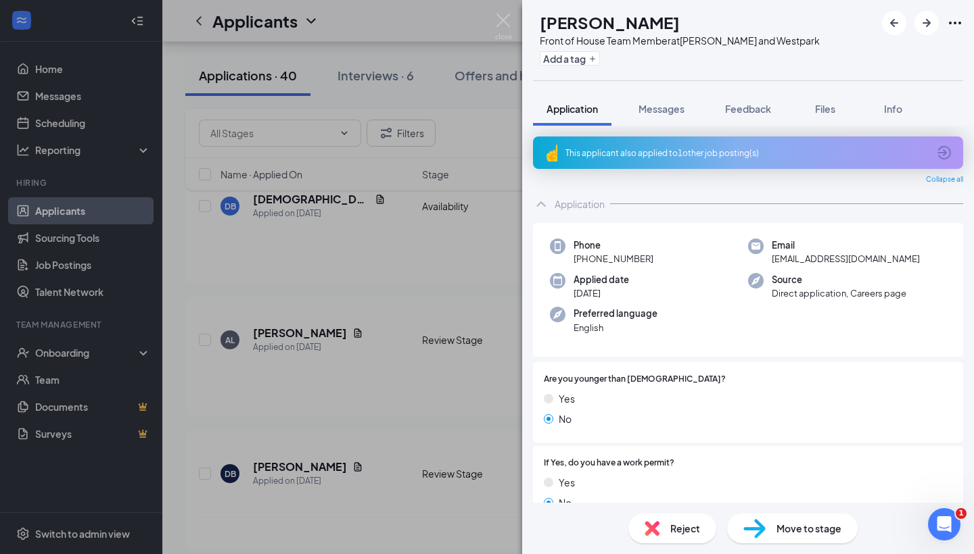
click at [427, 304] on div "DB DeVon Booth Front of House Team Member at S. Rice and Westpark Add a tag App…" at bounding box center [487, 277] width 974 height 554
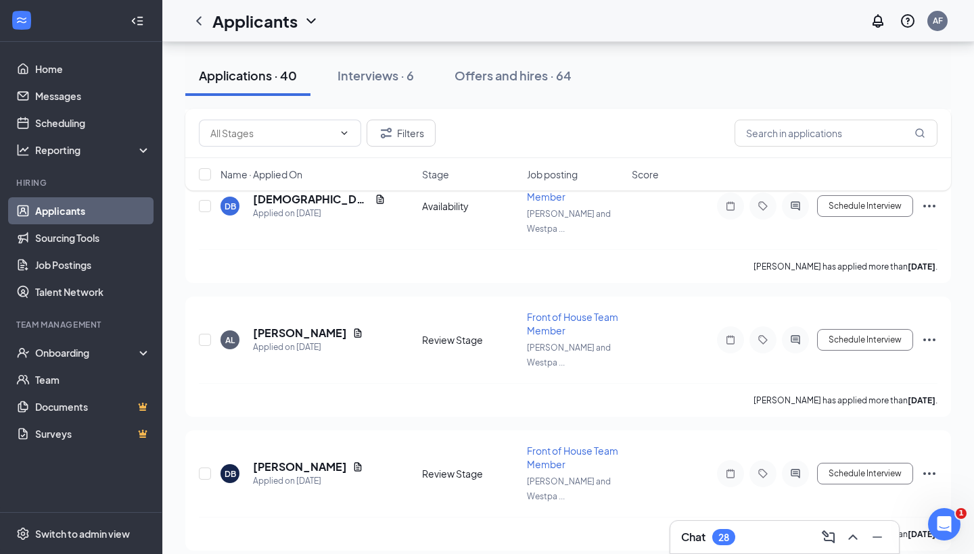
scroll to position [1504, 0]
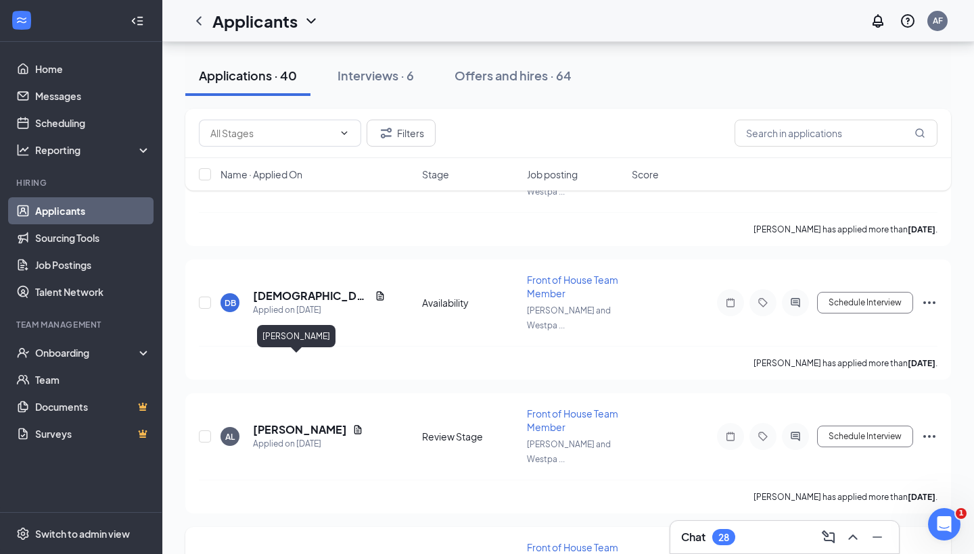
click at [293, 554] on h5 "DeVon Booth" at bounding box center [300, 563] width 94 height 15
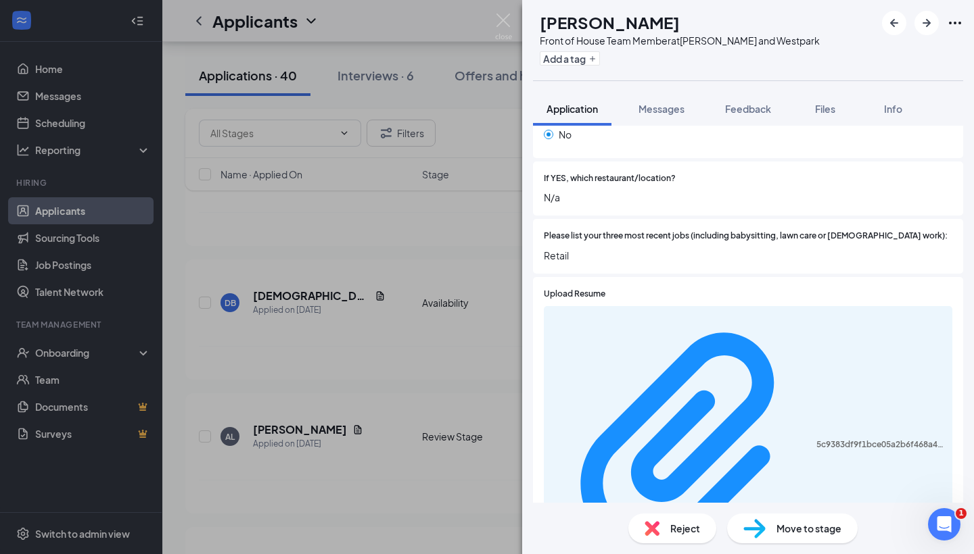
scroll to position [449, 0]
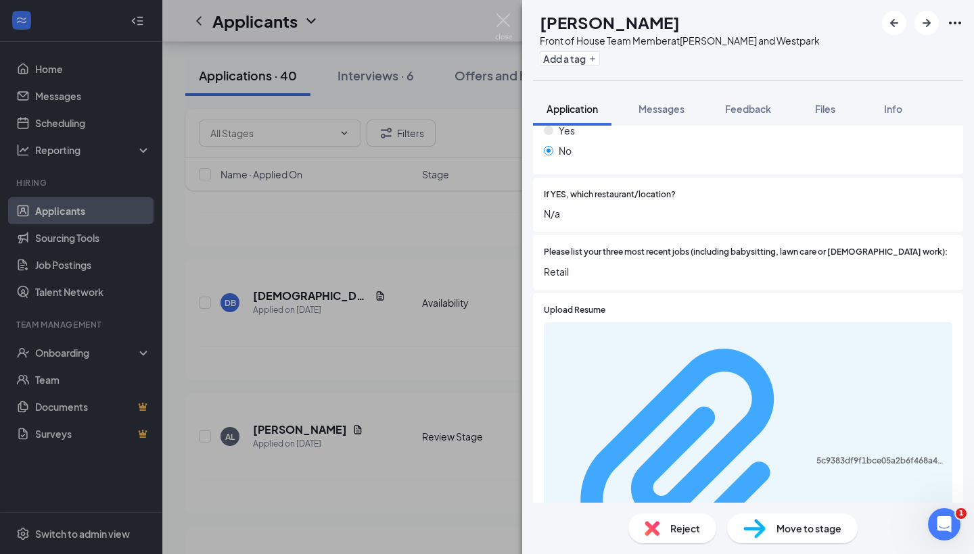
click at [816, 456] on div "5c9383df9f1bce05a2b6f468a40b01cd.pdf" at bounding box center [880, 461] width 128 height 11
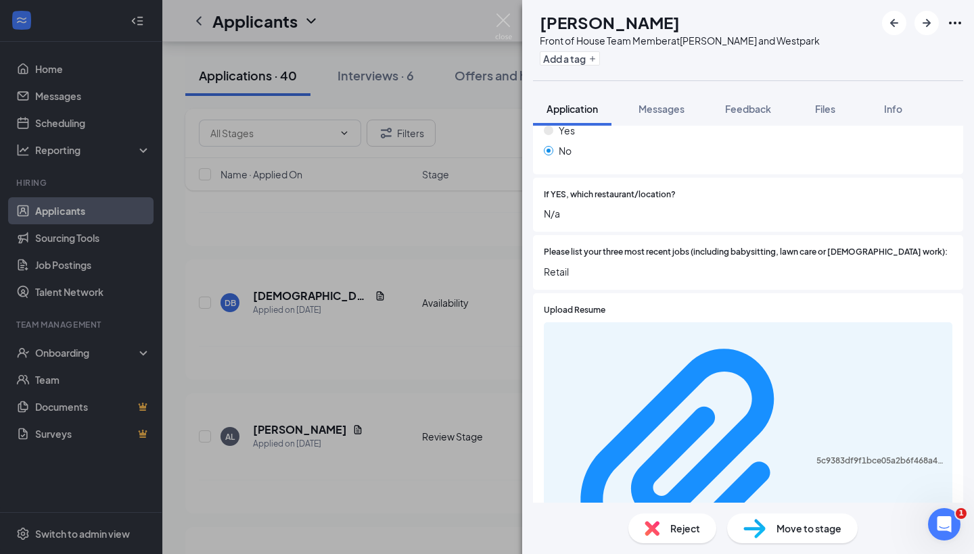
click at [249, 473] on div "DB DeVon Booth Front of House Team Member at S. Rice and Westpark Add a tag App…" at bounding box center [487, 277] width 974 height 554
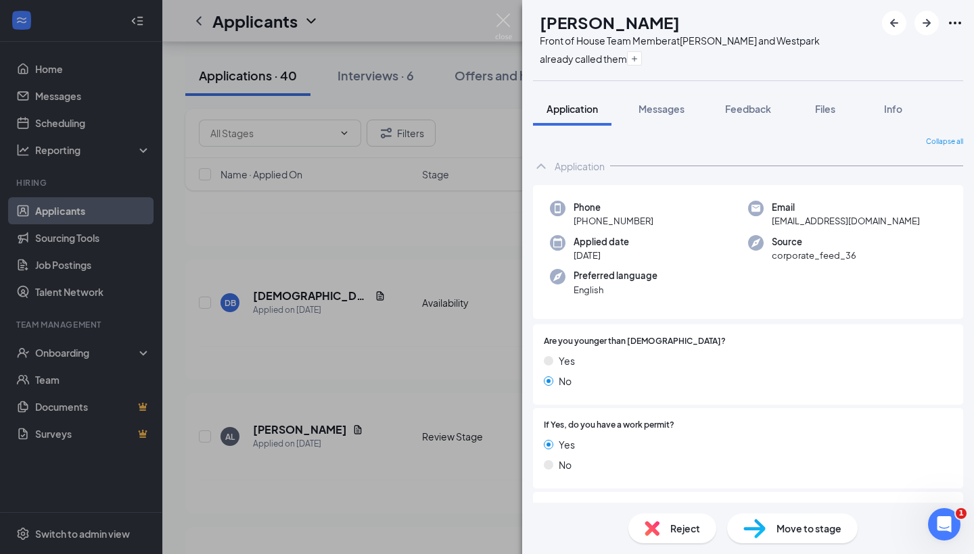
click at [751, 517] on div "Move to stage" at bounding box center [792, 529] width 130 height 30
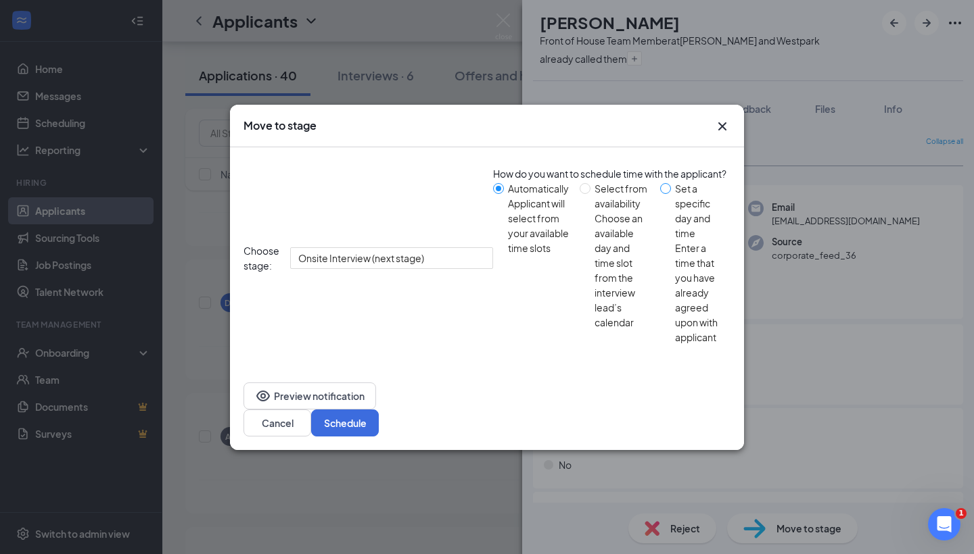
click at [660, 194] on span at bounding box center [665, 188] width 11 height 11
click at [660, 194] on input "Set a specific day and time Enter a time that you have already agreed upon with…" at bounding box center [665, 188] width 11 height 11
radio input "true"
radio input "false"
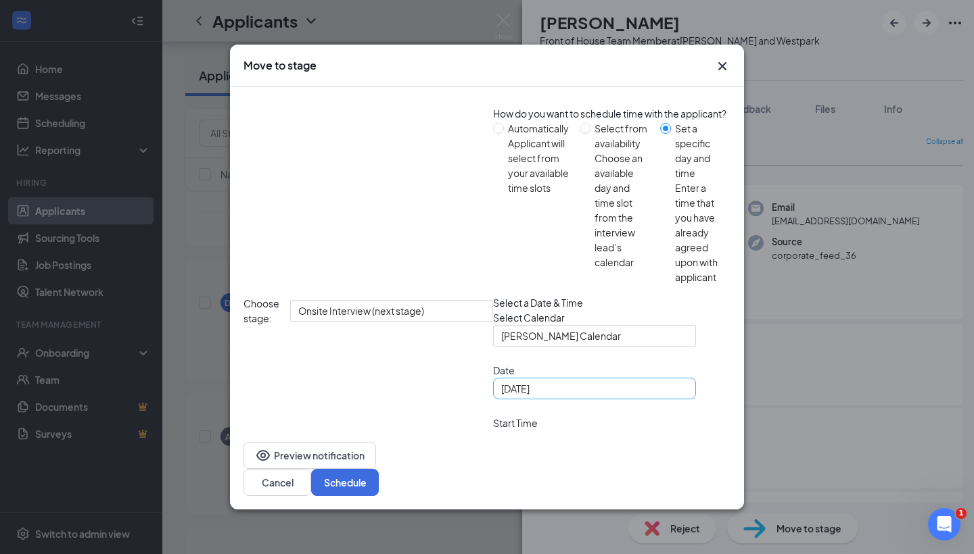
click at [501, 386] on div "Aug 26, 2025" at bounding box center [594, 388] width 187 height 15
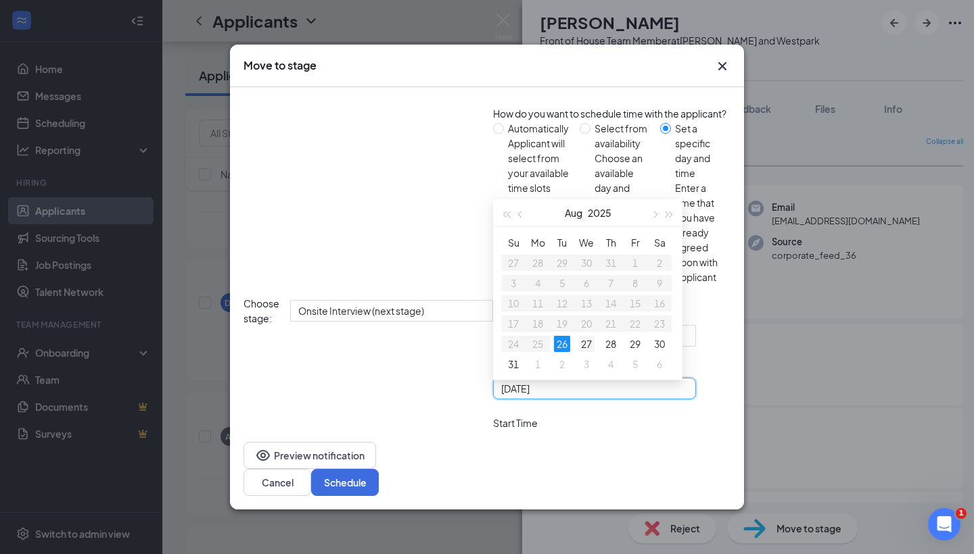
type input "Aug 27, 2025"
click at [574, 334] on td "27" at bounding box center [586, 344] width 24 height 20
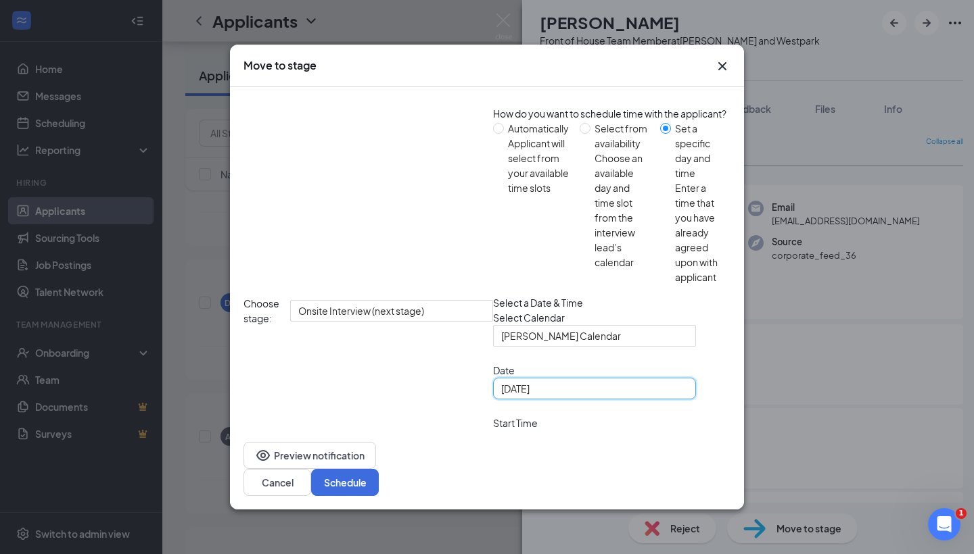
click at [501, 431] on span "11:00 AM" at bounding box center [521, 441] width 40 height 20
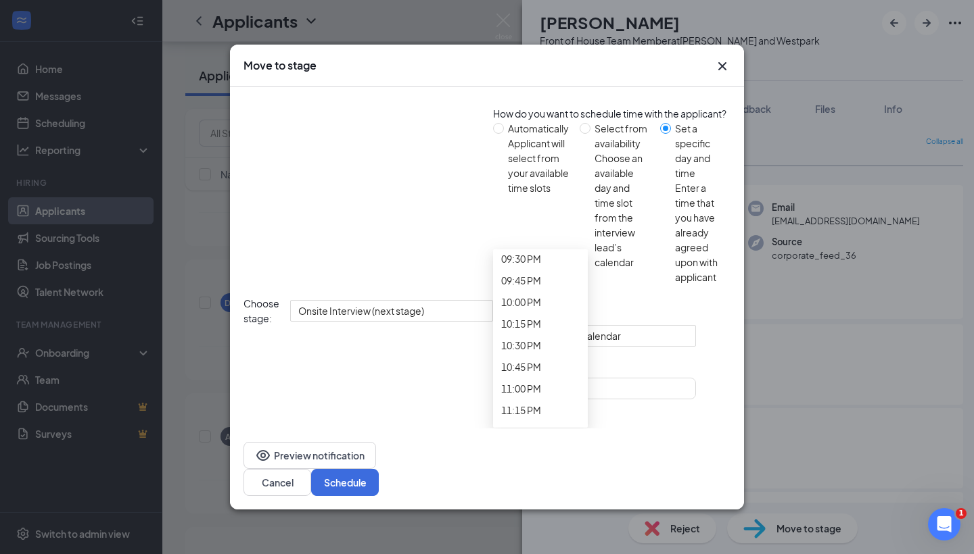
scroll to position [1880, 0]
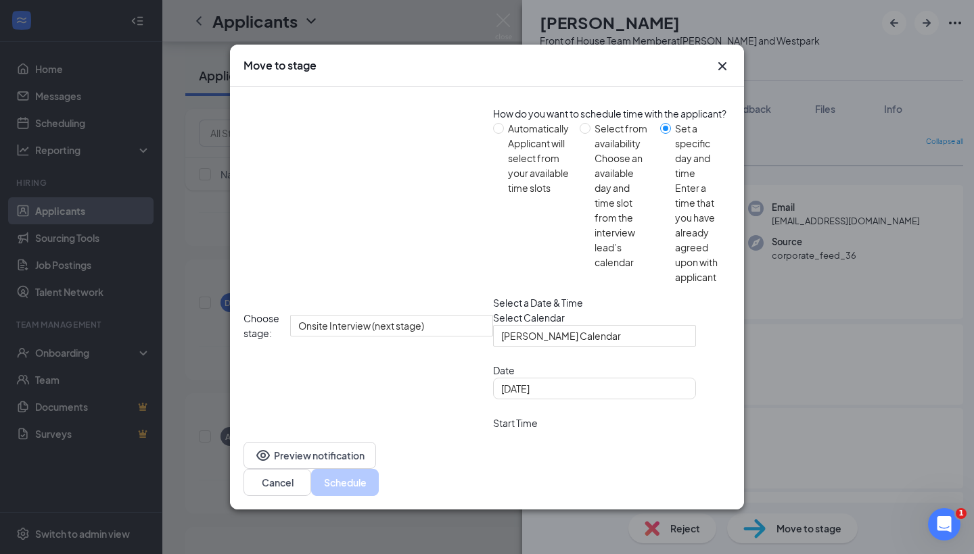
click at [541, 514] on span "11:30 AM" at bounding box center [521, 524] width 40 height 20
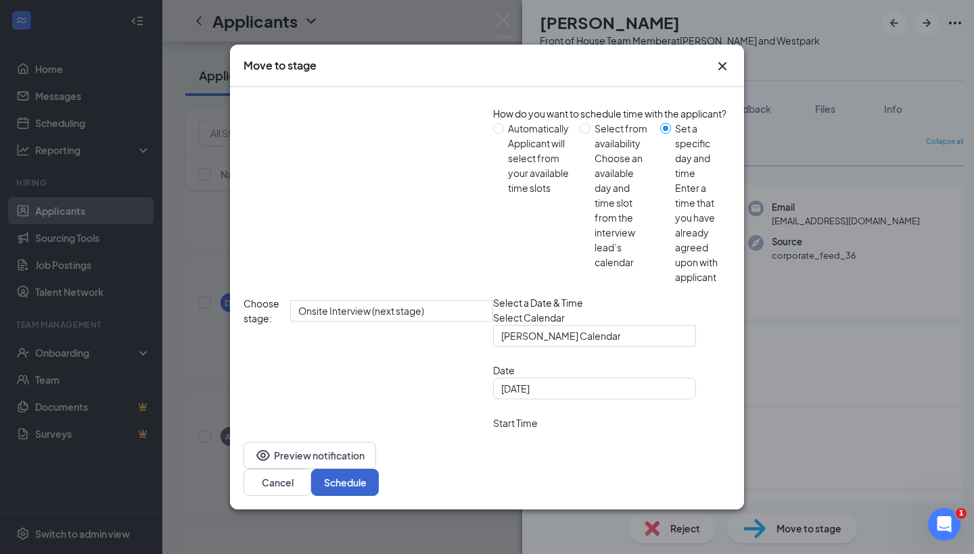
click at [379, 469] on button "Schedule" at bounding box center [345, 482] width 68 height 27
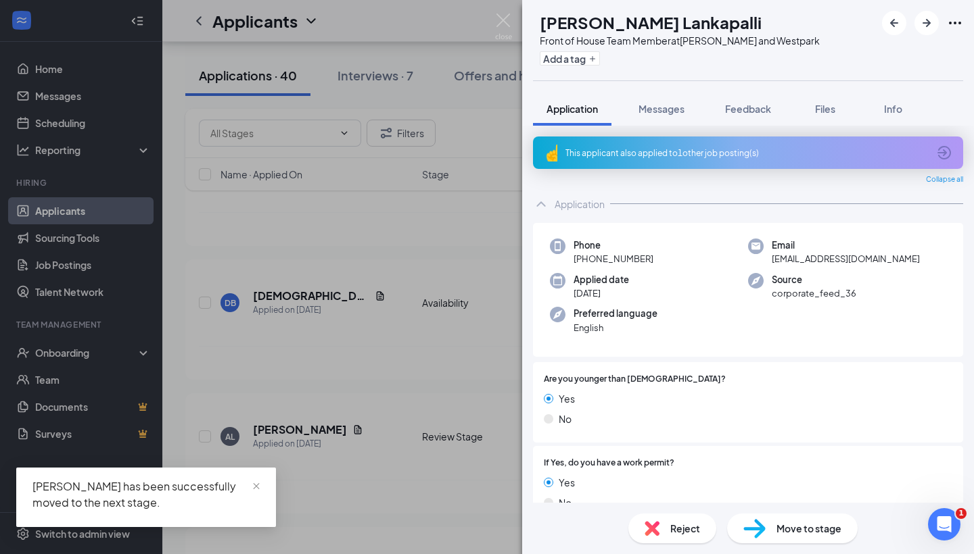
click at [463, 320] on div "SL Shreyan Raj Lankapalli Front of House Team Member at S. Rice and Westpark Ad…" at bounding box center [487, 277] width 974 height 554
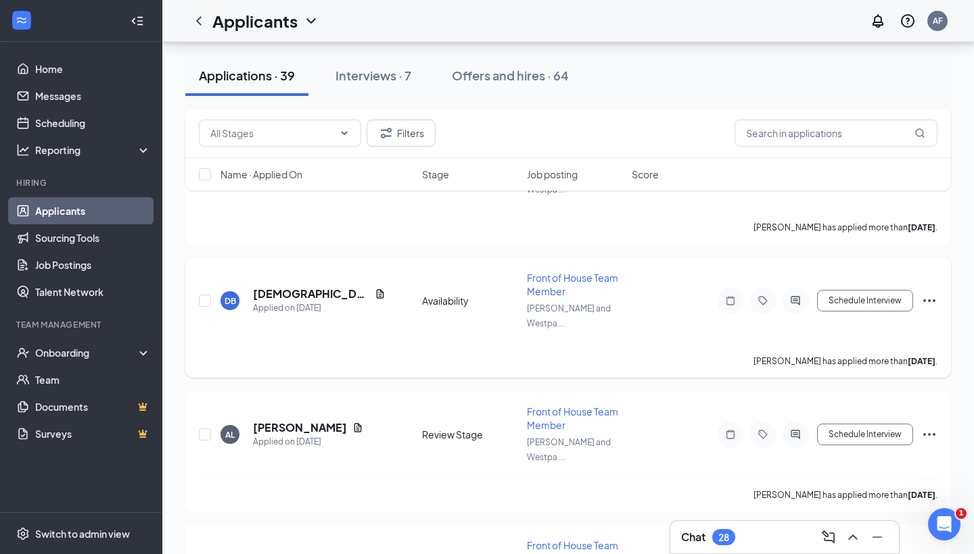
scroll to position [1568, 0]
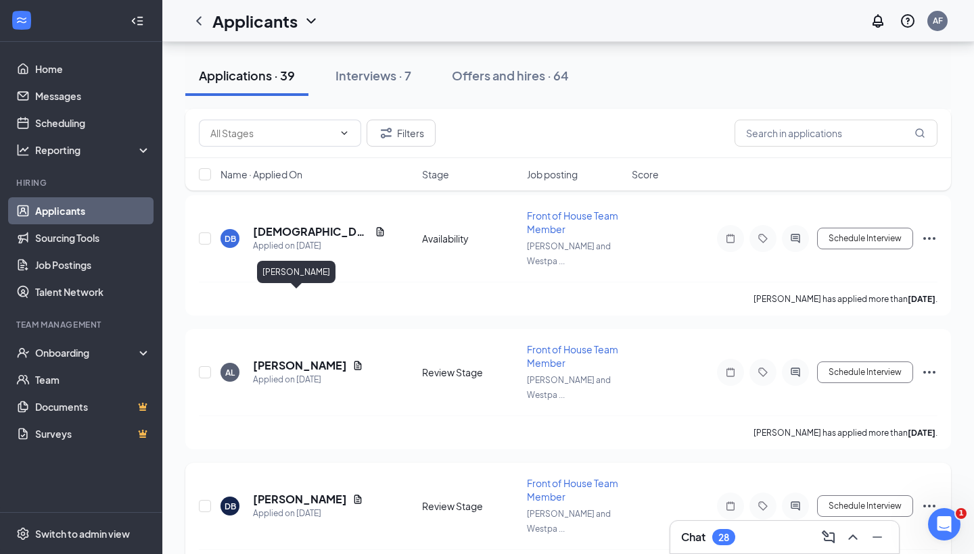
click at [289, 492] on h5 "DeVon Booth" at bounding box center [300, 499] width 94 height 15
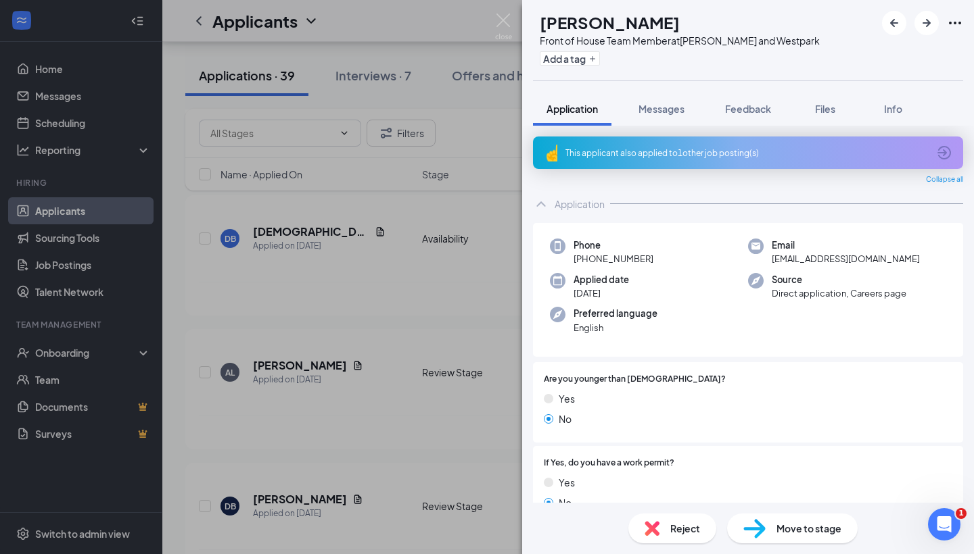
click at [401, 295] on div "DB DeVon Booth Front of House Team Member at S. Rice and Westpark Add a tag App…" at bounding box center [487, 277] width 974 height 554
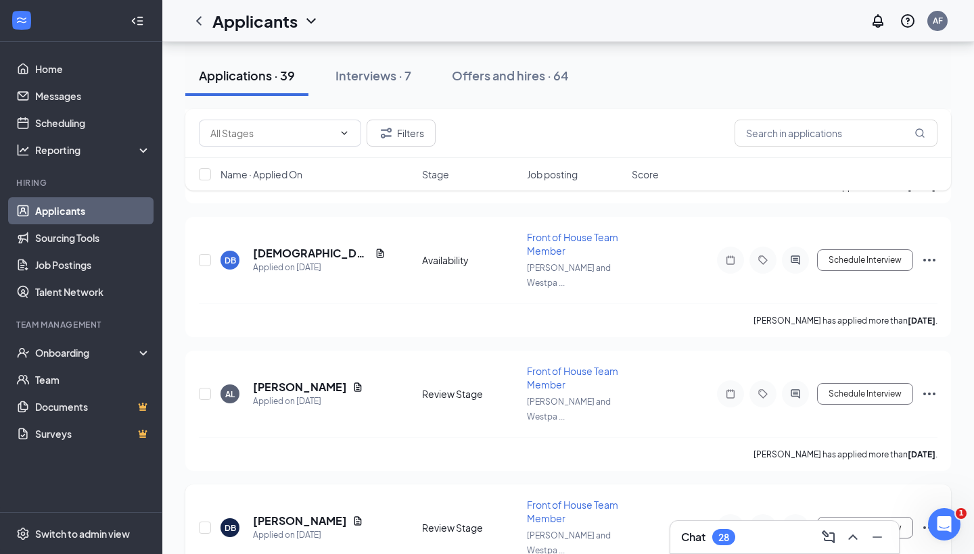
scroll to position [1529, 0]
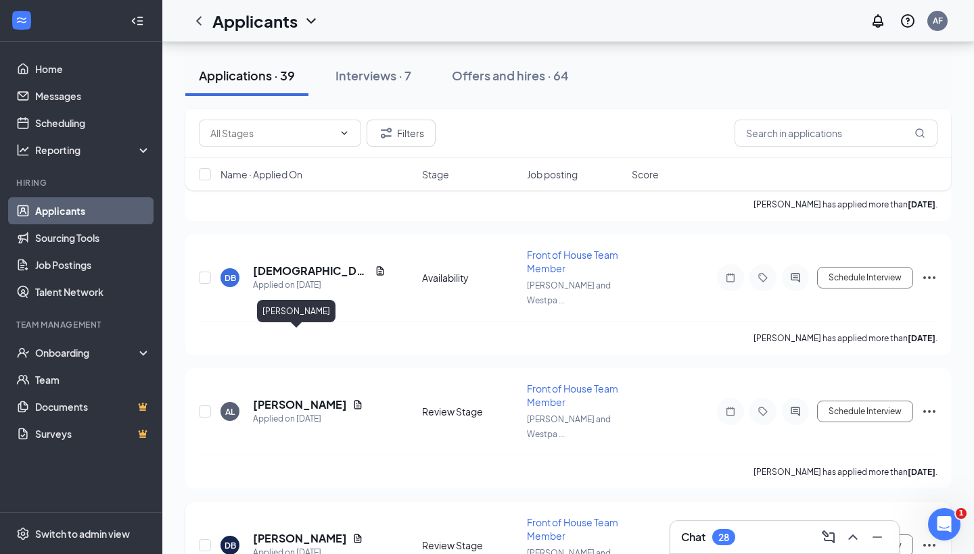
click at [285, 531] on h5 "DeVon Booth" at bounding box center [300, 538] width 94 height 15
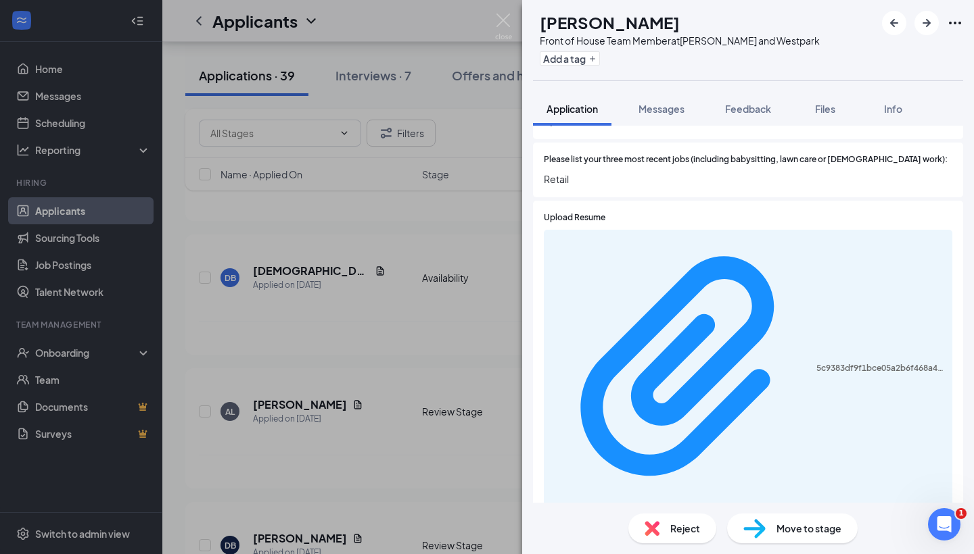
scroll to position [544, 0]
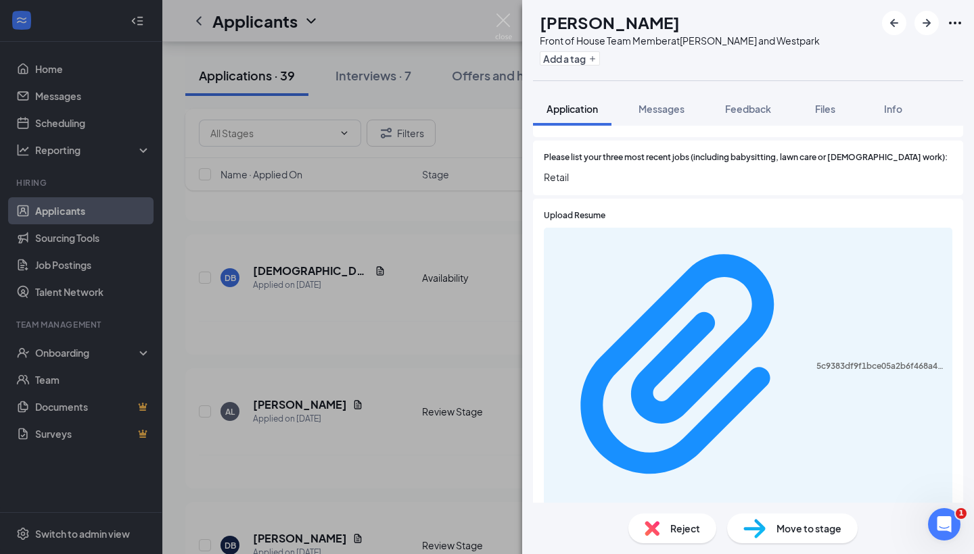
click at [757, 520] on img at bounding box center [754, 529] width 22 height 20
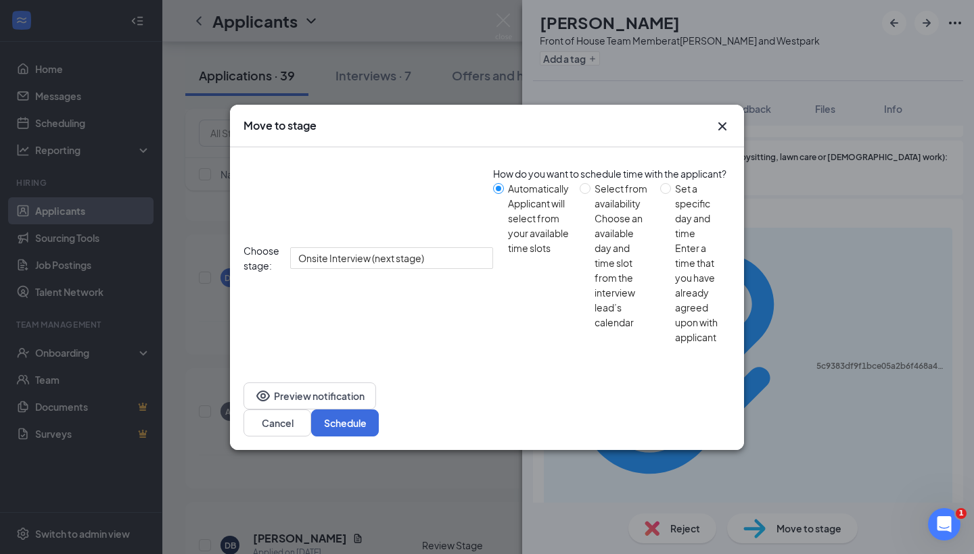
click at [675, 241] on div "Set a specific day and time" at bounding box center [697, 210] width 45 height 59
click at [660, 194] on input "Set a specific day and time Enter a time that you have already agreed upon with…" at bounding box center [665, 188] width 11 height 11
radio input "true"
radio input "false"
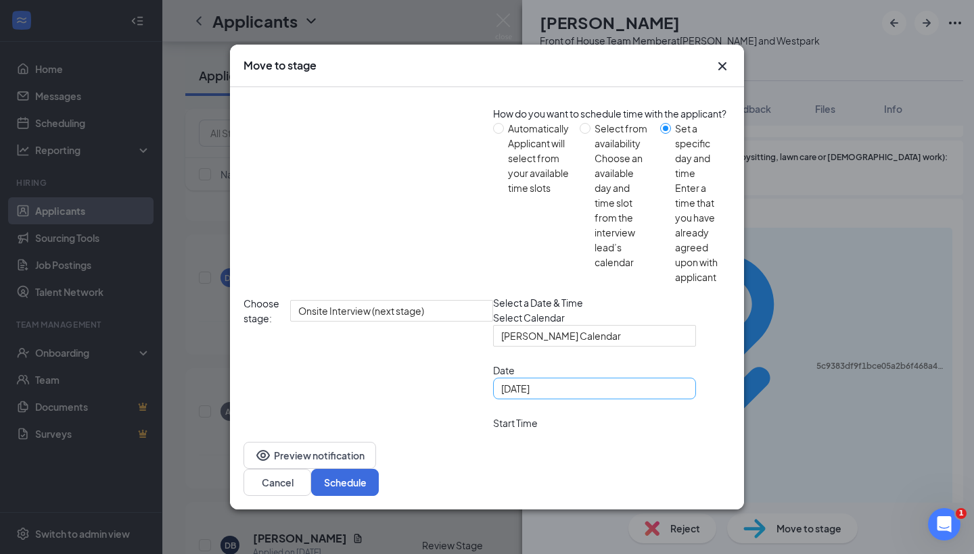
click at [501, 386] on div "Aug 26, 2025" at bounding box center [594, 388] width 187 height 15
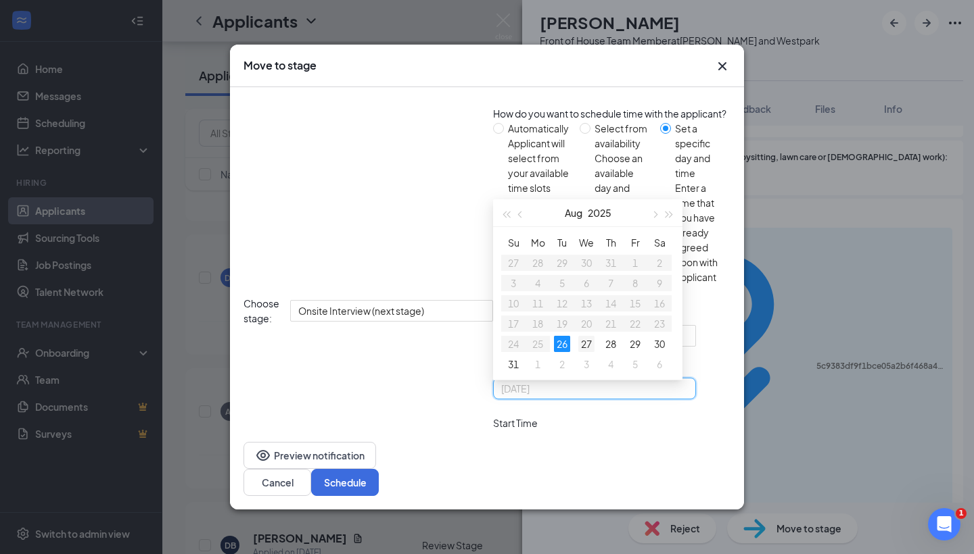
type input "Aug 27, 2025"
click at [578, 336] on div "27" at bounding box center [586, 344] width 16 height 16
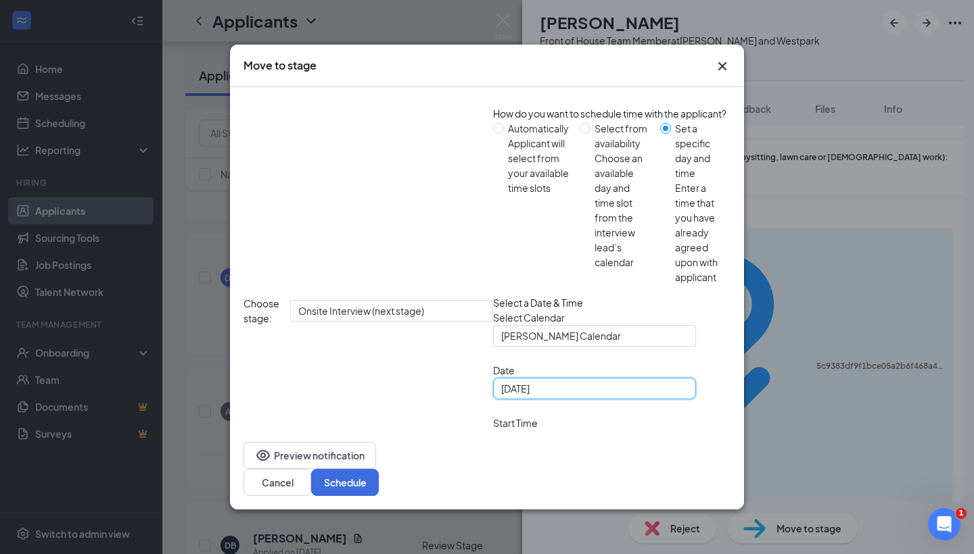
click at [537, 431] on span "11:00 AM" at bounding box center [540, 441] width 78 height 20
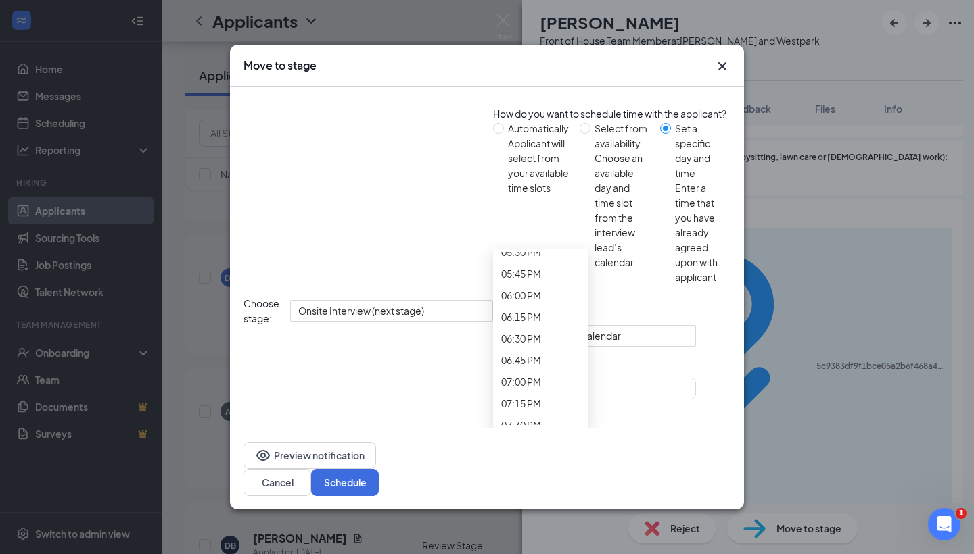
scroll to position [1783, 0]
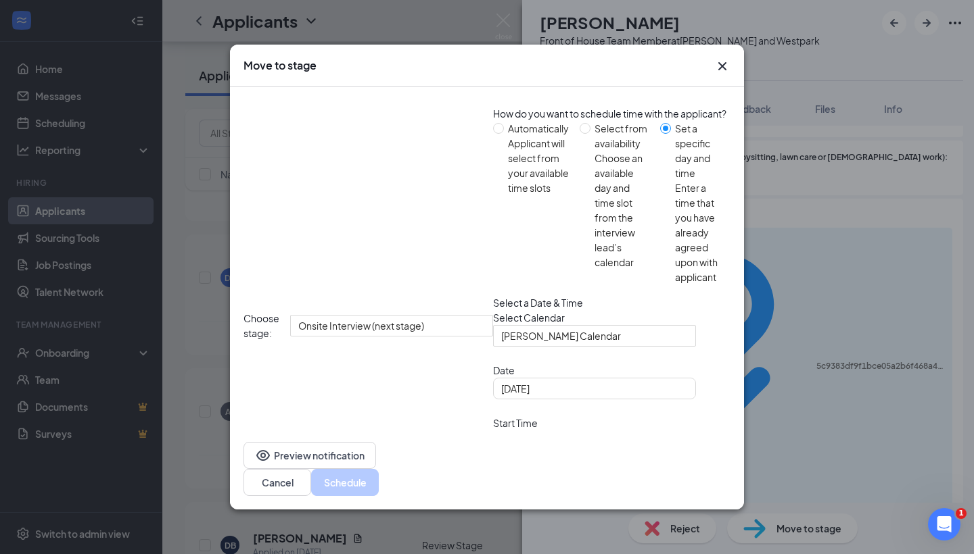
click at [579, 514] on span "11:30 AM" at bounding box center [540, 524] width 78 height 20
click at [537, 431] on span "03:00 PM" at bounding box center [540, 441] width 78 height 20
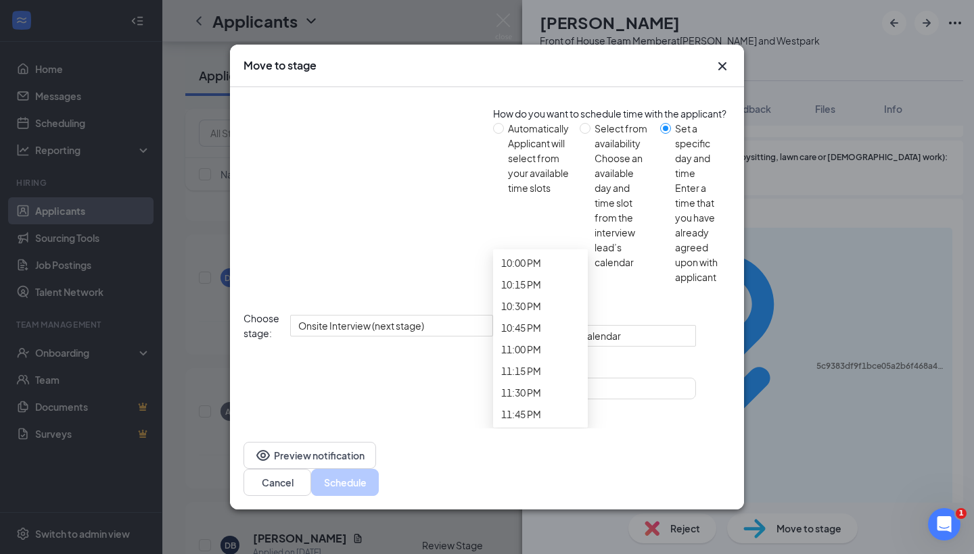
scroll to position [1955, 0]
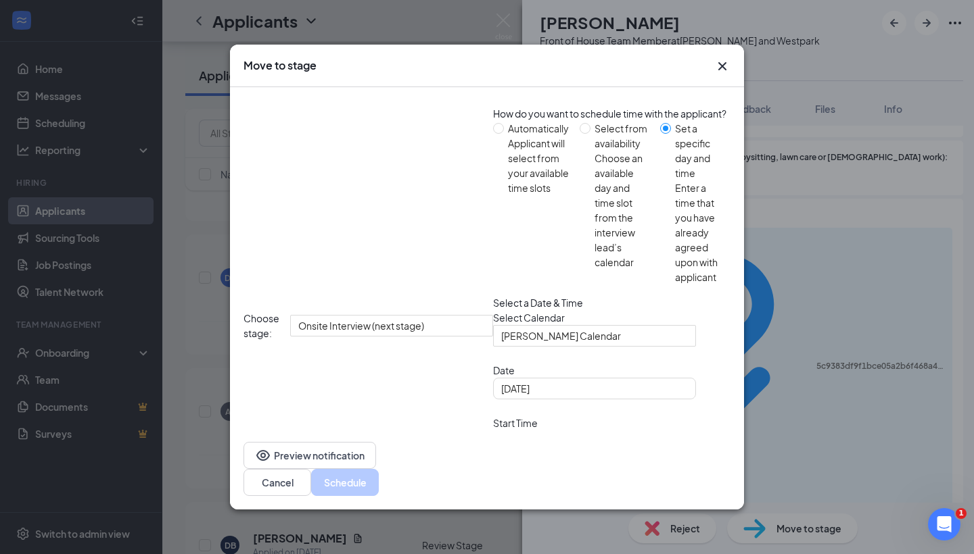
click at [541, 514] on span "11:30 AM" at bounding box center [521, 524] width 40 height 20
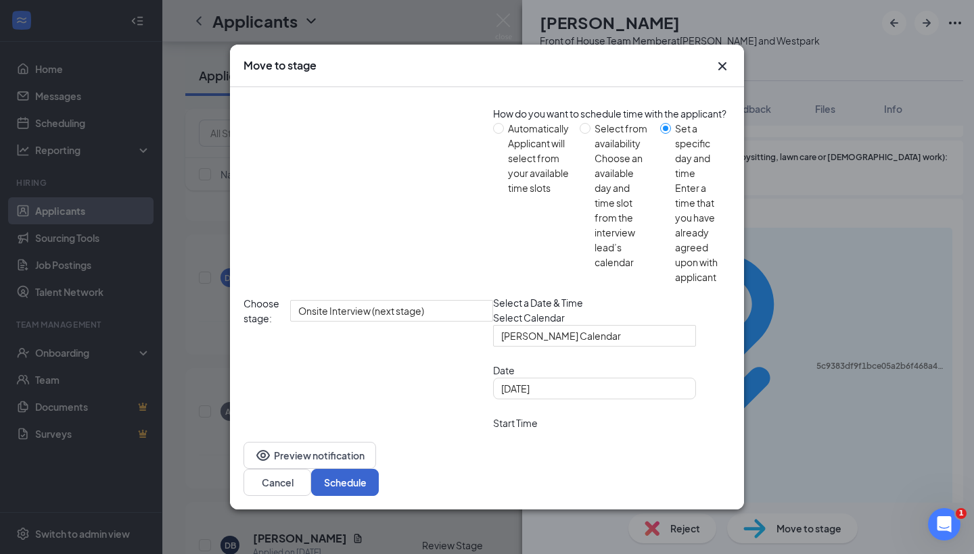
click at [379, 469] on button "Schedule" at bounding box center [345, 482] width 68 height 27
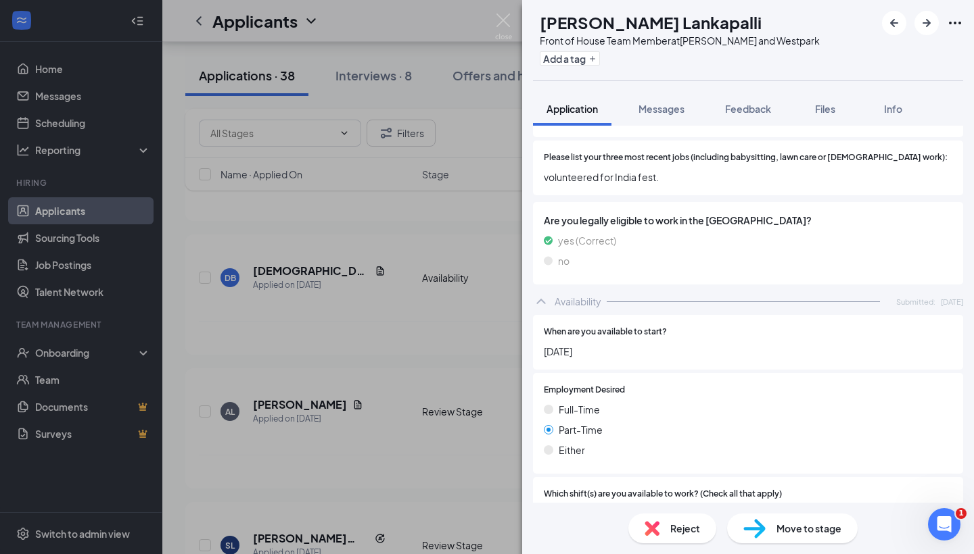
click at [454, 309] on div "SL Shreyan Raj Lankapalli Front of House Team Member at S. Rice and Westpark Ad…" at bounding box center [487, 277] width 974 height 554
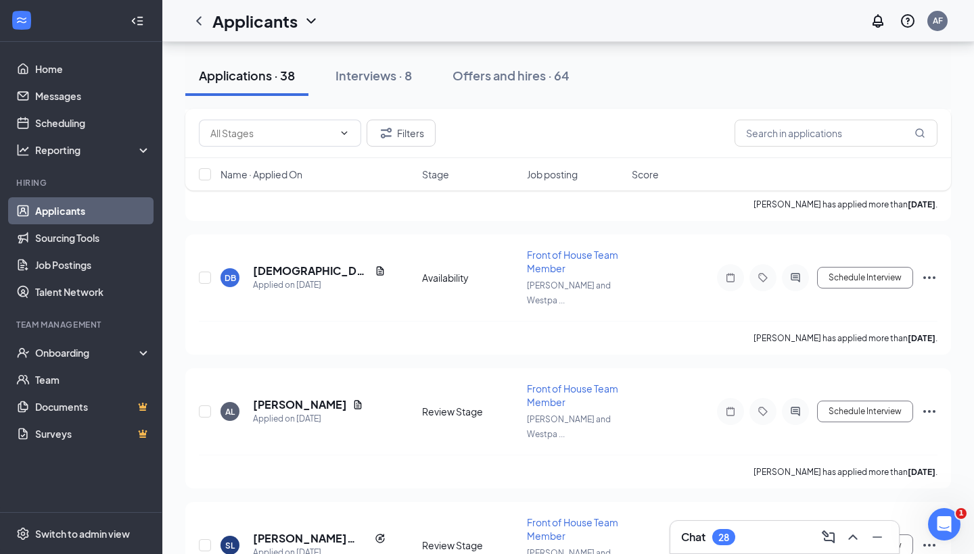
scroll to position [1425, 0]
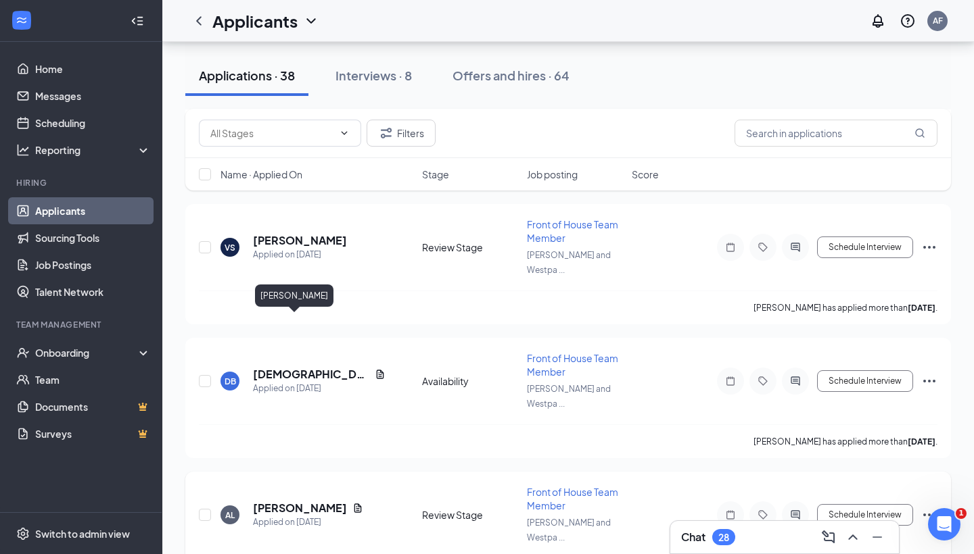
click at [273, 501] on h5 "Ana Lopez" at bounding box center [300, 508] width 94 height 15
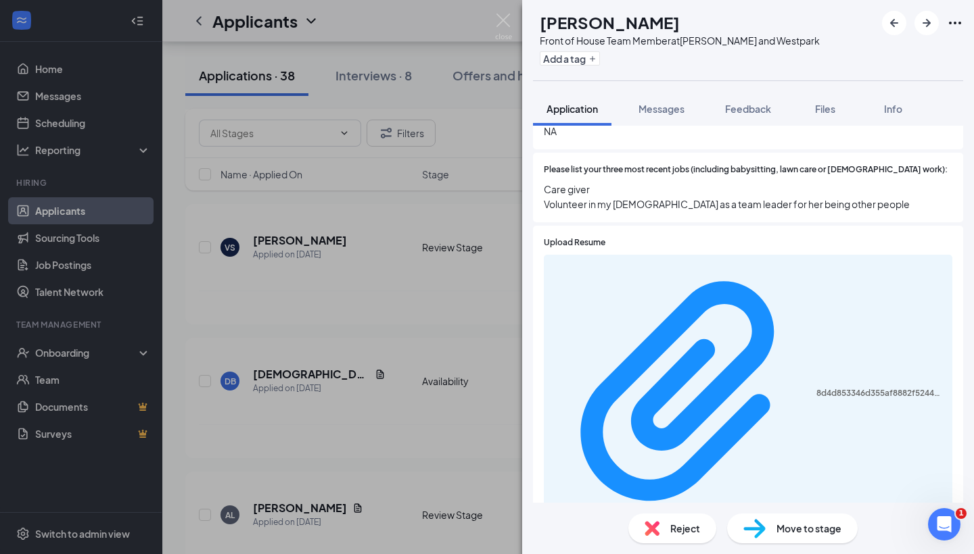
scroll to position [497, 0]
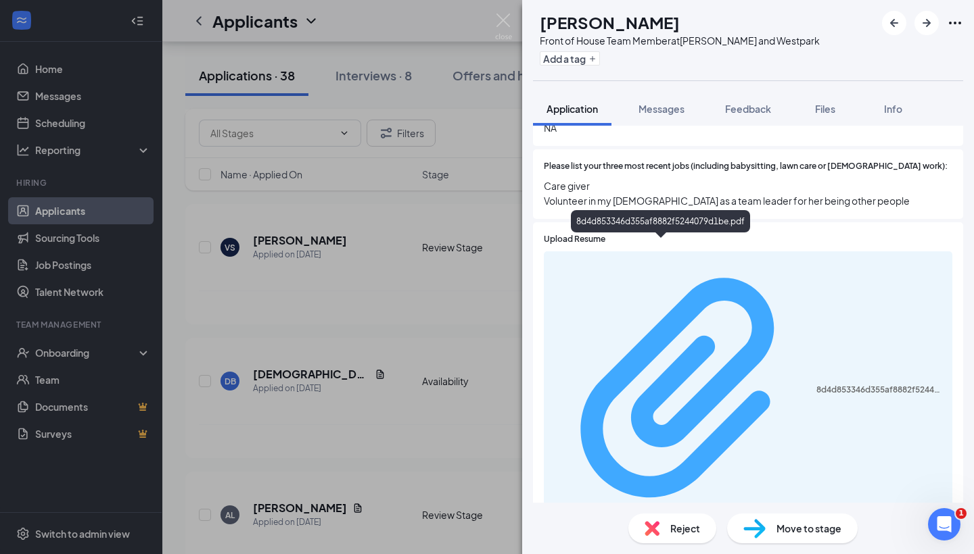
click at [816, 385] on div "8d4d853346d355af8882f5244079d1be.pdf" at bounding box center [880, 390] width 128 height 11
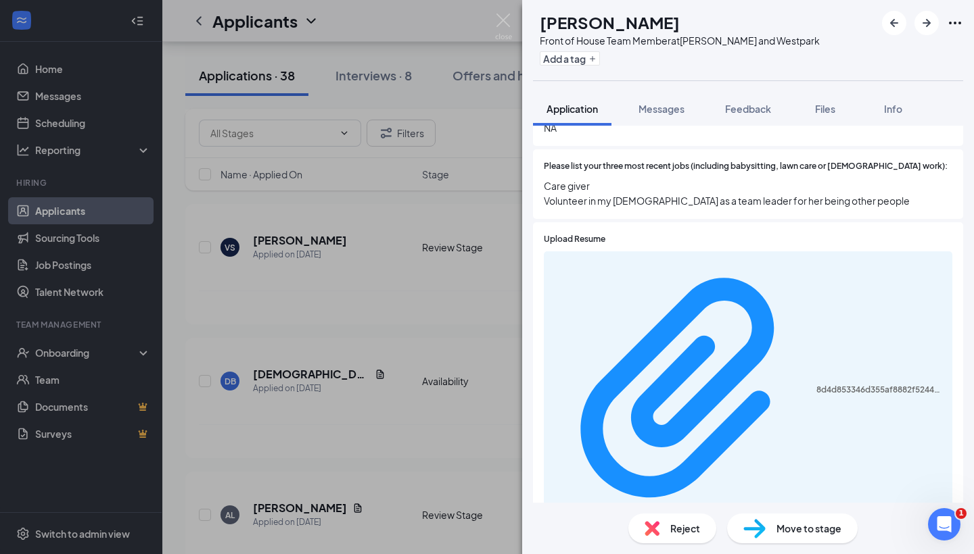
click at [408, 264] on div "AL Ana Lopez Front of House Team Member at S. Rice and Westpark Add a tag Appli…" at bounding box center [487, 277] width 974 height 554
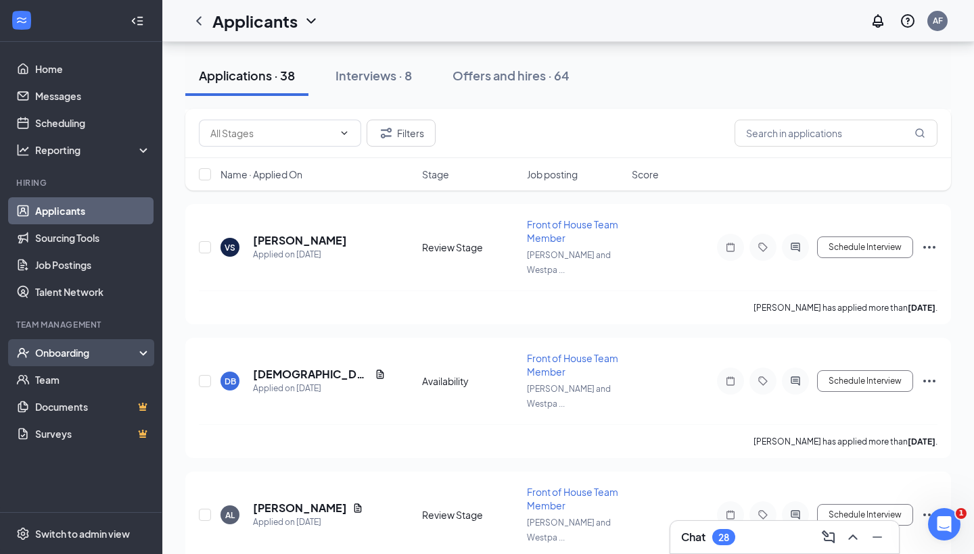
click at [147, 358] on div "Onboarding" at bounding box center [81, 352] width 162 height 27
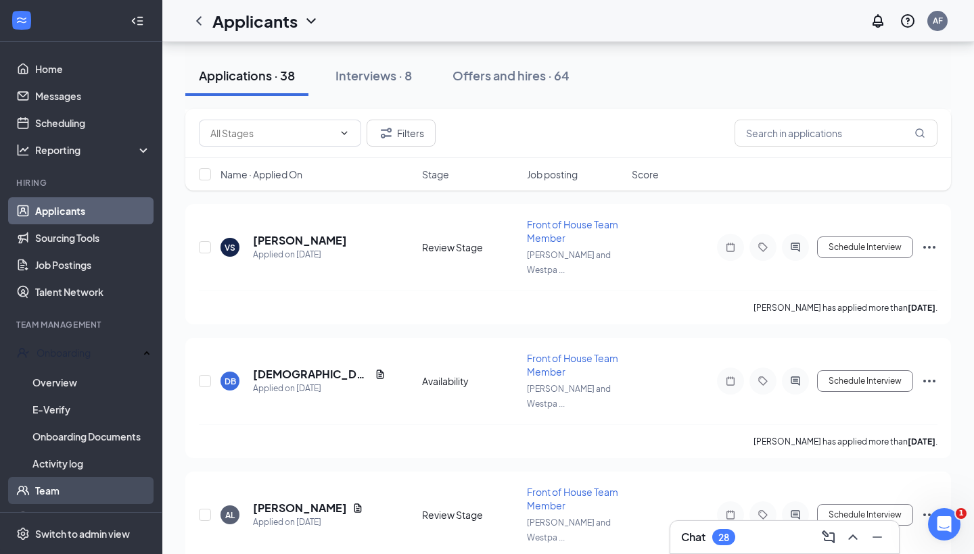
click at [76, 491] on link "Team" at bounding box center [93, 490] width 116 height 27
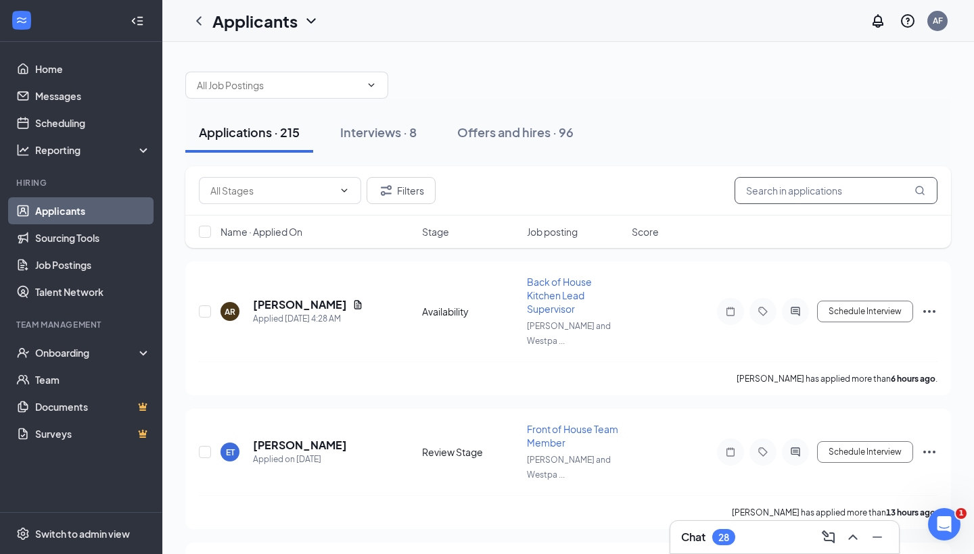
click at [767, 189] on input "text" at bounding box center [835, 190] width 203 height 27
type input "[PERSON_NAME]"
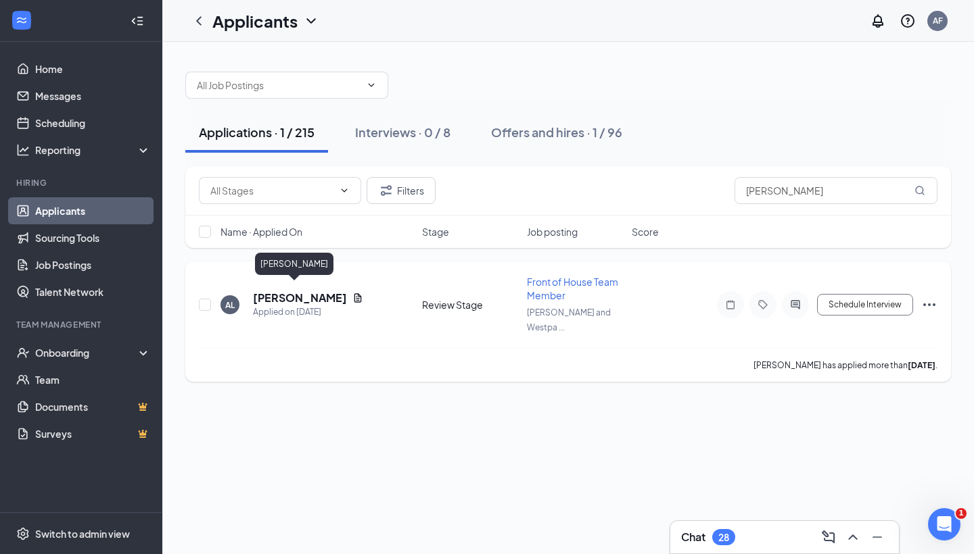
click at [284, 294] on h5 "[PERSON_NAME]" at bounding box center [300, 298] width 94 height 15
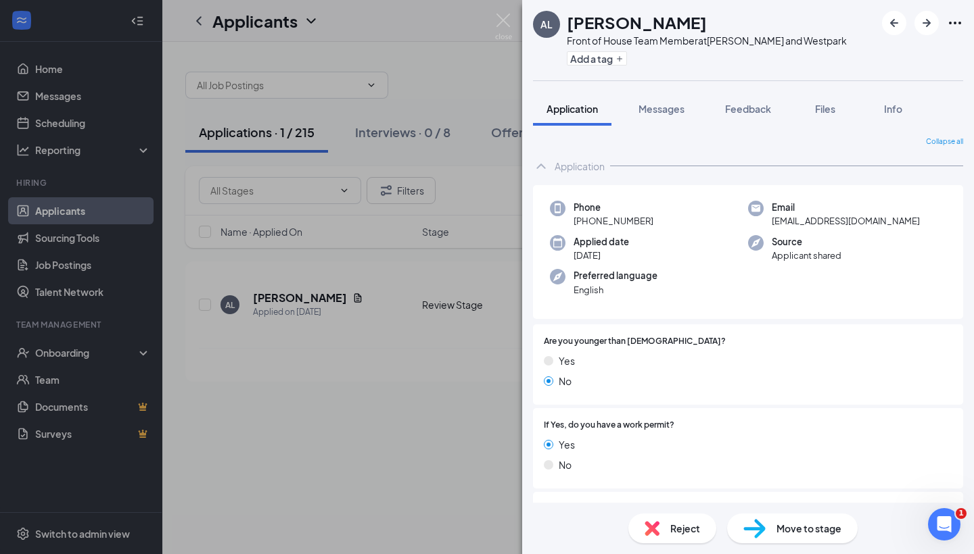
click at [951, 16] on icon "Ellipses" at bounding box center [955, 23] width 16 height 16
click at [667, 525] on div "Reject" at bounding box center [672, 529] width 88 height 30
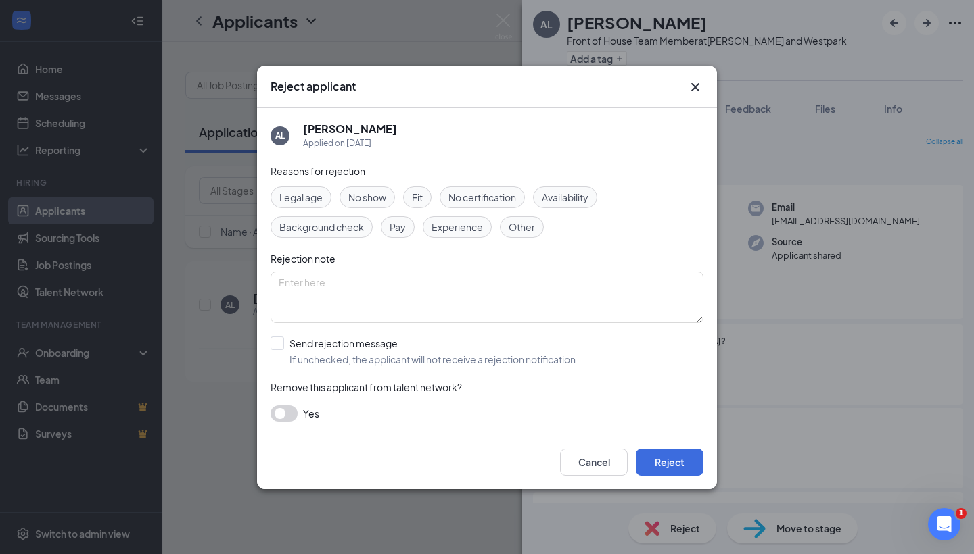
click at [289, 408] on button "button" at bounding box center [283, 414] width 27 height 16
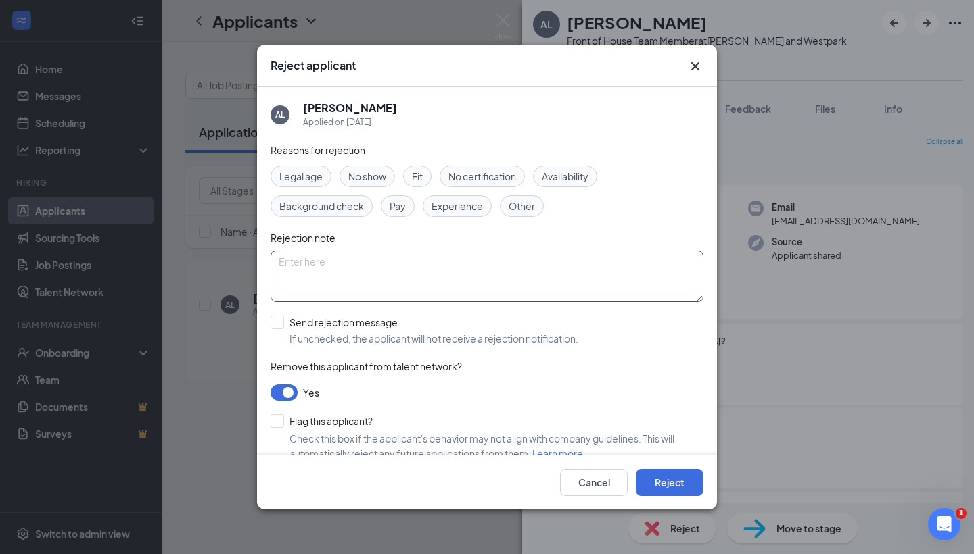
click at [605, 295] on textarea at bounding box center [486, 276] width 433 height 51
type textarea "hired her under a diff application!"
click at [672, 494] on button "Reject" at bounding box center [670, 482] width 68 height 27
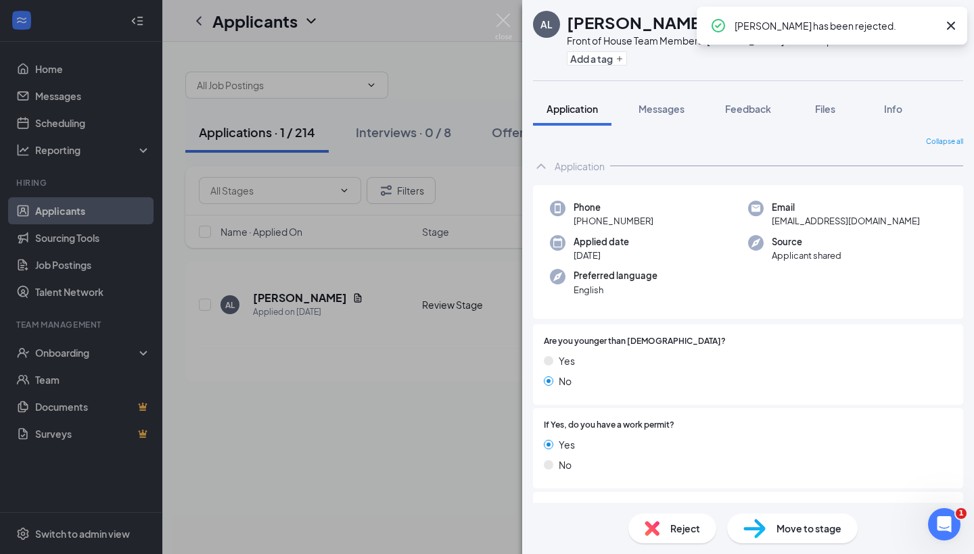
click at [391, 374] on div "AL [PERSON_NAME] Front of House Team Member at [PERSON_NAME] and Westpark Add a…" at bounding box center [487, 277] width 974 height 554
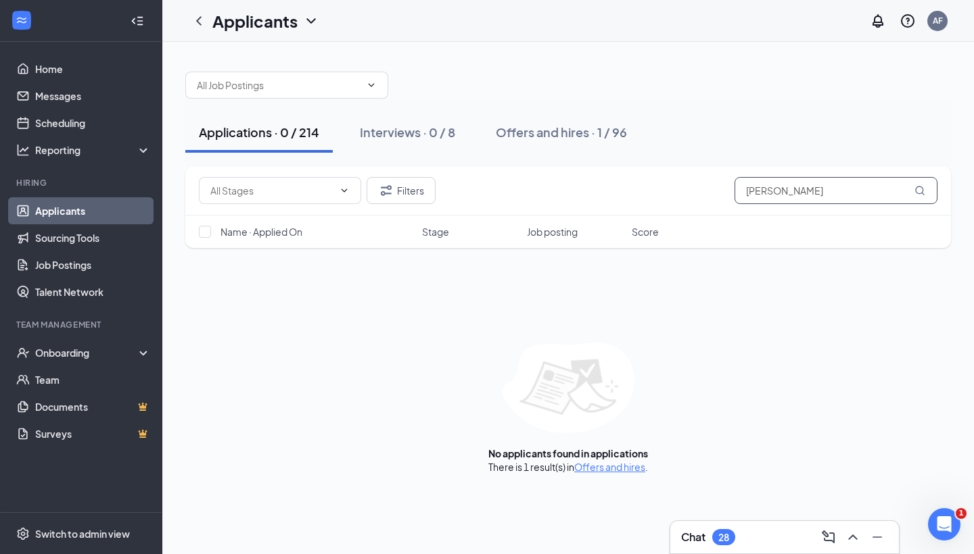
drag, startPoint x: 848, startPoint y: 191, endPoint x: 667, endPoint y: 191, distance: 180.5
click at [667, 191] on div "Filters [PERSON_NAME]" at bounding box center [568, 190] width 738 height 27
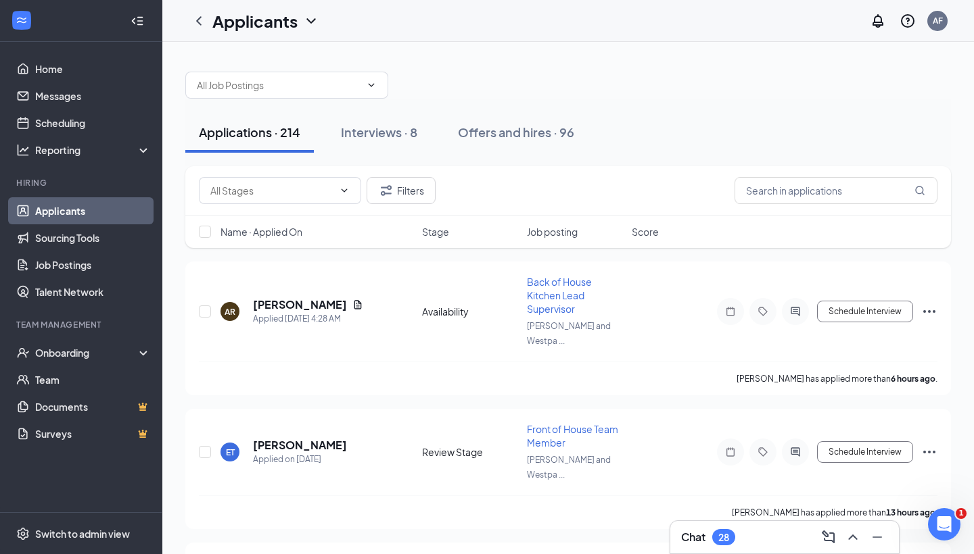
click at [679, 146] on div "Applications · 214 Interviews · 8 Offers and hires · 96" at bounding box center [567, 132] width 765 height 41
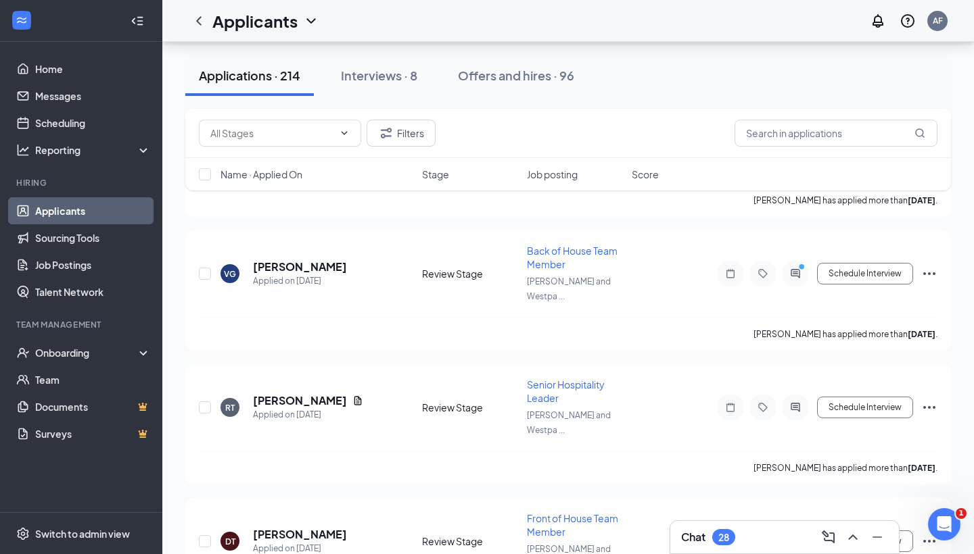
scroll to position [2080, 0]
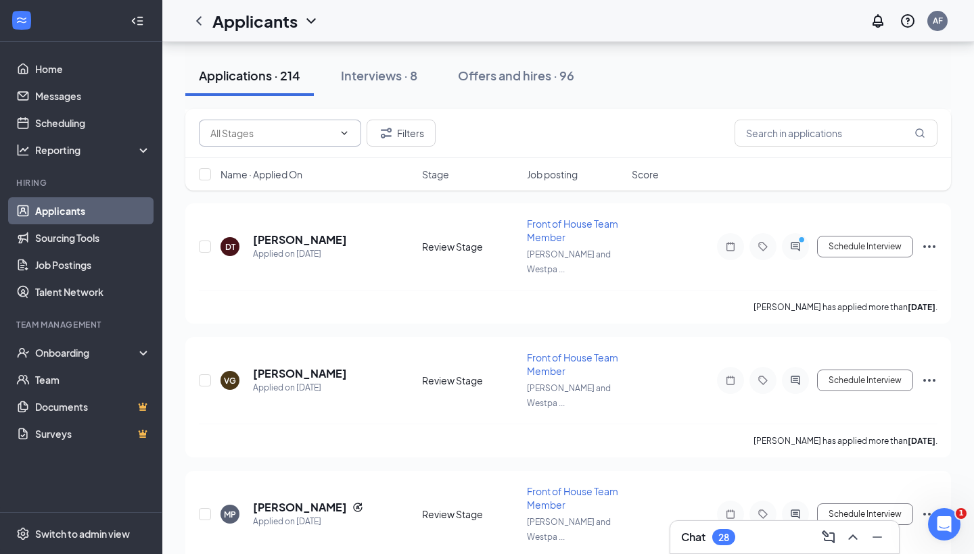
click at [341, 138] on icon "ChevronDown" at bounding box center [344, 133] width 11 height 11
click at [194, 16] on icon "ChevronLeft" at bounding box center [199, 21] width 16 height 16
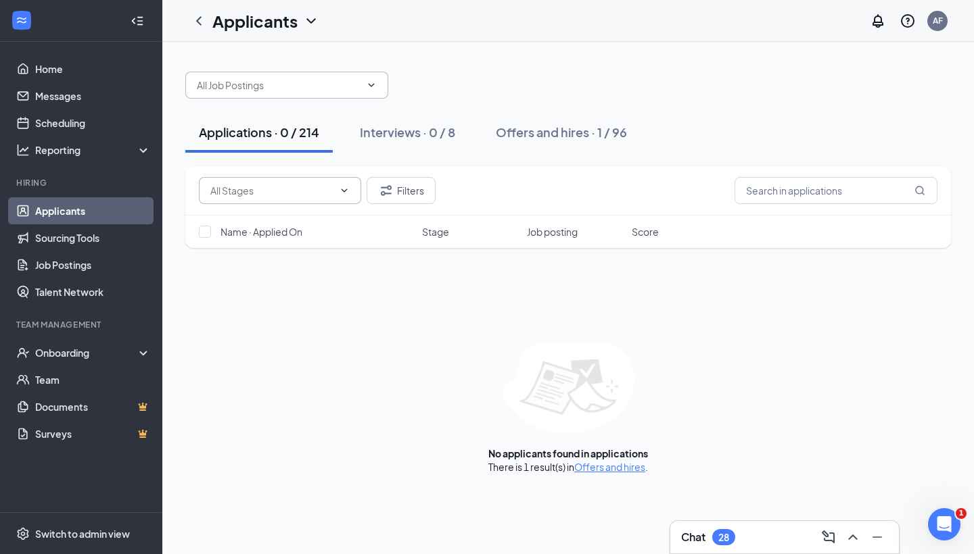
click at [289, 87] on input "text" at bounding box center [279, 85] width 164 height 15
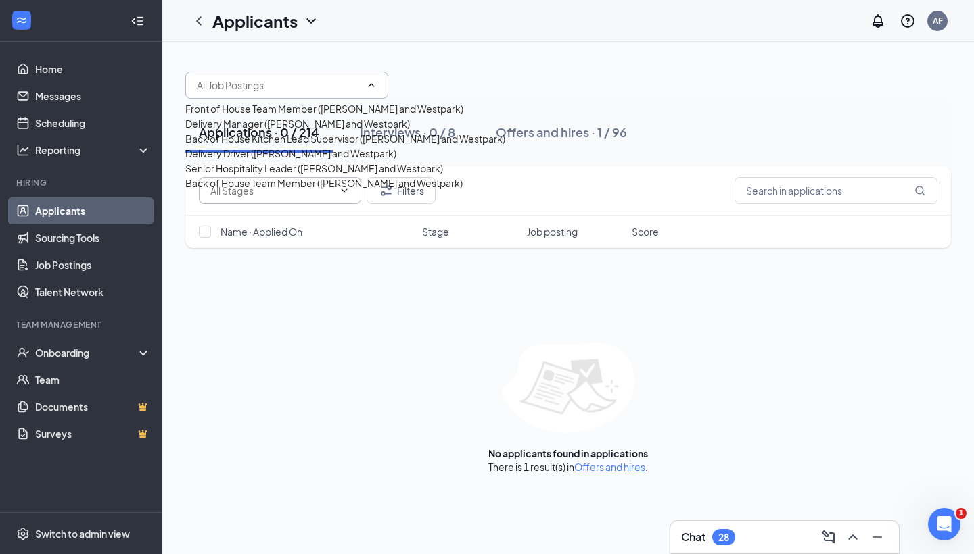
click at [279, 116] on div "Front of House Team Member ([PERSON_NAME] and Westpark)" at bounding box center [324, 108] width 278 height 15
type input "Front of House Team Member ([PERSON_NAME] and Westpark)"
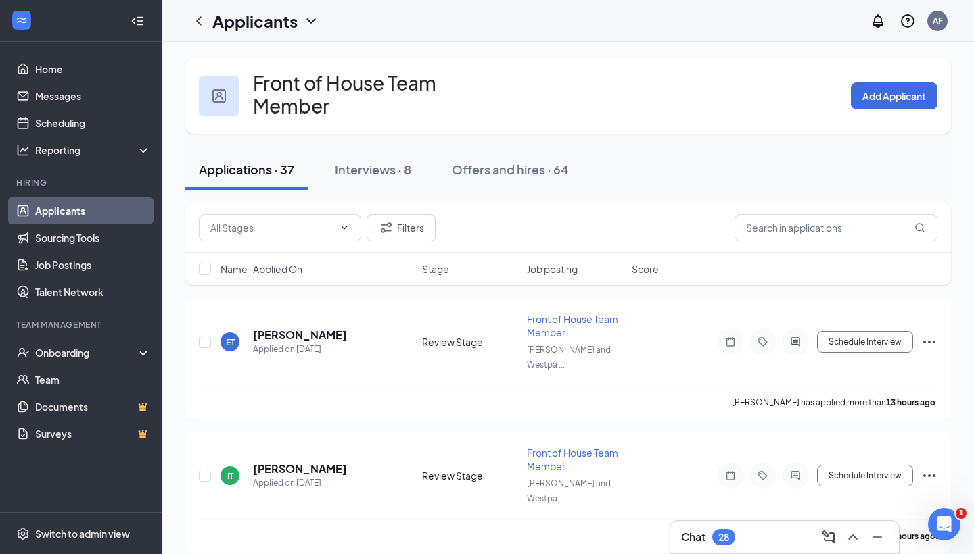
click at [433, 136] on div "Applications · 37 Interviews · 8 Offers and hires · 64" at bounding box center [567, 170] width 765 height 68
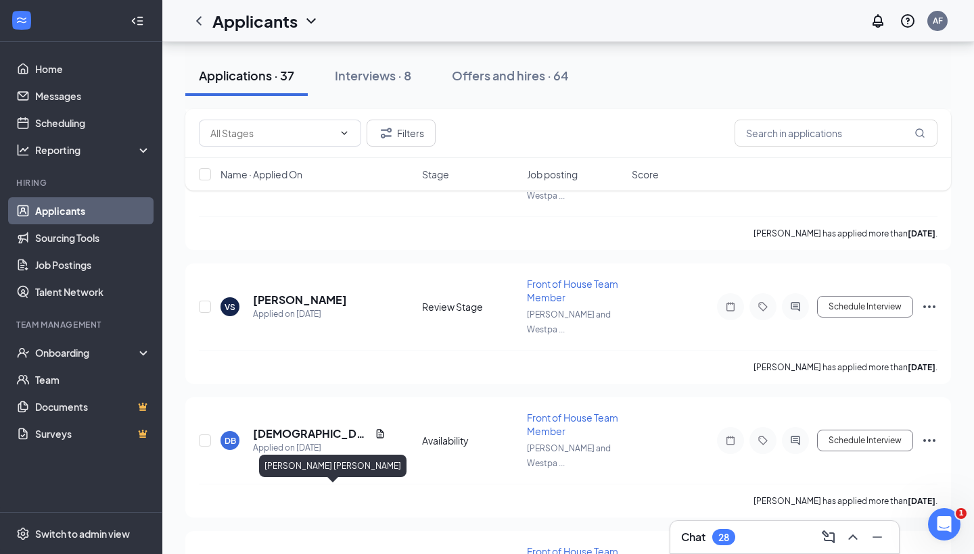
scroll to position [1342, 0]
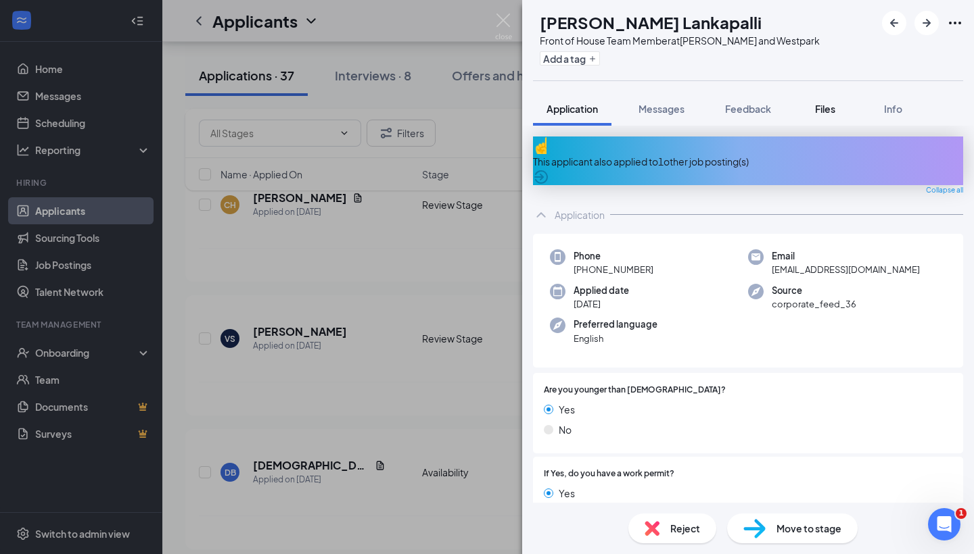
click at [830, 111] on span "Files" at bounding box center [825, 109] width 20 height 12
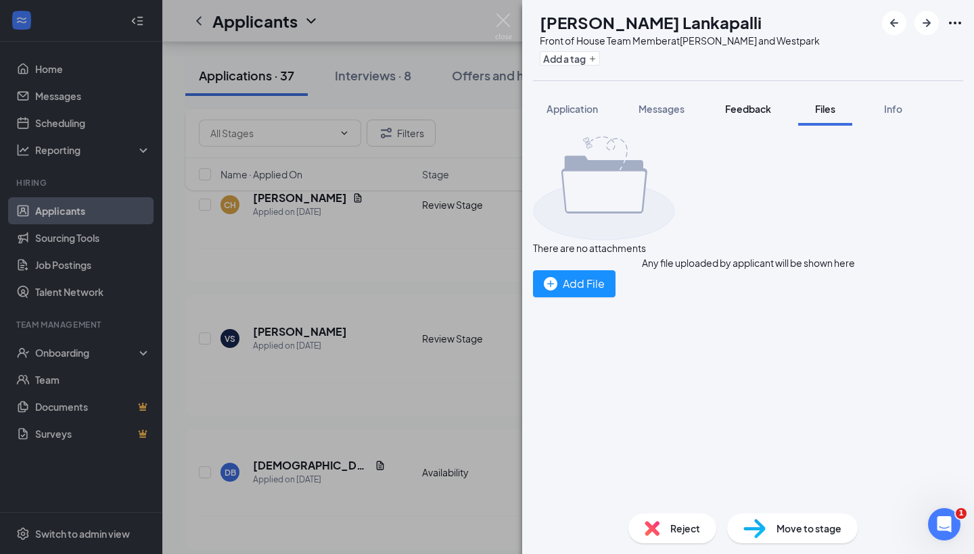
click at [746, 118] on button "Feedback" at bounding box center [747, 109] width 73 height 34
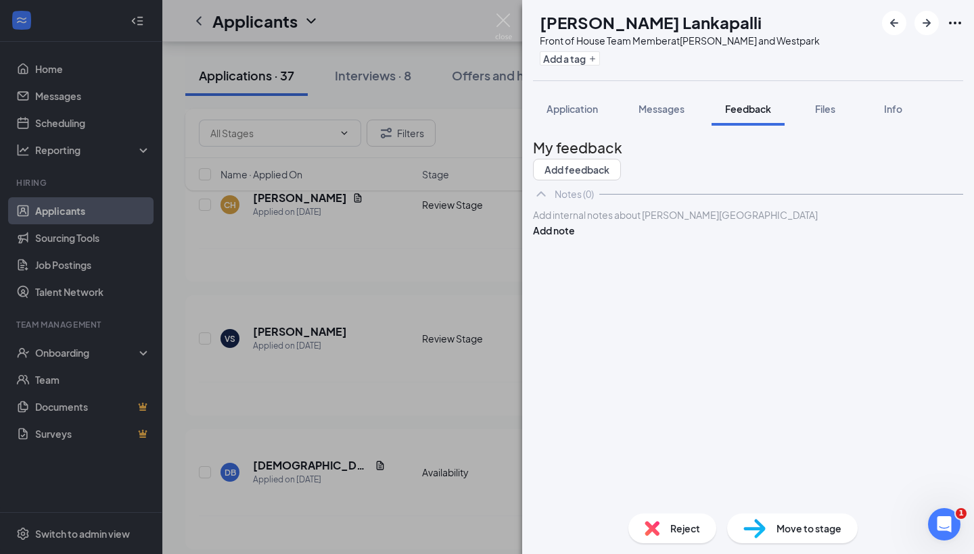
click at [634, 222] on div at bounding box center [747, 215] width 429 height 14
click at [575, 238] on button "Add note" at bounding box center [554, 230] width 42 height 15
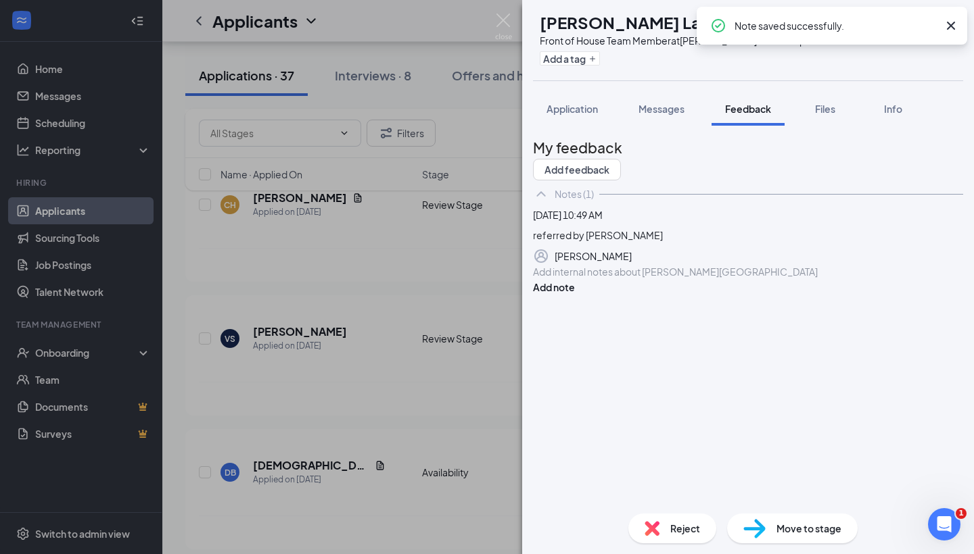
click at [366, 387] on div "SL [PERSON_NAME] Lankapalli Front of House Team Member at [PERSON_NAME] and Wes…" at bounding box center [487, 277] width 974 height 554
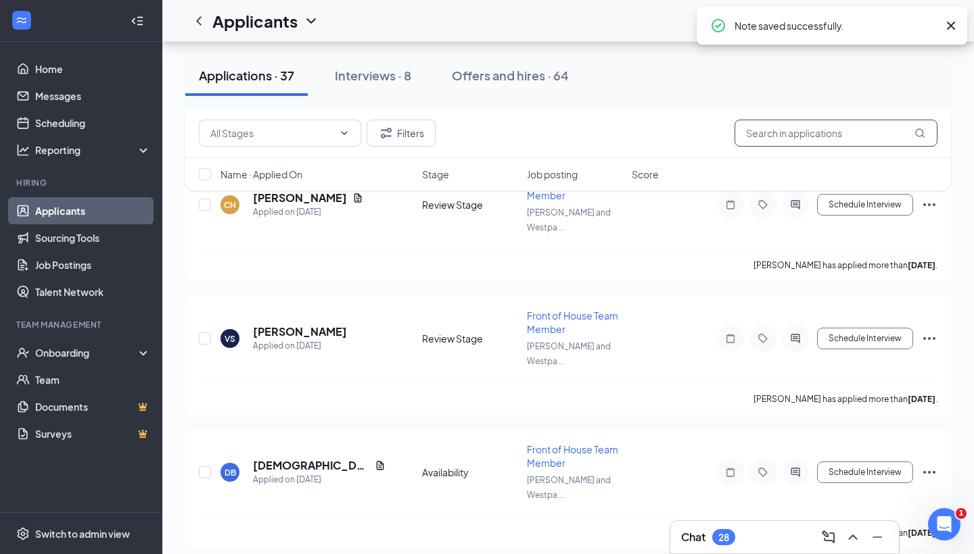
click at [743, 129] on input "text" at bounding box center [835, 133] width 203 height 27
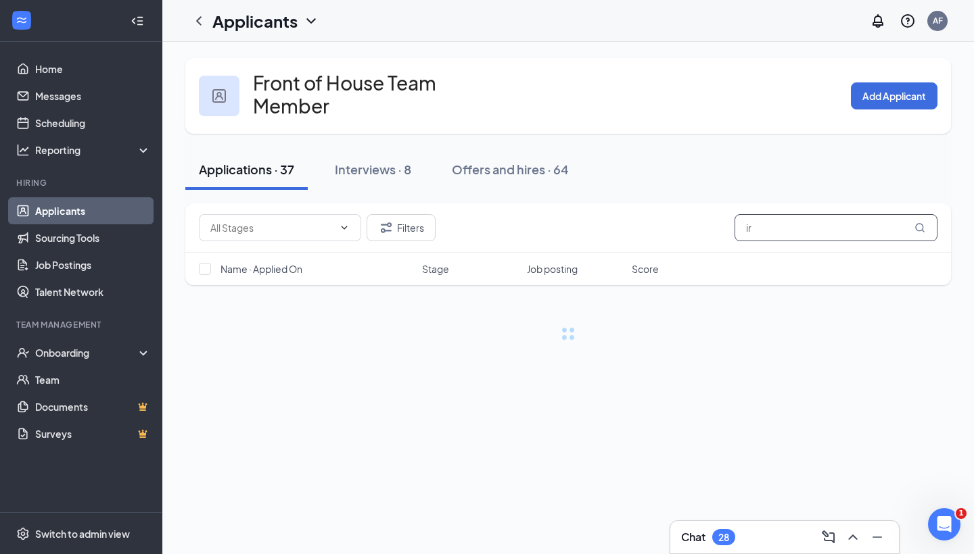
type input "i"
type input "[PERSON_NAME]"
drag, startPoint x: 743, startPoint y: 129, endPoint x: 341, endPoint y: 285, distance: 431.3
click at [341, 285] on div "Filters [PERSON_NAME] Name · Applied On Stage Job posting Score" at bounding box center [567, 250] width 765 height 95
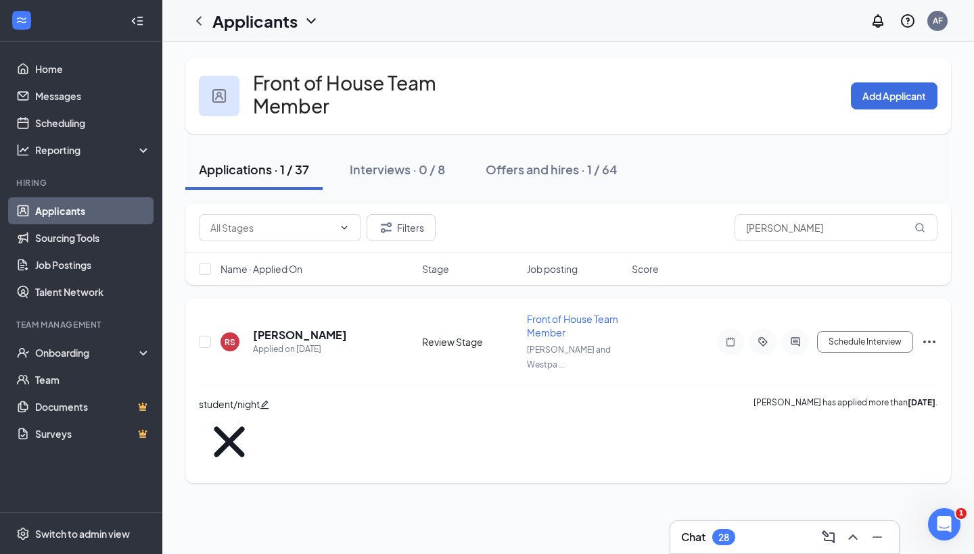
click at [274, 328] on h5 "[PERSON_NAME]" at bounding box center [300, 335] width 94 height 15
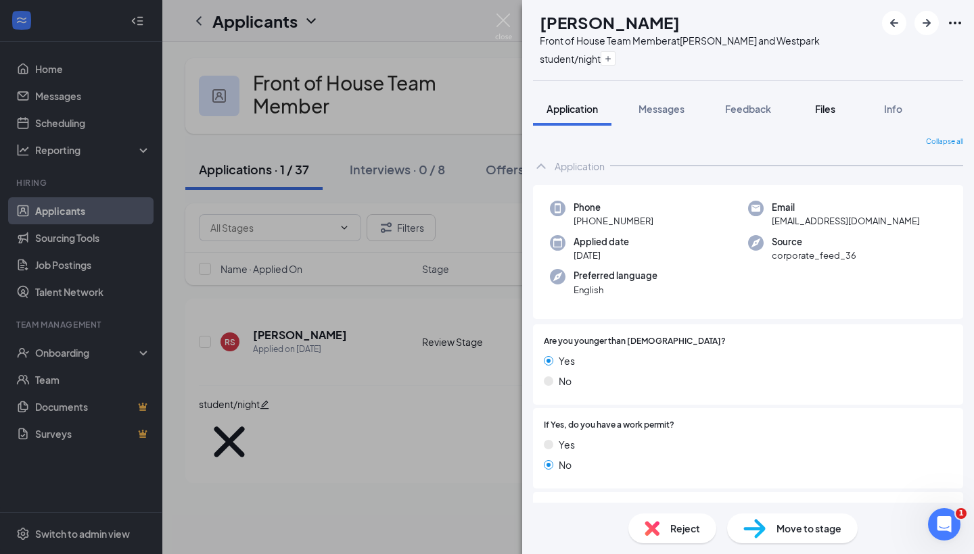
click at [810, 107] on button "Files" at bounding box center [825, 109] width 54 height 34
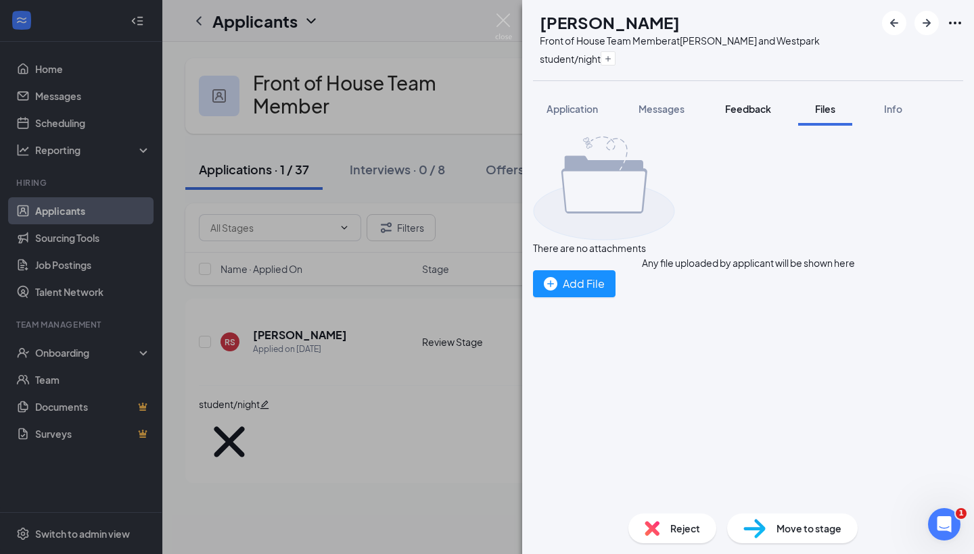
click at [741, 101] on button "Feedback" at bounding box center [747, 109] width 73 height 34
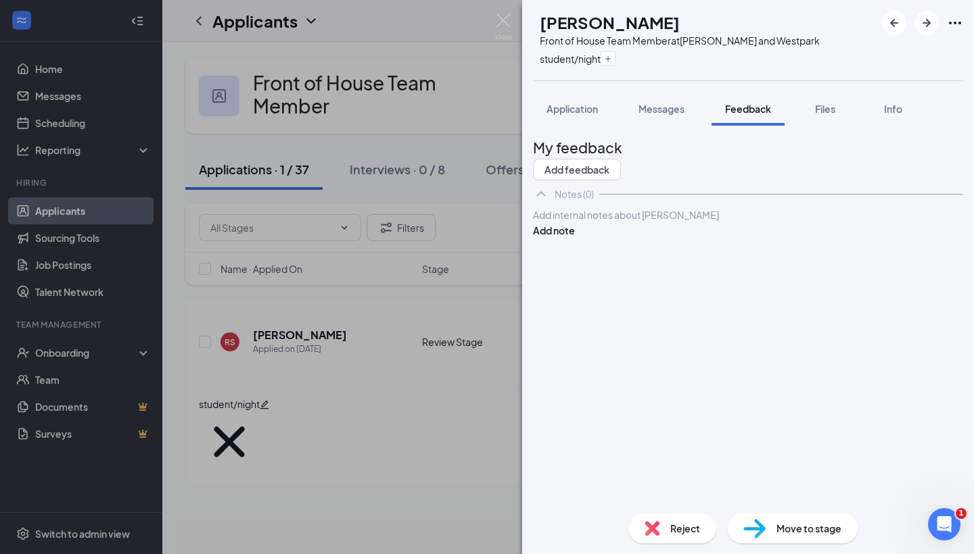
click at [633, 222] on div at bounding box center [747, 215] width 429 height 14
click at [575, 238] on button "Add note" at bounding box center [554, 230] width 42 height 15
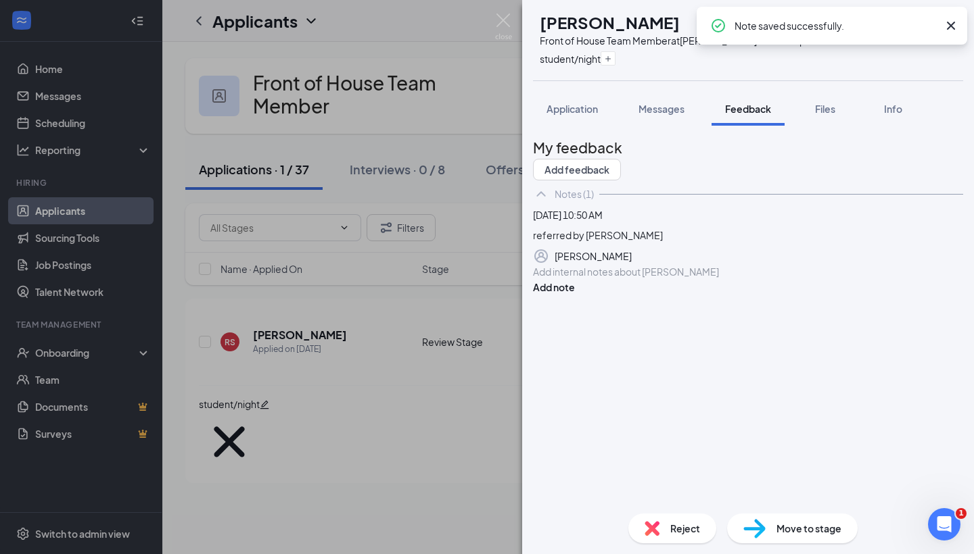
click at [362, 310] on div "RS [PERSON_NAME] Front of House Team Member at [PERSON_NAME] and Westpark stude…" at bounding box center [487, 277] width 974 height 554
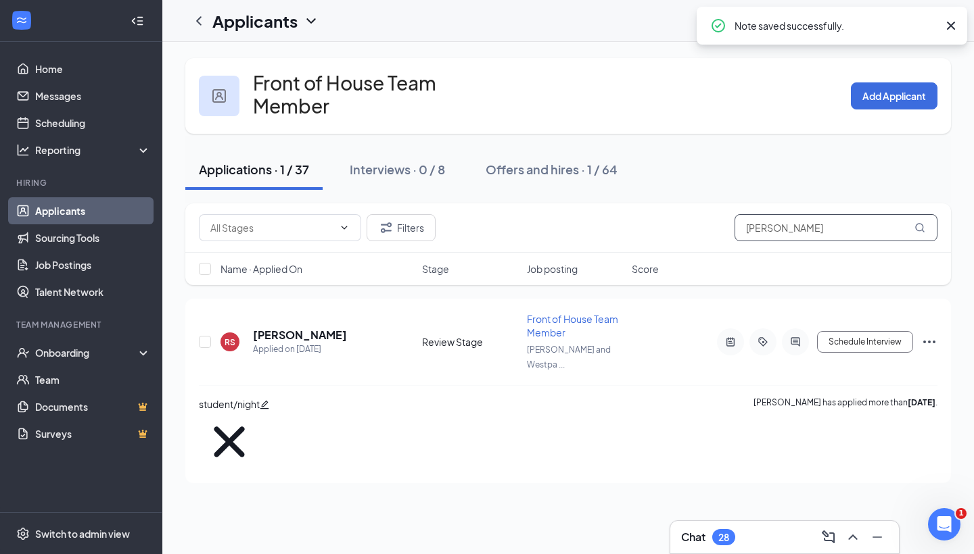
drag, startPoint x: 809, startPoint y: 218, endPoint x: 650, endPoint y: 218, distance: 158.9
click at [650, 218] on div "Filters [PERSON_NAME]" at bounding box center [568, 227] width 738 height 27
type input "taha"
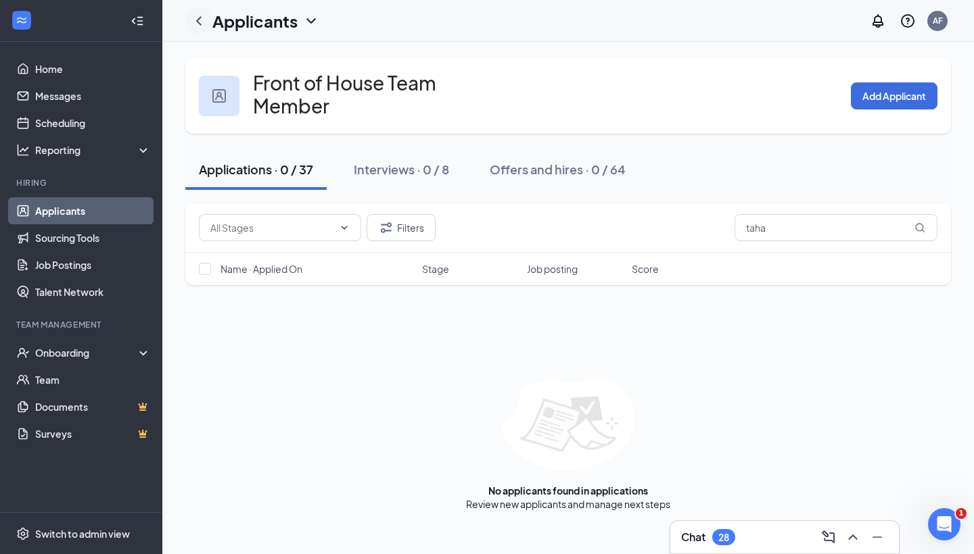
click at [199, 26] on icon "ChevronLeft" at bounding box center [199, 21] width 16 height 16
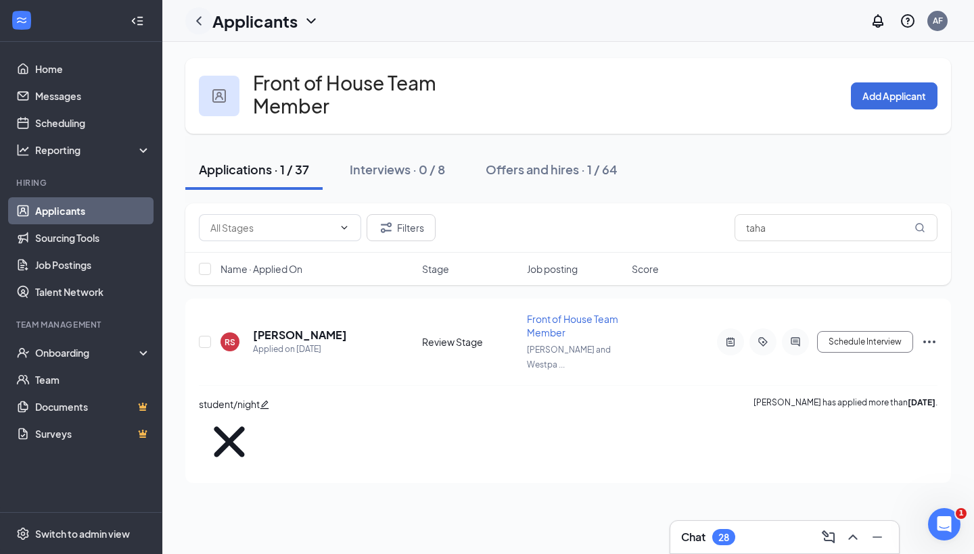
click at [198, 21] on icon "ChevronLeft" at bounding box center [198, 20] width 5 height 9
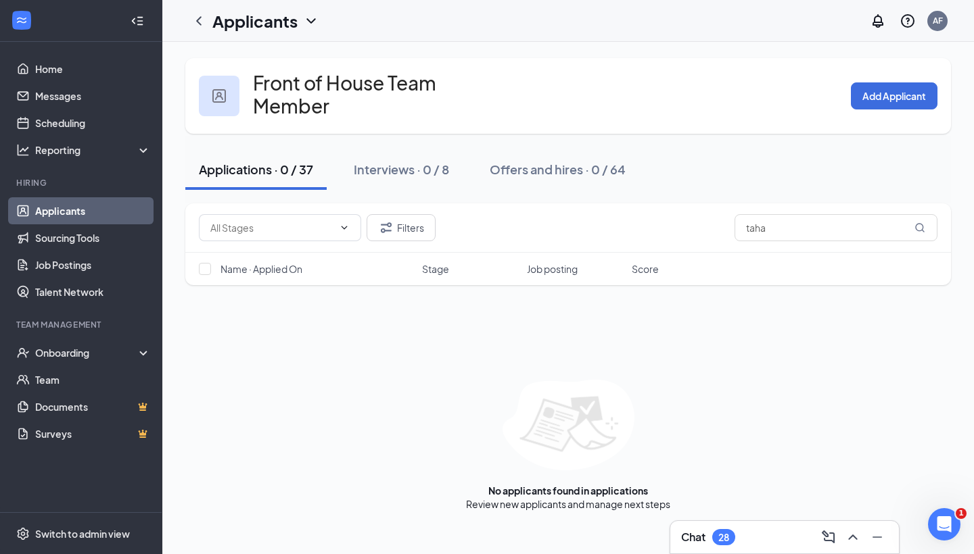
click at [278, 93] on h3 "Front of House Team Member" at bounding box center [374, 95] width 243 height 46
click at [201, 14] on icon "ChevronLeft" at bounding box center [199, 21] width 16 height 16
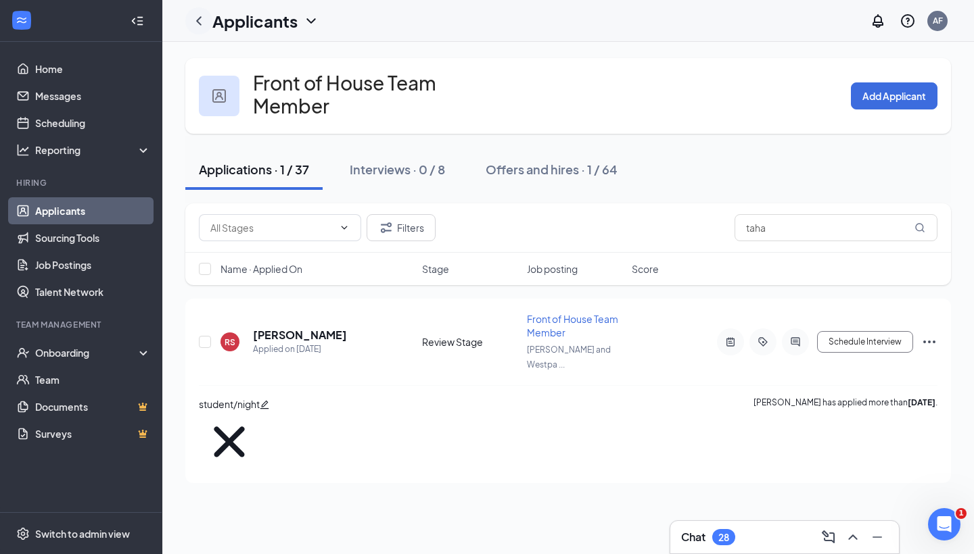
click at [201, 14] on icon "ChevronLeft" at bounding box center [199, 21] width 16 height 16
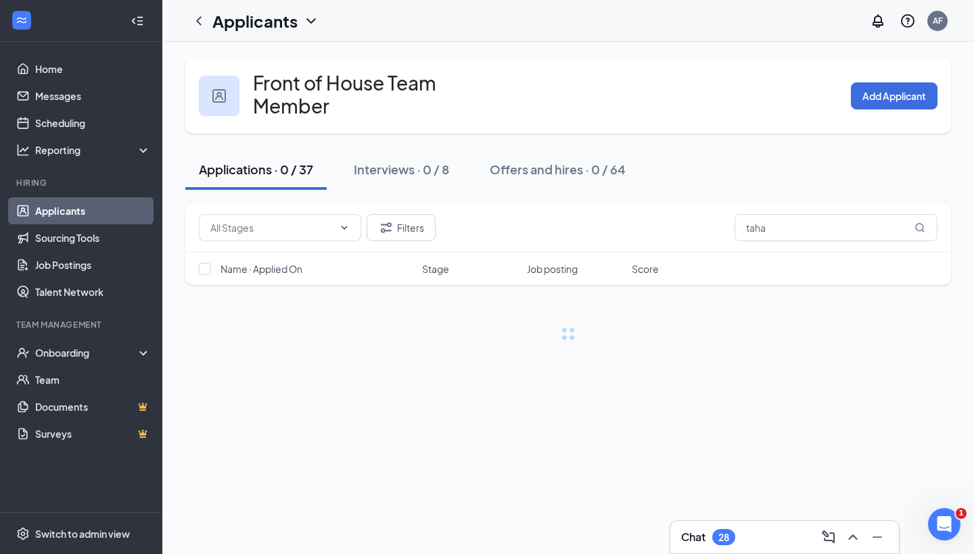
click at [320, 41] on div "Applicants AF" at bounding box center [567, 21] width 811 height 42
click at [304, 26] on icon "ChevronDown" at bounding box center [311, 21] width 16 height 16
click at [97, 206] on link "Applicants" at bounding box center [93, 210] width 116 height 27
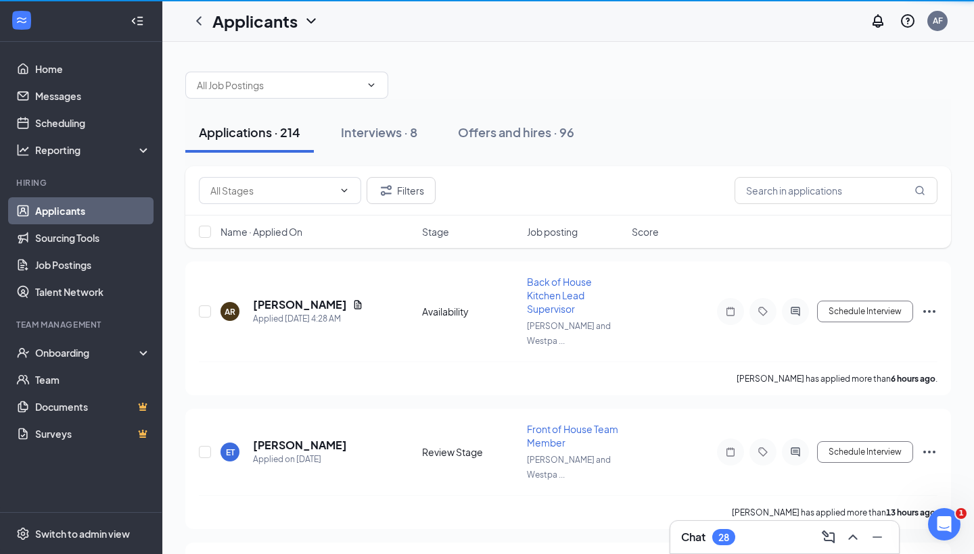
click at [97, 206] on link "Applicants" at bounding box center [93, 210] width 116 height 27
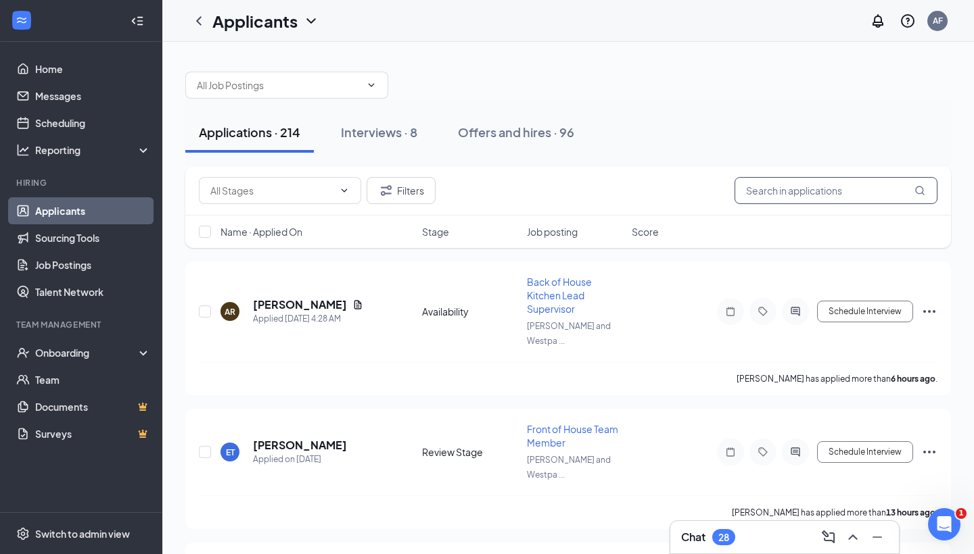
click at [789, 200] on input "text" at bounding box center [835, 190] width 203 height 27
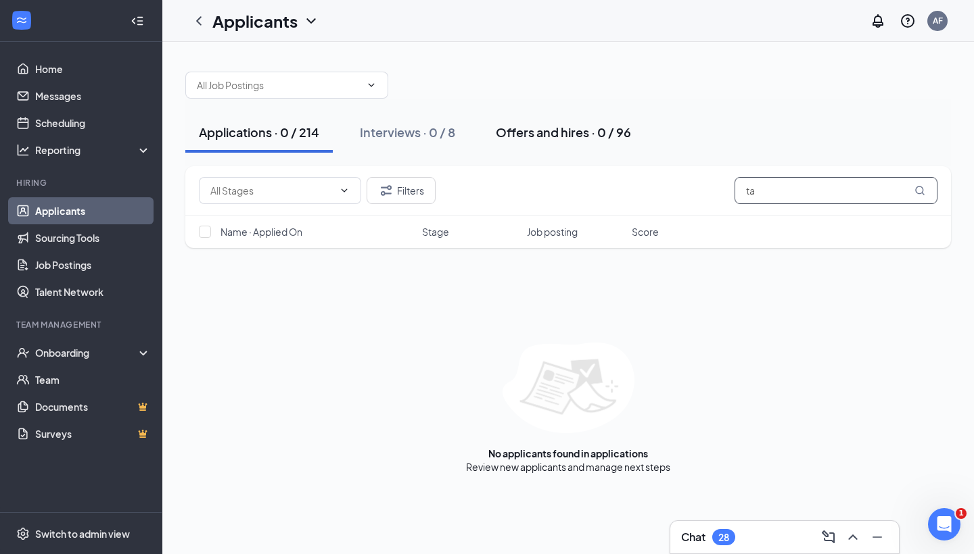
type input "t"
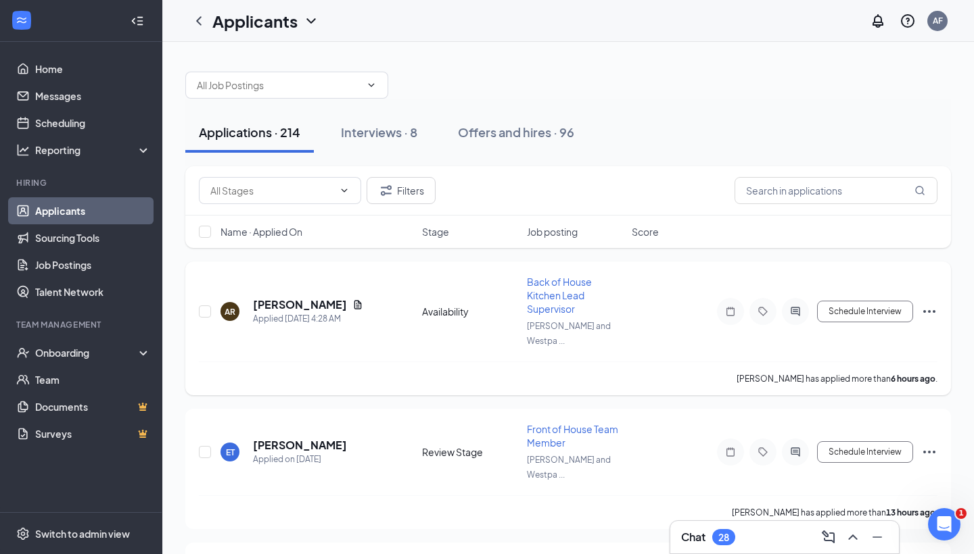
click at [581, 309] on div "Back of House Kitchen Lead Supervisor" at bounding box center [575, 295] width 97 height 41
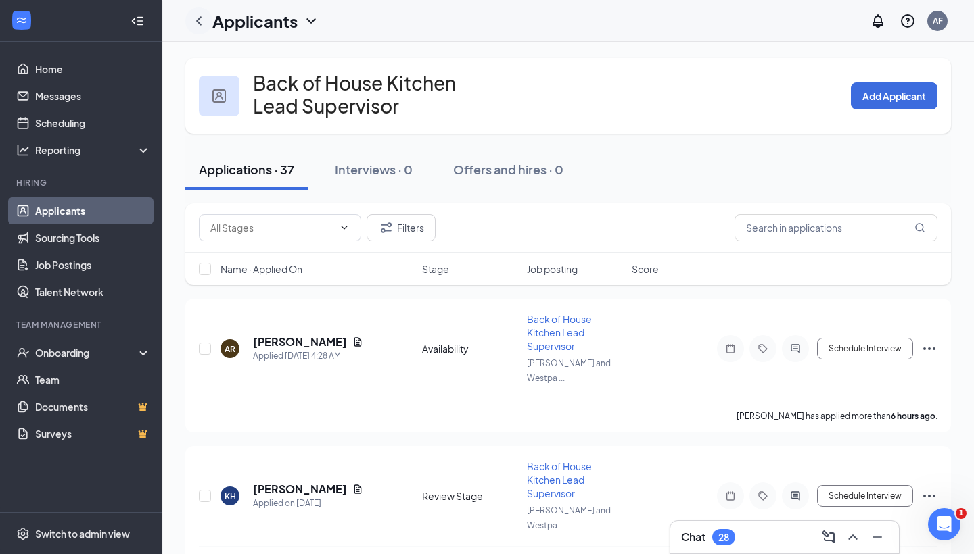
click at [201, 27] on icon "ChevronLeft" at bounding box center [199, 21] width 16 height 16
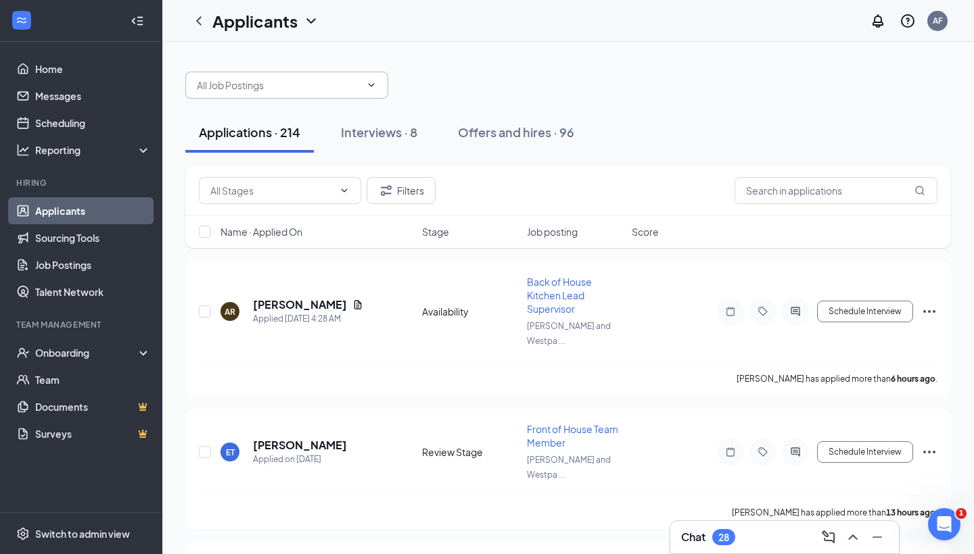
click at [276, 86] on input "text" at bounding box center [279, 85] width 164 height 15
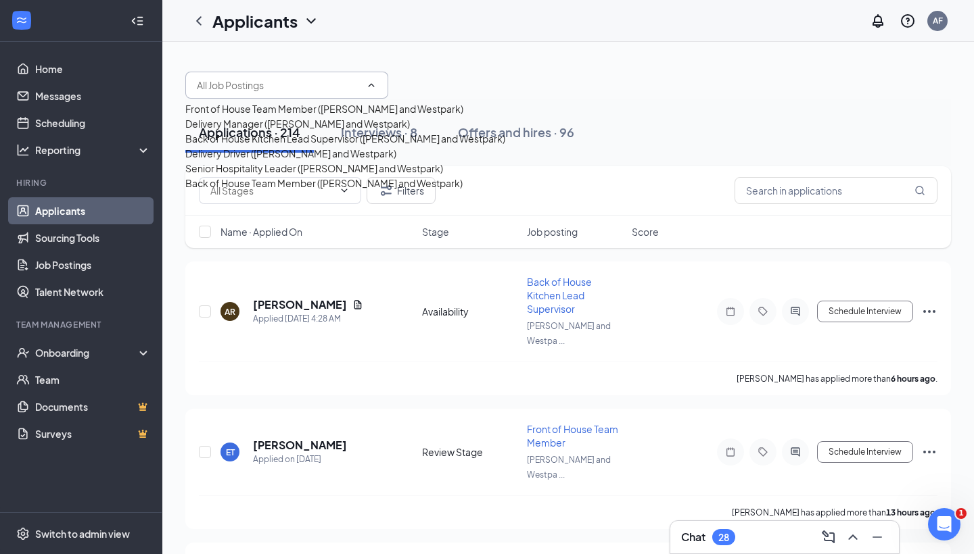
click at [249, 116] on div "Front of House Team Member ([PERSON_NAME] and Westpark)" at bounding box center [324, 108] width 278 height 15
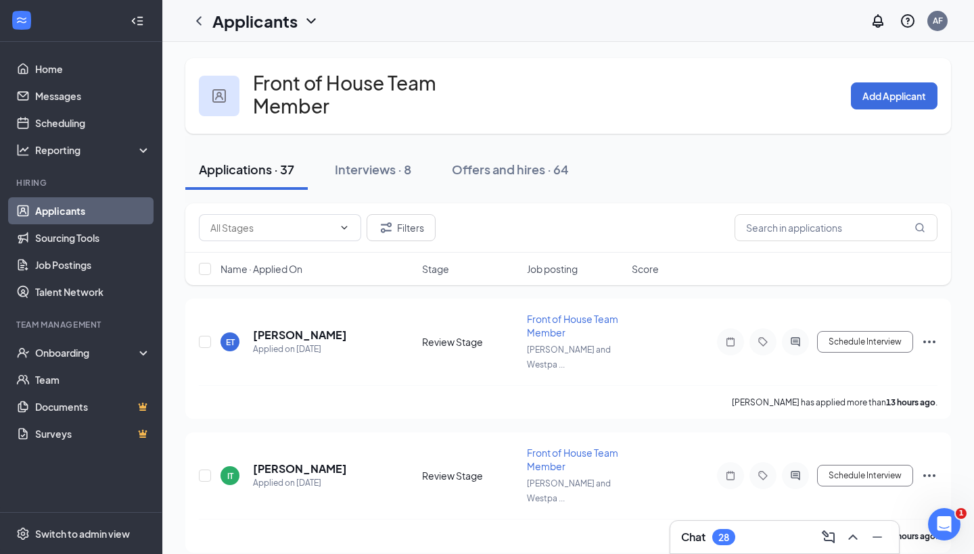
click at [396, 289] on div "Filters Name · Applied On Stage Job posting Score" at bounding box center [567, 250] width 765 height 95
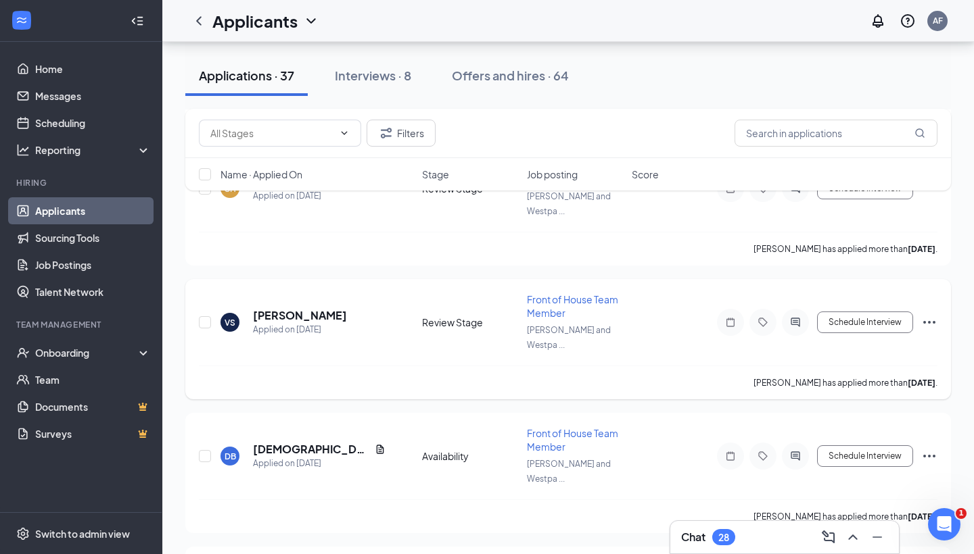
scroll to position [1325, 0]
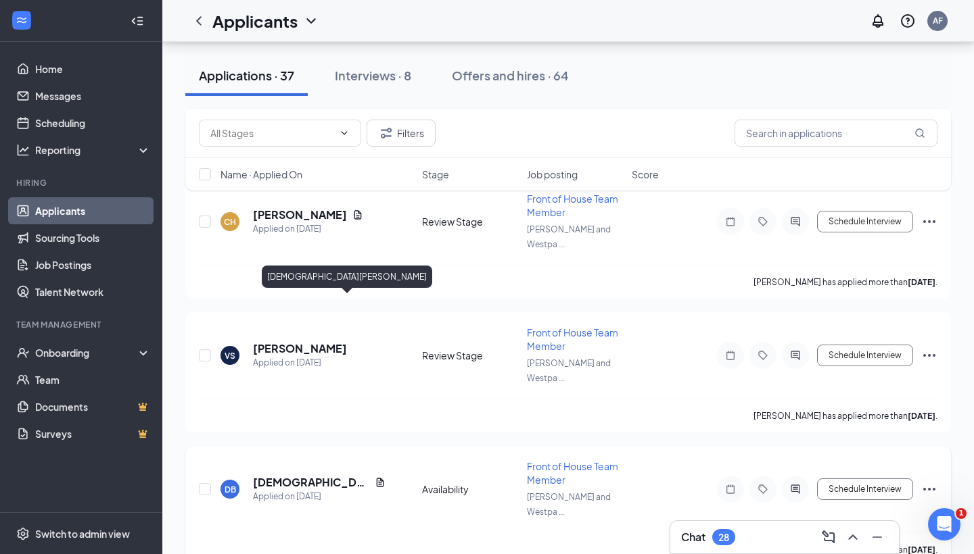
click at [329, 475] on h5 "[DEMOGRAPHIC_DATA][PERSON_NAME]" at bounding box center [311, 482] width 116 height 15
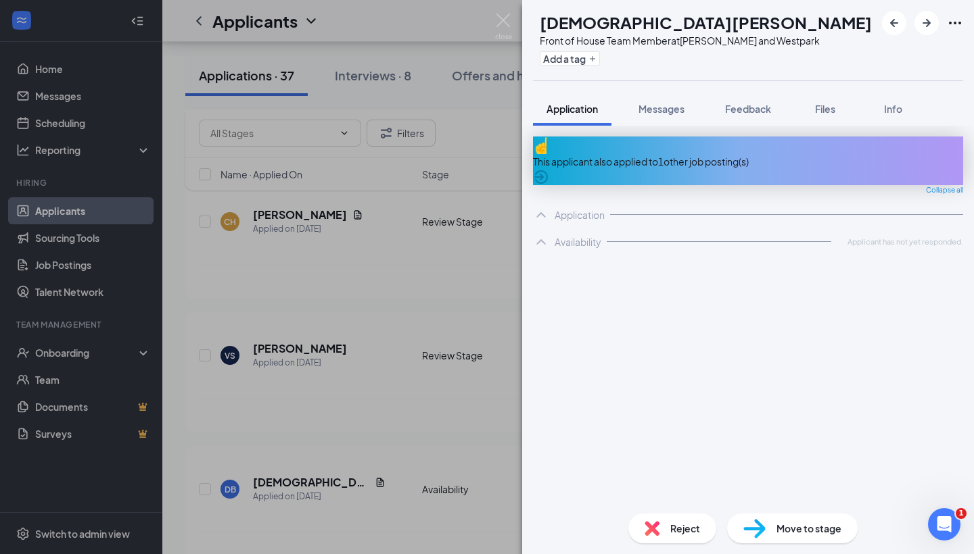
click at [441, 409] on div "DB [PERSON_NAME] Front of House Team Member at [PERSON_NAME] and Westpark Add a…" at bounding box center [487, 277] width 974 height 554
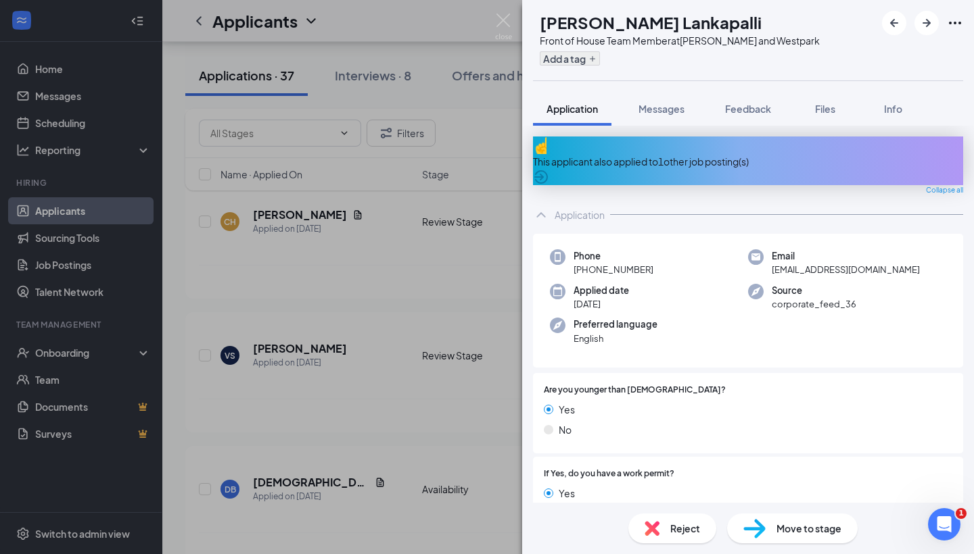
click at [598, 55] on button "Add a tag" at bounding box center [570, 58] width 60 height 14
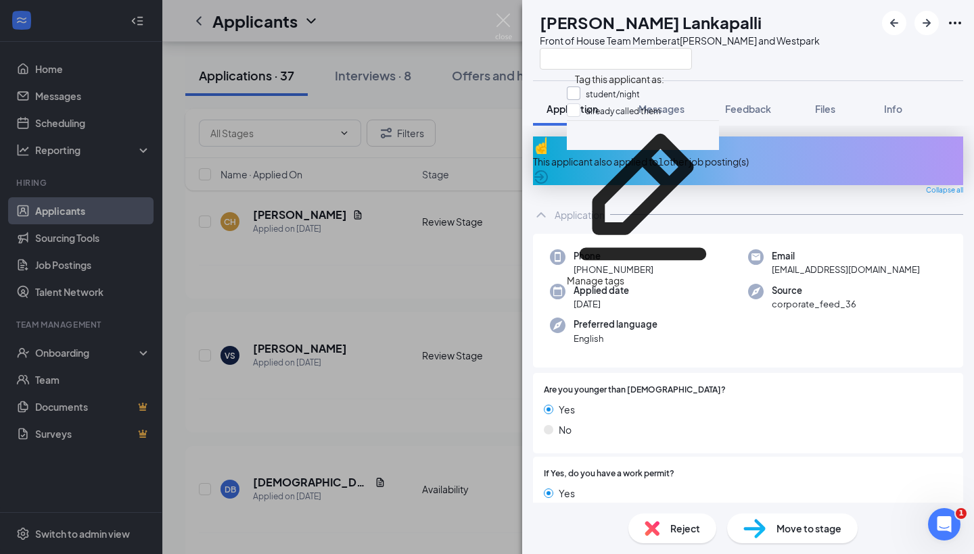
click at [580, 93] on div at bounding box center [574, 94] width 14 height 14
click at [583, 93] on input "student/night" at bounding box center [603, 94] width 73 height 15
click at [578, 91] on input "student/night" at bounding box center [603, 94] width 73 height 15
checkbox input "true"
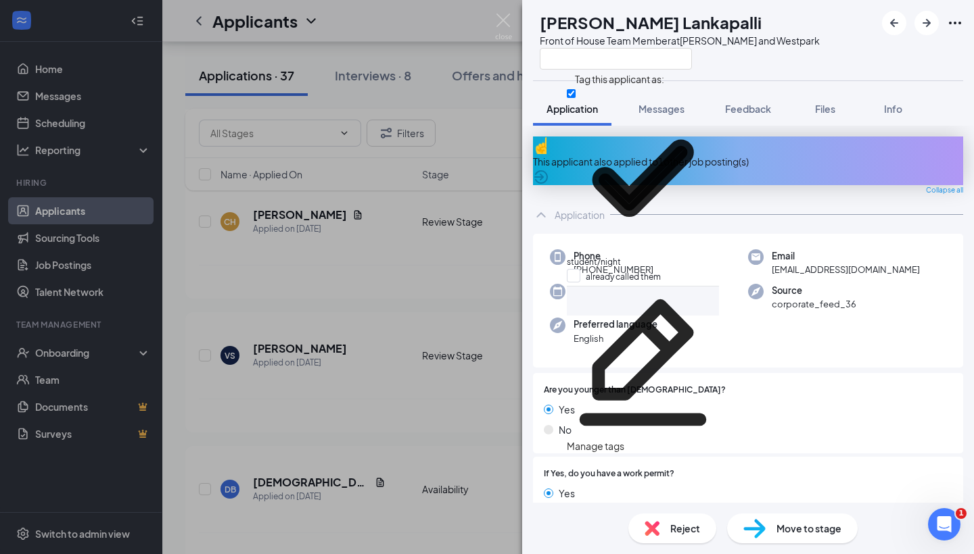
click at [374, 415] on div "SL [PERSON_NAME] Lankapalli Front of House Team Member at [PERSON_NAME] and Wes…" at bounding box center [487, 277] width 974 height 554
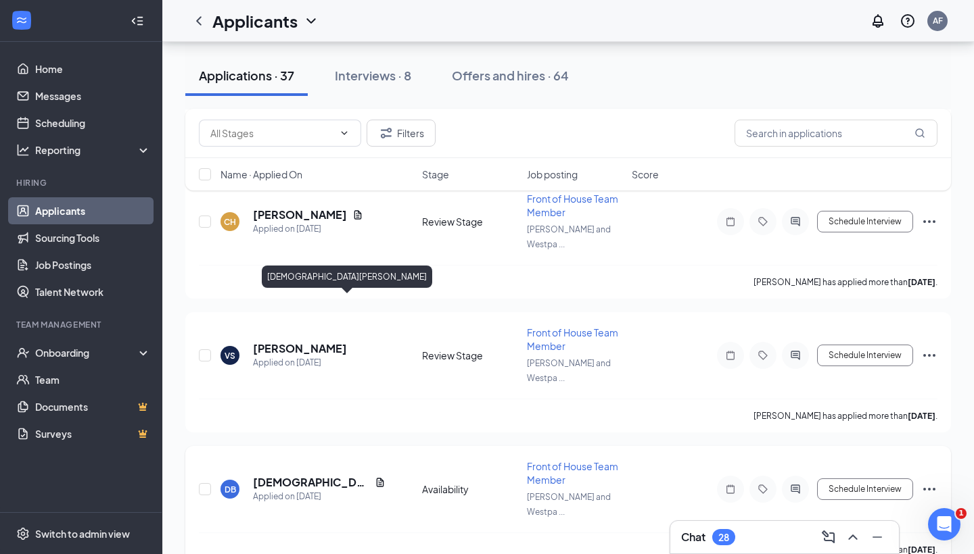
click at [318, 475] on h5 "[DEMOGRAPHIC_DATA][PERSON_NAME]" at bounding box center [311, 482] width 116 height 15
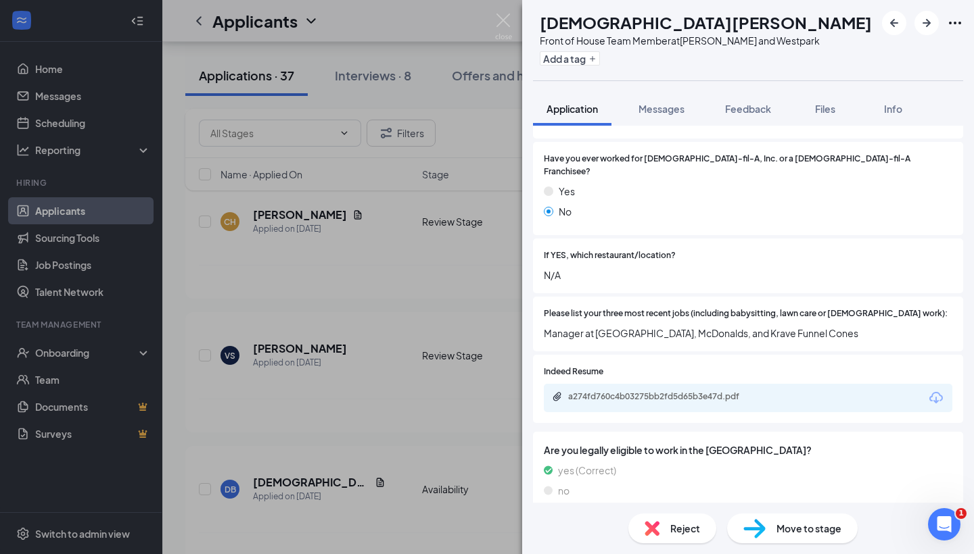
scroll to position [411, 0]
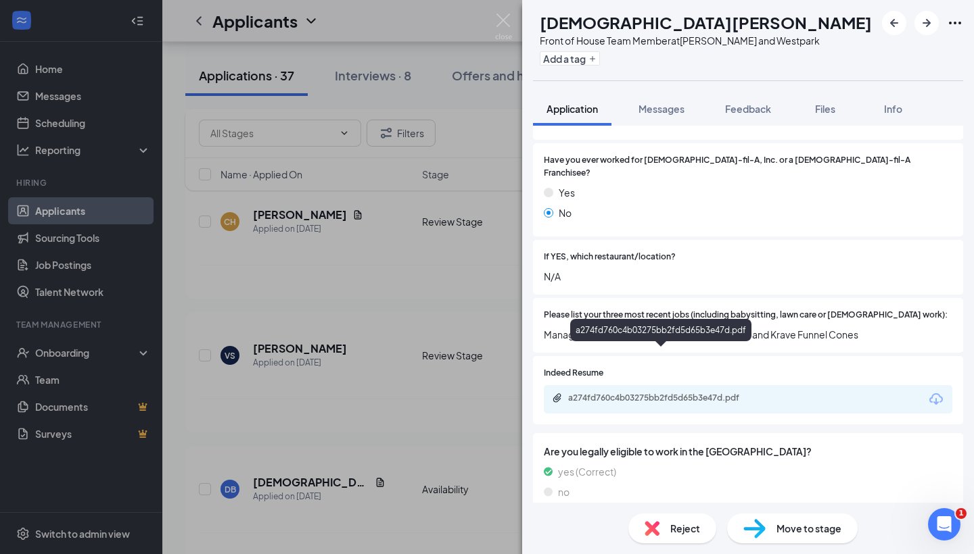
click at [670, 385] on div "a274fd760c4b03275bb2fd5d65b3e47d.pdf" at bounding box center [748, 399] width 408 height 28
click at [663, 393] on div "a274fd760c4b03275bb2fd5d65b3e47d.pdf" at bounding box center [662, 398] width 189 height 11
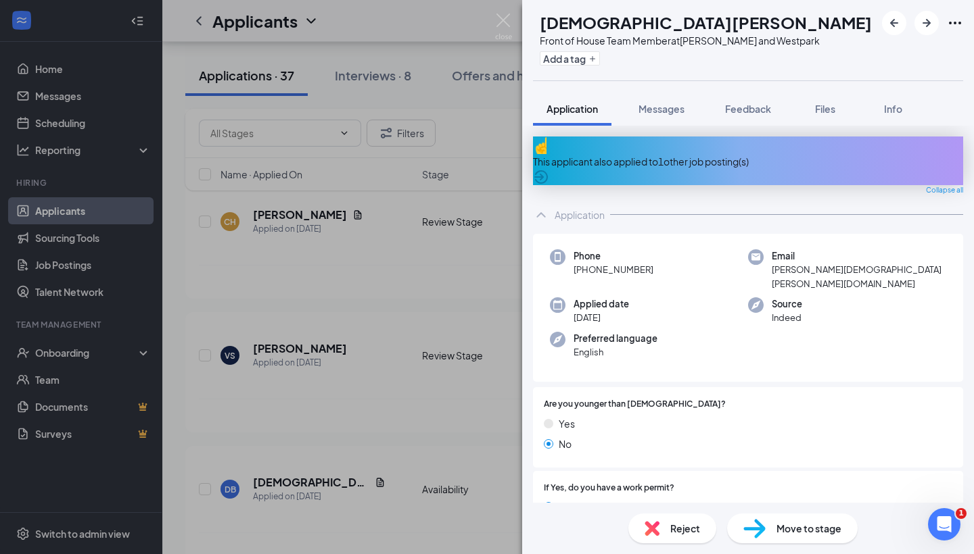
scroll to position [0, 0]
click at [652, 523] on img at bounding box center [651, 528] width 15 height 15
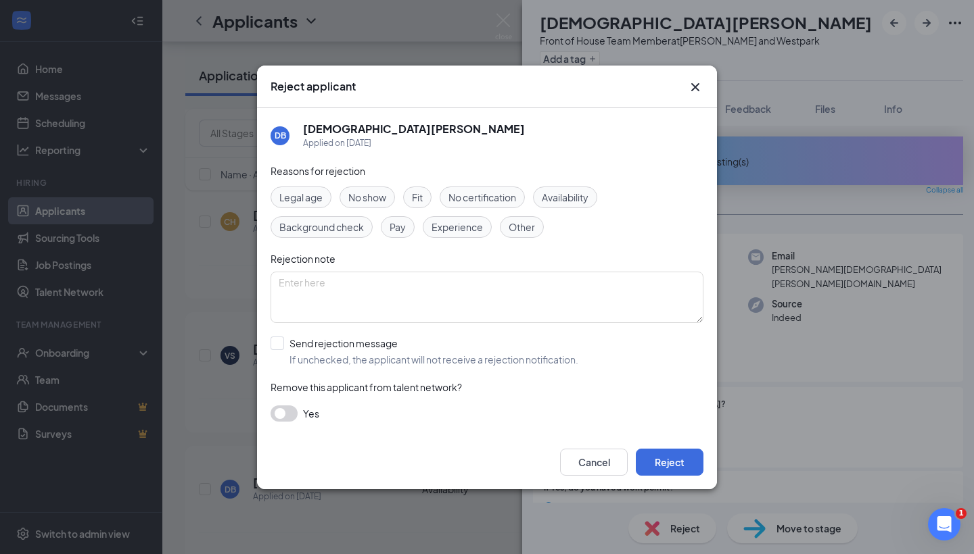
click at [292, 410] on button "button" at bounding box center [283, 414] width 27 height 16
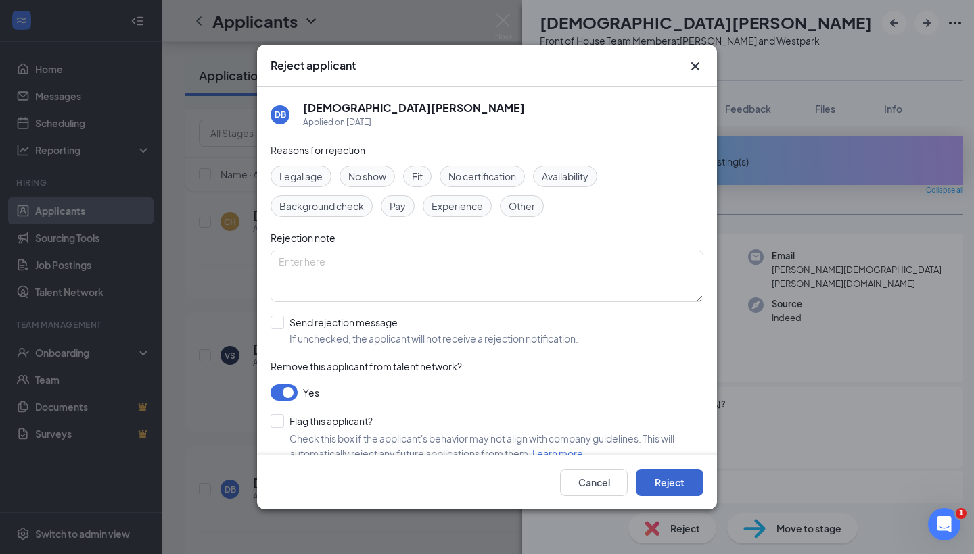
click at [667, 479] on button "Reject" at bounding box center [670, 482] width 68 height 27
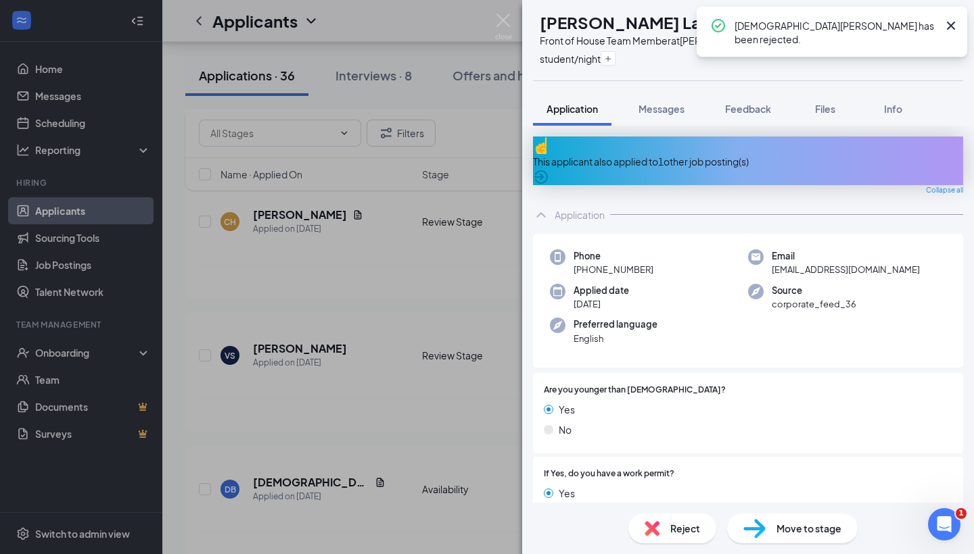
click at [464, 376] on div "SL [PERSON_NAME][GEOGRAPHIC_DATA] Front of House Team Member at [PERSON_NAME] a…" at bounding box center [487, 277] width 974 height 554
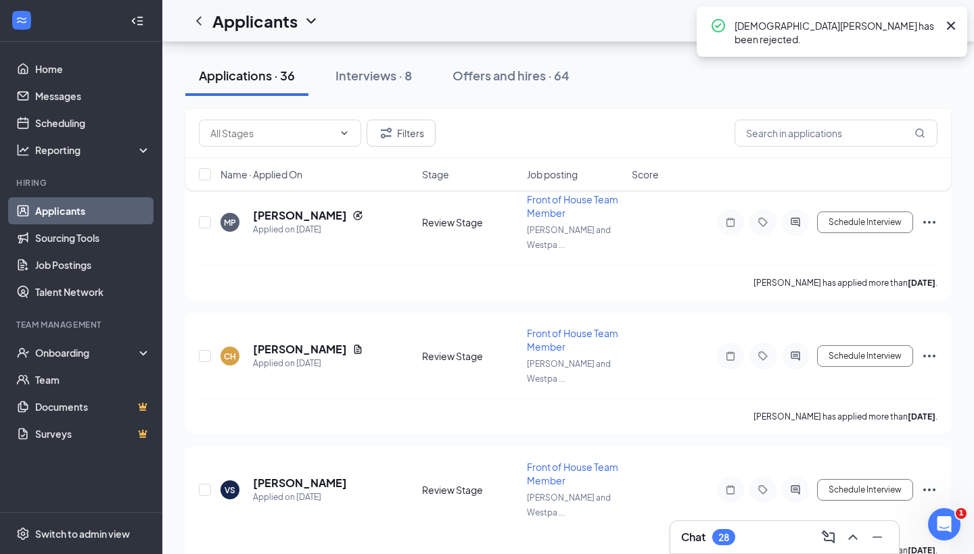
scroll to position [1185, 0]
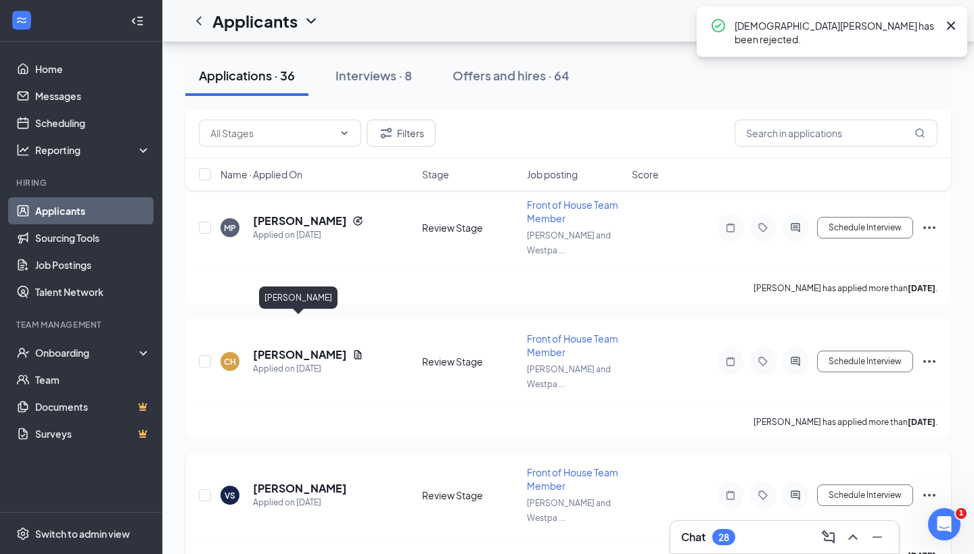
click at [296, 481] on h5 "[PERSON_NAME]" at bounding box center [300, 488] width 94 height 15
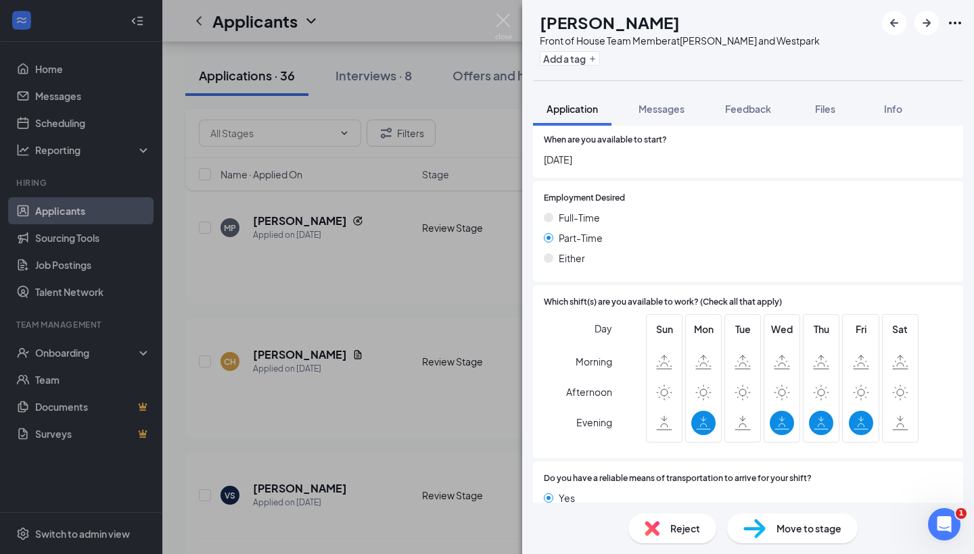
scroll to position [700, 0]
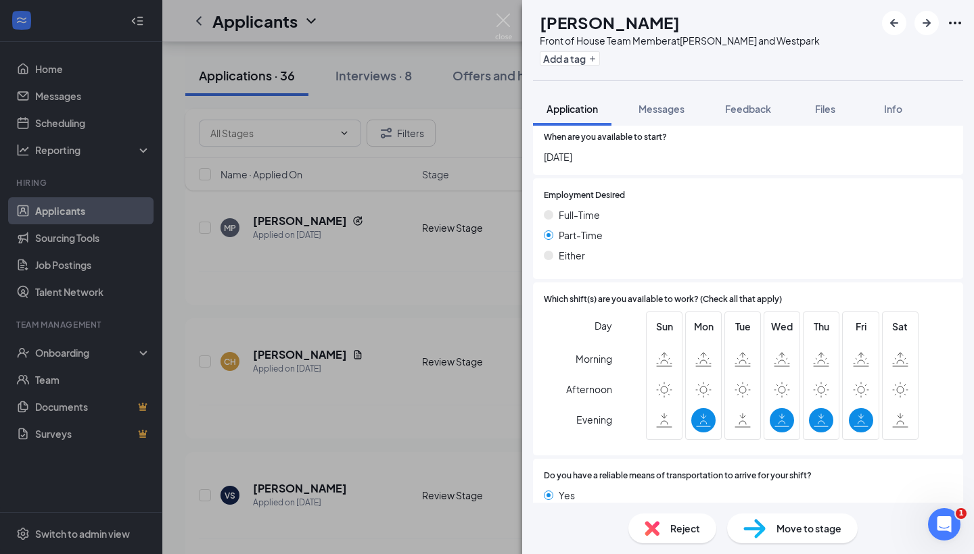
click at [646, 533] on img at bounding box center [651, 528] width 15 height 15
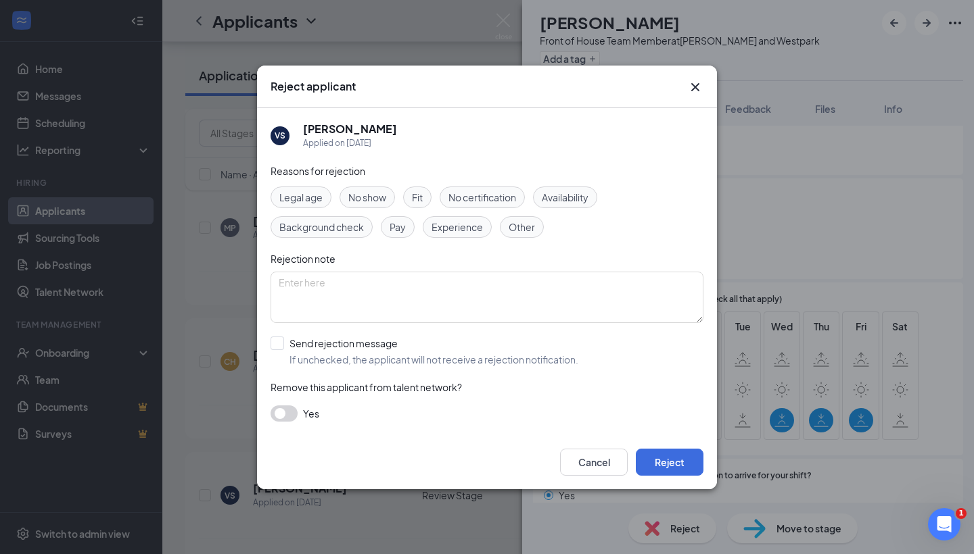
click at [550, 199] on span "Availability" at bounding box center [565, 197] width 47 height 15
click at [302, 397] on div "Reasons for rejection Legal age No show Fit No certification Availability Backg…" at bounding box center [486, 300] width 433 height 272
click at [279, 413] on button "button" at bounding box center [283, 414] width 27 height 16
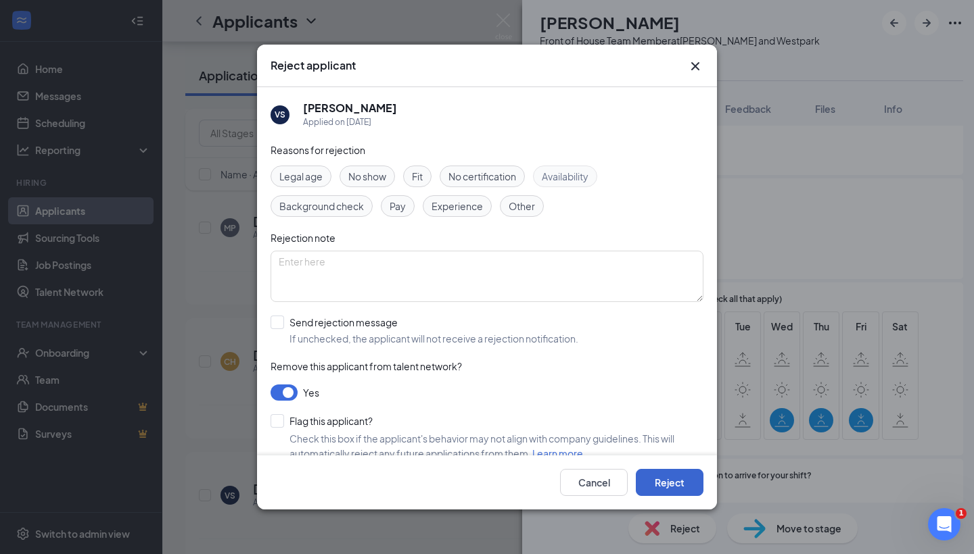
click at [666, 473] on button "Reject" at bounding box center [670, 482] width 68 height 27
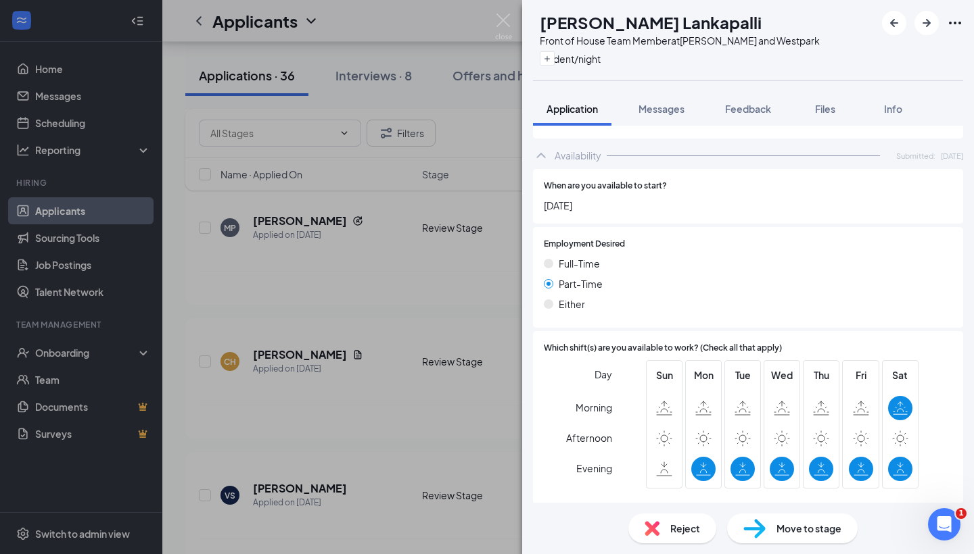
click at [230, 292] on div "SL [PERSON_NAME][GEOGRAPHIC_DATA] Front of House Team Member at [PERSON_NAME] a…" at bounding box center [487, 277] width 974 height 554
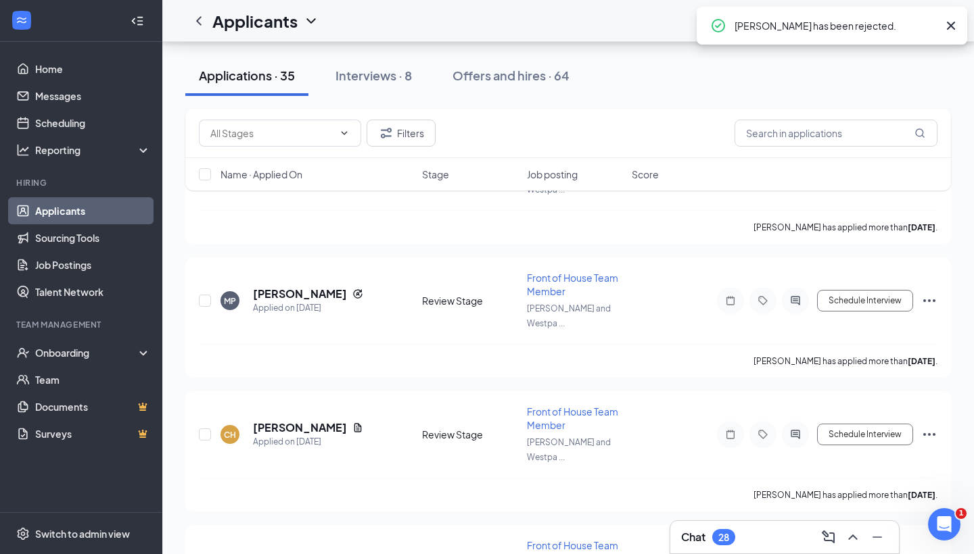
scroll to position [1111, 0]
click at [267, 422] on h5 "[PERSON_NAME]" at bounding box center [300, 429] width 94 height 15
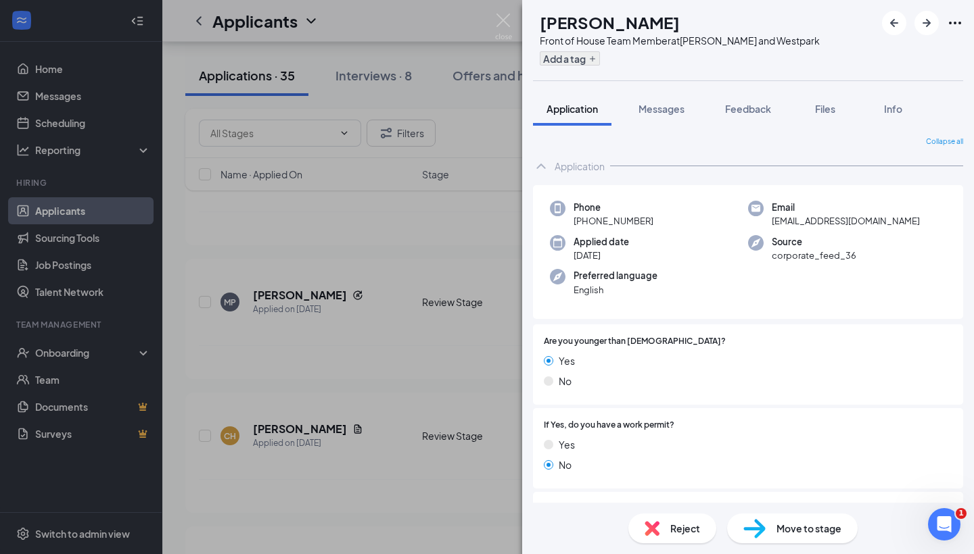
click at [591, 62] on button "Add a tag" at bounding box center [570, 58] width 60 height 14
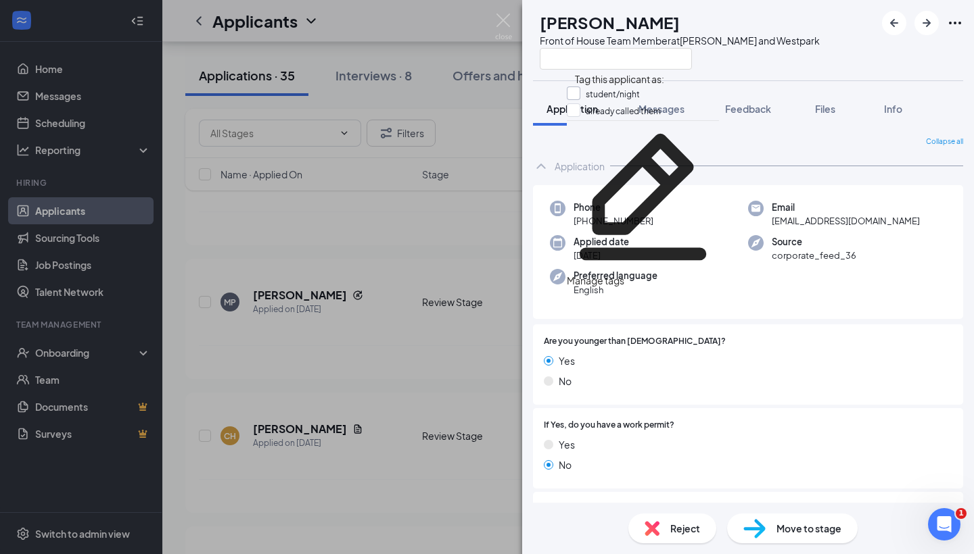
click at [581, 92] on input "student/night" at bounding box center [603, 94] width 73 height 15
checkbox input "true"
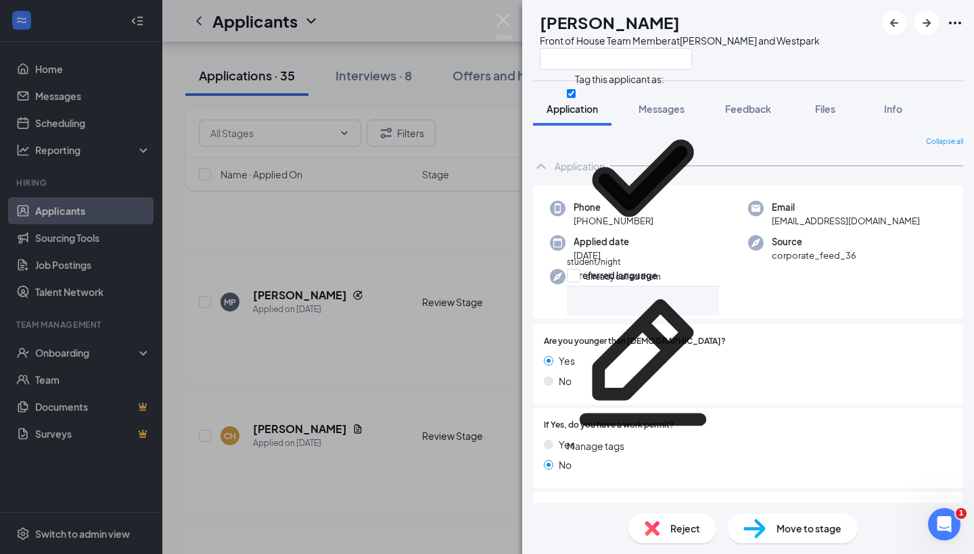
click at [322, 348] on div "CH [PERSON_NAME] Front of House Team Member at [PERSON_NAME] and Westpark Appli…" at bounding box center [487, 277] width 974 height 554
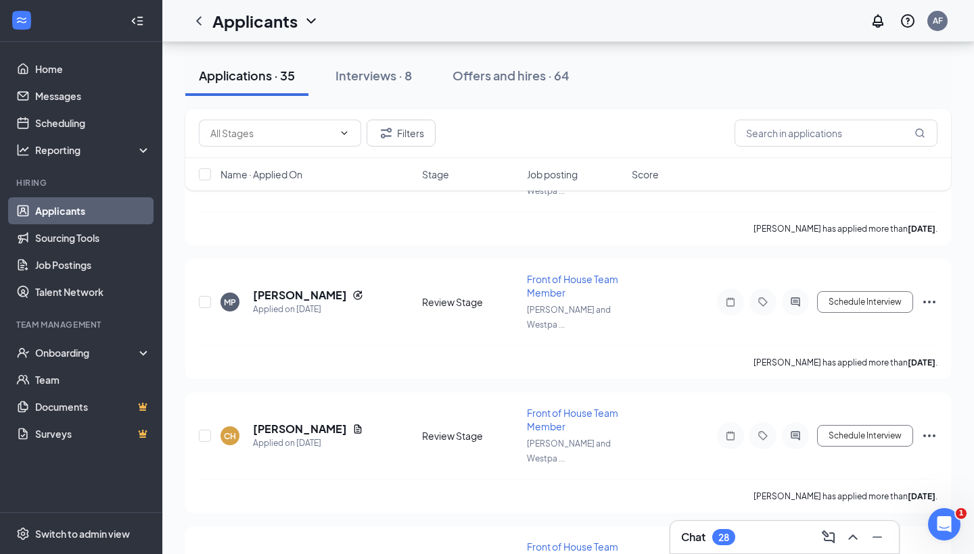
scroll to position [983, 0]
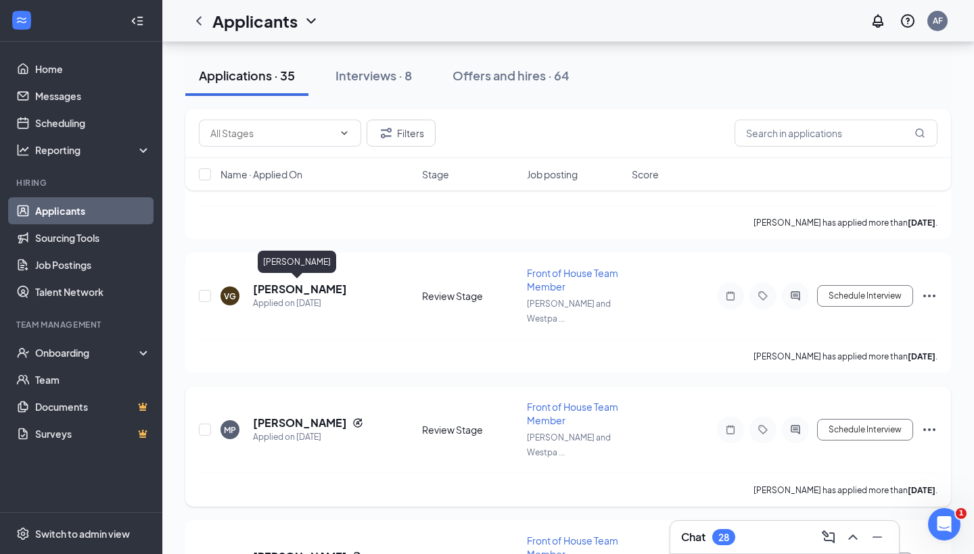
click at [301, 416] on h5 "[PERSON_NAME]" at bounding box center [300, 423] width 94 height 15
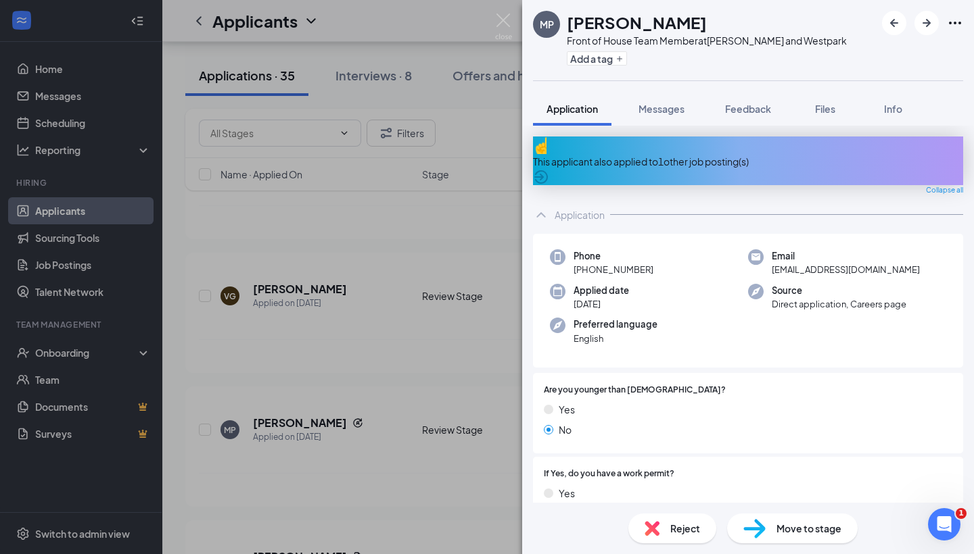
click at [429, 339] on div "MP [PERSON_NAME] Front of House Team Member at [PERSON_NAME] and Westpark Add a…" at bounding box center [487, 277] width 974 height 554
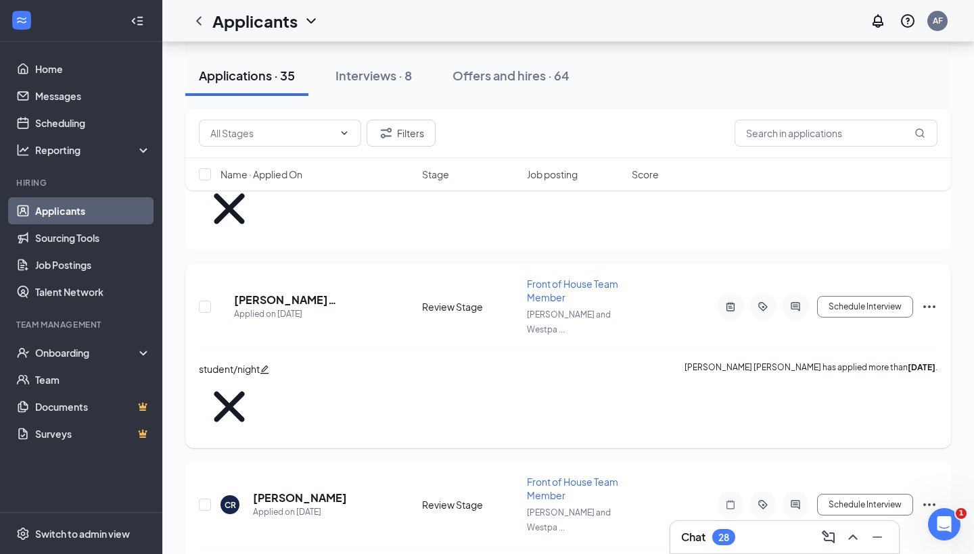
scroll to position [1675, 0]
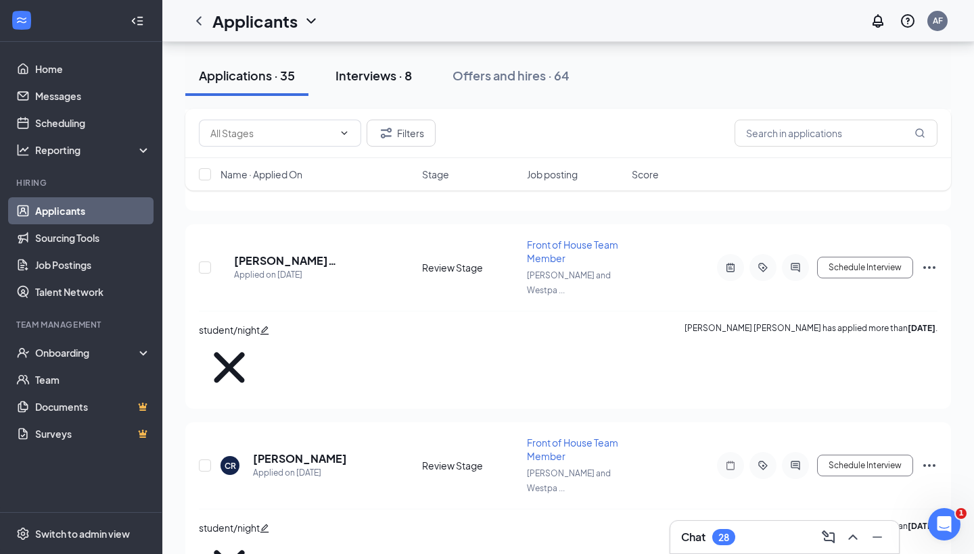
click at [398, 75] on div "Interviews · 8" at bounding box center [373, 75] width 76 height 17
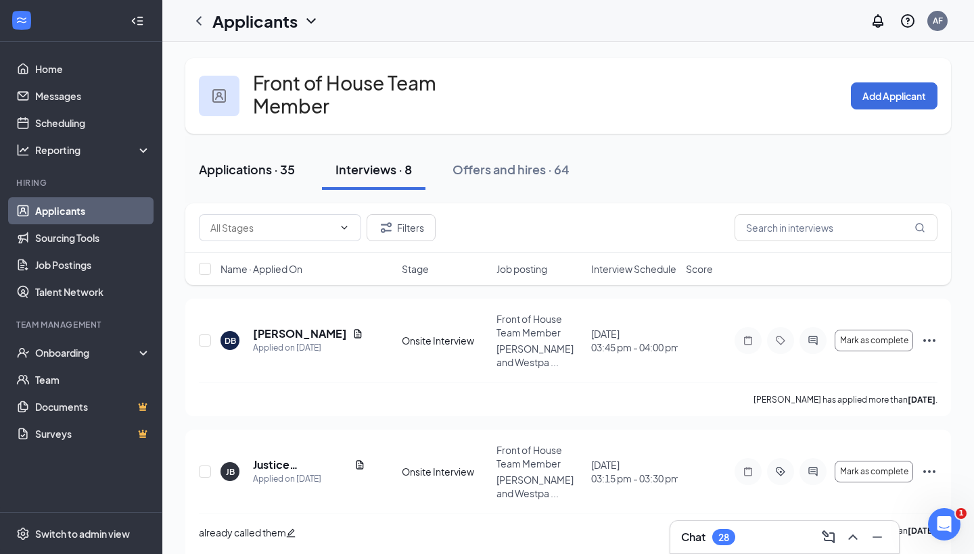
click at [279, 149] on button "Applications · 35" at bounding box center [246, 169] width 123 height 41
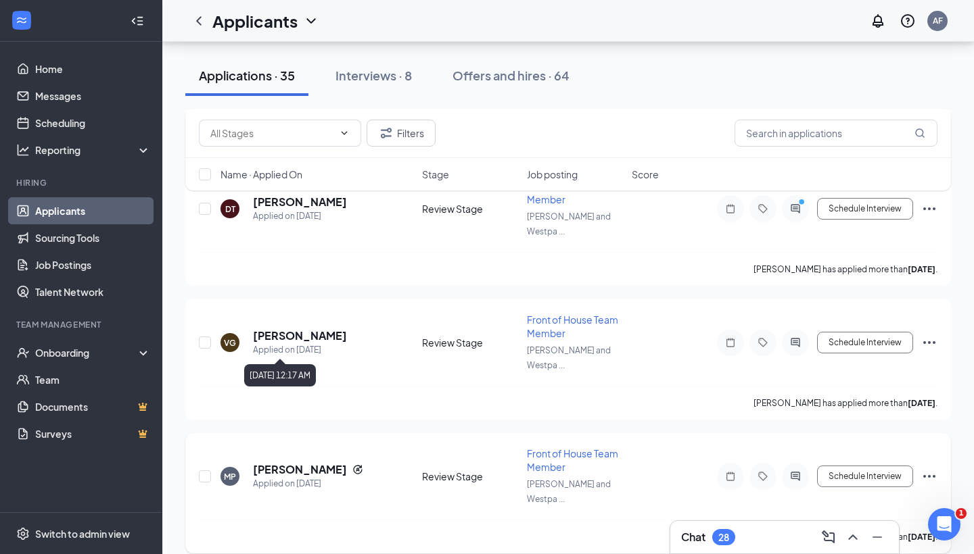
scroll to position [936, 0]
click at [271, 463] on h5 "[PERSON_NAME]" at bounding box center [300, 470] width 94 height 15
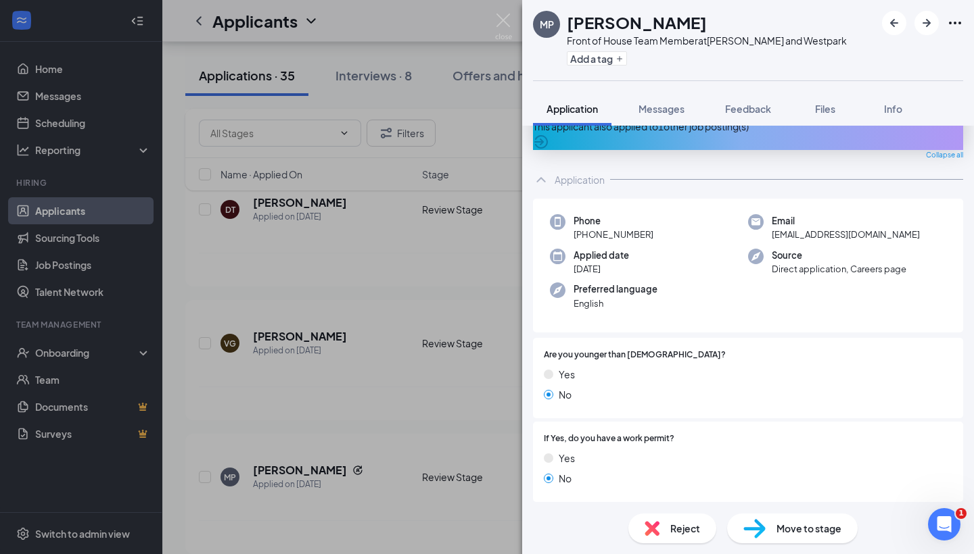
scroll to position [32, 0]
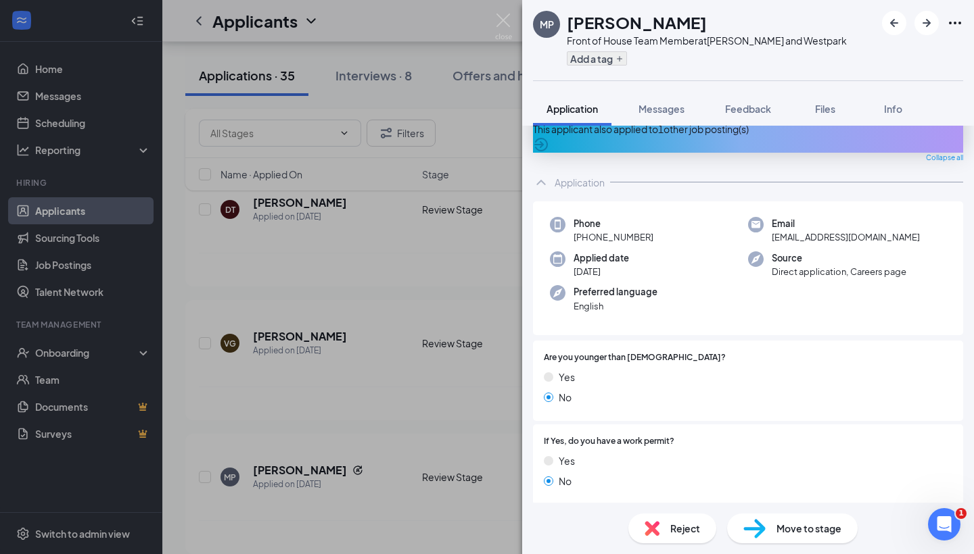
click at [615, 55] on button "Add a tag" at bounding box center [597, 58] width 60 height 14
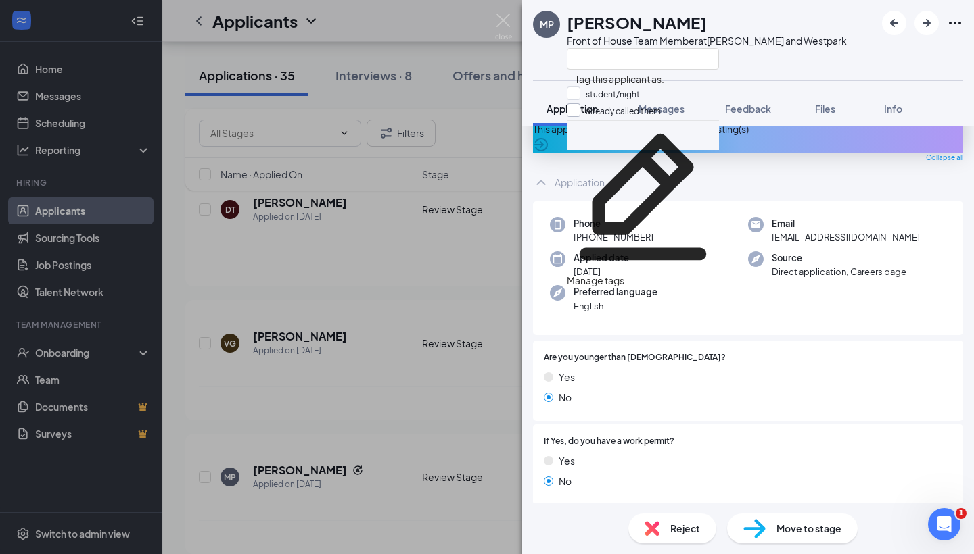
click at [581, 113] on input "already called them" at bounding box center [614, 110] width 94 height 15
checkbox input "true"
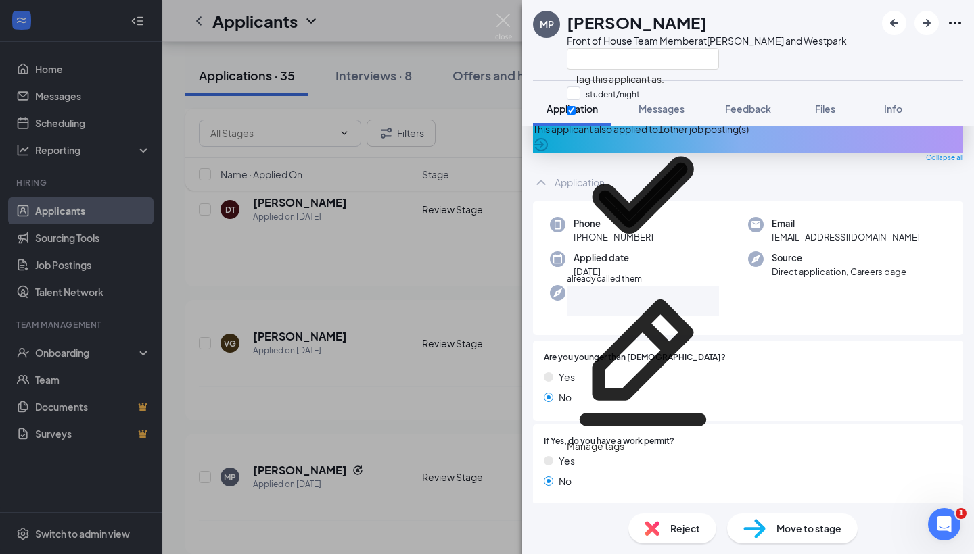
click at [298, 363] on div "MP [PERSON_NAME] Front of House Team Member at [PERSON_NAME] and Westpark Appli…" at bounding box center [487, 277] width 974 height 554
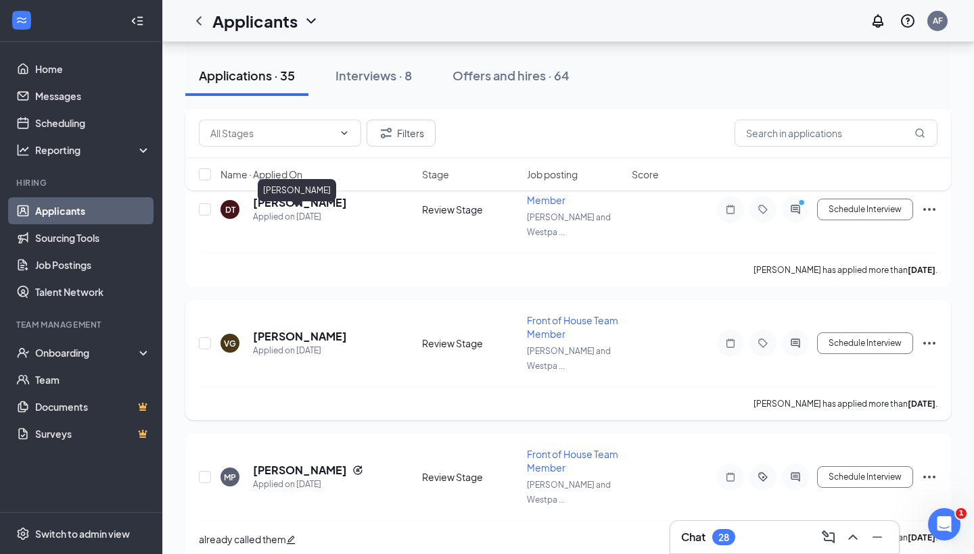
click at [289, 329] on h5 "[PERSON_NAME]" at bounding box center [300, 336] width 94 height 15
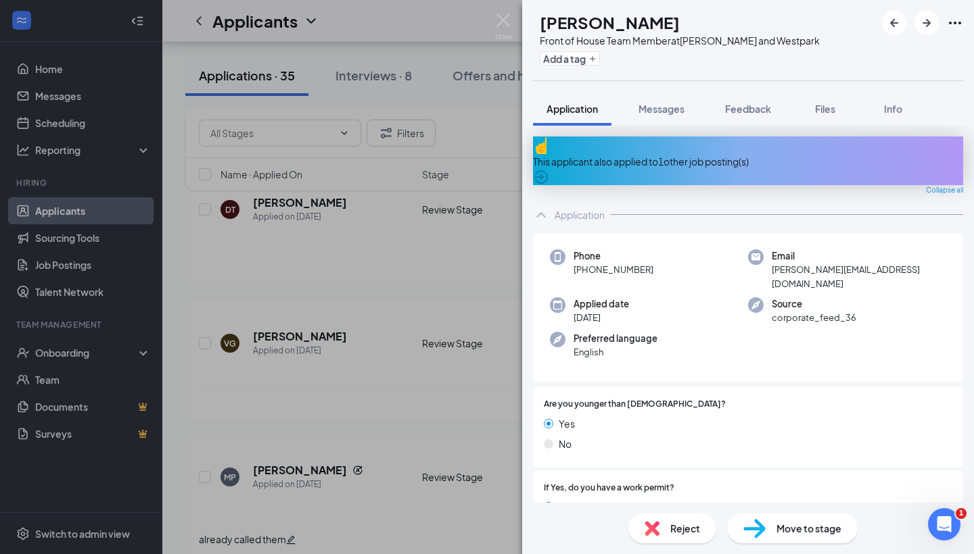
click at [655, 524] on img at bounding box center [651, 528] width 15 height 15
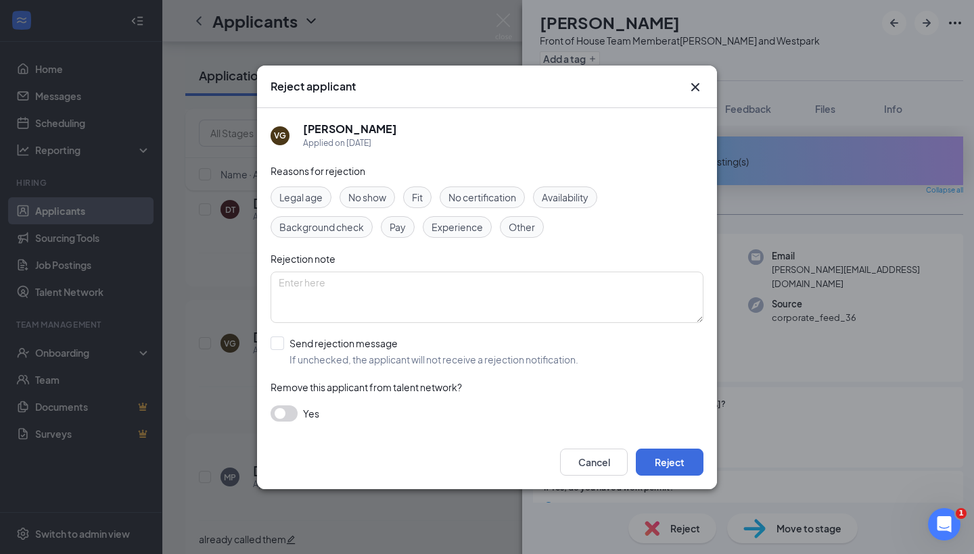
click at [567, 202] on span "Availability" at bounding box center [565, 197] width 47 height 15
click at [653, 457] on button "Reject" at bounding box center [670, 462] width 68 height 27
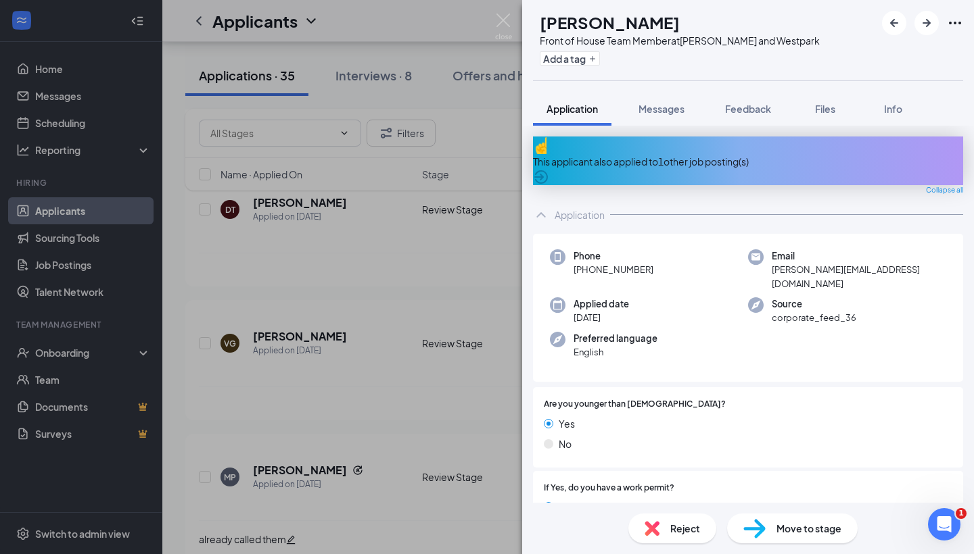
click at [225, 319] on div "VG [PERSON_NAME] Front of House Team Member at [PERSON_NAME] and Westpark Add a…" at bounding box center [487, 277] width 974 height 554
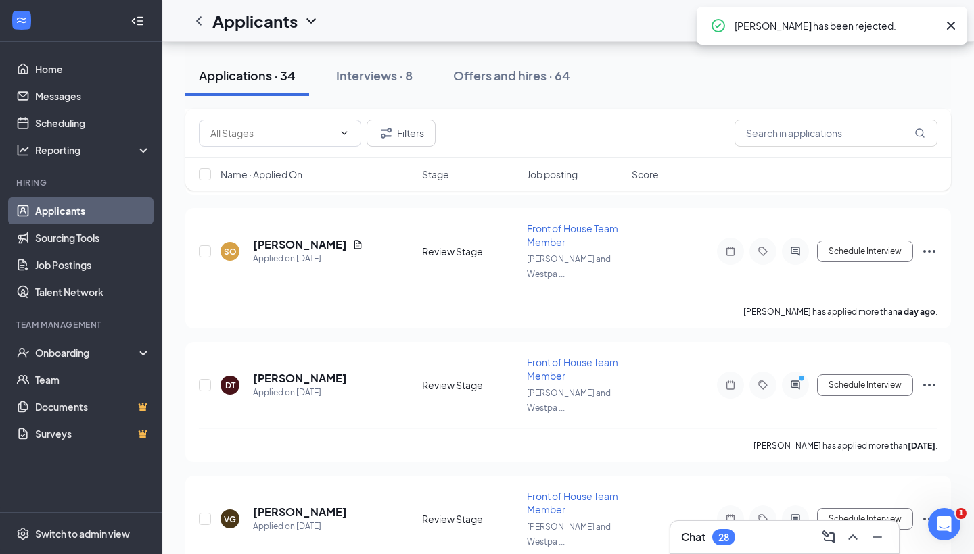
scroll to position [758, 0]
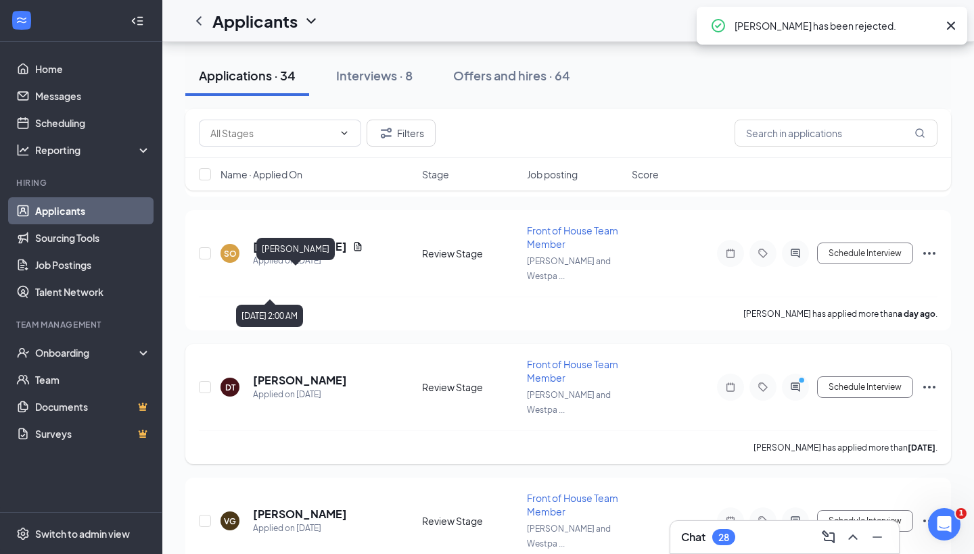
click at [284, 373] on h5 "Daniel Tapia" at bounding box center [300, 380] width 94 height 15
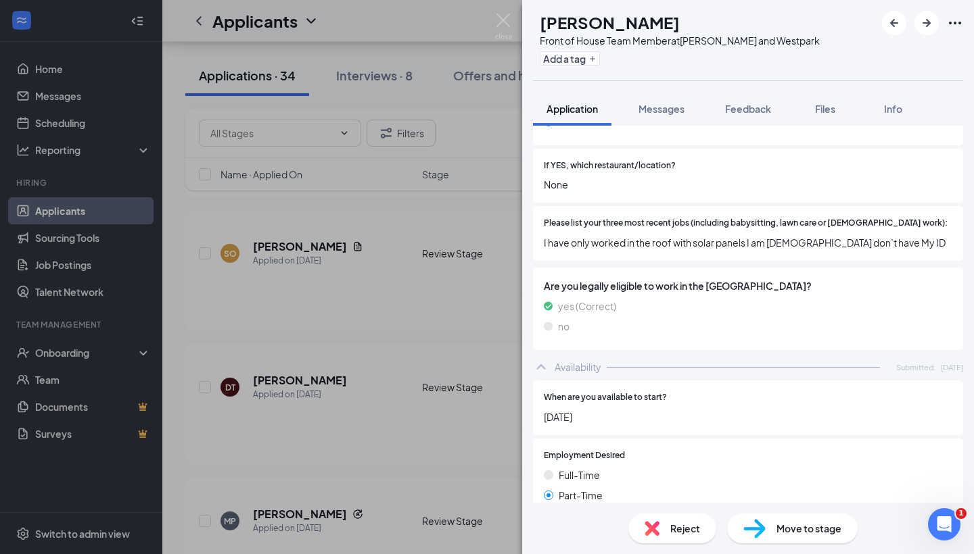
scroll to position [264, 0]
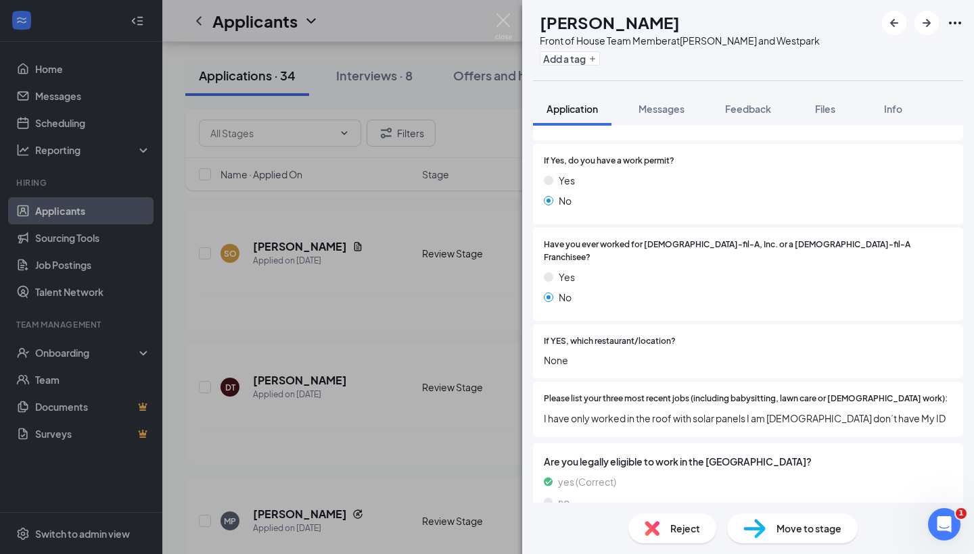
click at [654, 520] on div "Reject" at bounding box center [672, 529] width 88 height 30
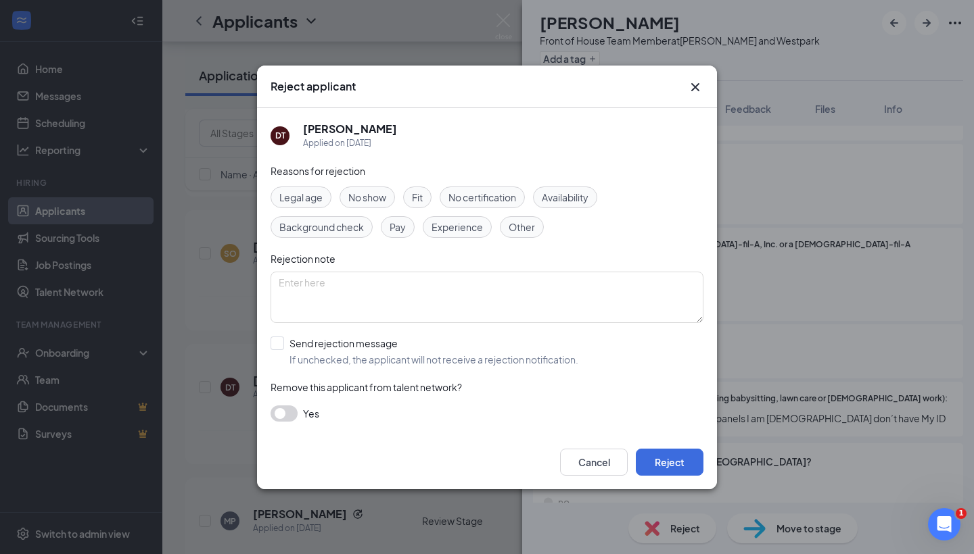
click at [569, 208] on div "Legal age No show Fit No certification Availability Background check Pay Experi…" at bounding box center [486, 212] width 433 height 51
click at [567, 197] on span "Availability" at bounding box center [565, 197] width 47 height 15
click at [658, 458] on button "Reject" at bounding box center [670, 462] width 68 height 27
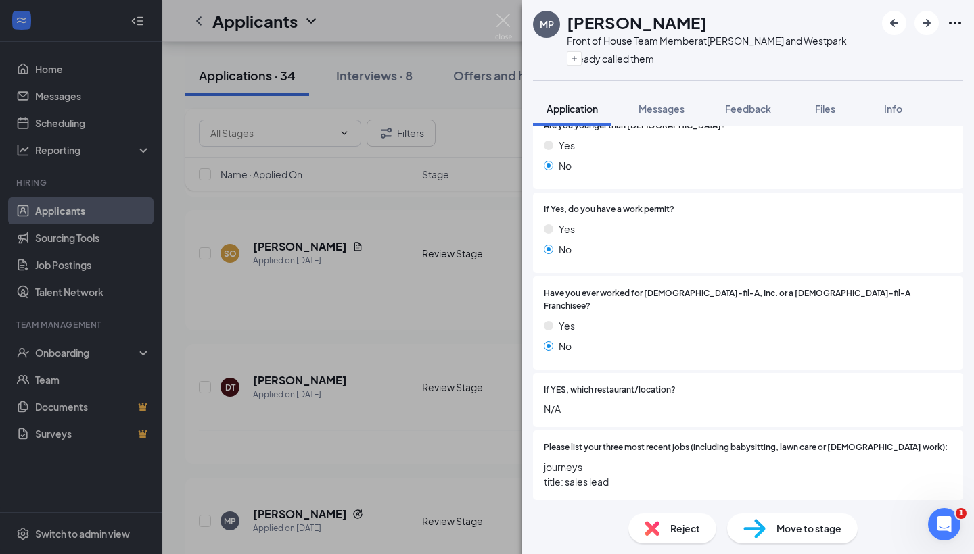
click at [228, 305] on div "MP michael perea Front of House Team Member at S. Rice and Westpark already cal…" at bounding box center [487, 277] width 974 height 554
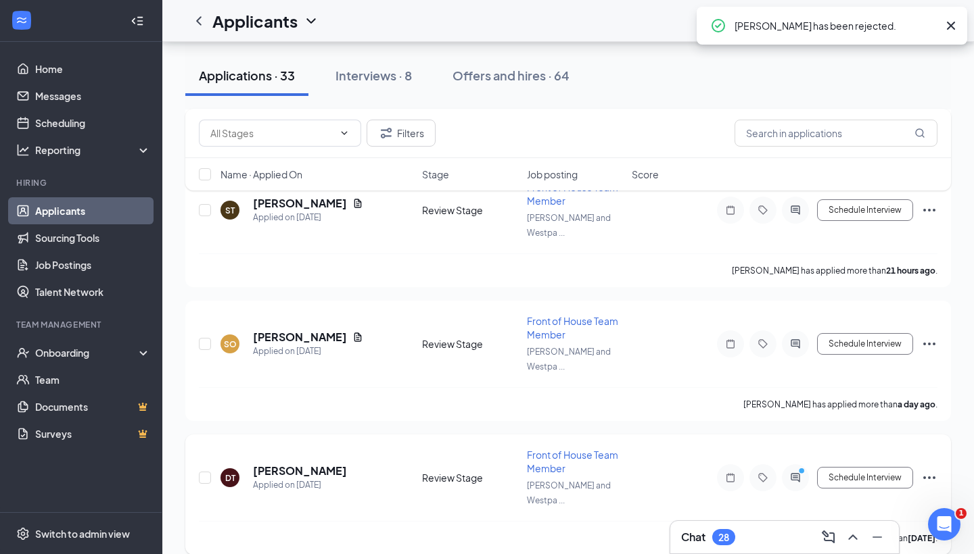
scroll to position [628, 0]
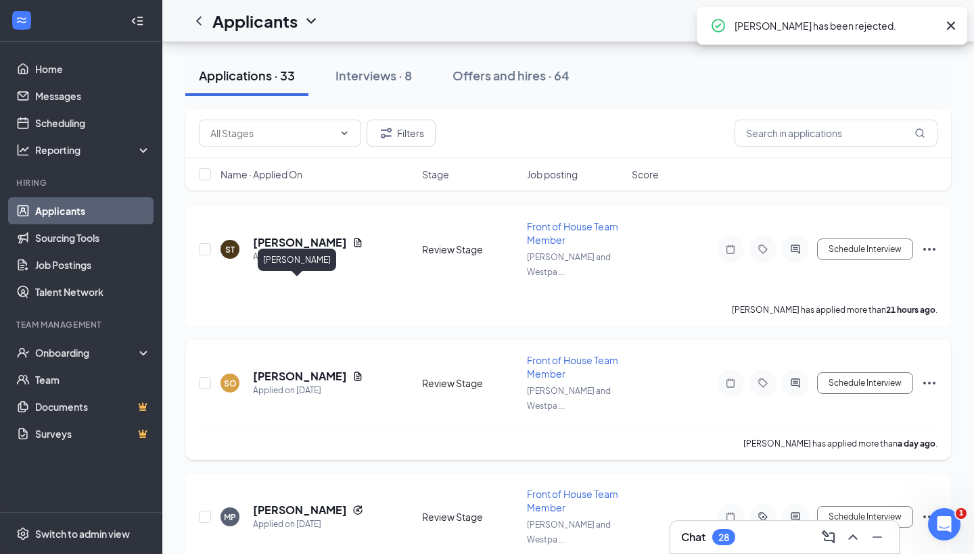
click at [301, 369] on h5 "Samatha Ozan" at bounding box center [300, 376] width 94 height 15
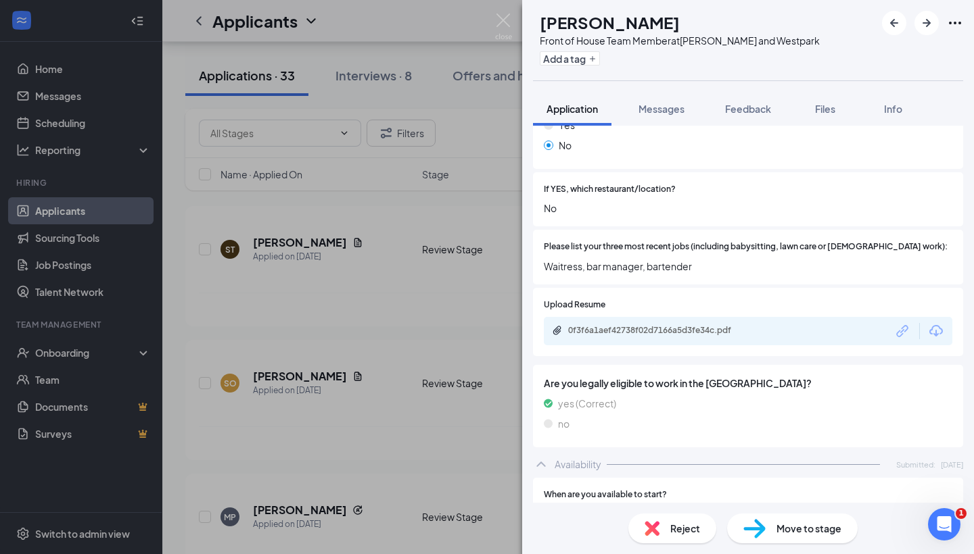
scroll to position [457, 0]
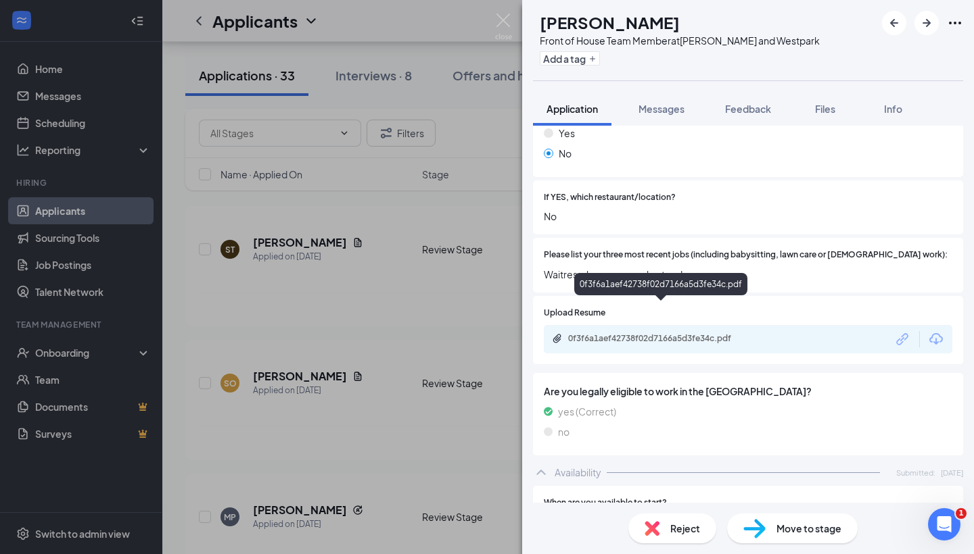
click at [679, 298] on div "0f3f6a1aef42738f02d7166a5d3fe34c.pdf" at bounding box center [660, 287] width 173 height 28
click at [667, 333] on div "0f3f6a1aef42738f02d7166a5d3fe34c.pdf" at bounding box center [662, 338] width 189 height 11
click at [719, 249] on div "Please list your three most recent jobs (including babysitting, lawn care or vo…" at bounding box center [748, 265] width 408 height 33
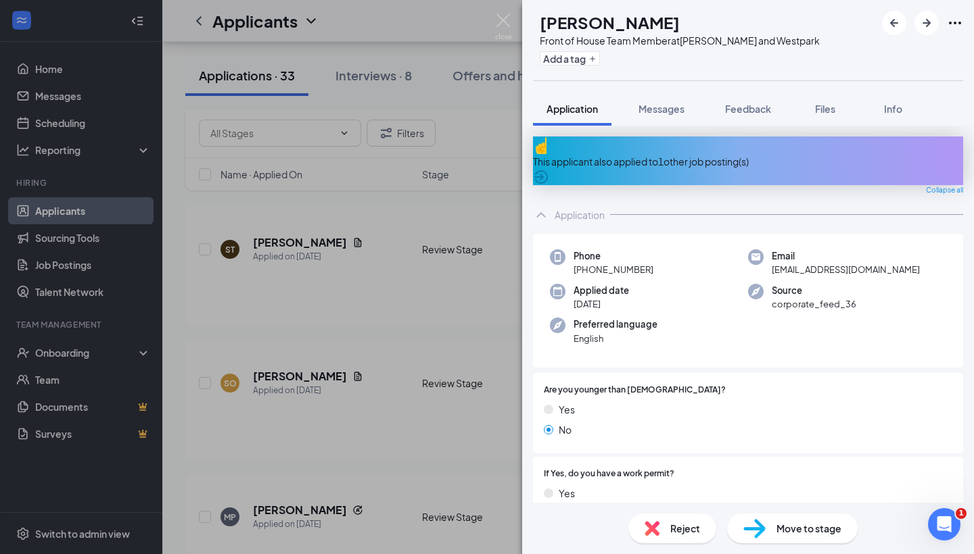
scroll to position [0, 0]
click at [575, 45] on div "Front of House Team Member at S. Rice and Westpark" at bounding box center [680, 41] width 280 height 14
click at [576, 53] on button "Add a tag" at bounding box center [570, 58] width 60 height 14
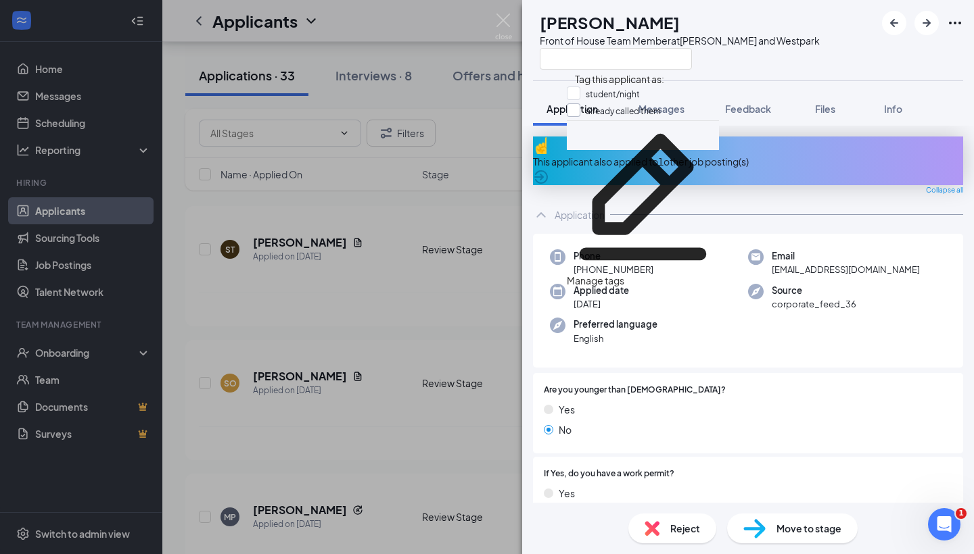
click at [580, 113] on div at bounding box center [574, 110] width 14 height 14
click at [583, 113] on input "already called them" at bounding box center [614, 110] width 94 height 15
click at [581, 112] on input "already called them" at bounding box center [614, 110] width 94 height 15
checkbox input "true"
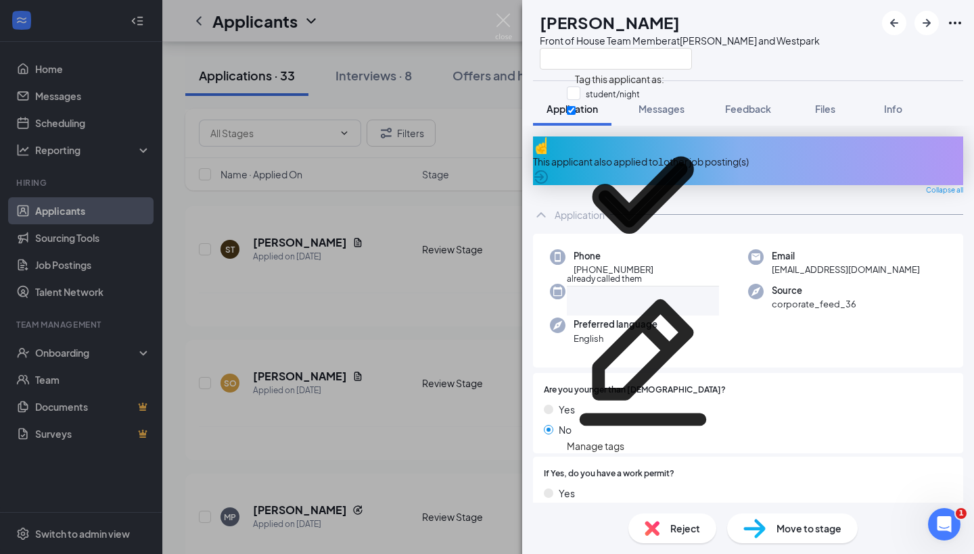
click at [302, 277] on div "SO Samatha Ozan Front of House Team Member at S. Rice and Westpark Application …" at bounding box center [487, 277] width 974 height 554
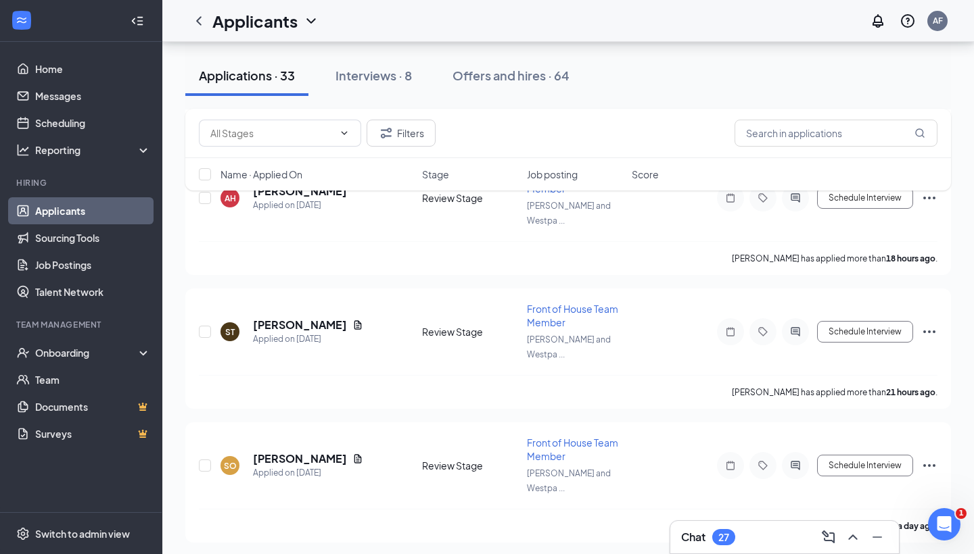
scroll to position [473, 0]
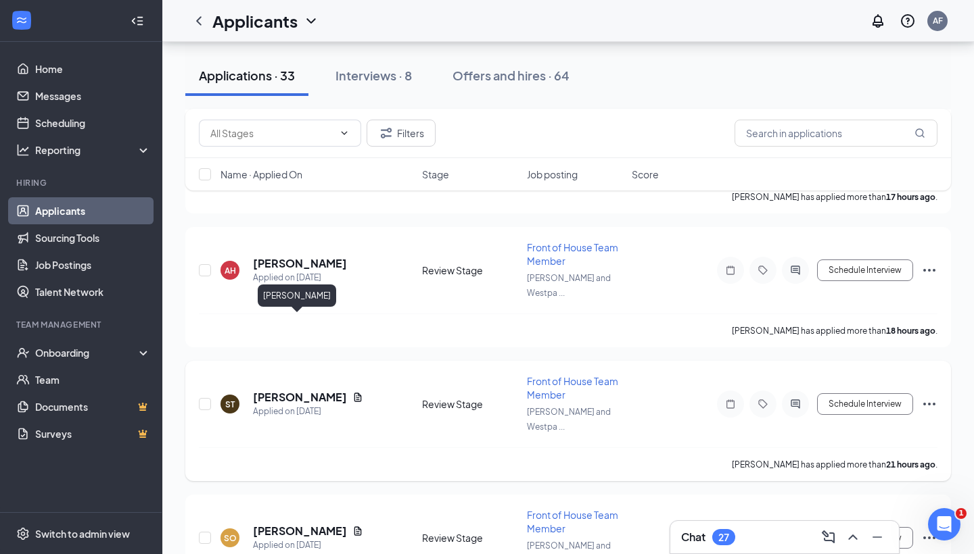
click at [289, 390] on h5 "Sabrina Torres" at bounding box center [300, 397] width 94 height 15
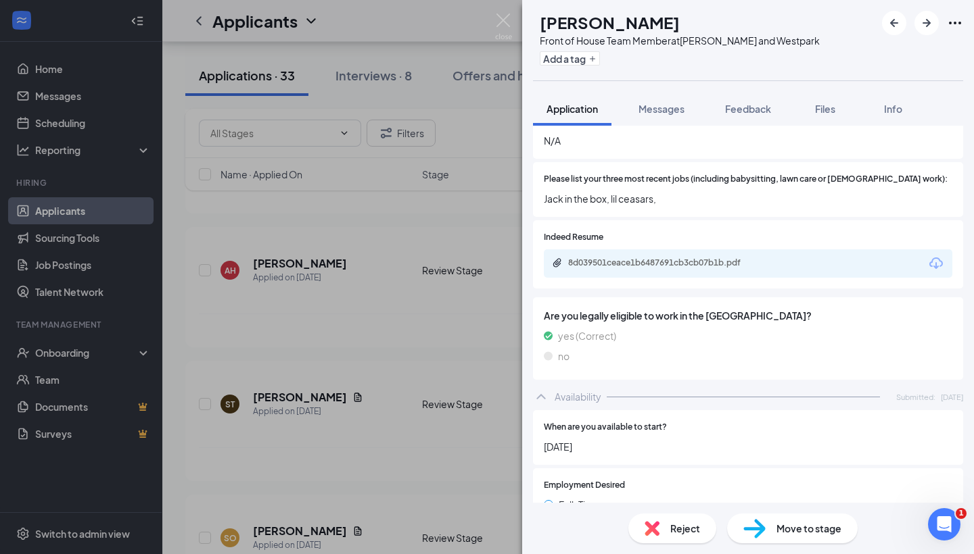
scroll to position [482, 0]
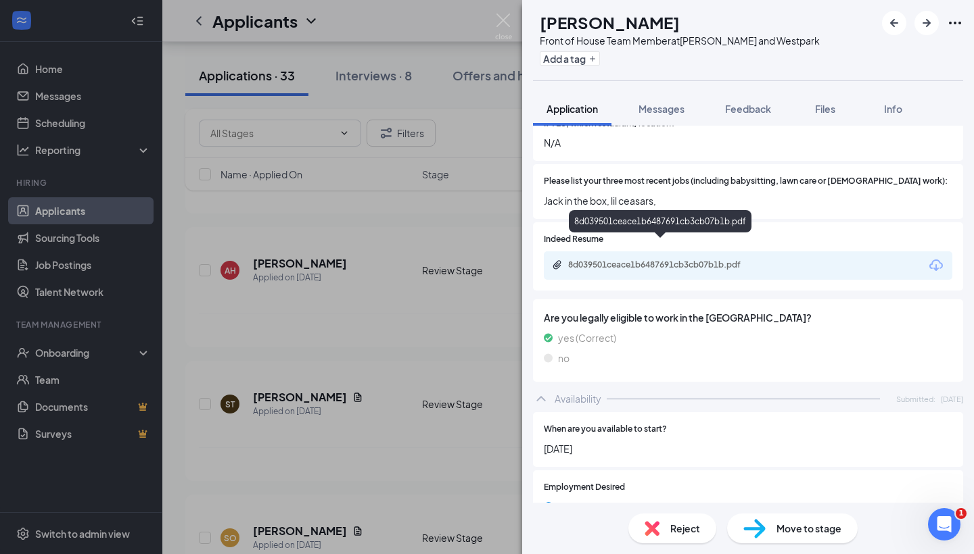
click at [663, 260] on div "8d039501ceace1b6487691cb3cb07b1b.pdf" at bounding box center [662, 265] width 189 height 11
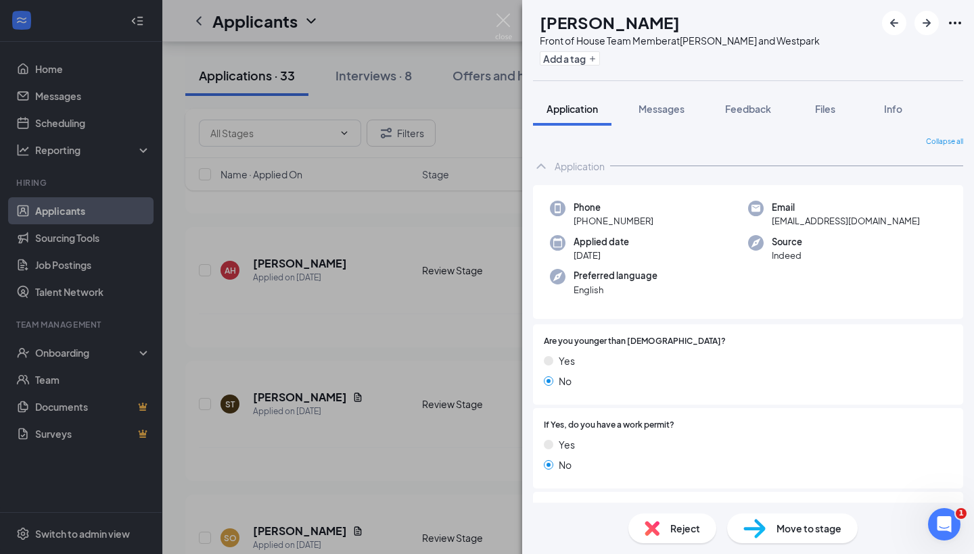
scroll to position [0, 0]
click at [654, 537] on div "Reject" at bounding box center [672, 529] width 88 height 30
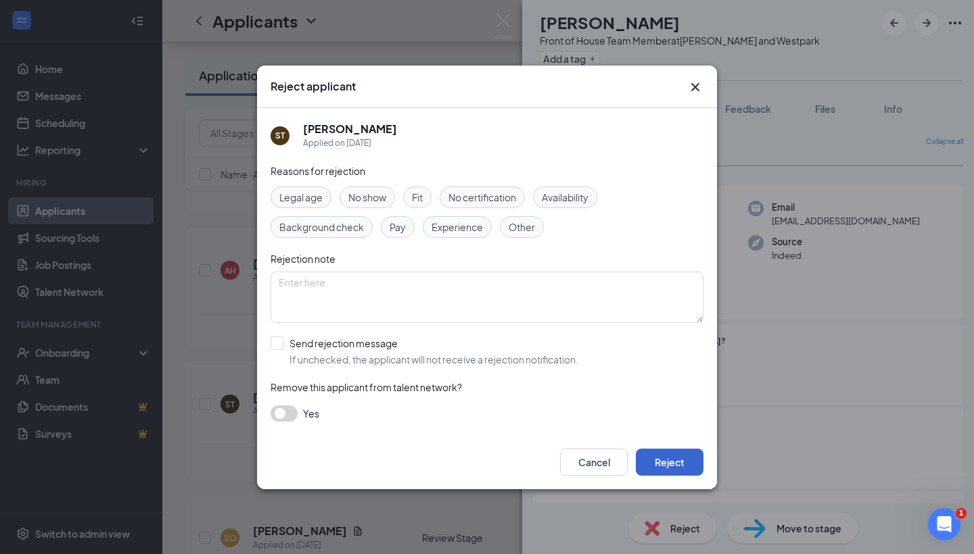
click at [654, 465] on button "Reject" at bounding box center [670, 462] width 68 height 27
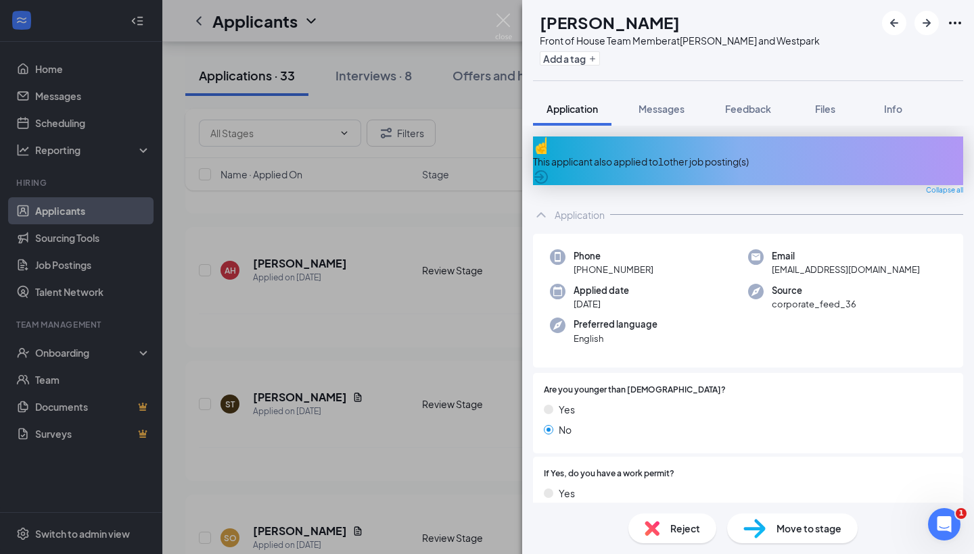
click at [335, 347] on div "SO Samatha Ozan Front of House Team Member at S. Rice and Westpark Add a tag Ap…" at bounding box center [487, 277] width 974 height 554
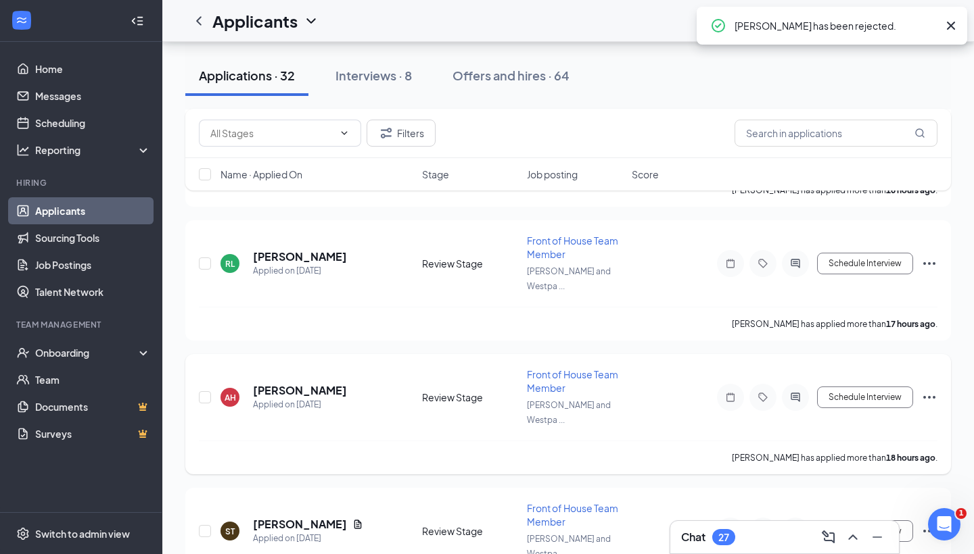
scroll to position [340, 0]
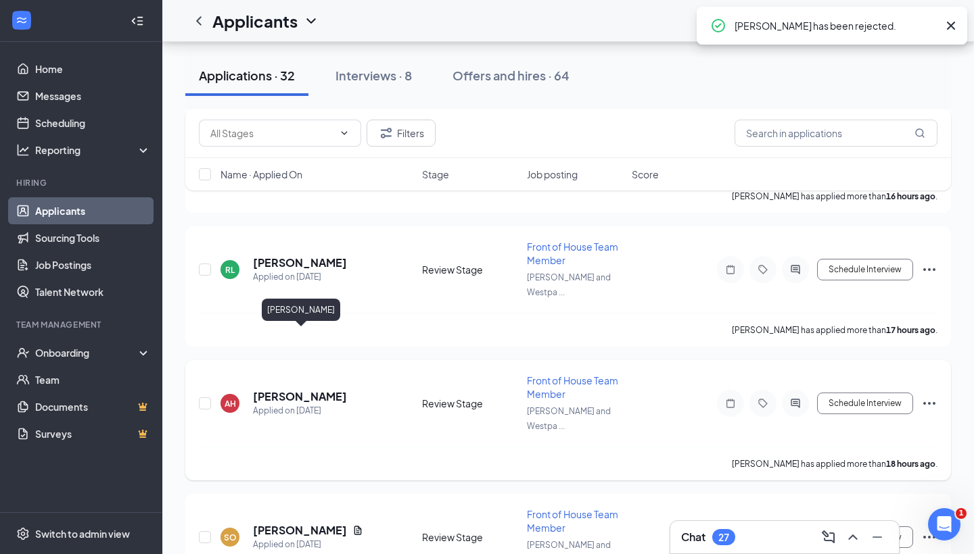
click at [302, 389] on h5 "Abraham Hernandez" at bounding box center [300, 396] width 94 height 15
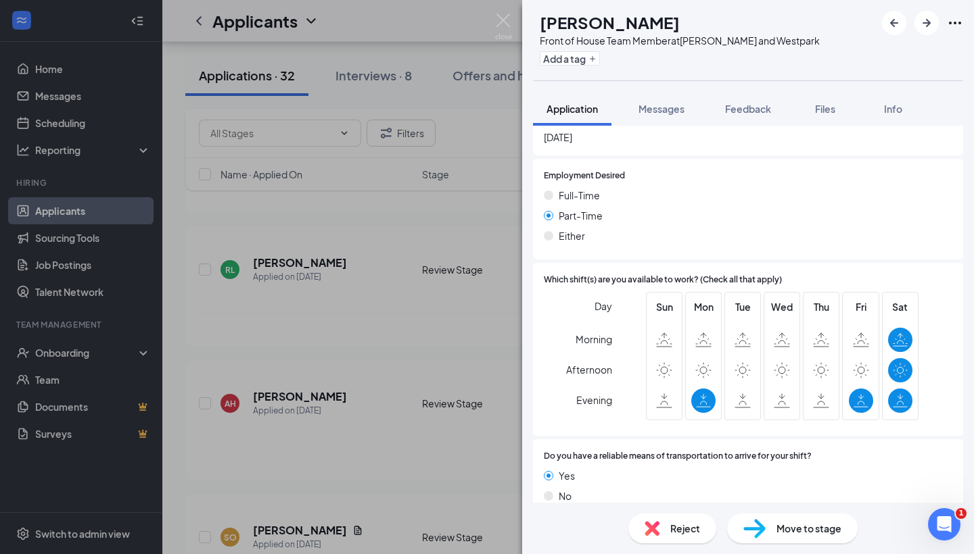
click at [648, 524] on img at bounding box center [651, 528] width 15 height 15
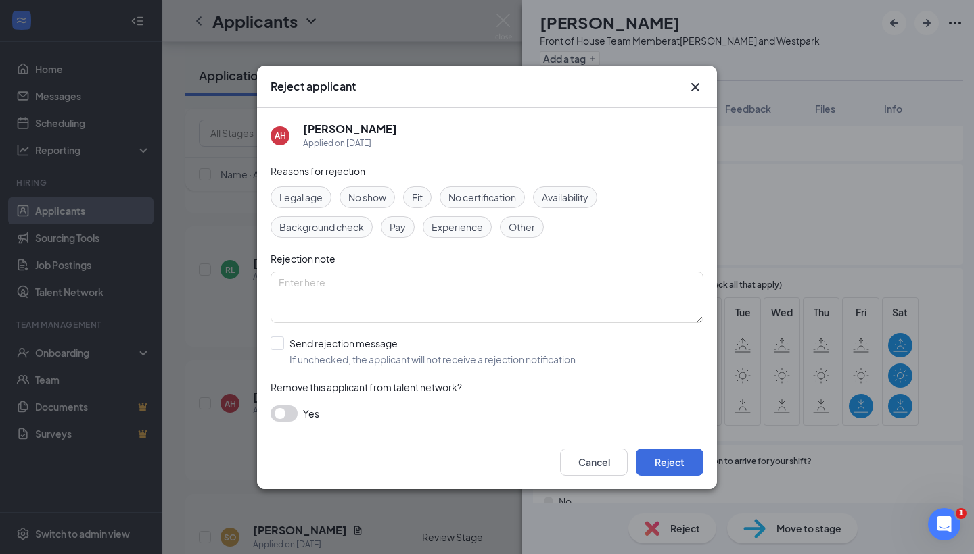
click at [567, 201] on span "Availability" at bounding box center [565, 197] width 47 height 15
click at [281, 423] on div "Reasons for rejection Legal age No show Fit No certification Availability Backg…" at bounding box center [486, 300] width 433 height 272
click at [285, 416] on button "button" at bounding box center [283, 414] width 27 height 16
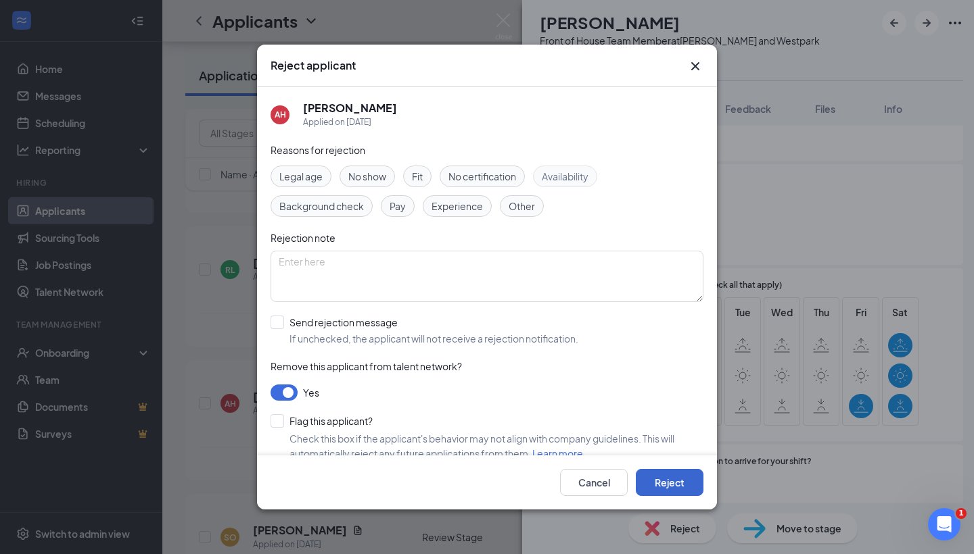
click at [696, 494] on button "Reject" at bounding box center [670, 482] width 68 height 27
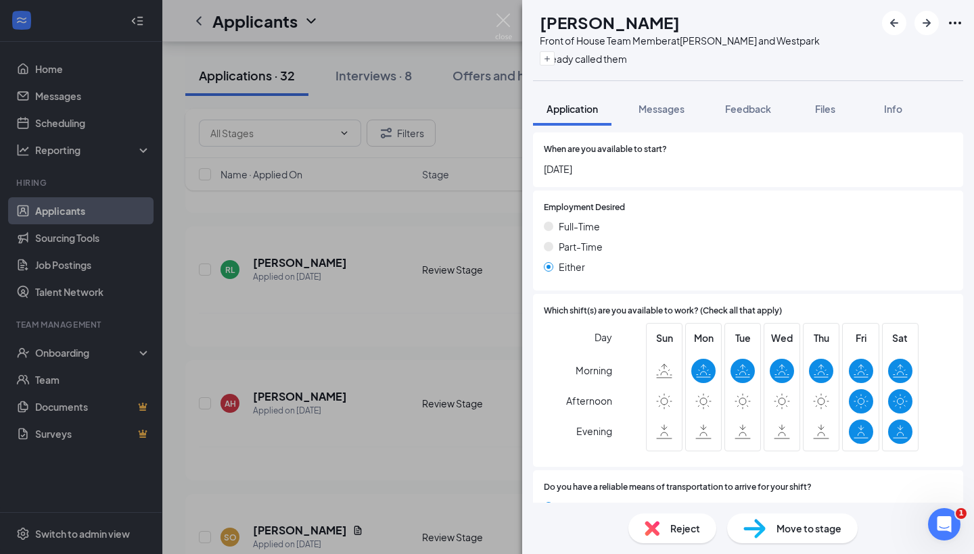
click at [358, 338] on div "SO Samatha Ozan Front of House Team Member at S. Rice and Westpark already call…" at bounding box center [487, 277] width 974 height 554
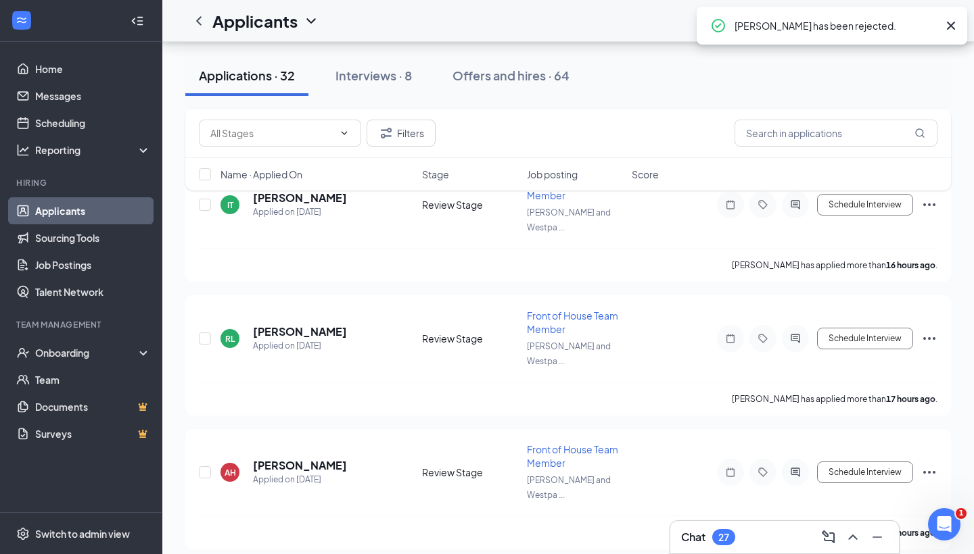
scroll to position [233, 0]
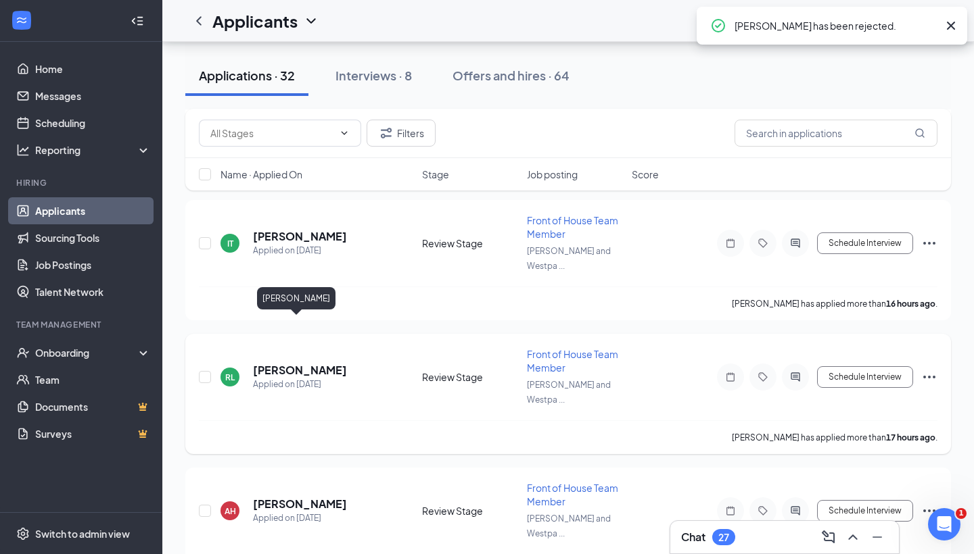
click at [288, 363] on h5 "Rachel Lopez" at bounding box center [300, 370] width 94 height 15
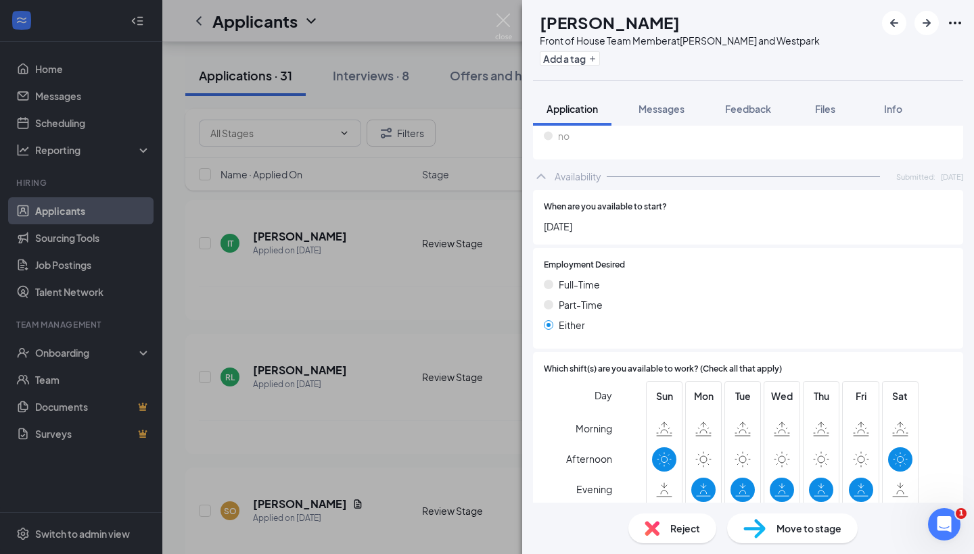
scroll to position [664, 0]
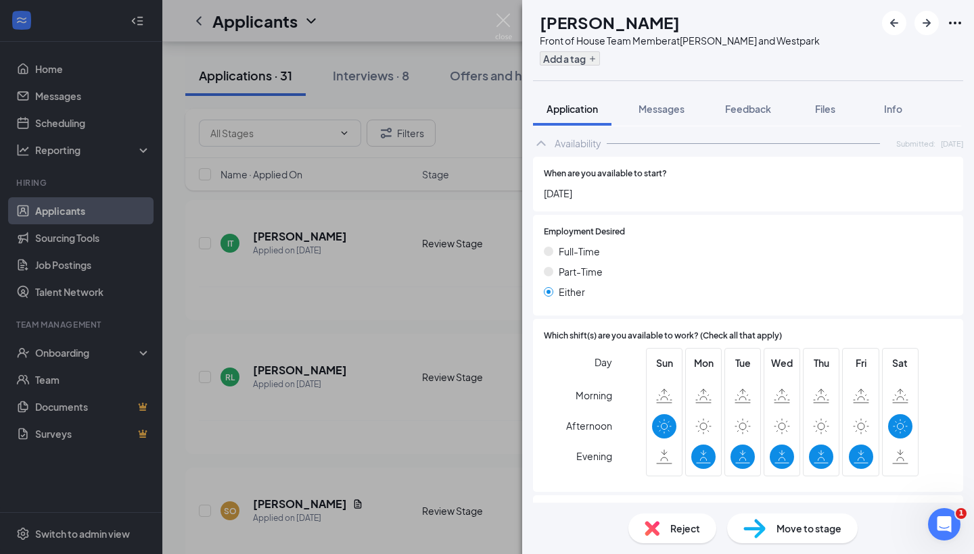
click at [596, 56] on icon "Plus" at bounding box center [592, 59] width 8 height 8
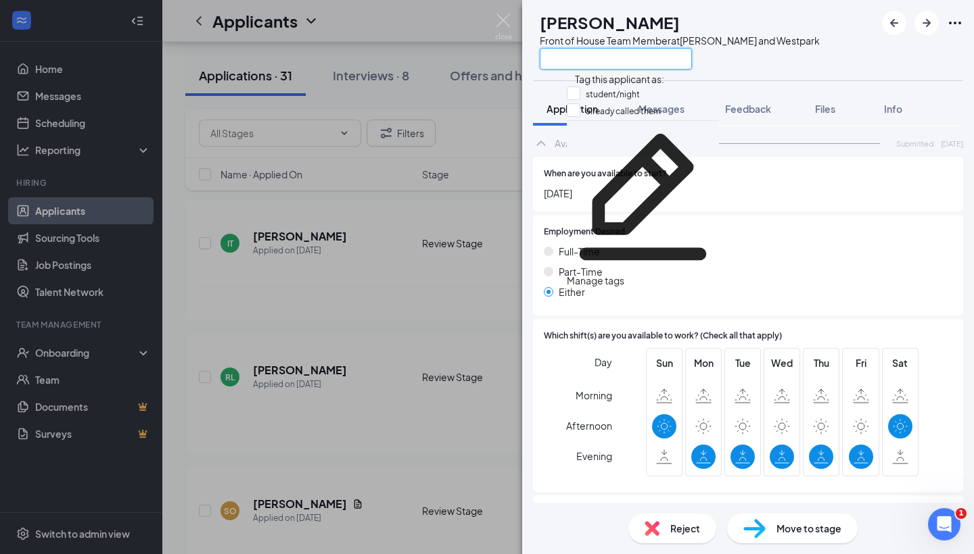
click at [618, 56] on input "text" at bounding box center [616, 59] width 152 height 22
click at [628, 496] on div "Do you have a reliable means of transportation to arrive for your shift? Yes No" at bounding box center [748, 536] width 430 height 80
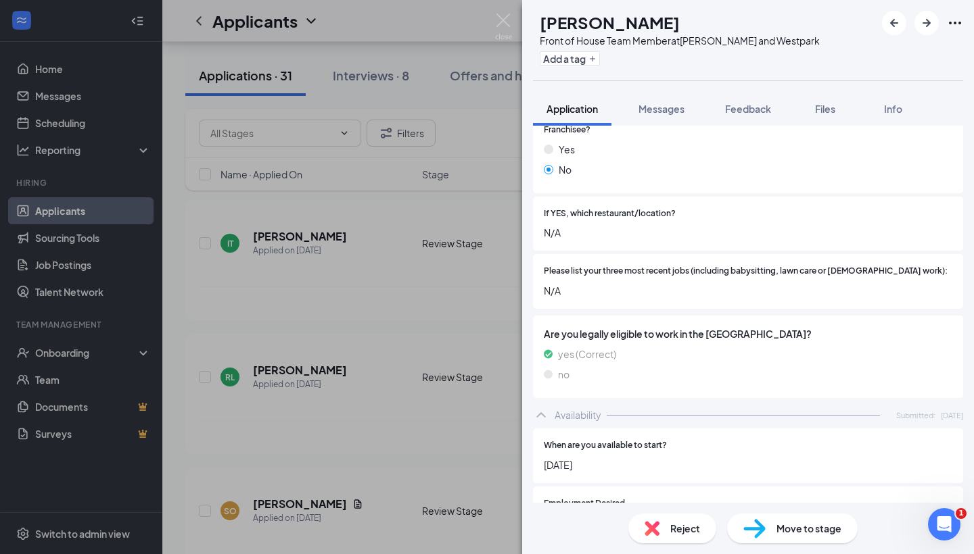
scroll to position [423, 0]
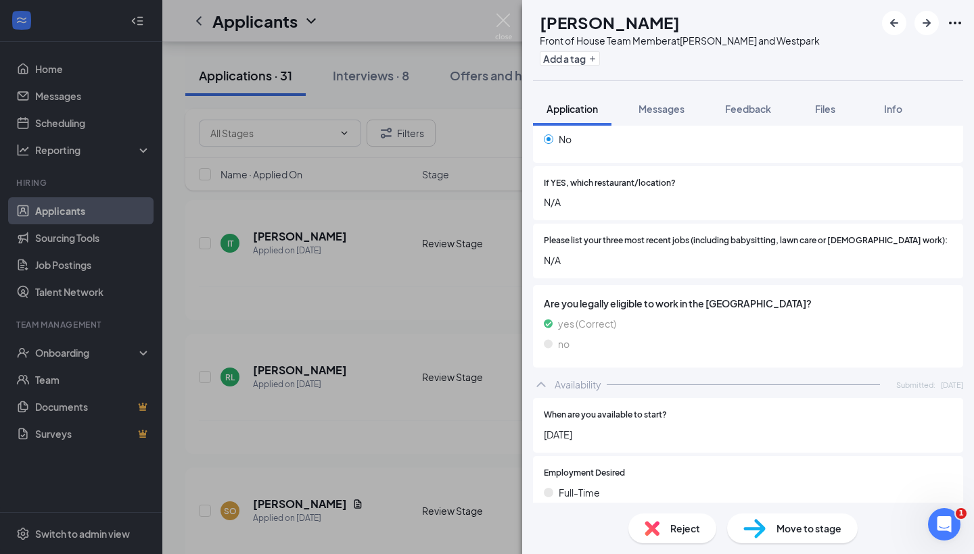
click at [642, 544] on div "Reject Move to stage" at bounding box center [748, 528] width 452 height 51
click at [646, 525] on img at bounding box center [651, 528] width 15 height 15
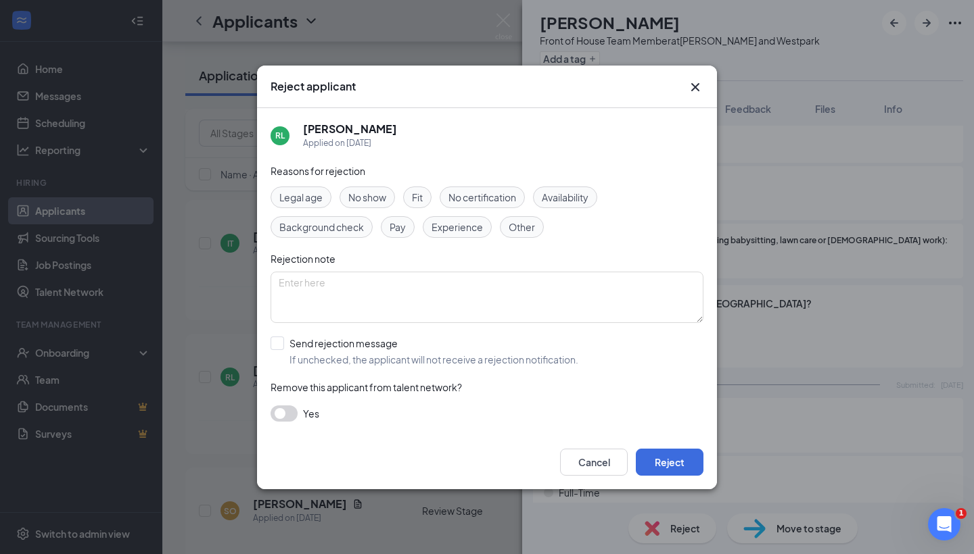
click at [698, 81] on icon "Cross" at bounding box center [695, 87] width 16 height 16
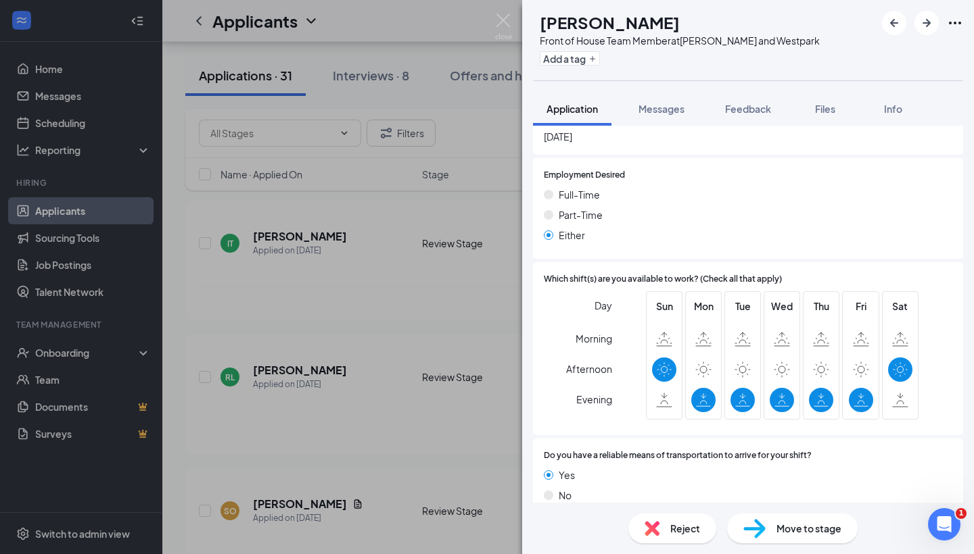
scroll to position [720, 0]
click at [657, 532] on img at bounding box center [651, 528] width 15 height 15
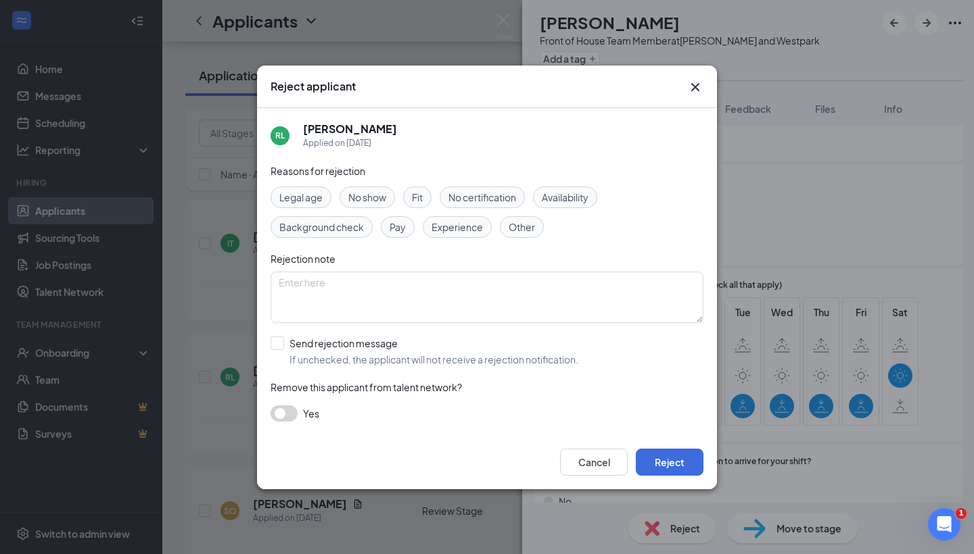
click at [570, 199] on span "Availability" at bounding box center [565, 197] width 47 height 15
click at [666, 458] on button "Reject" at bounding box center [670, 462] width 68 height 27
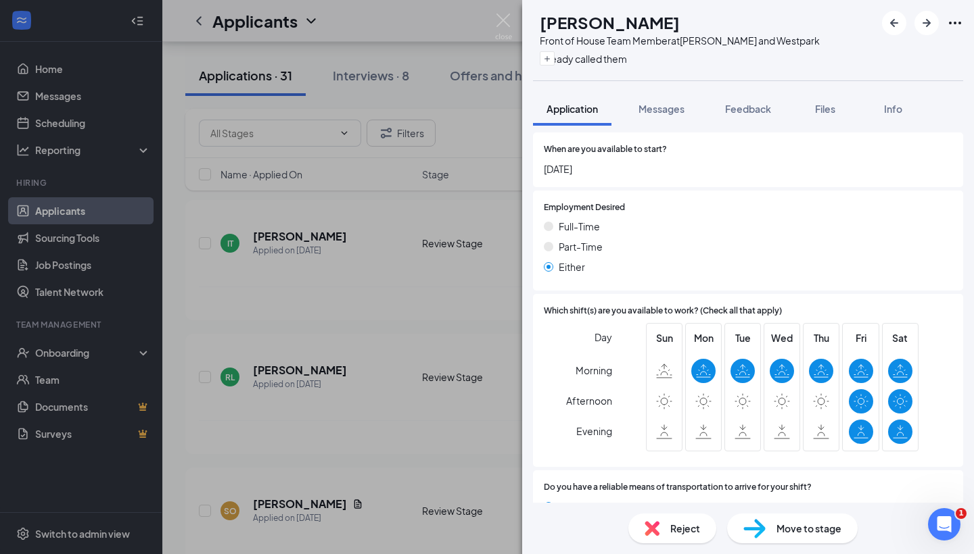
click at [373, 293] on div "SO Samatha Ozan Front of House Team Member at S. Rice and Westpark already call…" at bounding box center [487, 277] width 974 height 554
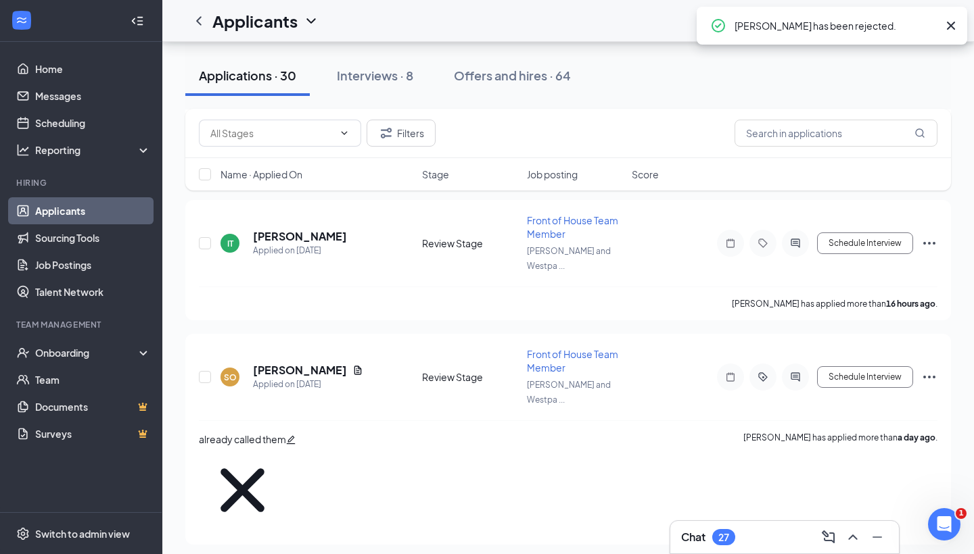
click at [308, 363] on h5 "Samatha Ozan" at bounding box center [300, 370] width 94 height 15
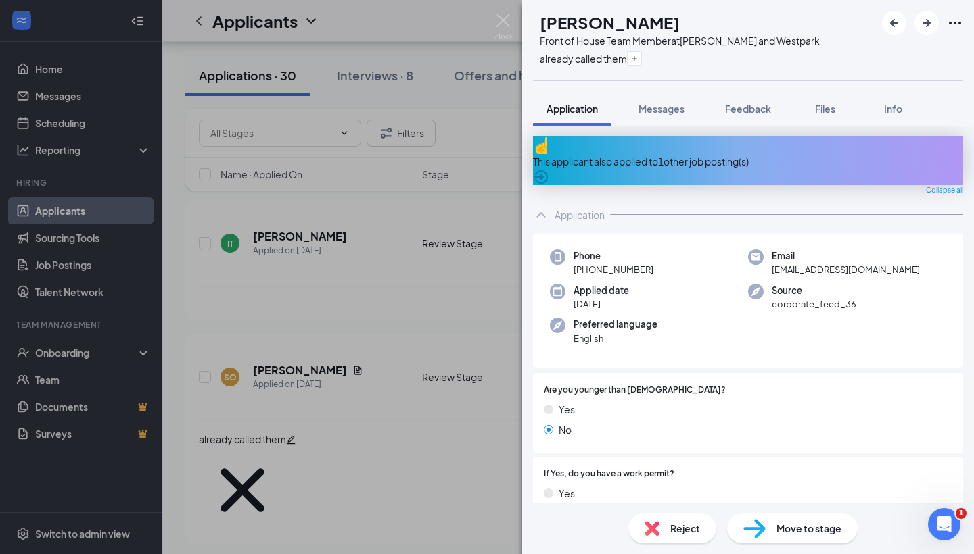
click at [763, 529] on img at bounding box center [754, 529] width 22 height 20
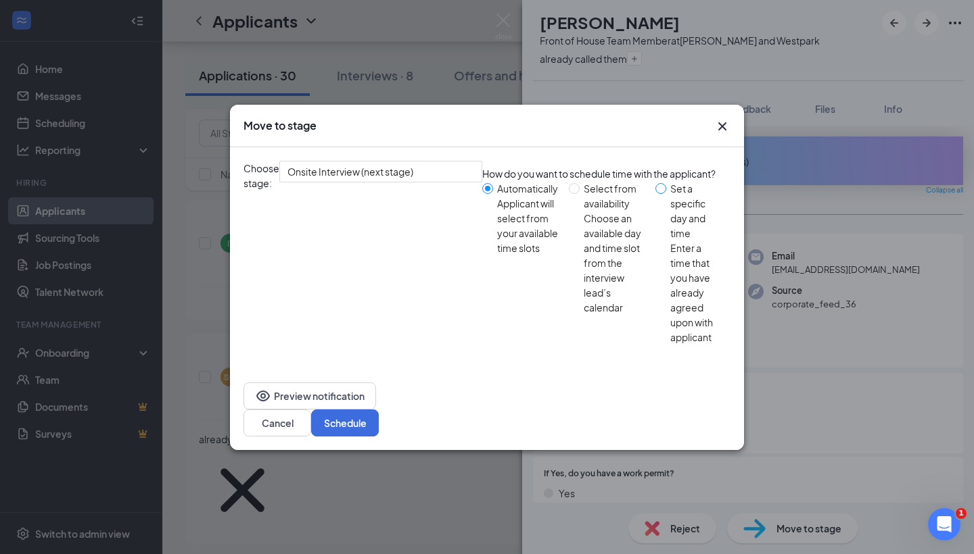
click at [655, 194] on span at bounding box center [660, 188] width 11 height 11
click at [655, 194] on input "Set a specific day and time Enter a time that you have already agreed upon with…" at bounding box center [660, 188] width 11 height 11
radio input "true"
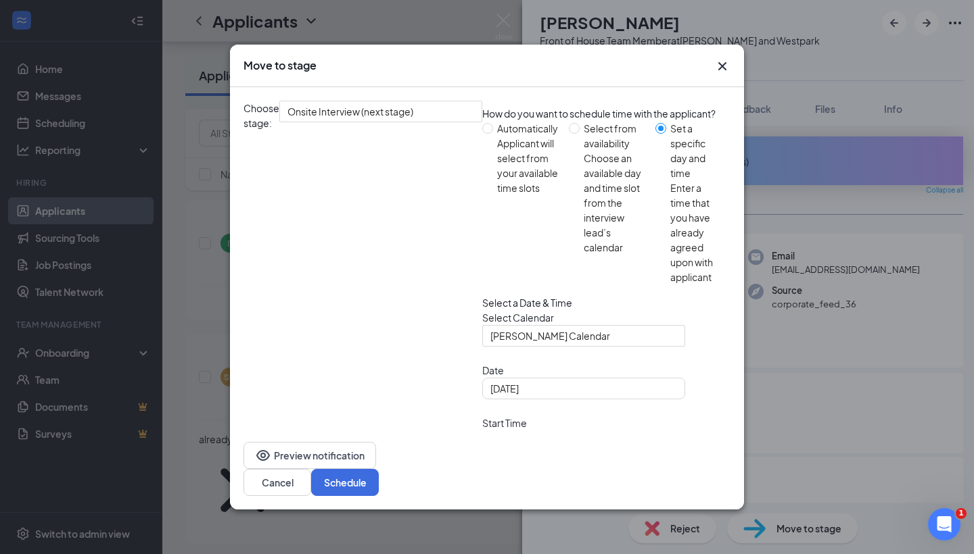
radio input "false"
click at [490, 385] on div "Aug 26, 2025" at bounding box center [583, 388] width 187 height 15
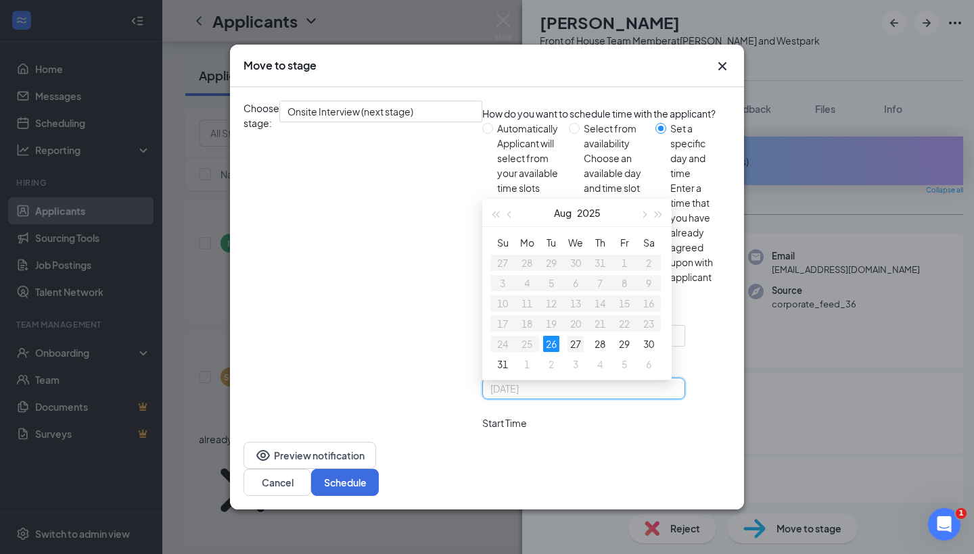
type input "Aug 27, 2025"
click at [567, 336] on div "27" at bounding box center [575, 344] width 16 height 16
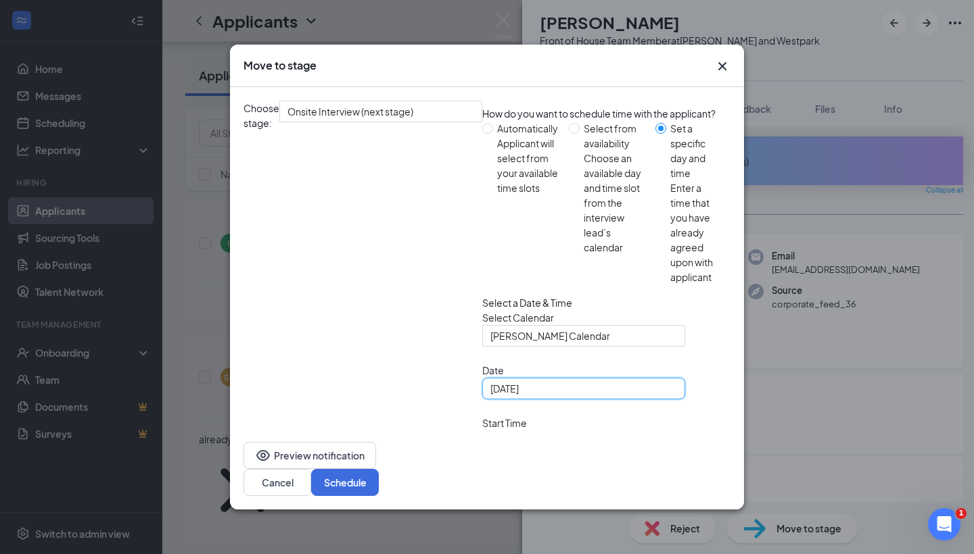
click at [490, 431] on span "11:30 AM" at bounding box center [510, 441] width 40 height 20
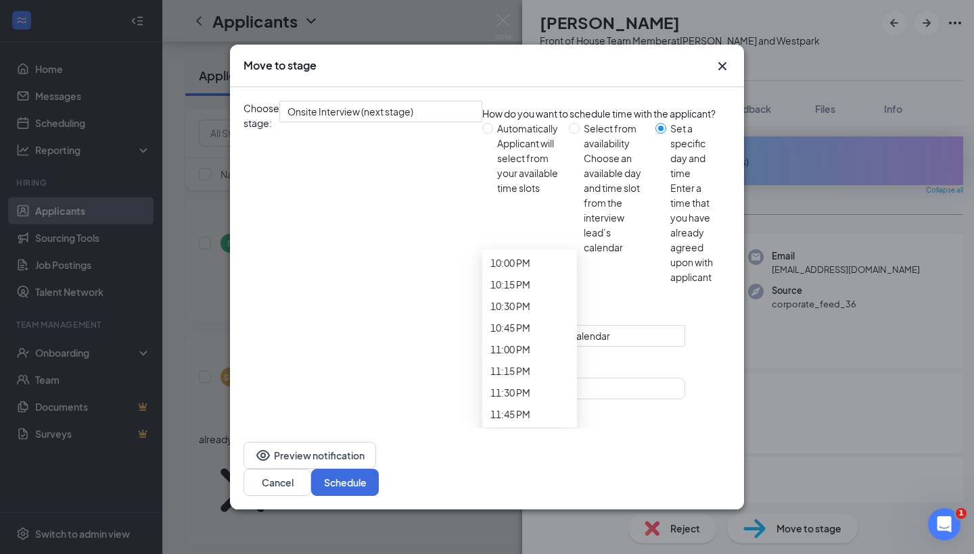
scroll to position [1981, 0]
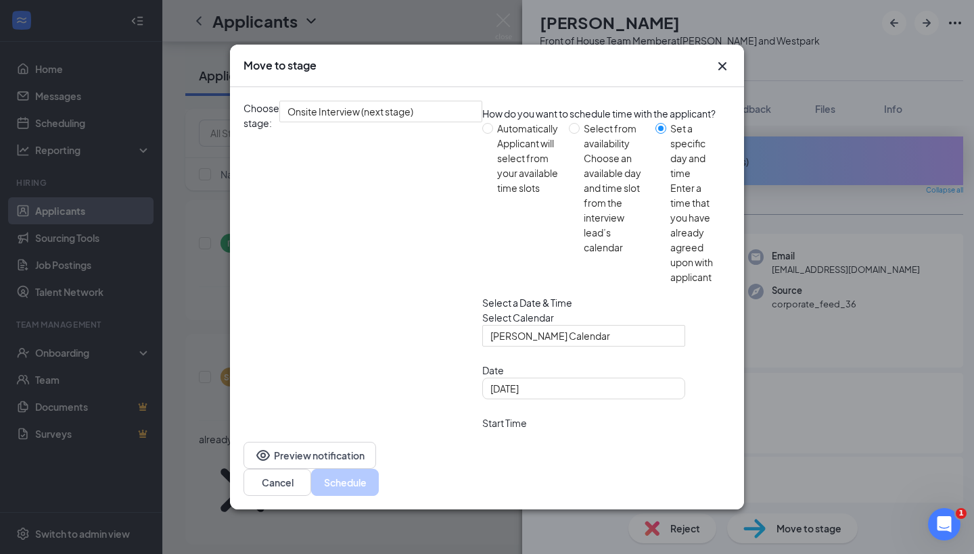
click at [530, 514] on span "12:00 PM" at bounding box center [510, 524] width 40 height 20
click at [379, 469] on button "Schedule" at bounding box center [345, 482] width 68 height 27
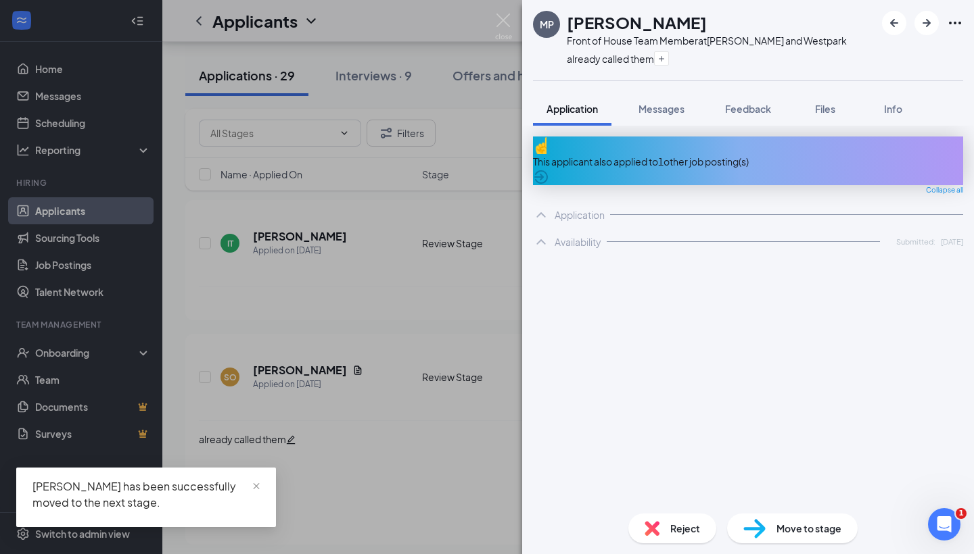
click at [437, 356] on div "MP michael perea Front of House Team Member at S. Rice and Westpark already cal…" at bounding box center [487, 277] width 974 height 554
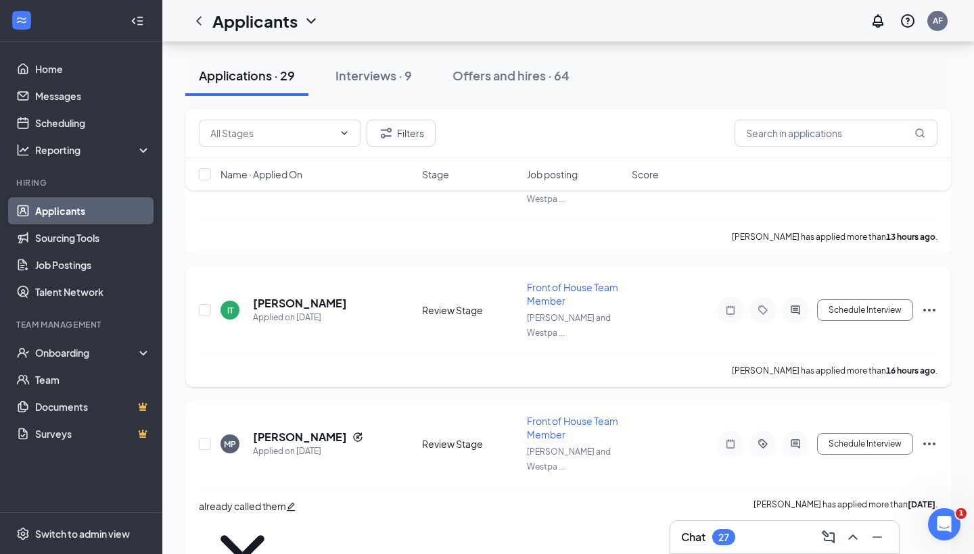
scroll to position [168, 0]
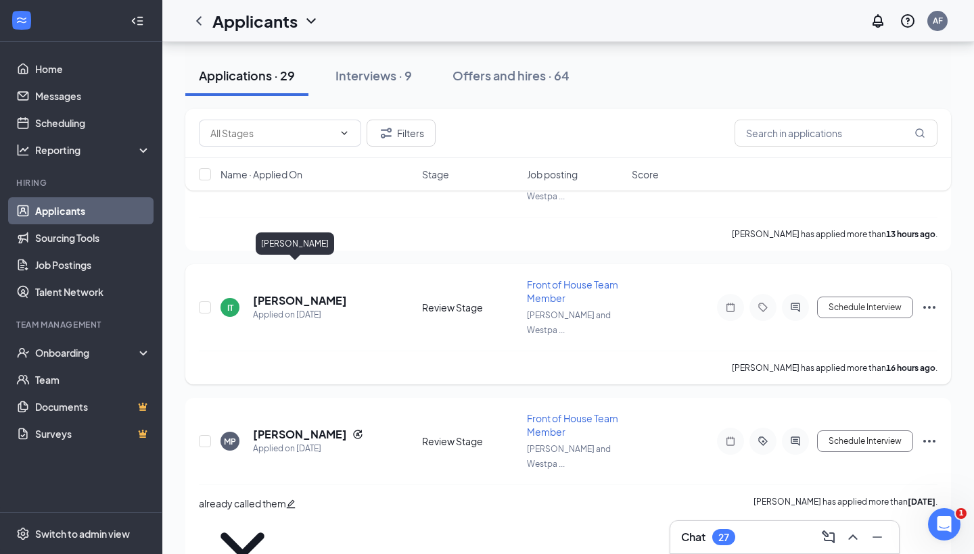
click at [279, 293] on h5 "Ilma Torres" at bounding box center [300, 300] width 94 height 15
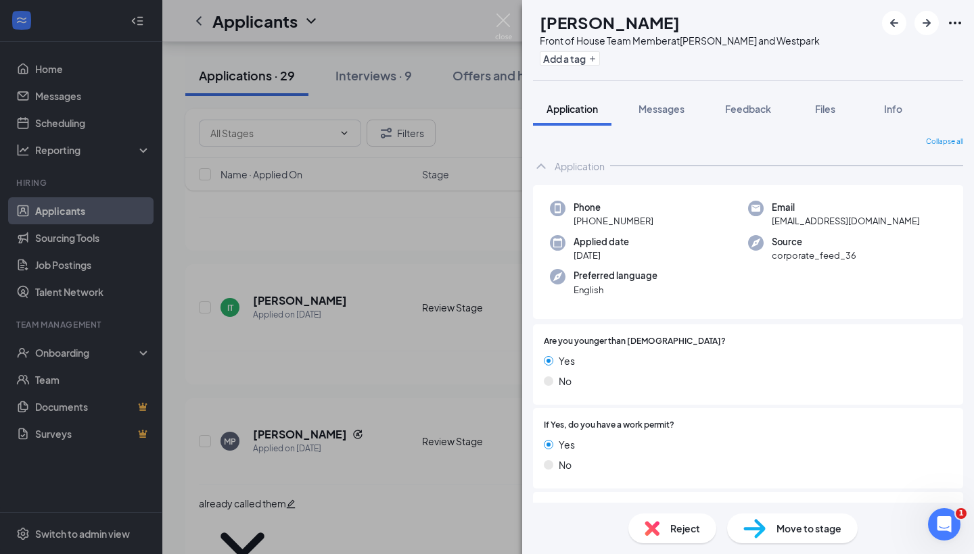
click at [654, 529] on img at bounding box center [651, 528] width 15 height 15
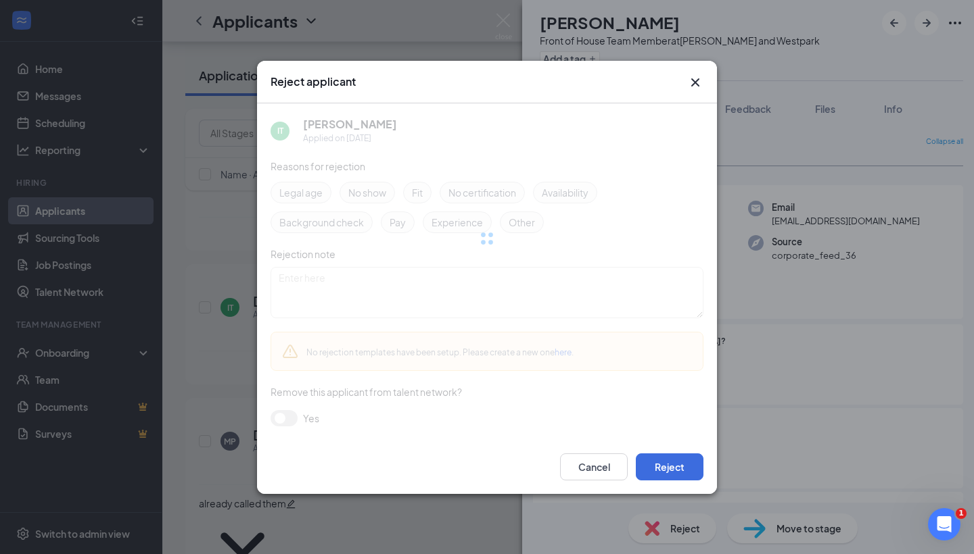
click at [677, 484] on div "Cancel Reject" at bounding box center [487, 467] width 460 height 54
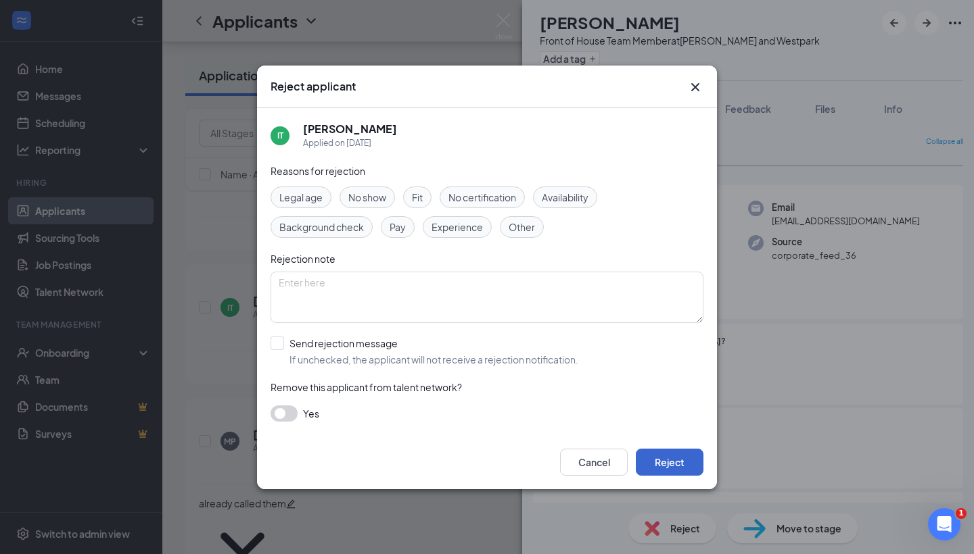
click at [675, 460] on button "Reject" at bounding box center [670, 462] width 68 height 27
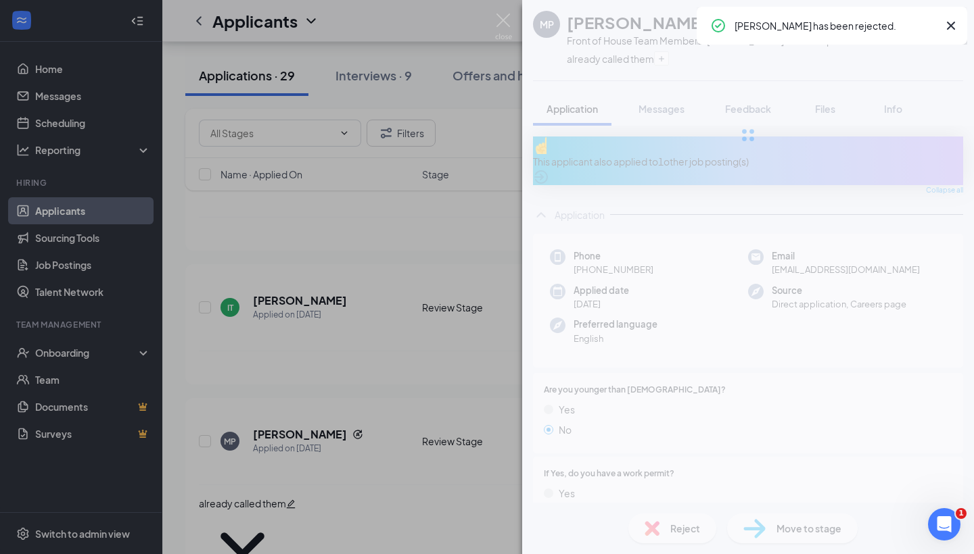
click at [377, 303] on div "MP michael perea Front of House Team Member at S. Rice and Westpark already cal…" at bounding box center [487, 277] width 974 height 554
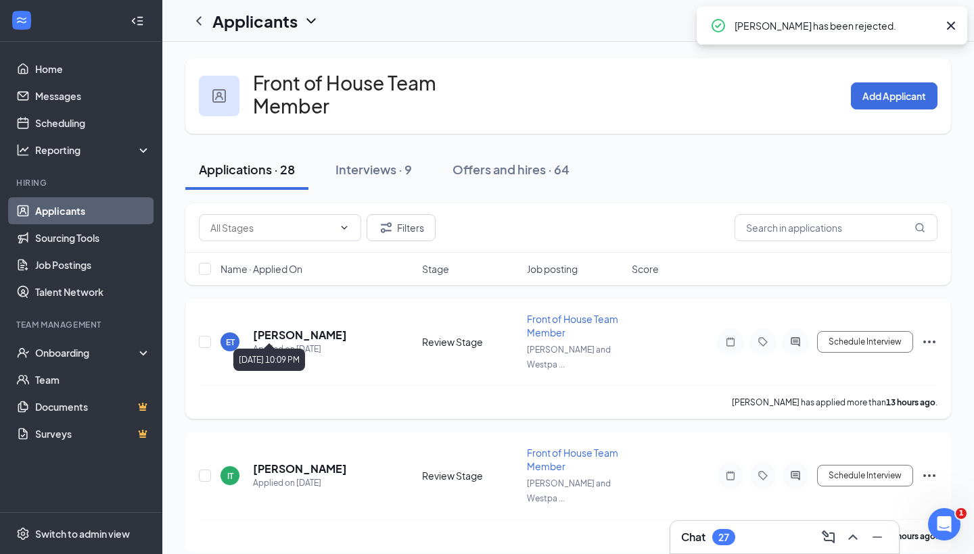
click at [273, 328] on h5 "[PERSON_NAME]" at bounding box center [300, 335] width 94 height 15
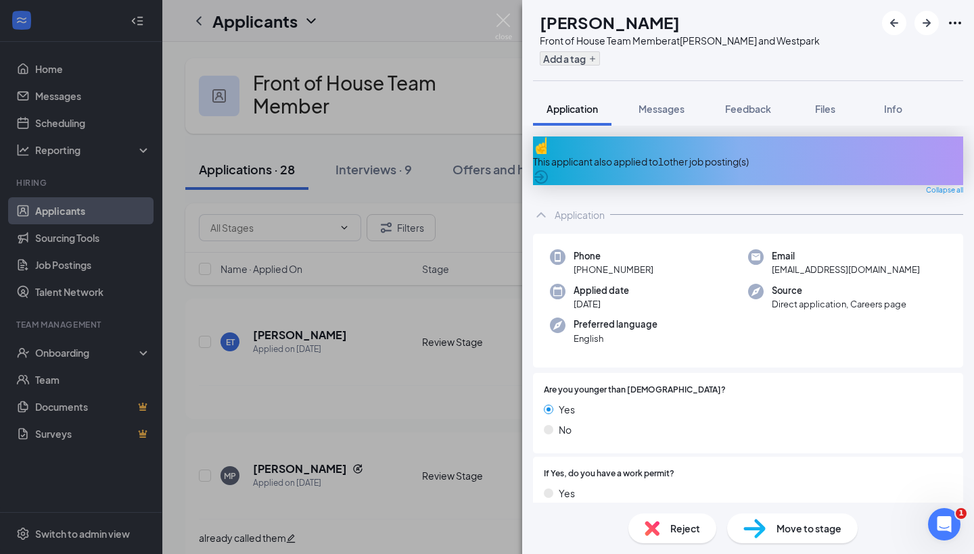
click at [575, 53] on button "Add a tag" at bounding box center [570, 58] width 60 height 14
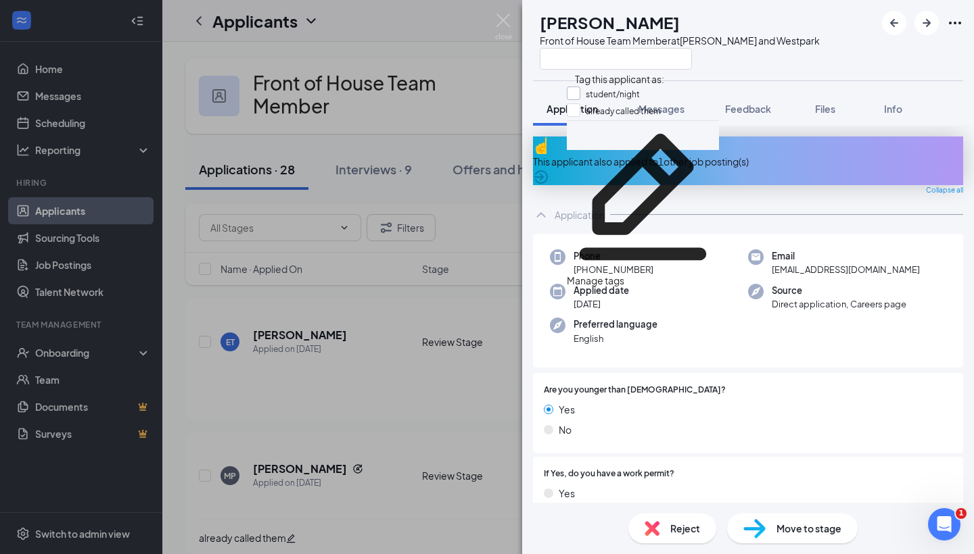
click at [579, 91] on input "student/night" at bounding box center [603, 94] width 73 height 15
checkbox input "true"
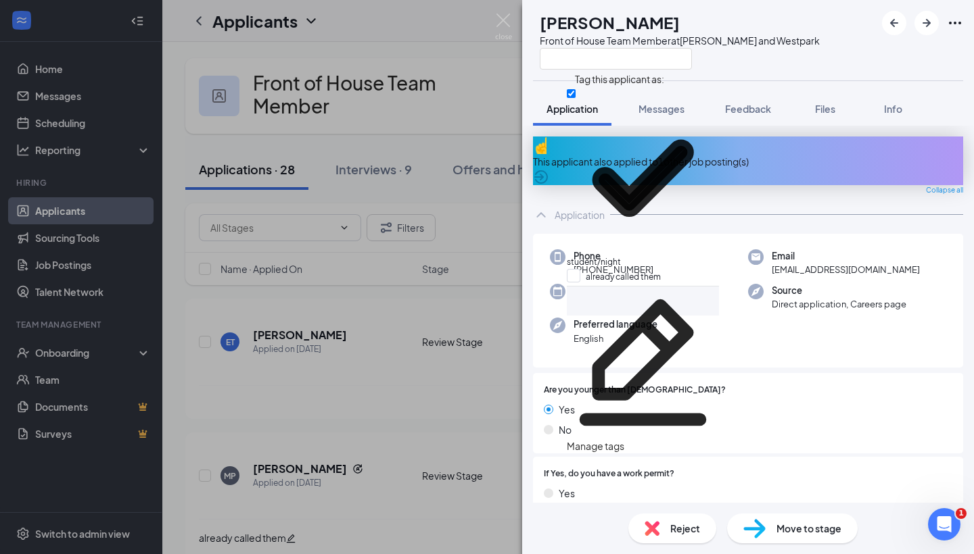
click at [381, 365] on div "ET elina tabora Front of House Team Member at S. Rice and Westpark Application …" at bounding box center [487, 277] width 974 height 554
